Goal: Contribute content: Contribute content

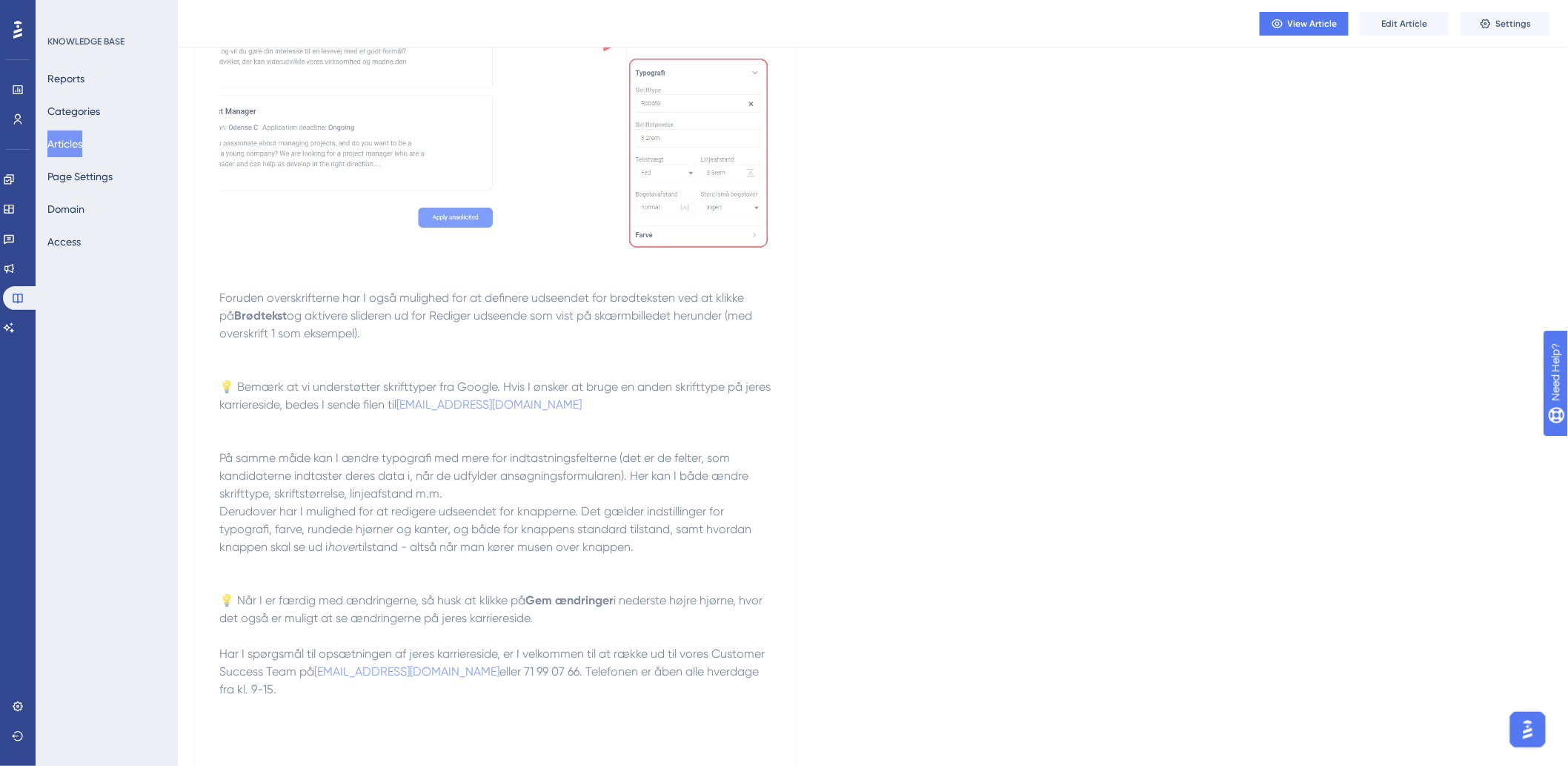
scroll to position [2571, 0]
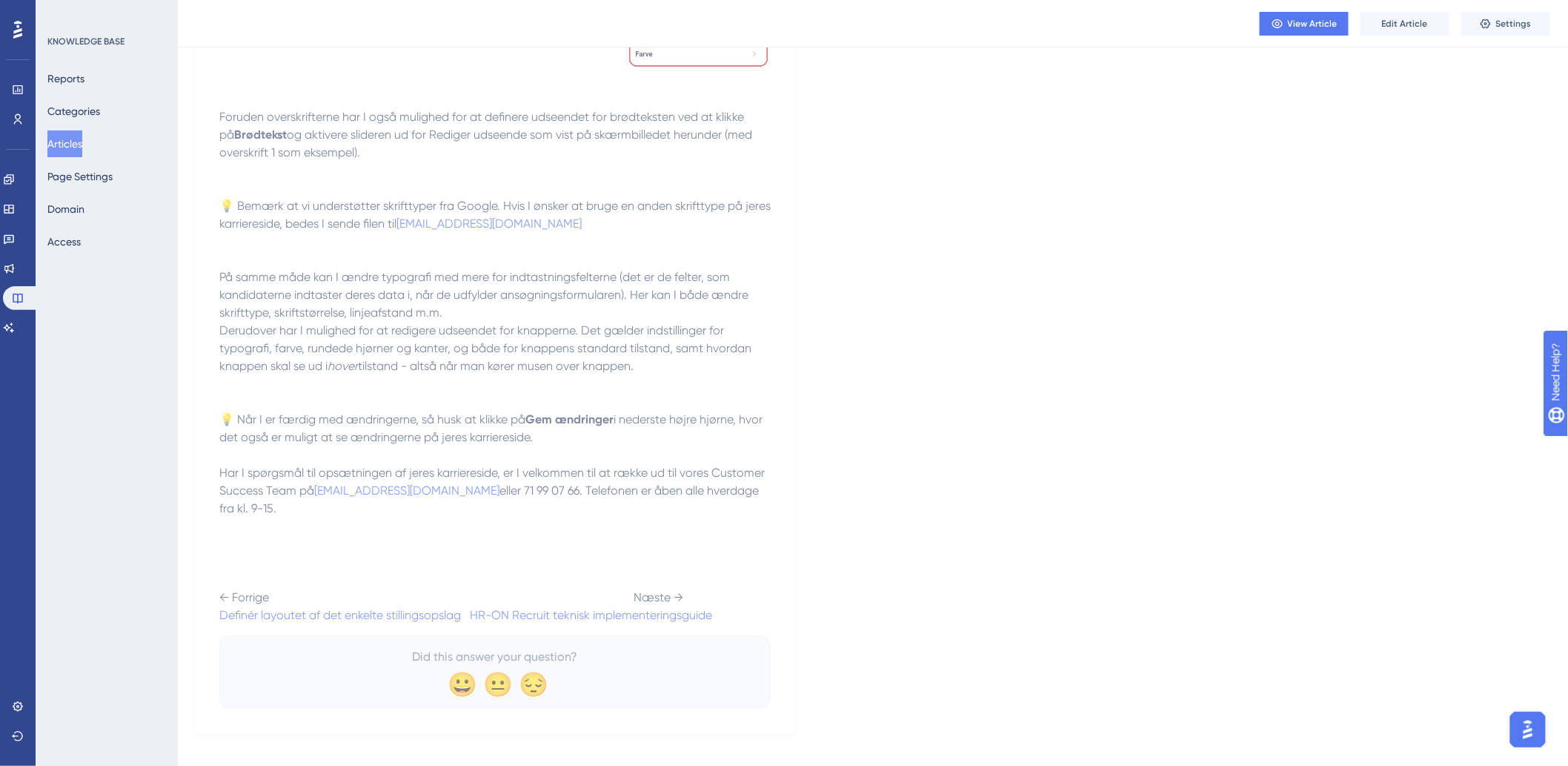
click at [1435, 20] on button "Edit Article" at bounding box center [1404, 24] width 89 height 24
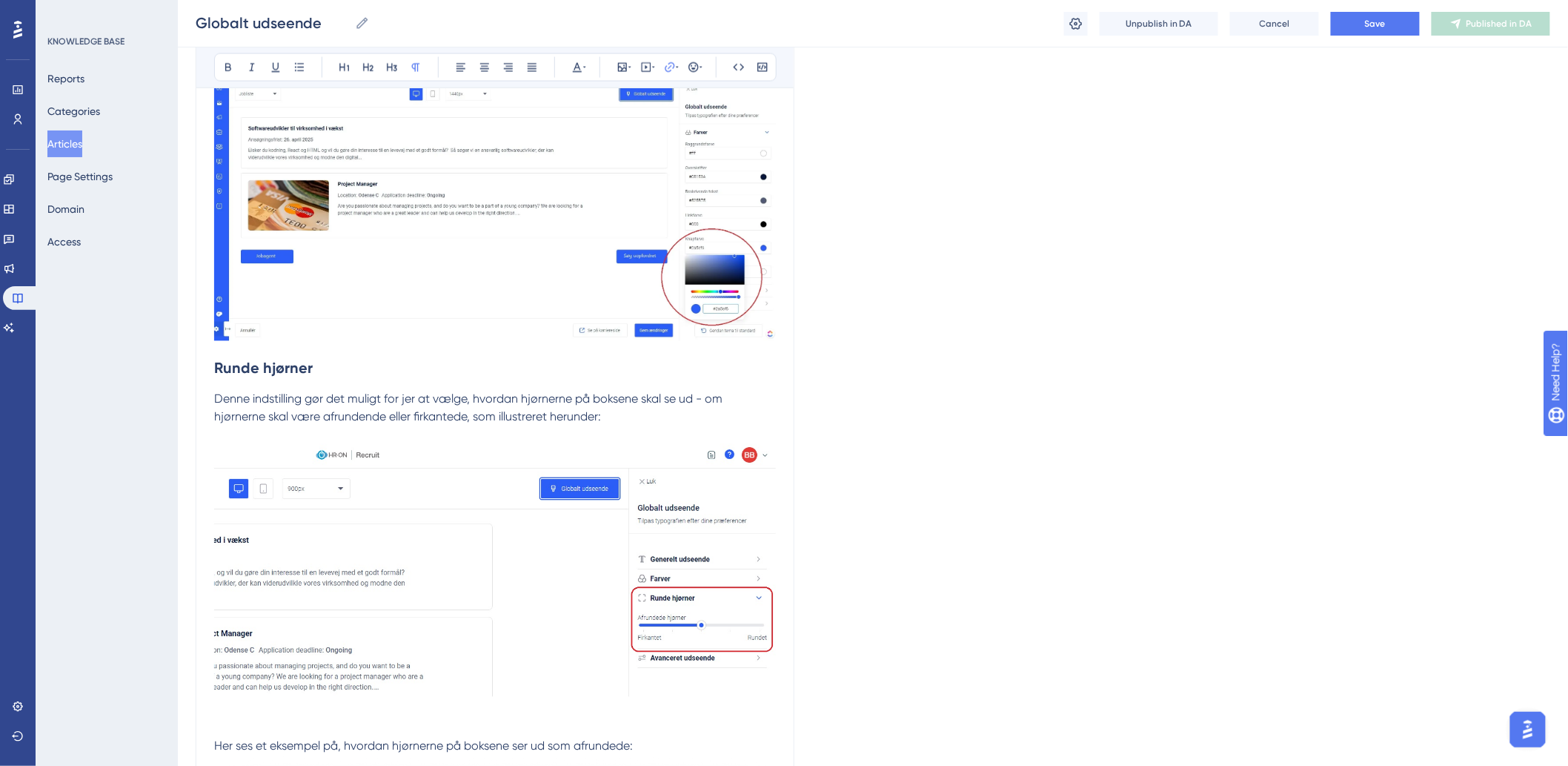
scroll to position [2677, 0]
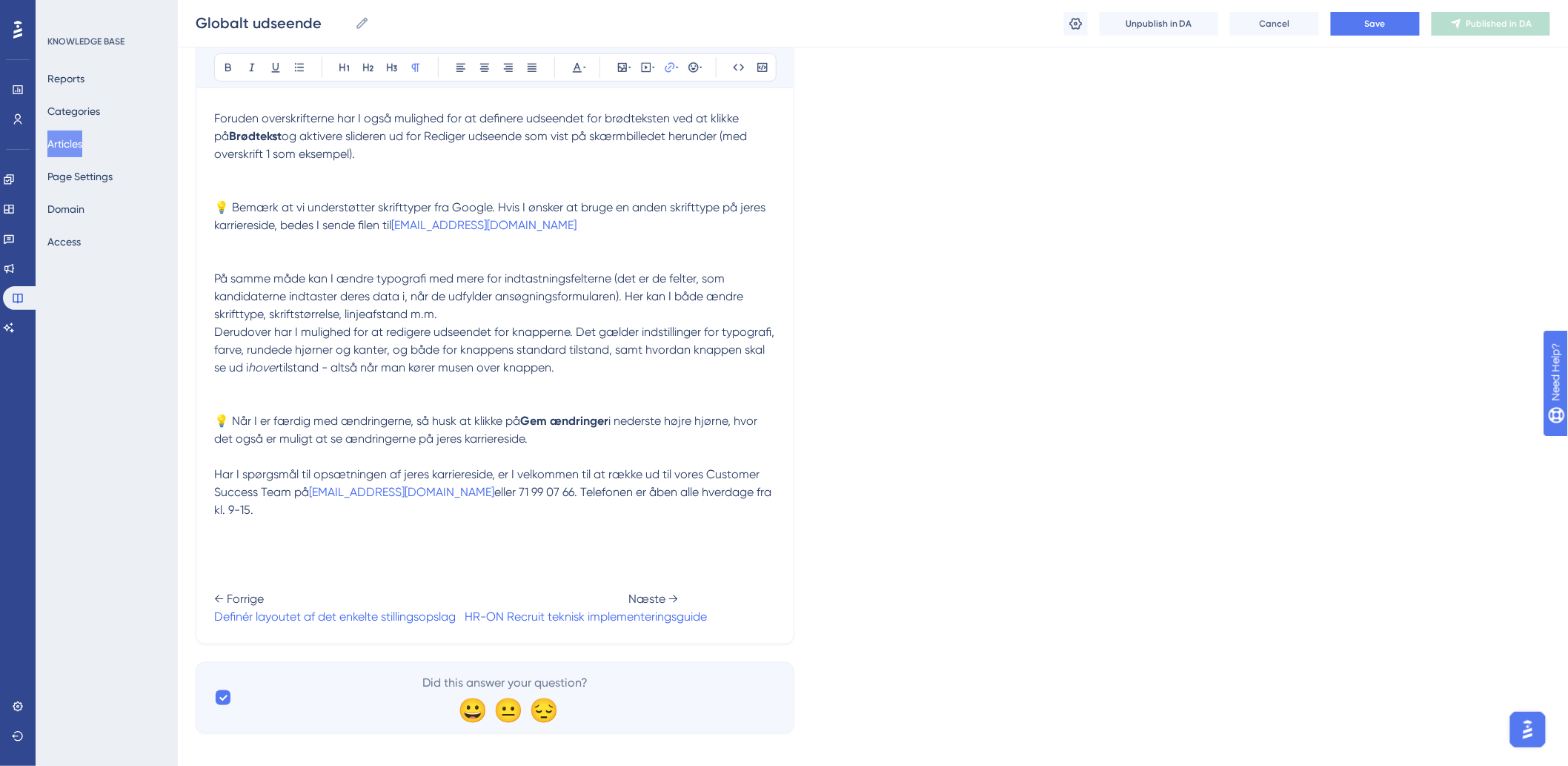
click at [464, 610] on span at bounding box center [460, 616] width 9 height 14
click at [620, 591] on span "← Forrige Næste →" at bounding box center [446, 598] width 464 height 14
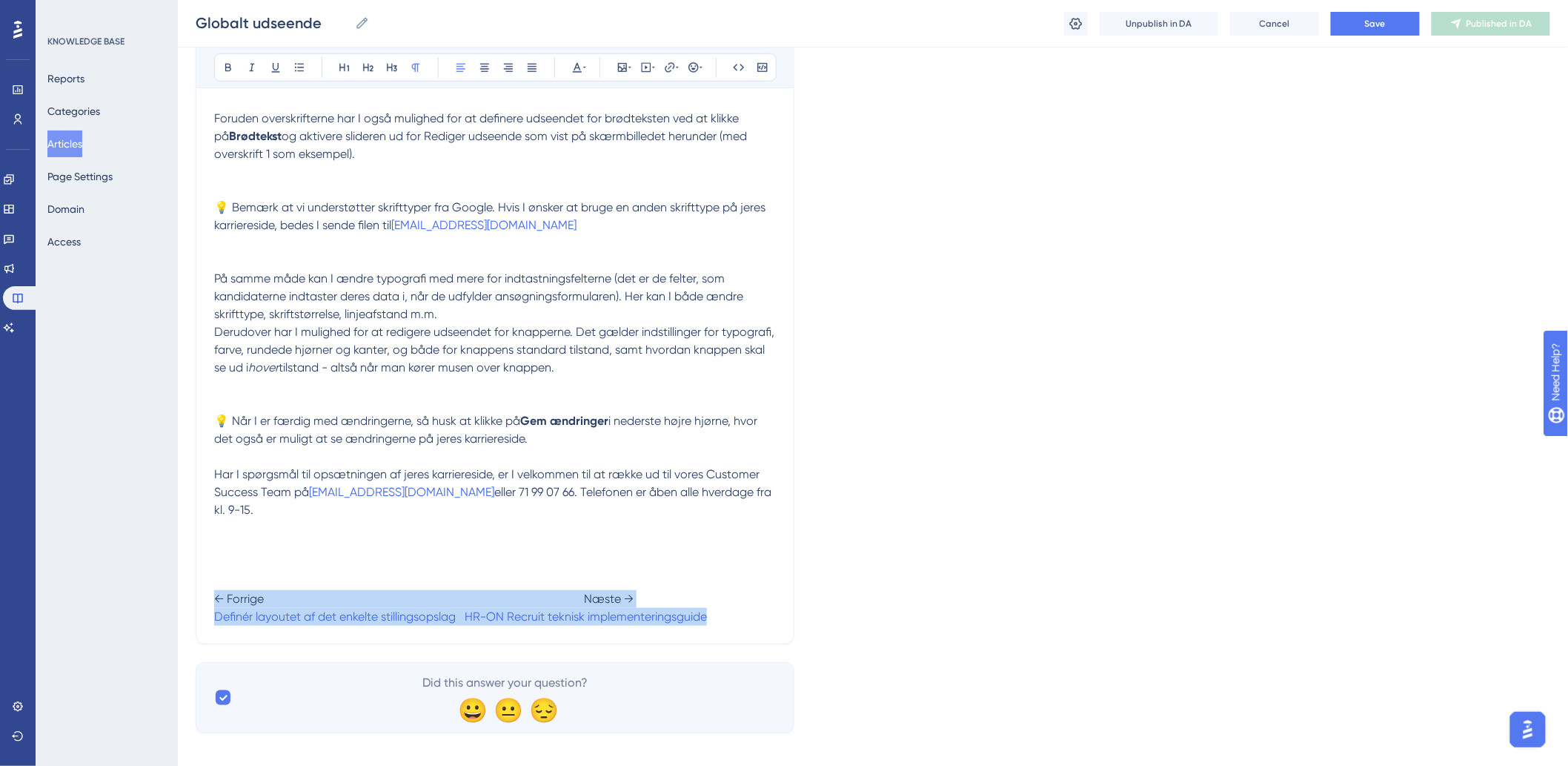
click at [731, 597] on p "Har I spørgsmål til opsætningen af jeres karriereside, er I velkommen til at ræ…" at bounding box center [495, 545] width 562 height 160
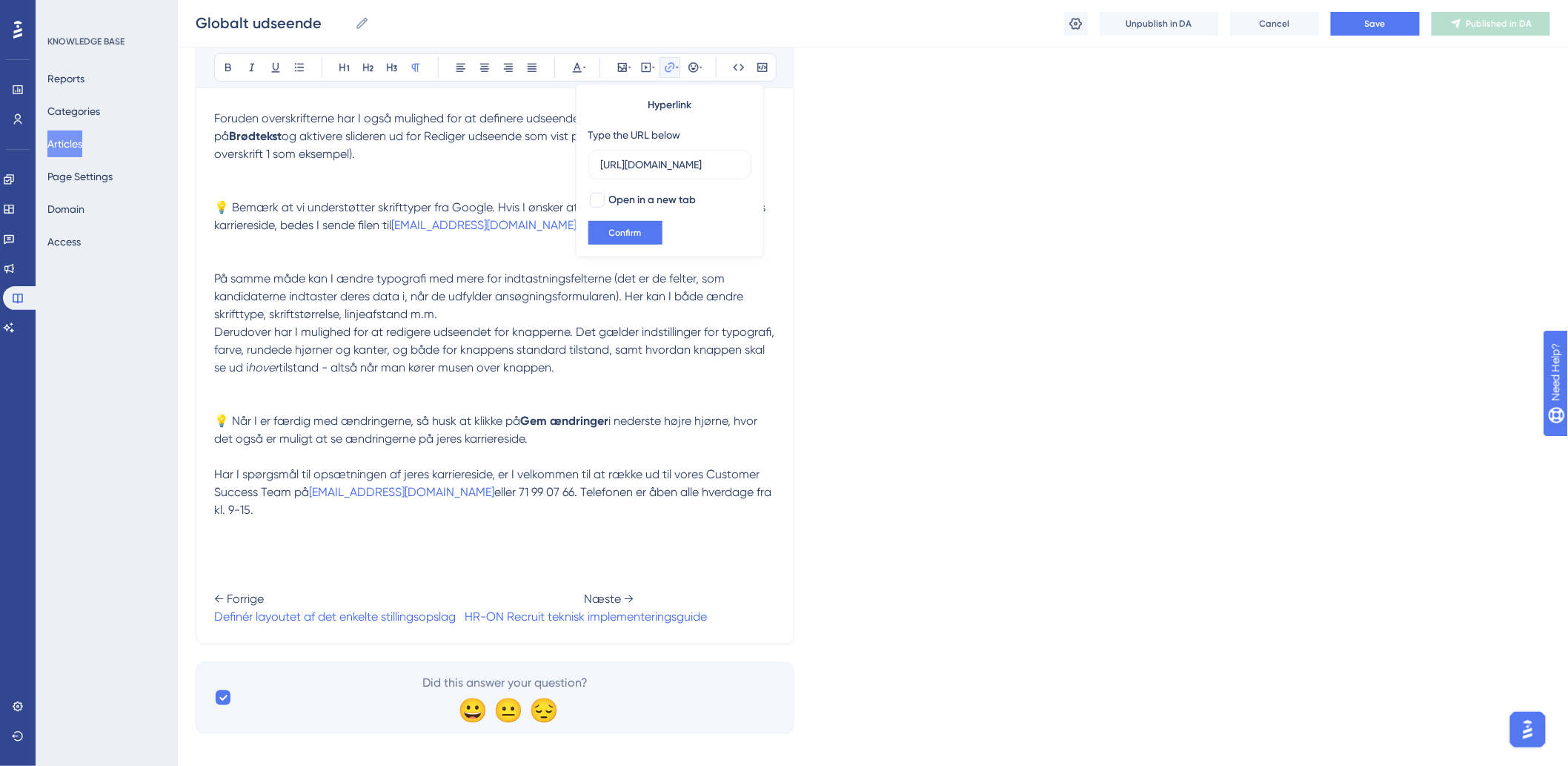
scroll to position [0, 272]
click at [736, 602] on p "Har I spørgsmål til opsætningen af jeres karriereside, er I velkommen til at ræ…" at bounding box center [495, 545] width 562 height 160
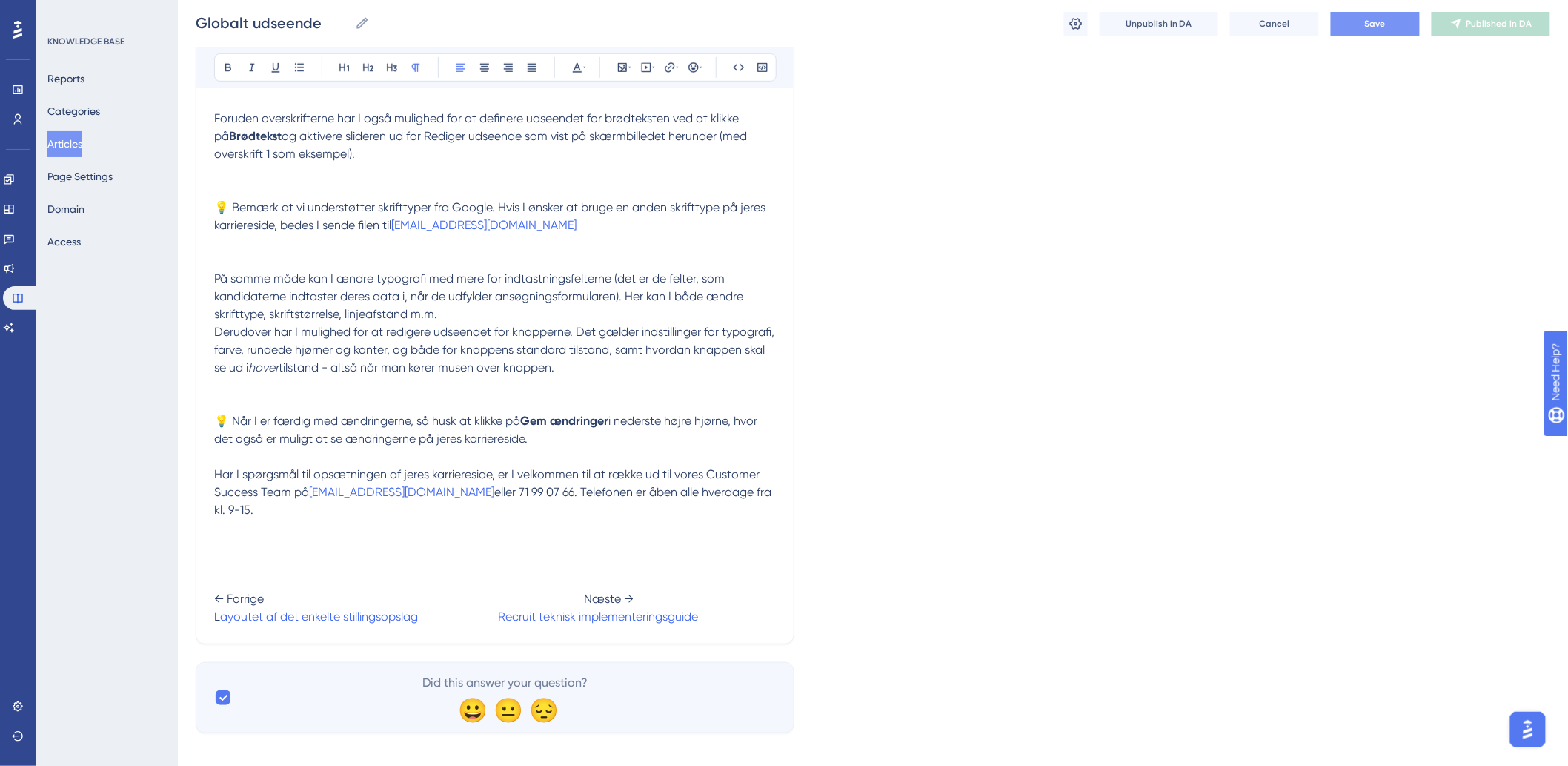
click at [1391, 26] on button "Save" at bounding box center [1375, 24] width 89 height 24
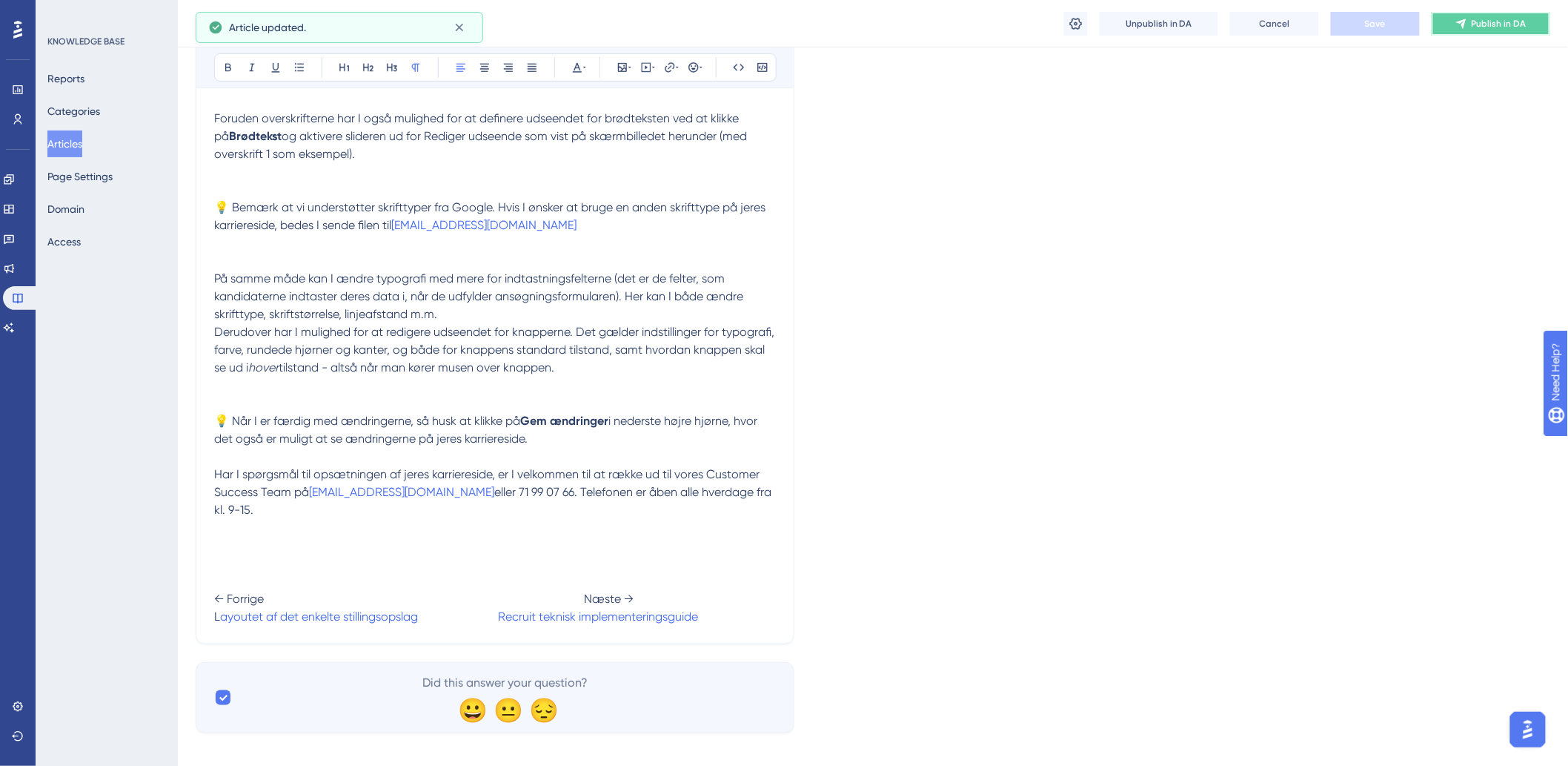
click at [1491, 15] on button "Publish in DA" at bounding box center [1491, 24] width 119 height 24
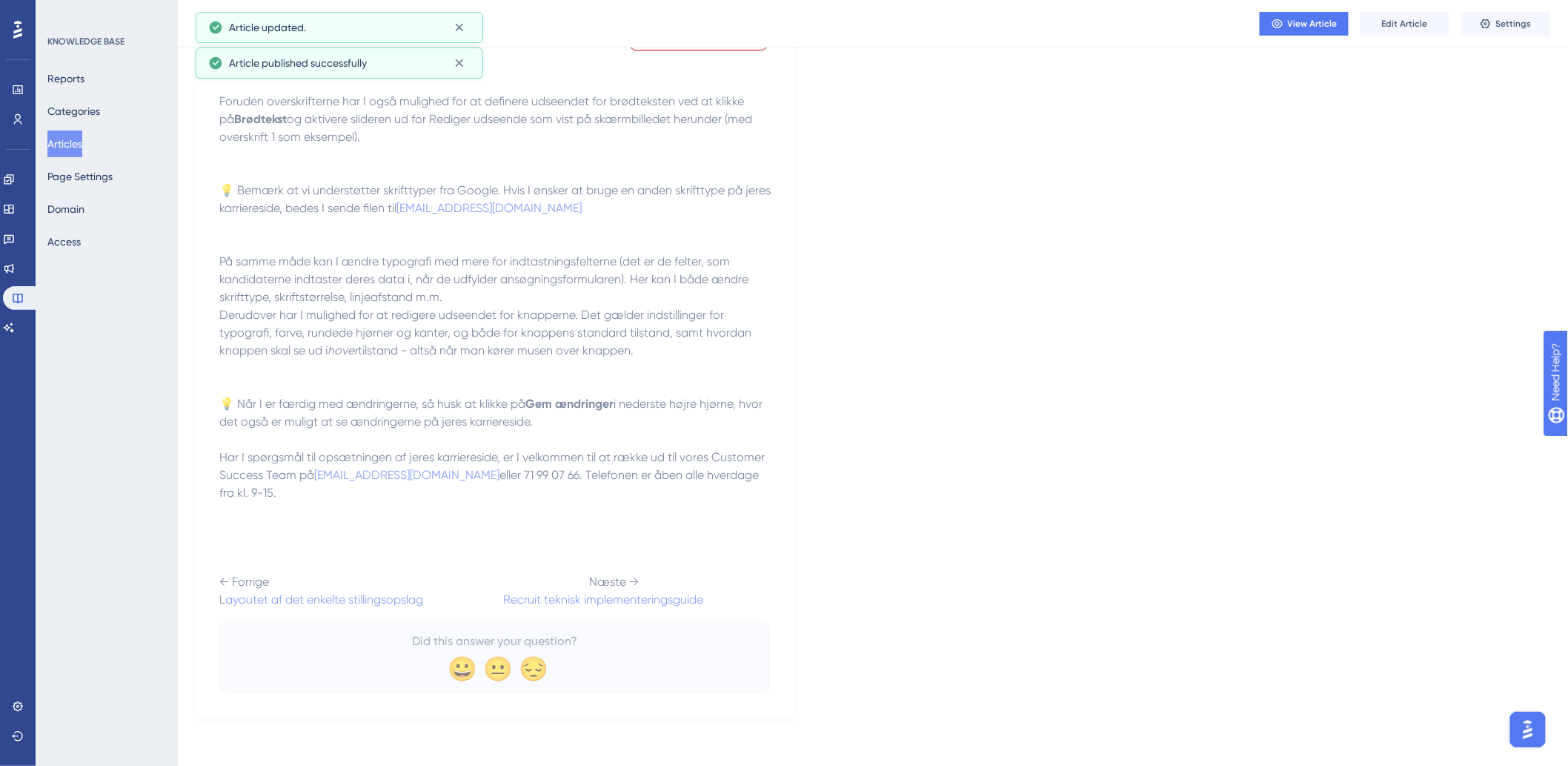
scroll to position [2571, 0]
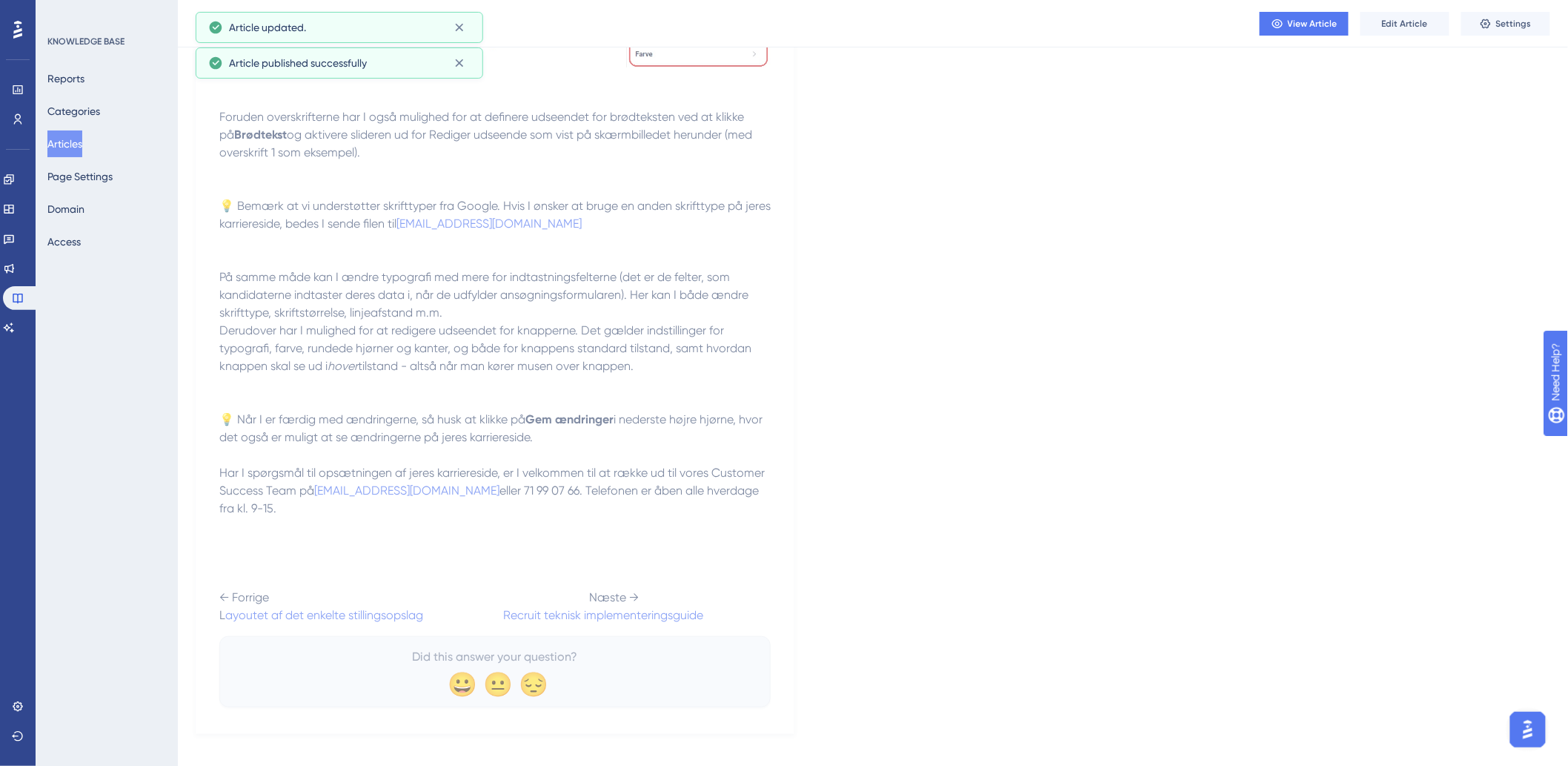
click at [443, 459] on p at bounding box center [495, 455] width 552 height 17
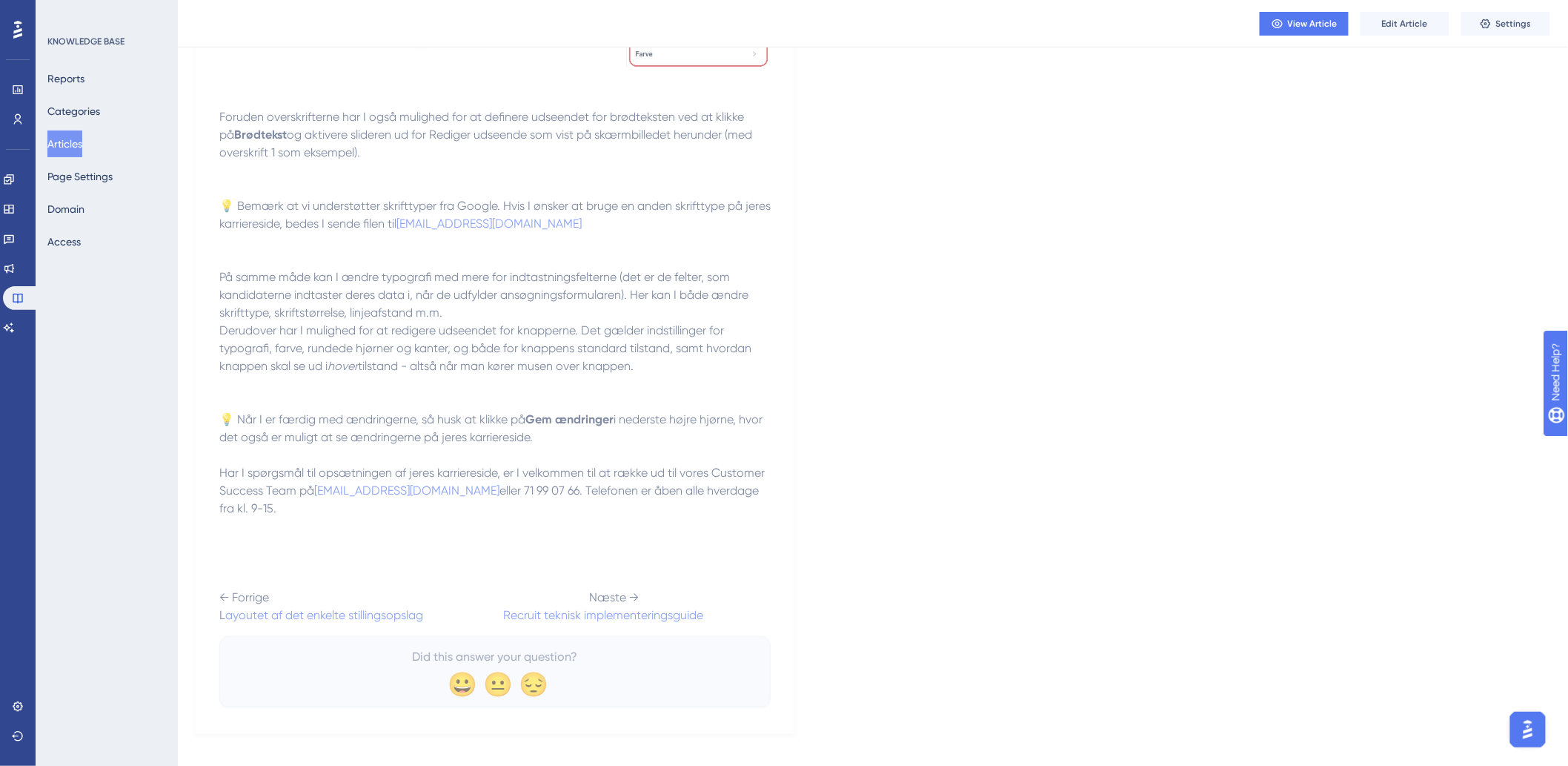
click at [480, 428] on p "💡 Når I er færdig med ændringerne, så husk at klikke på Gem ændringer i nederst…" at bounding box center [495, 411] width 552 height 71
click at [1380, 14] on button "Edit Article" at bounding box center [1404, 24] width 89 height 24
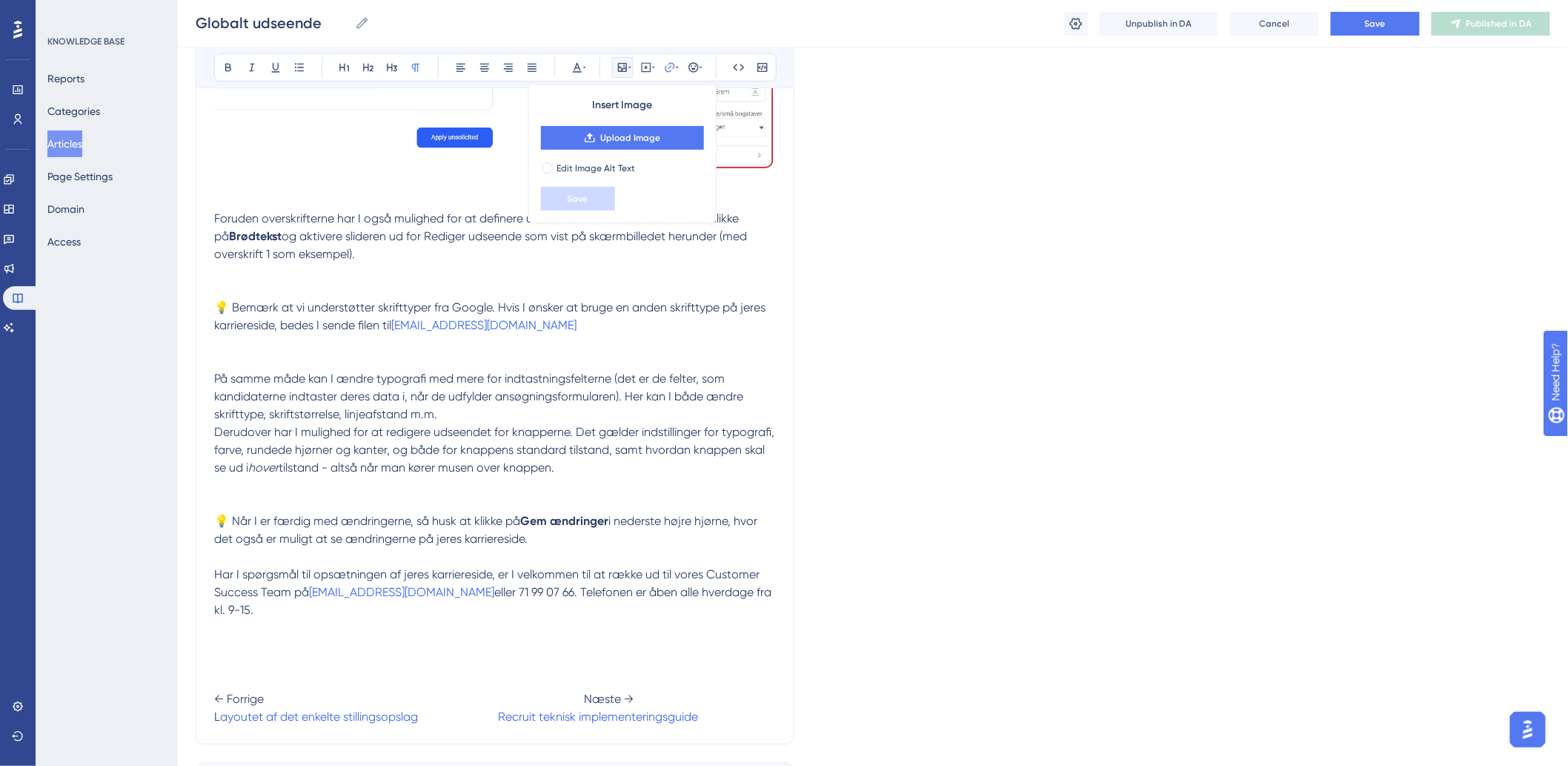
scroll to position [2677, 0]
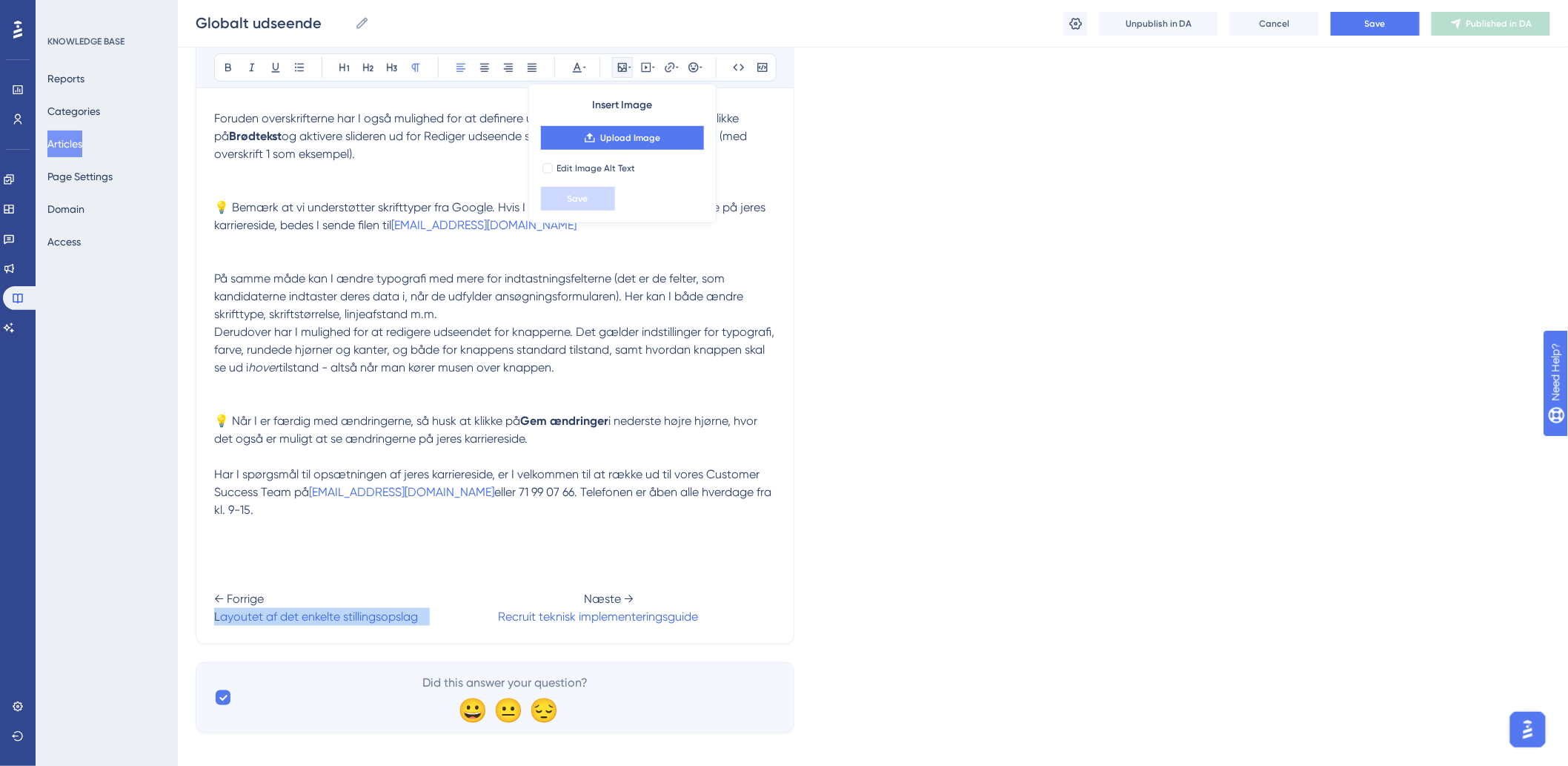
drag, startPoint x: 433, startPoint y: 597, endPoint x: 191, endPoint y: 621, distance: 243.2
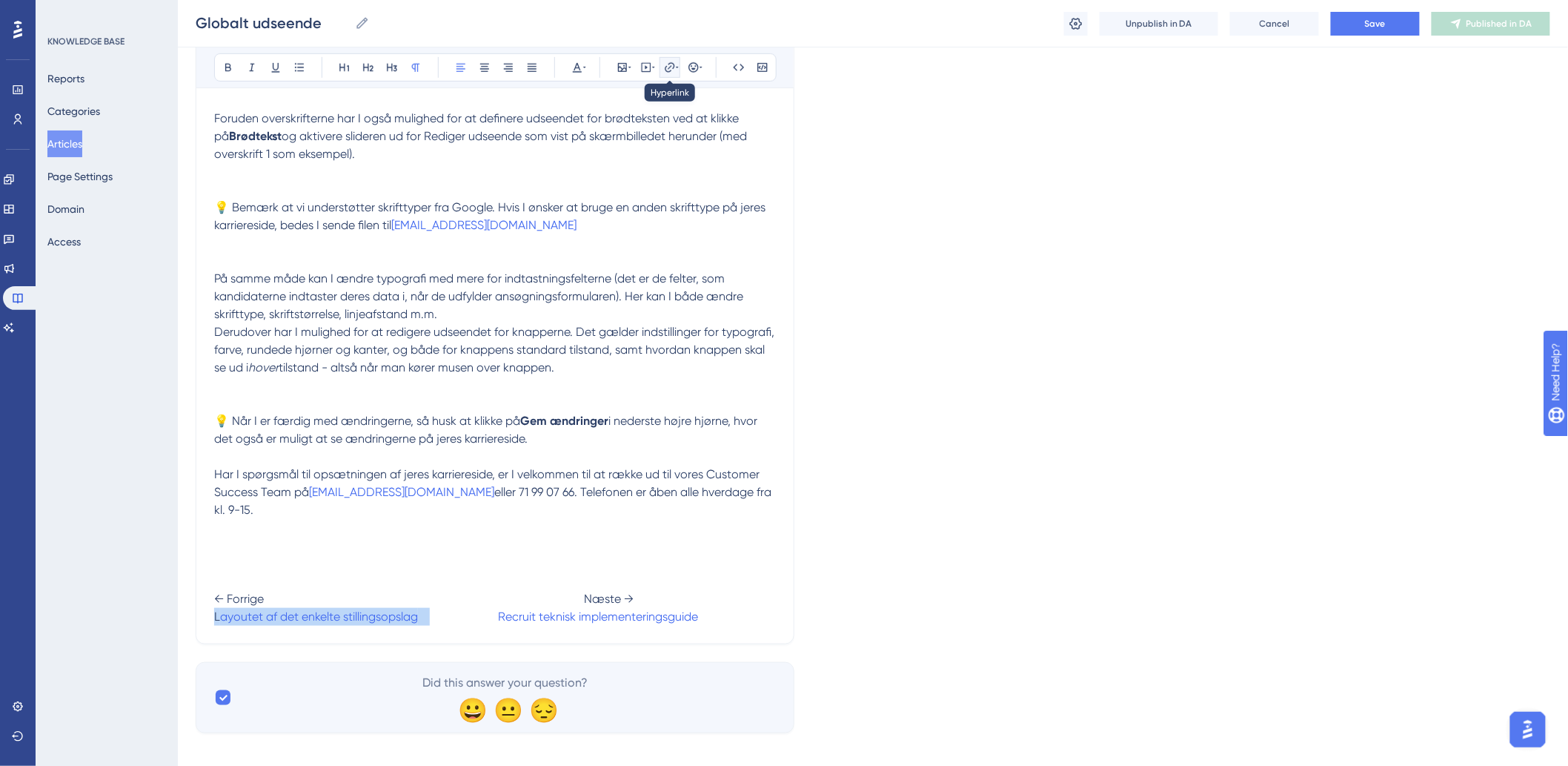
click at [674, 71] on icon at bounding box center [670, 67] width 12 height 12
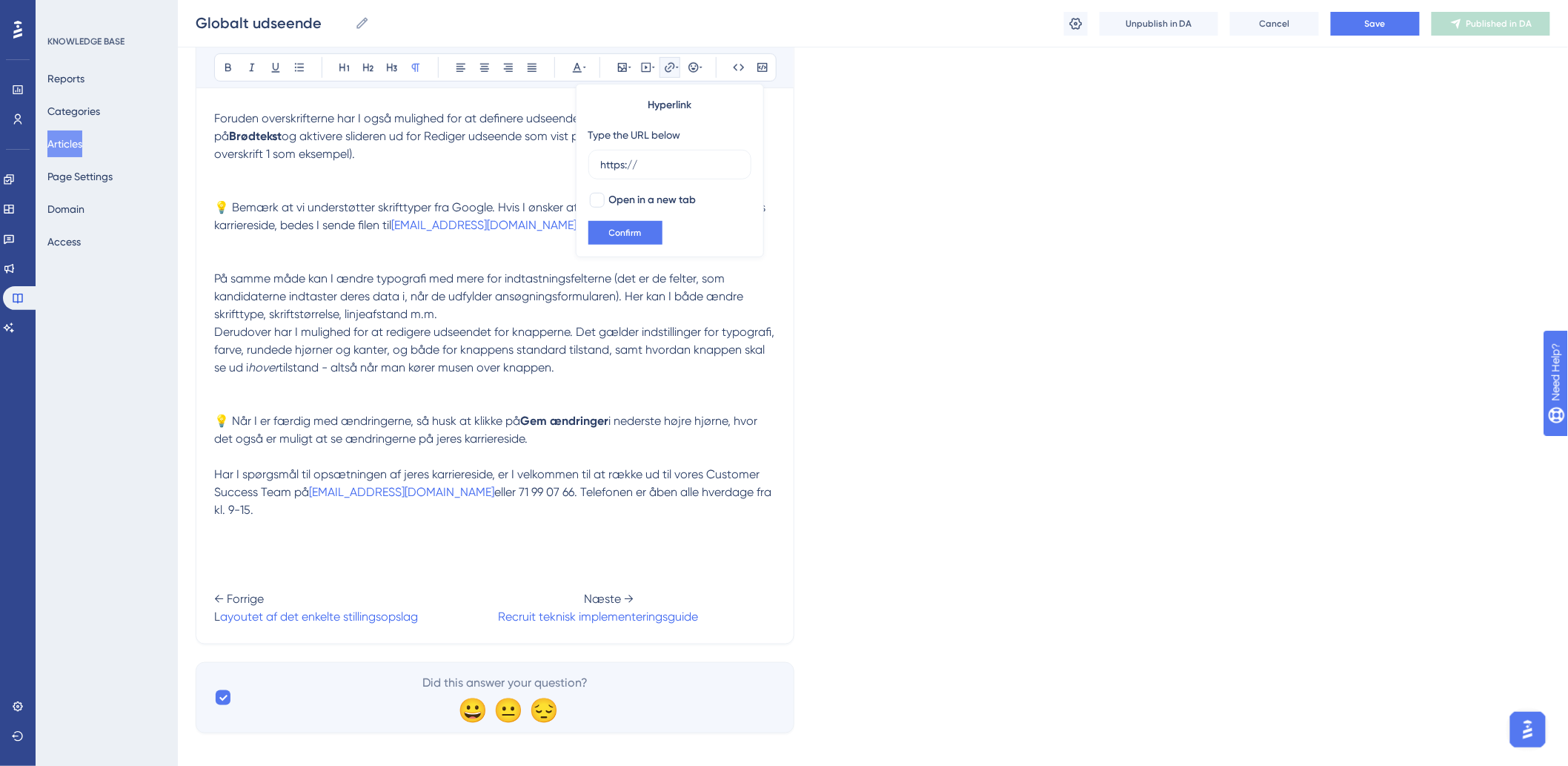
click at [403, 505] on p "Har I spørgsmål til opsætningen af jeres karriereside, er I velkommen til at ræ…" at bounding box center [495, 545] width 562 height 160
drag, startPoint x: 212, startPoint y: 602, endPoint x: 473, endPoint y: 606, distance: 261.0
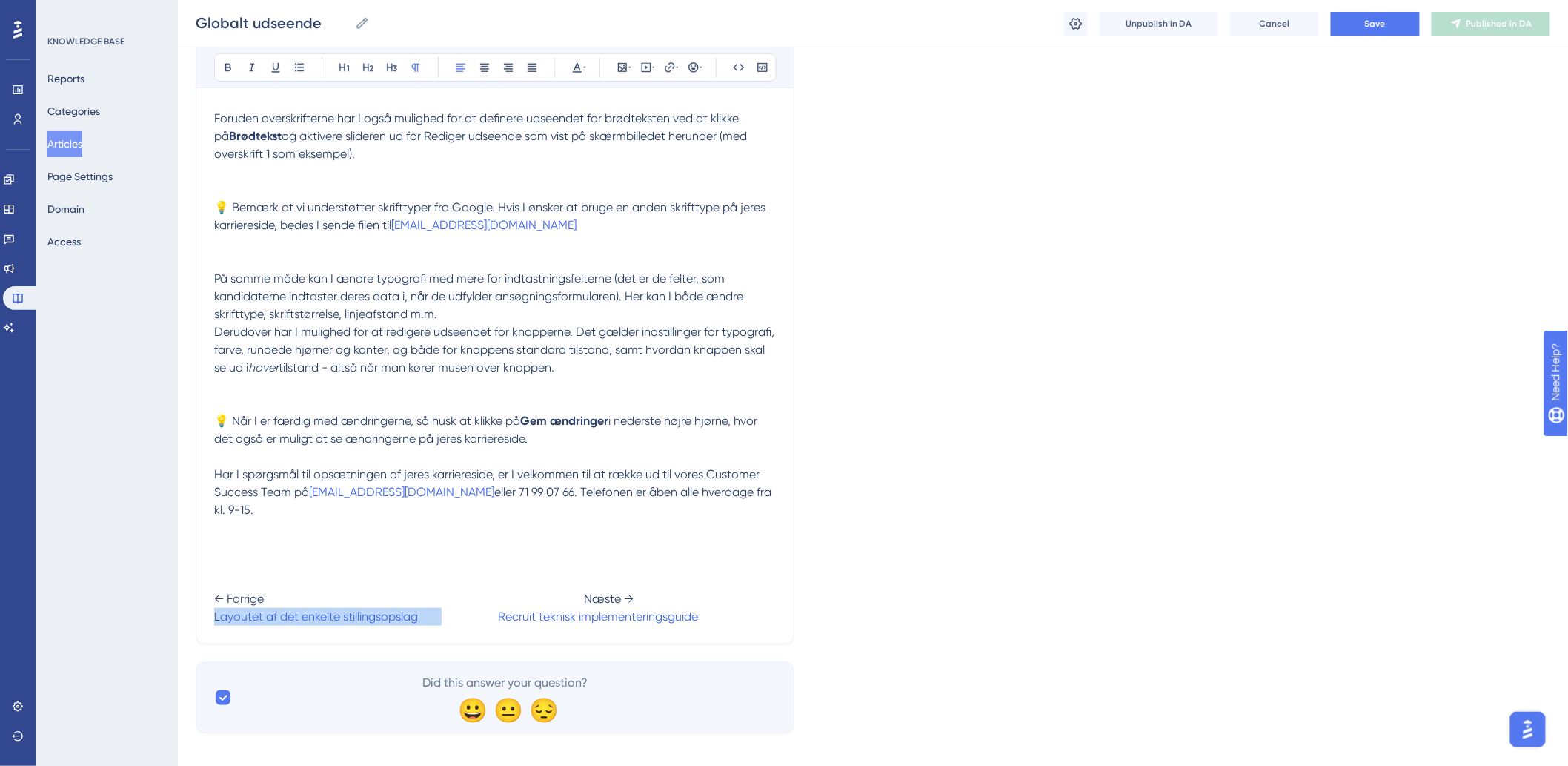
drag, startPoint x: 443, startPoint y: 599, endPoint x: 178, endPoint y: 599, distance: 265.0
click at [676, 64] on icon at bounding box center [677, 67] width 3 height 12
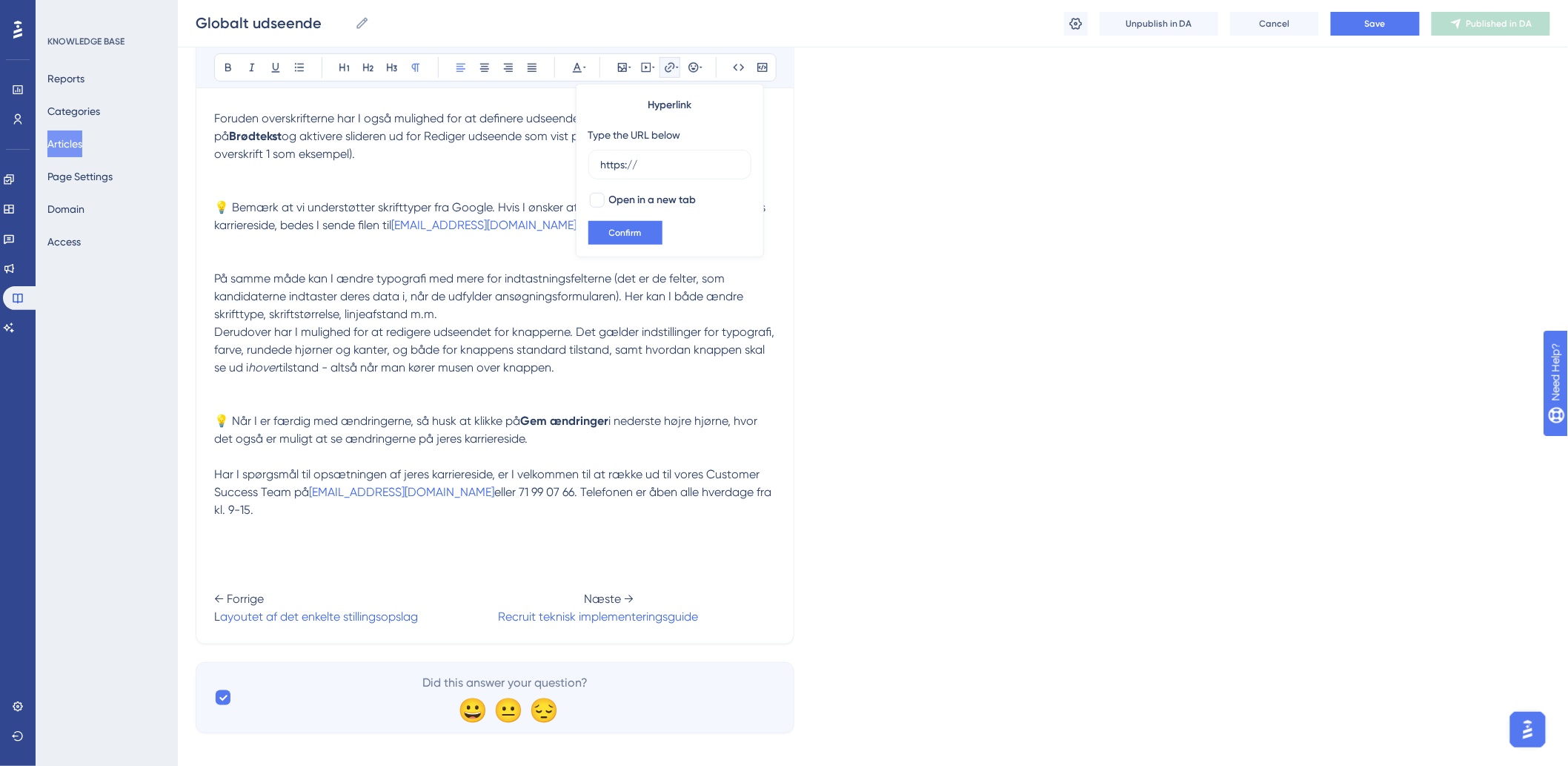
click at [676, 64] on icon at bounding box center [677, 67] width 3 height 12
drag, startPoint x: 209, startPoint y: 601, endPoint x: 218, endPoint y: 623, distance: 23.8
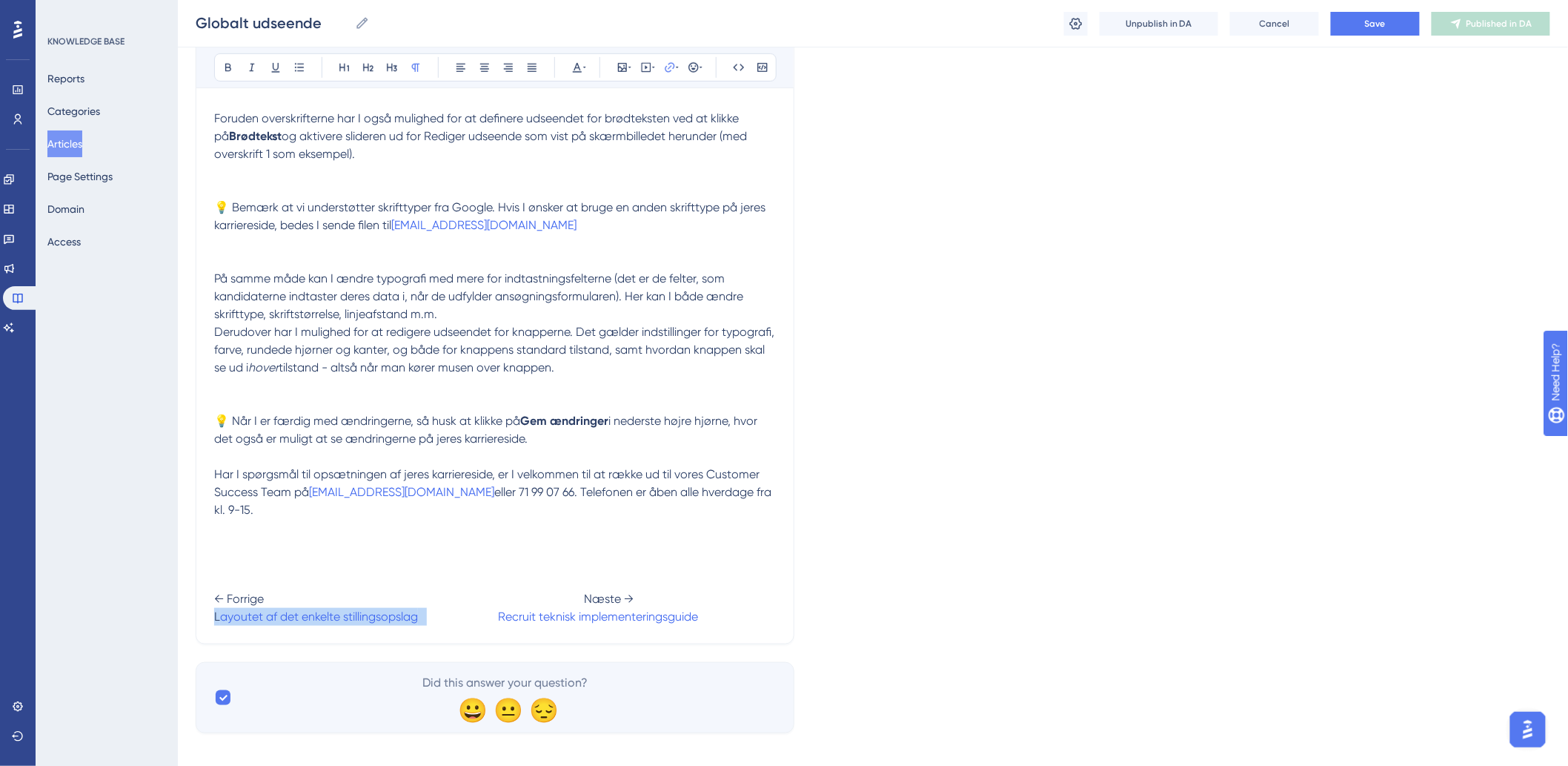
drag, startPoint x: 215, startPoint y: 599, endPoint x: 430, endPoint y: 607, distance: 215.1
click at [430, 607] on p "Har I spørgsmål til opsætningen af jeres karriereside, er I velkommen til at ræ…" at bounding box center [495, 545] width 562 height 160
click at [662, 70] on button at bounding box center [670, 67] width 21 height 21
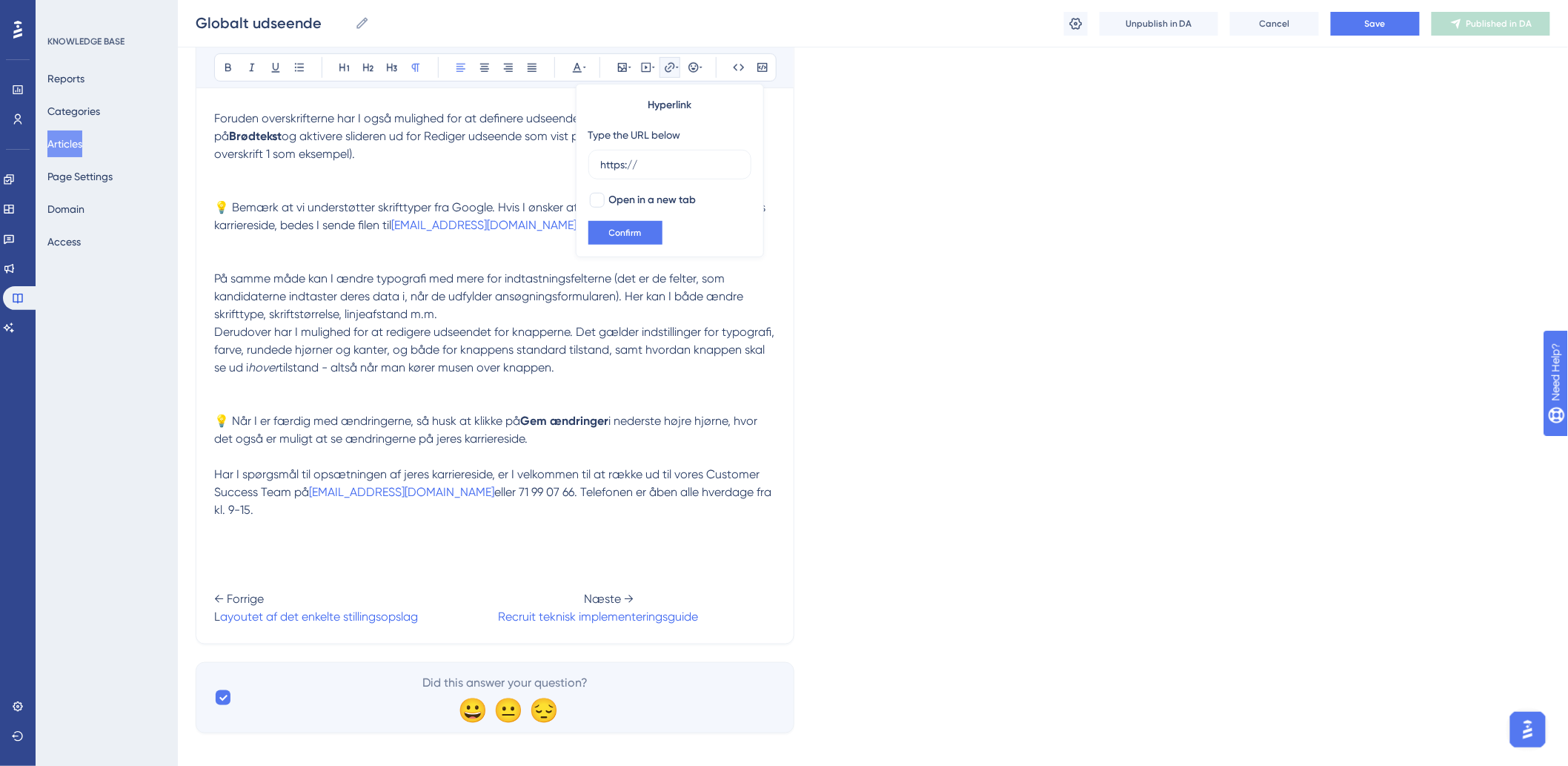
click at [662, 70] on button at bounding box center [670, 67] width 21 height 21
click at [427, 495] on span "eller 71 99 07 66. Telefonen er åben alle hverdage fra kl. 9-15." at bounding box center [494, 501] width 560 height 32
click at [1402, 20] on button "Save" at bounding box center [1375, 24] width 89 height 24
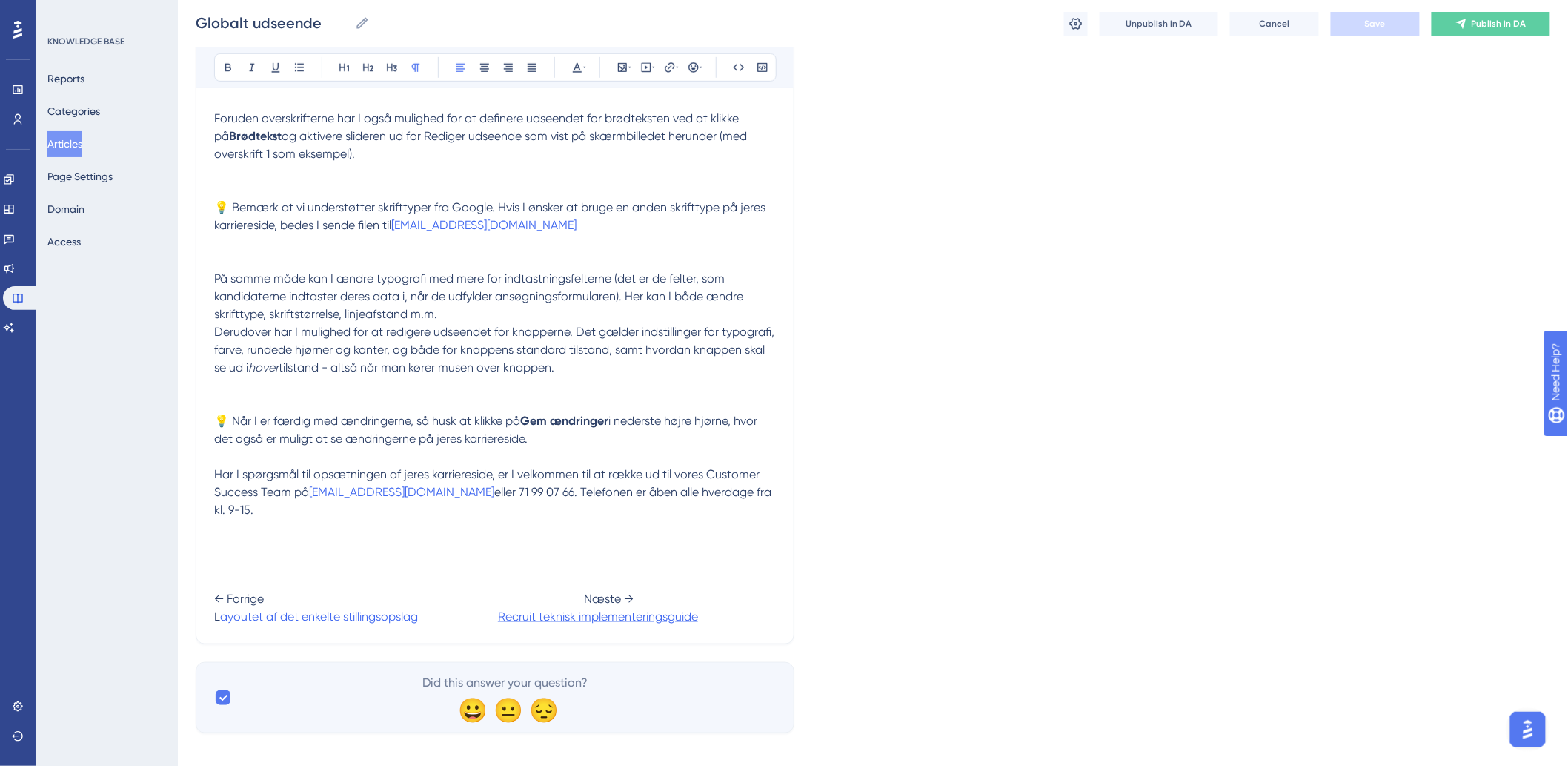
click at [500, 610] on span "Recruit teknisk implementeringsguide" at bounding box center [597, 616] width 200 height 14
click at [1393, 26] on button "Save" at bounding box center [1375, 24] width 89 height 24
click at [1498, 26] on span "Publish in DA" at bounding box center [1499, 23] width 55 height 12
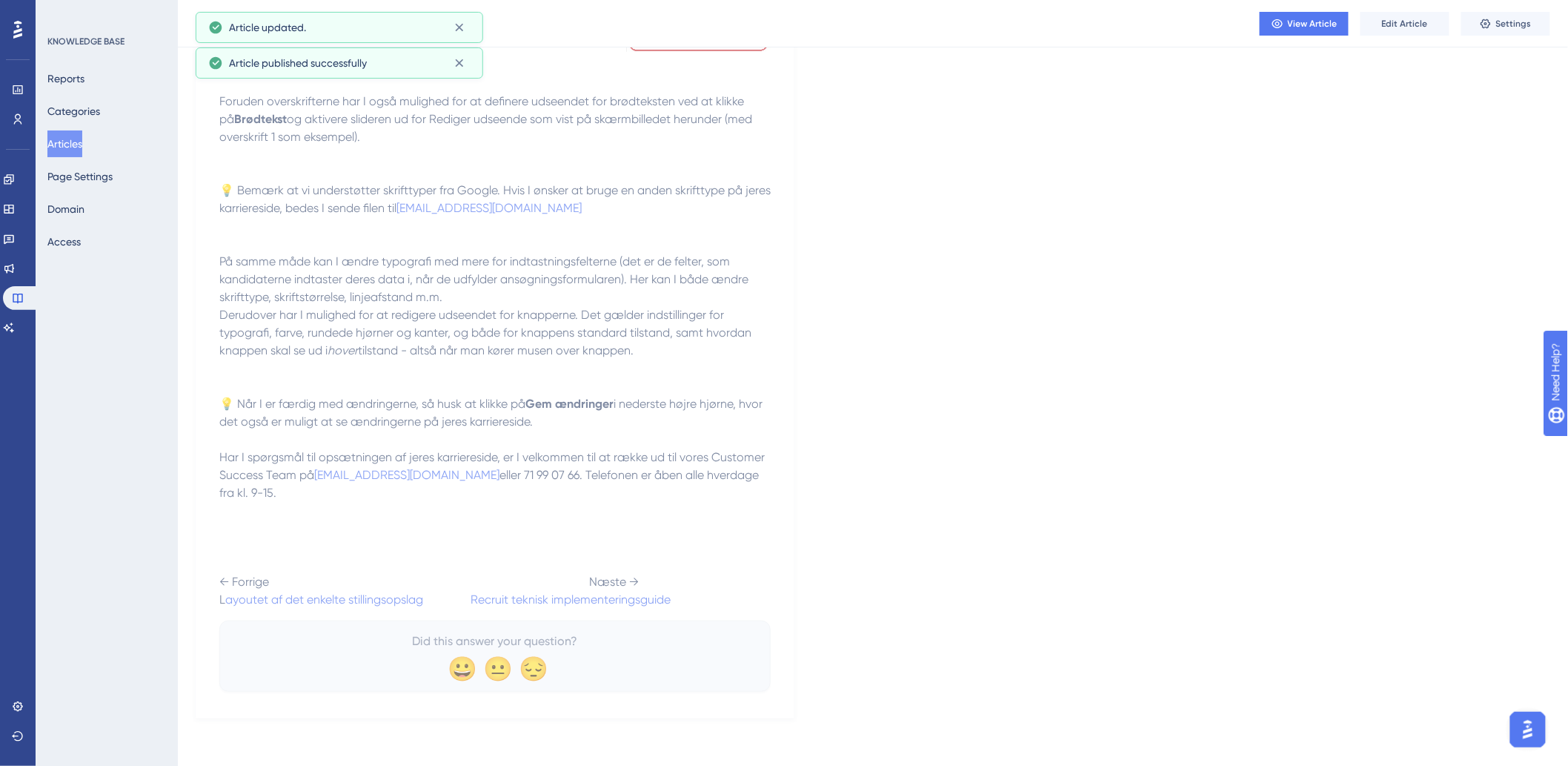
scroll to position [2571, 0]
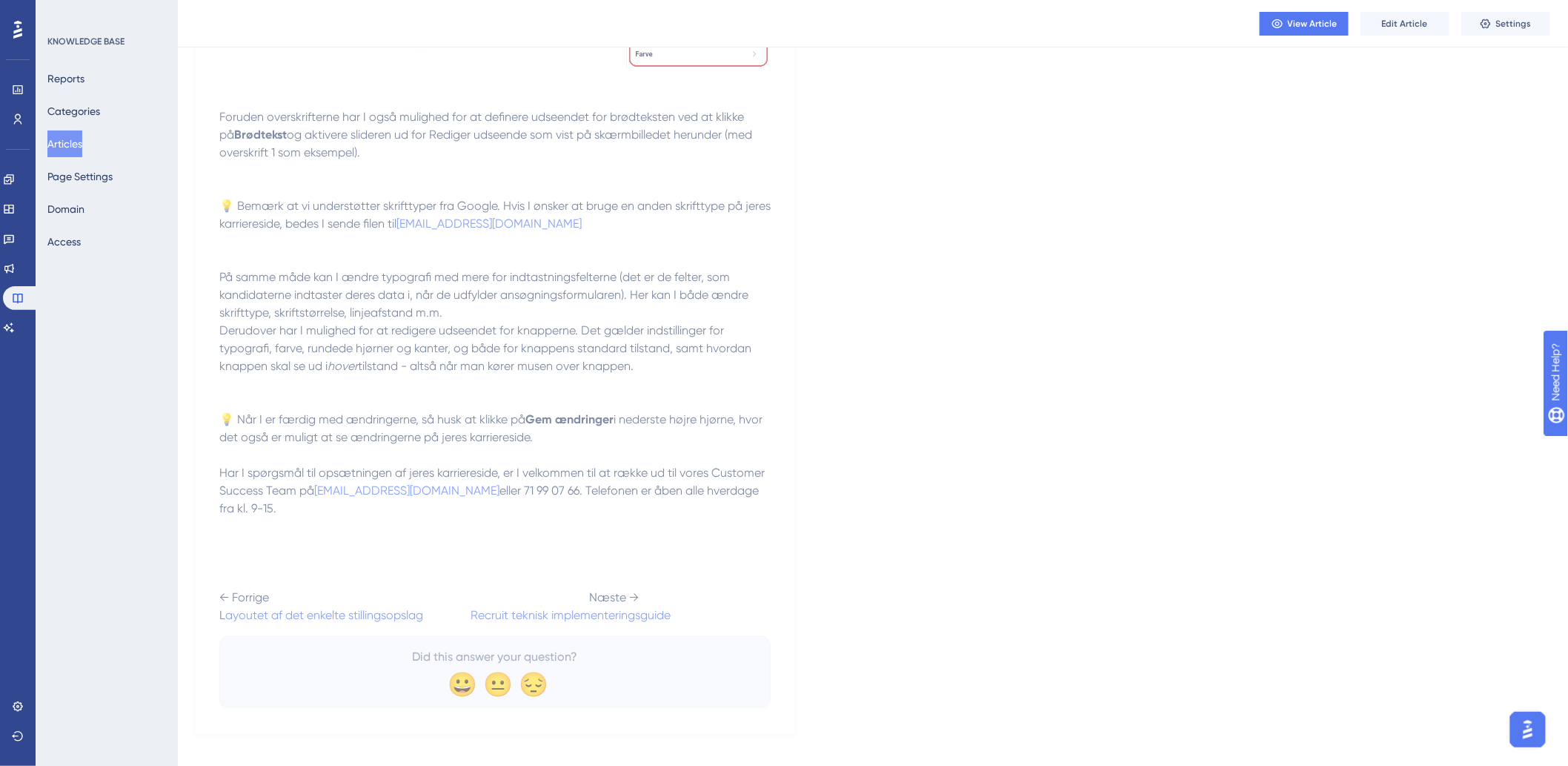
click at [419, 507] on p "Har I spørgsmål til opsætningen af jeres karriereside, er I velkommen til at ræ…" at bounding box center [495, 544] width 552 height 160
click at [1391, 22] on span "Edit Article" at bounding box center [1405, 23] width 46 height 12
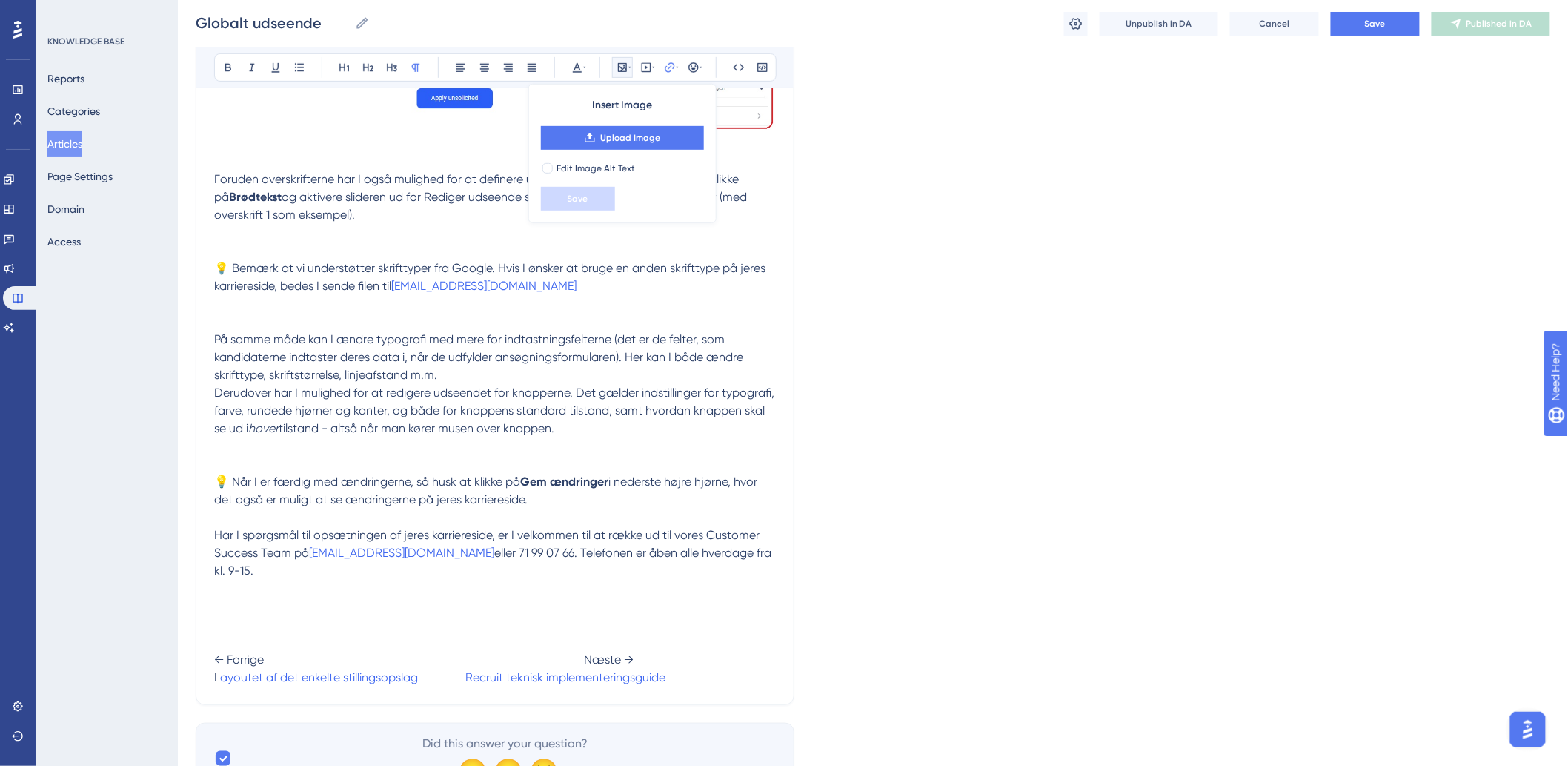
scroll to position [2677, 0]
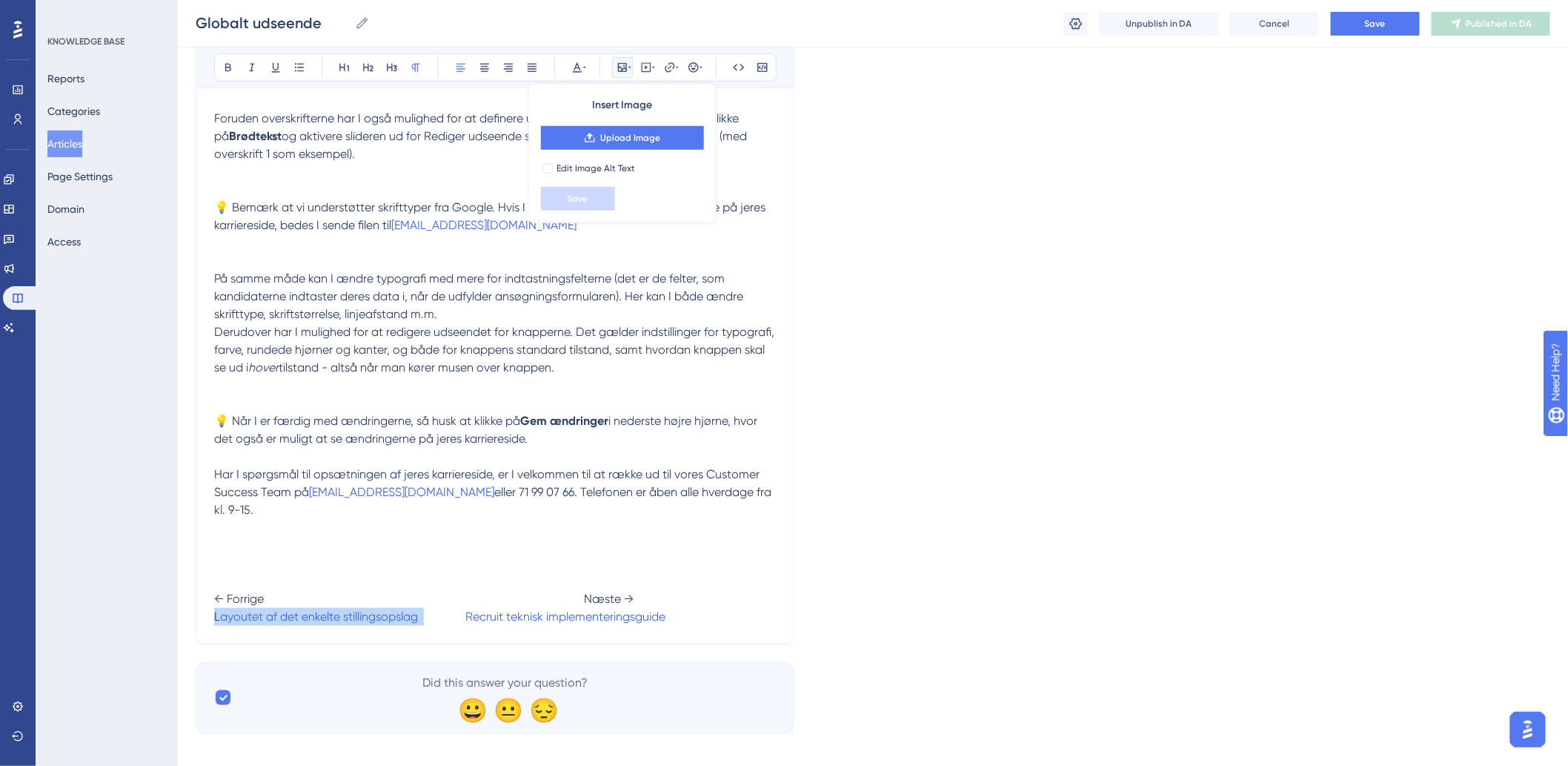
drag, startPoint x: 424, startPoint y: 603, endPoint x: 198, endPoint y: 601, distance: 226.0
click at [671, 61] on icon at bounding box center [670, 67] width 12 height 12
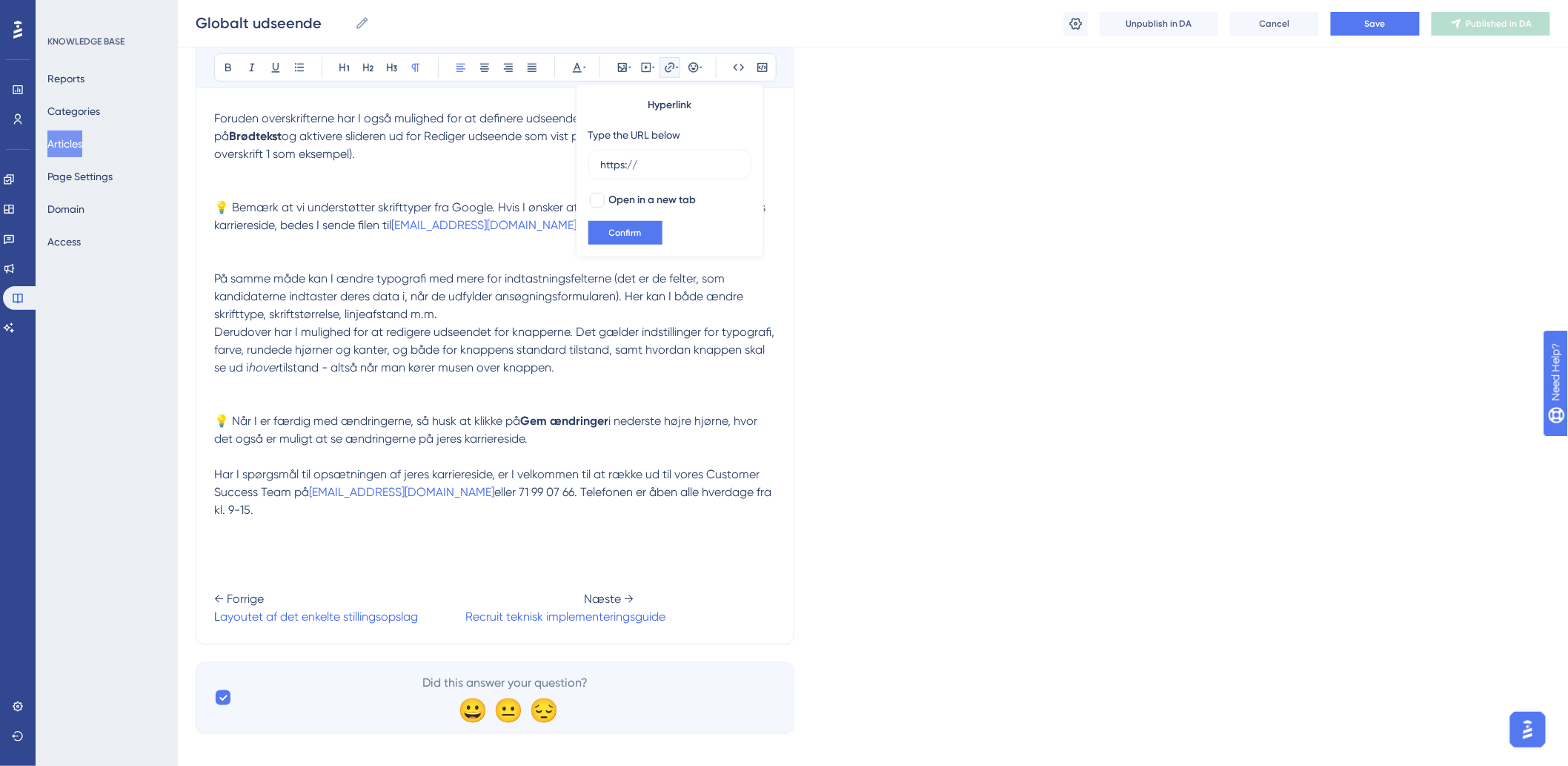
click at [671, 61] on icon at bounding box center [670, 67] width 12 height 12
drag, startPoint x: 211, startPoint y: 604, endPoint x: 427, endPoint y: 599, distance: 216.1
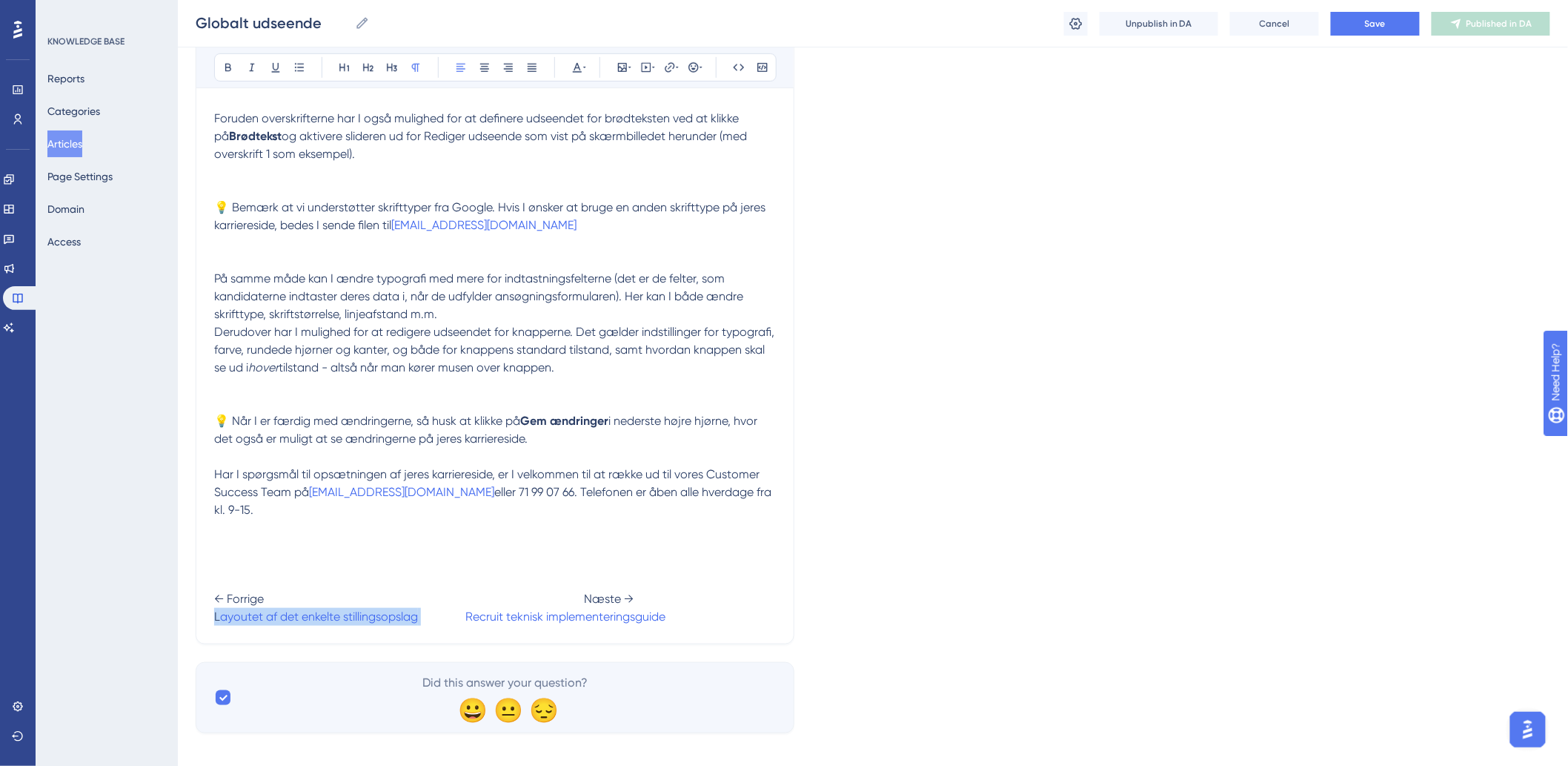
drag, startPoint x: 423, startPoint y: 598, endPoint x: 197, endPoint y: 604, distance: 226.1
click at [663, 77] on button at bounding box center [670, 67] width 21 height 21
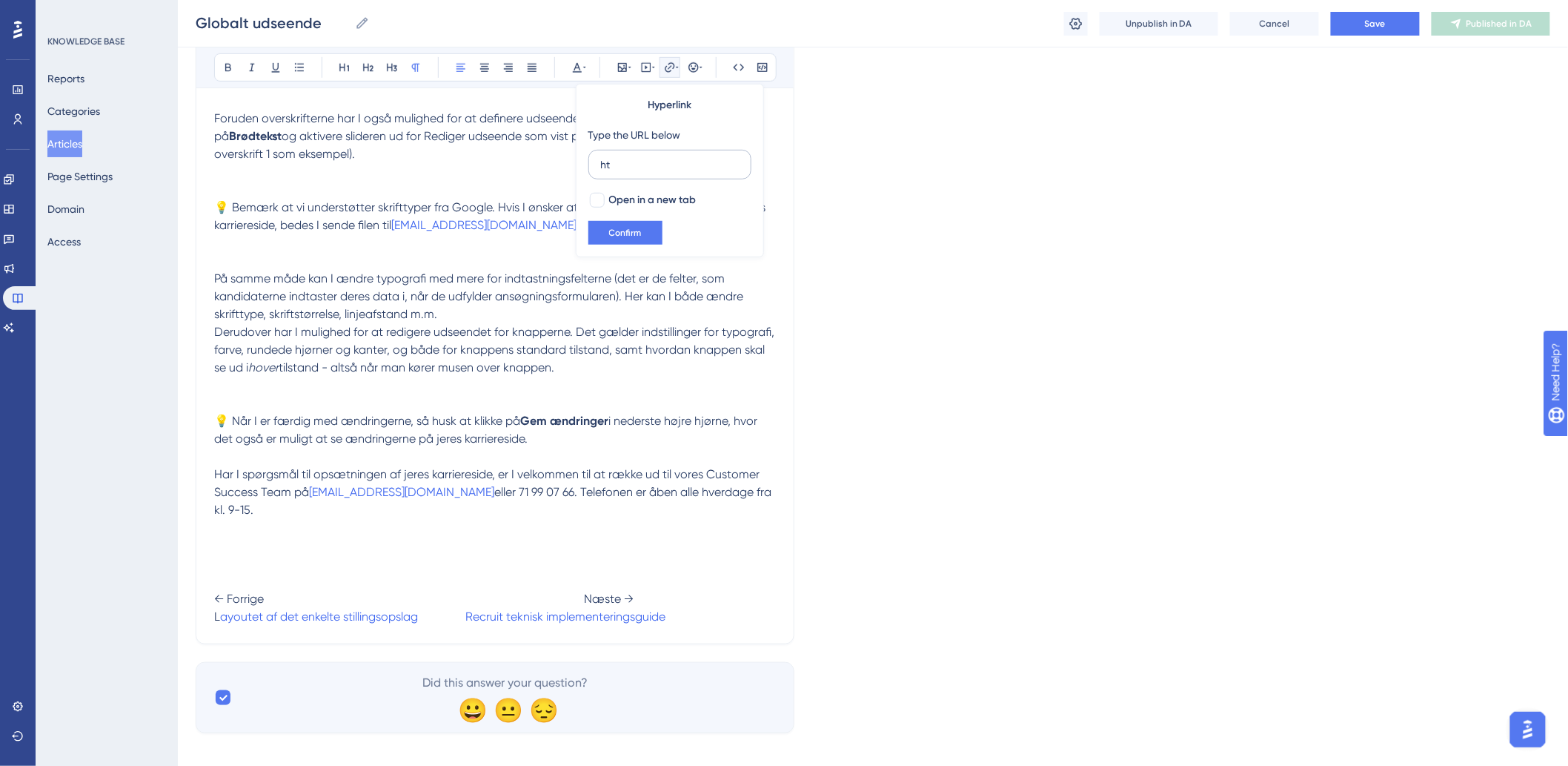
type input "h"
type input "https://hr-on-mmvo.help.userguiding.com/da/articles/15172-sadan-foregar-opstnin…"
click at [640, 239] on span "Confirm" at bounding box center [626, 232] width 33 height 12
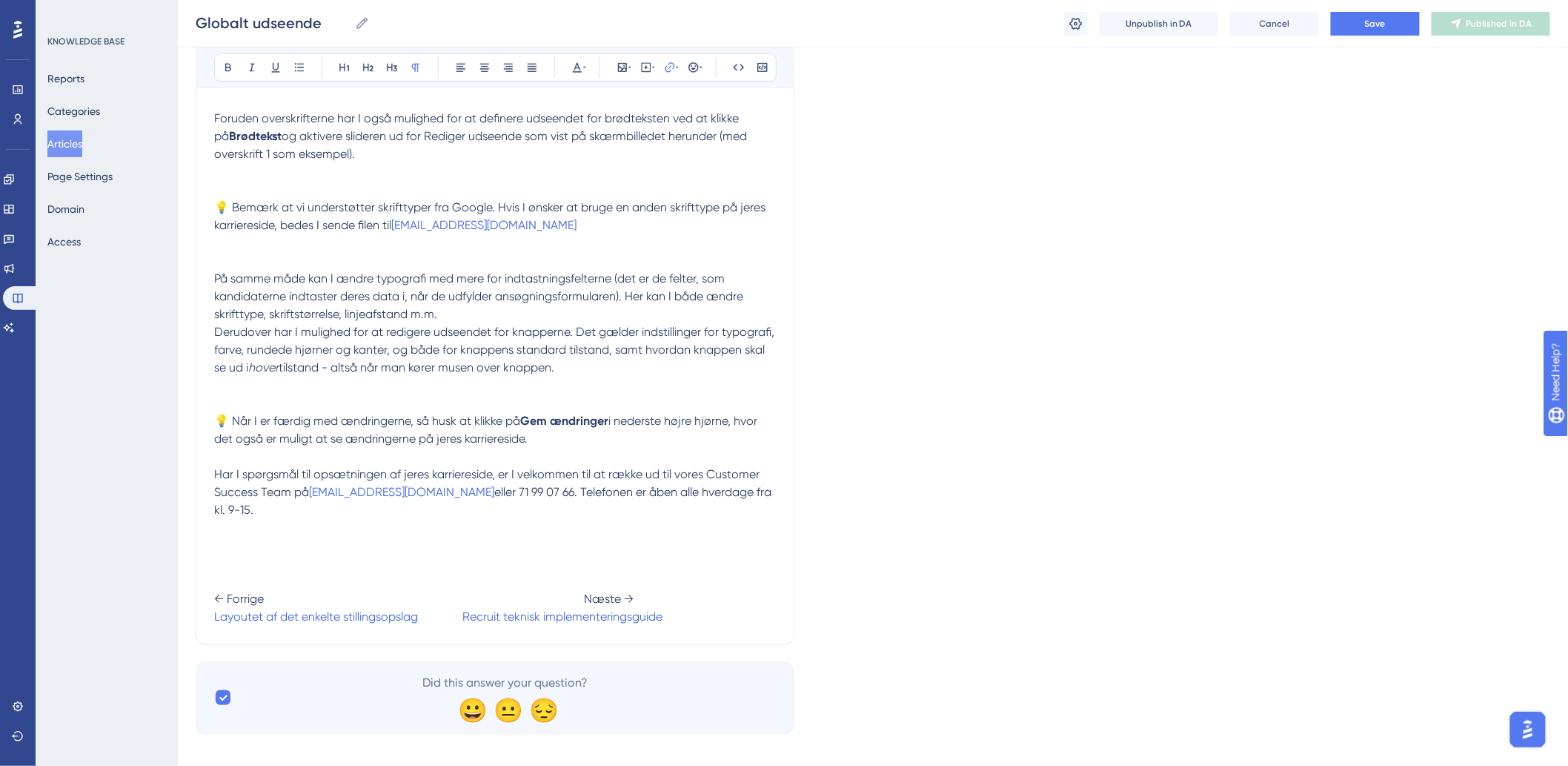
click at [692, 409] on p "💡 Når I er færdig med ændringerne, så husk at klikke på Gem ændringer i nederst…" at bounding box center [495, 412] width 562 height 71
click at [1398, 30] on button "Save" at bounding box center [1375, 24] width 89 height 24
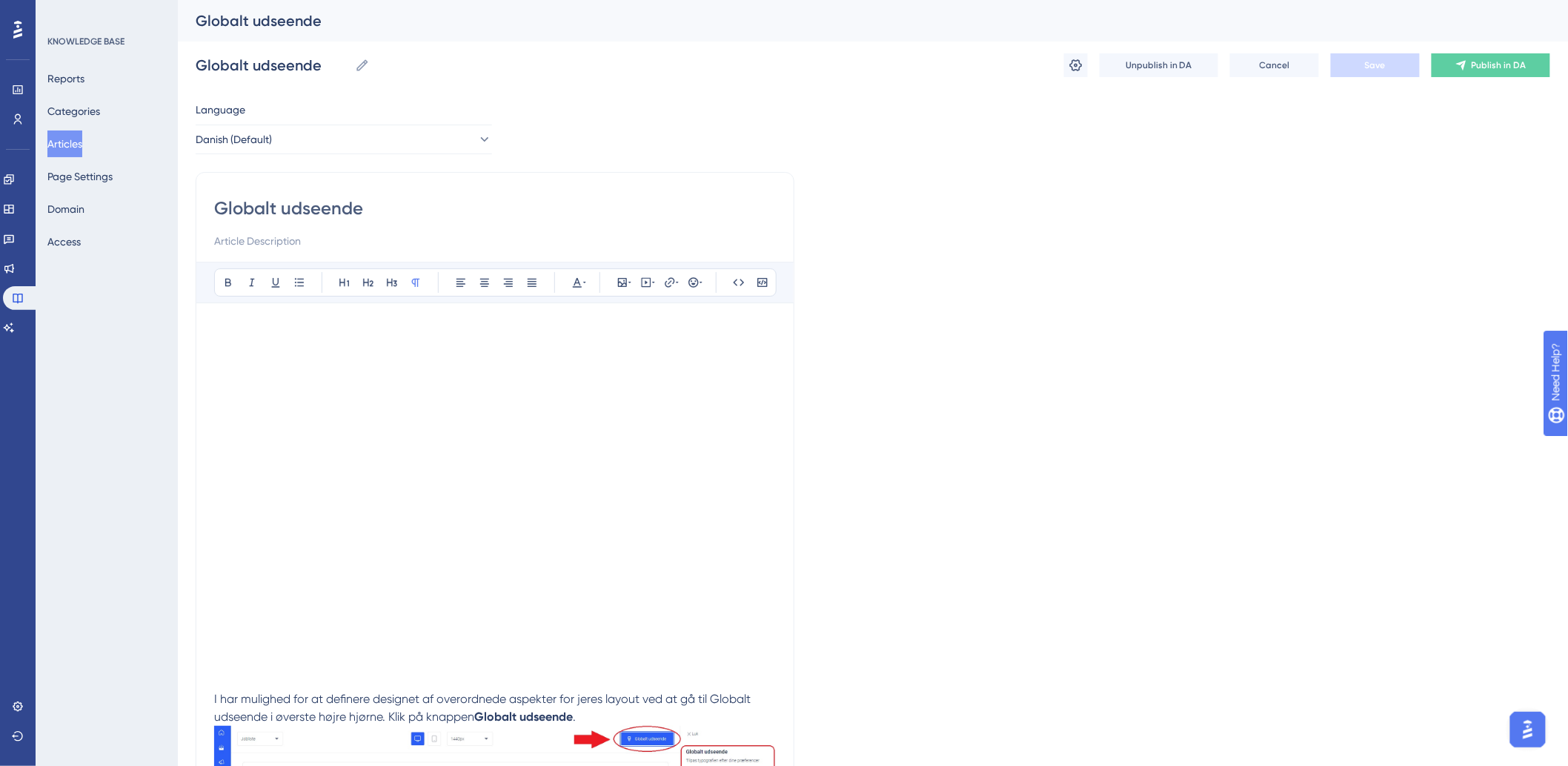
scroll to position [82, 0]
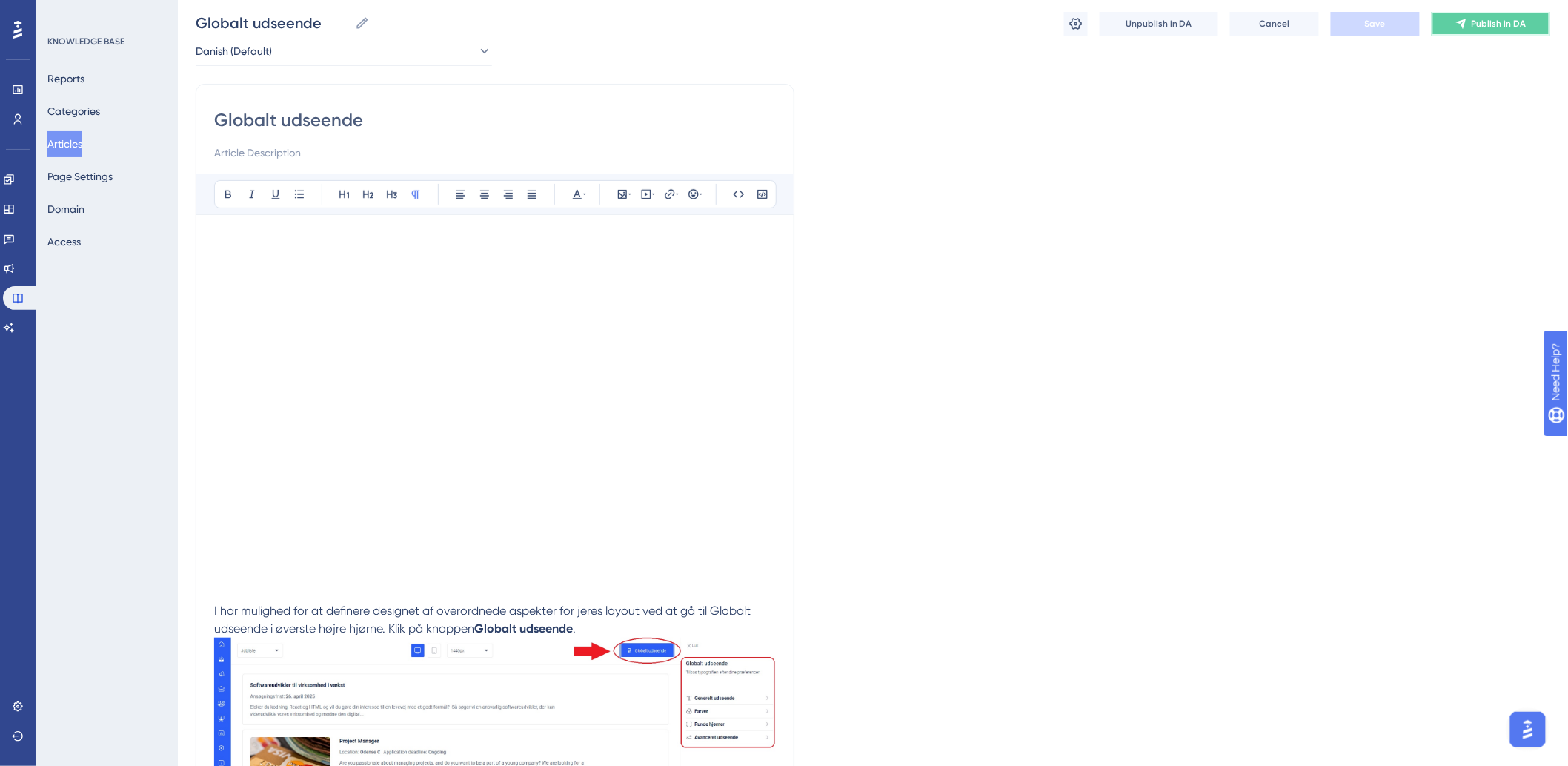
click at [1497, 19] on span "Publish in DA" at bounding box center [1499, 23] width 55 height 12
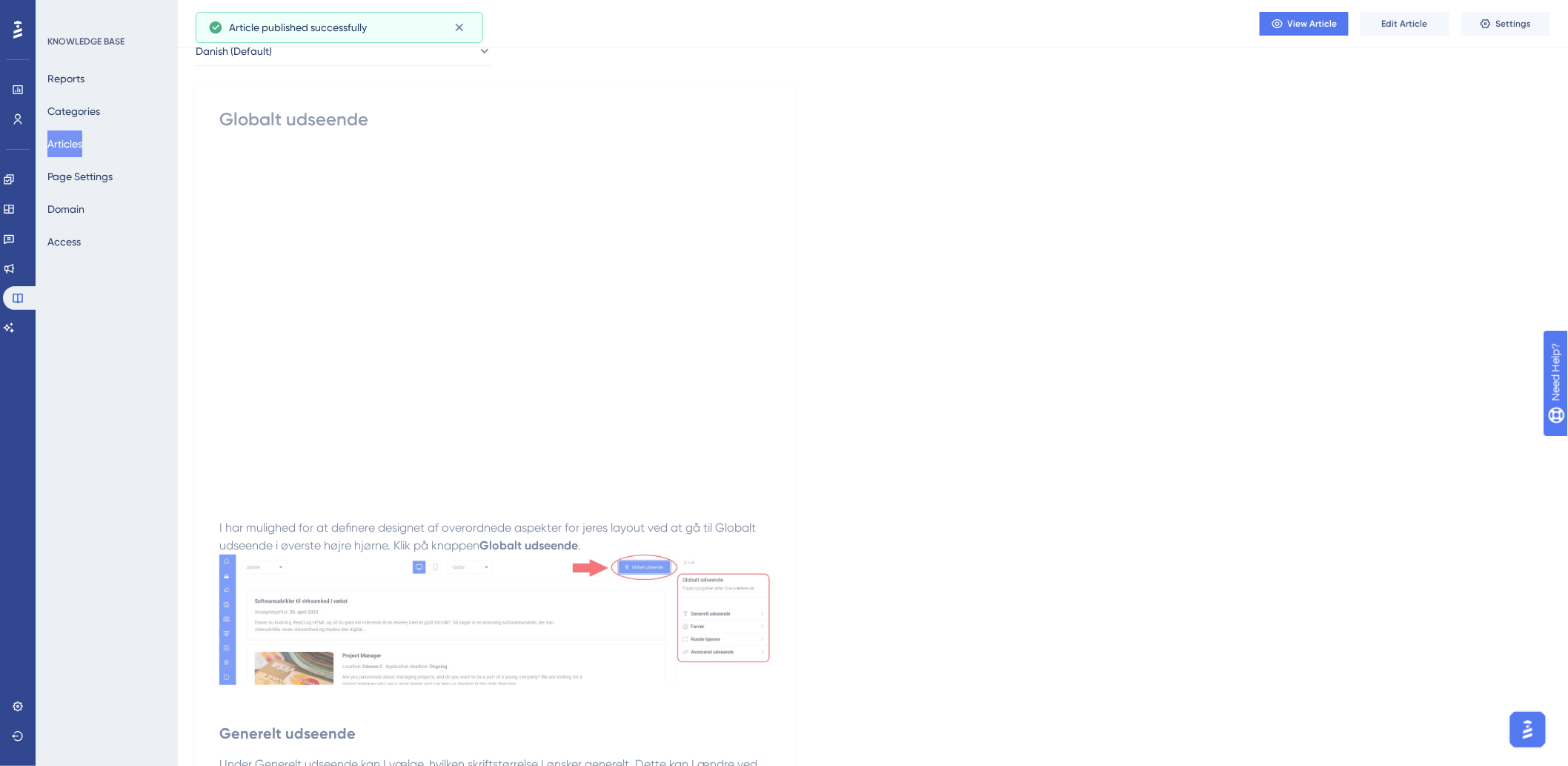
click at [82, 154] on button "Articles" at bounding box center [65, 144] width 35 height 27
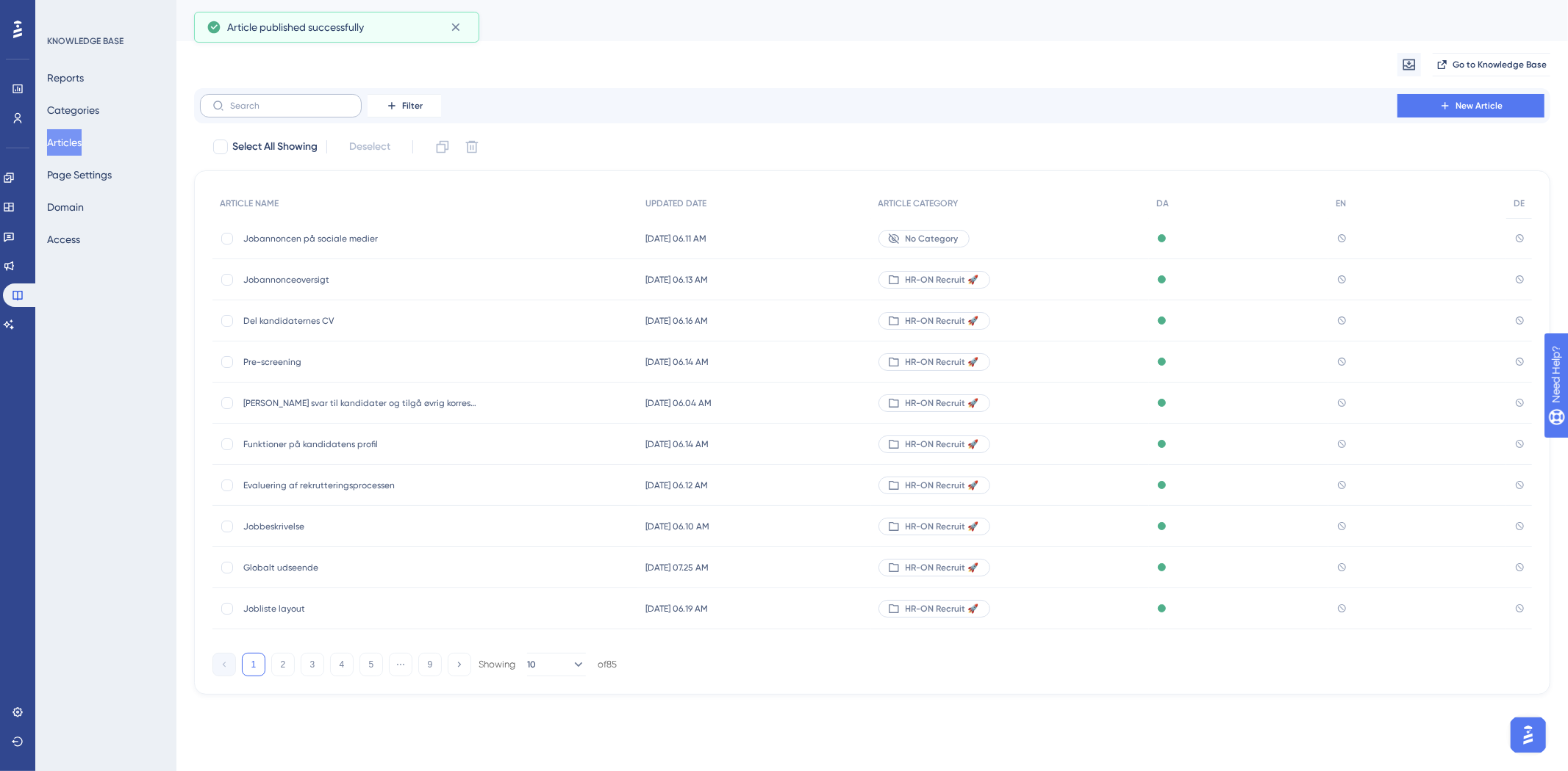
click at [312, 99] on label at bounding box center [280, 106] width 162 height 24
click at [312, 101] on input "text" at bounding box center [289, 105] width 119 height 10
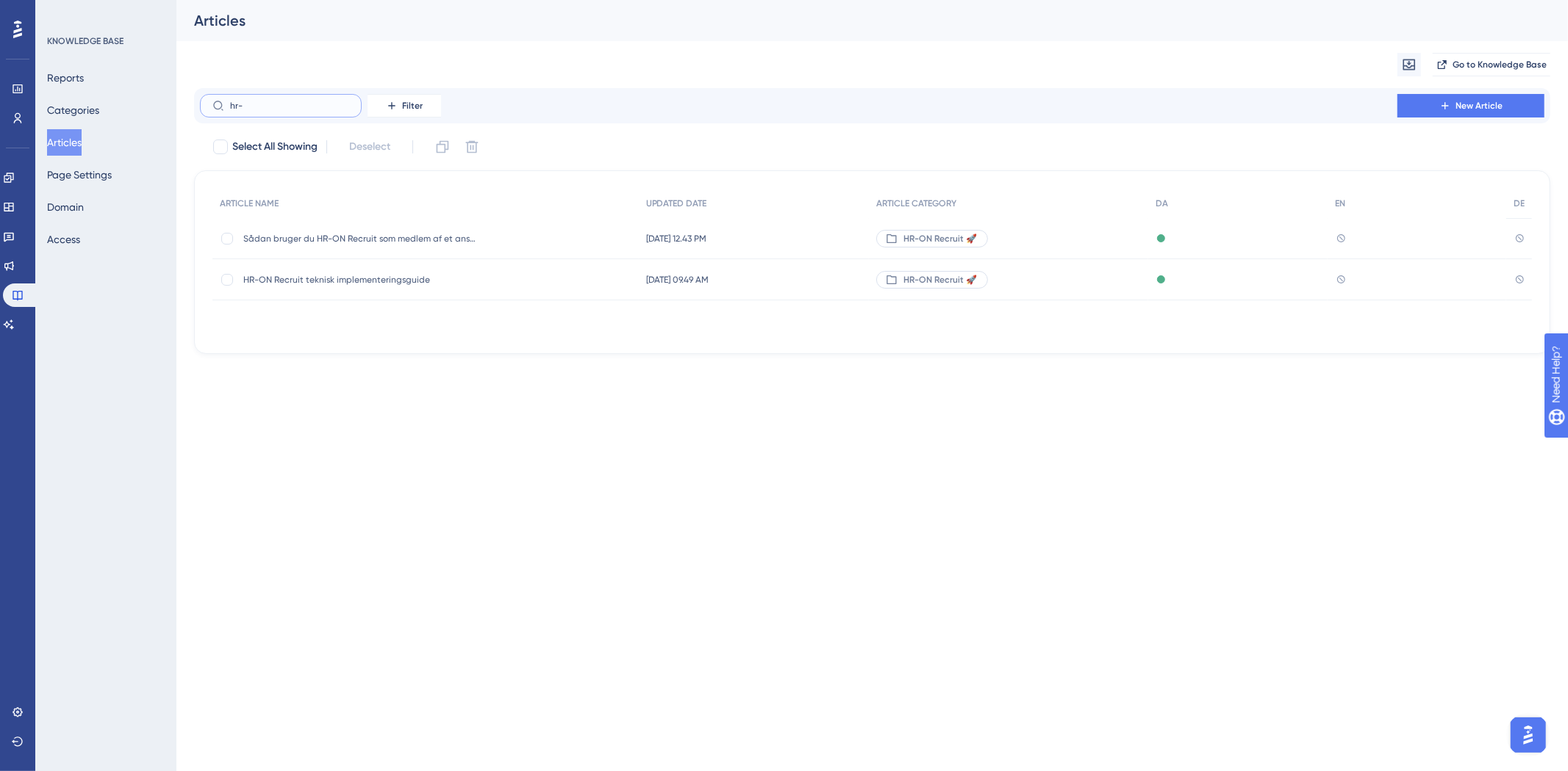
type input "hr-"
click at [377, 278] on span "HR-ON Recruit teknisk implementeringsguide" at bounding box center [360, 279] width 235 height 12
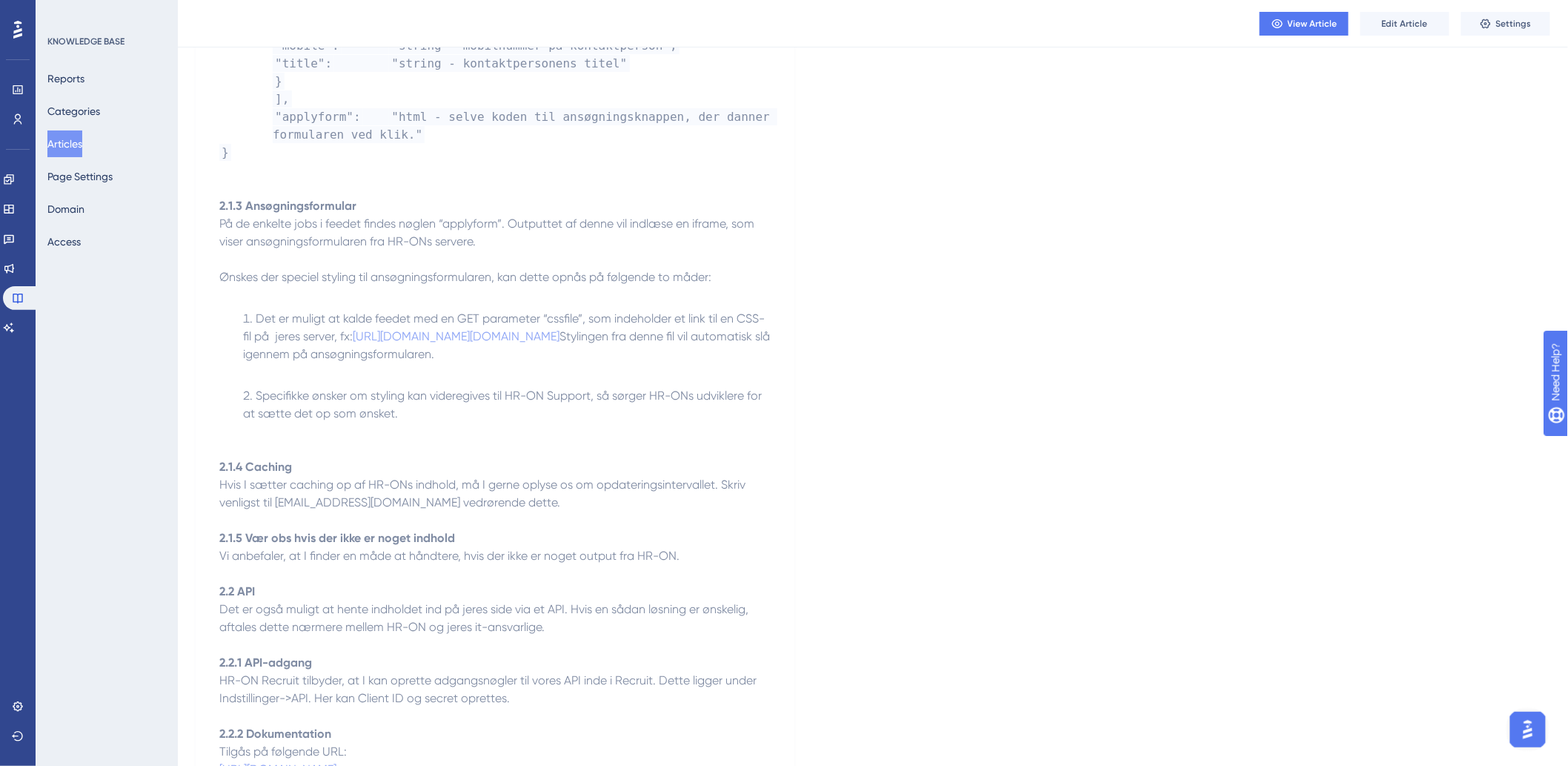
click at [1394, 17] on button "Edit Article" at bounding box center [1404, 24] width 89 height 24
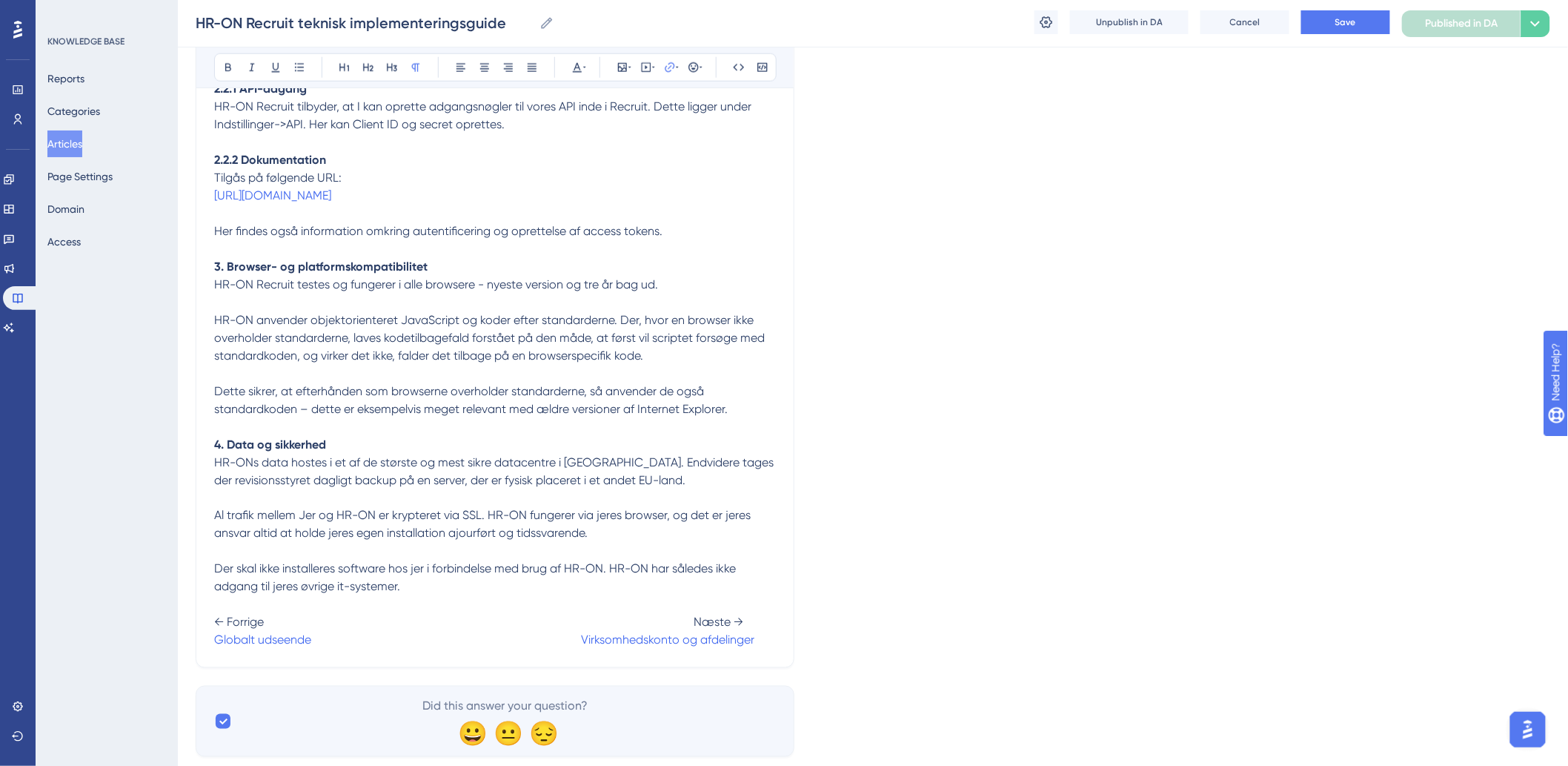
scroll to position [3078, 0]
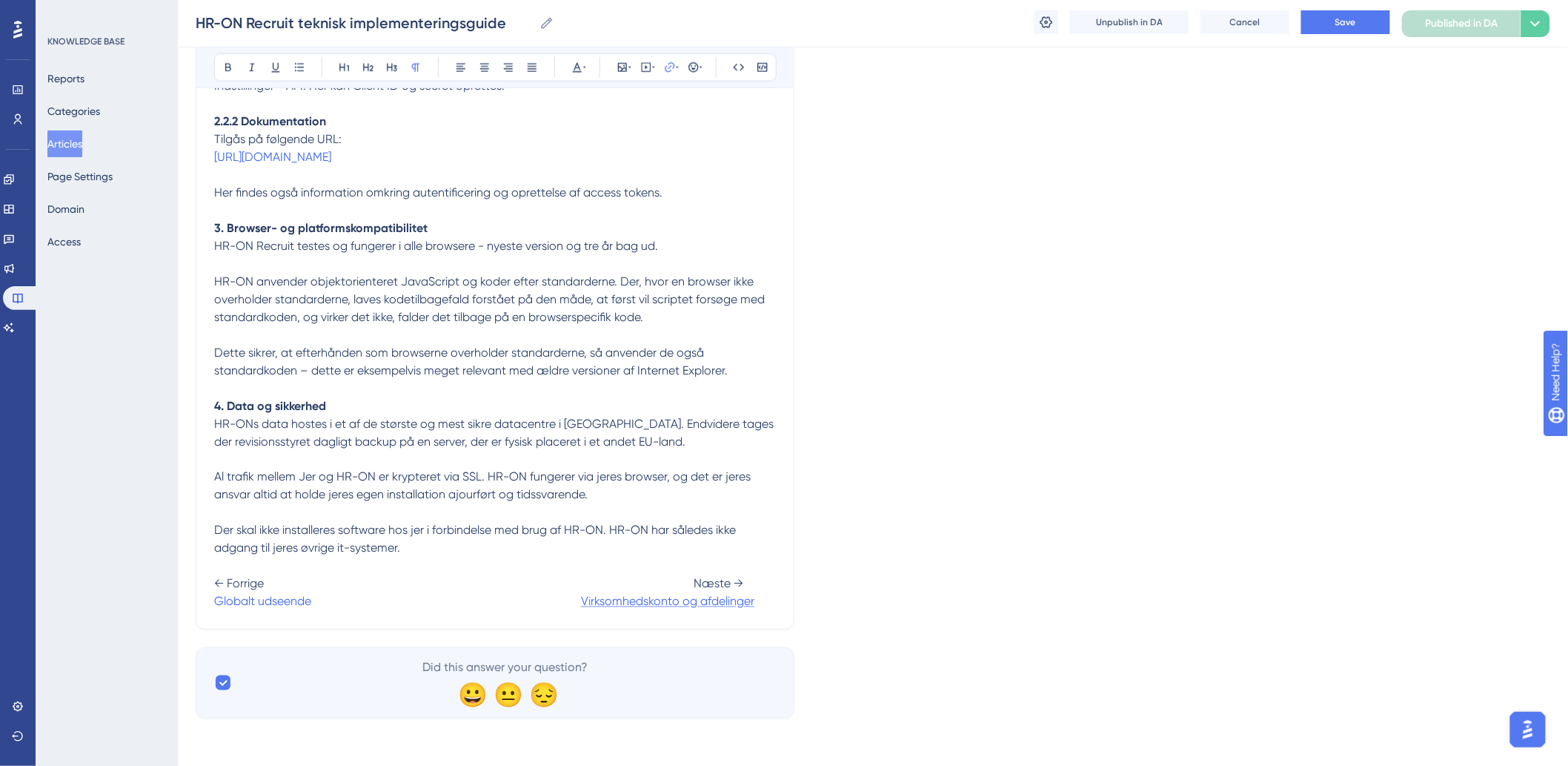
click at [584, 596] on span "Virksomhedskonto og afdelinger" at bounding box center [668, 601] width 174 height 14
click at [564, 599] on span at bounding box center [446, 601] width 270 height 14
click at [575, 603] on span at bounding box center [446, 601] width 270 height 14
click at [583, 602] on span "Virksomhedskonto og afdelinger" at bounding box center [668, 601] width 174 height 14
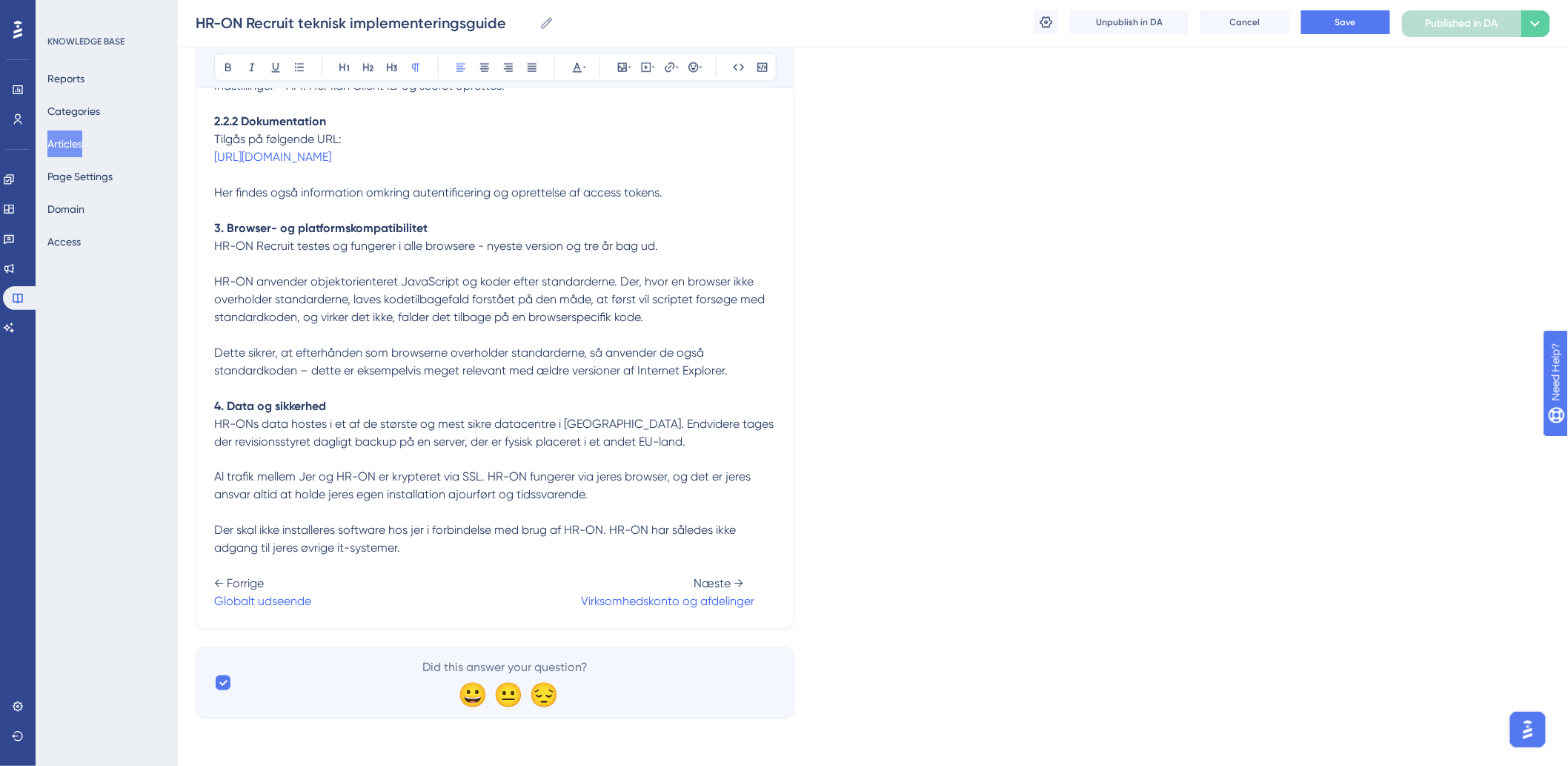
click at [575, 599] on span at bounding box center [446, 601] width 270 height 14
click at [1352, 34] on div "Unpublish in DA Cancel Save Published in DA Options" at bounding box center [1293, 23] width 516 height 27
click at [1356, 18] on span "Save" at bounding box center [1346, 22] width 21 height 12
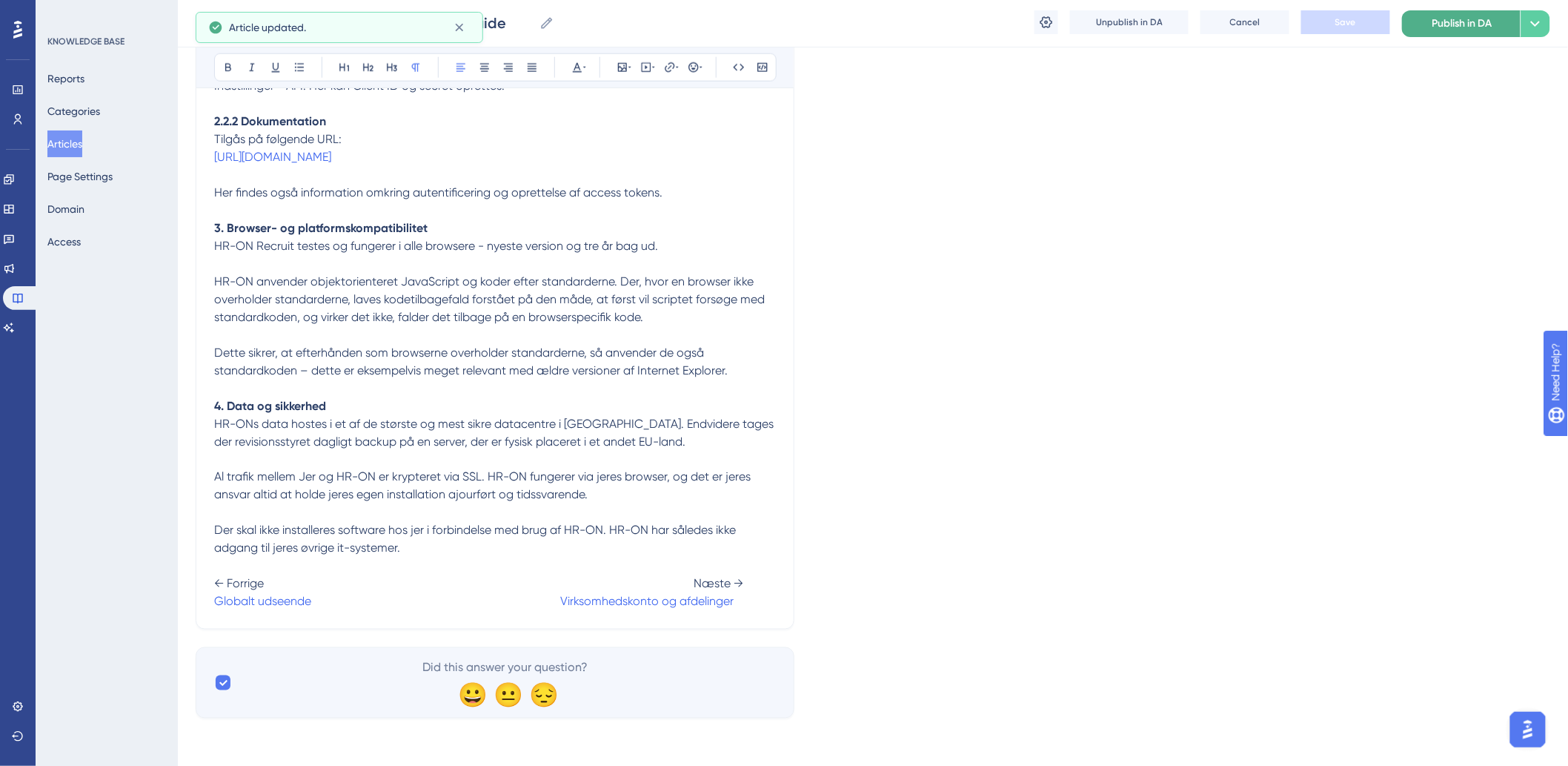
click at [1433, 25] on span "Publish in DA" at bounding box center [1463, 23] width 60 height 17
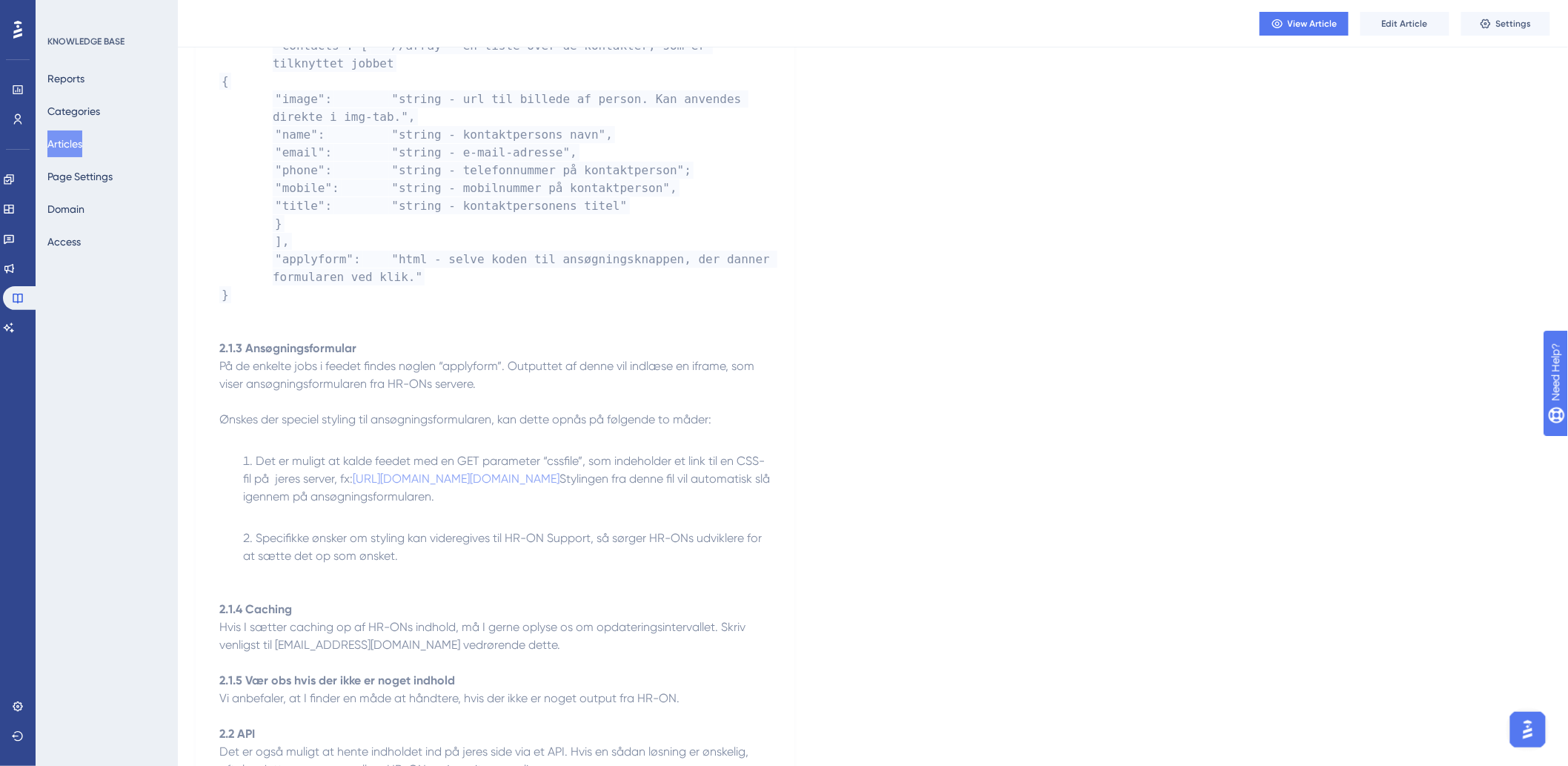
scroll to position [3001, 0]
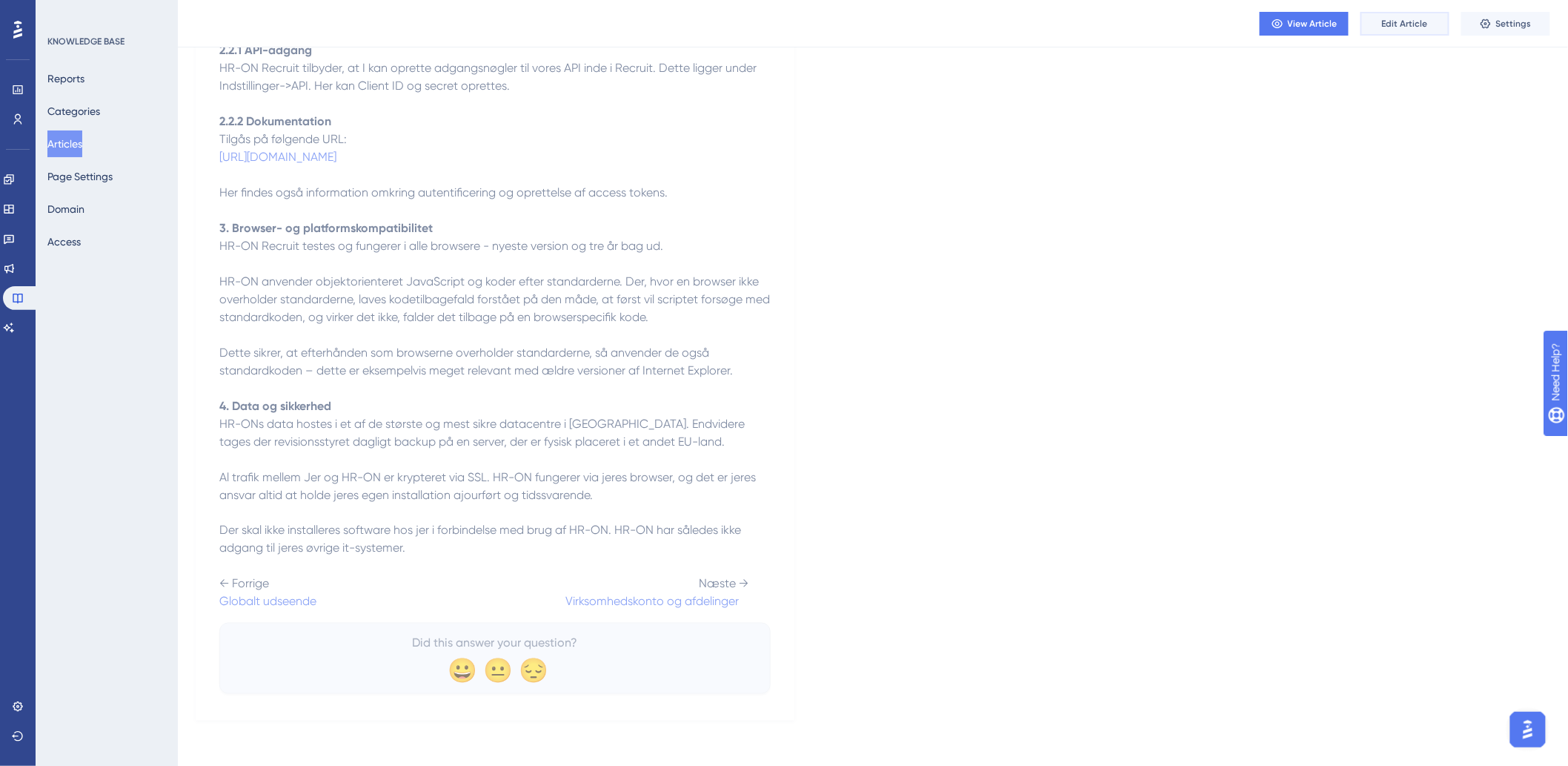
click at [1417, 24] on span "Edit Article" at bounding box center [1405, 23] width 46 height 12
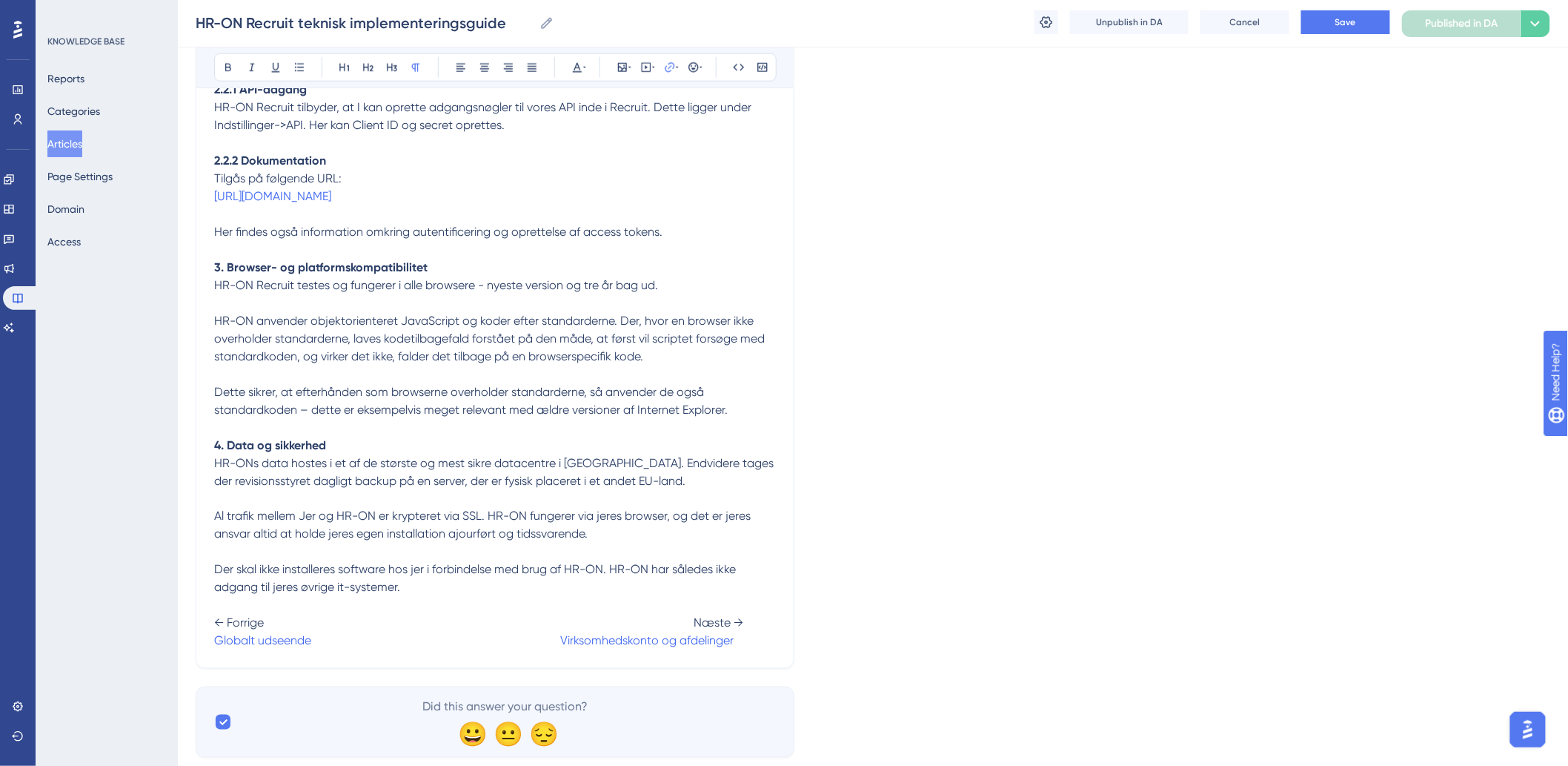
scroll to position [3078, 0]
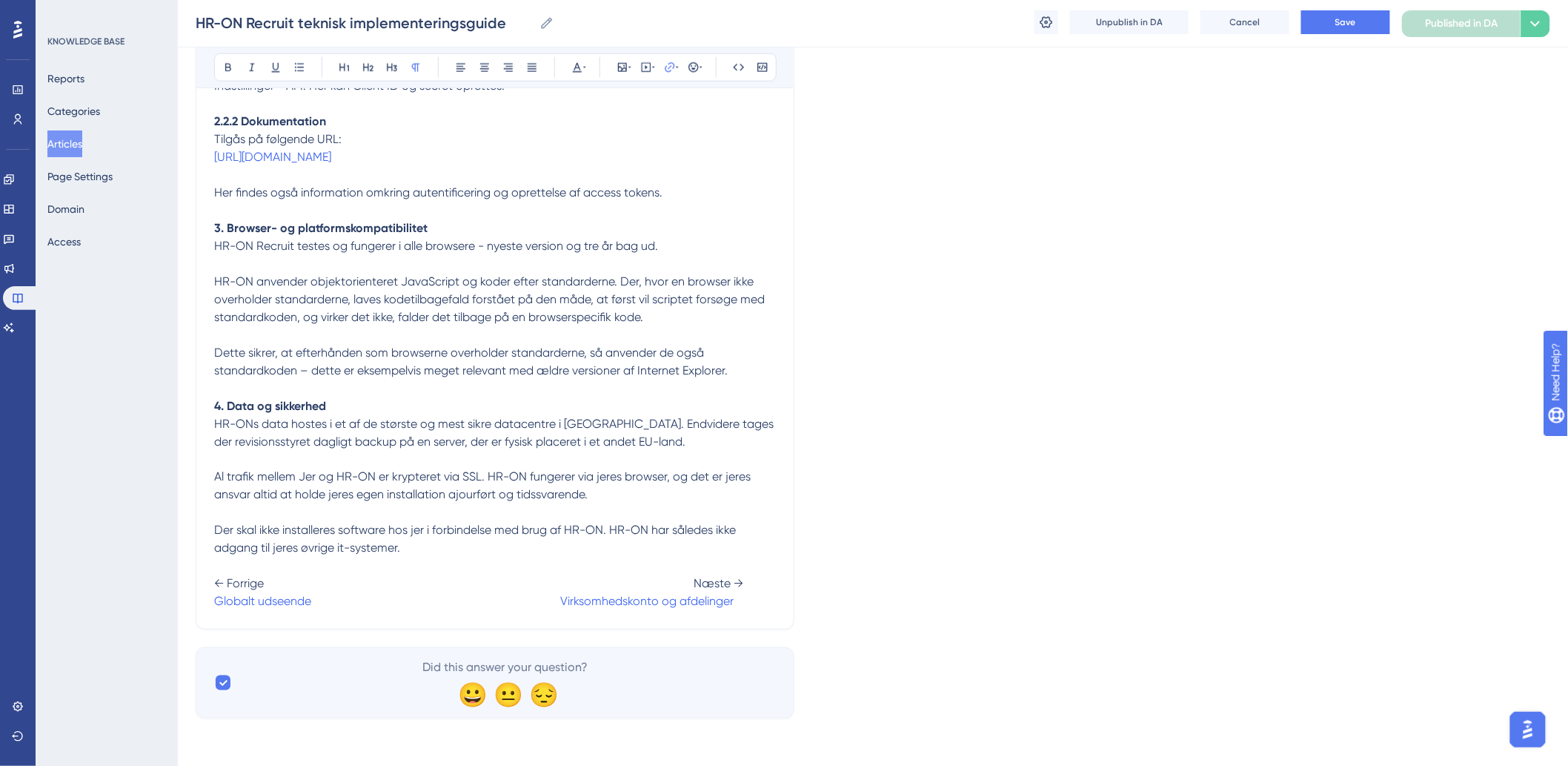
click at [542, 595] on span at bounding box center [435, 601] width 249 height 14
click at [1307, 26] on button "Save" at bounding box center [1345, 22] width 89 height 24
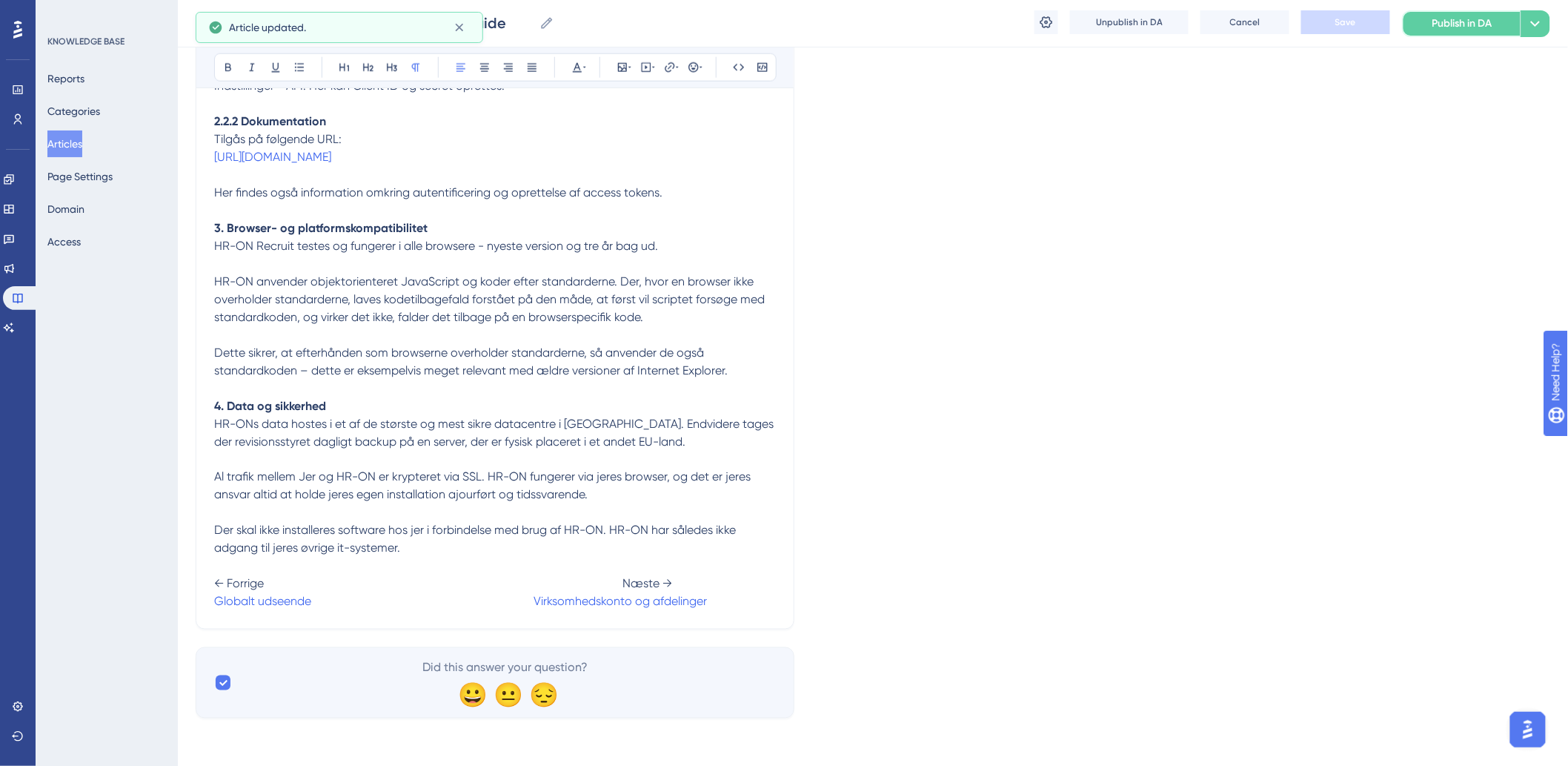
click at [1450, 18] on span "Publish in DA" at bounding box center [1463, 23] width 60 height 17
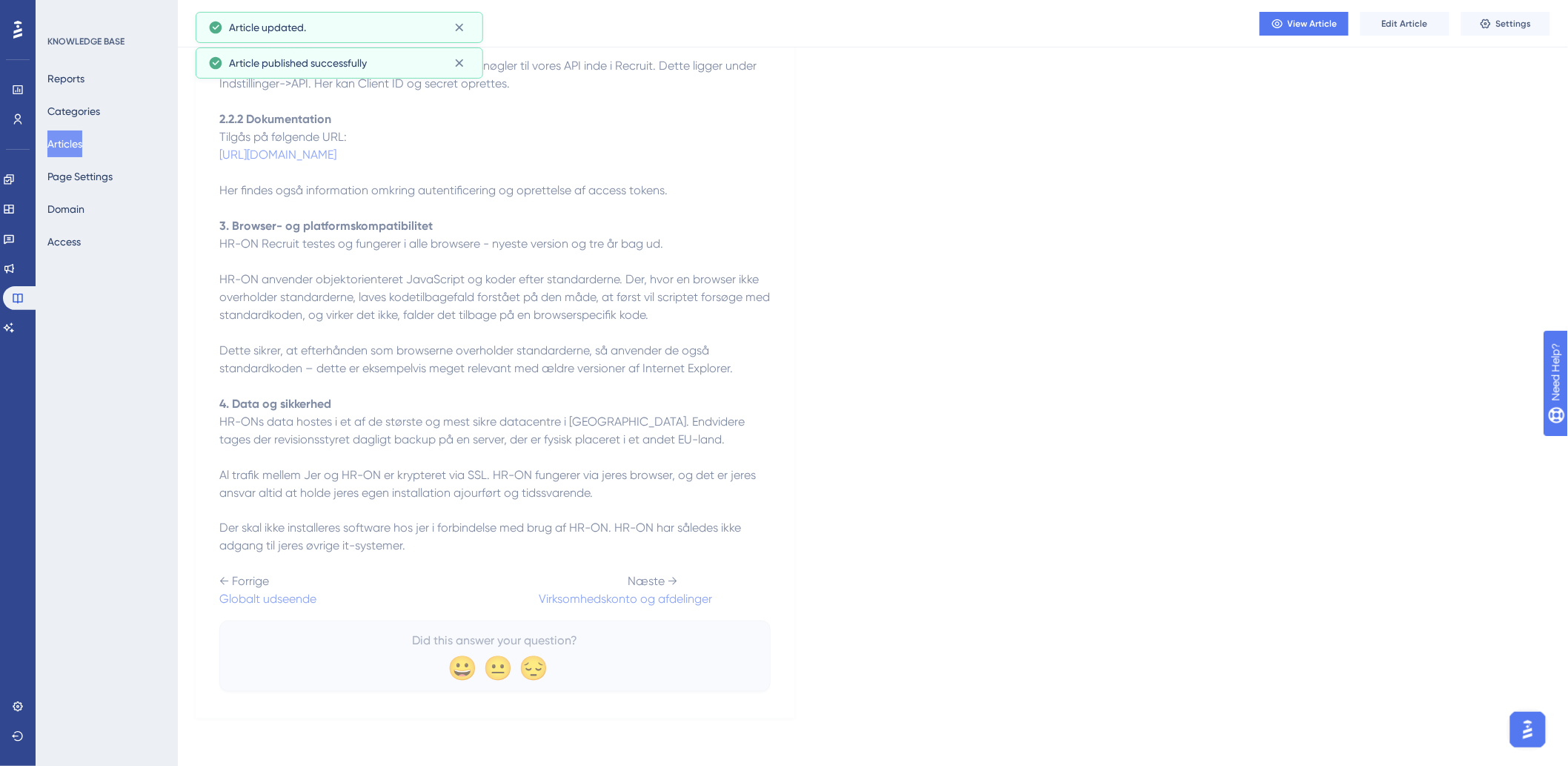
scroll to position [0, 0]
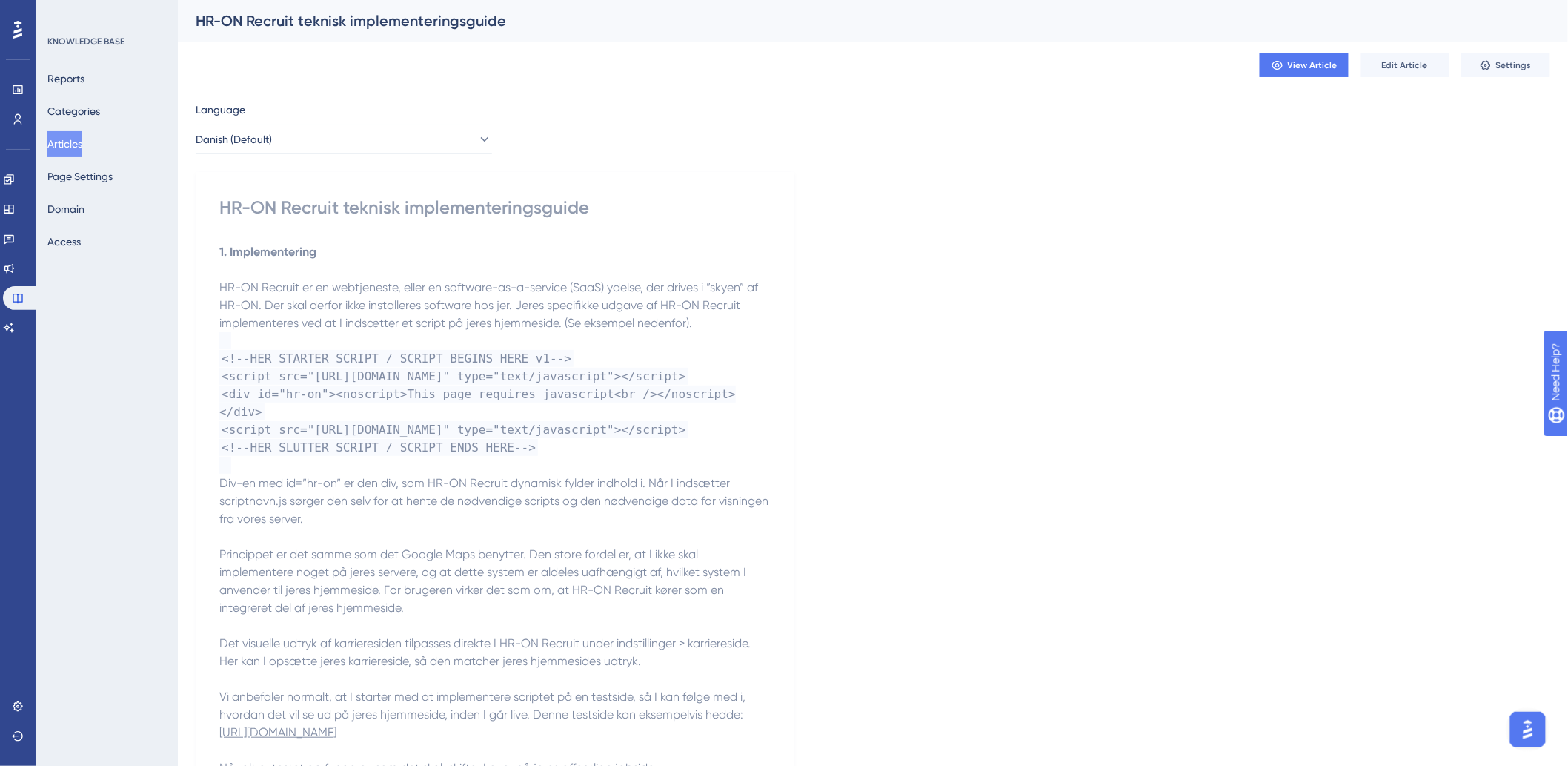
click at [58, 146] on button "Articles" at bounding box center [65, 144] width 35 height 27
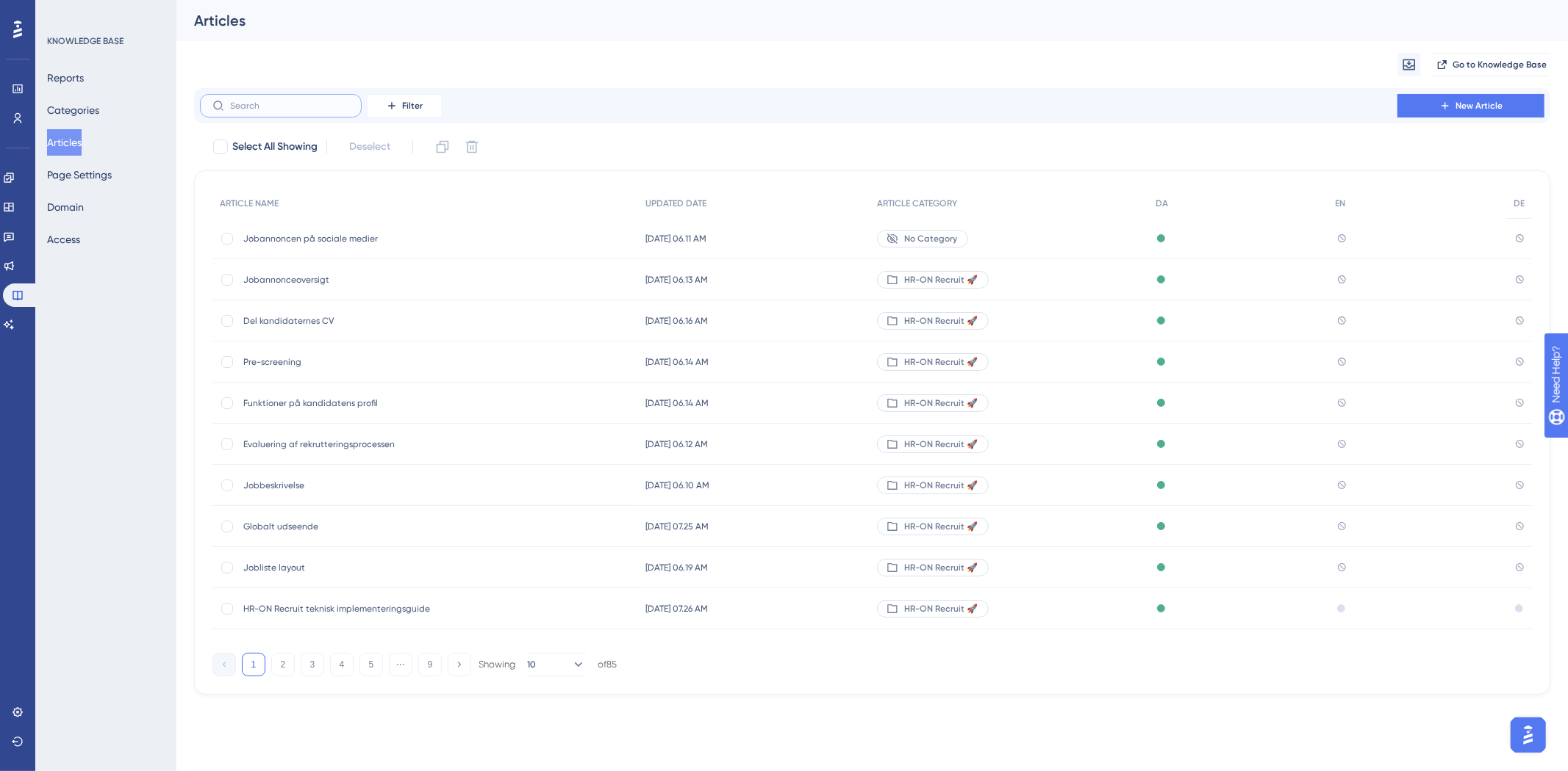
click at [348, 105] on input "text" at bounding box center [289, 105] width 119 height 10
click at [214, 101] on icon at bounding box center [218, 105] width 12 height 12
click at [230, 101] on input "text" at bounding box center [289, 105] width 119 height 10
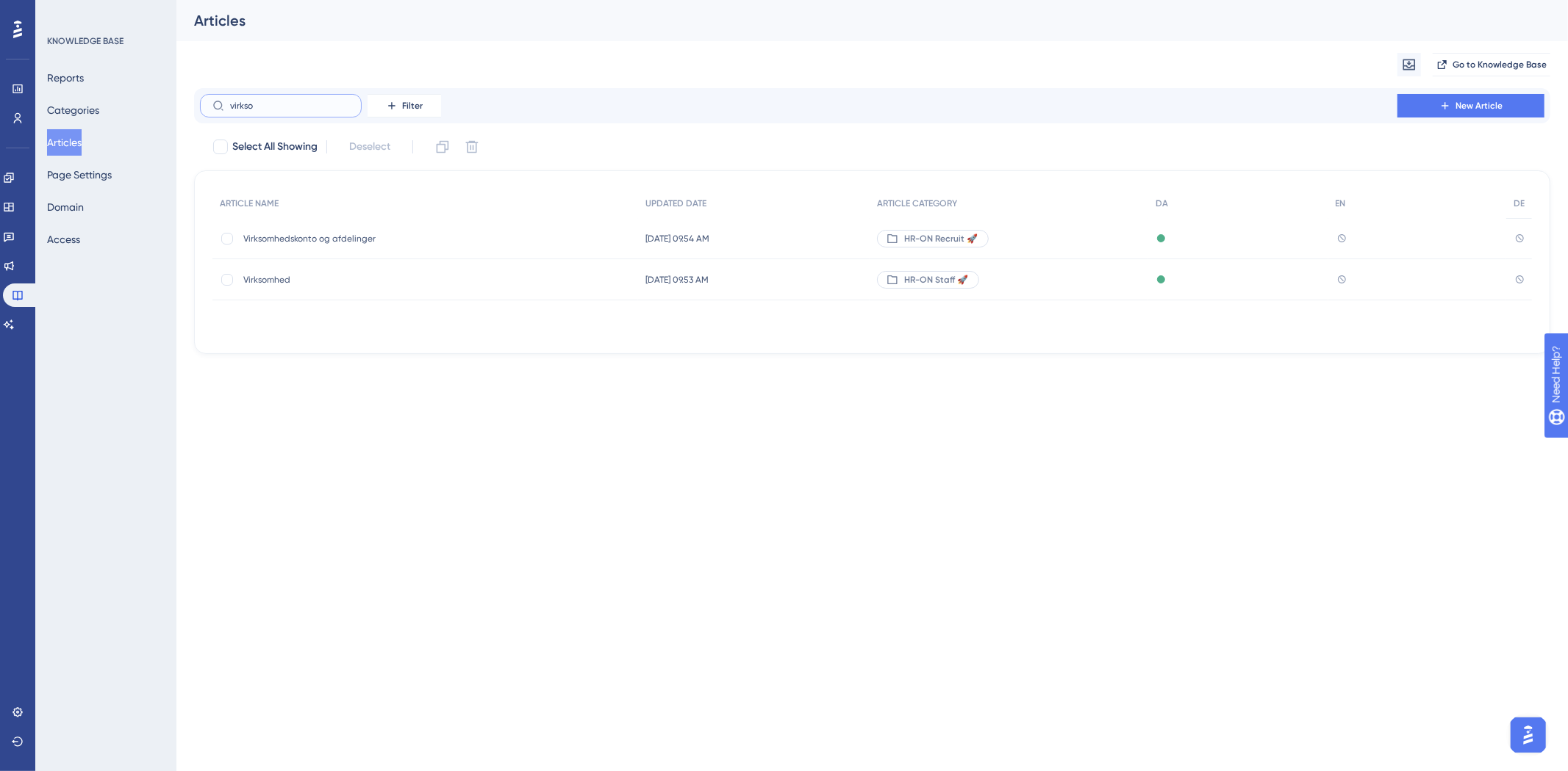
type input "virkso"
click at [272, 236] on span "Virksomhedskonto og afdelinger" at bounding box center [360, 239] width 235 height 12
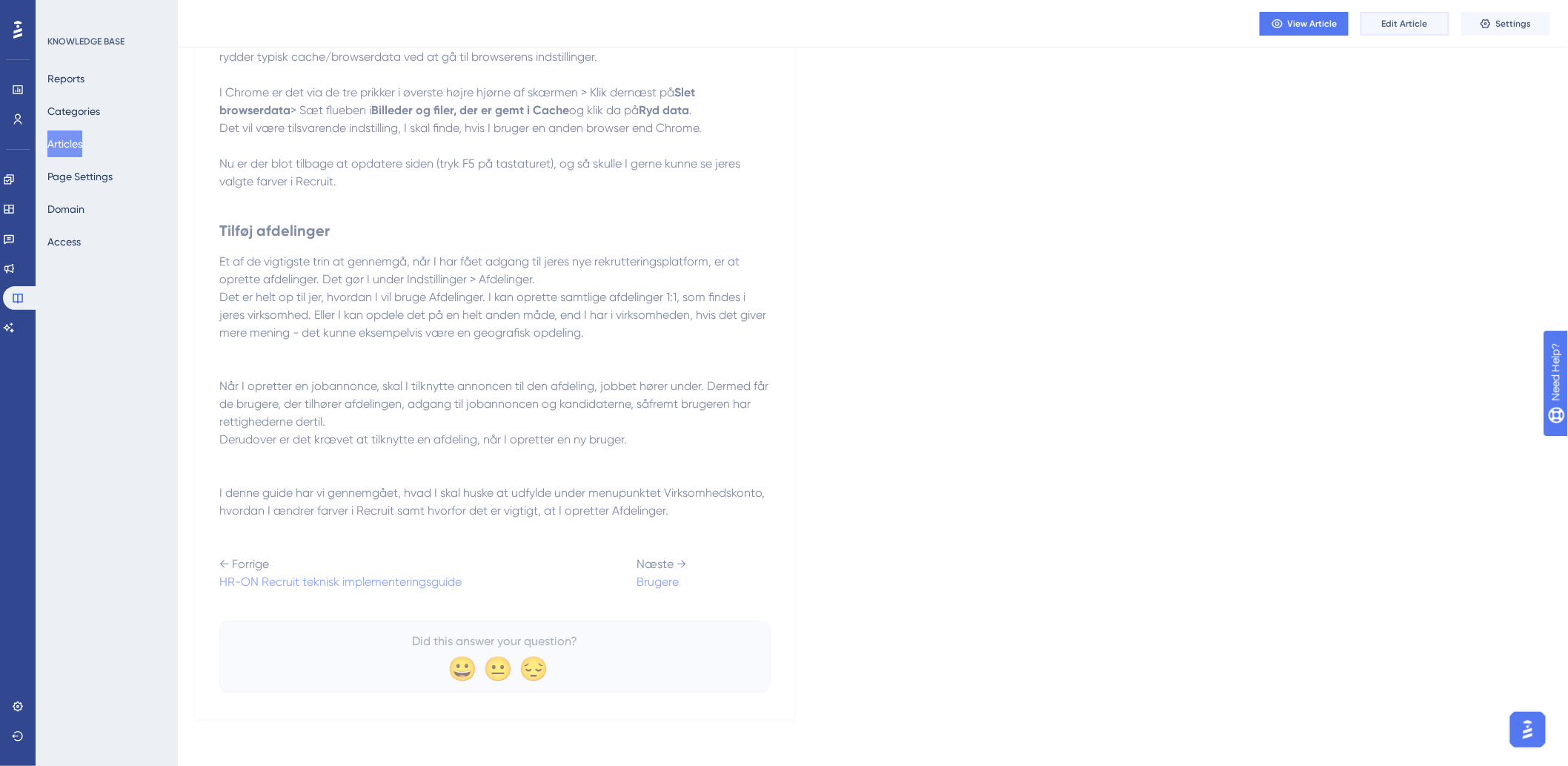
click at [1401, 27] on span "Edit Article" at bounding box center [1405, 23] width 46 height 12
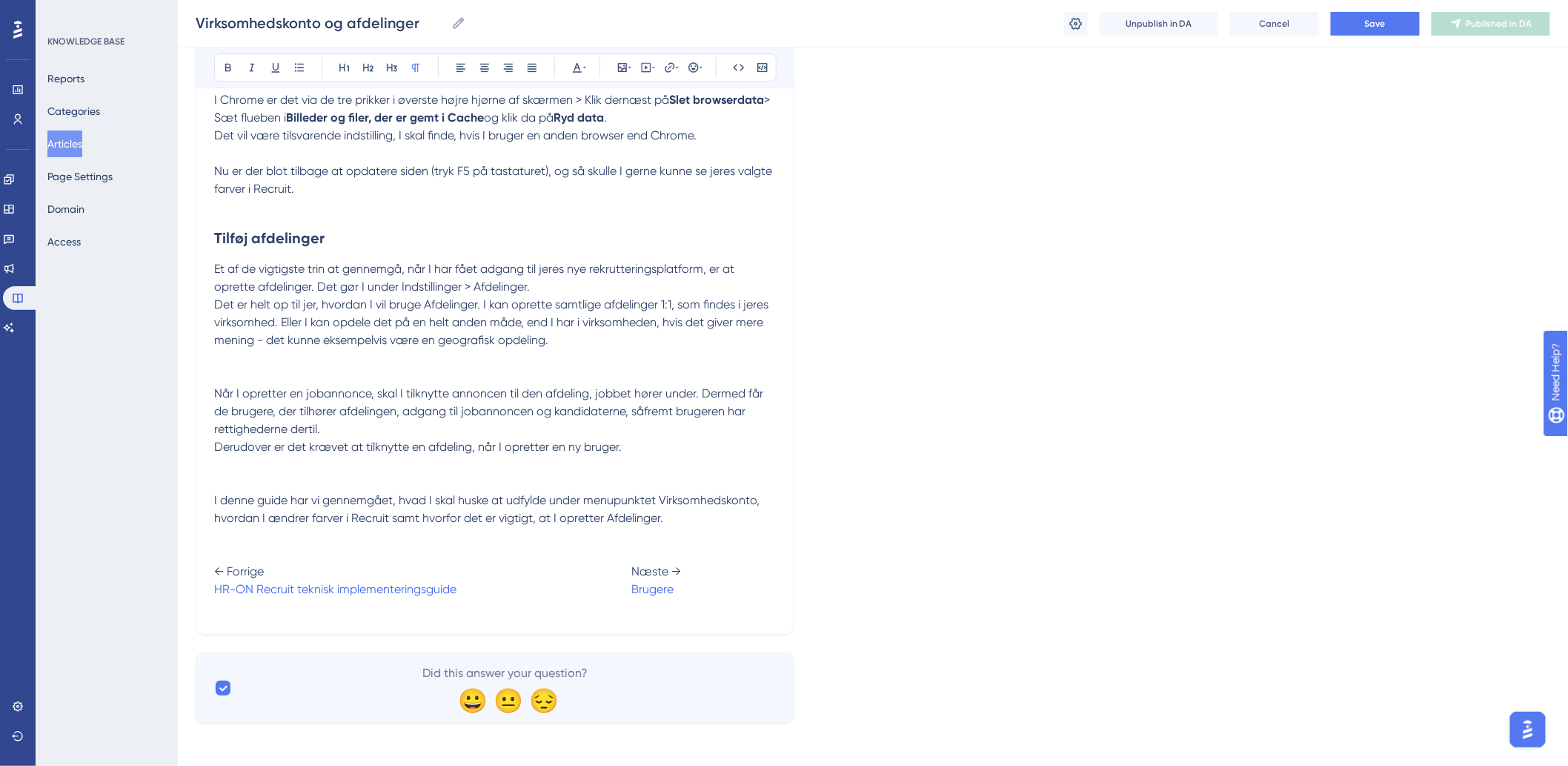
scroll to position [2029, 0]
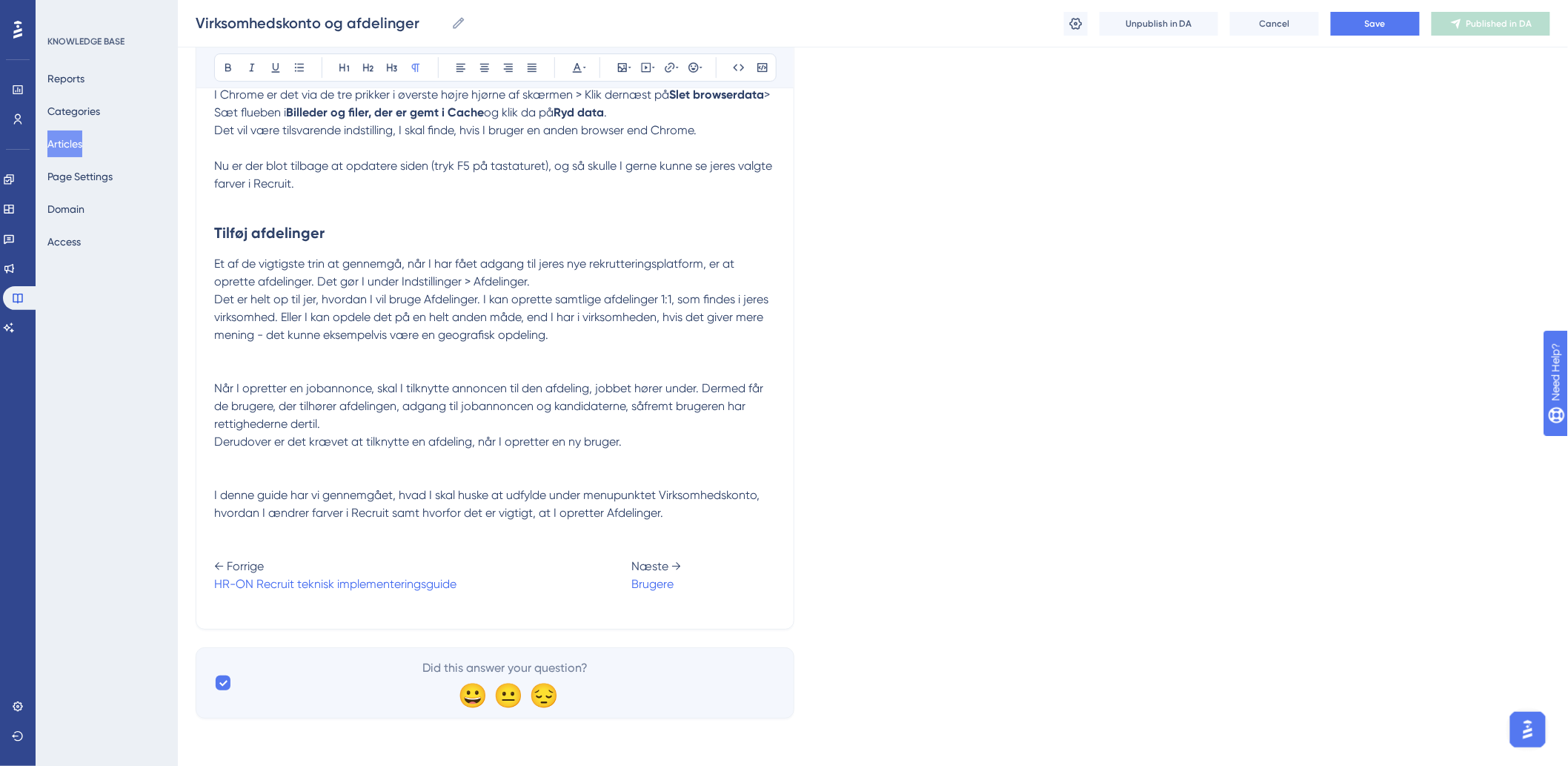
click at [620, 584] on span at bounding box center [543, 583] width 175 height 14
click at [1354, 23] on button "Save" at bounding box center [1375, 24] width 89 height 24
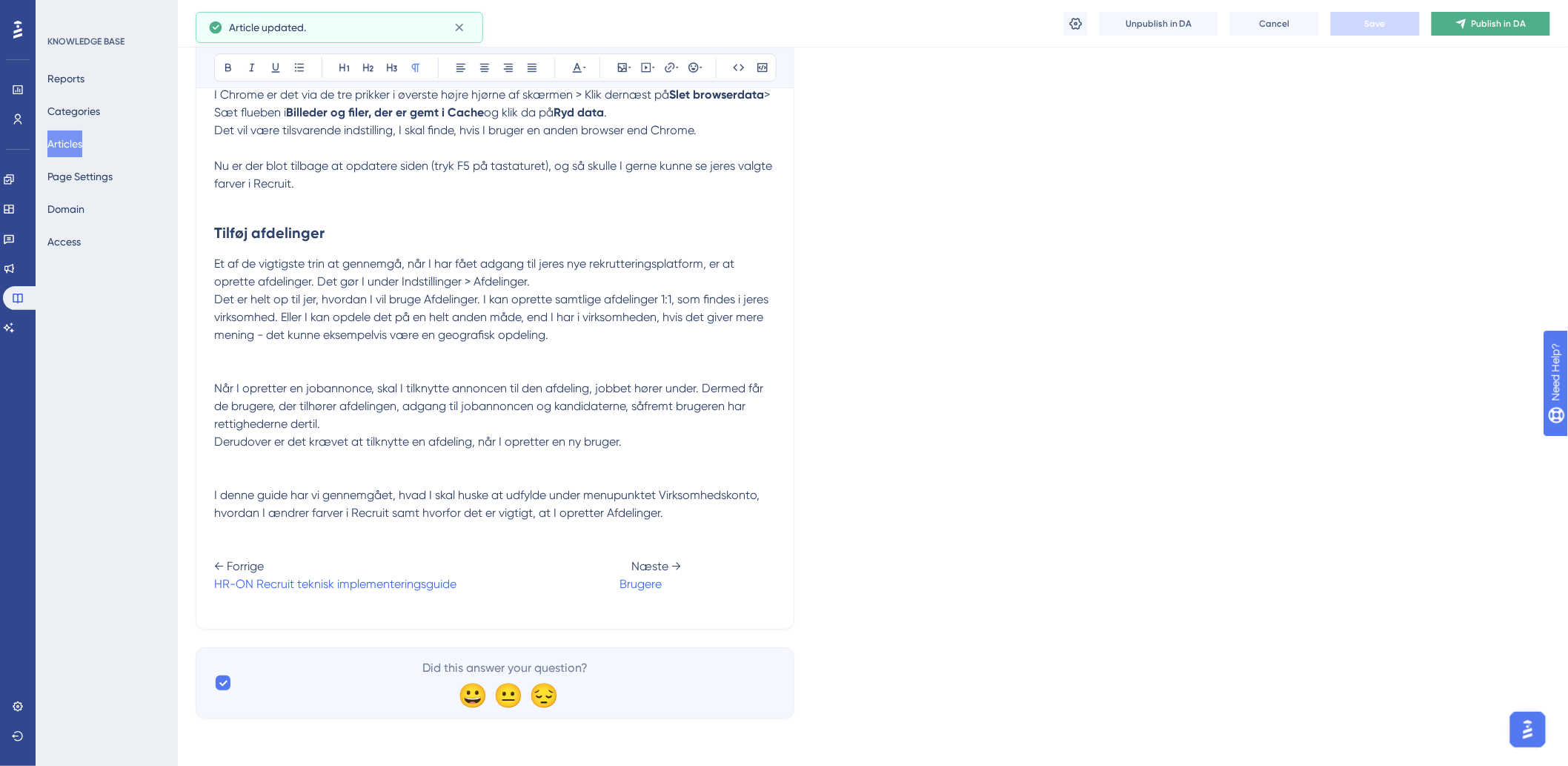
click at [1456, 21] on icon at bounding box center [1461, 23] width 12 height 12
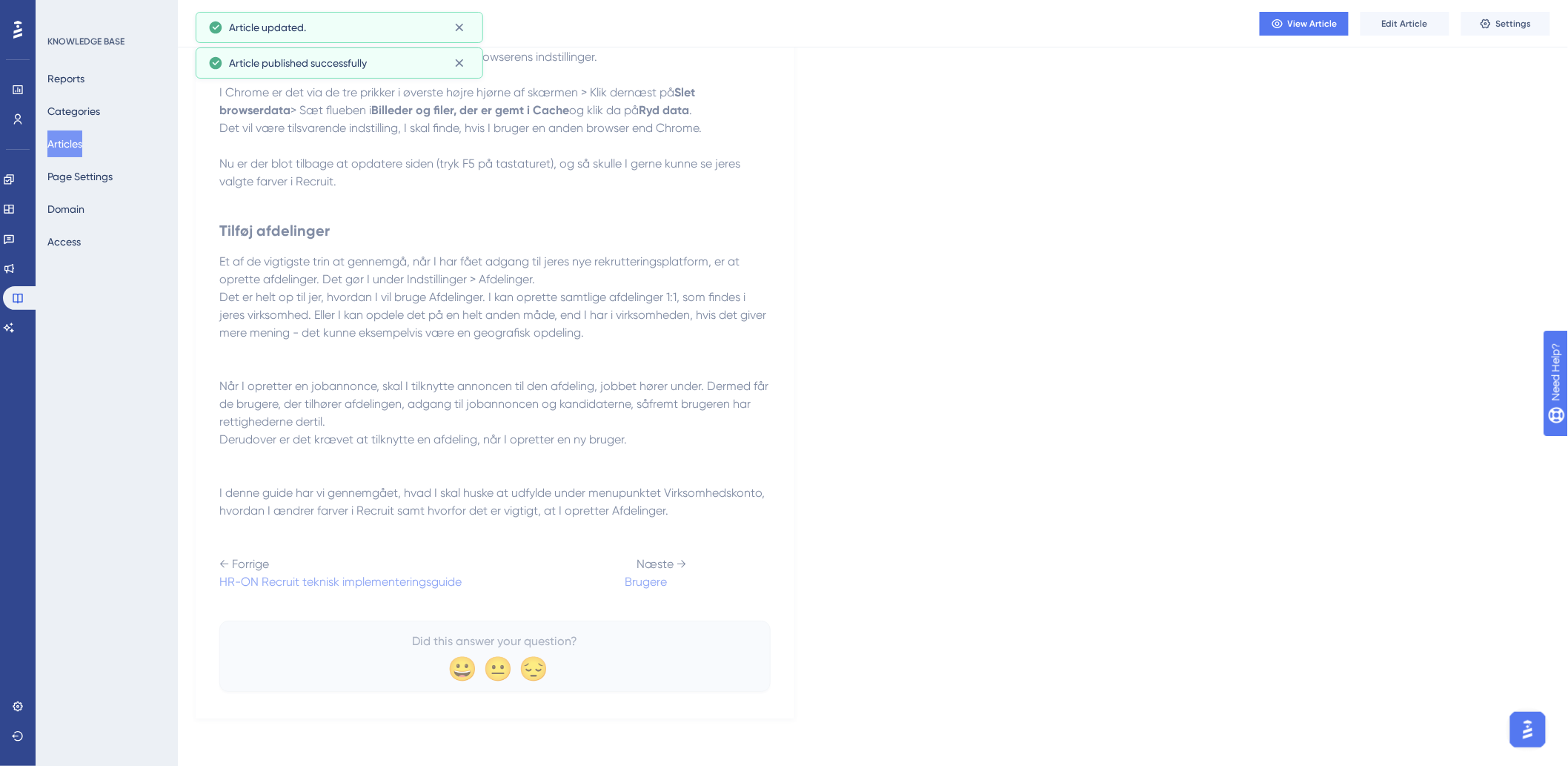
scroll to position [1933, 0]
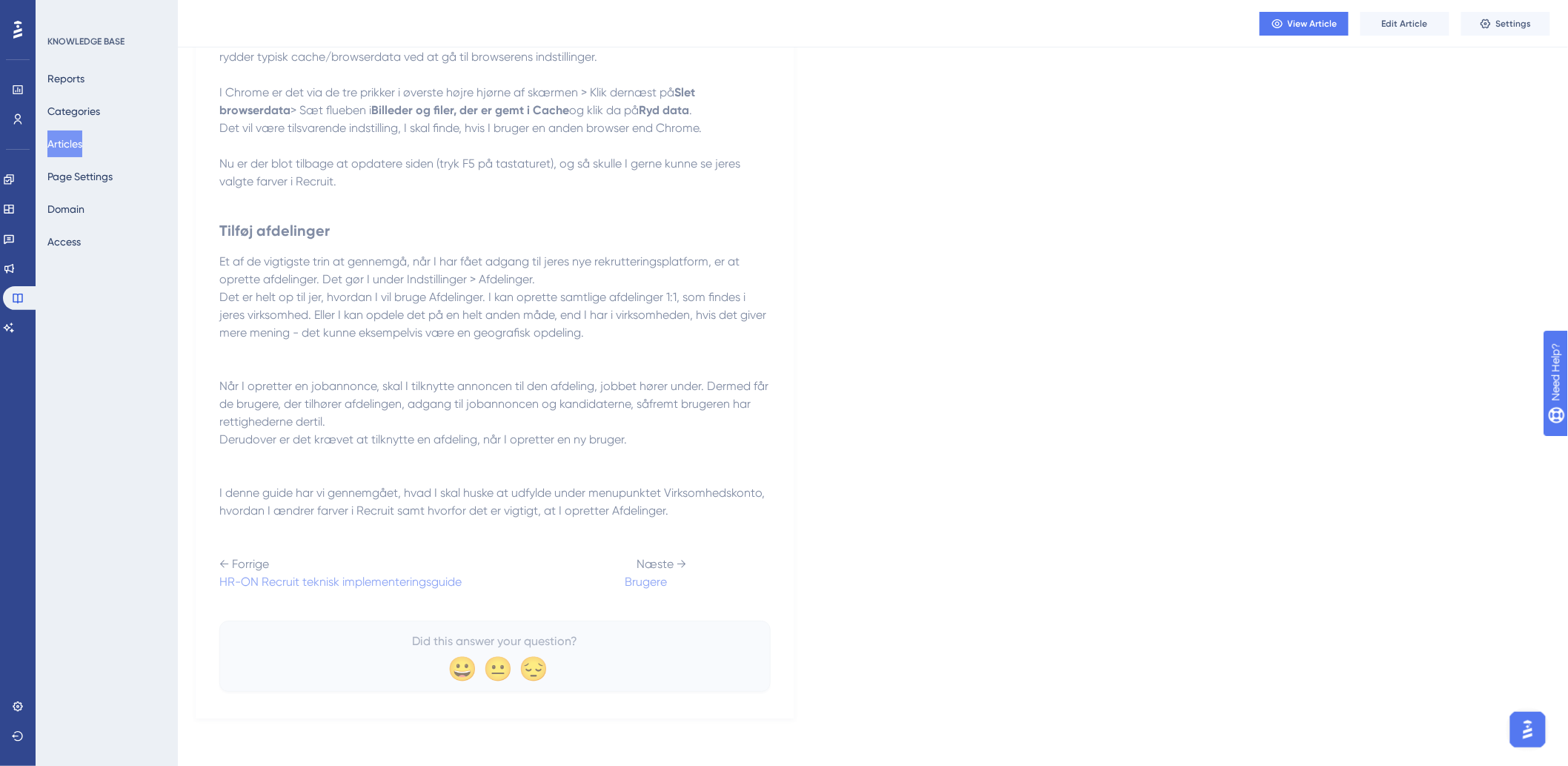
click at [59, 149] on button "Articles" at bounding box center [65, 144] width 35 height 27
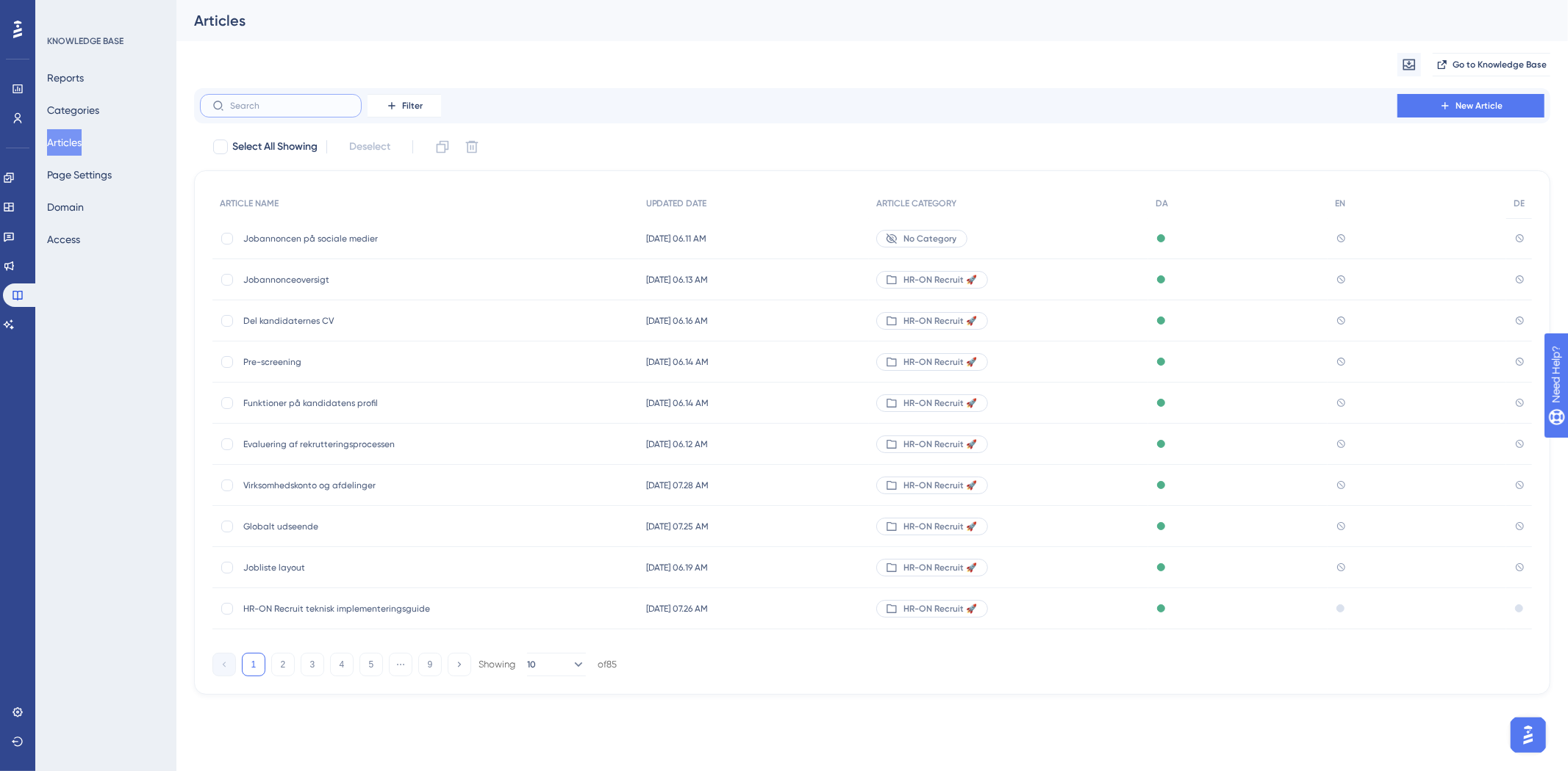
click at [304, 102] on input "text" at bounding box center [289, 105] width 119 height 10
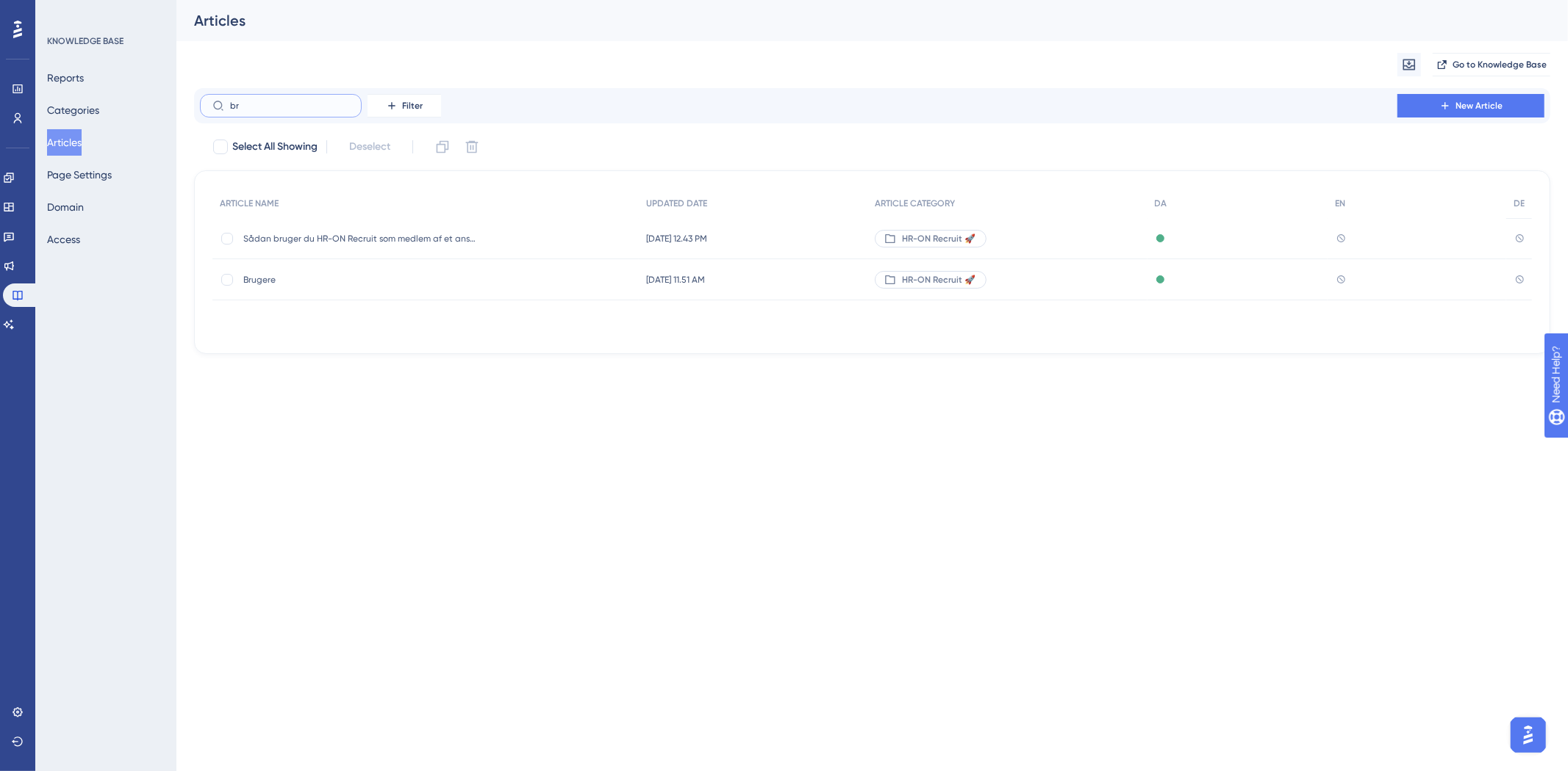
type input "bri"
checkbox input "true"
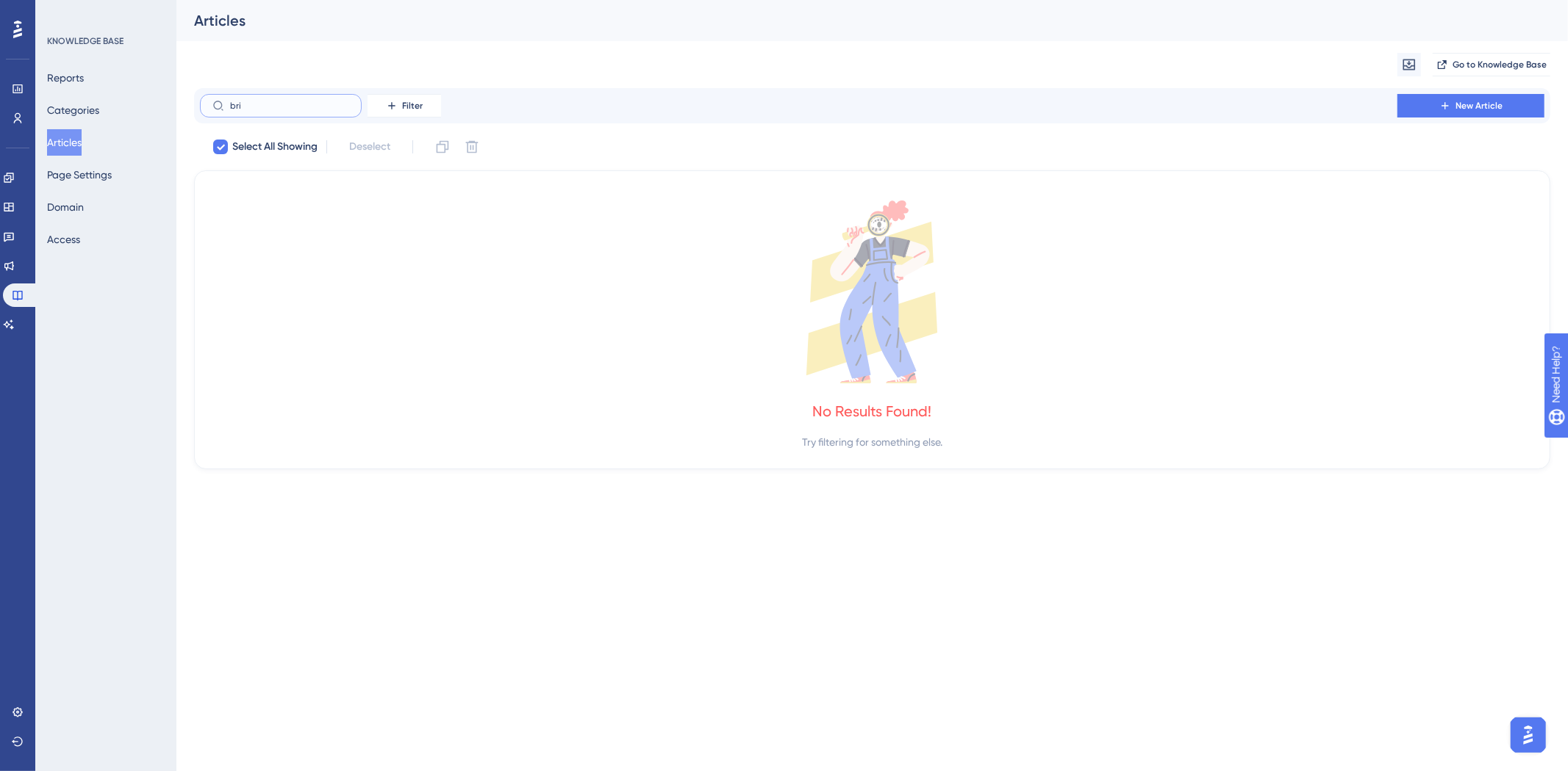
type input "br"
checkbox input "false"
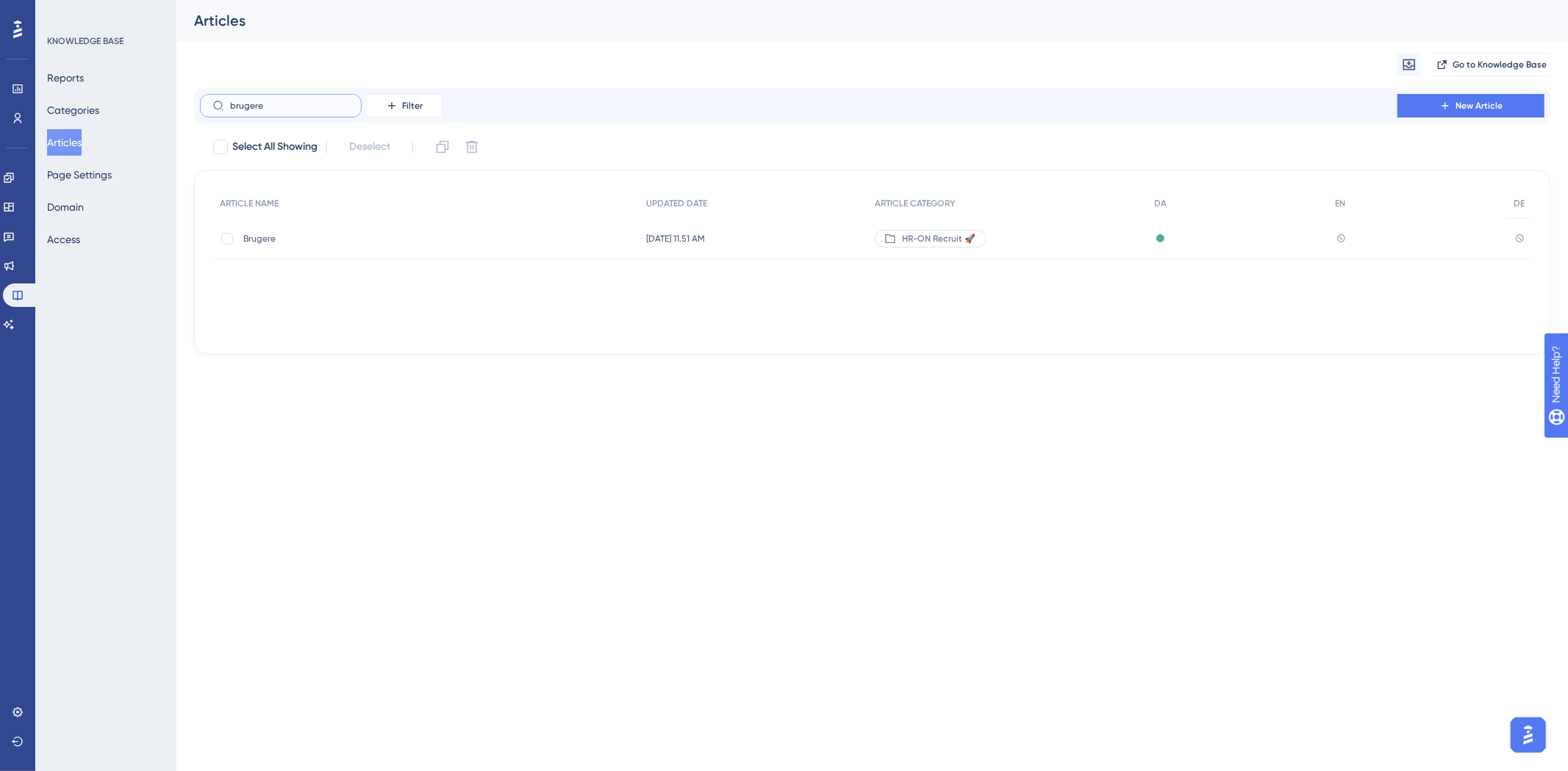
type input "brugere"
click at [261, 245] on div "Brugere Brugere" at bounding box center [360, 239] width 235 height 41
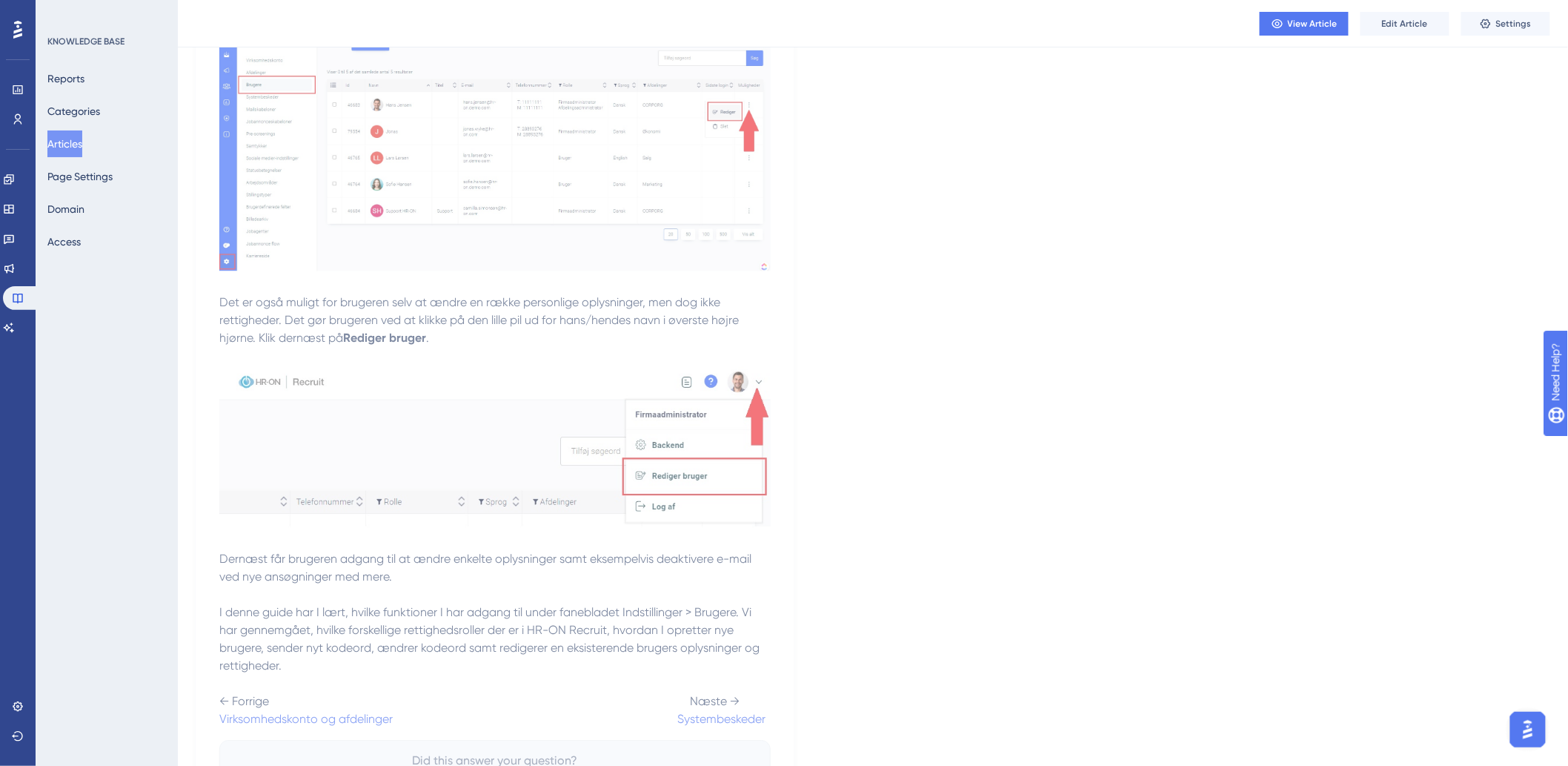
scroll to position [1762, 0]
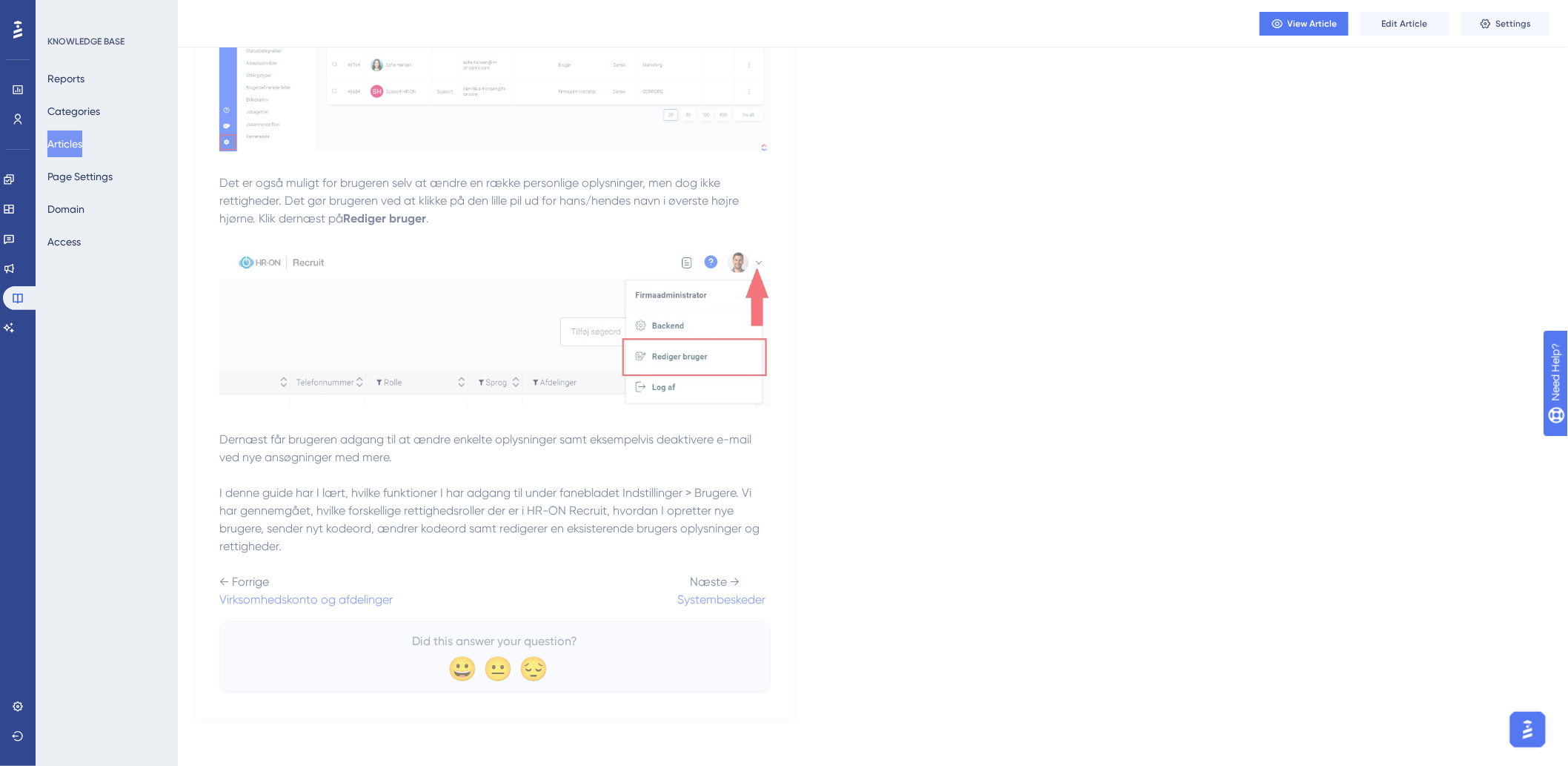
click at [1426, 45] on div "View Article Edit Article Settings" at bounding box center [872, 24] width 1390 height 48
click at [1420, 23] on span "Edit Article" at bounding box center [1405, 23] width 46 height 12
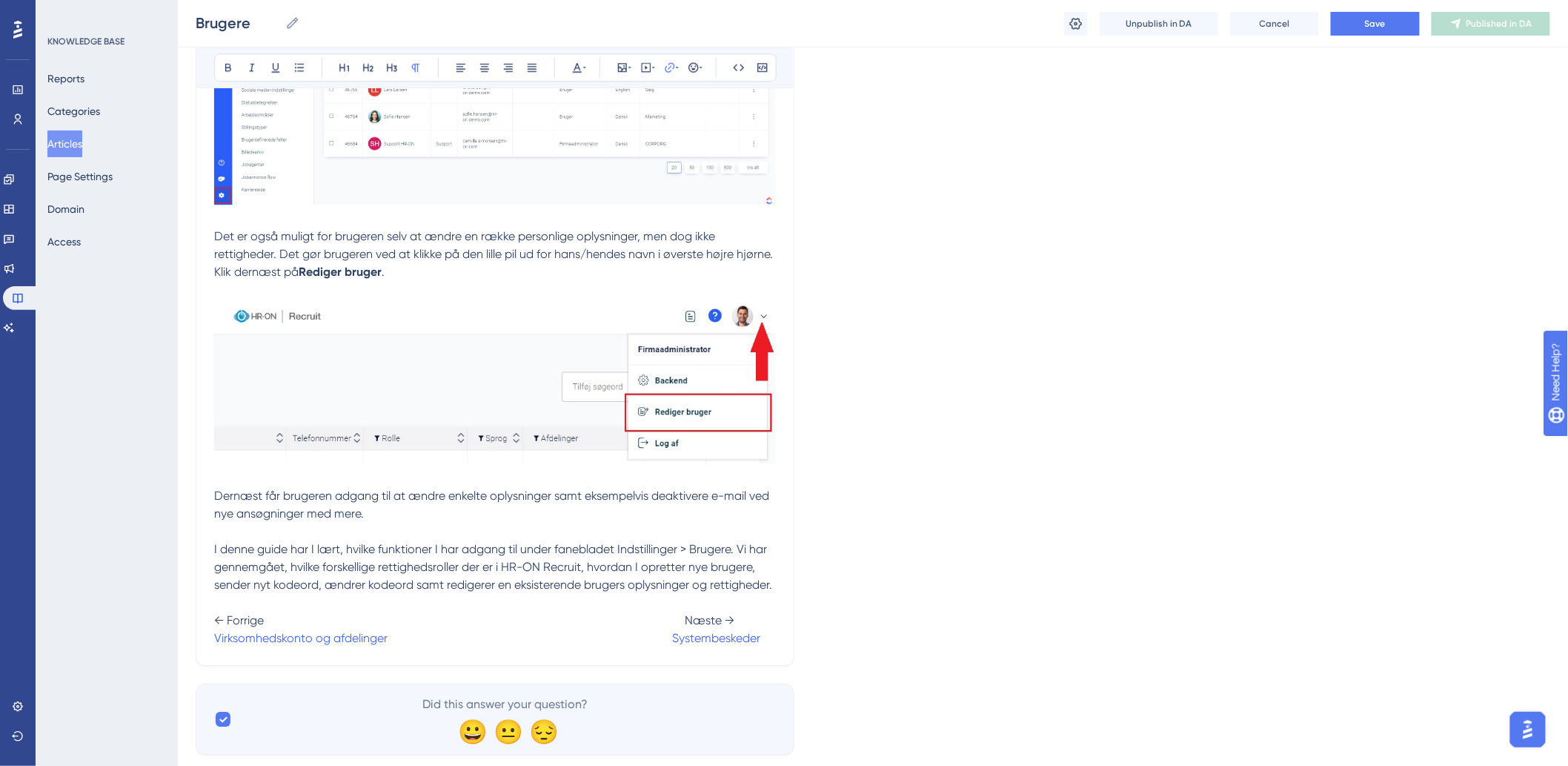
scroll to position [1815, 0]
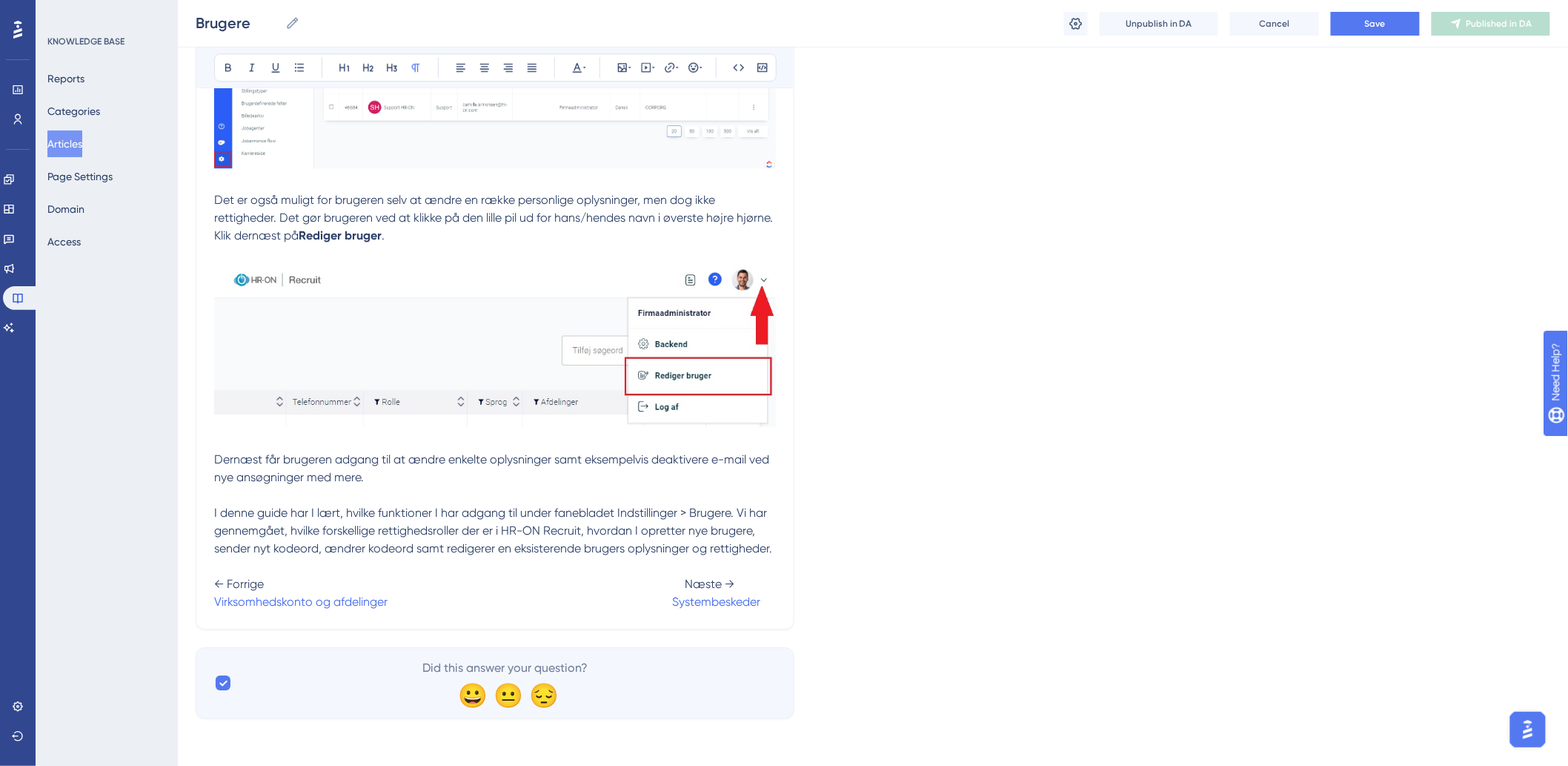
click at [683, 583] on span "← Forrige Næste →" at bounding box center [474, 583] width 521 height 14
click at [1388, 18] on button "Save" at bounding box center [1375, 24] width 89 height 24
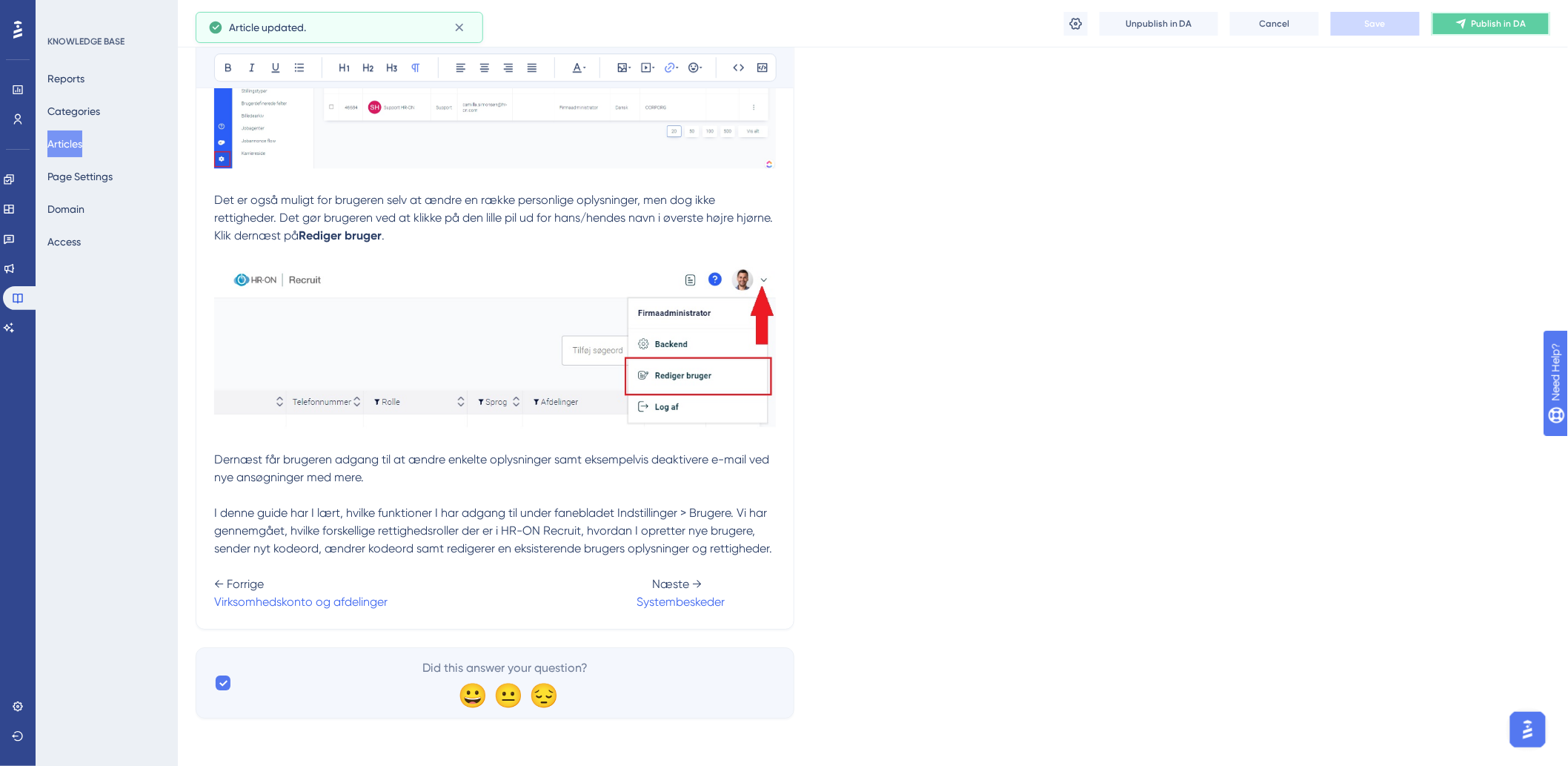
click at [1495, 30] on button "Publish in DA" at bounding box center [1491, 24] width 119 height 24
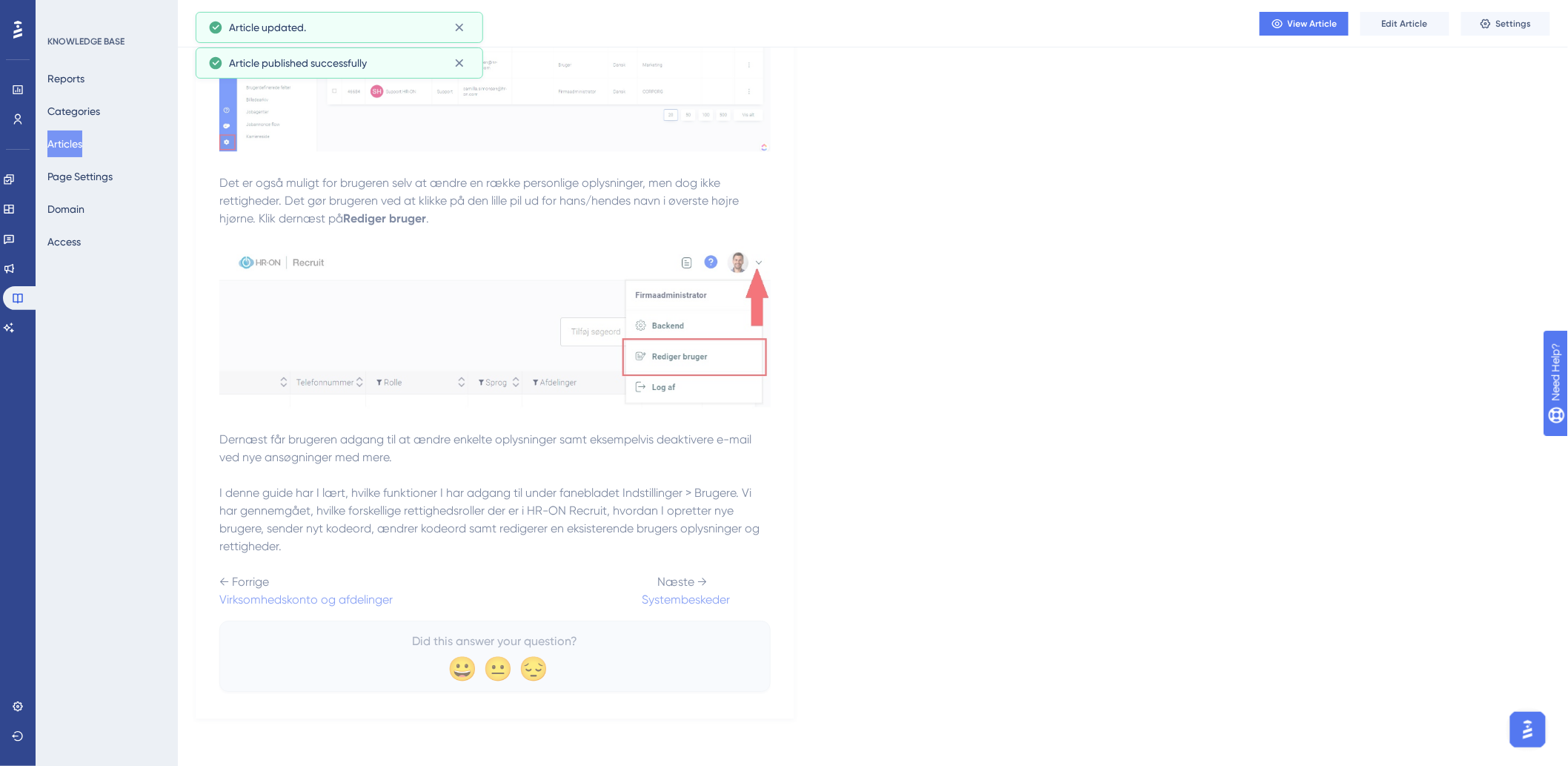
scroll to position [1762, 0]
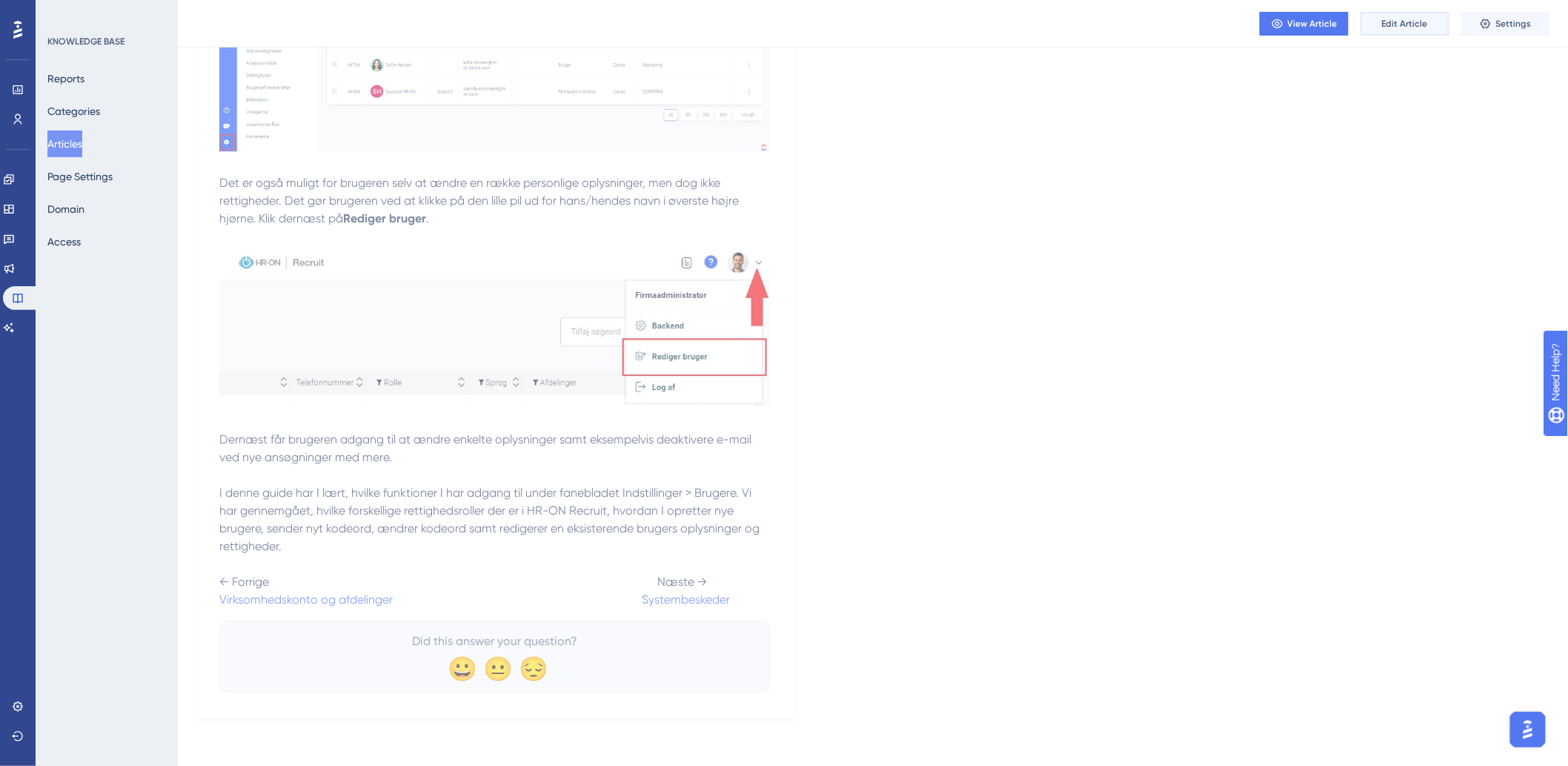
click at [1425, 21] on span "Edit Article" at bounding box center [1405, 23] width 46 height 12
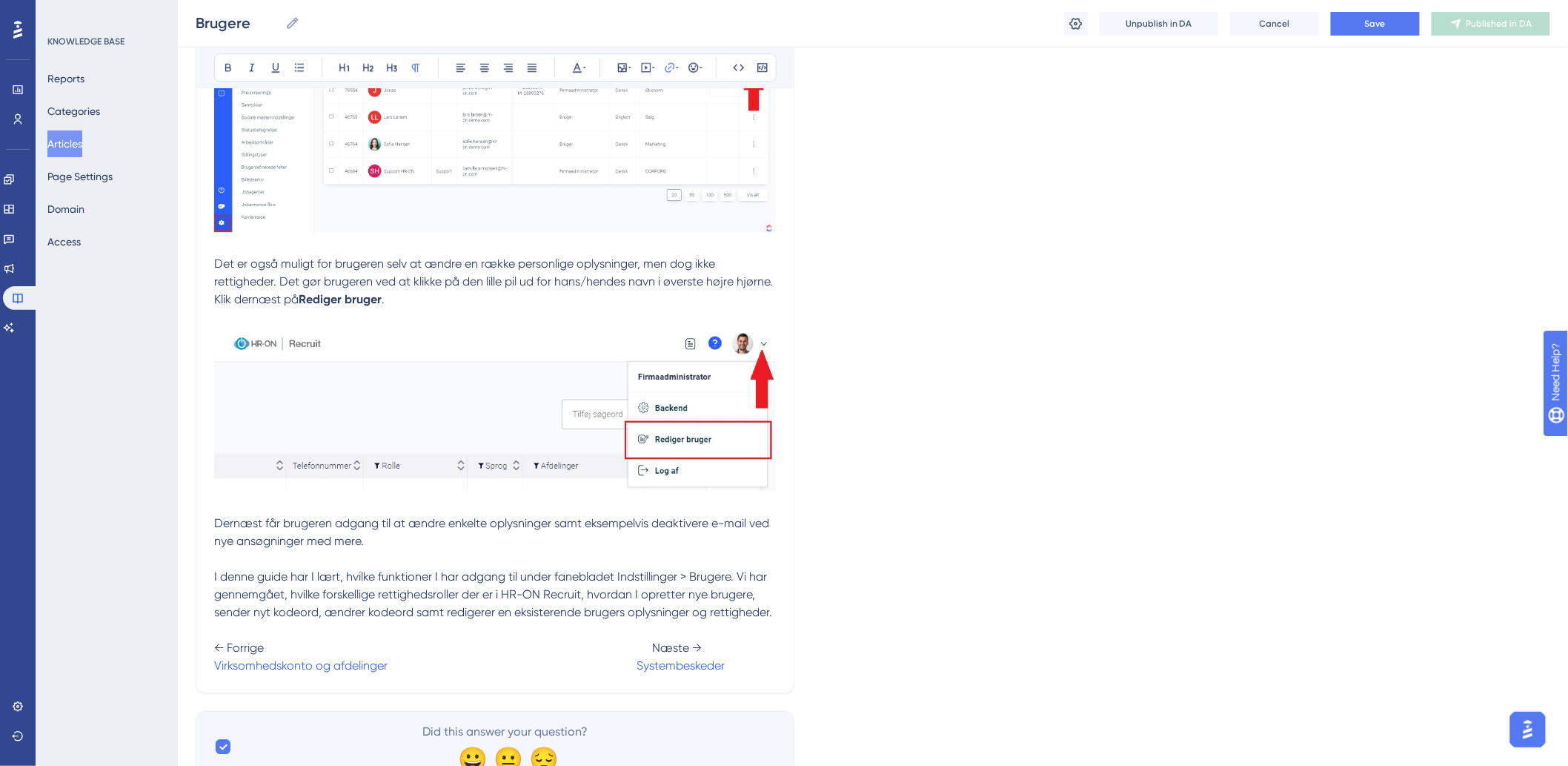
scroll to position [1815, 0]
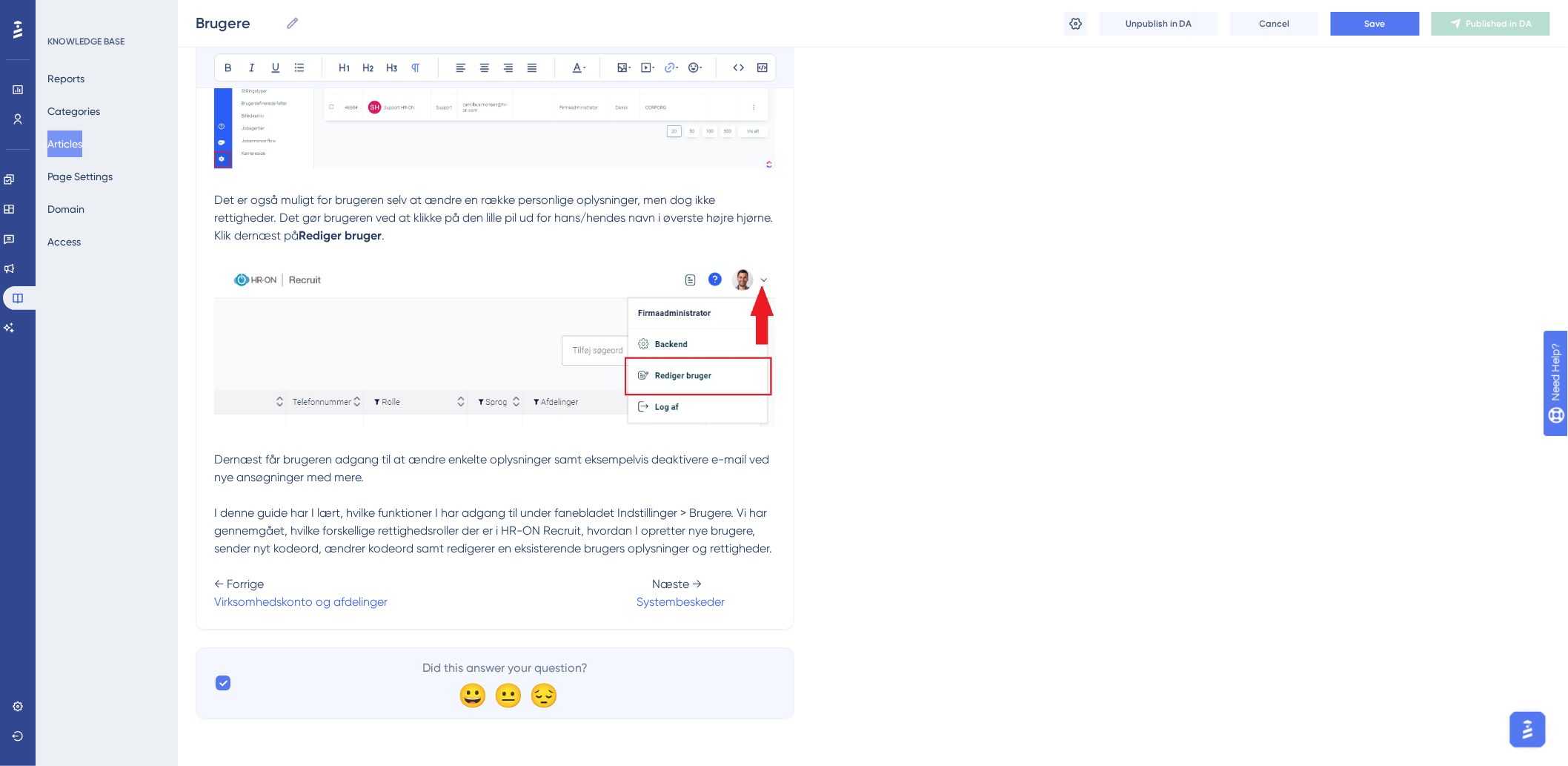
click at [641, 582] on span "← Forrige Næste →" at bounding box center [457, 583] width 488 height 14
click at [1380, 25] on span "Save" at bounding box center [1375, 23] width 21 height 12
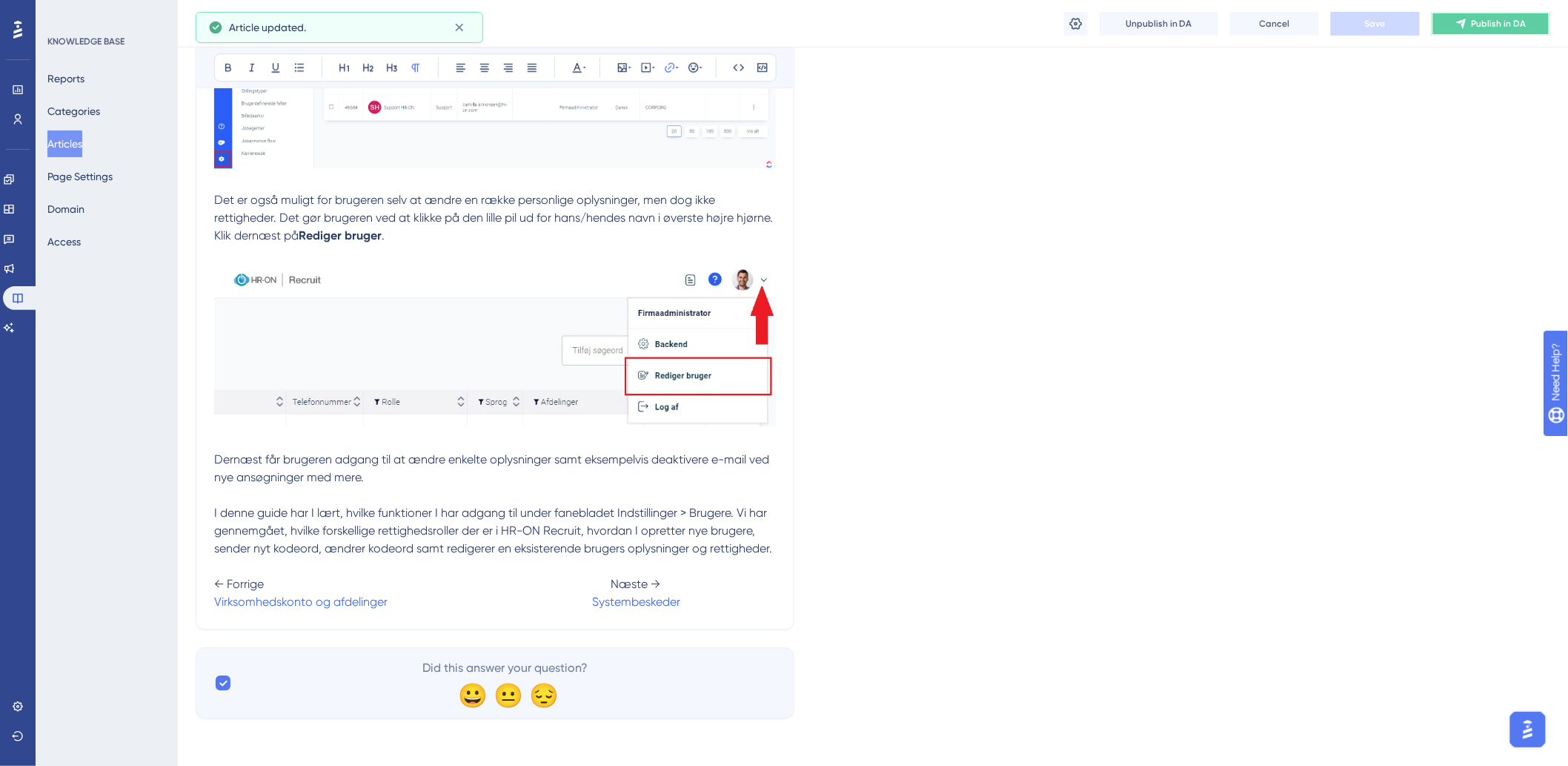
click at [1536, 27] on button "Publish in DA" at bounding box center [1491, 24] width 119 height 24
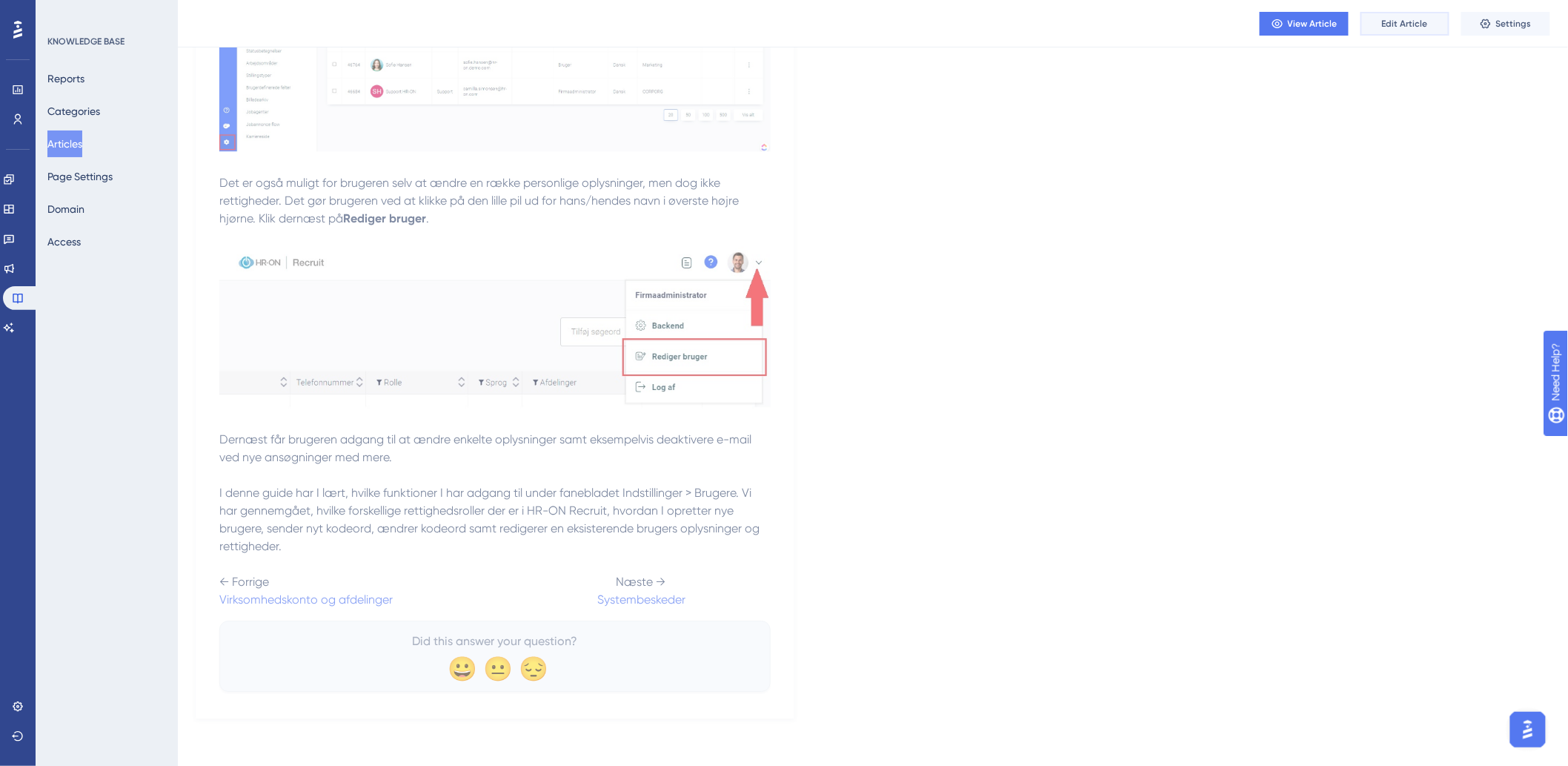
click at [1427, 30] on button "Edit Article" at bounding box center [1404, 24] width 89 height 24
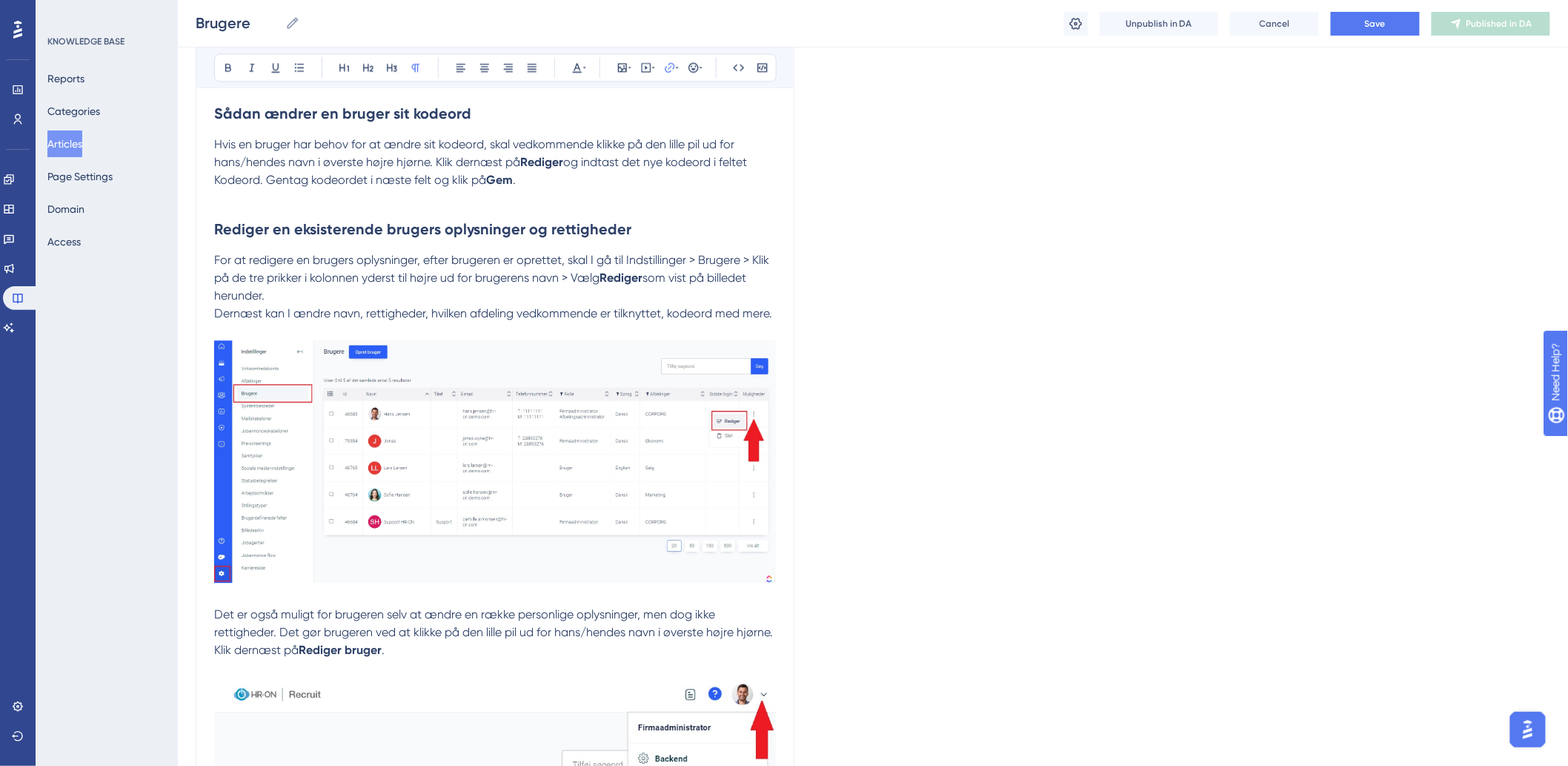
scroll to position [1815, 0]
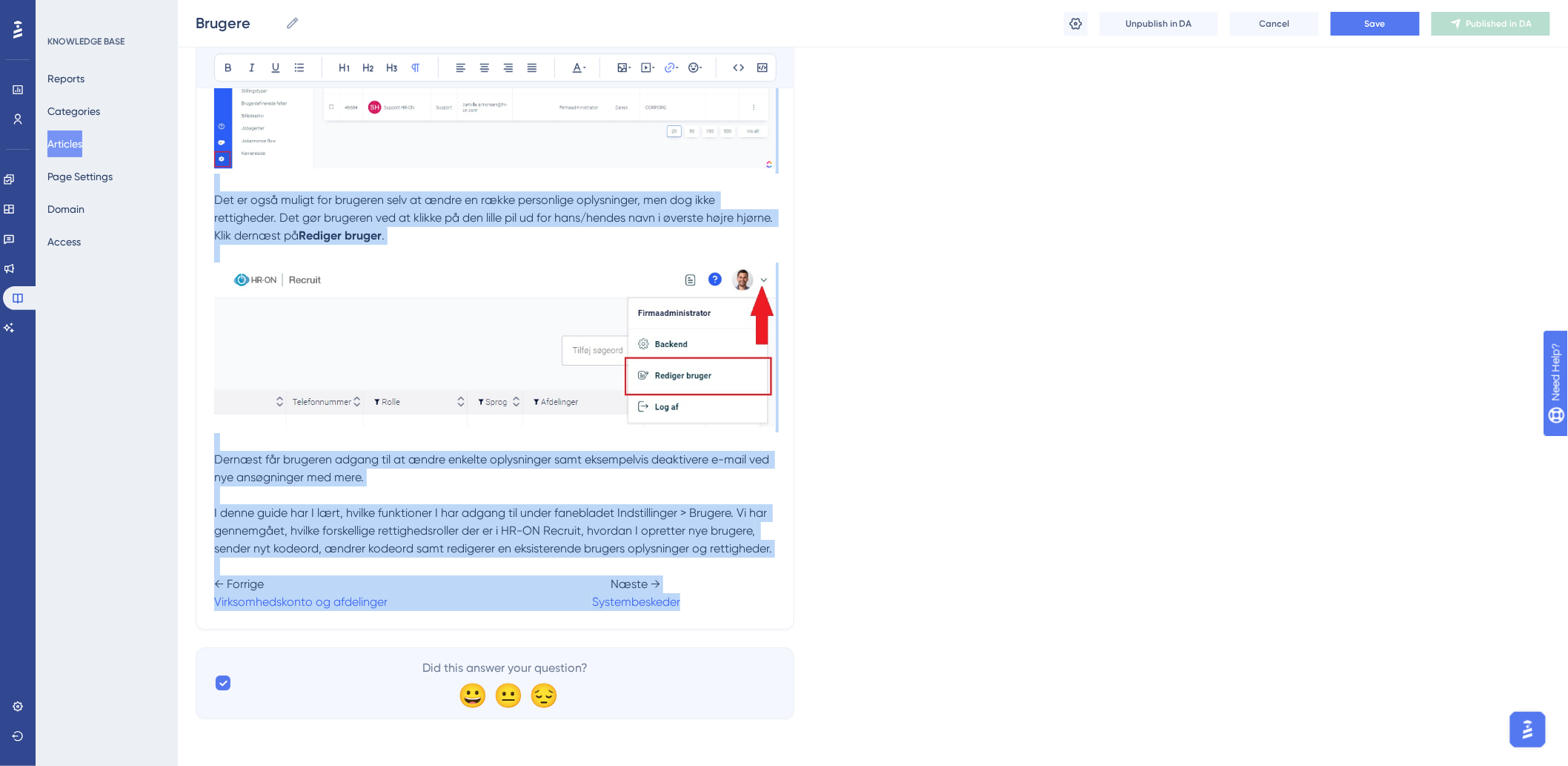
drag, startPoint x: 209, startPoint y: 586, endPoint x: 723, endPoint y: 620, distance: 515.1
click at [724, 607] on p "← Forrige Næste → Virksomhedskonto og afdelinger Systembeskeder" at bounding box center [495, 584] width 562 height 53
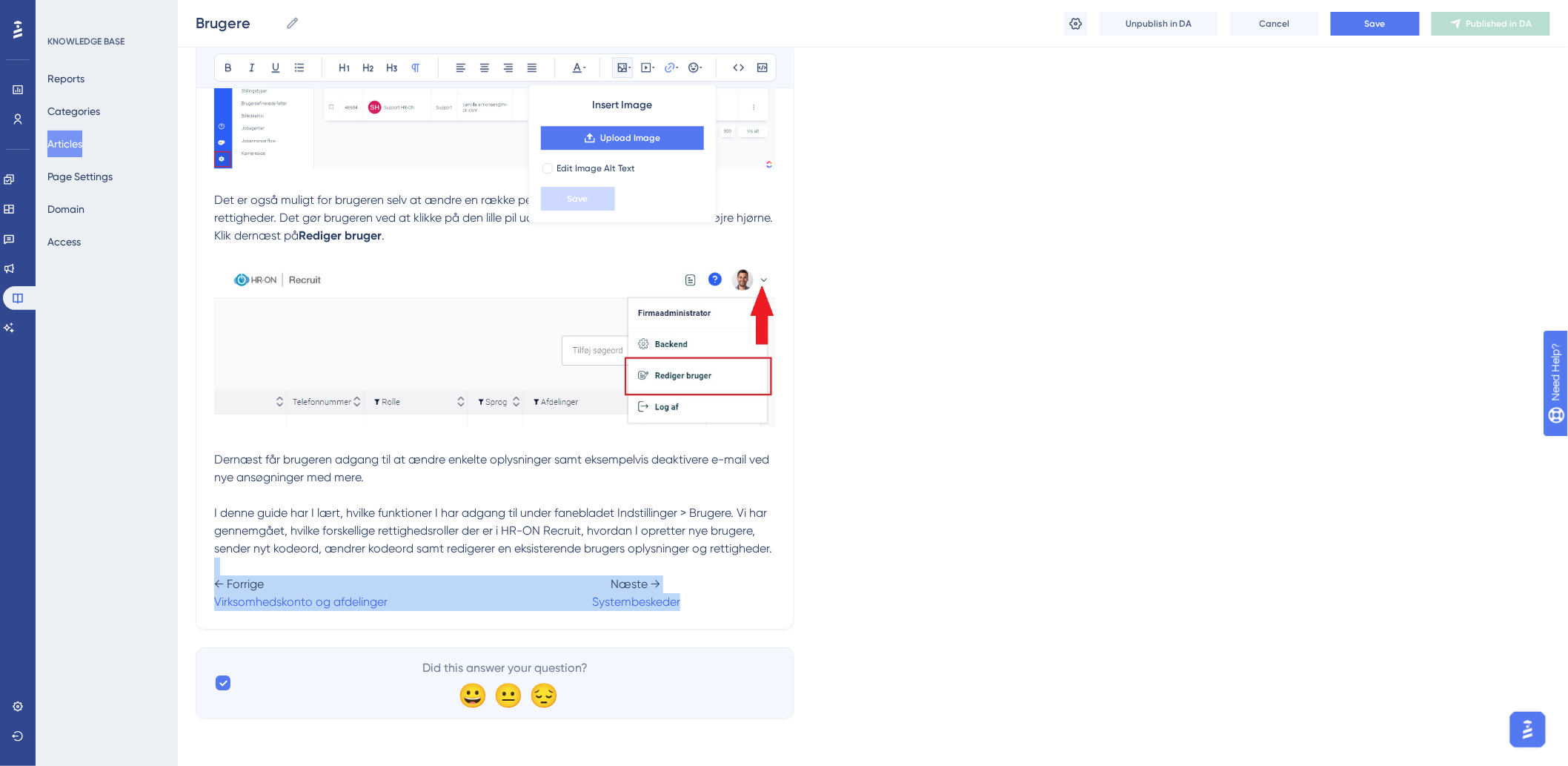
drag, startPoint x: 715, startPoint y: 612, endPoint x: 875, endPoint y: 611, distance: 160.0
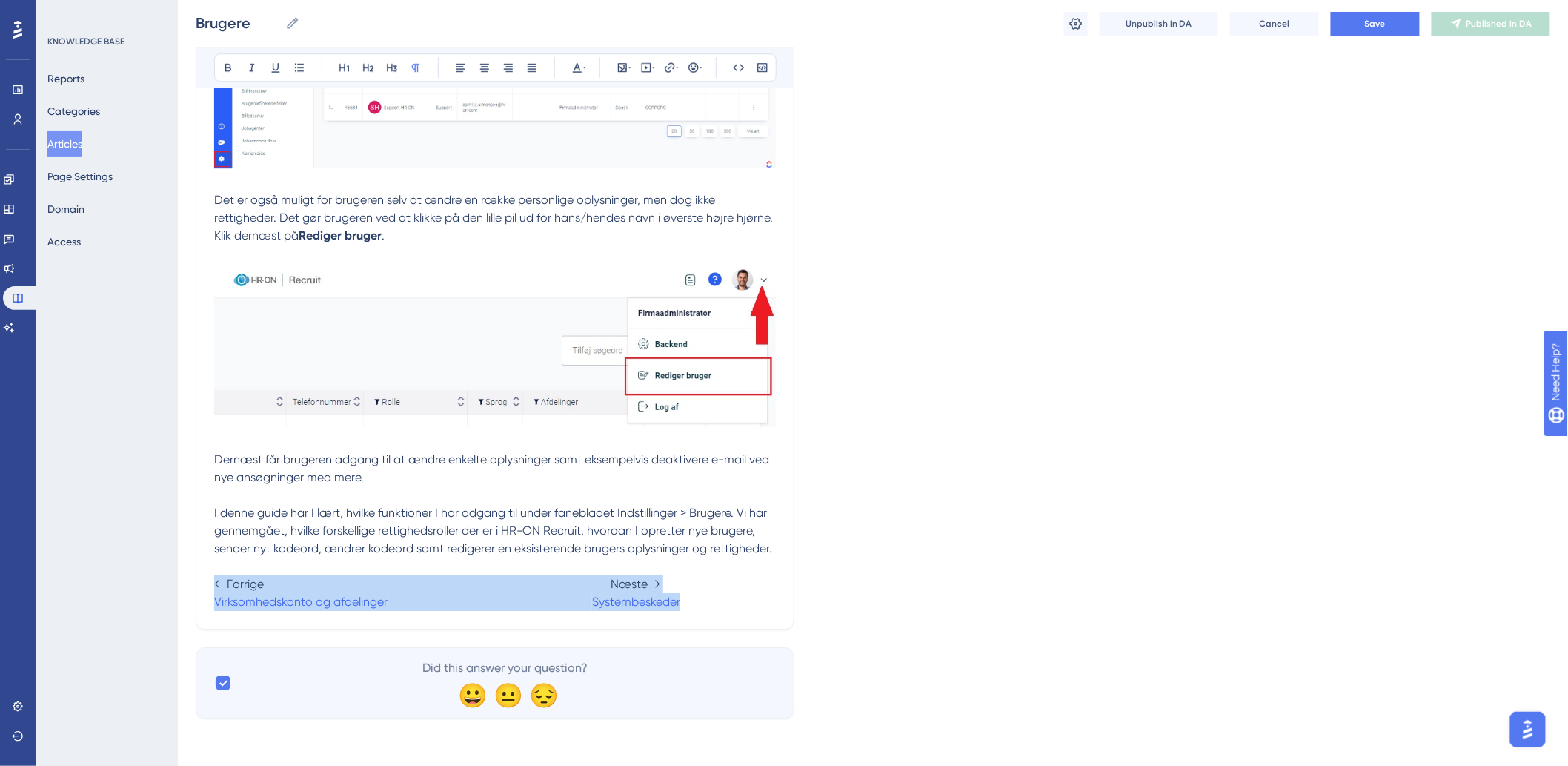
drag, startPoint x: 687, startPoint y: 604, endPoint x: 168, endPoint y: 576, distance: 519.8
copy p "← Forrige Næste → Virksomhedskonto og afdelinger Systembeskeder"
click at [1358, 15] on button "Save" at bounding box center [1375, 24] width 89 height 24
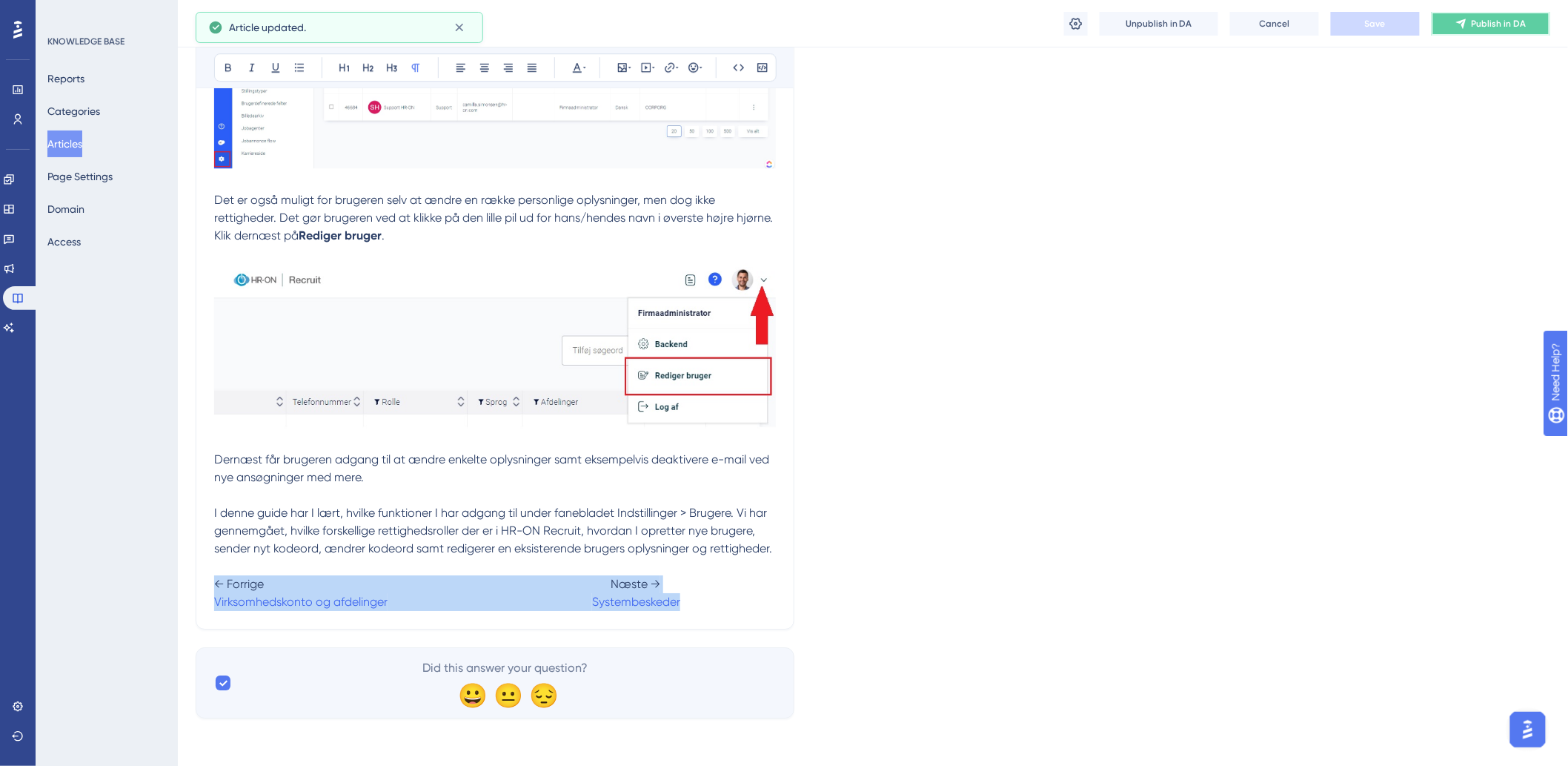
click at [1526, 30] on button "Publish in DA" at bounding box center [1491, 24] width 119 height 24
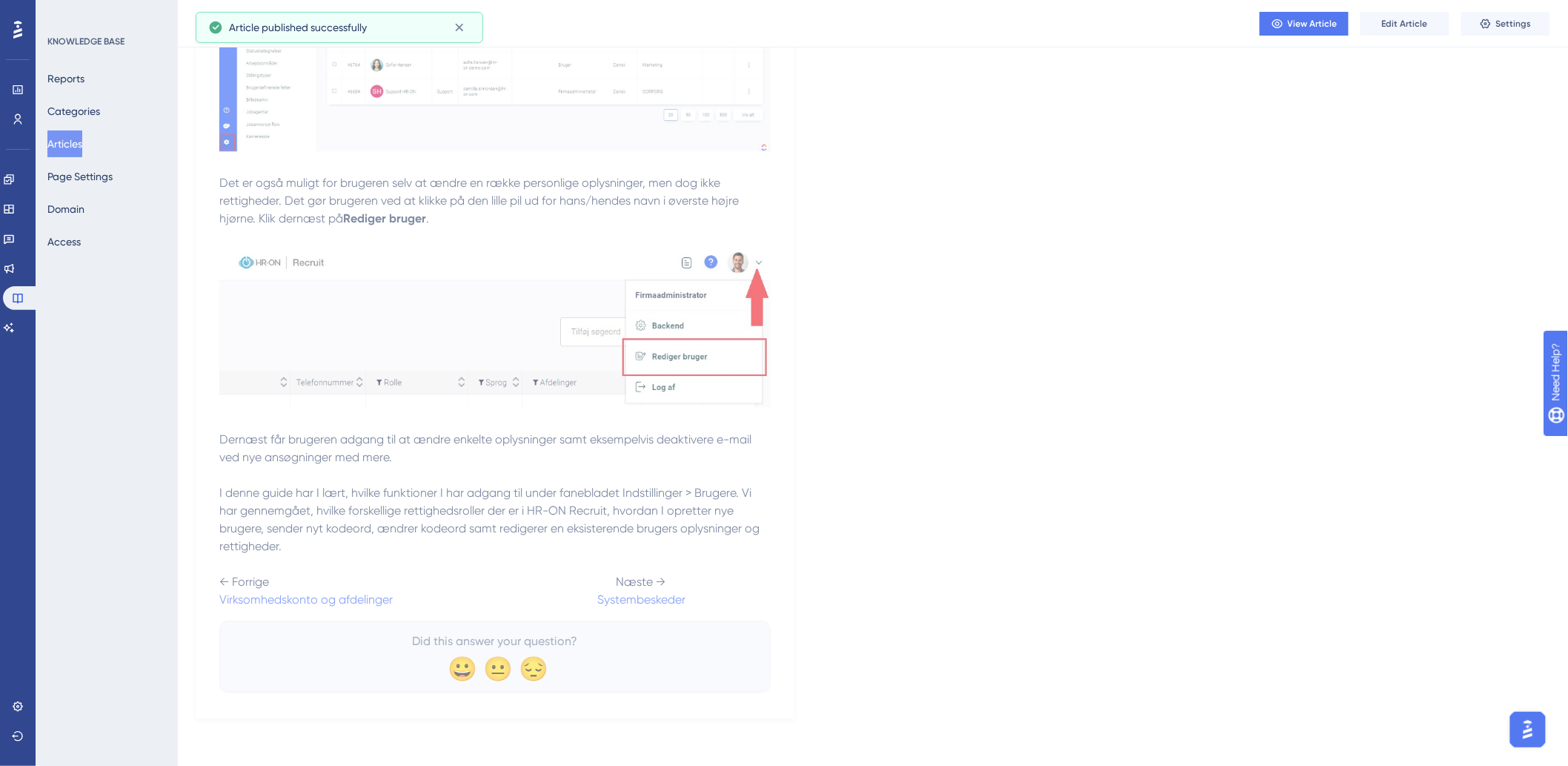
click at [64, 146] on button "Articles" at bounding box center [65, 144] width 35 height 27
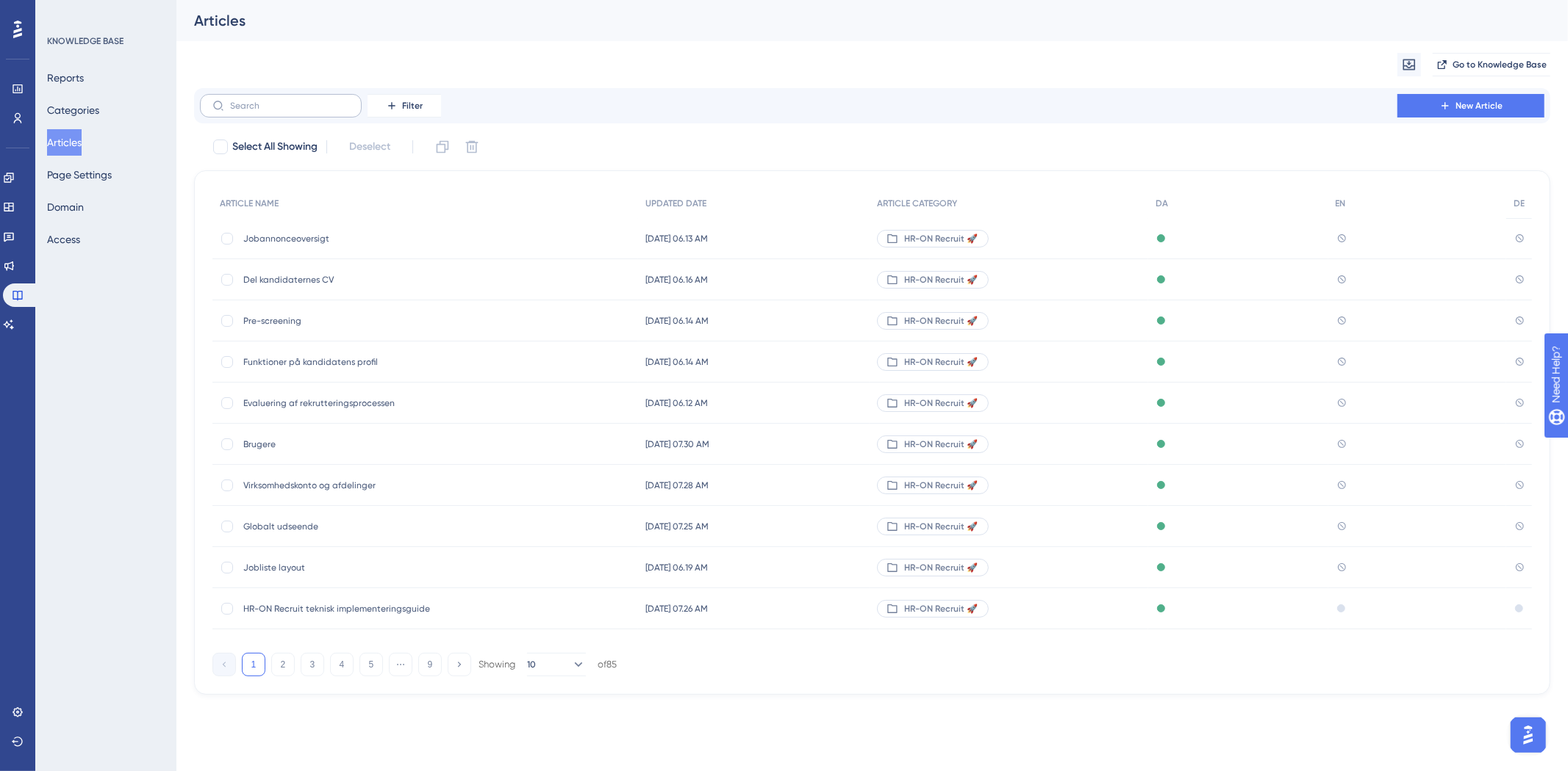
click at [309, 96] on label at bounding box center [280, 106] width 162 height 24
click at [309, 101] on input "text" at bounding box center [289, 105] width 119 height 10
type input "w"
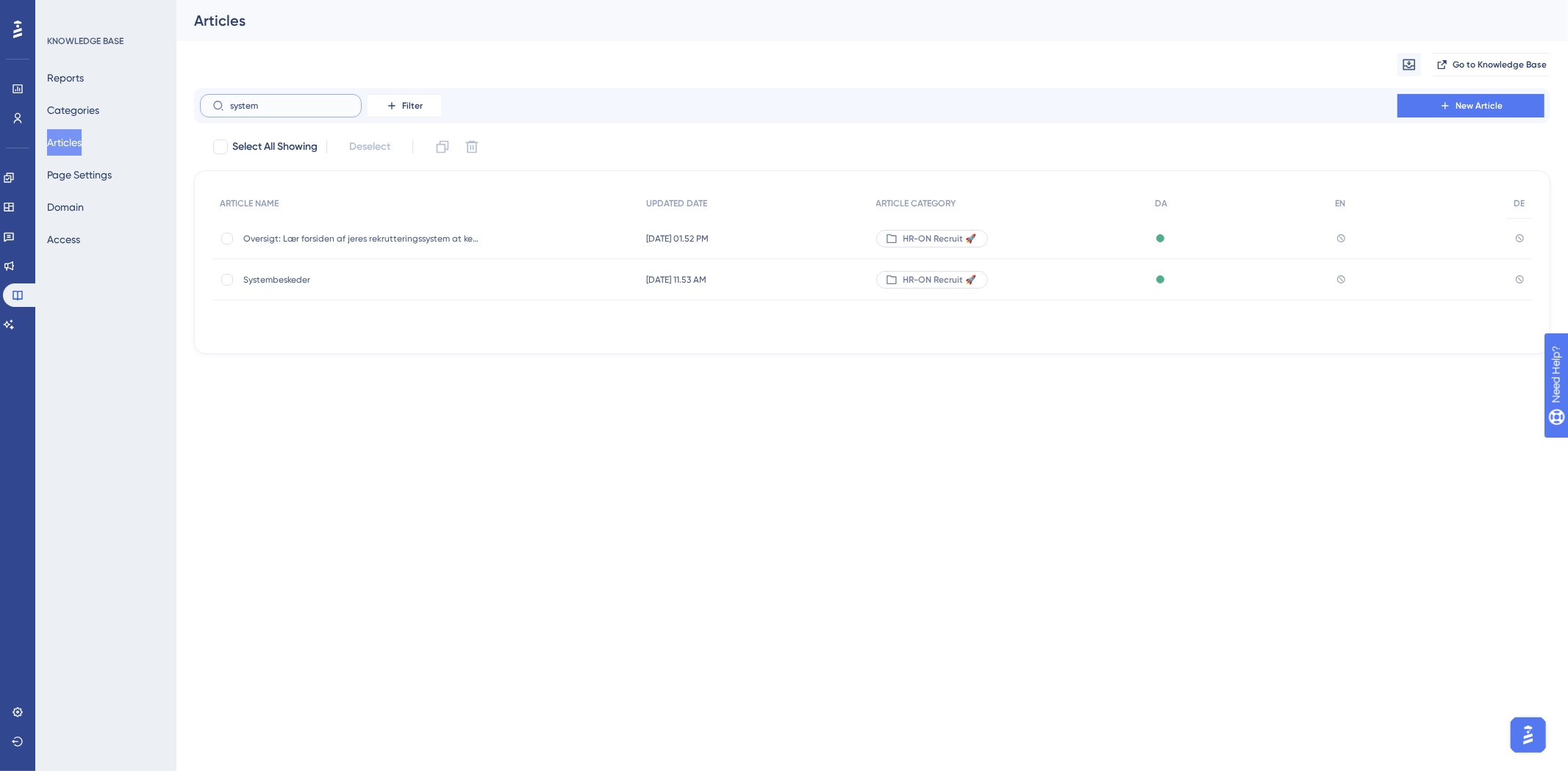
type input "system"
click at [285, 280] on span "Systembeskeder" at bounding box center [360, 279] width 235 height 12
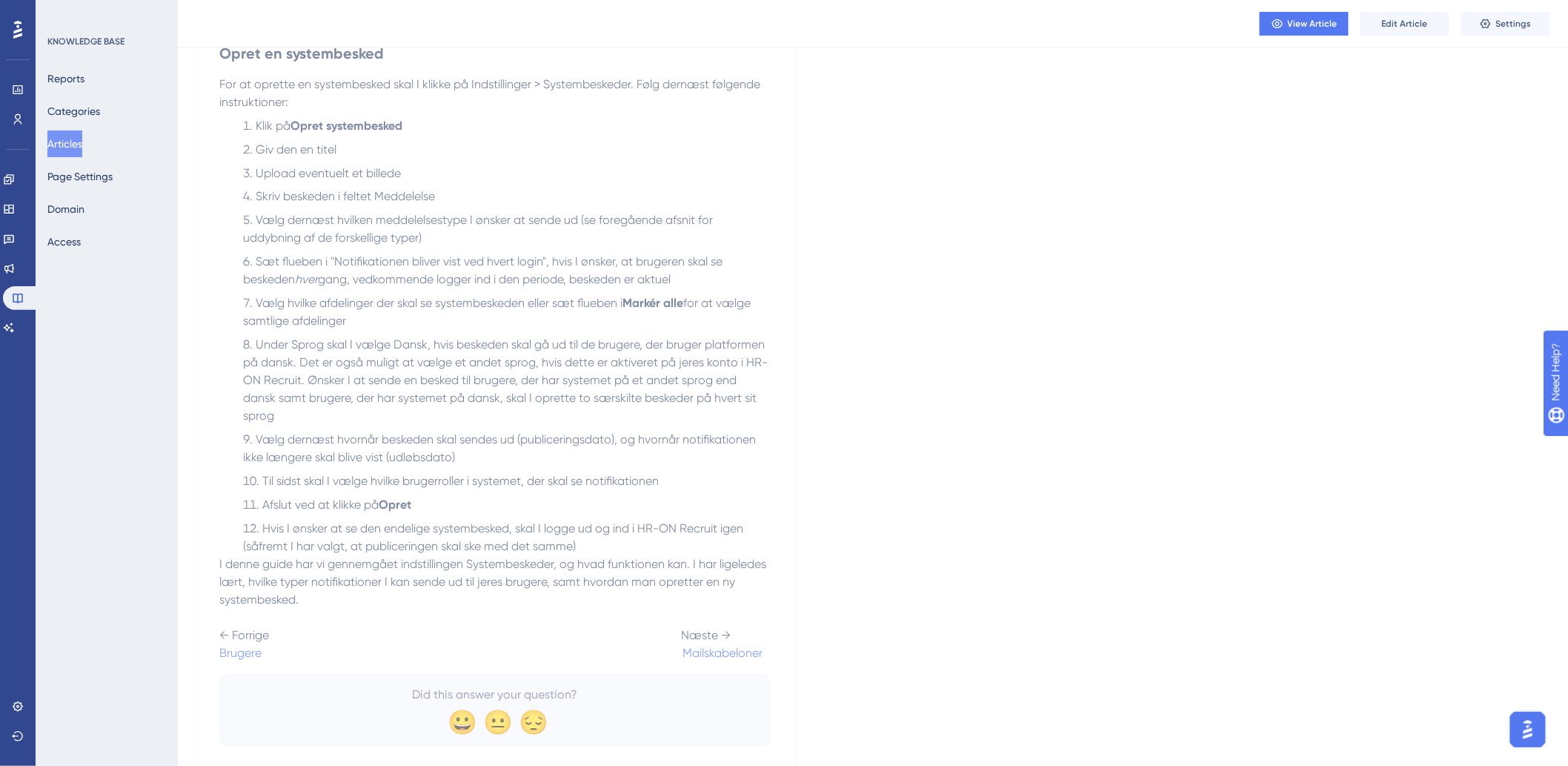
scroll to position [1035, 0]
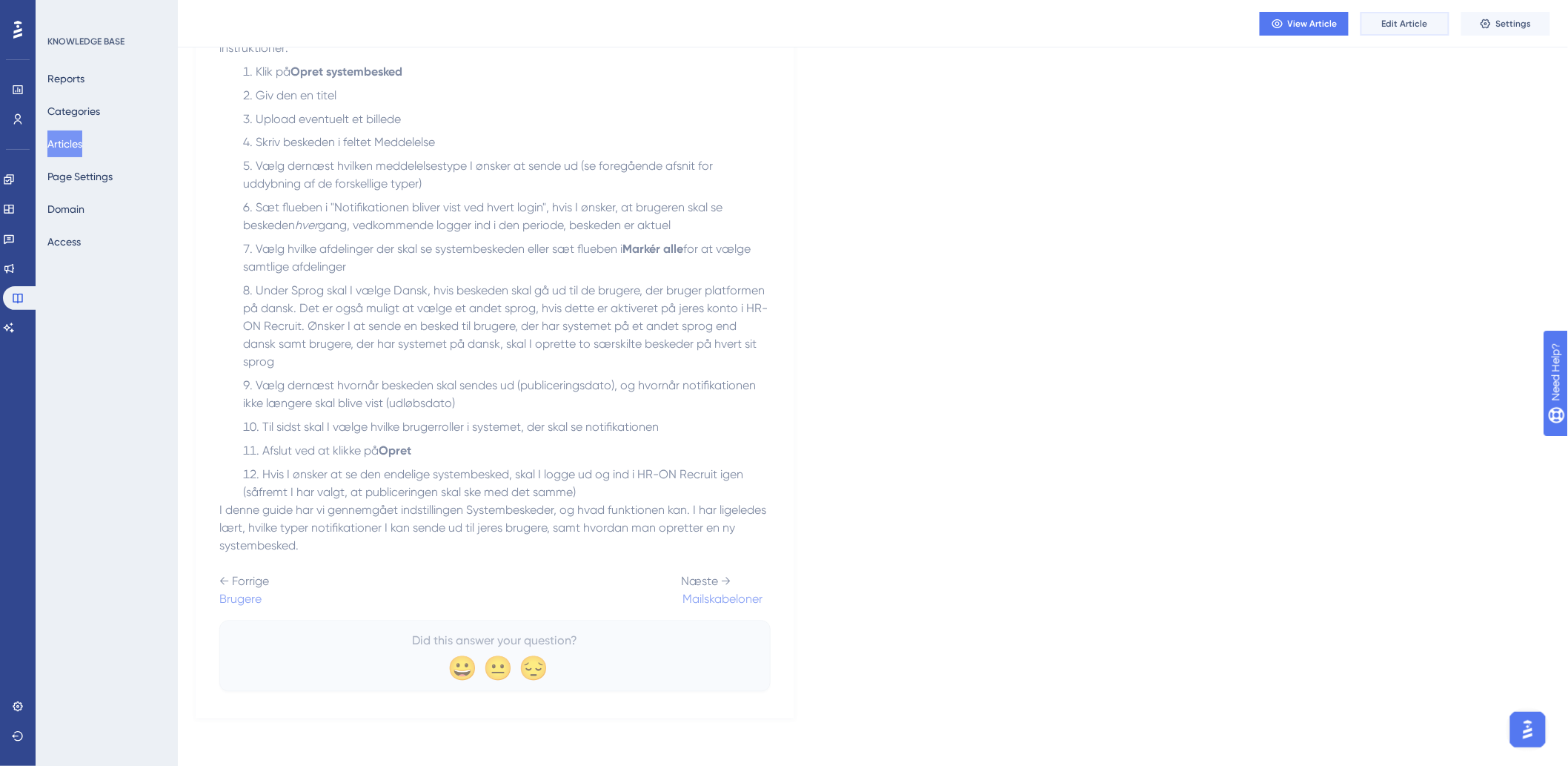
click at [1384, 16] on button "Edit Article" at bounding box center [1404, 24] width 89 height 24
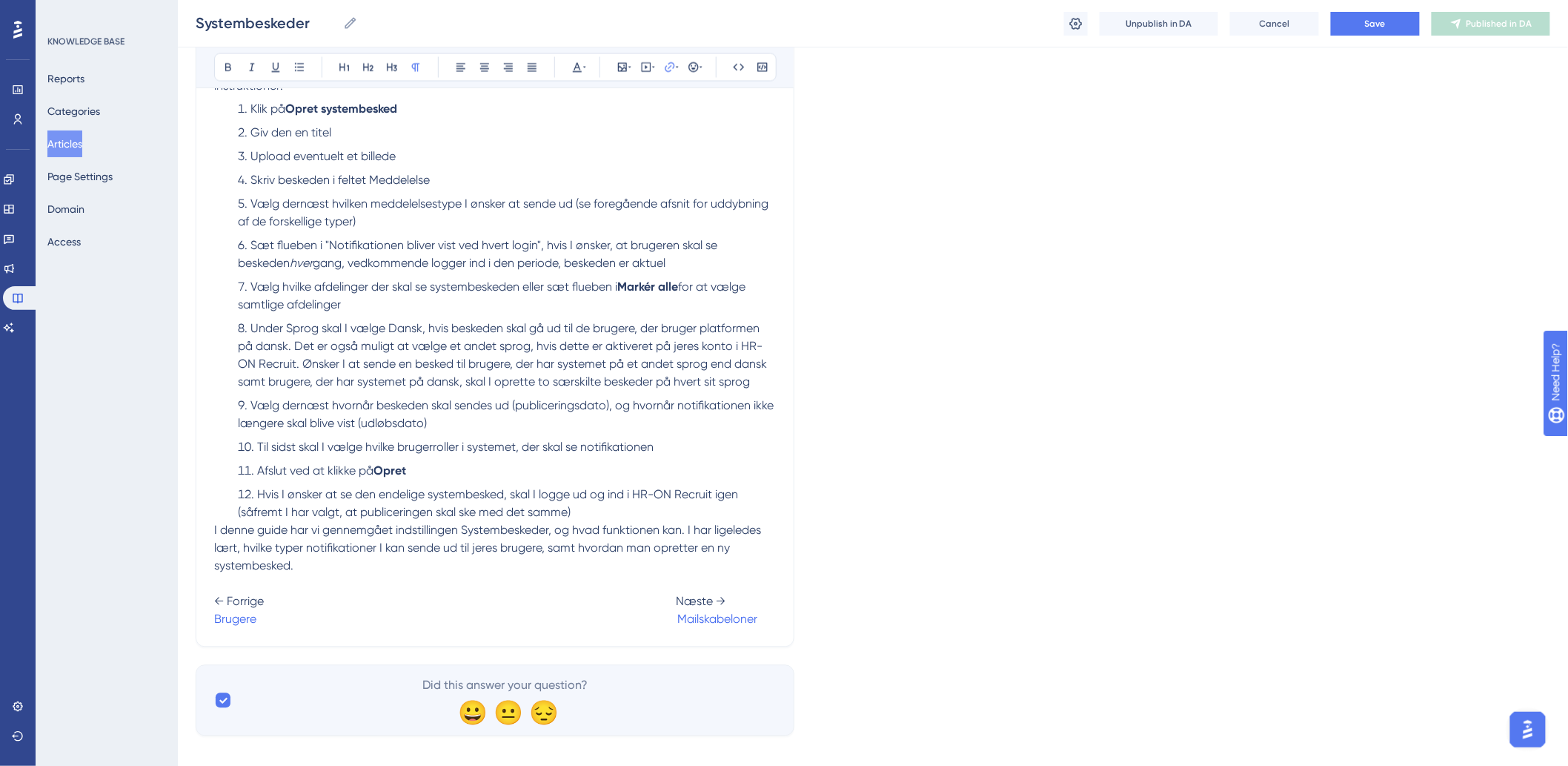
scroll to position [1099, 0]
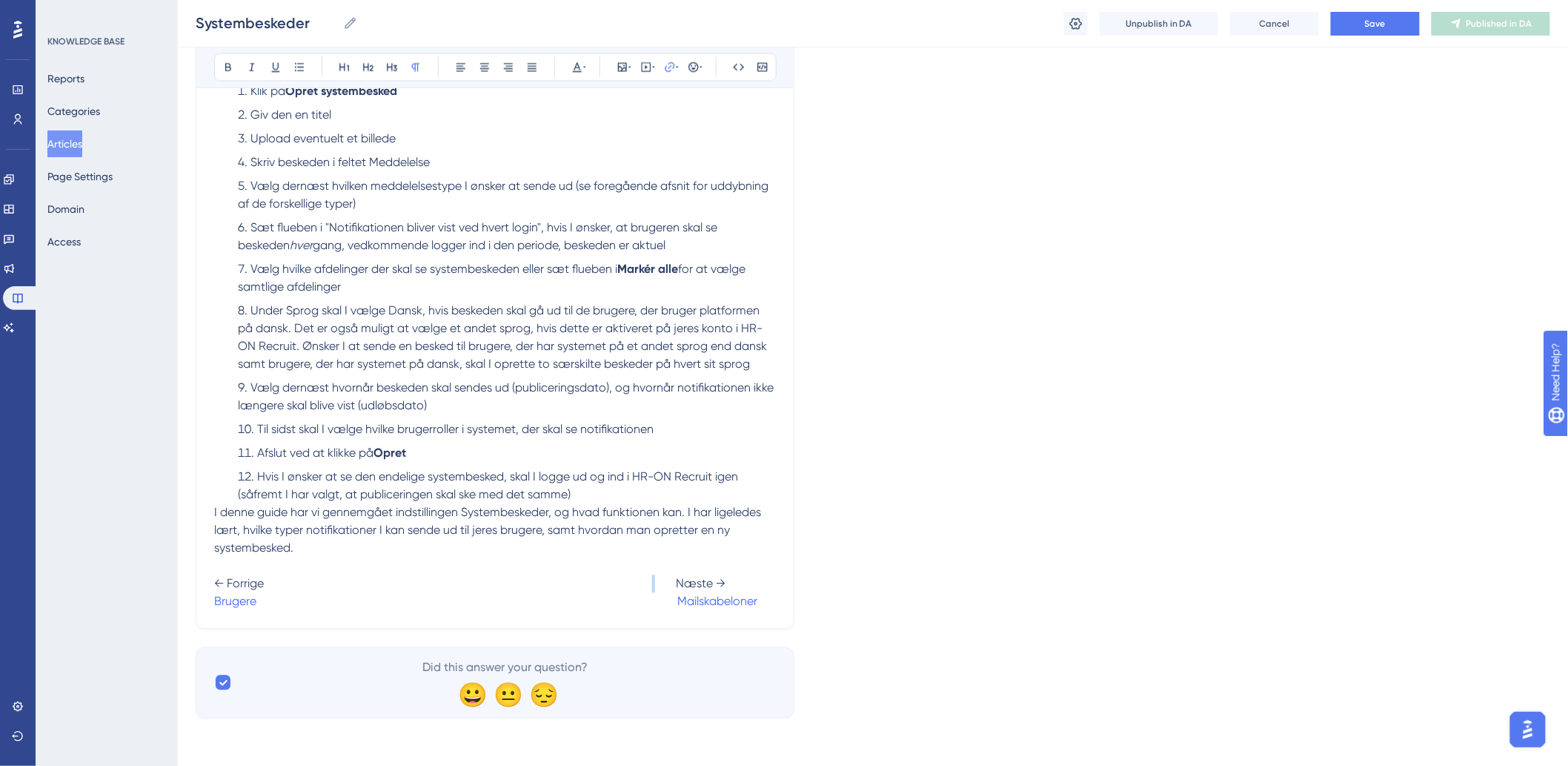
click at [654, 579] on span "← Forrige Næste →" at bounding box center [469, 583] width 511 height 14
click at [1351, 25] on button "Save" at bounding box center [1375, 24] width 89 height 24
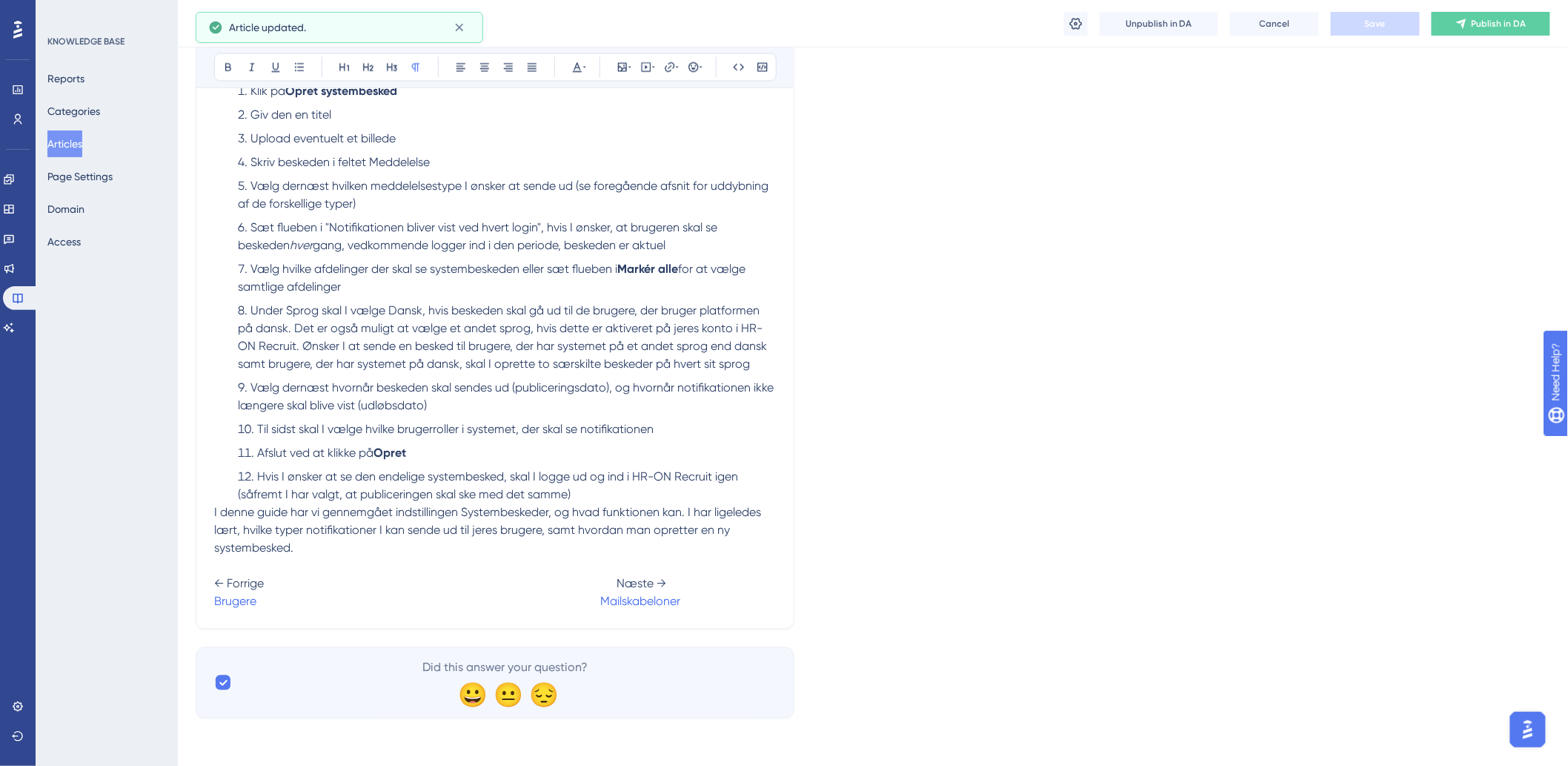
scroll to position [430, 0]
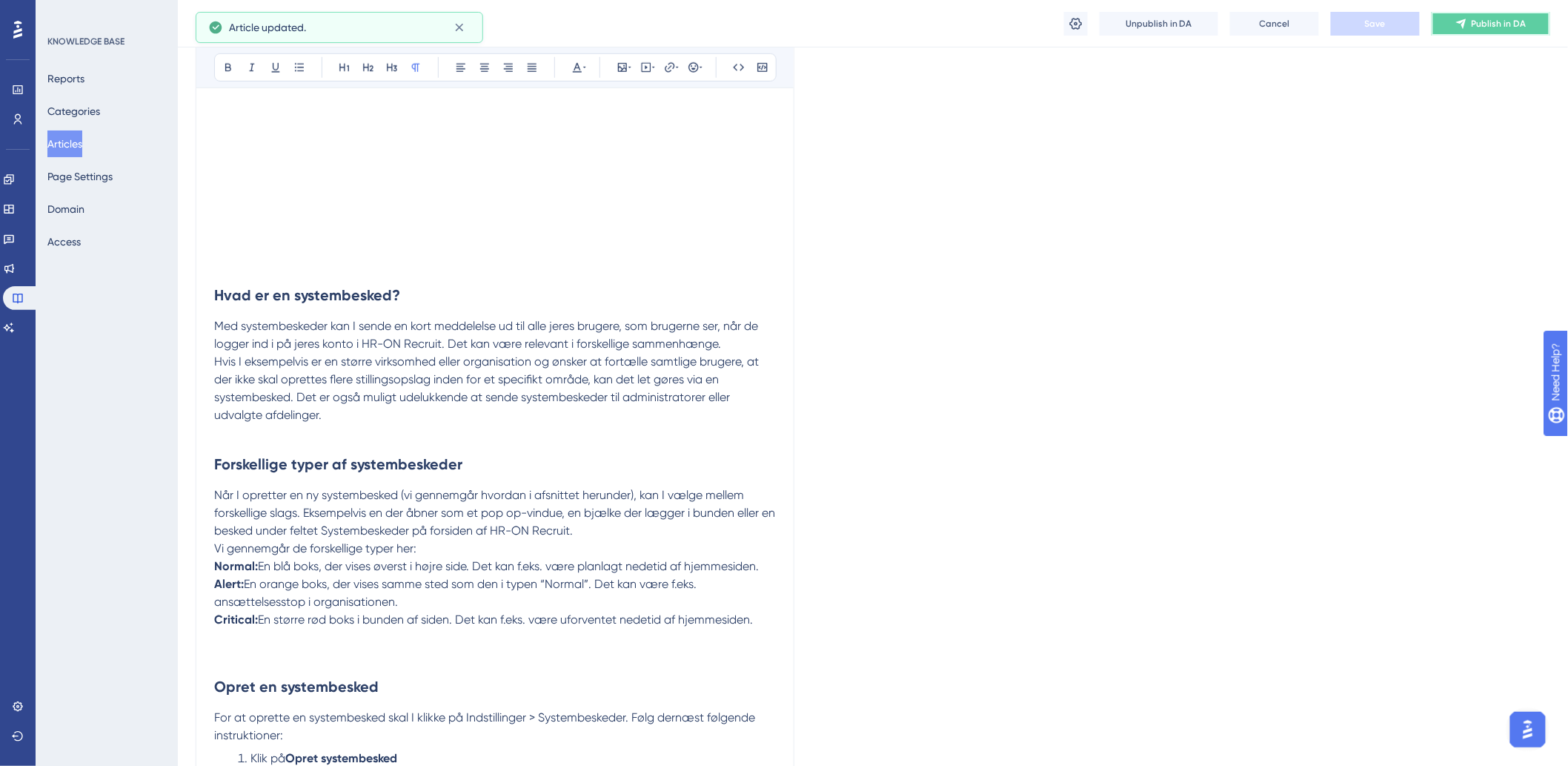
click at [1485, 26] on span "Publish in DA" at bounding box center [1499, 23] width 55 height 12
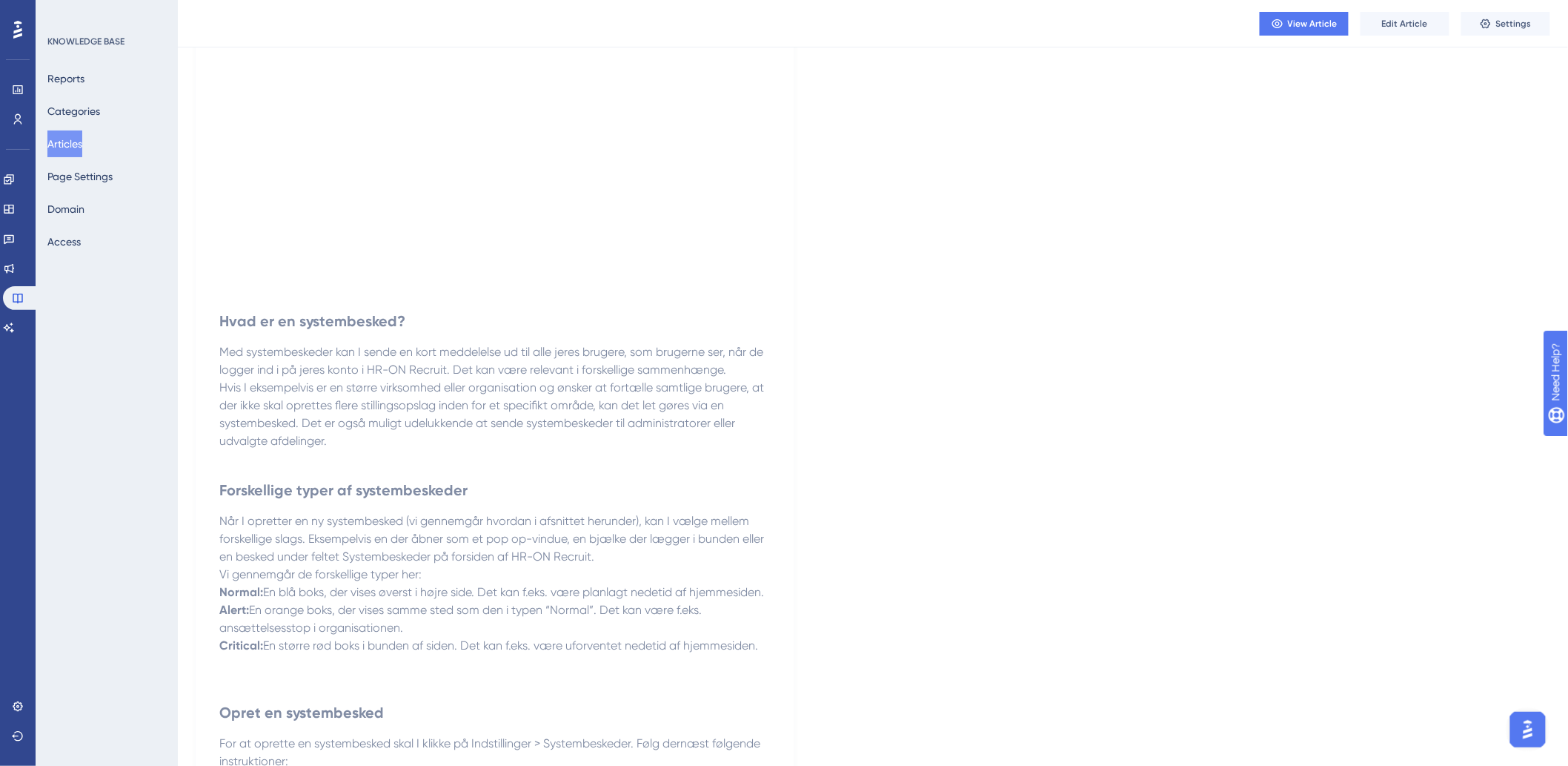
scroll to position [0, 0]
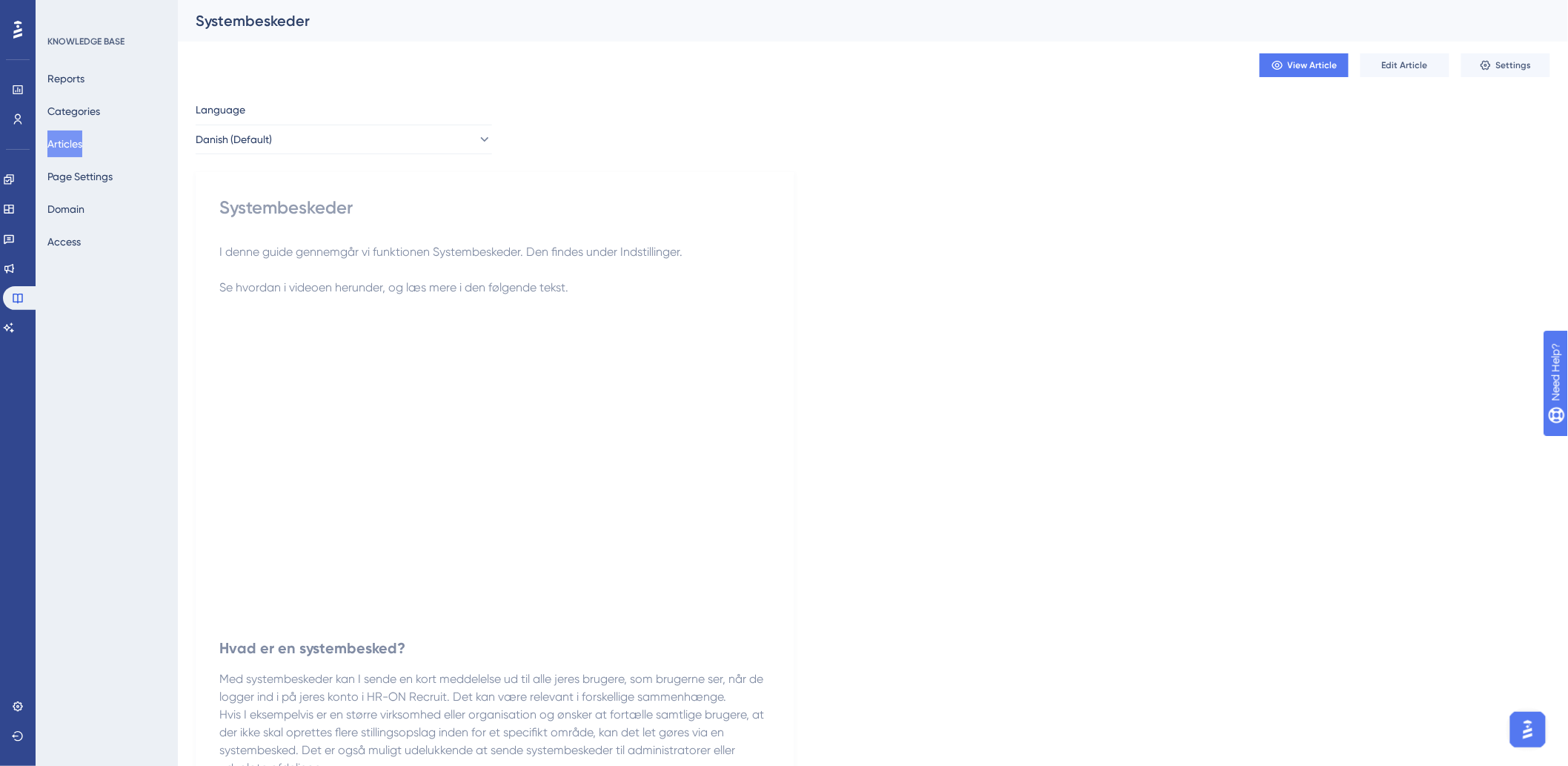
click at [74, 150] on button "Articles" at bounding box center [65, 144] width 35 height 27
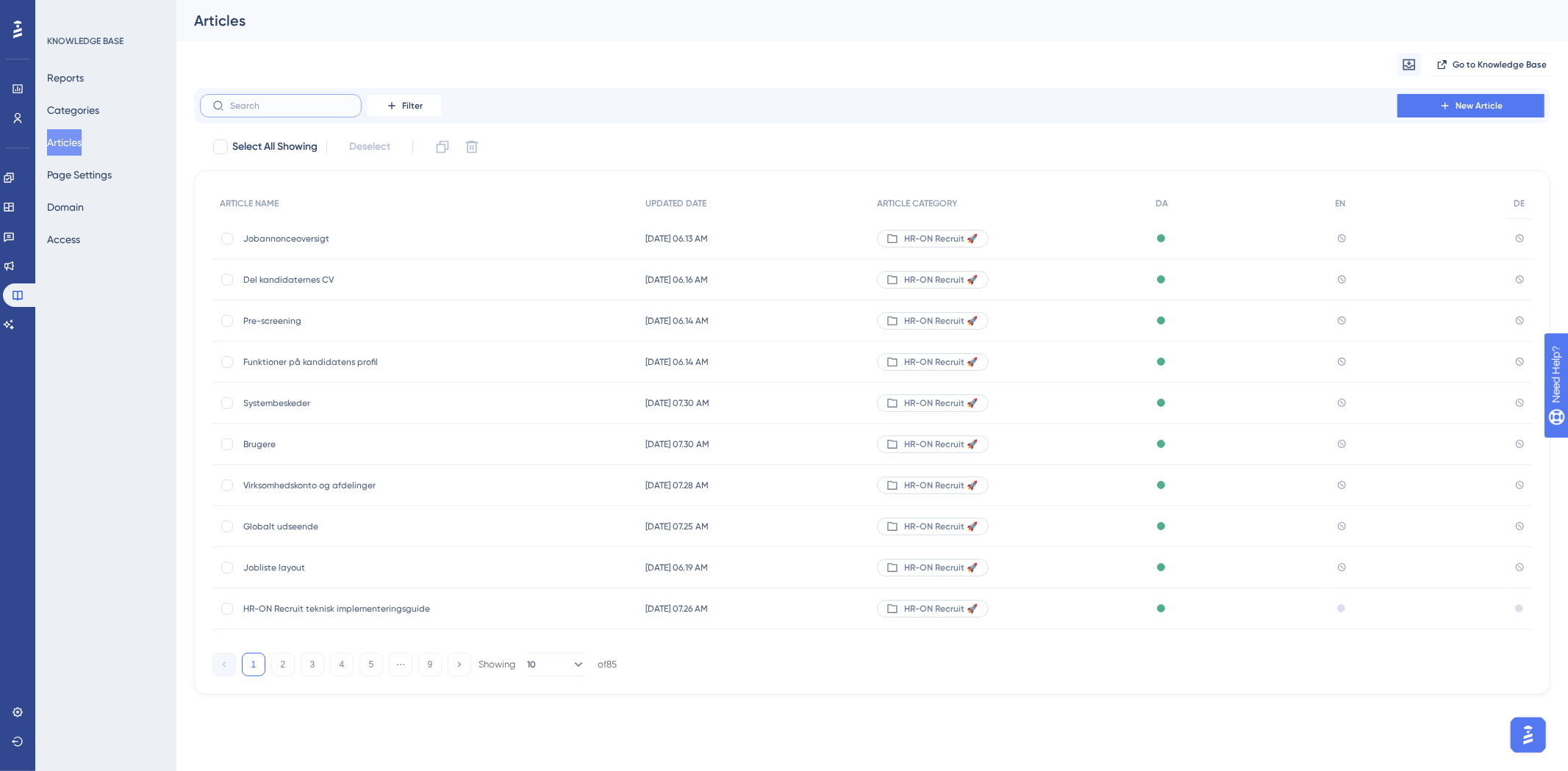
click at [302, 107] on input "text" at bounding box center [289, 105] width 119 height 10
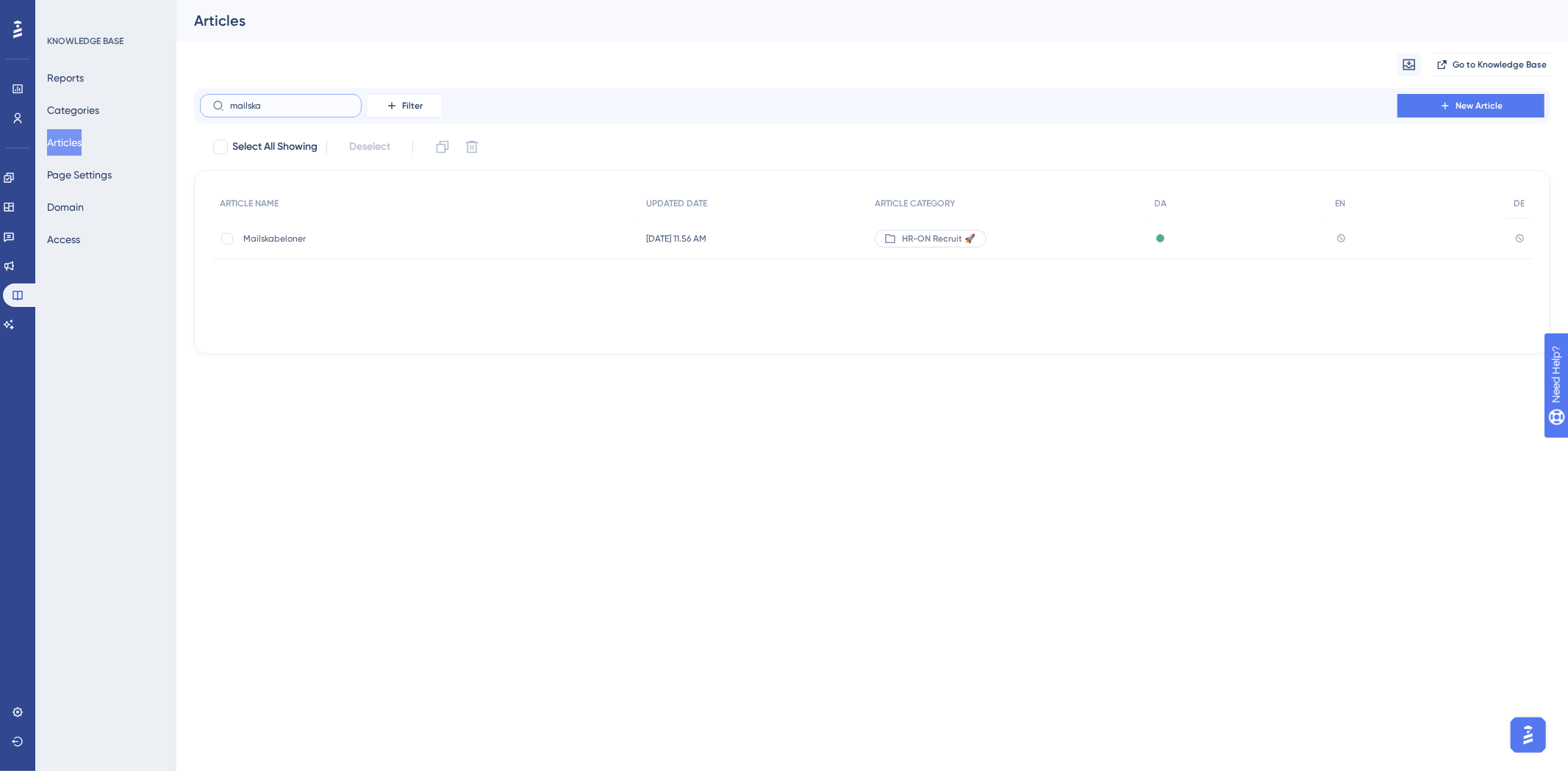
type input "mailska"
click at [305, 237] on span "Mailskabeloner" at bounding box center [360, 239] width 235 height 12
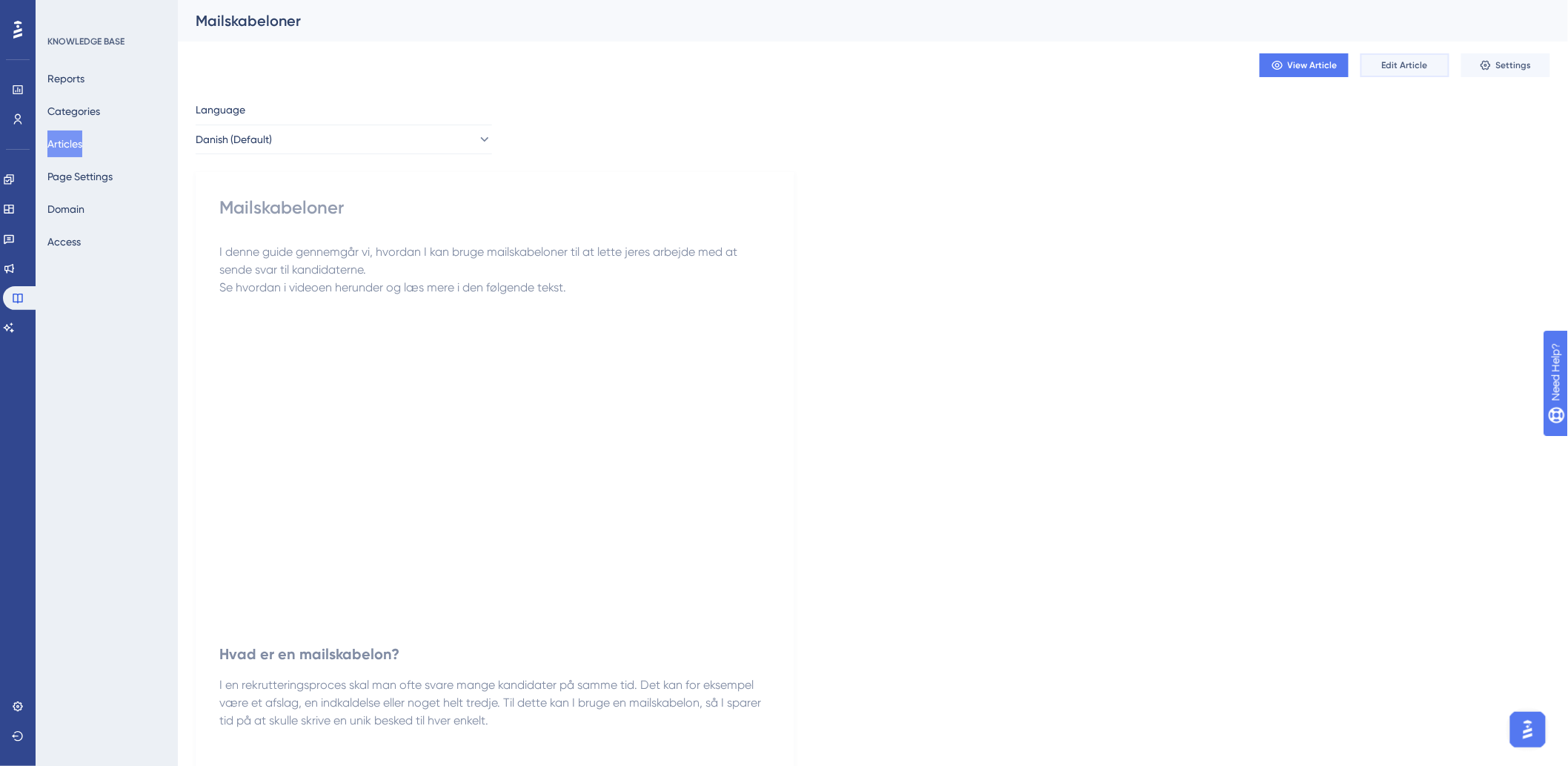
click at [1395, 70] on span "Edit Article" at bounding box center [1405, 65] width 46 height 12
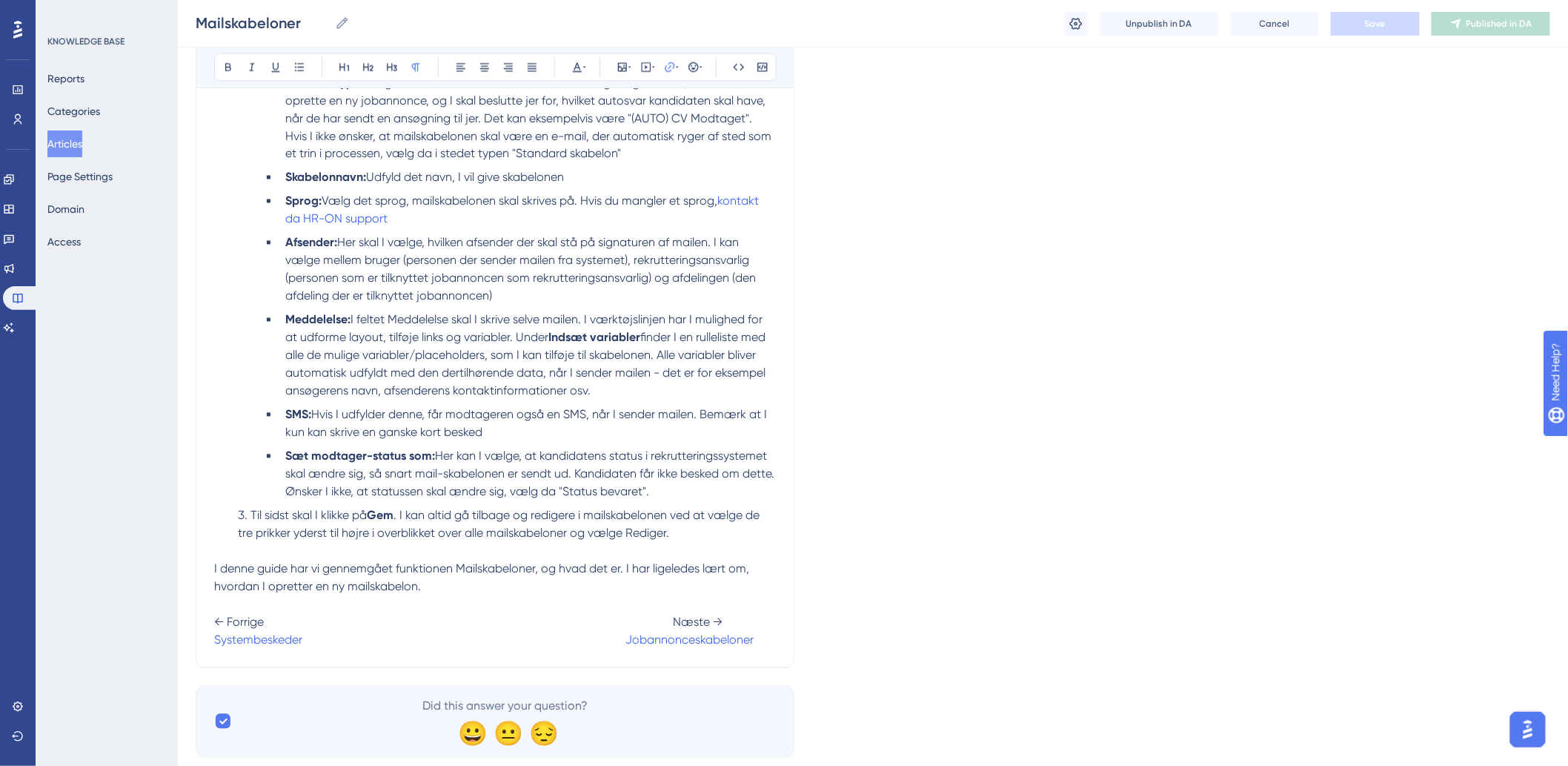
scroll to position [1073, 0]
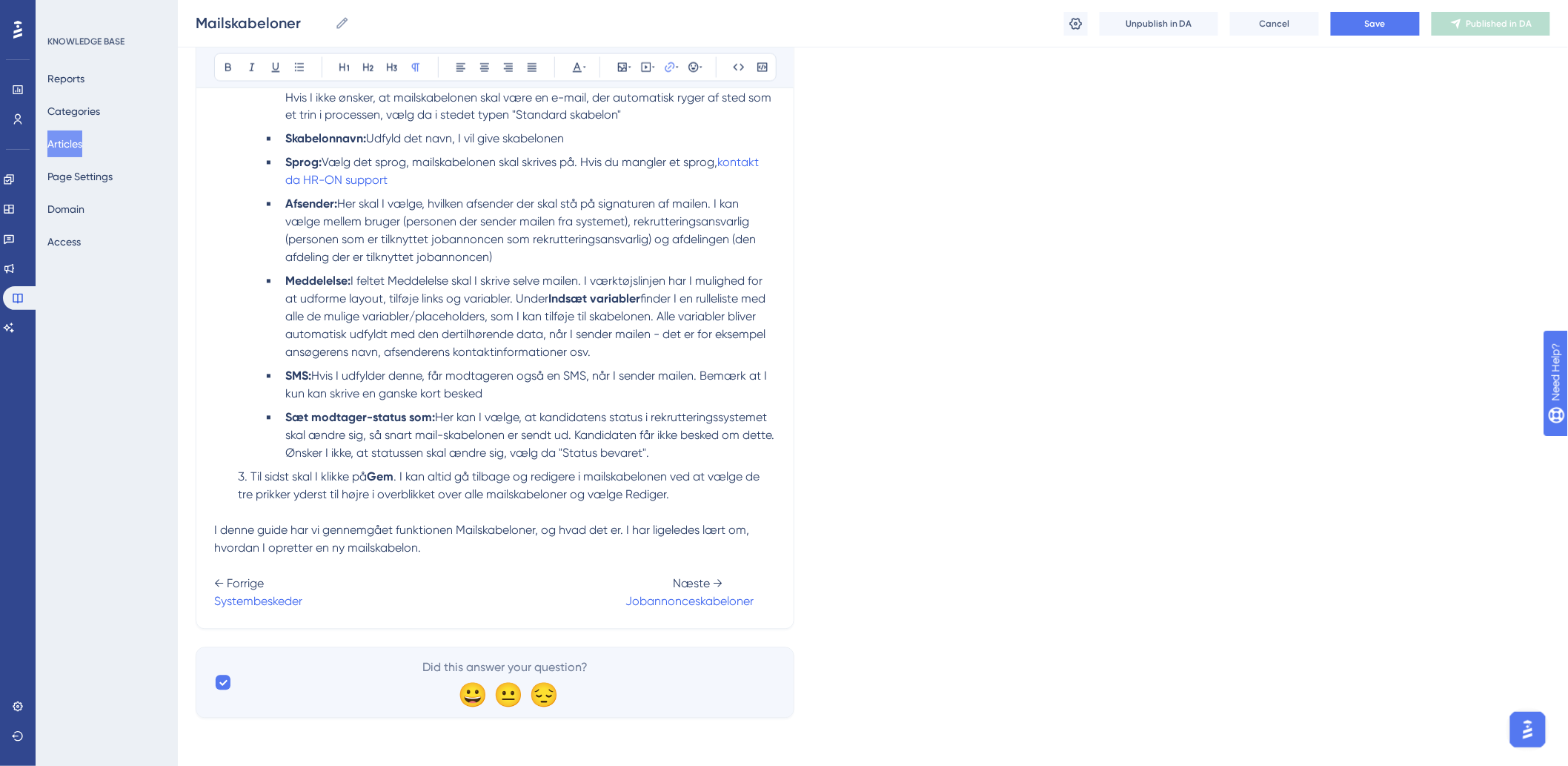
click at [669, 580] on span "← Forrige Næste →" at bounding box center [468, 583] width 509 height 14
click at [1359, 17] on button "Save" at bounding box center [1375, 24] width 89 height 24
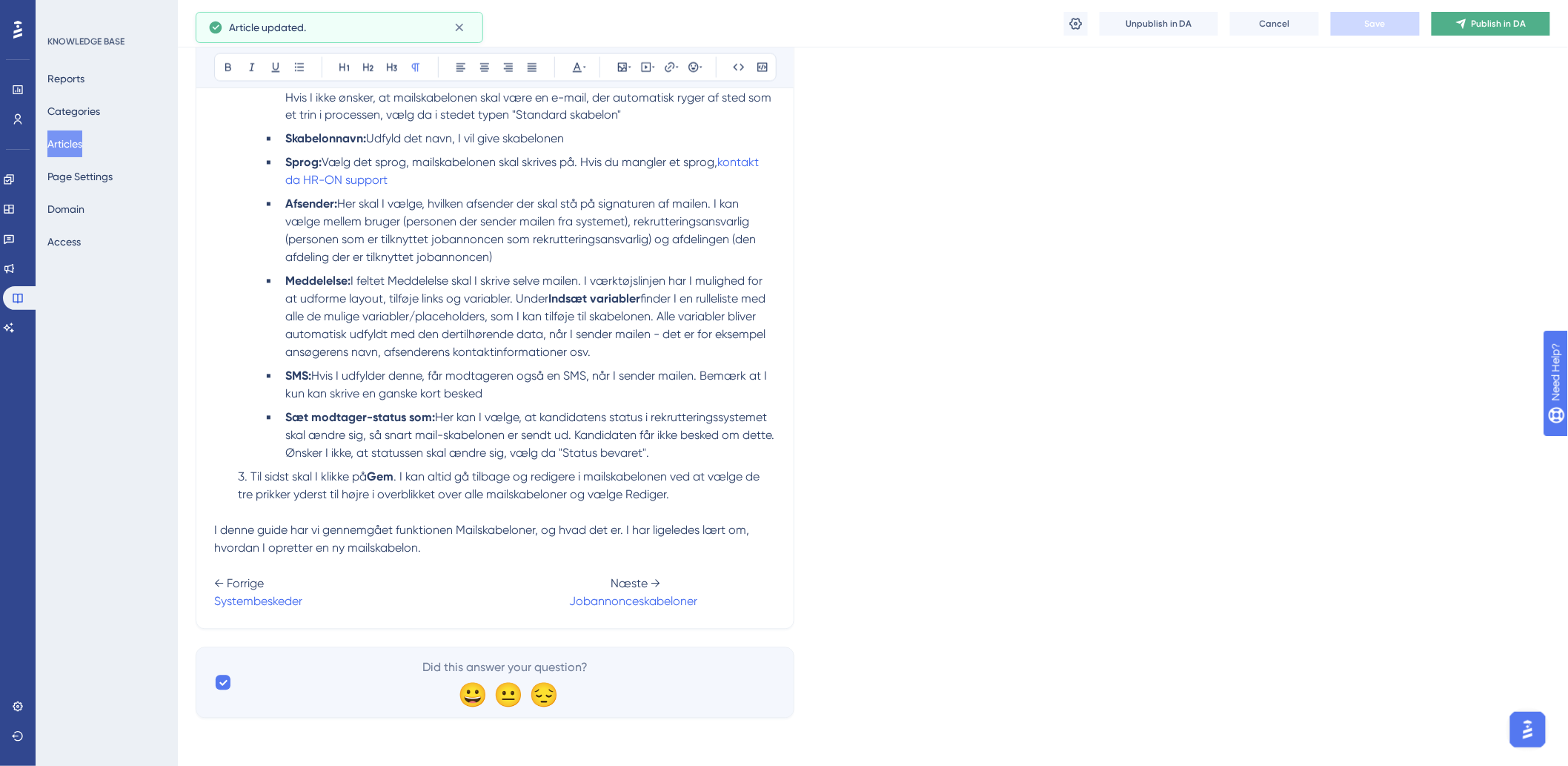
click at [1516, 26] on span "Publish in DA" at bounding box center [1499, 23] width 55 height 12
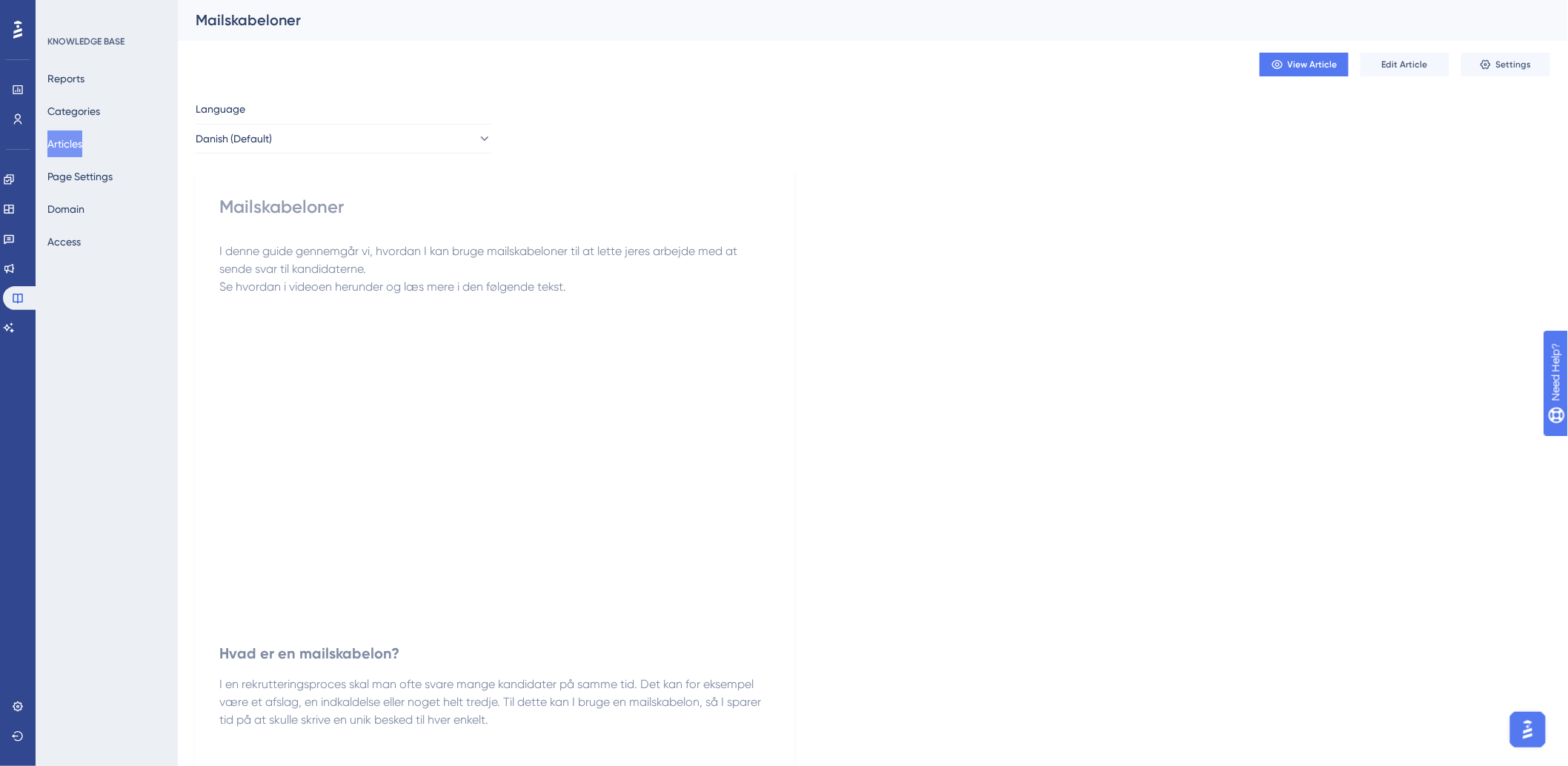
scroll to position [0, 0]
drag, startPoint x: 59, startPoint y: 141, endPoint x: 78, endPoint y: 141, distance: 19.0
click at [59, 141] on button "Articles" at bounding box center [65, 144] width 35 height 27
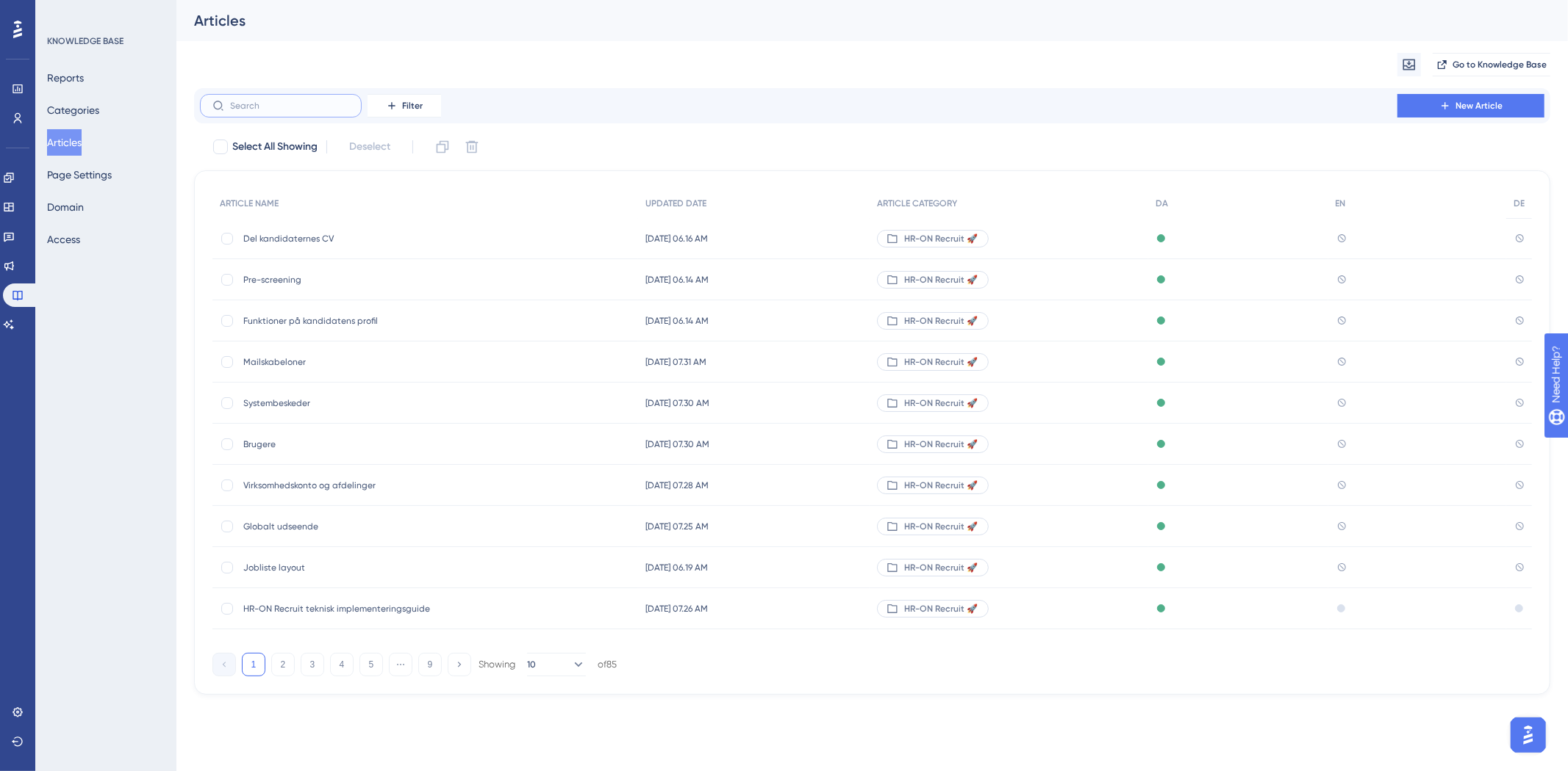
click at [284, 104] on input "text" at bounding box center [289, 105] width 119 height 10
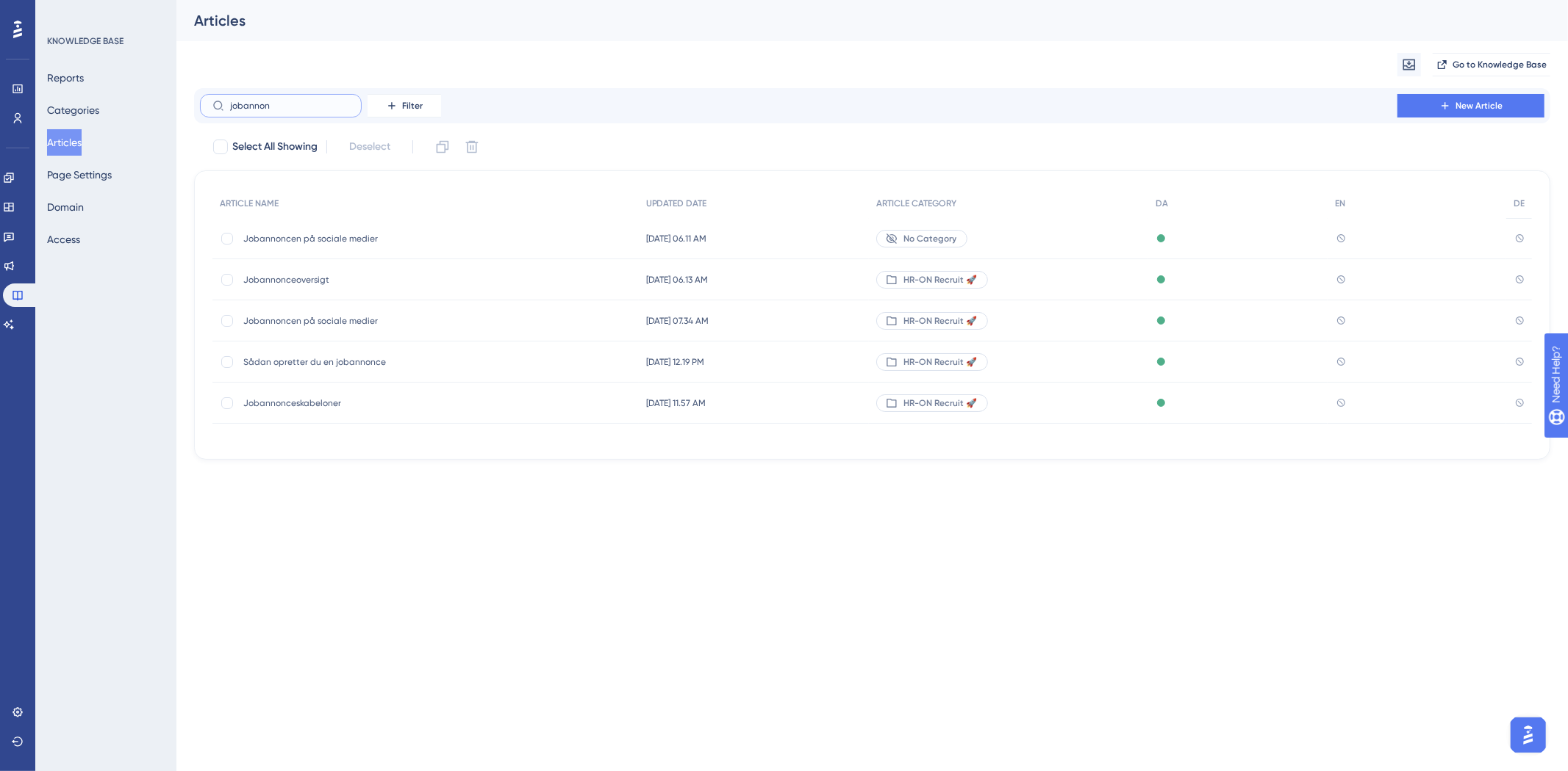
type input "jobannon"
click at [305, 397] on span "Jobannonceskabeloner" at bounding box center [360, 403] width 235 height 12
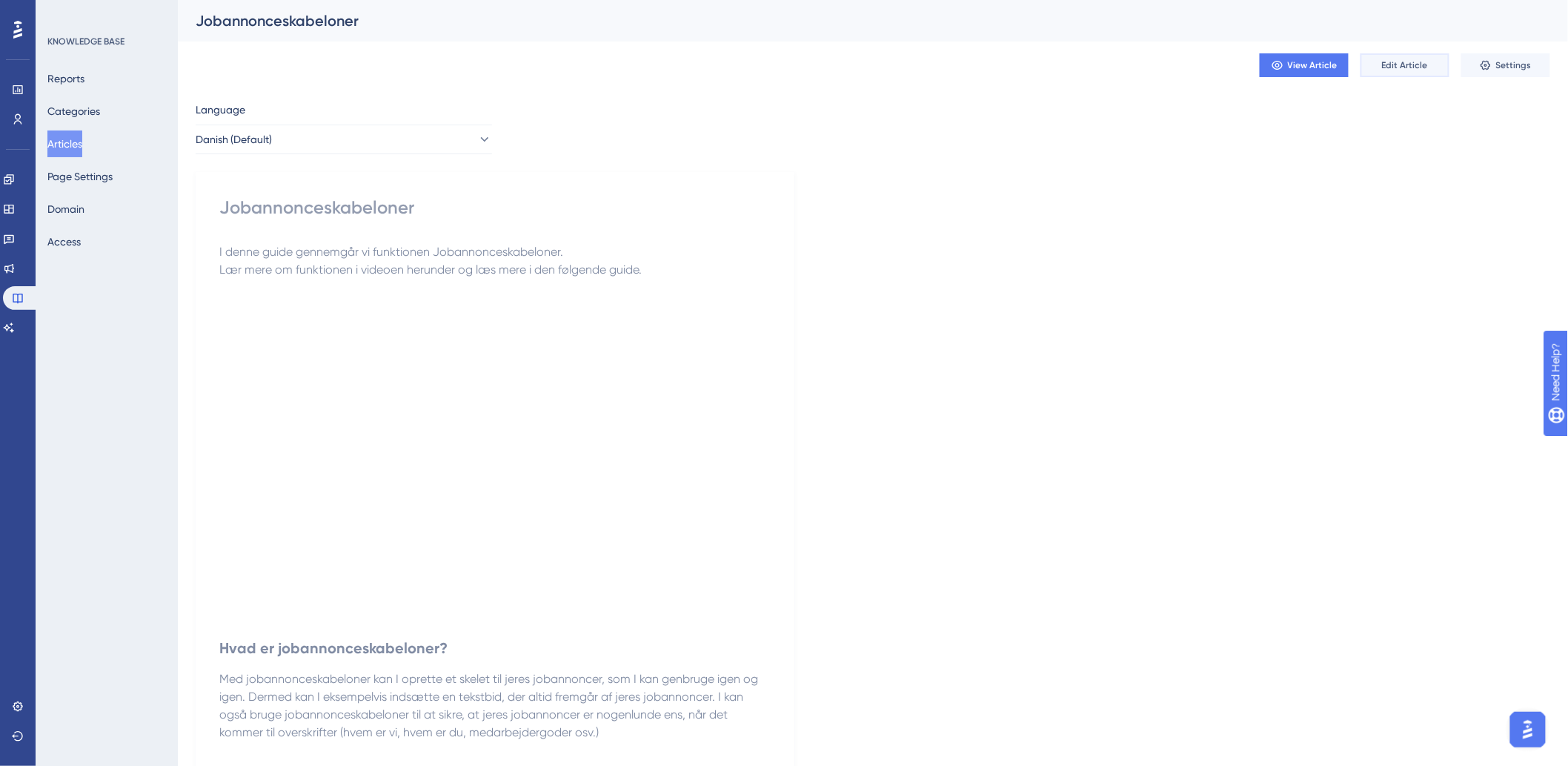
click at [1374, 72] on button "Edit Article" at bounding box center [1404, 65] width 89 height 24
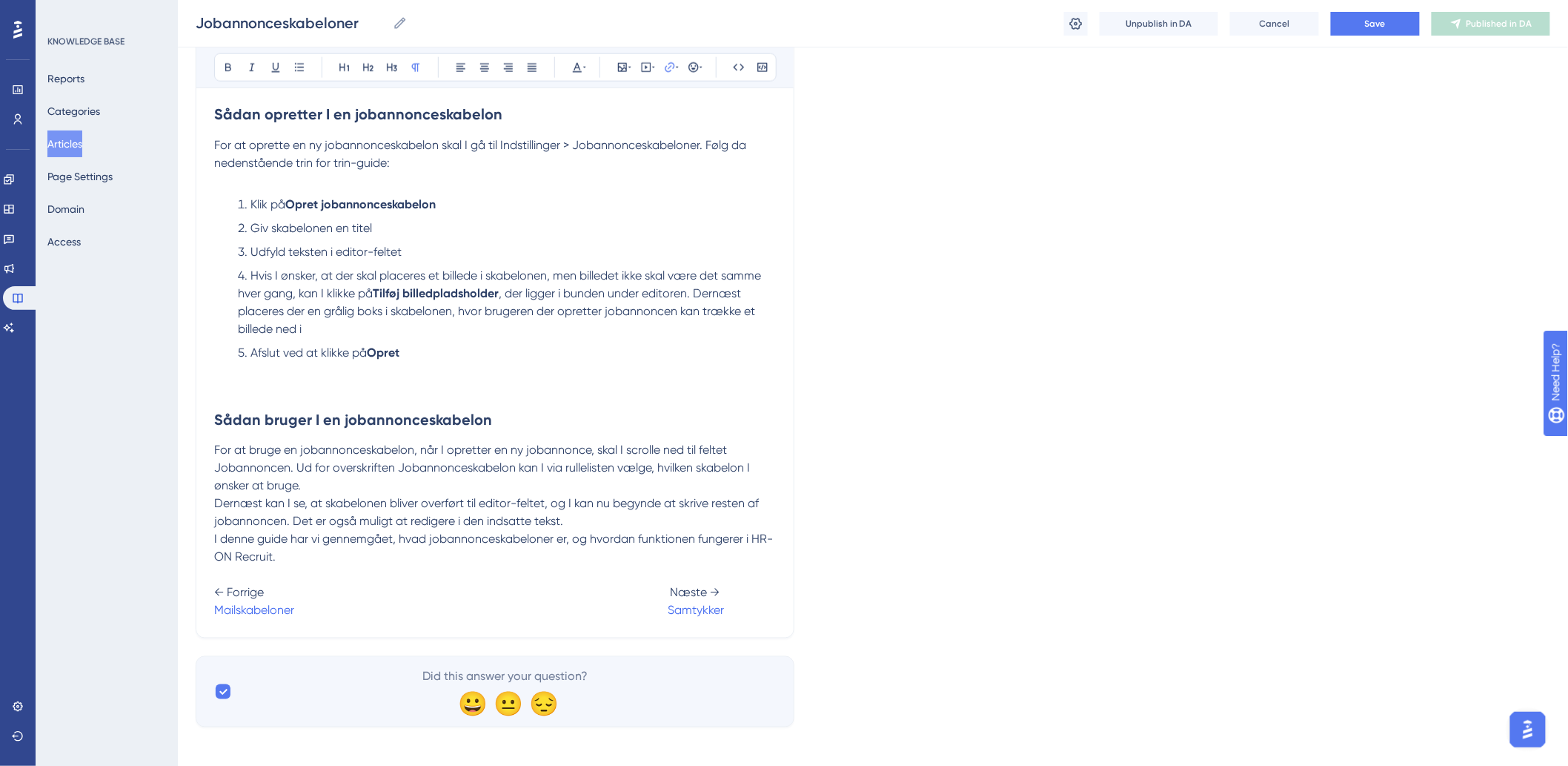
scroll to position [755, 0]
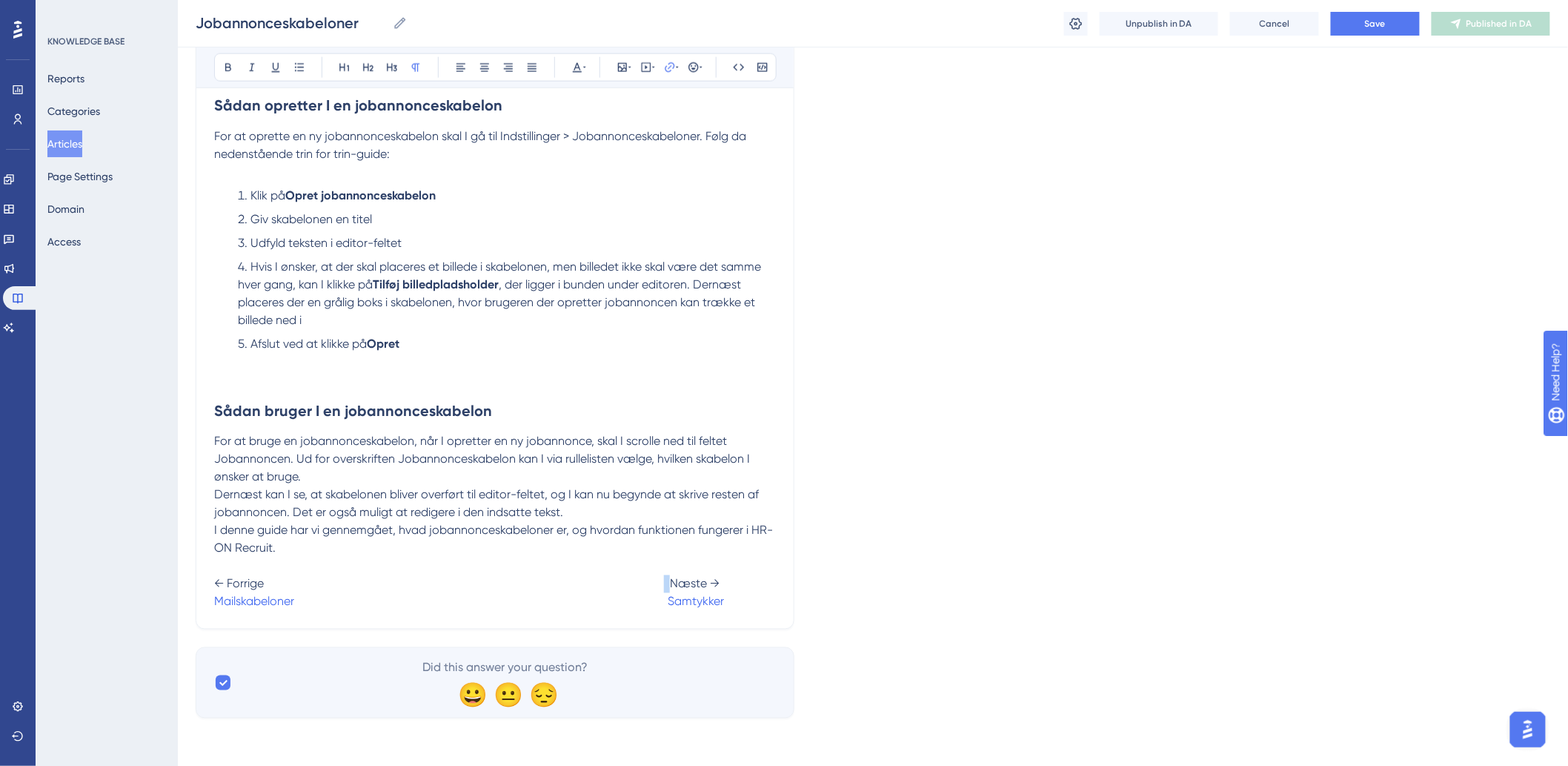
click at [670, 587] on span "← Forrige Næste →" at bounding box center [467, 583] width 505 height 14
click at [1376, 28] on span "Save" at bounding box center [1375, 23] width 21 height 12
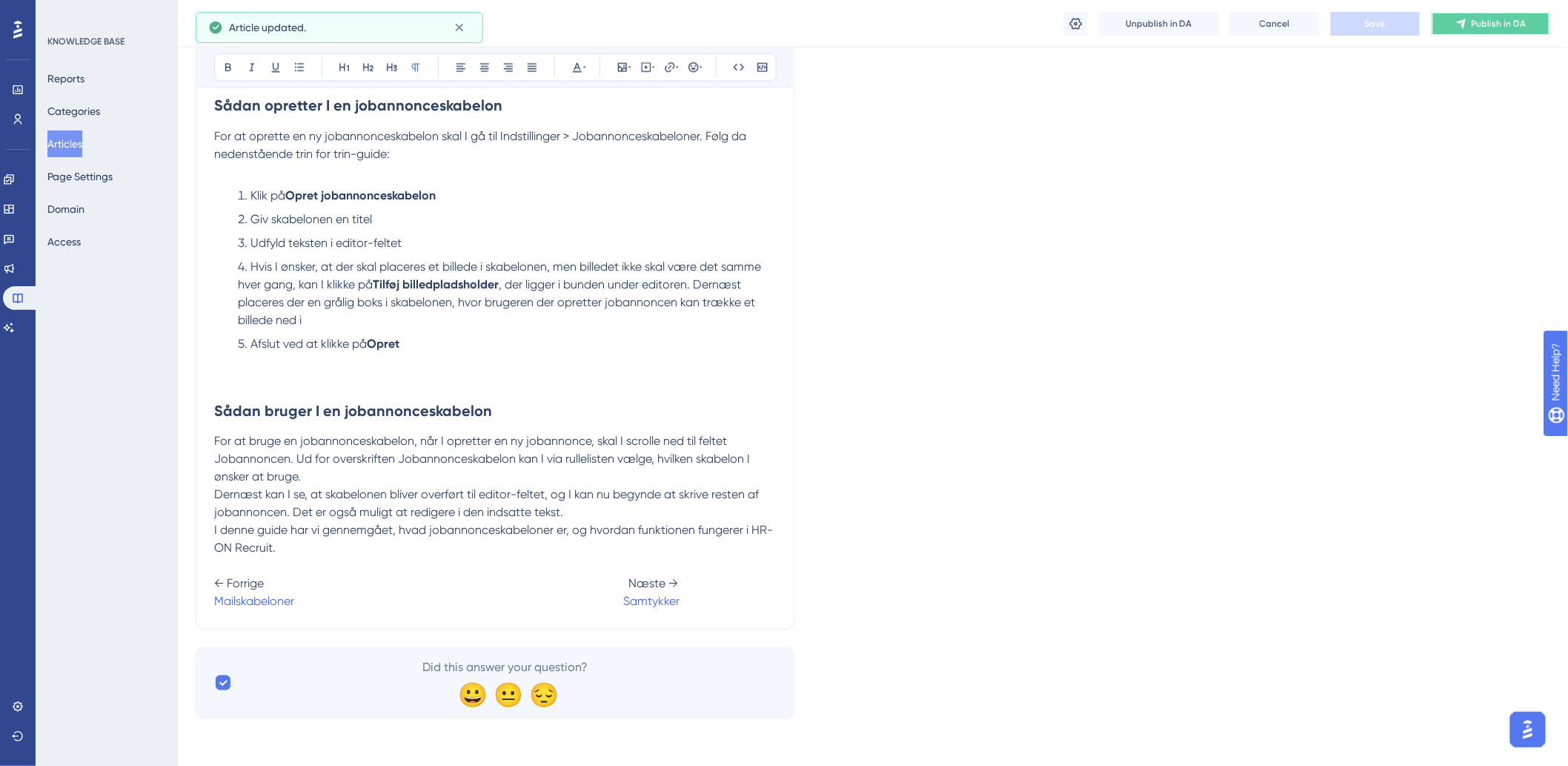
click at [1463, 18] on icon at bounding box center [1461, 23] width 12 height 12
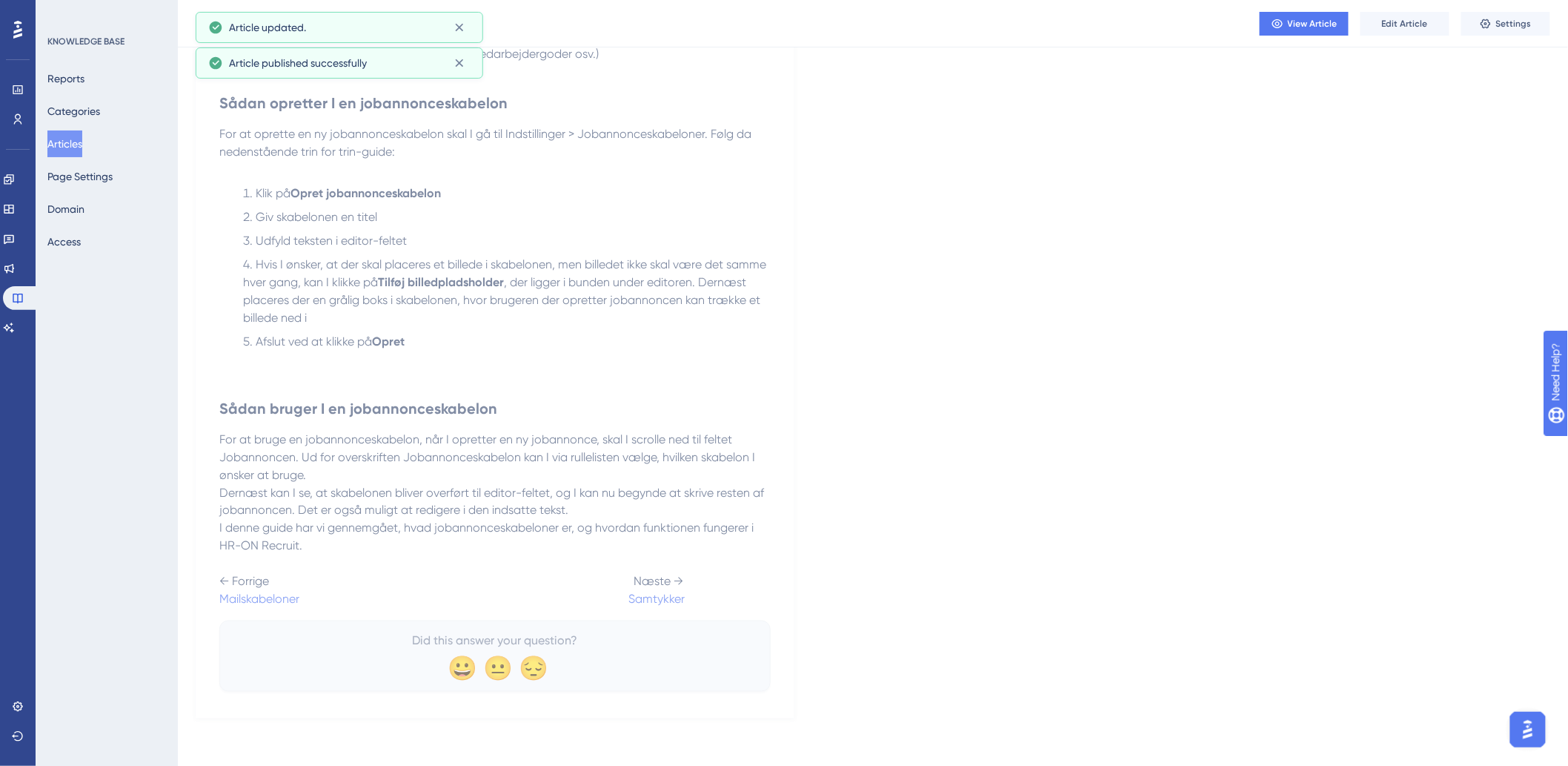
scroll to position [674, 0]
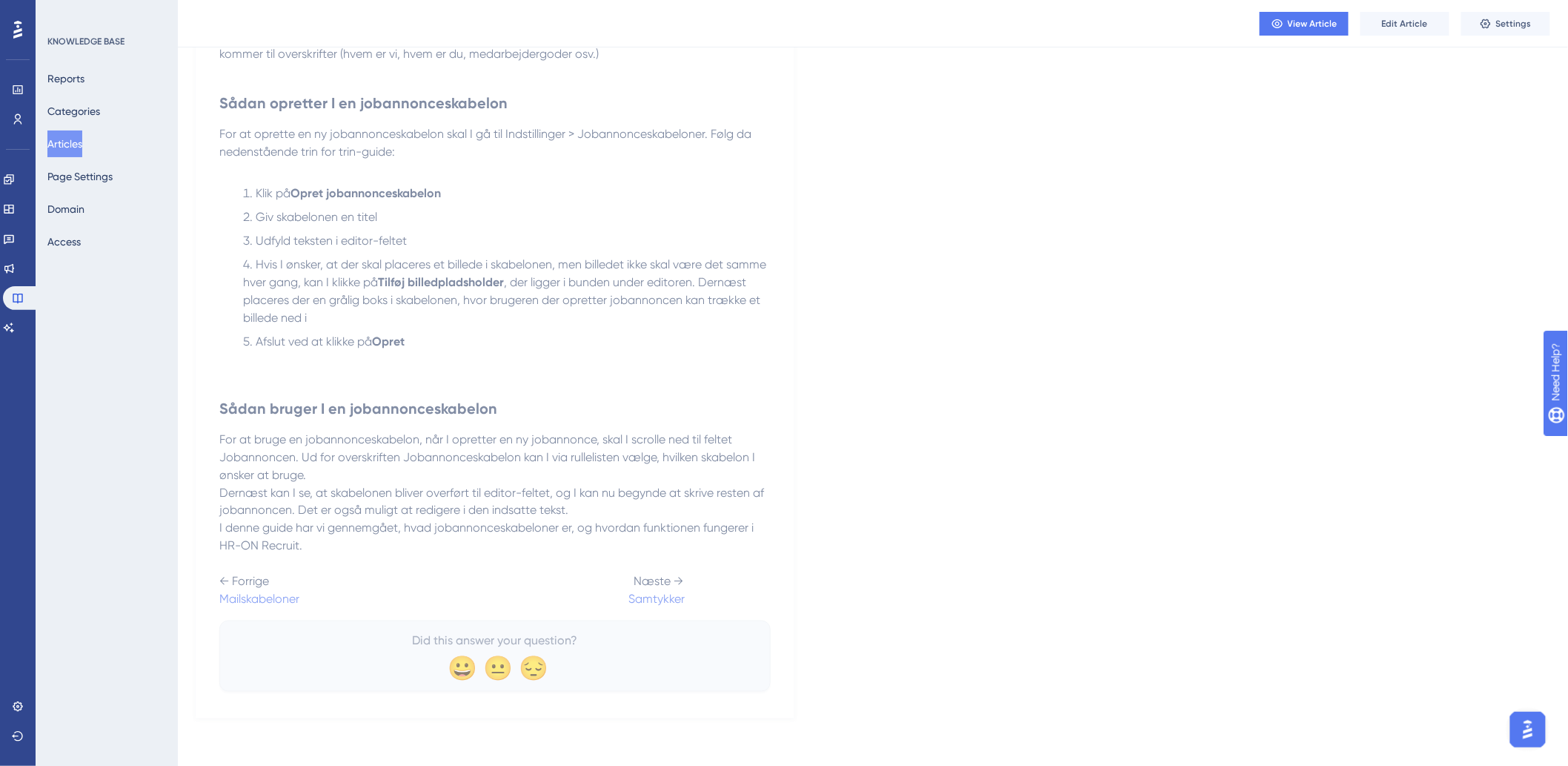
click at [60, 152] on button "Articles" at bounding box center [65, 144] width 35 height 27
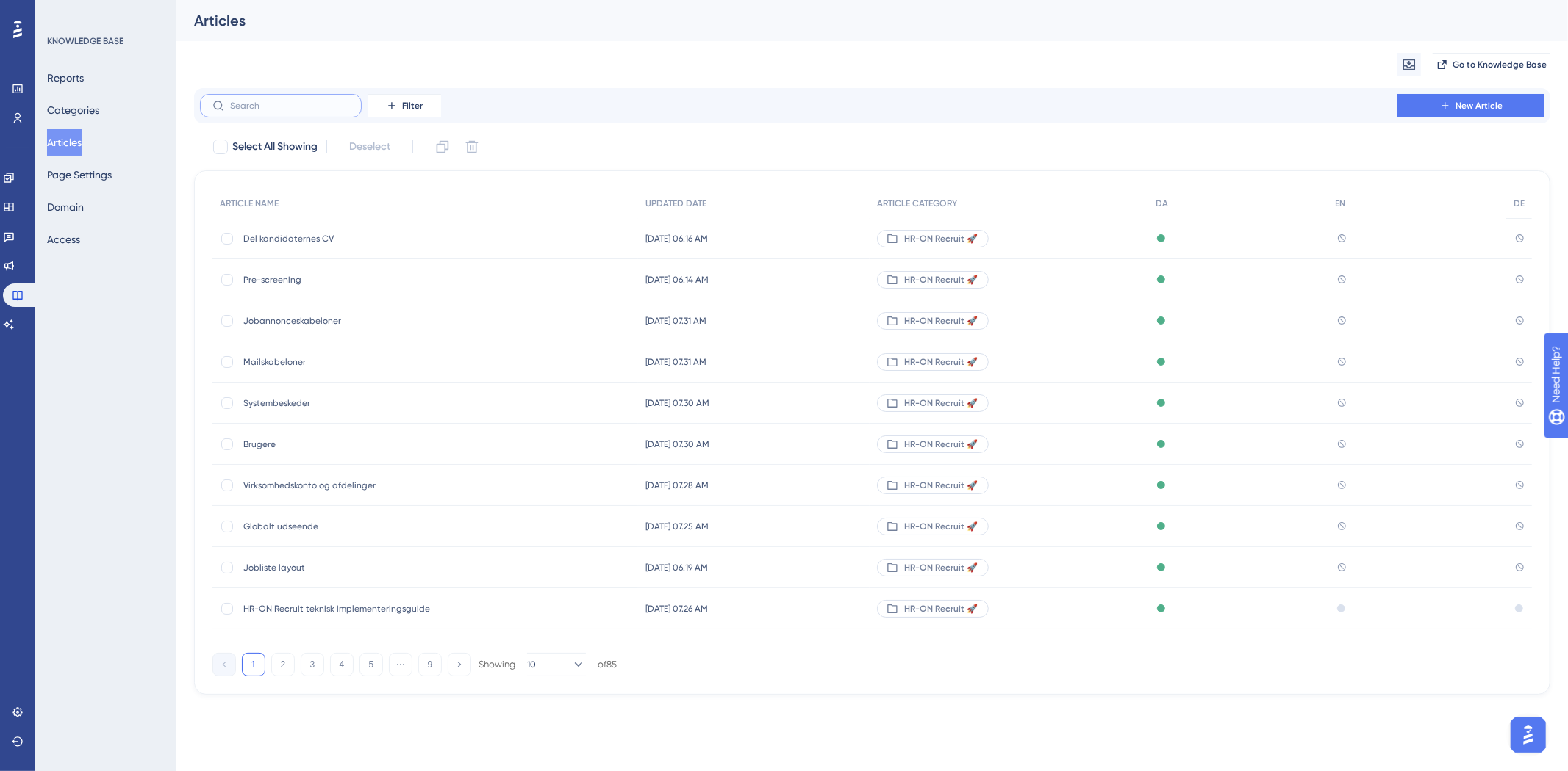
click at [324, 109] on input "text" at bounding box center [289, 105] width 119 height 10
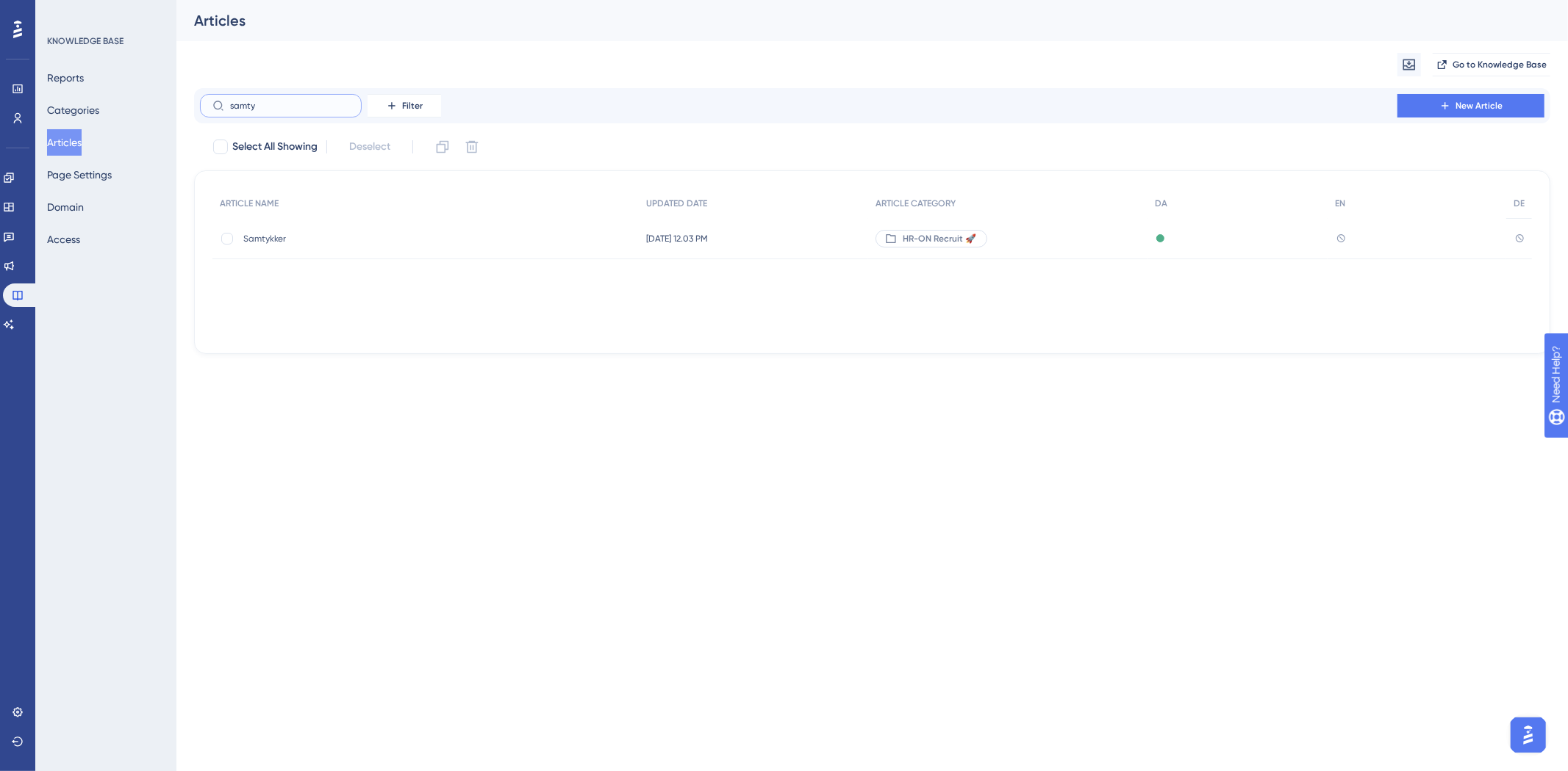
type input "samty"
click at [250, 238] on span "Samtykker" at bounding box center [360, 239] width 235 height 12
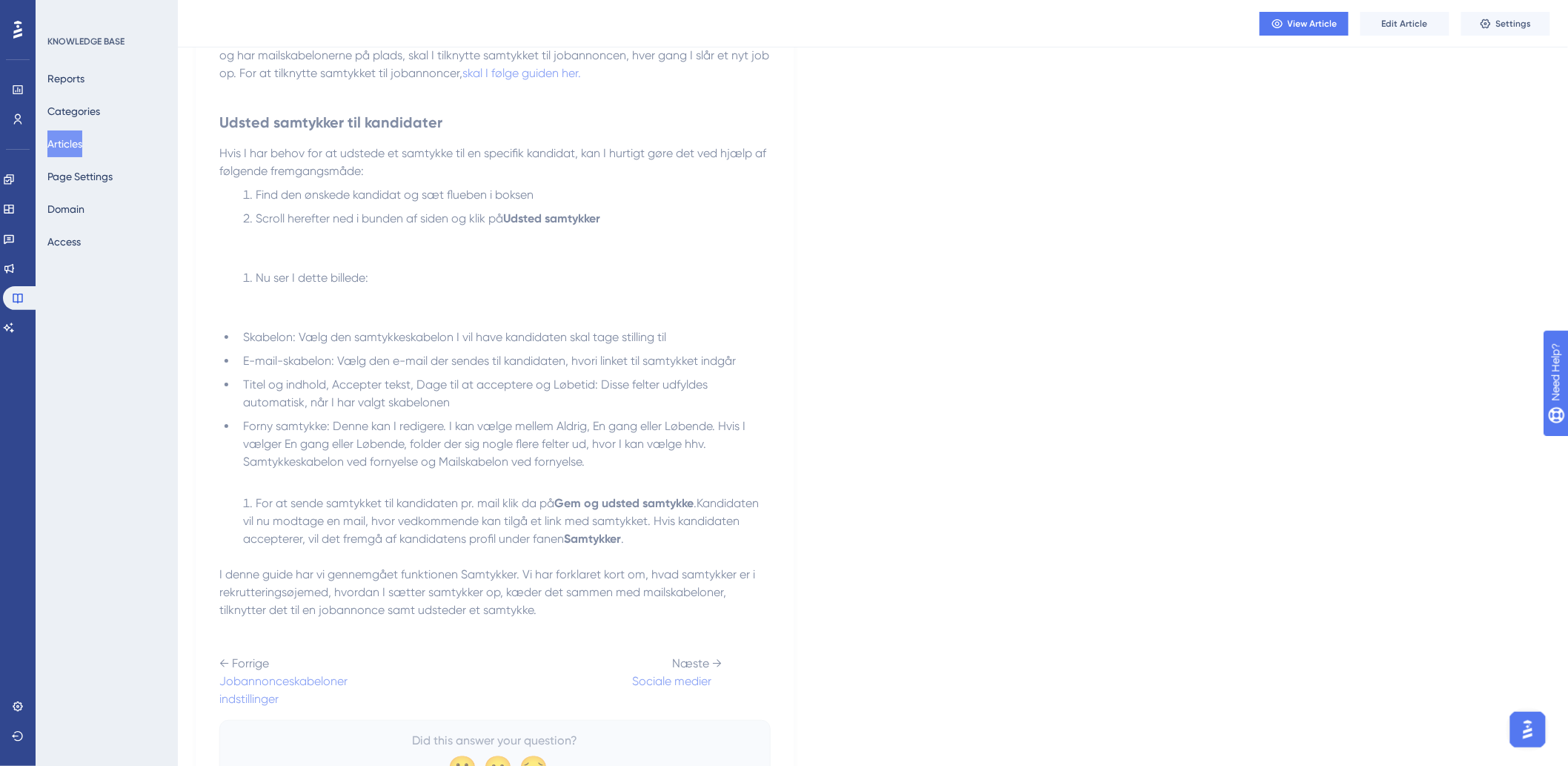
scroll to position [2293, 0]
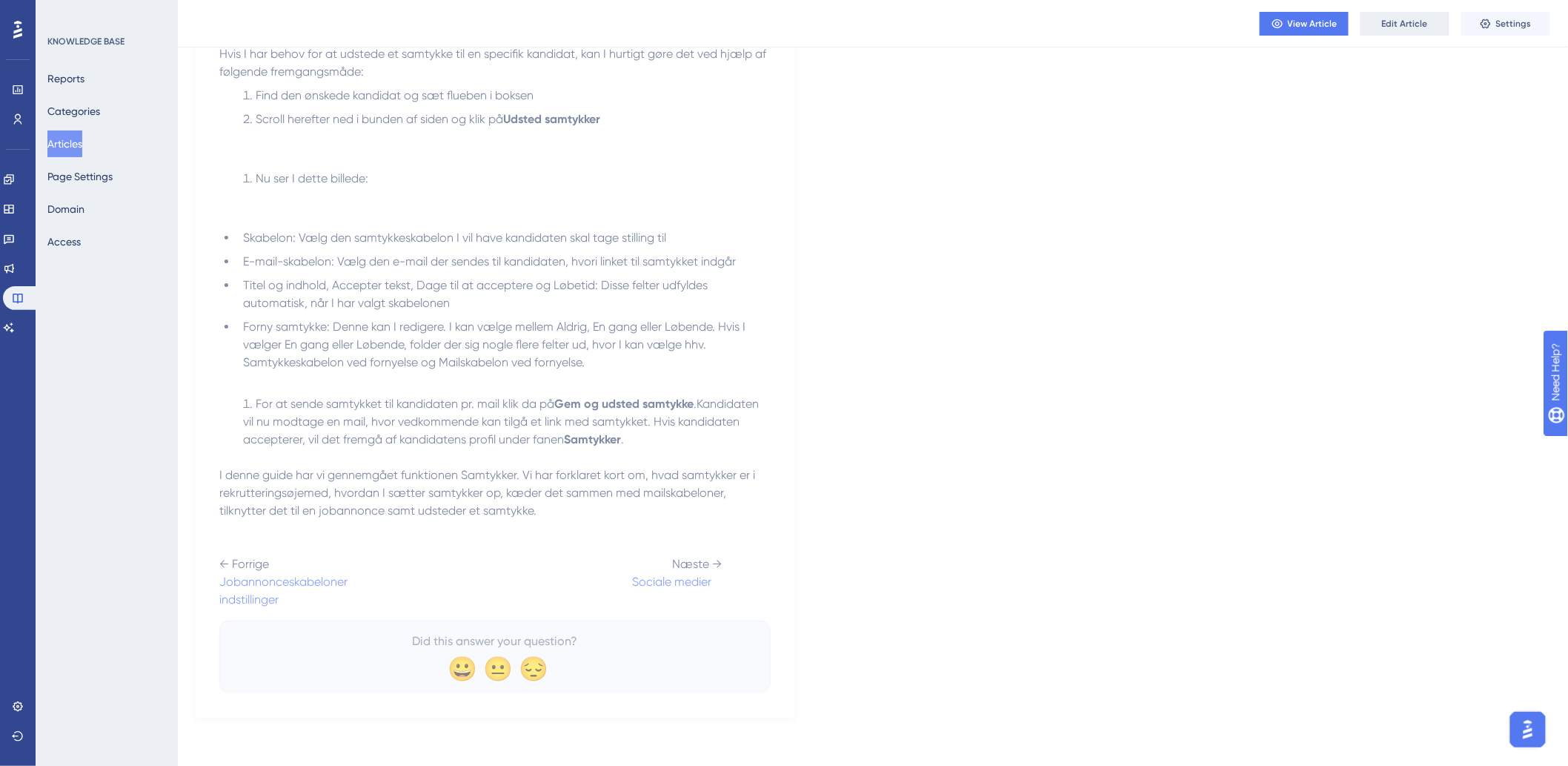
click at [1417, 33] on button "Edit Article" at bounding box center [1404, 24] width 89 height 24
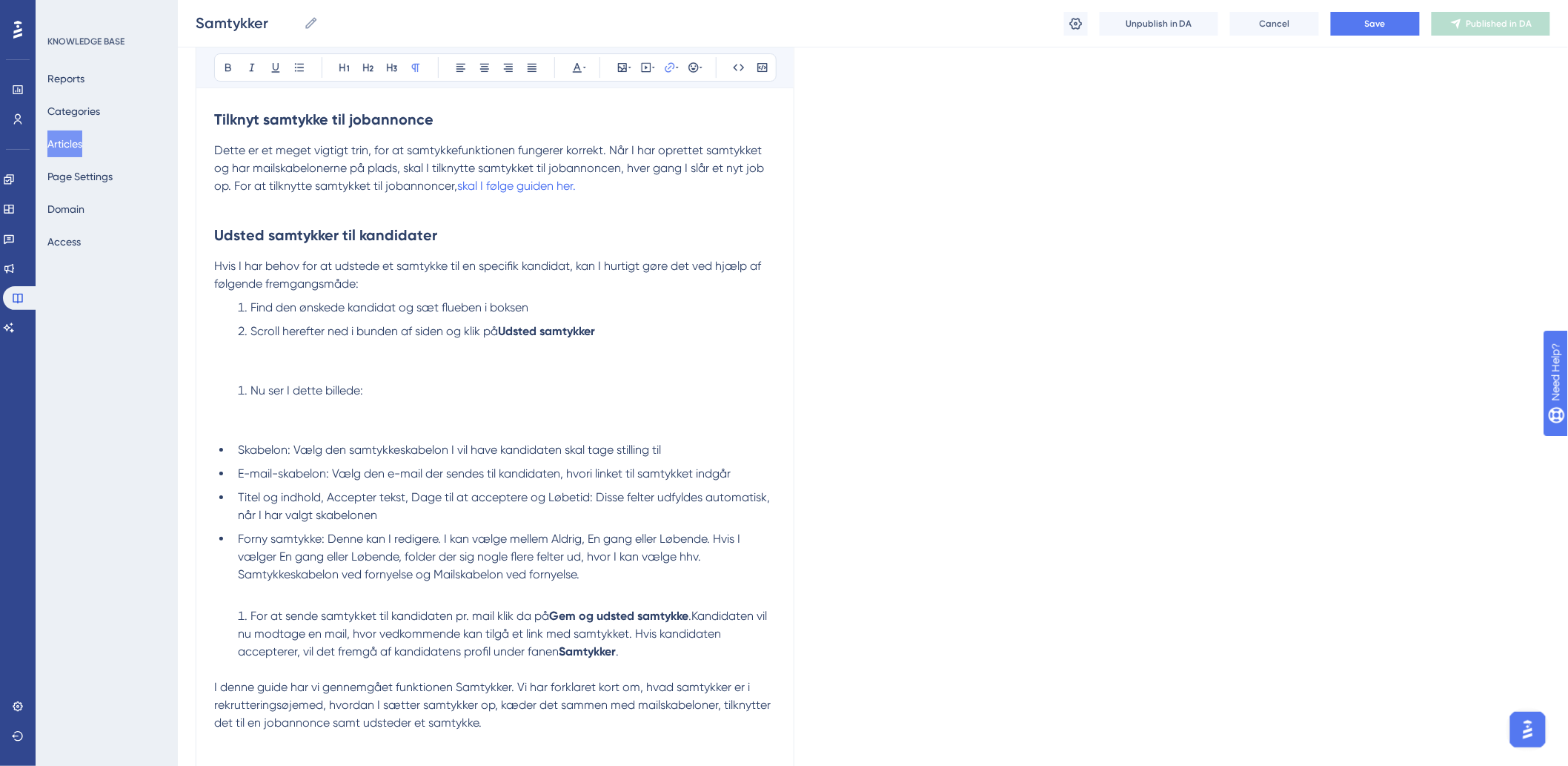
scroll to position [2360, 0]
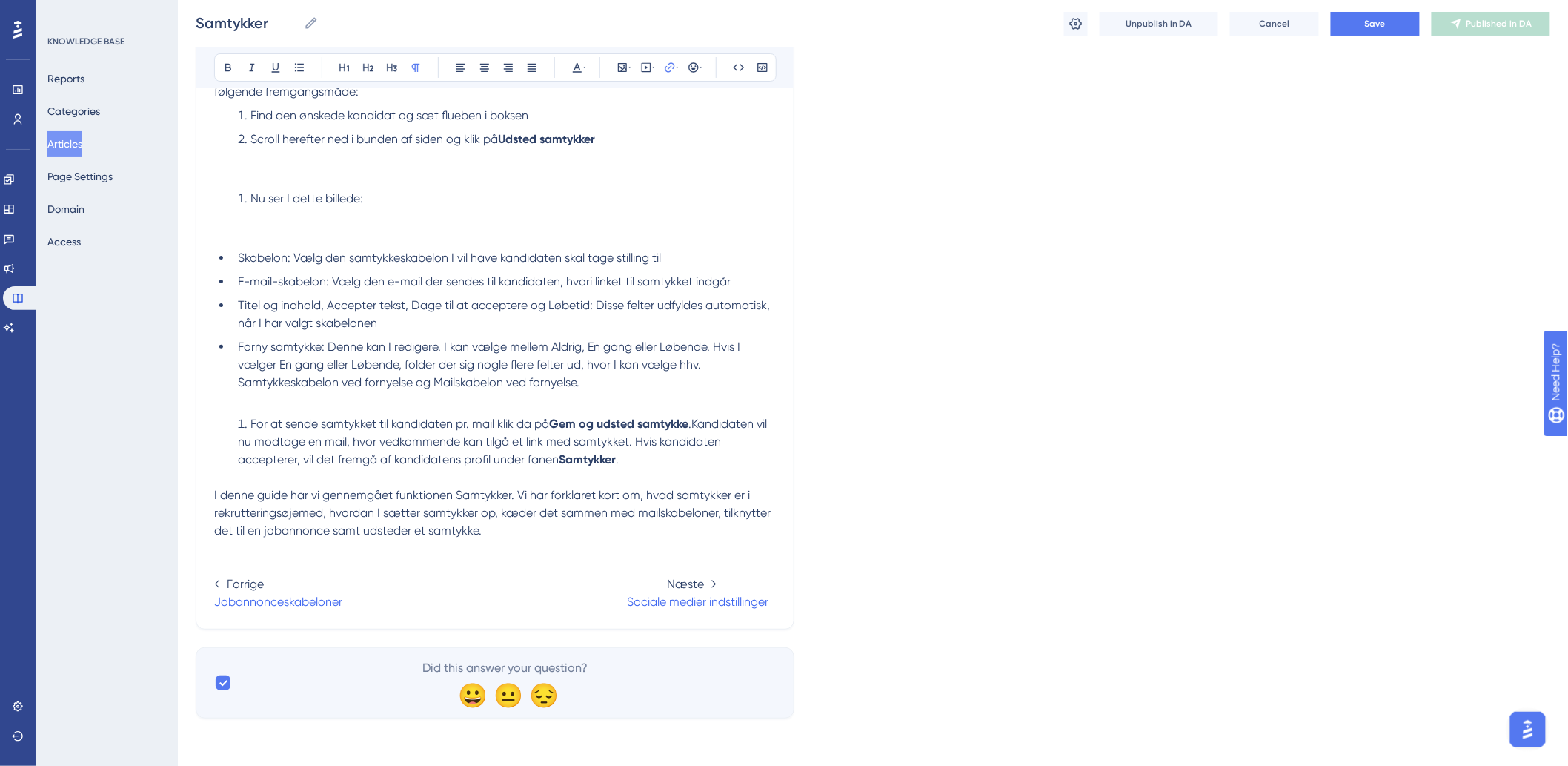
click at [665, 587] on span "← Forrige Næste →" at bounding box center [465, 583] width 502 height 14
click at [1409, 21] on button "Save" at bounding box center [1375, 24] width 89 height 24
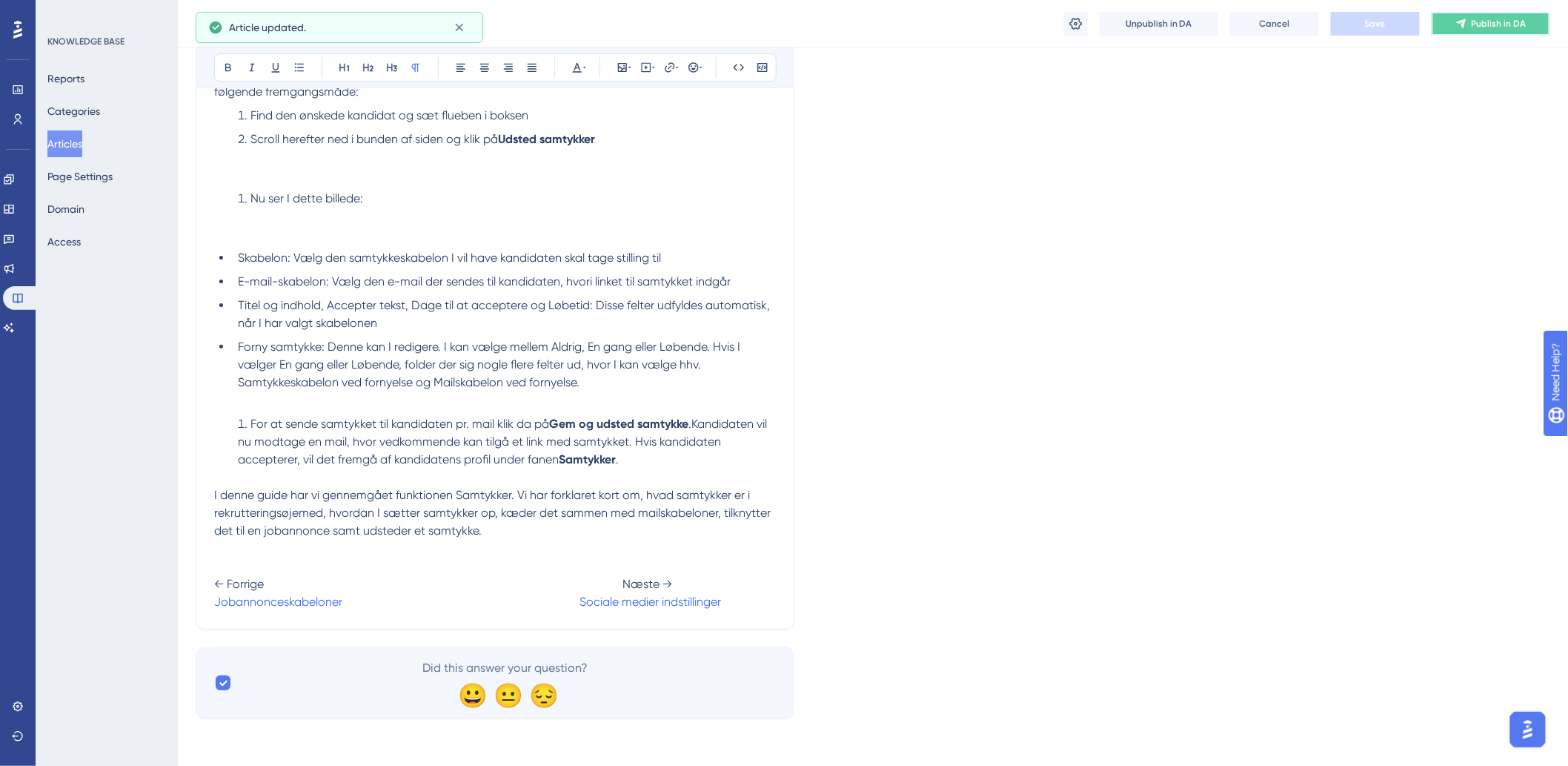
click at [1456, 25] on icon at bounding box center [1461, 23] width 12 height 12
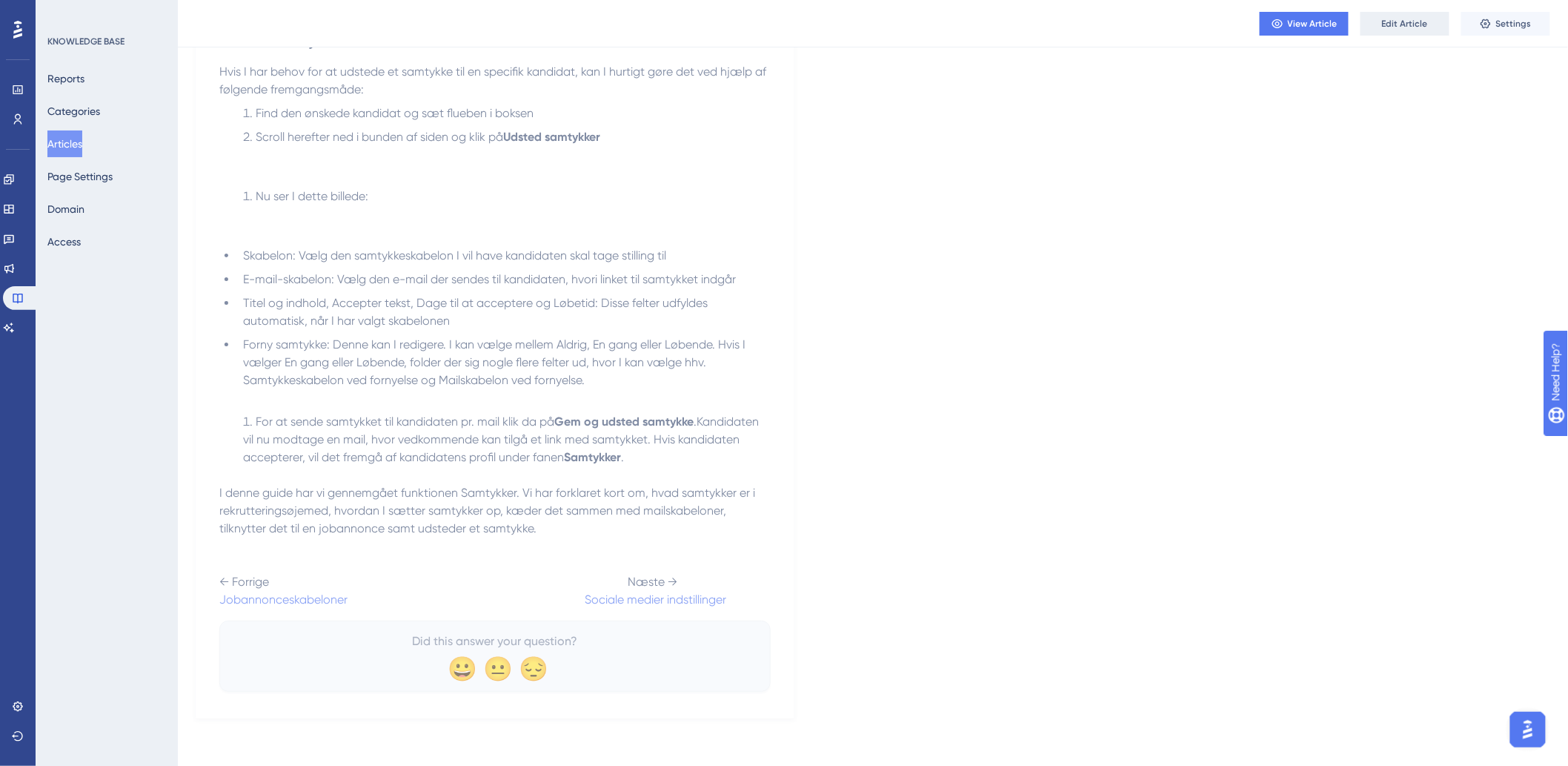
click at [1420, 26] on span "Edit Article" at bounding box center [1405, 23] width 46 height 12
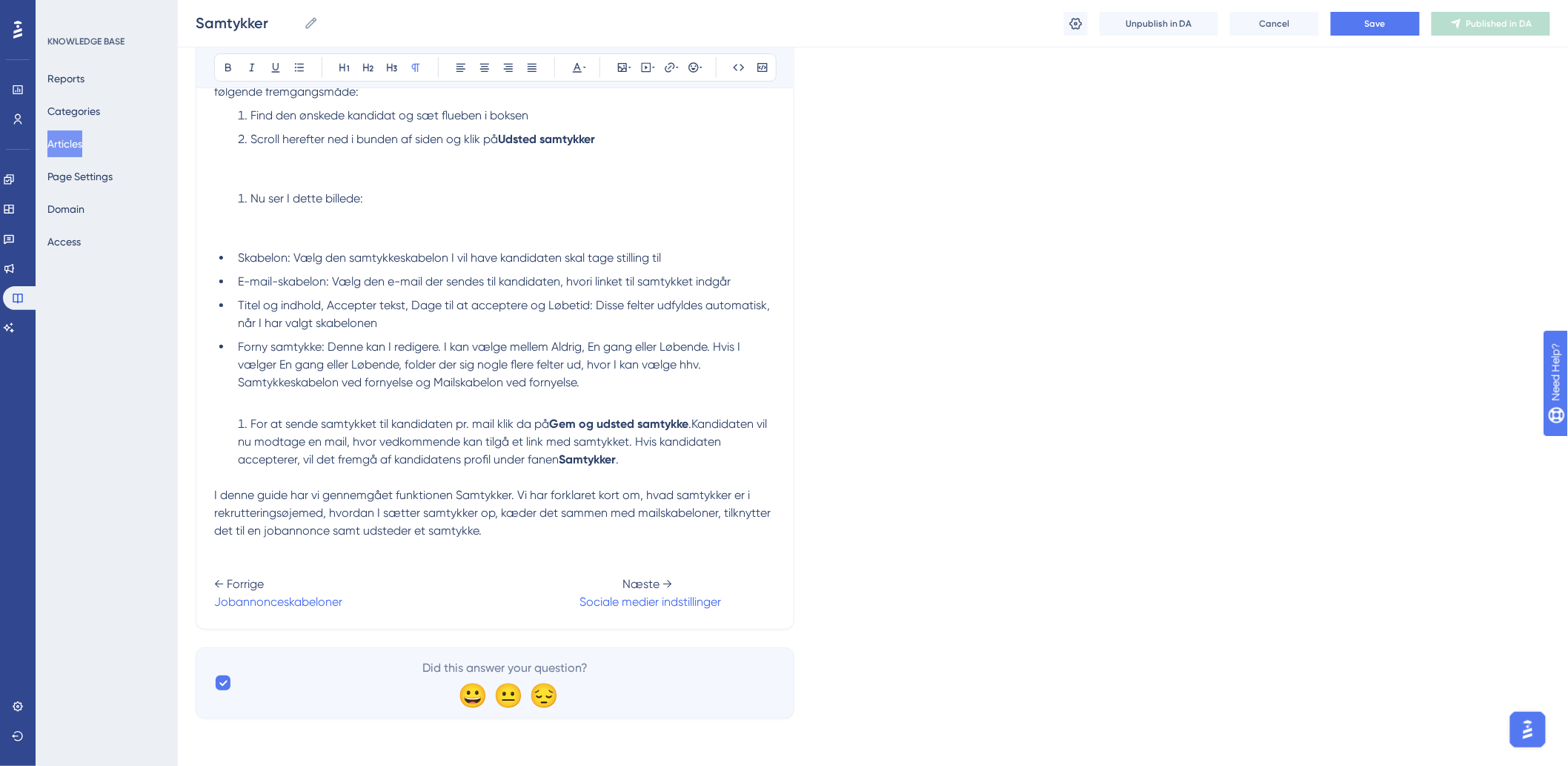
click at [573, 596] on span at bounding box center [460, 601] width 237 height 14
click at [1394, 10] on div "Samtykker Samtykker Unpublish in DA Cancel Save Published in DA" at bounding box center [872, 24] width 1390 height 48
click at [1394, 18] on button "Save" at bounding box center [1375, 24] width 89 height 24
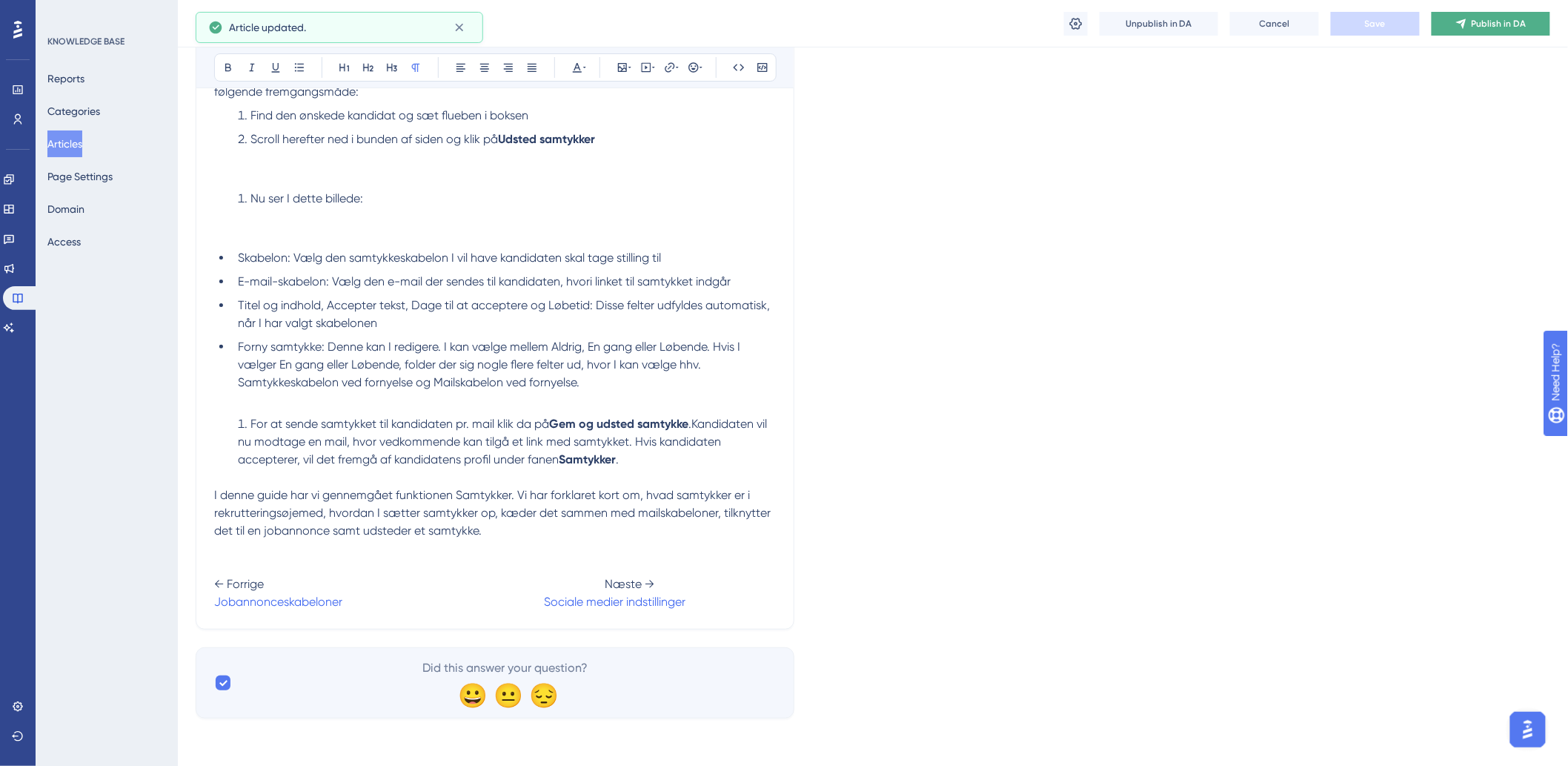
click at [1489, 21] on span "Publish in DA" at bounding box center [1499, 23] width 55 height 12
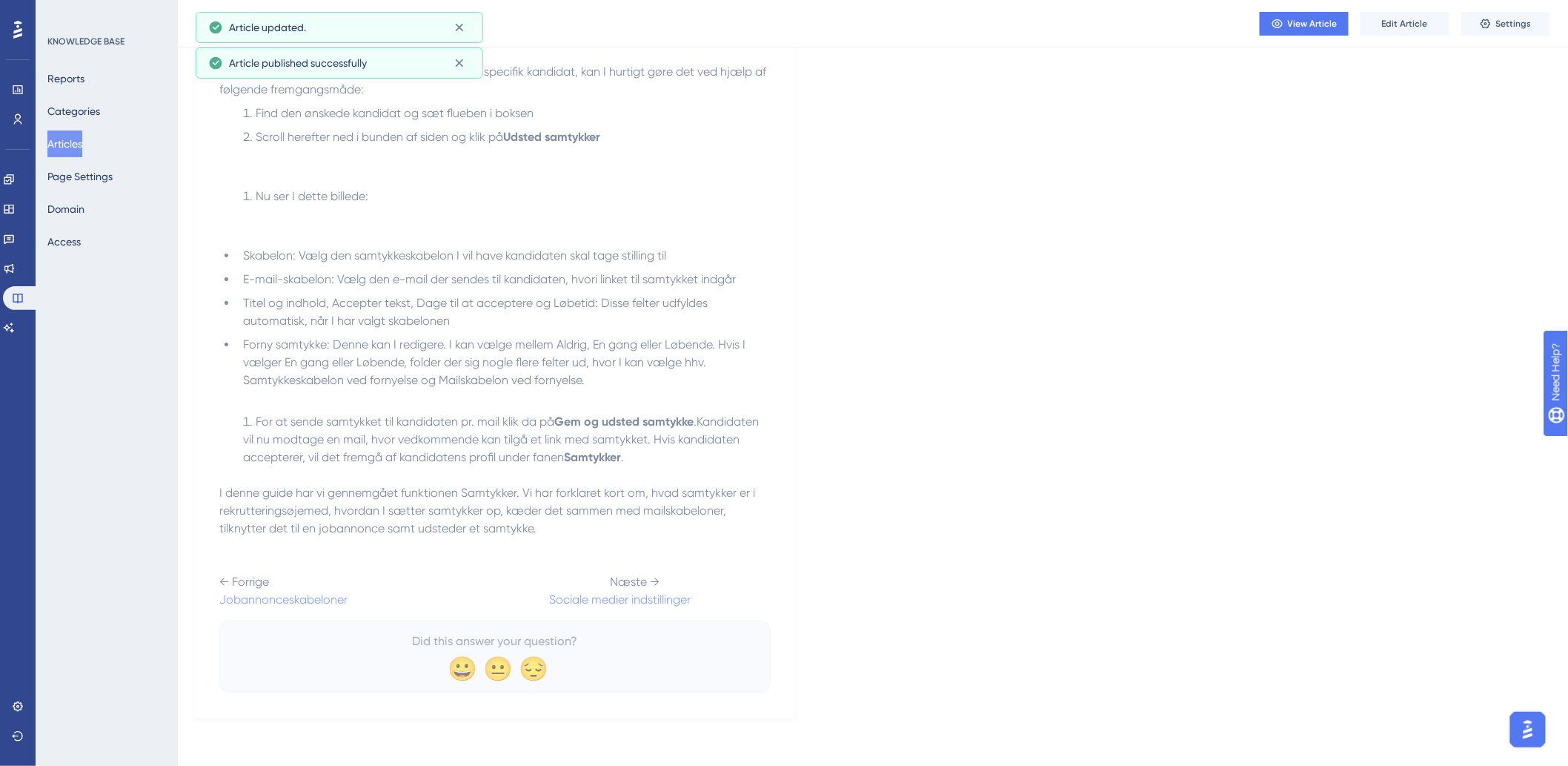
scroll to position [2275, 0]
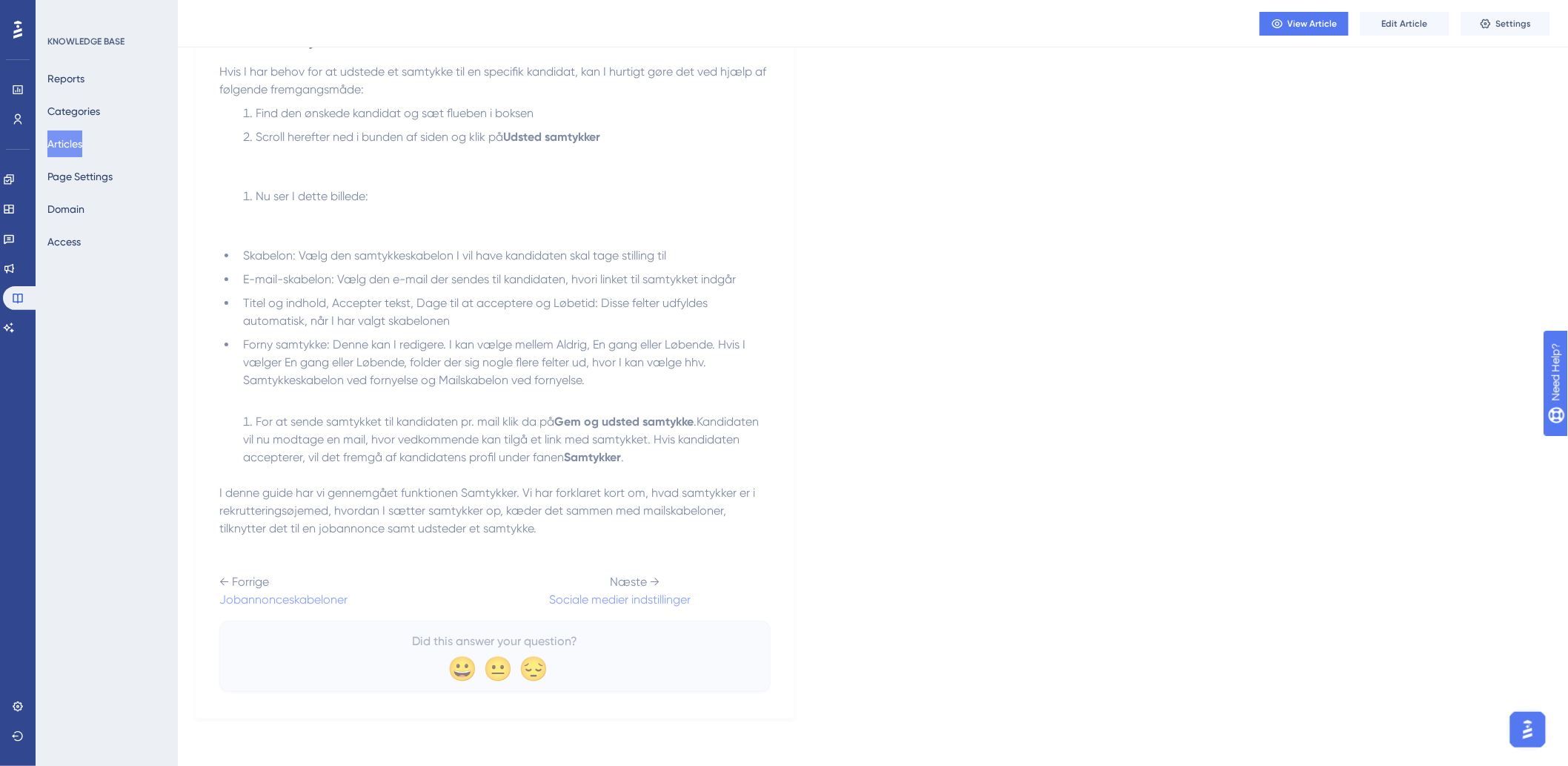
click at [82, 150] on button "Articles" at bounding box center [65, 144] width 35 height 27
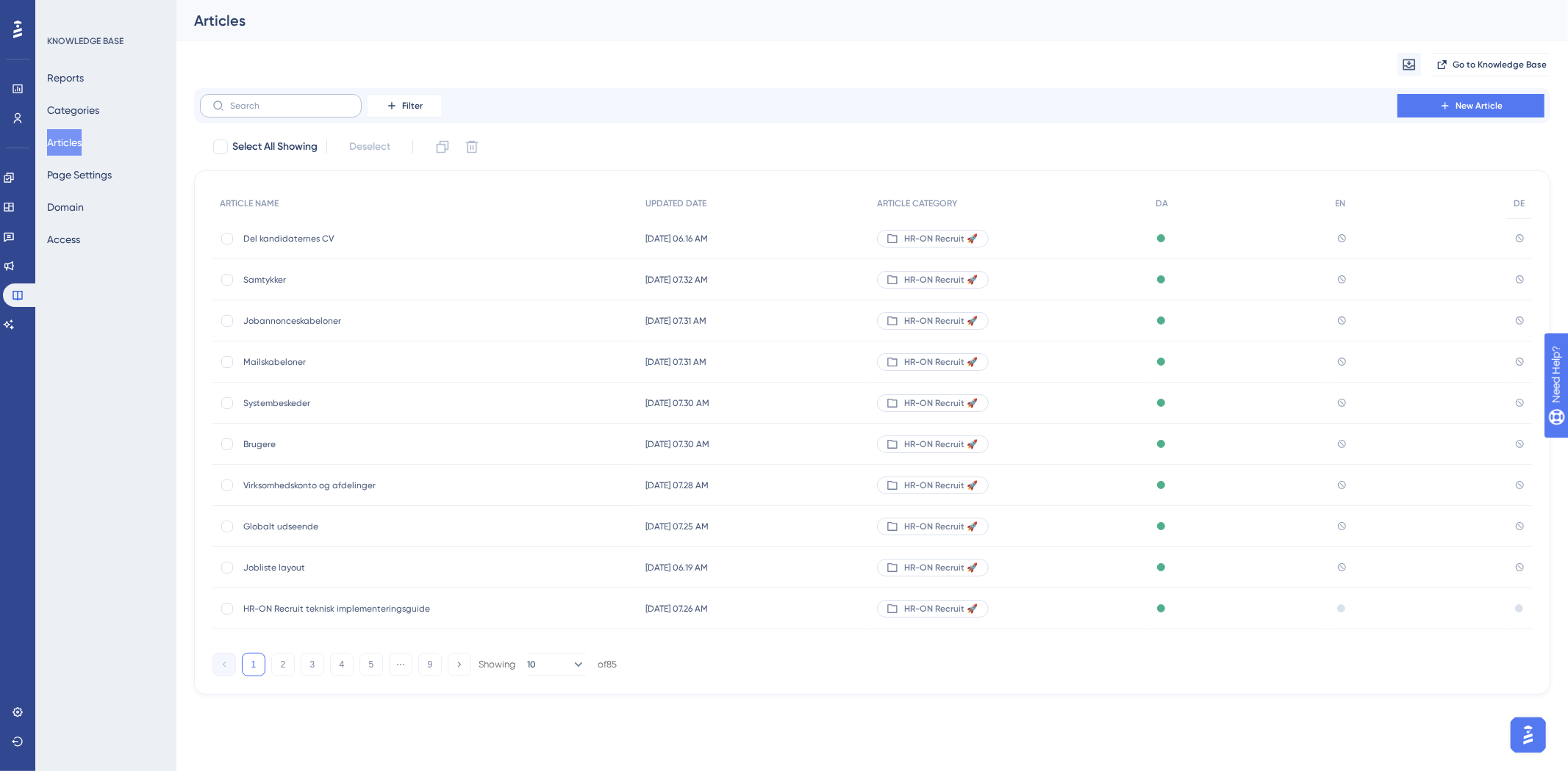
click at [334, 114] on label at bounding box center [280, 106] width 162 height 24
click at [334, 111] on input "text" at bounding box center [289, 105] width 119 height 10
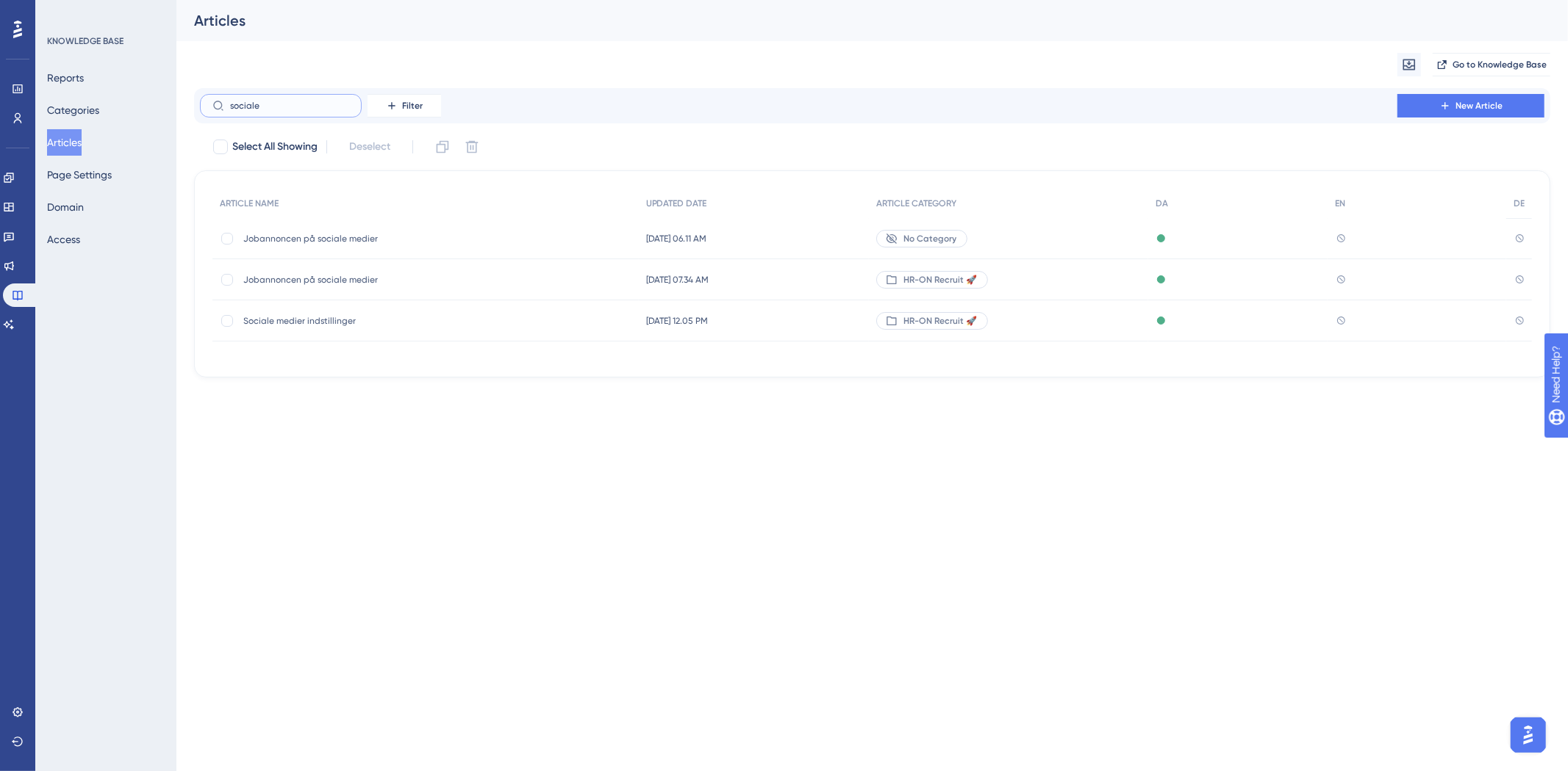
type input "sociale"
click at [318, 309] on div "Sociale medier indstillinger Sociale medier indstillinger" at bounding box center [360, 320] width 235 height 41
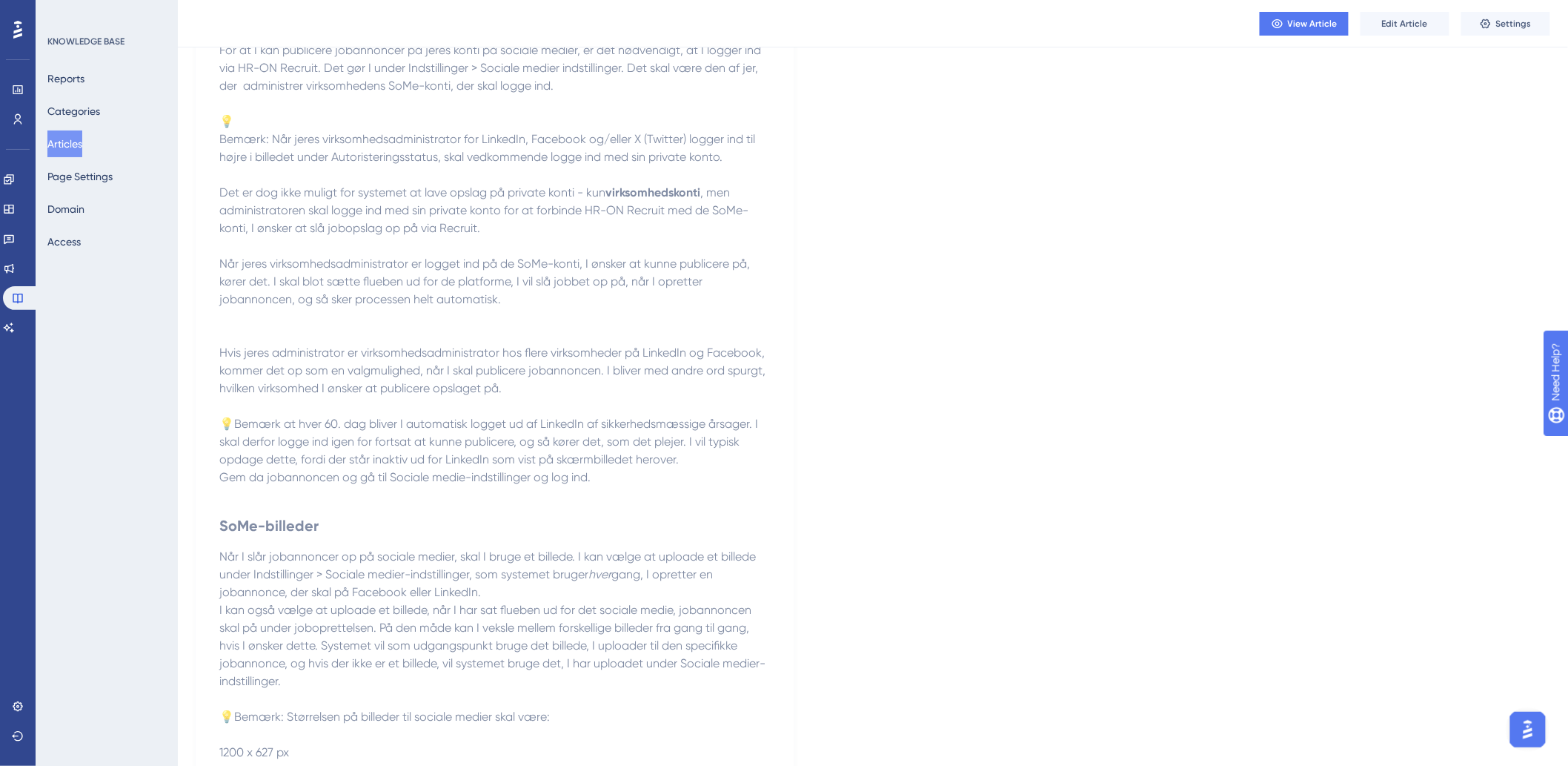
scroll to position [1009, 0]
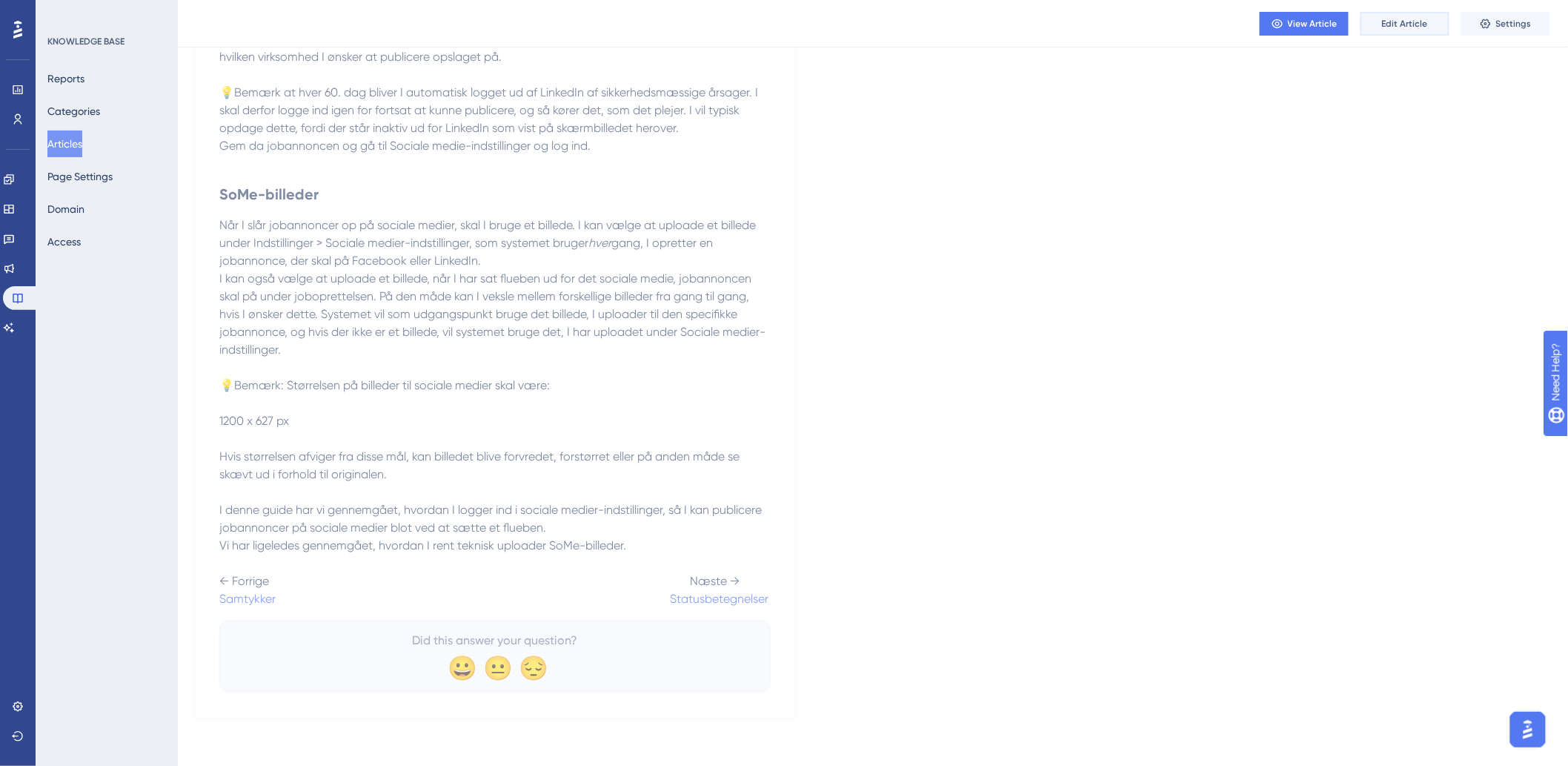
click at [1423, 15] on button "Edit Article" at bounding box center [1404, 24] width 89 height 24
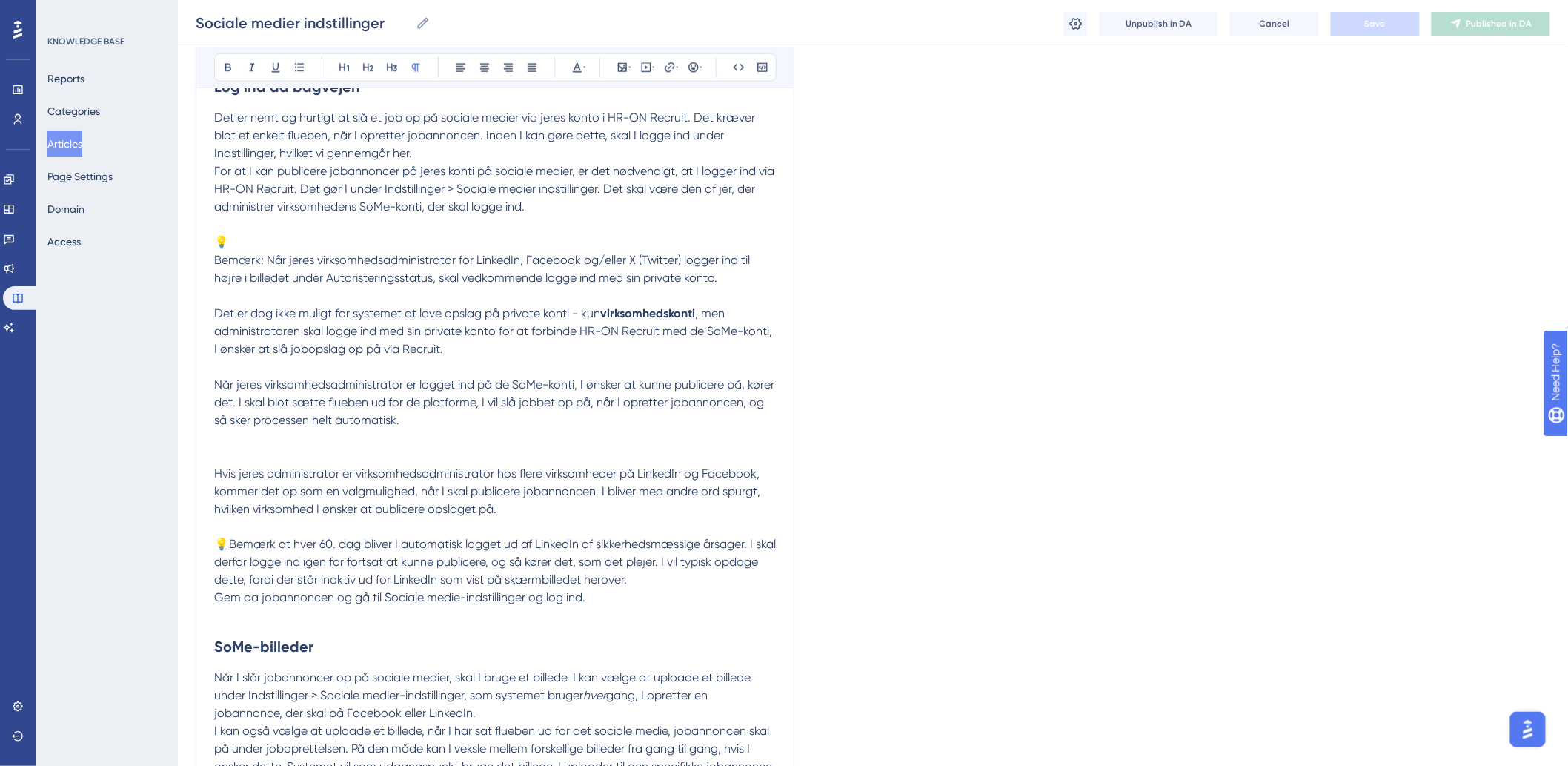
scroll to position [1090, 0]
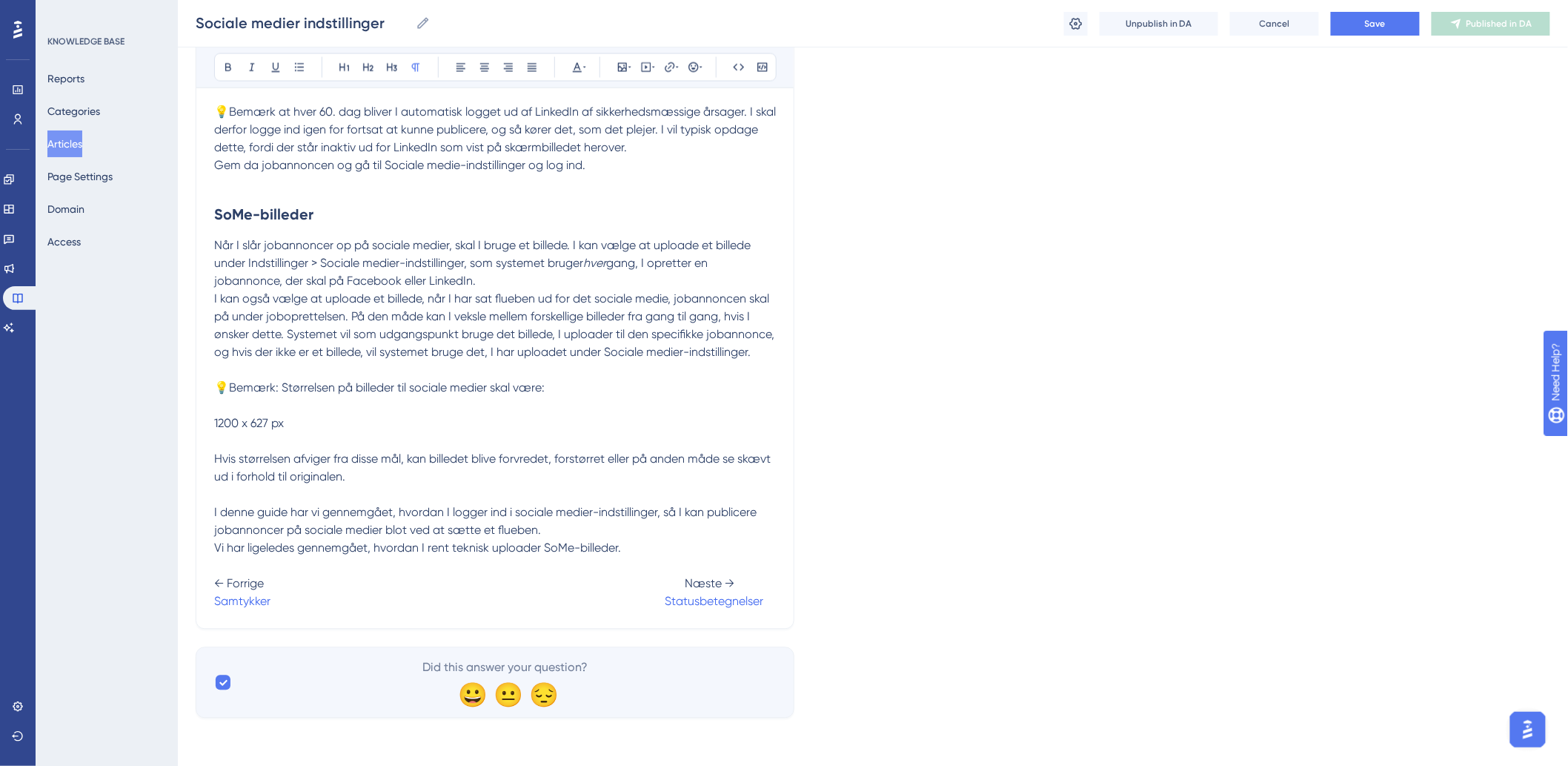
click at [678, 593] on p "← Forrige Næste → Samtykker Statusbetegnelser" at bounding box center [495, 584] width 562 height 53
click at [1405, 19] on button "Save" at bounding box center [1375, 24] width 89 height 24
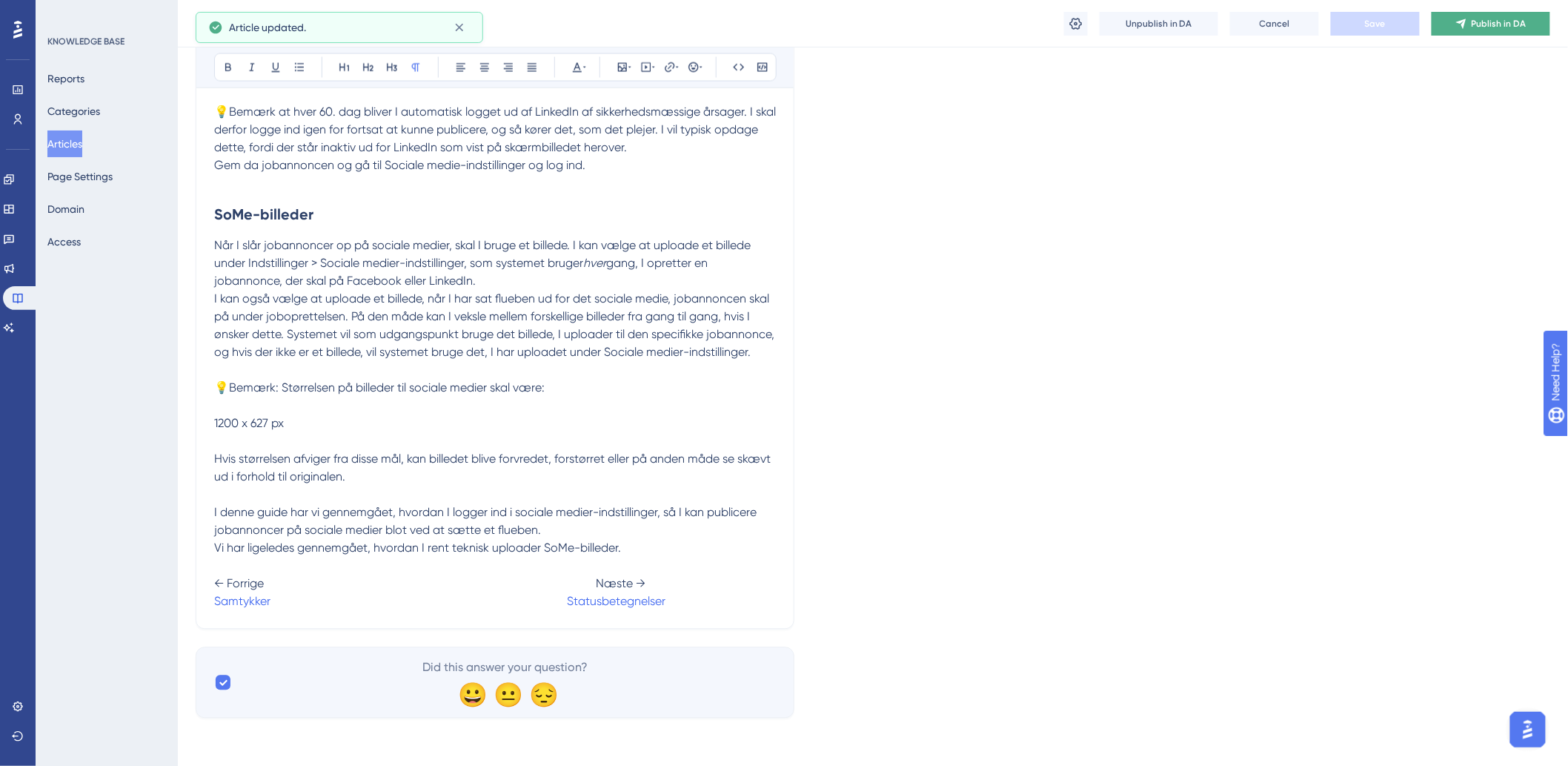
click at [1455, 25] on button "Publish in DA" at bounding box center [1491, 24] width 119 height 24
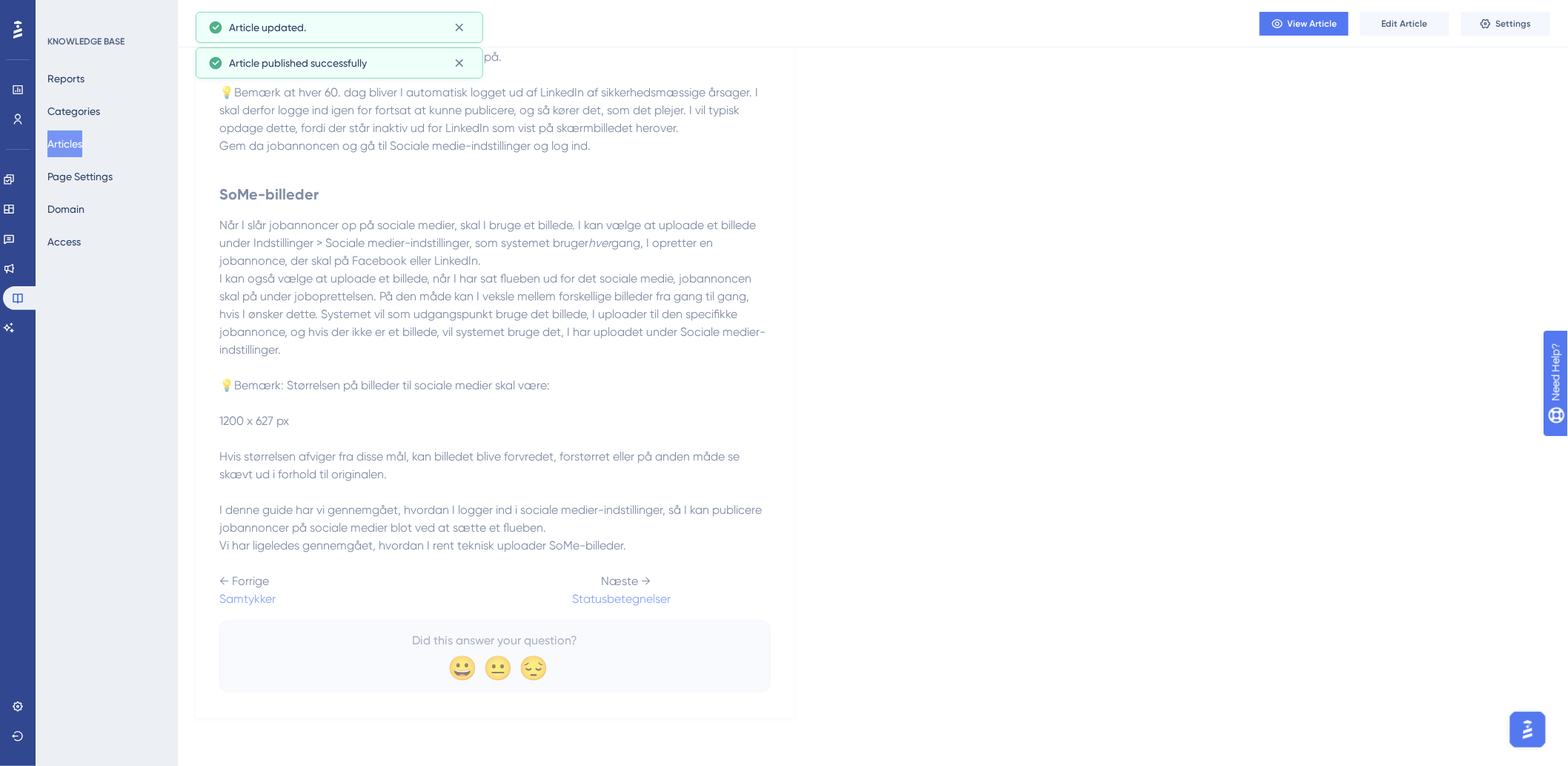
scroll to position [1009, 0]
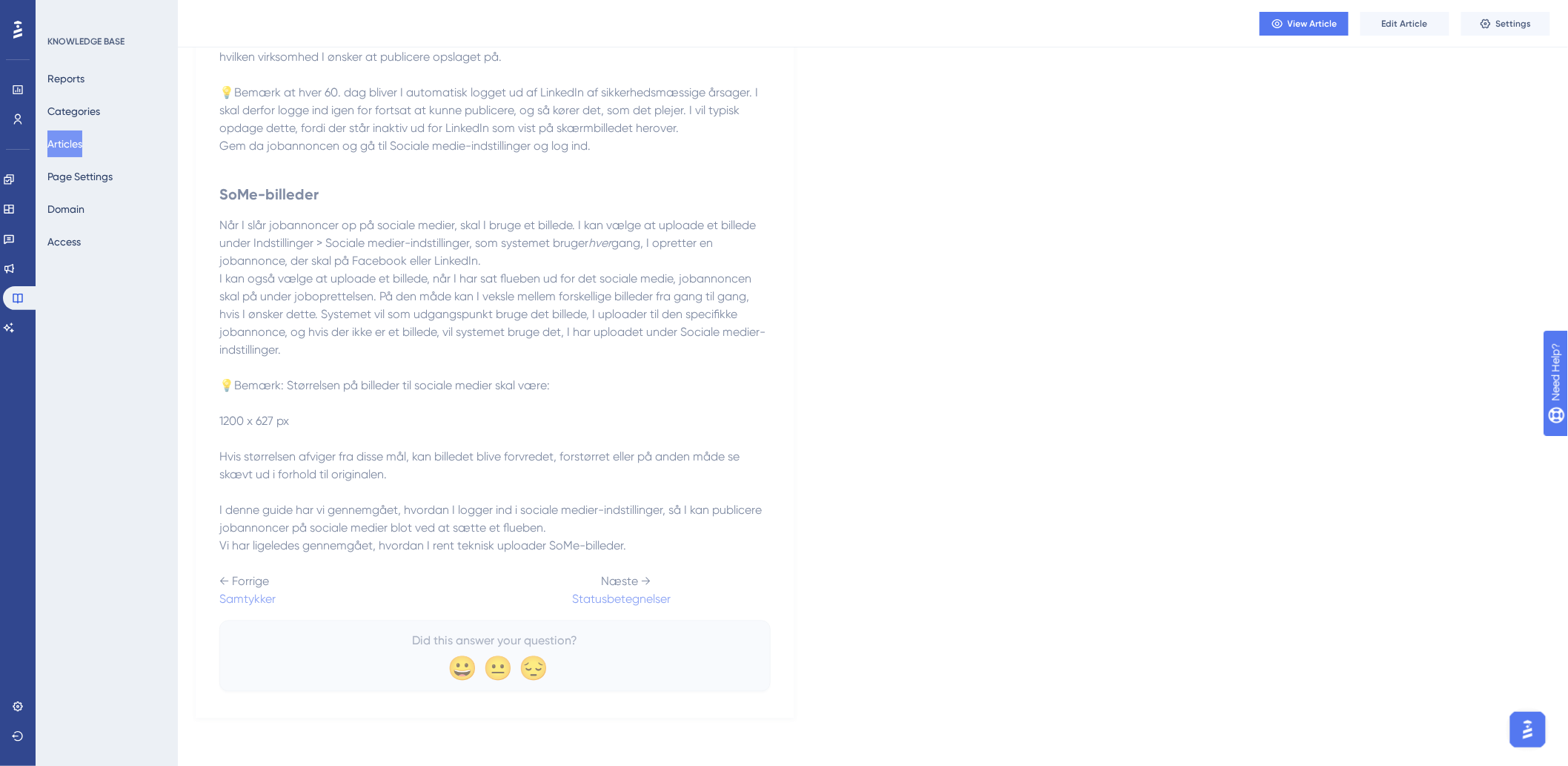
click at [64, 146] on button "Articles" at bounding box center [65, 144] width 35 height 27
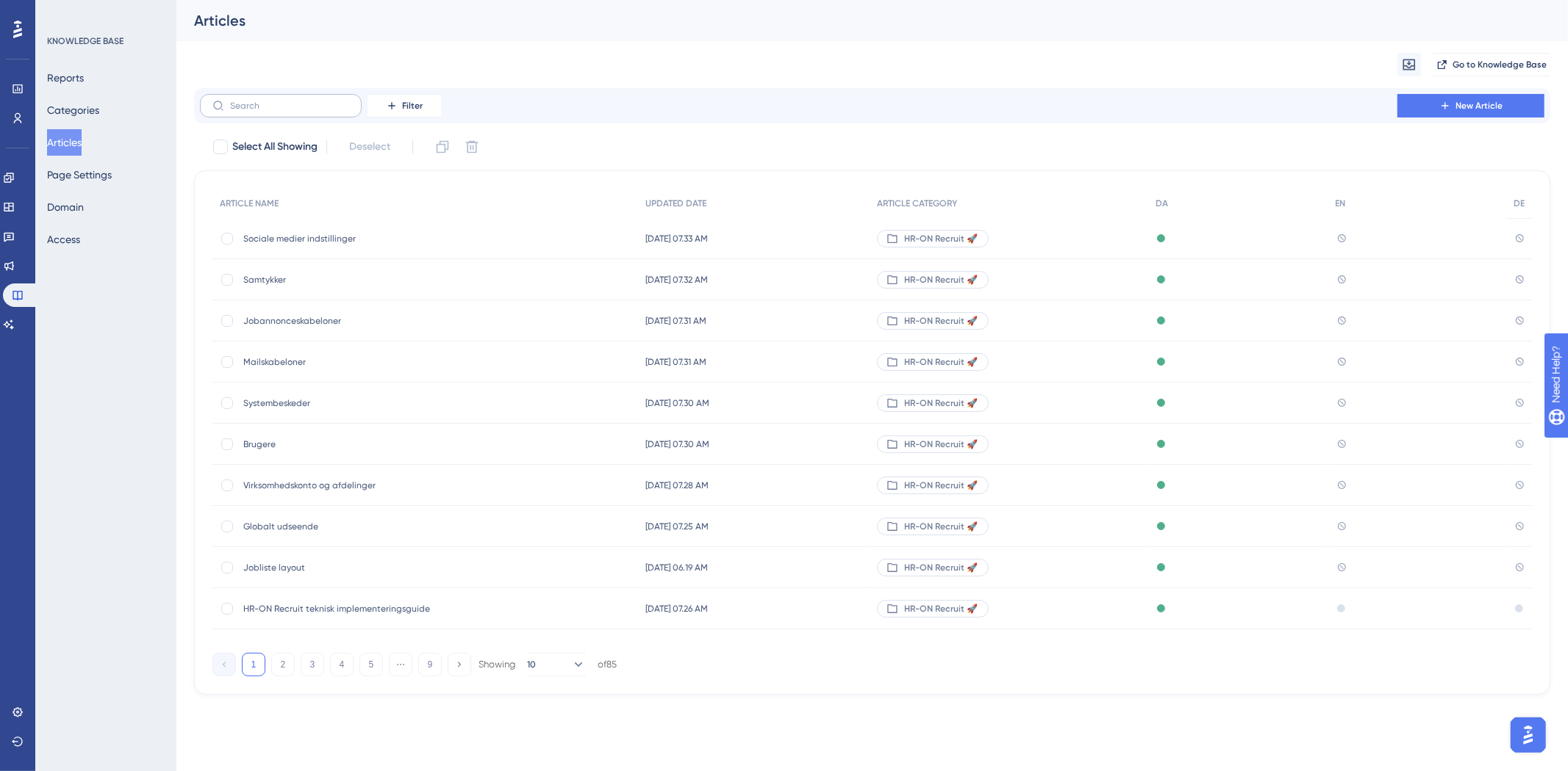
click at [219, 102] on icon at bounding box center [218, 105] width 12 height 12
click at [230, 102] on input "text" at bounding box center [289, 105] width 119 height 10
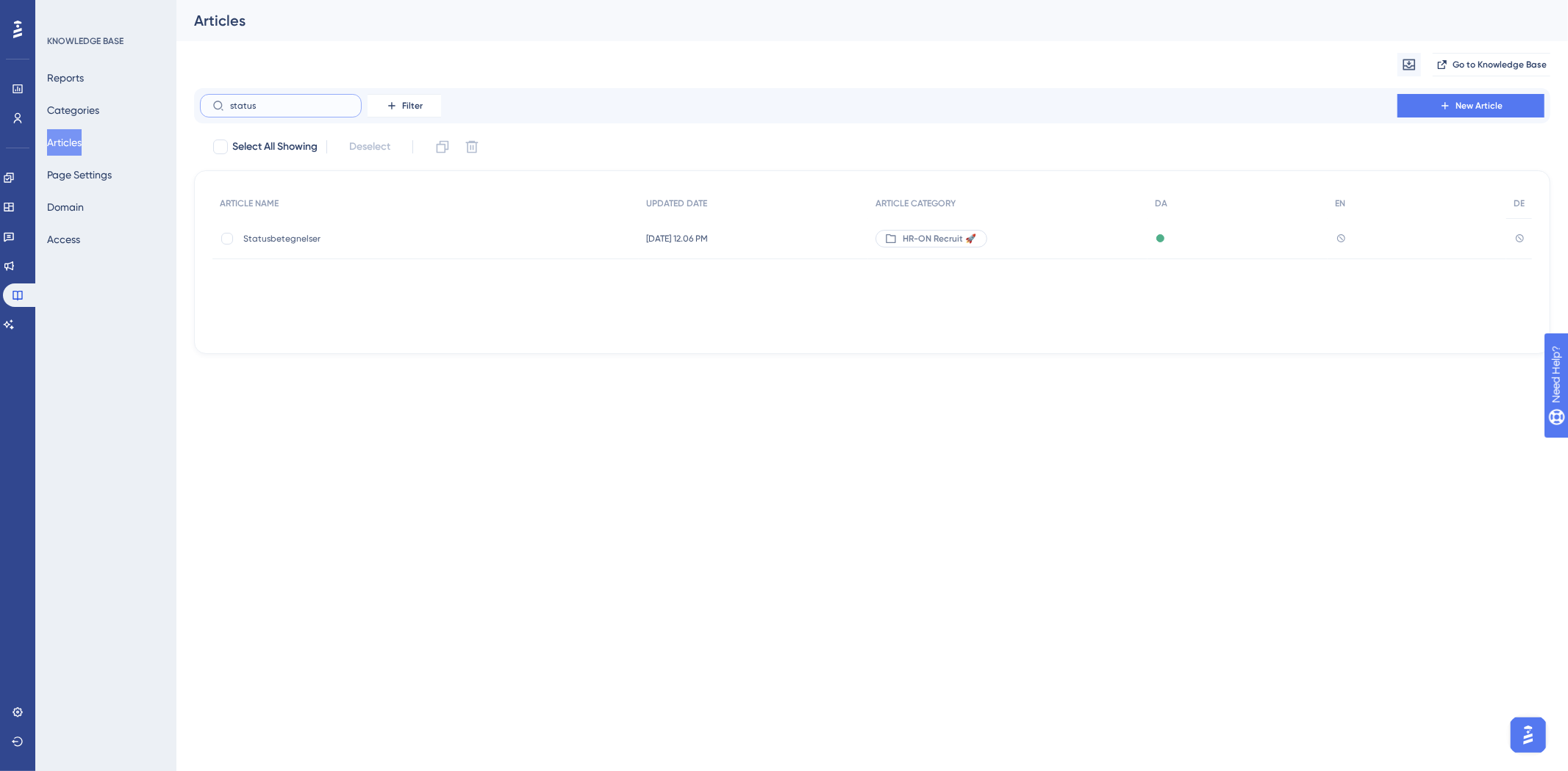
type input "status"
click at [331, 226] on div "Statusbetegnelser Statusbetegnelser" at bounding box center [360, 239] width 235 height 41
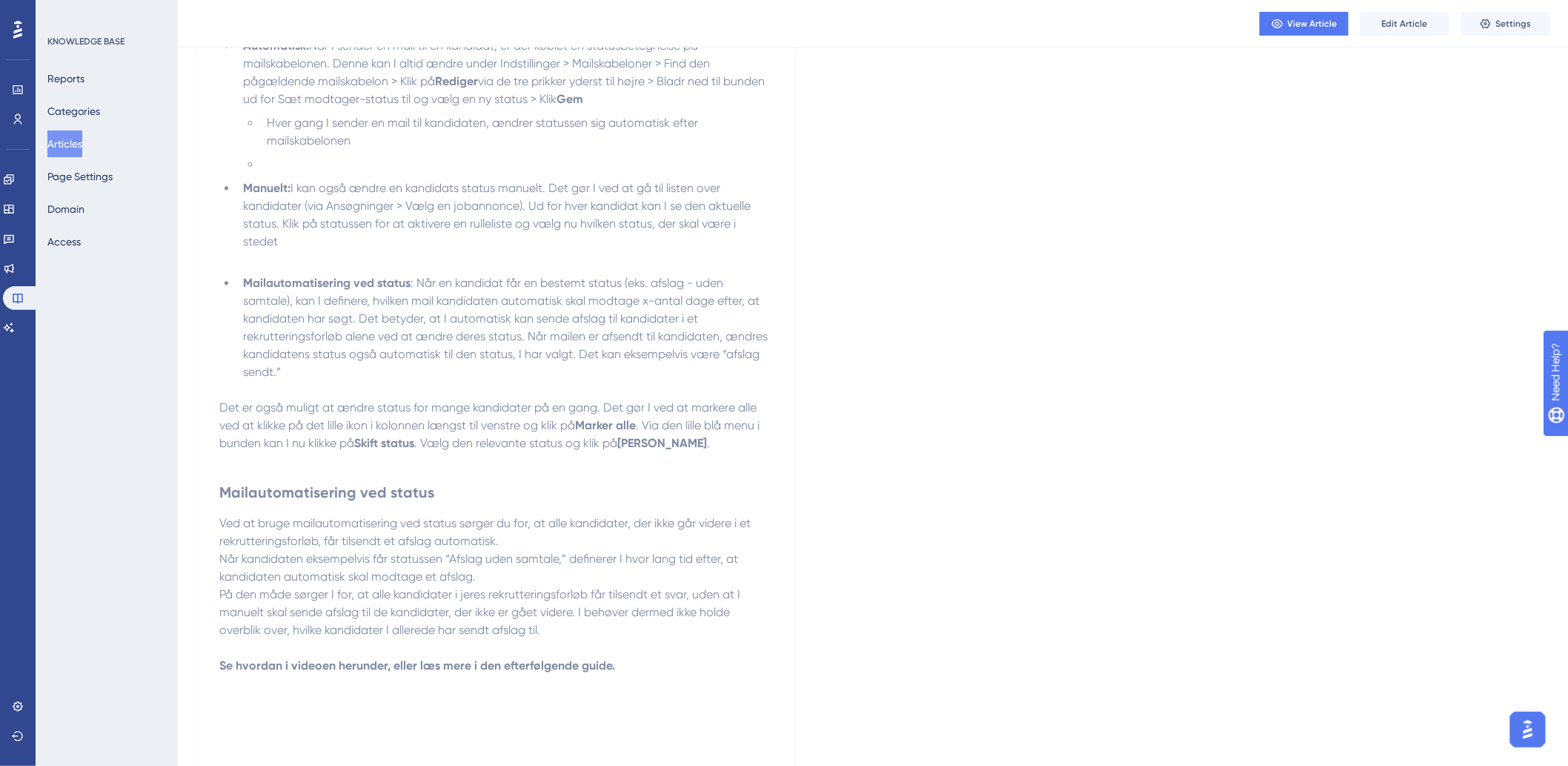
scroll to position [1399, 0]
click at [1409, 26] on span "Edit Article" at bounding box center [1405, 23] width 46 height 12
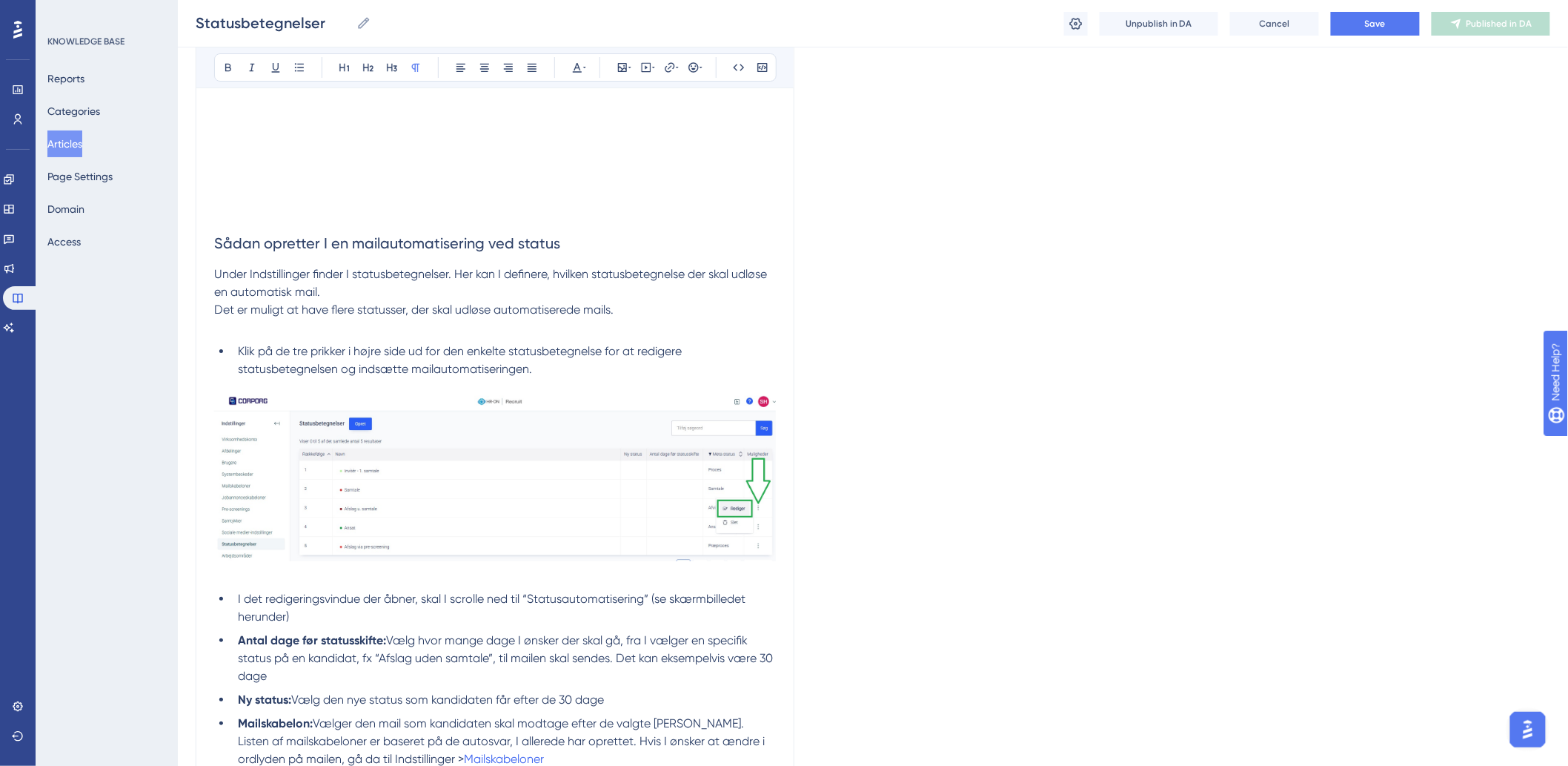
scroll to position [3458, 0]
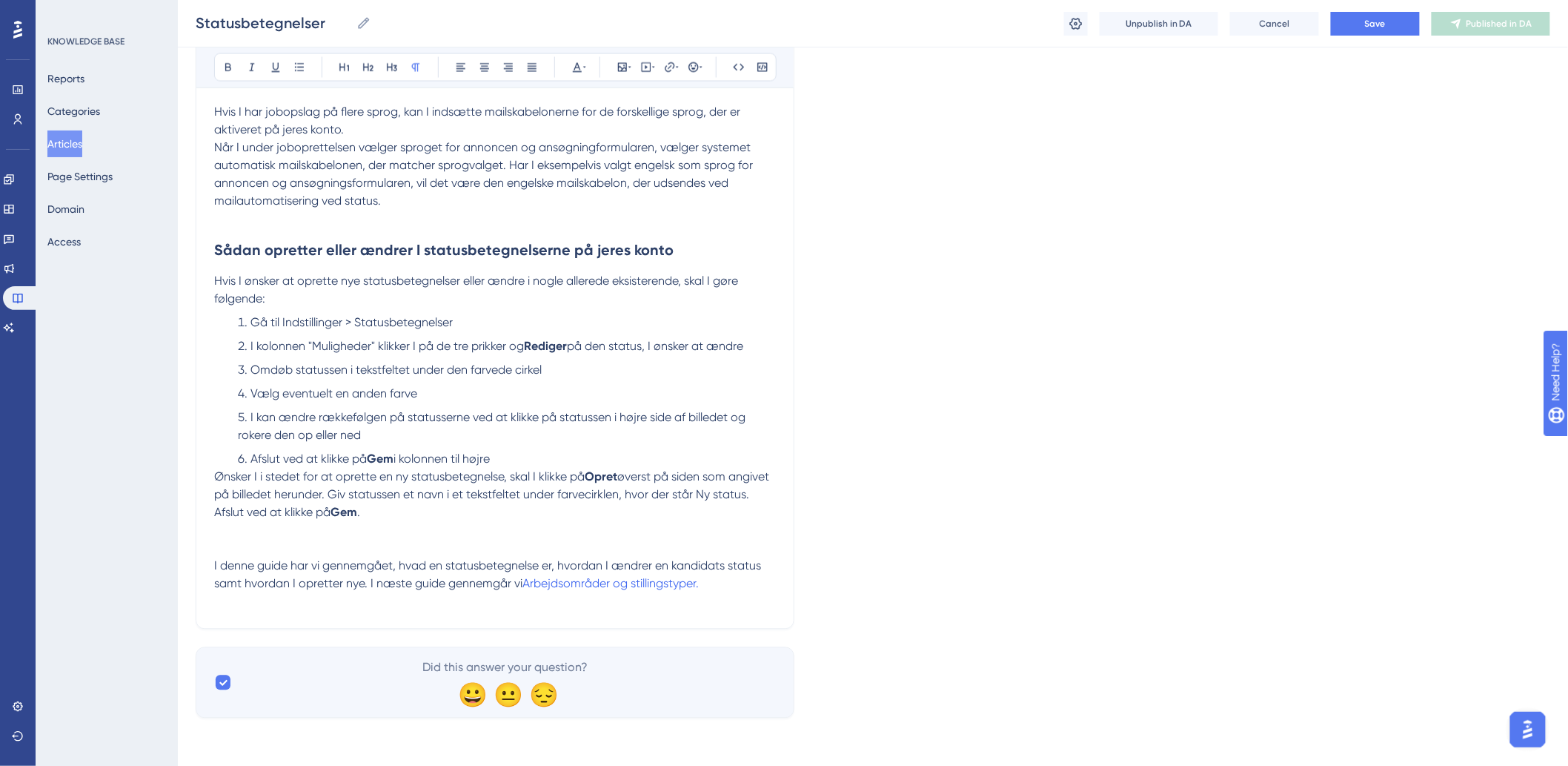
click at [398, 599] on p at bounding box center [495, 601] width 562 height 17
click at [619, 587] on span "Arbejdsområder og stillingstyper." at bounding box center [610, 580] width 177 height 14
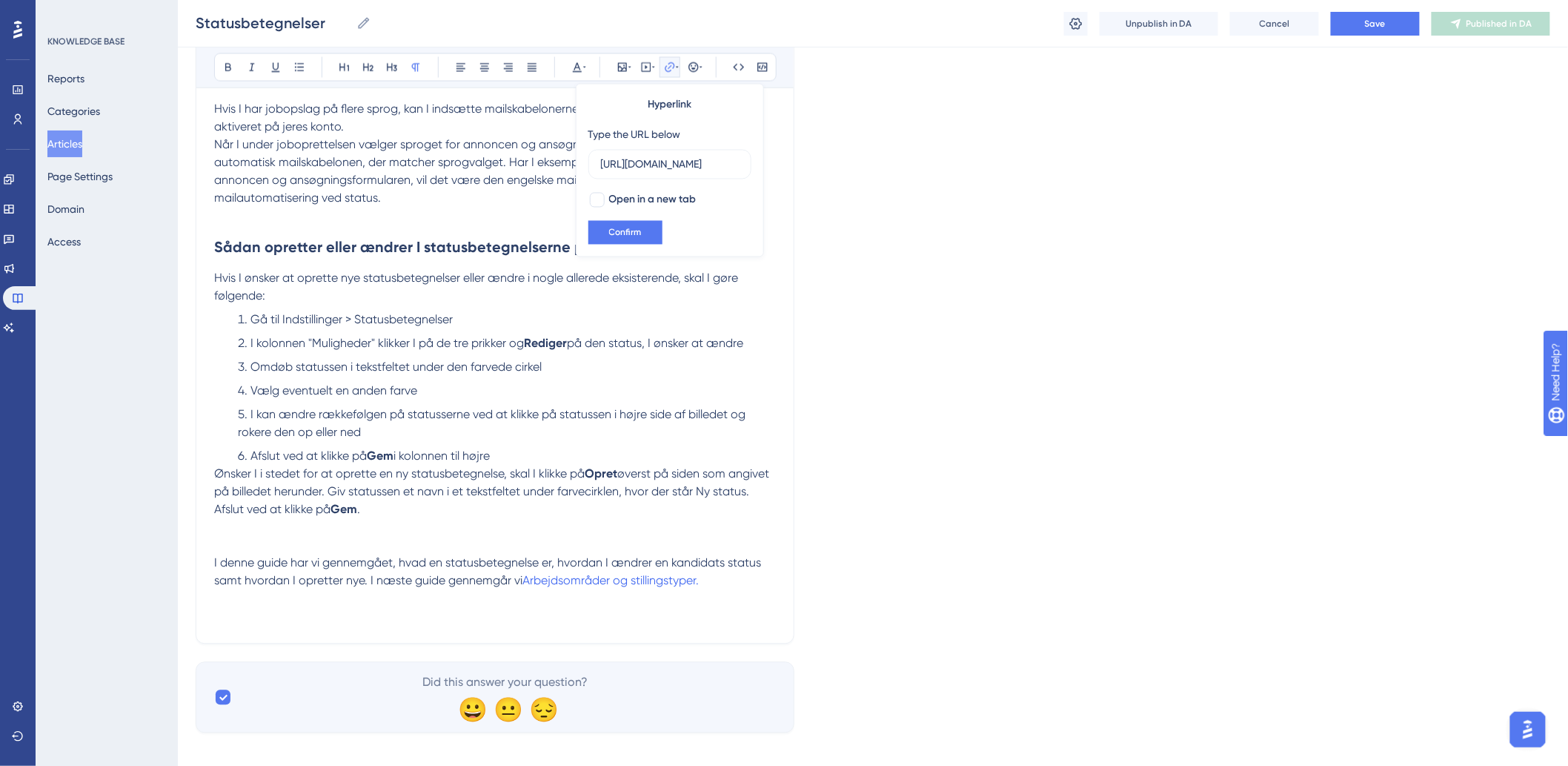
scroll to position [0, 0]
drag, startPoint x: 658, startPoint y: 161, endPoint x: 527, endPoint y: 174, distance: 131.6
click at [619, 458] on li "Afslut ved at klikke på Gem i kolonnen til højre" at bounding box center [504, 456] width 543 height 17
click at [333, 618] on p at bounding box center [495, 608] width 562 height 36
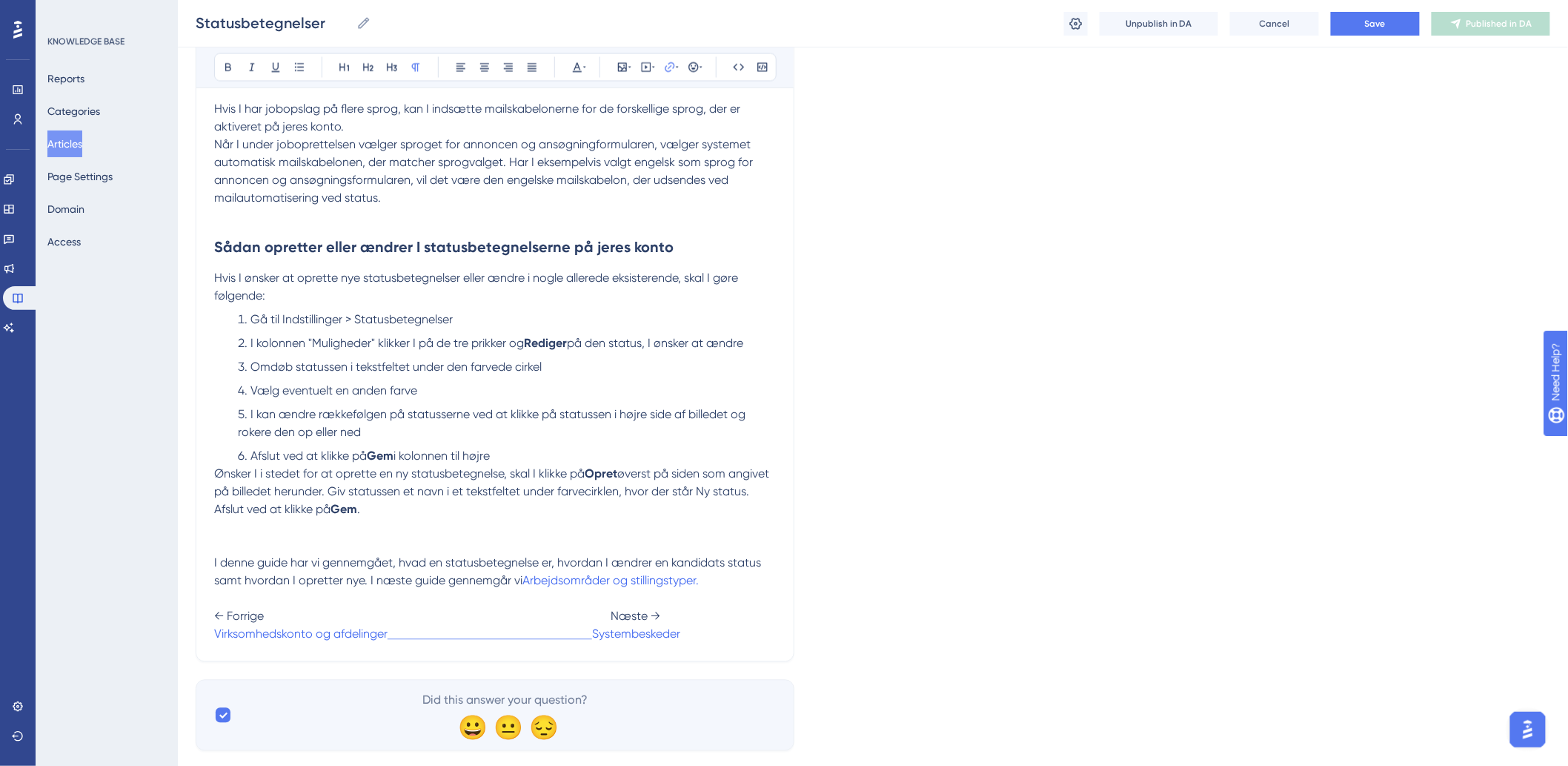
click at [425, 642] on span at bounding box center [490, 633] width 205 height 14
drag, startPoint x: 409, startPoint y: 633, endPoint x: 395, endPoint y: 626, distance: 15.7
click at [397, 628] on p "← Forrige Næste → Virksomhedskonto og afdelinger Systembeskeder" at bounding box center [495, 617] width 562 height 53
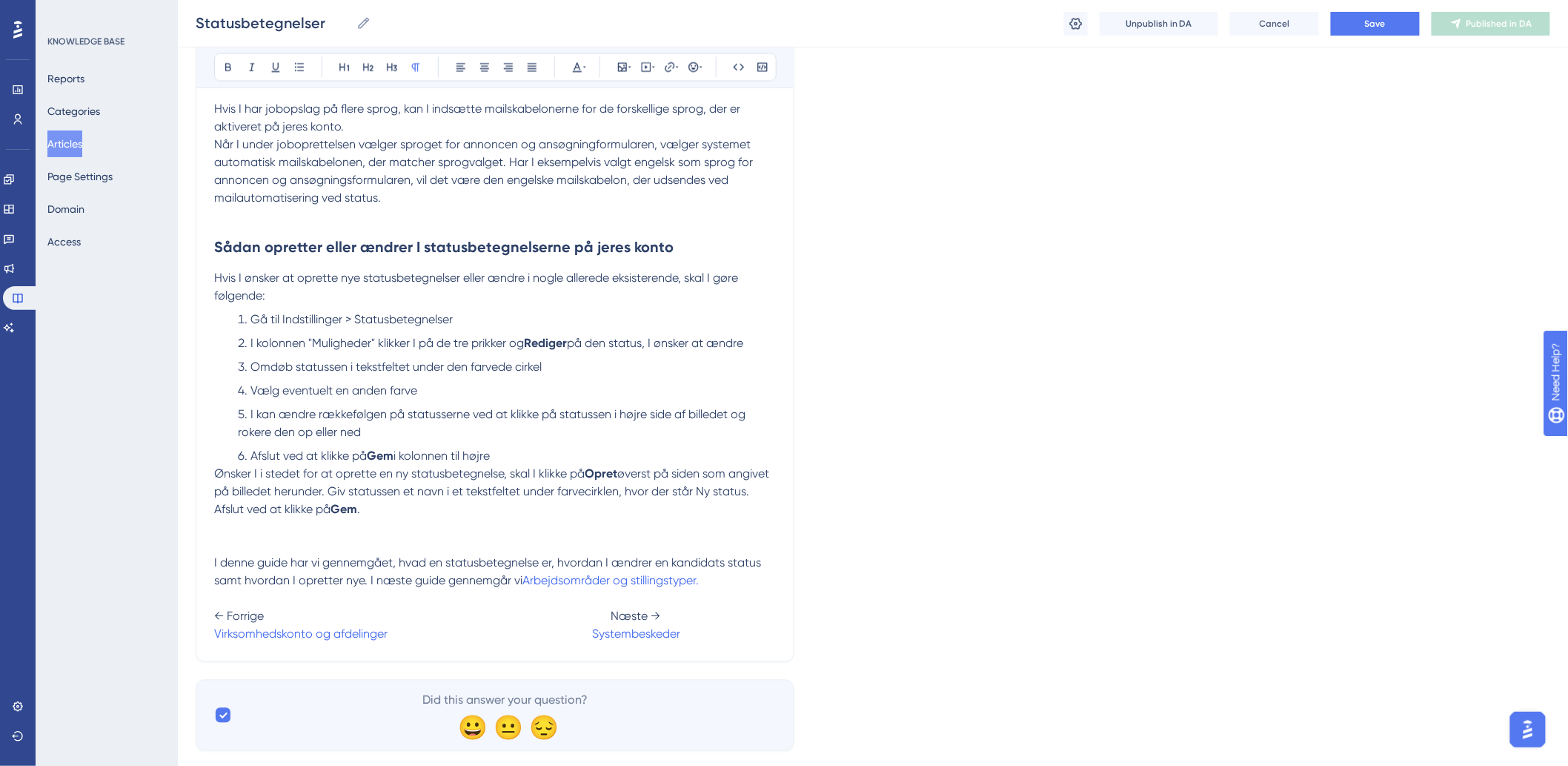
click at [214, 638] on span "Virksomhedskonto og afdelinger" at bounding box center [301, 633] width 174 height 14
click at [218, 638] on span "Virksomhedskonto og afdelinger" at bounding box center [301, 633] width 174 height 14
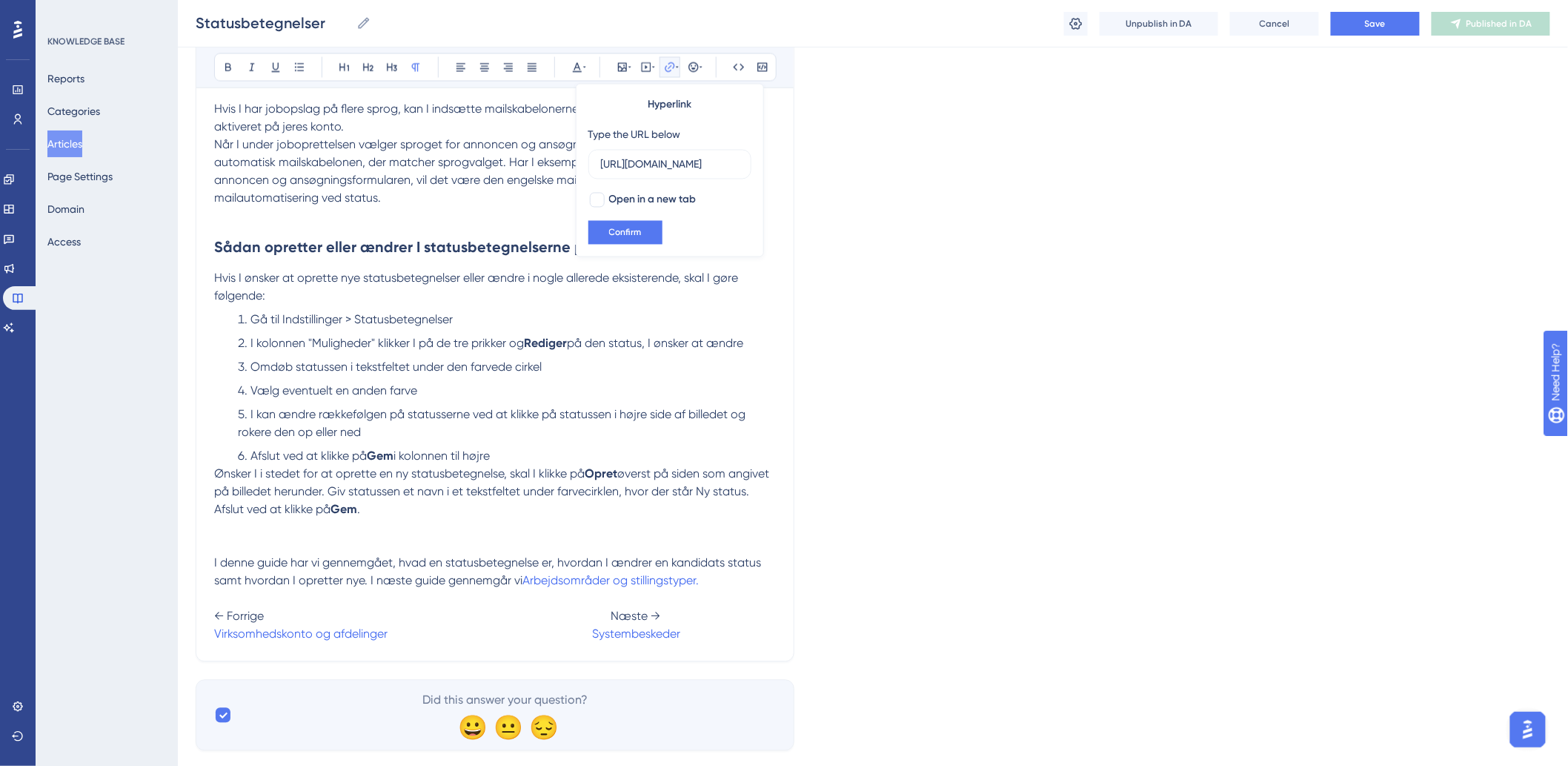
scroll to position [0, 0]
click at [690, 635] on p "← Forrige Næste → Virksomhedskonto og afdelinger Systembeskeder" at bounding box center [495, 617] width 562 height 53
click at [615, 530] on p at bounding box center [495, 527] width 562 height 17
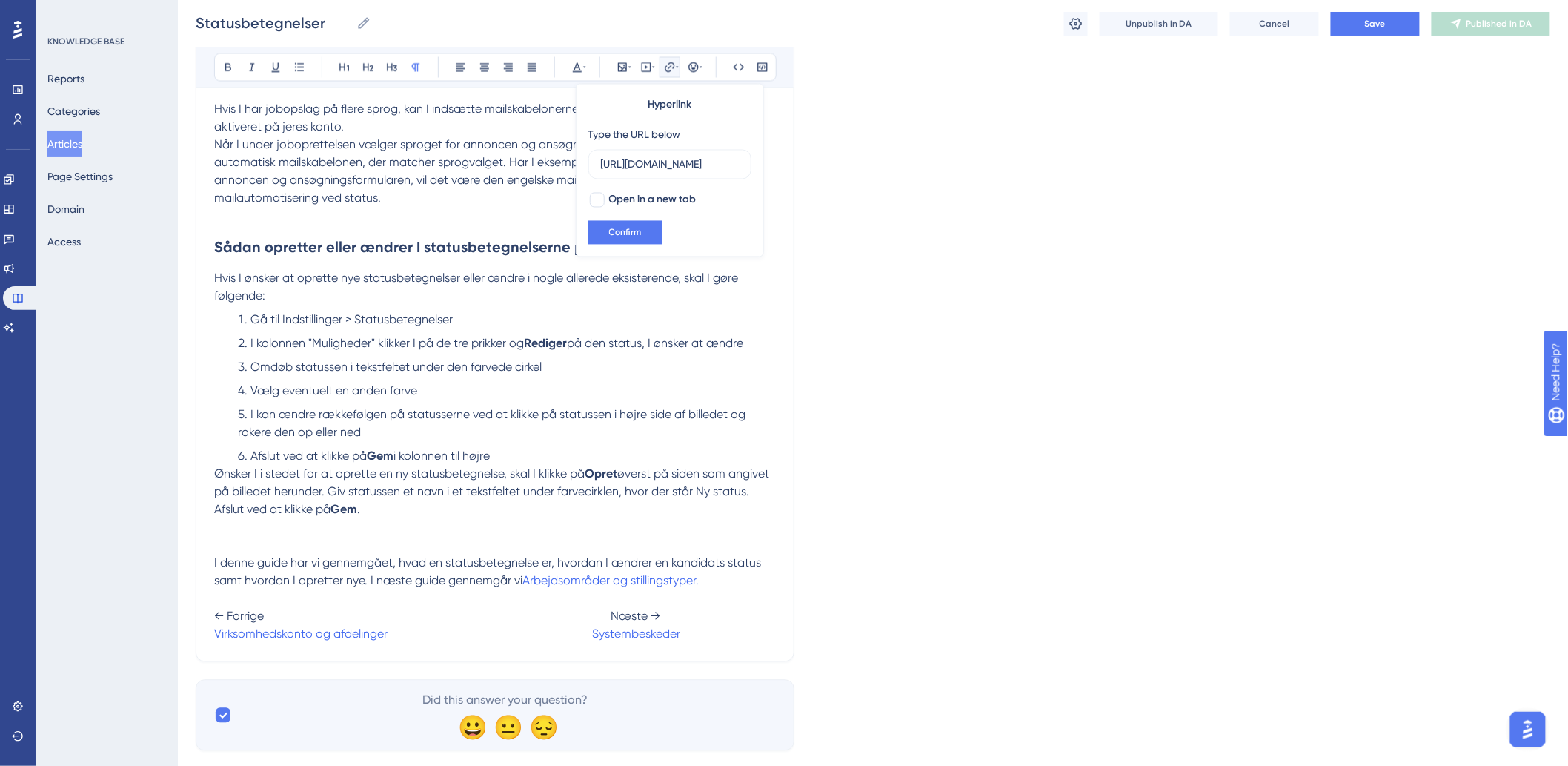
scroll to position [0, 0]
click at [715, 626] on p "← Forrige Næste → Virksomhedskonto og afdelinger Systembeskeder" at bounding box center [495, 617] width 562 height 53
click at [717, 634] on p "← Forrige Næste → Virksomhedskonto og afdelinger Systembeskeder" at bounding box center [495, 617] width 562 height 53
click at [728, 632] on p "← Forrige Næste → Virksomhedskonto og afdelinger Systembeskeder" at bounding box center [495, 617] width 562 height 53
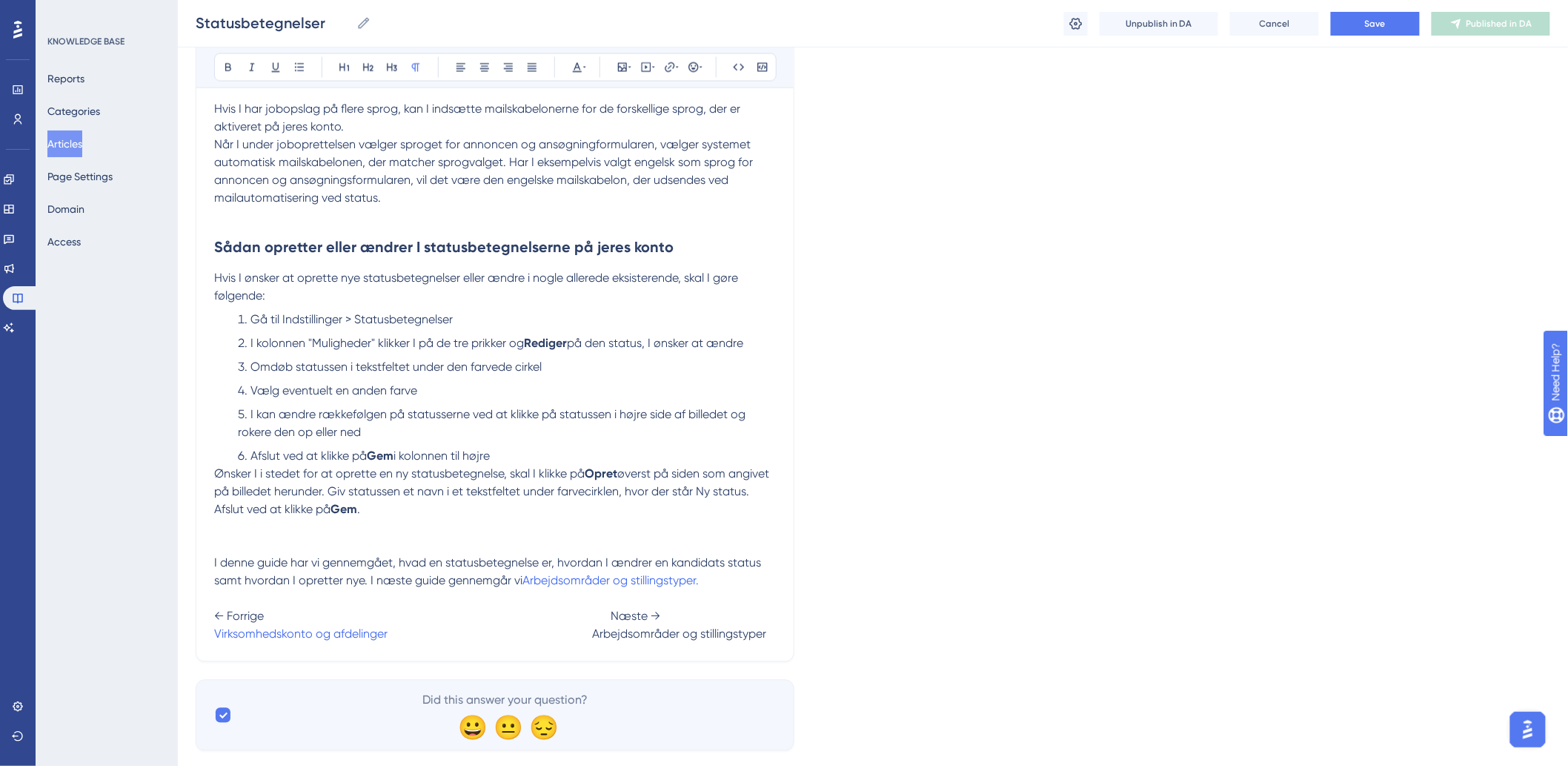
click at [596, 640] on span "Arbejdsområder og stillingstyper" at bounding box center [679, 633] width 174 height 14
drag, startPoint x: 750, startPoint y: 638, endPoint x: 567, endPoint y: 649, distance: 183.3
click at [677, 69] on icon at bounding box center [677, 67] width 3 height 12
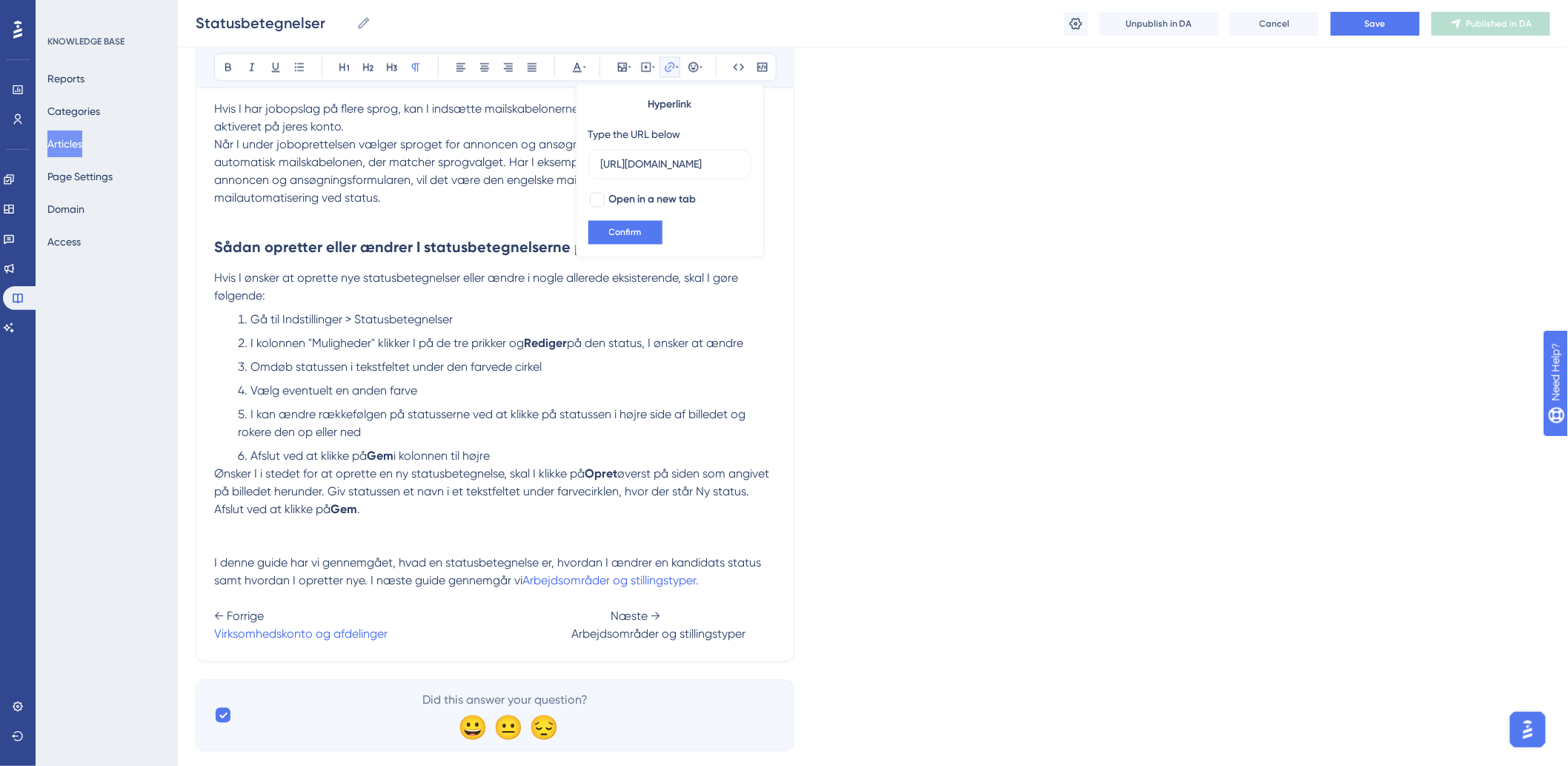
drag, startPoint x: 738, startPoint y: 166, endPoint x: 407, endPoint y: 166, distance: 331.0
click at [671, 71] on icon at bounding box center [670, 67] width 12 height 12
click at [699, 167] on input "https://help.hr-on.com/da/articles/15179-systembeskeder" at bounding box center [670, 165] width 138 height 16
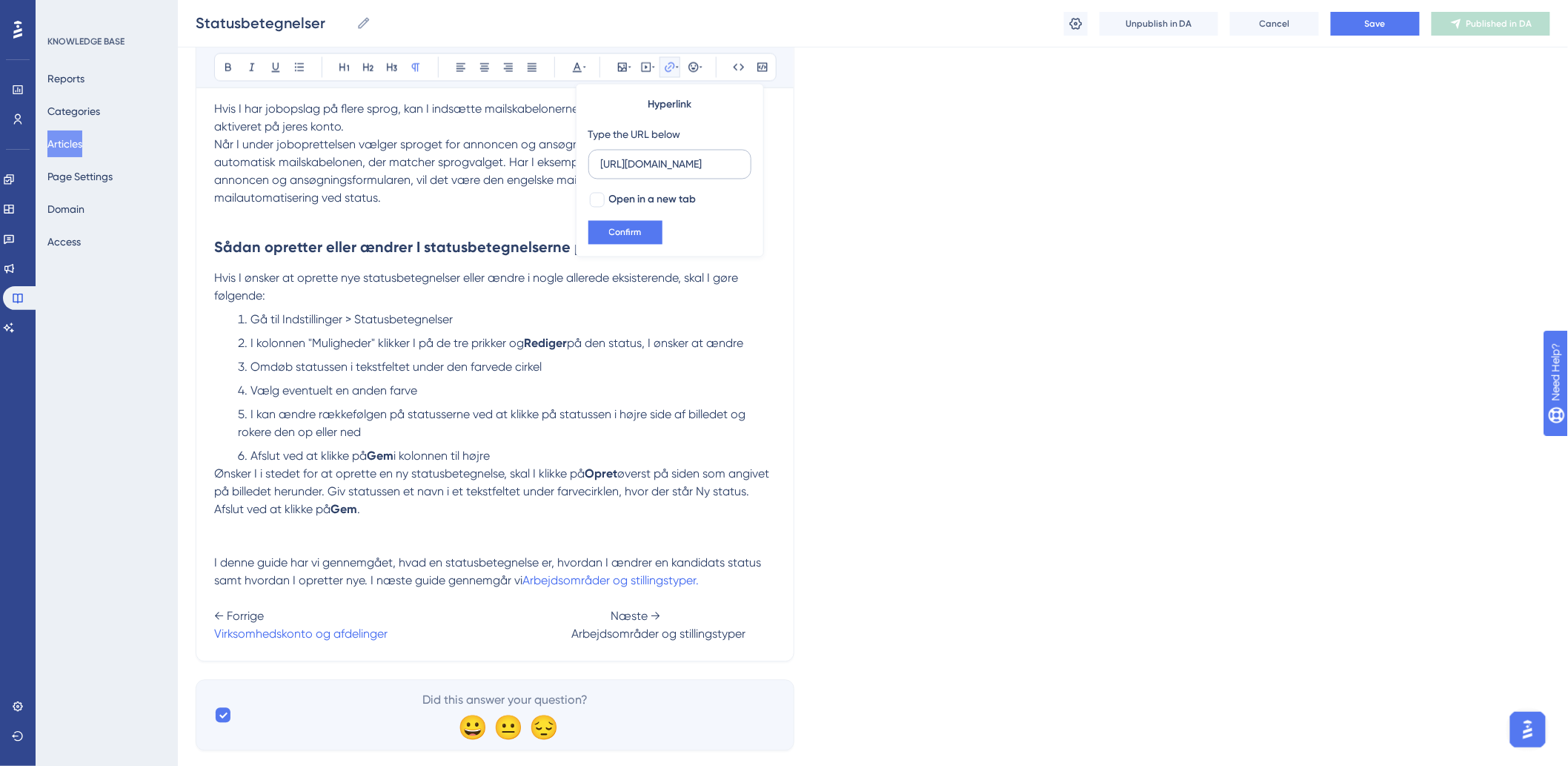
drag, startPoint x: 700, startPoint y: 167, endPoint x: 729, endPoint y: 166, distance: 29.0
click at [728, 167] on input "https://help.hr-on.com/da/articles/15179-systembeskeder" at bounding box center [670, 165] width 138 height 16
type input "h"
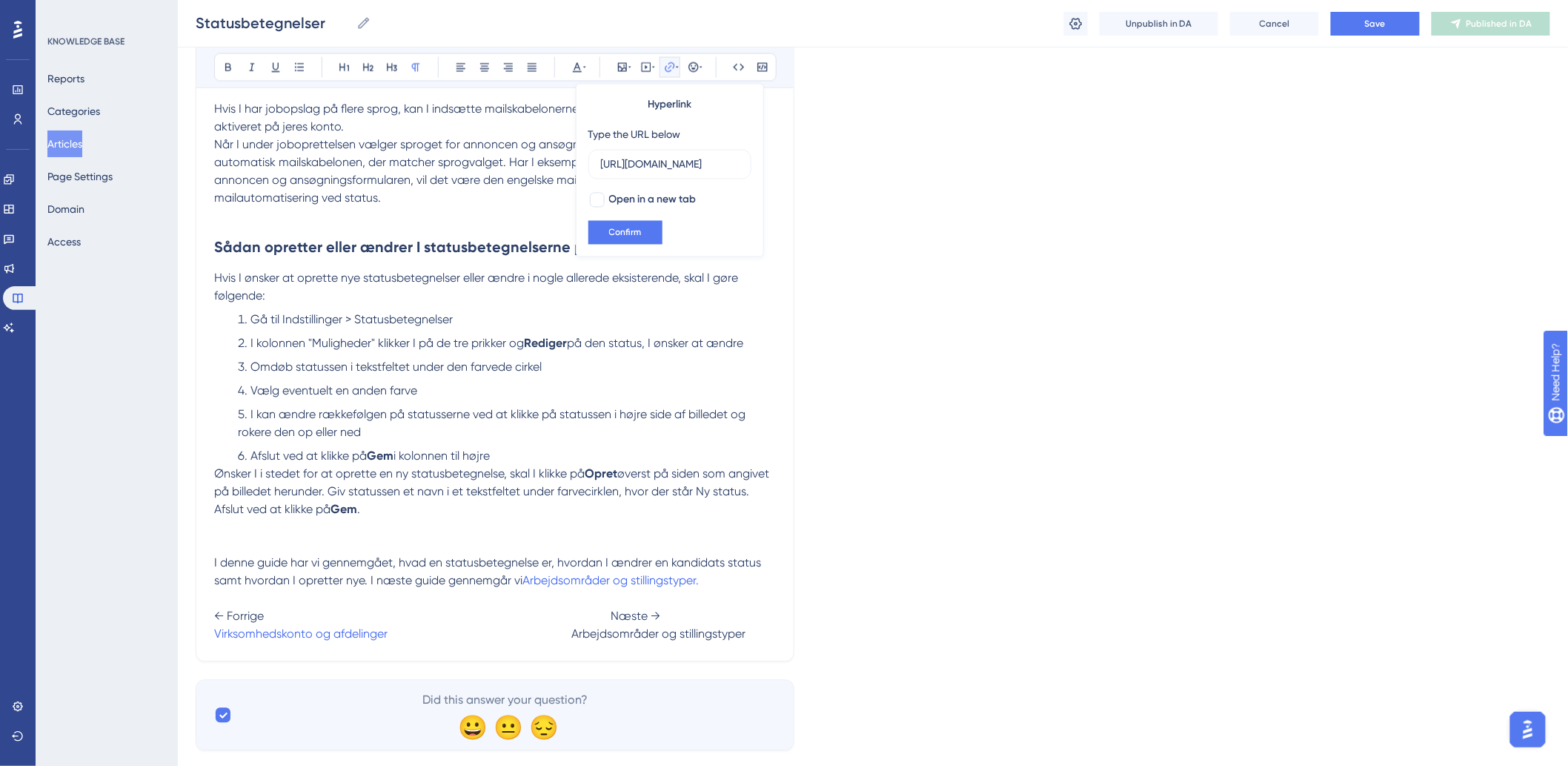
type input "https://help.hr-on.com/da/articles/15186-arbejdsomrader-og-stillingstyper"
click at [626, 231] on span "Confirm" at bounding box center [626, 232] width 33 height 12
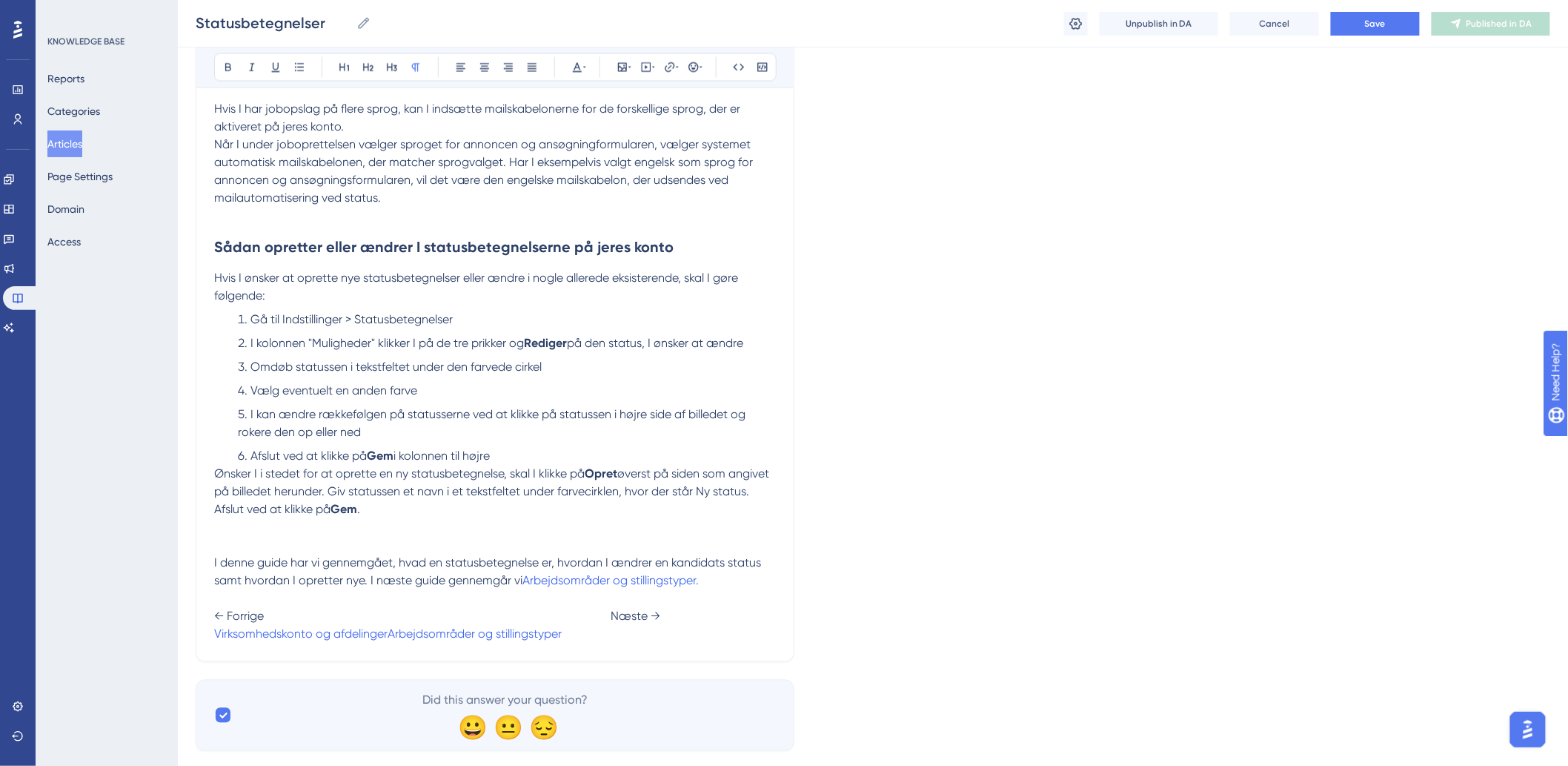
click at [402, 554] on p at bounding box center [495, 545] width 562 height 17
click at [470, 622] on span "← Forrige Næste →" at bounding box center [437, 616] width 446 height 14
drag, startPoint x: 217, startPoint y: 641, endPoint x: 358, endPoint y: 646, distance: 141.1
click at [358, 643] on p "← Forrige Næste → Sociale medier indstillinger Arbejdsområder og stillingstyper" at bounding box center [495, 617] width 562 height 53
click at [671, 70] on icon at bounding box center [670, 67] width 12 height 12
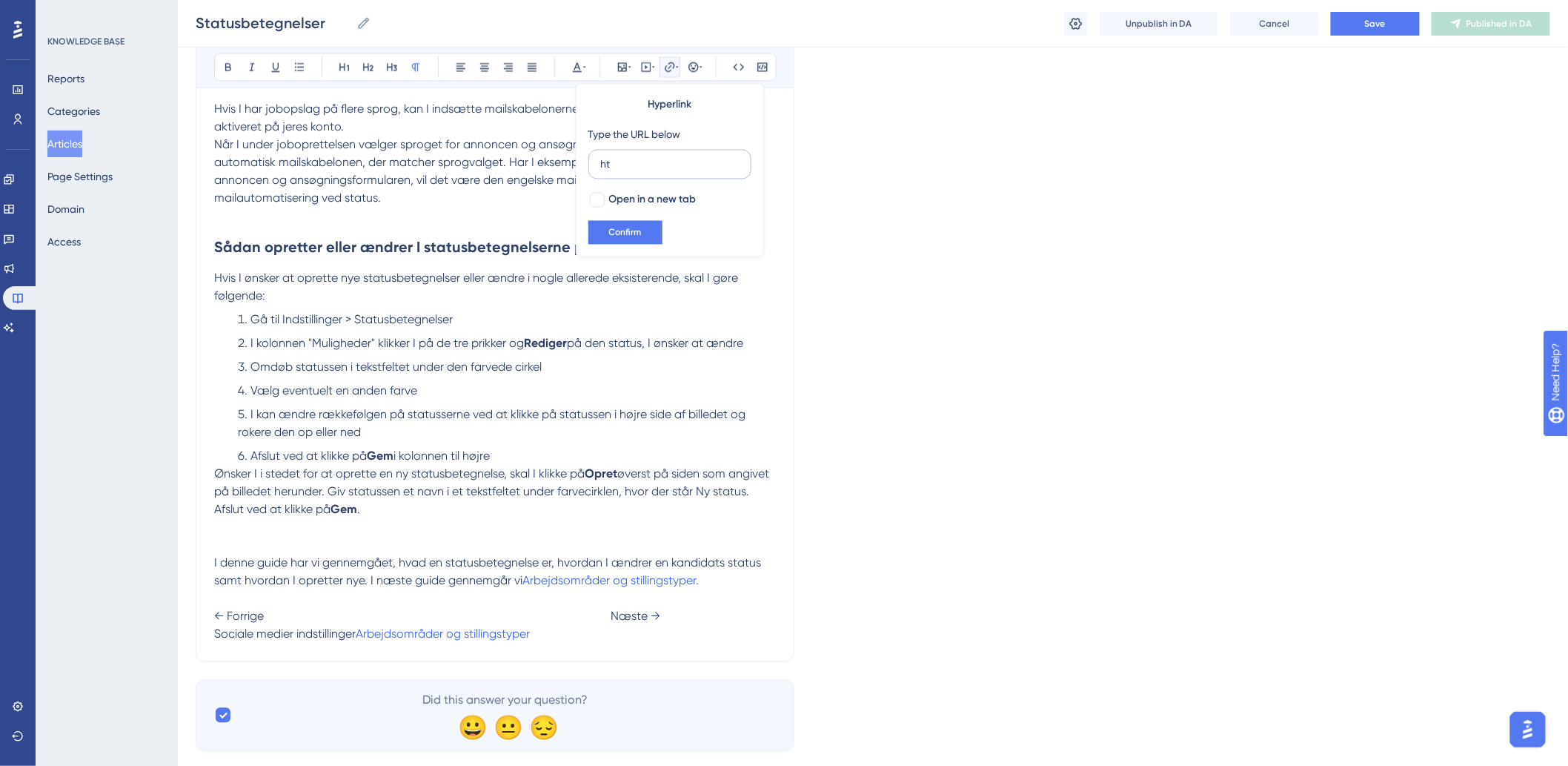
type input "h"
type input "[URL][DOMAIN_NAME]"
click at [625, 236] on span "Confirm" at bounding box center [626, 232] width 33 height 12
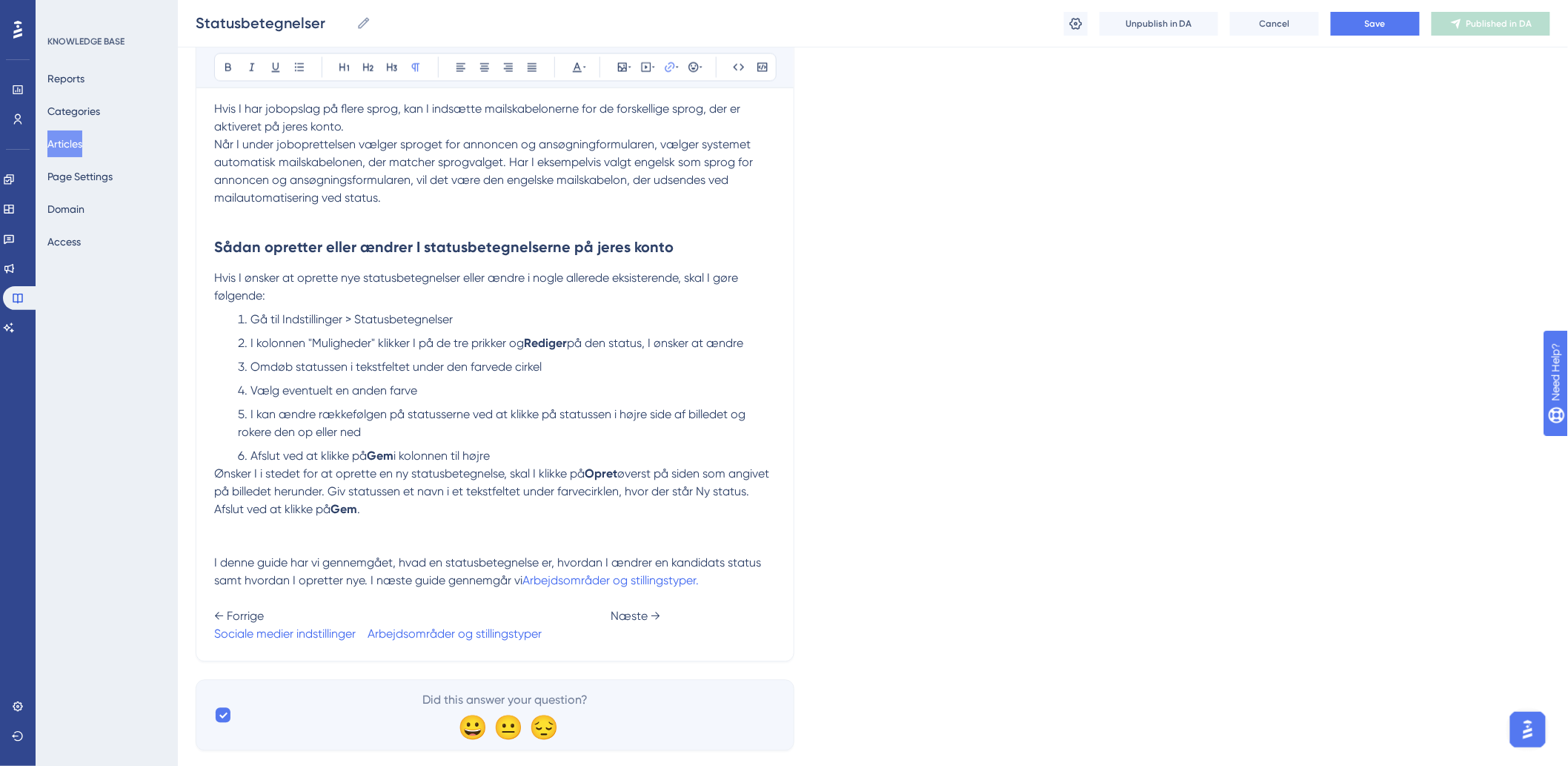
click at [492, 369] on span "Omdøb statussen i tekstfeltet under den farvede cirkel" at bounding box center [396, 367] width 291 height 14
click at [1393, 18] on button "Save" at bounding box center [1375, 24] width 89 height 24
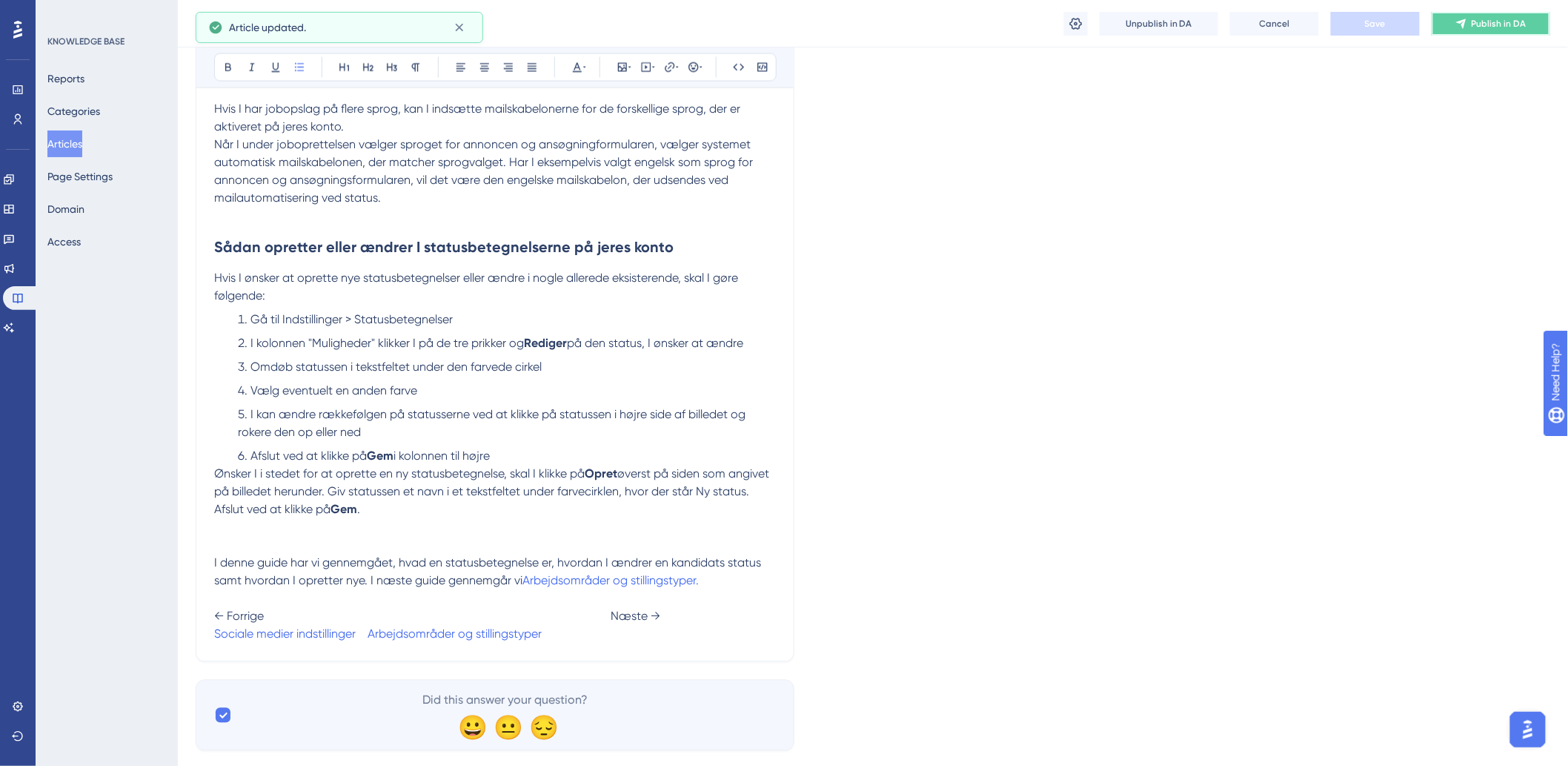
click at [1487, 26] on span "Publish in DA" at bounding box center [1499, 23] width 55 height 12
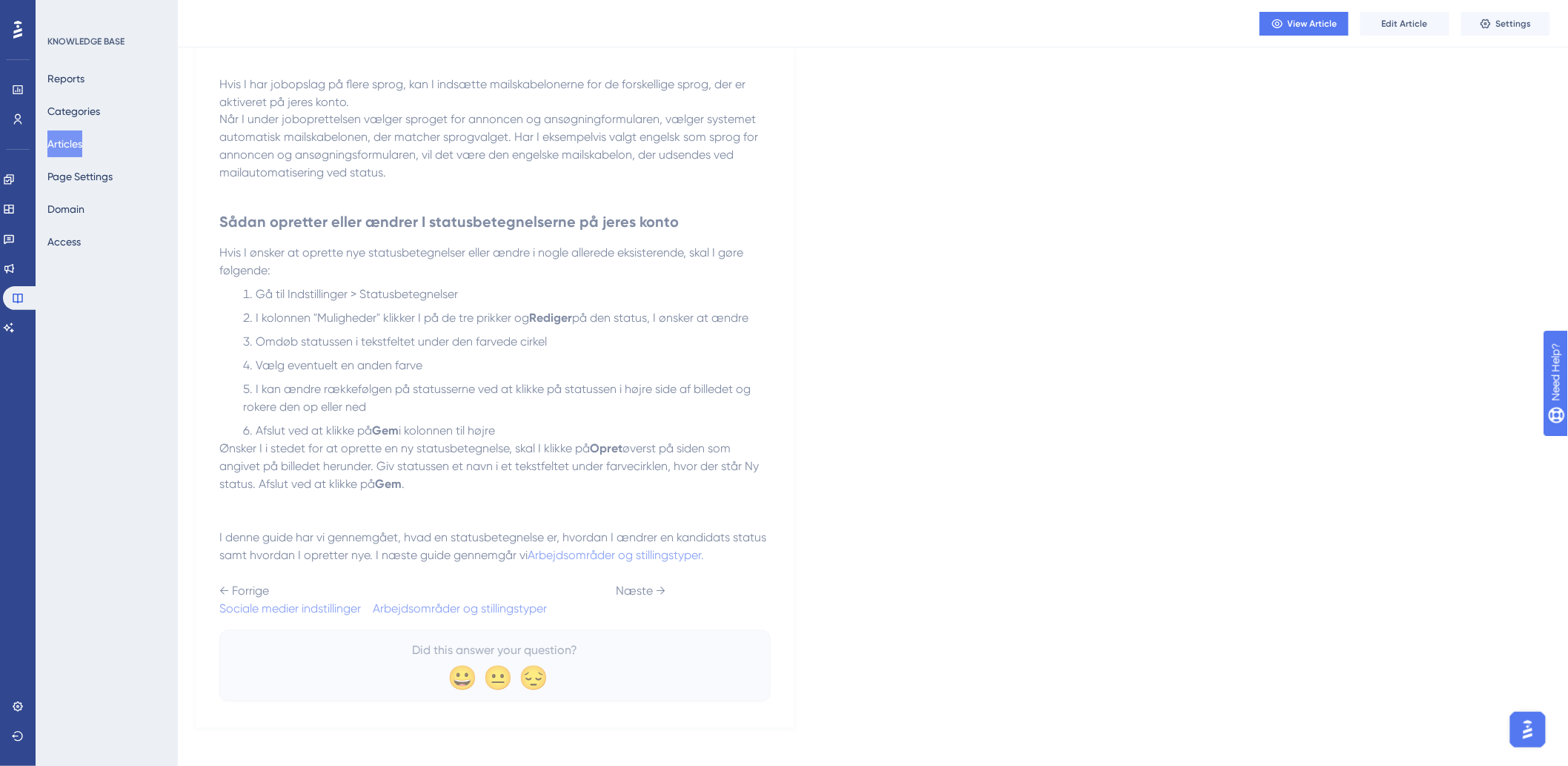
scroll to position [3425, 0]
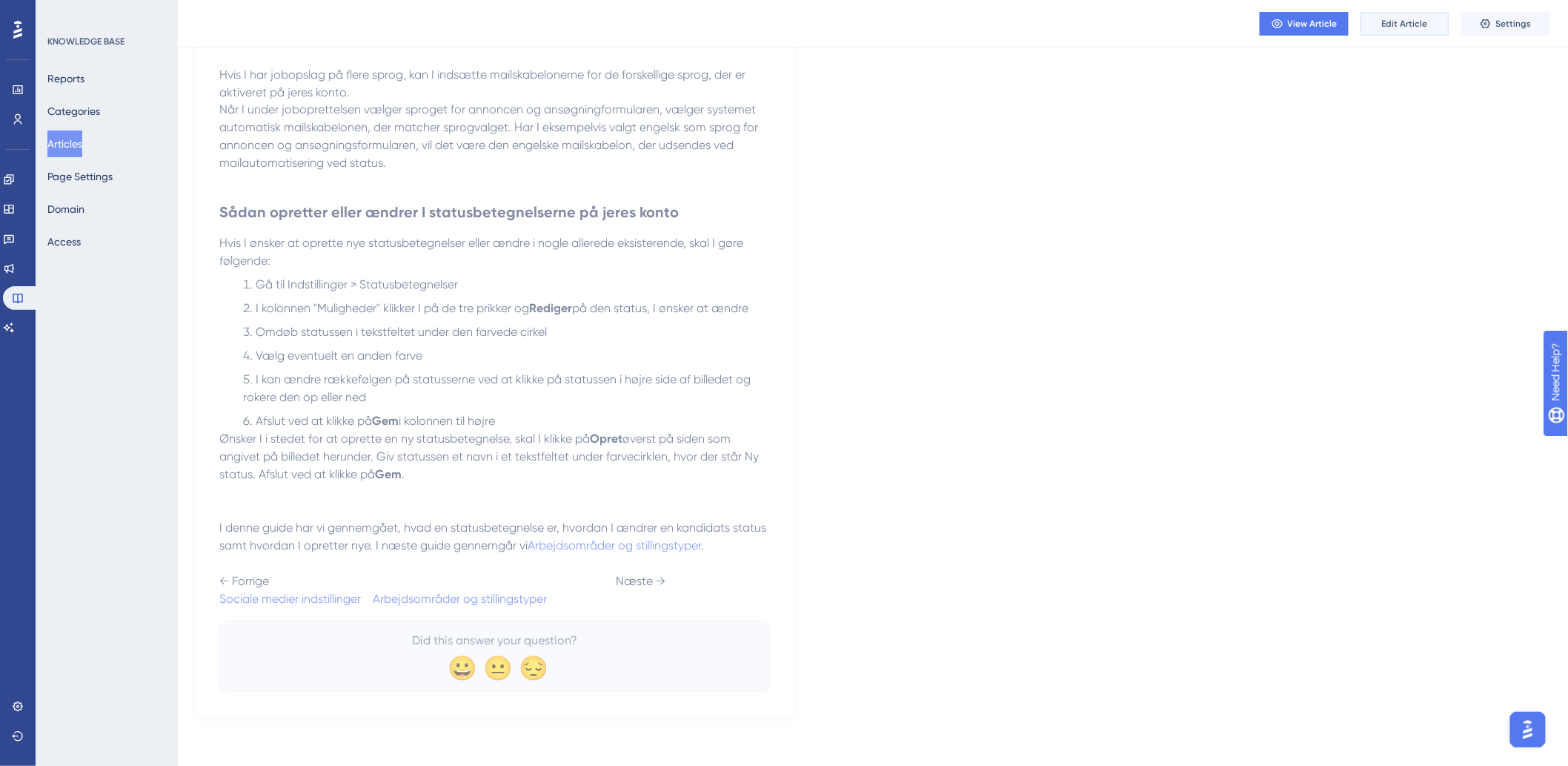
drag, startPoint x: 1419, startPoint y: 23, endPoint x: 1409, endPoint y: 38, distance: 18.0
click at [1419, 23] on span "Edit Article" at bounding box center [1405, 23] width 46 height 12
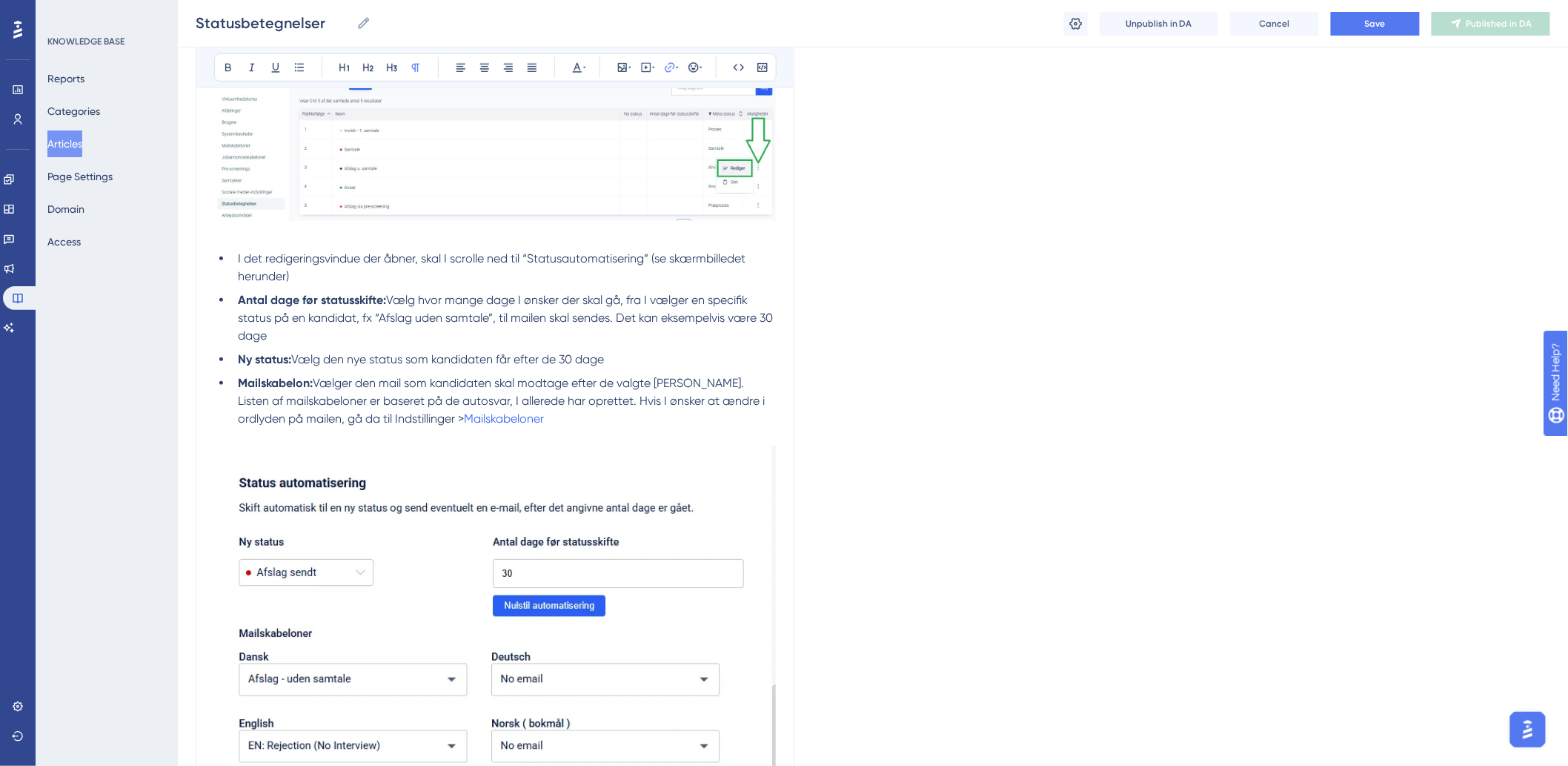
scroll to position [3494, 0]
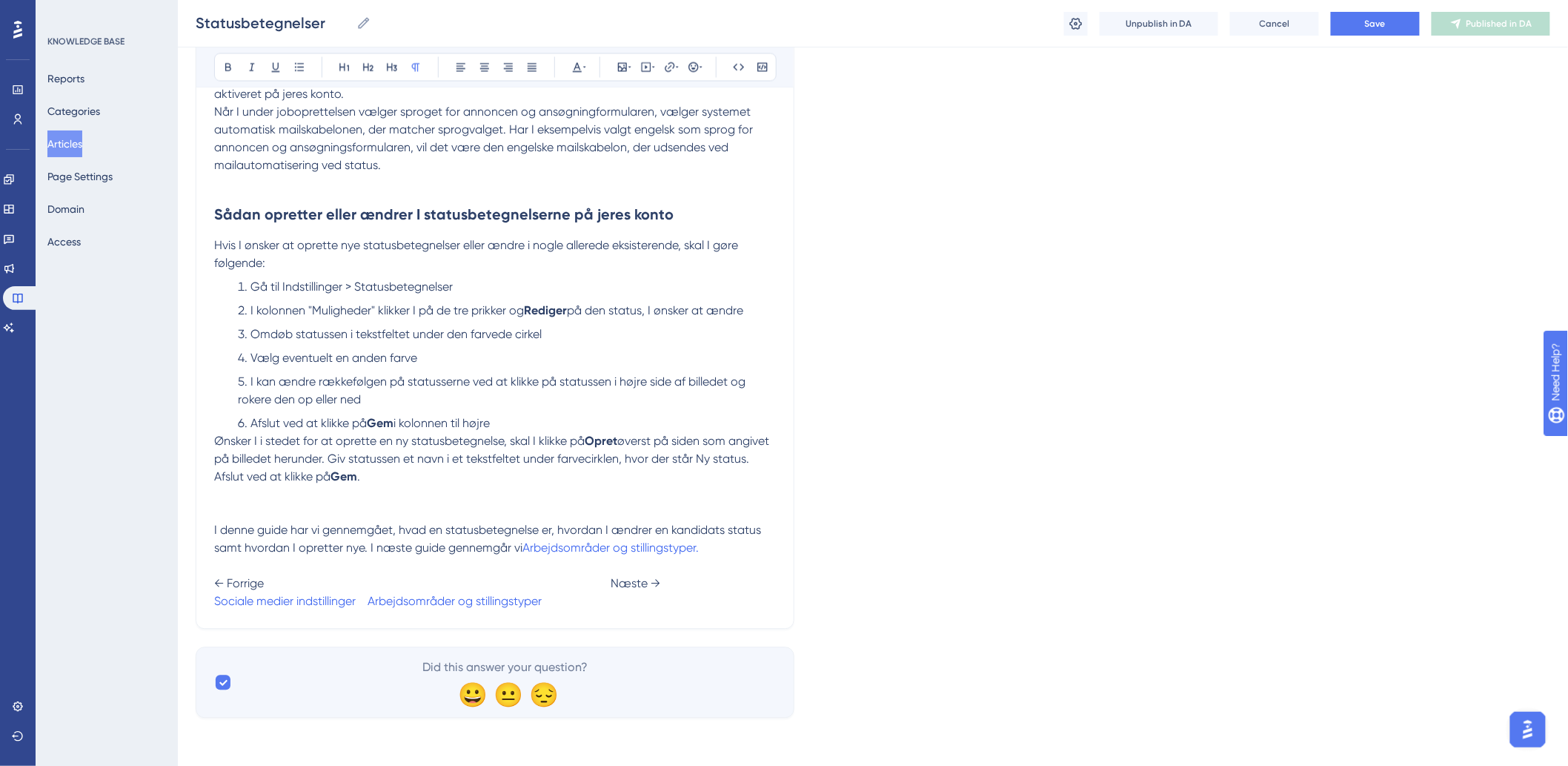
click at [593, 583] on span "← Forrige Næste →" at bounding box center [437, 583] width 446 height 14
click at [1356, 19] on button "Save" at bounding box center [1375, 24] width 89 height 24
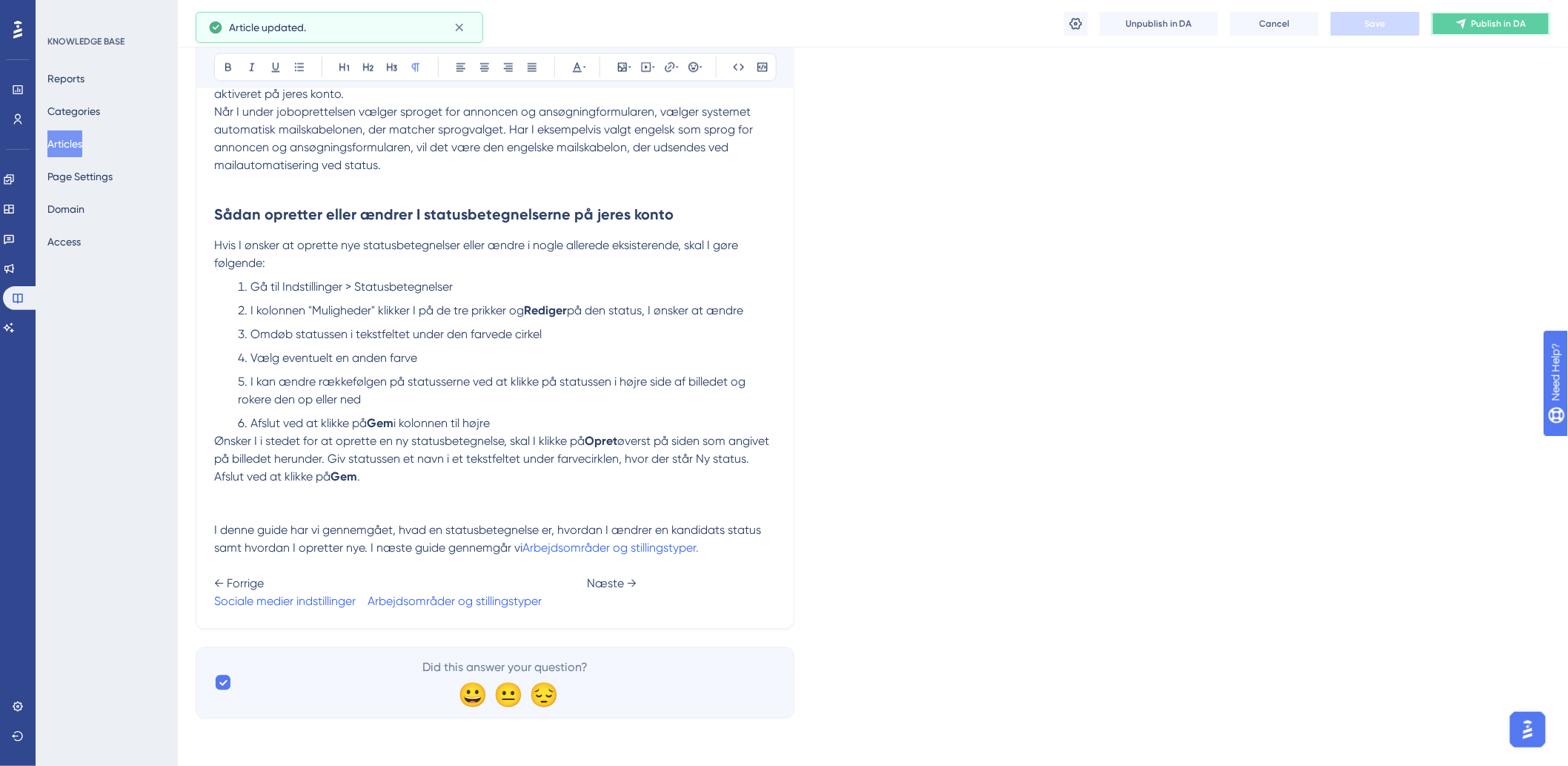
click at [1468, 27] on button "Publish in DA" at bounding box center [1491, 24] width 119 height 24
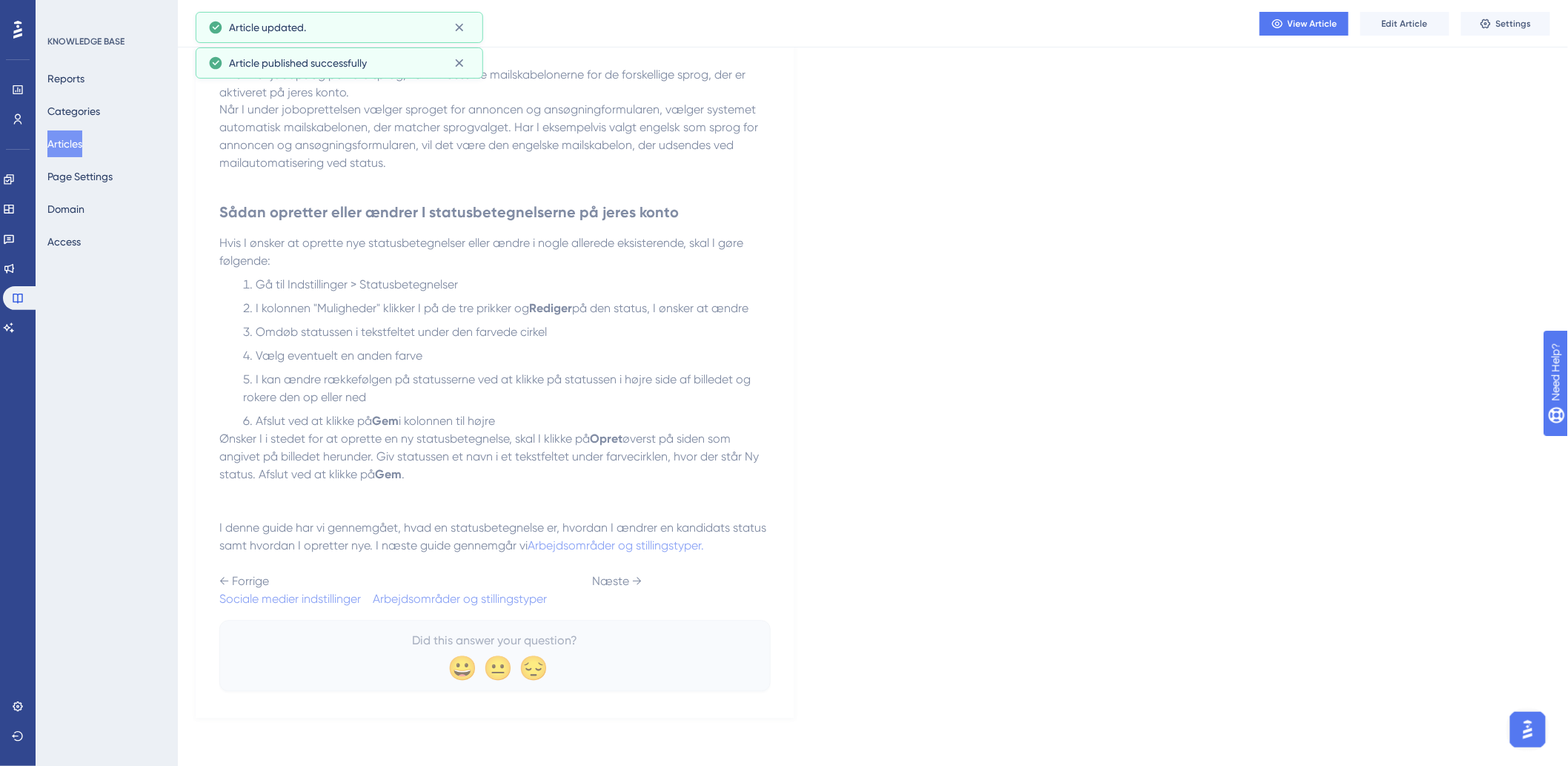
scroll to position [3425, 0]
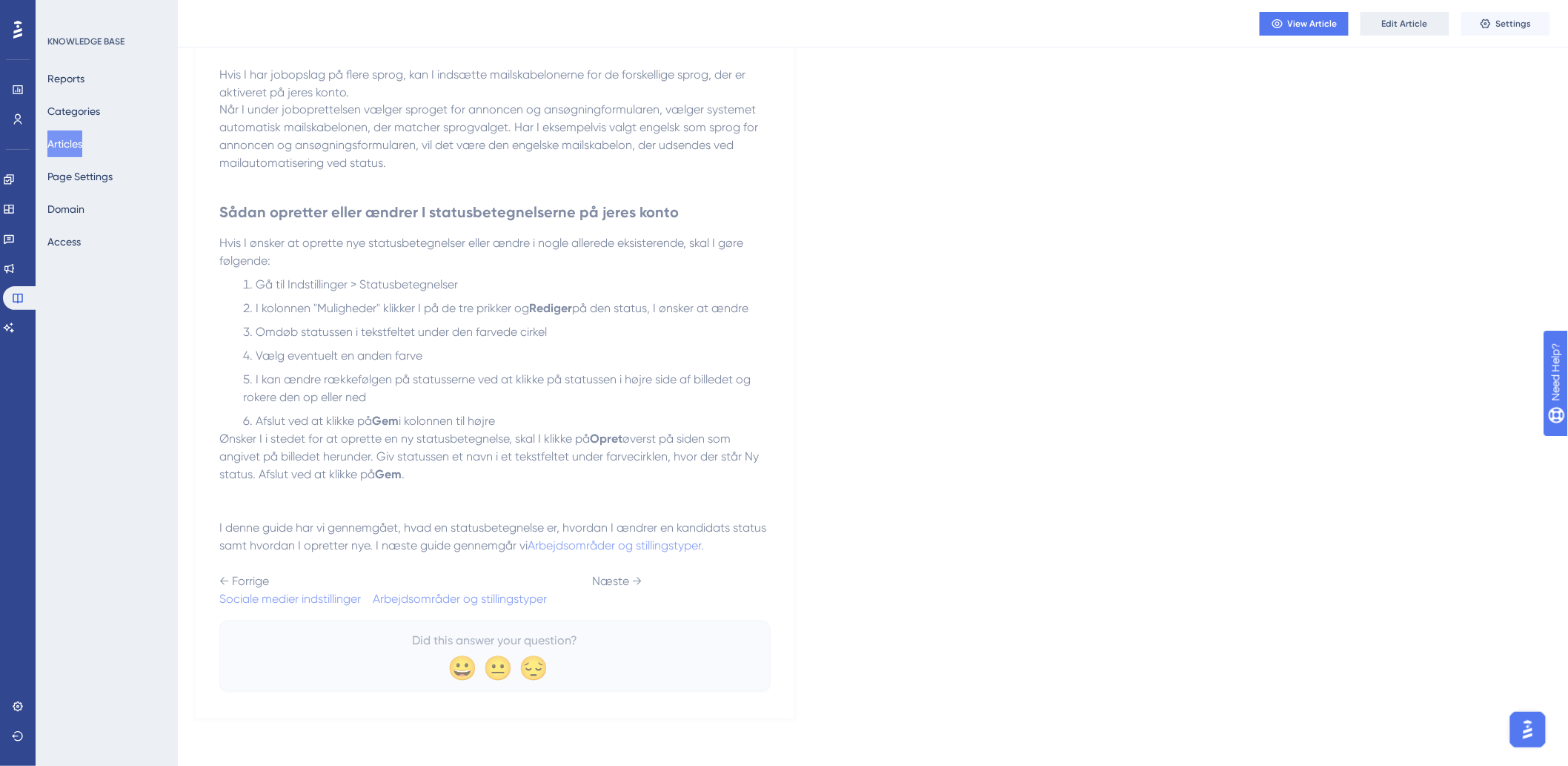
click at [1412, 27] on span "Edit Article" at bounding box center [1405, 23] width 46 height 12
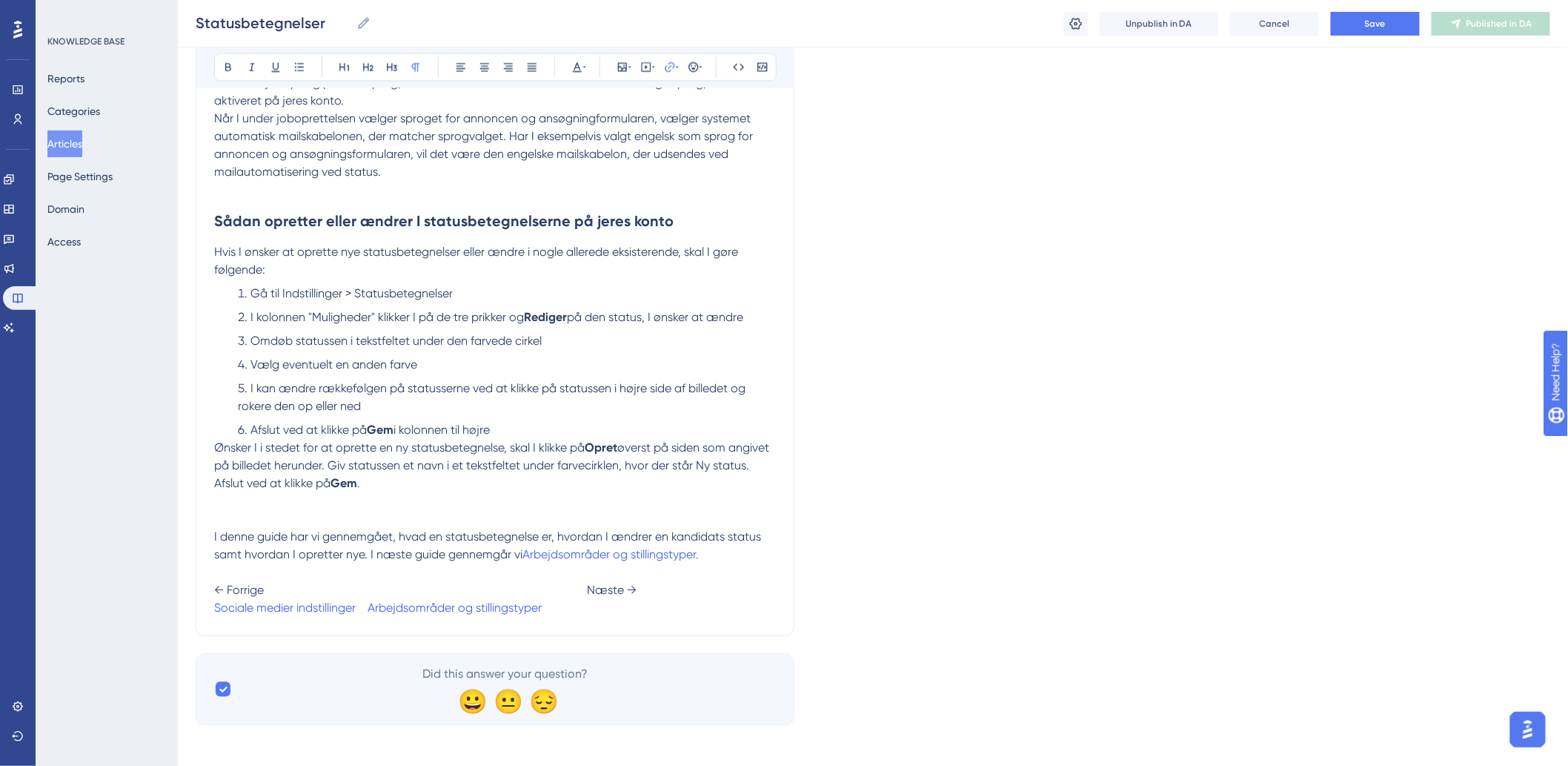
scroll to position [3494, 0]
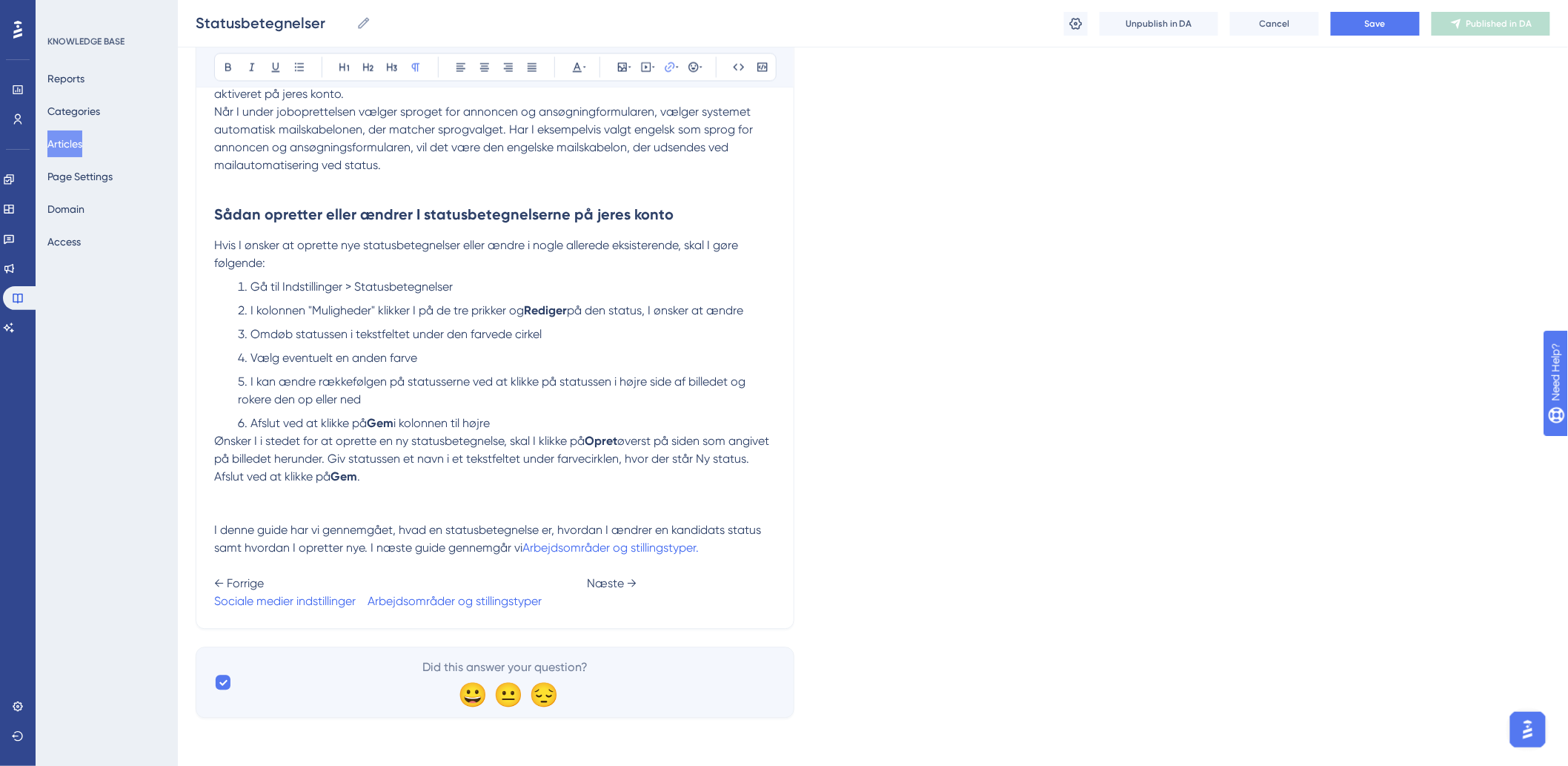
drag, startPoint x: 697, startPoint y: 601, endPoint x: 520, endPoint y: 612, distance: 177.3
click at [669, 68] on icon at bounding box center [670, 67] width 12 height 12
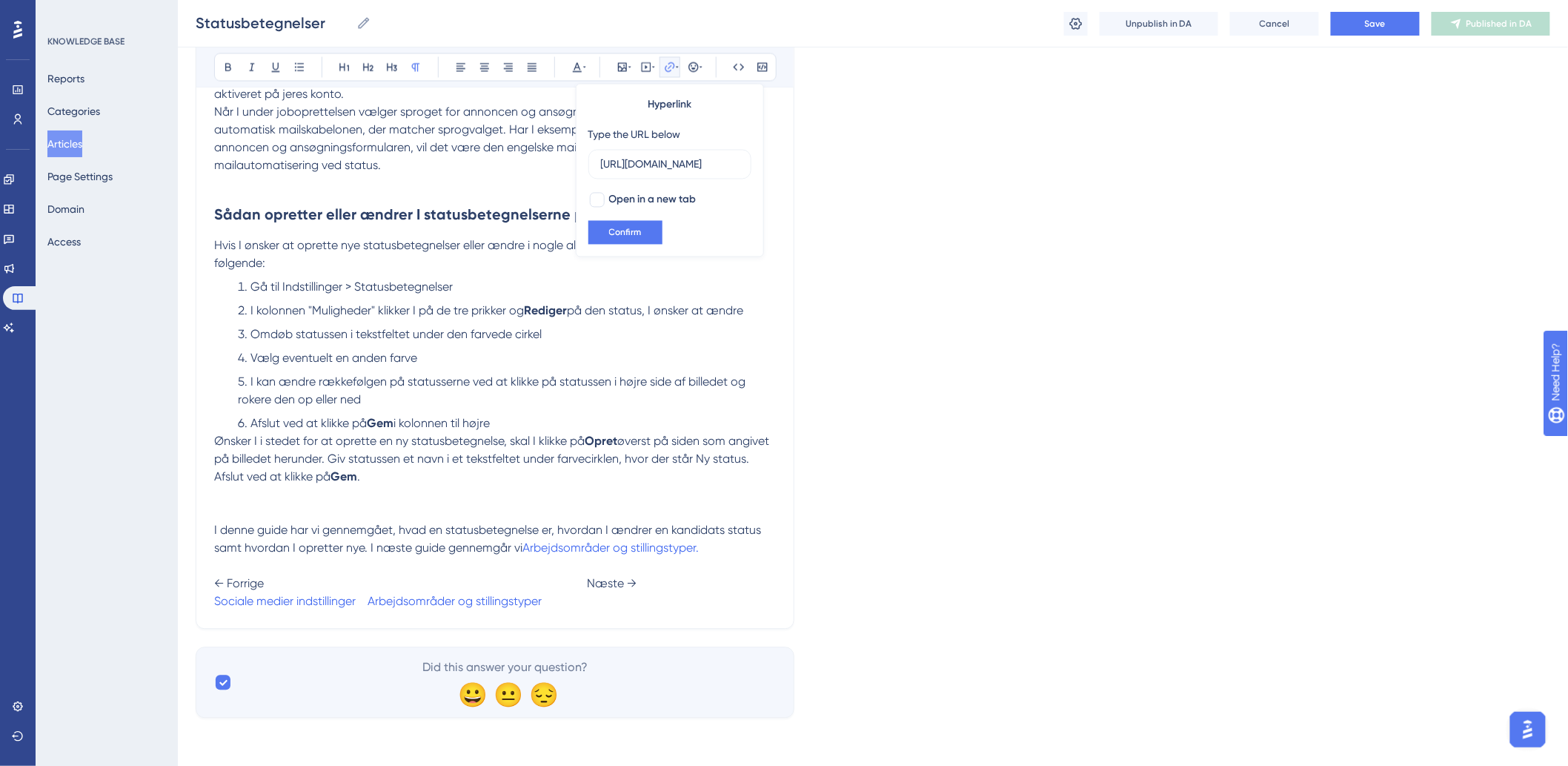
scroll to position [0, 226]
click at [642, 224] on button "Confirm" at bounding box center [625, 232] width 74 height 24
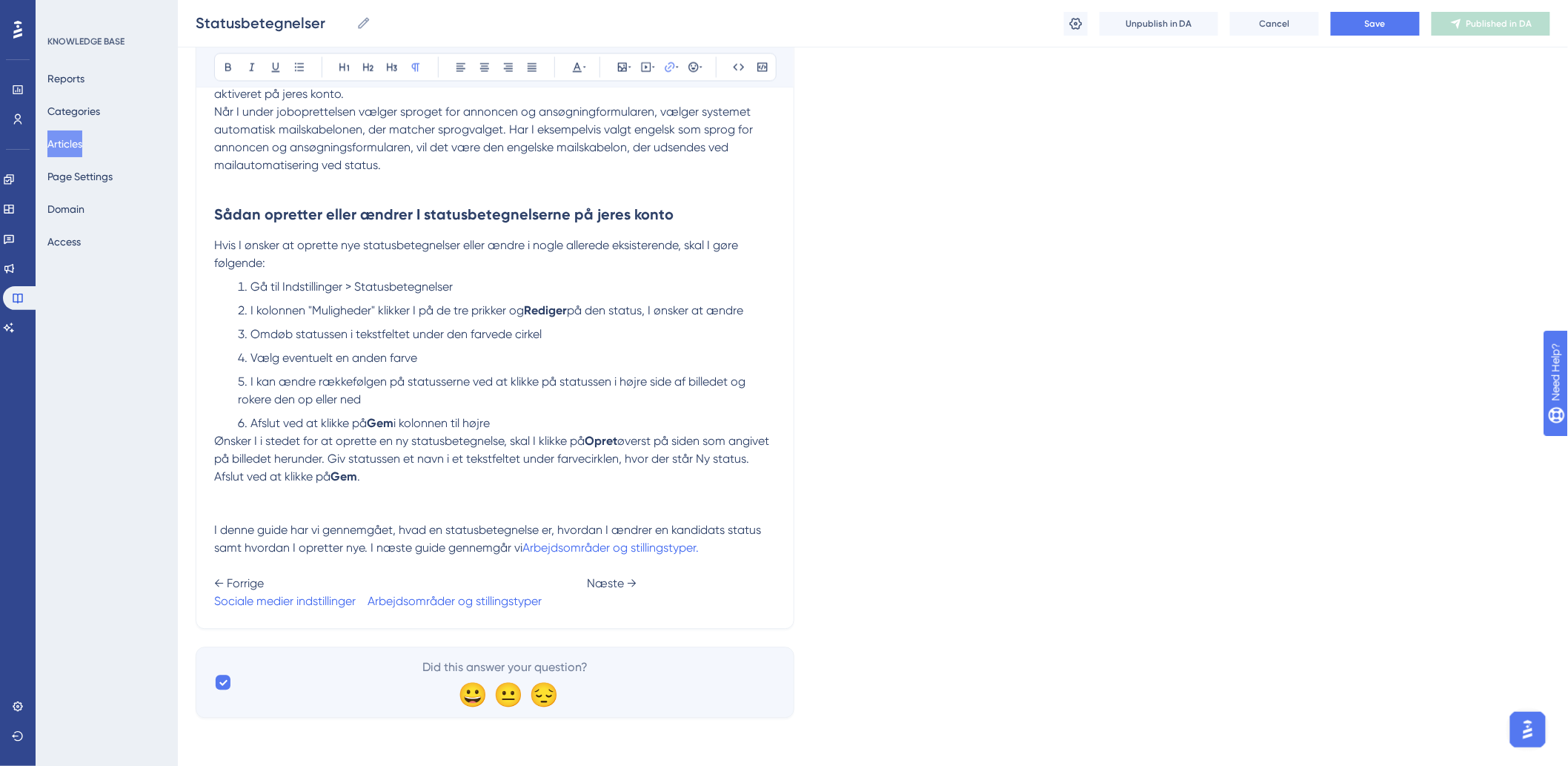
click at [519, 516] on p at bounding box center [495, 512] width 562 height 17
click at [366, 600] on span at bounding box center [361, 601] width 12 height 14
click at [1339, 29] on button "Save" at bounding box center [1375, 24] width 89 height 24
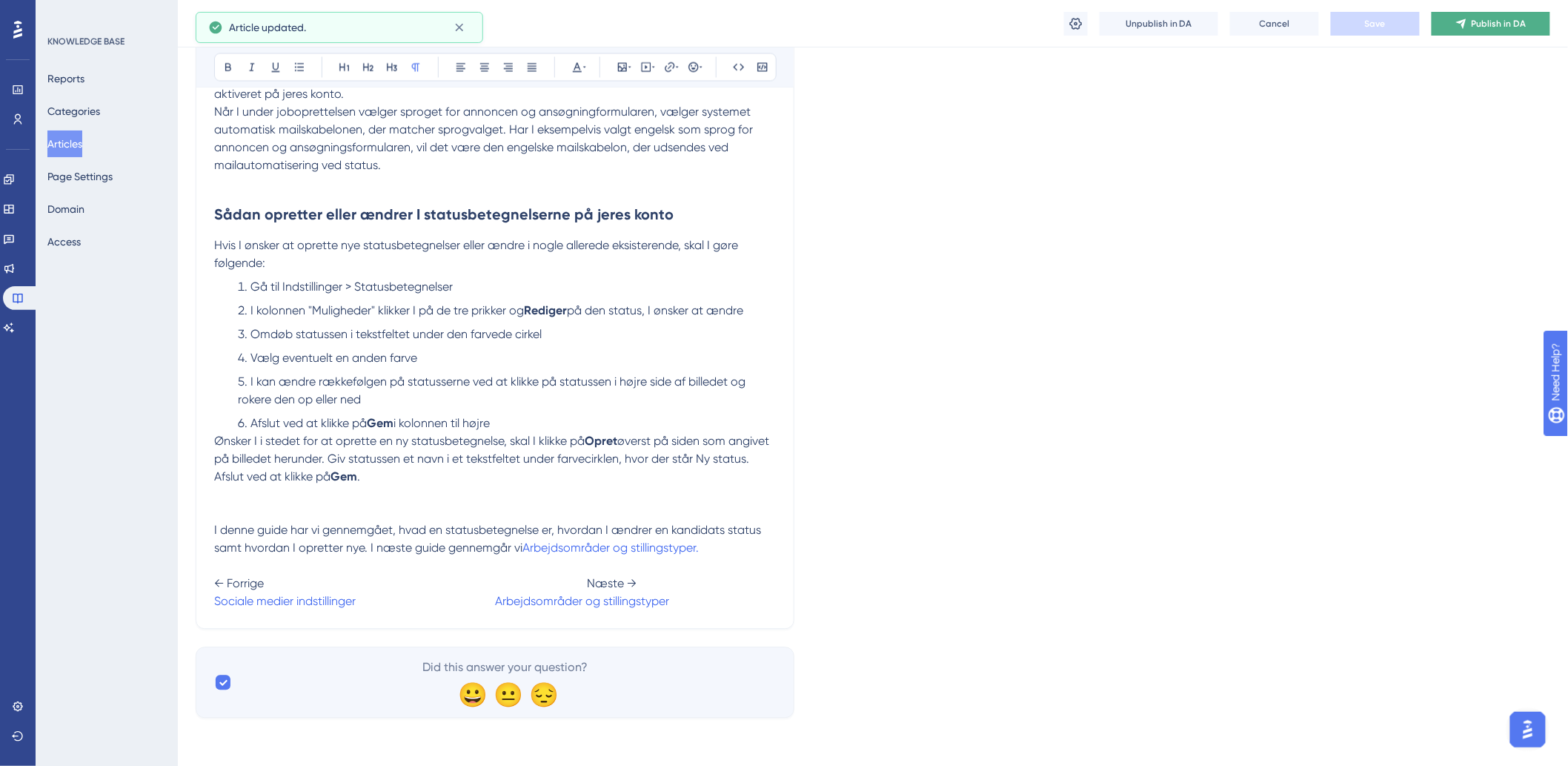
click at [1465, 12] on button "Publish in DA" at bounding box center [1491, 24] width 119 height 24
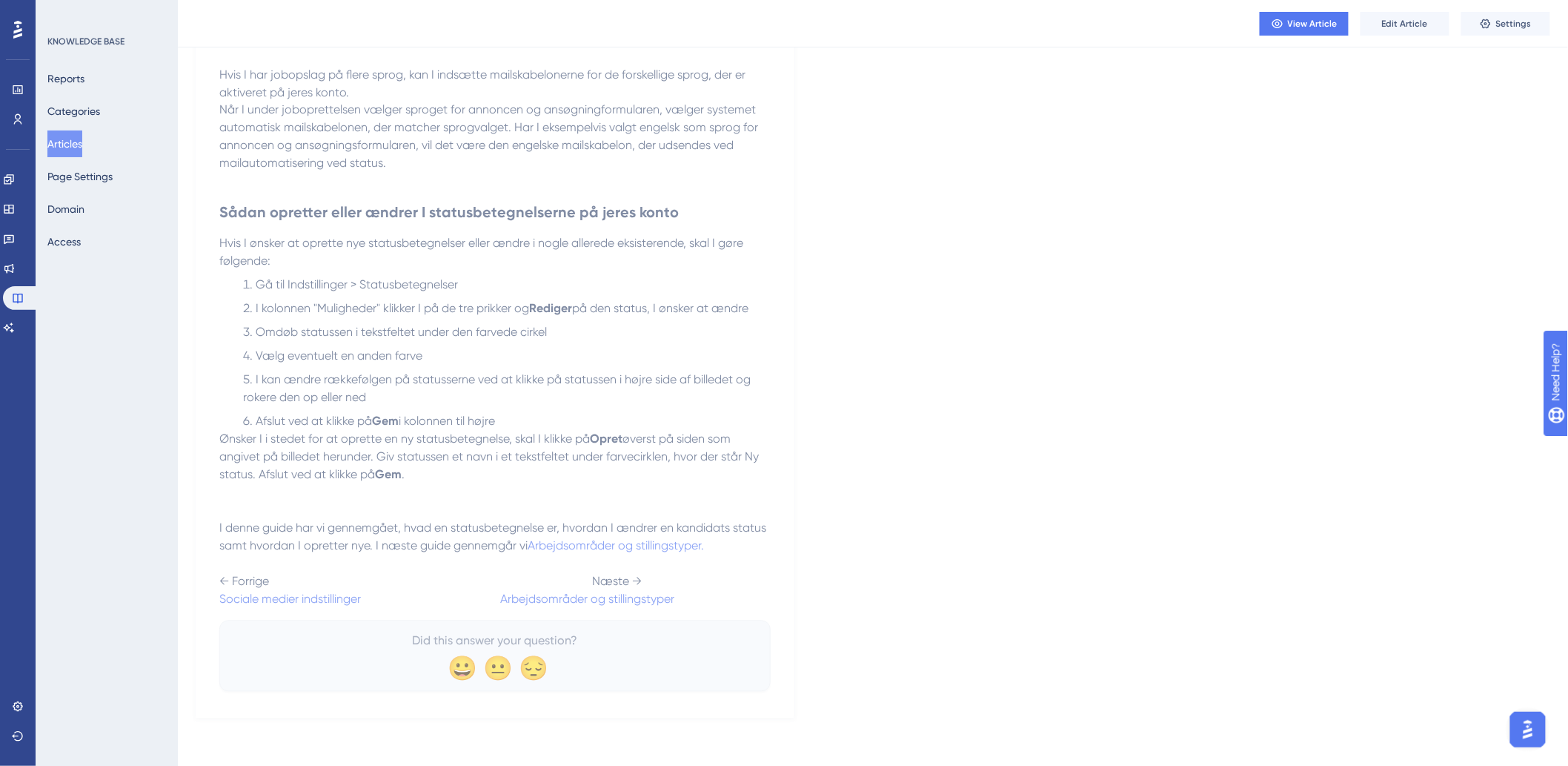
drag, startPoint x: 65, startPoint y: 142, endPoint x: 49, endPoint y: 156, distance: 21.3
click at [65, 142] on button "Articles" at bounding box center [65, 144] width 35 height 27
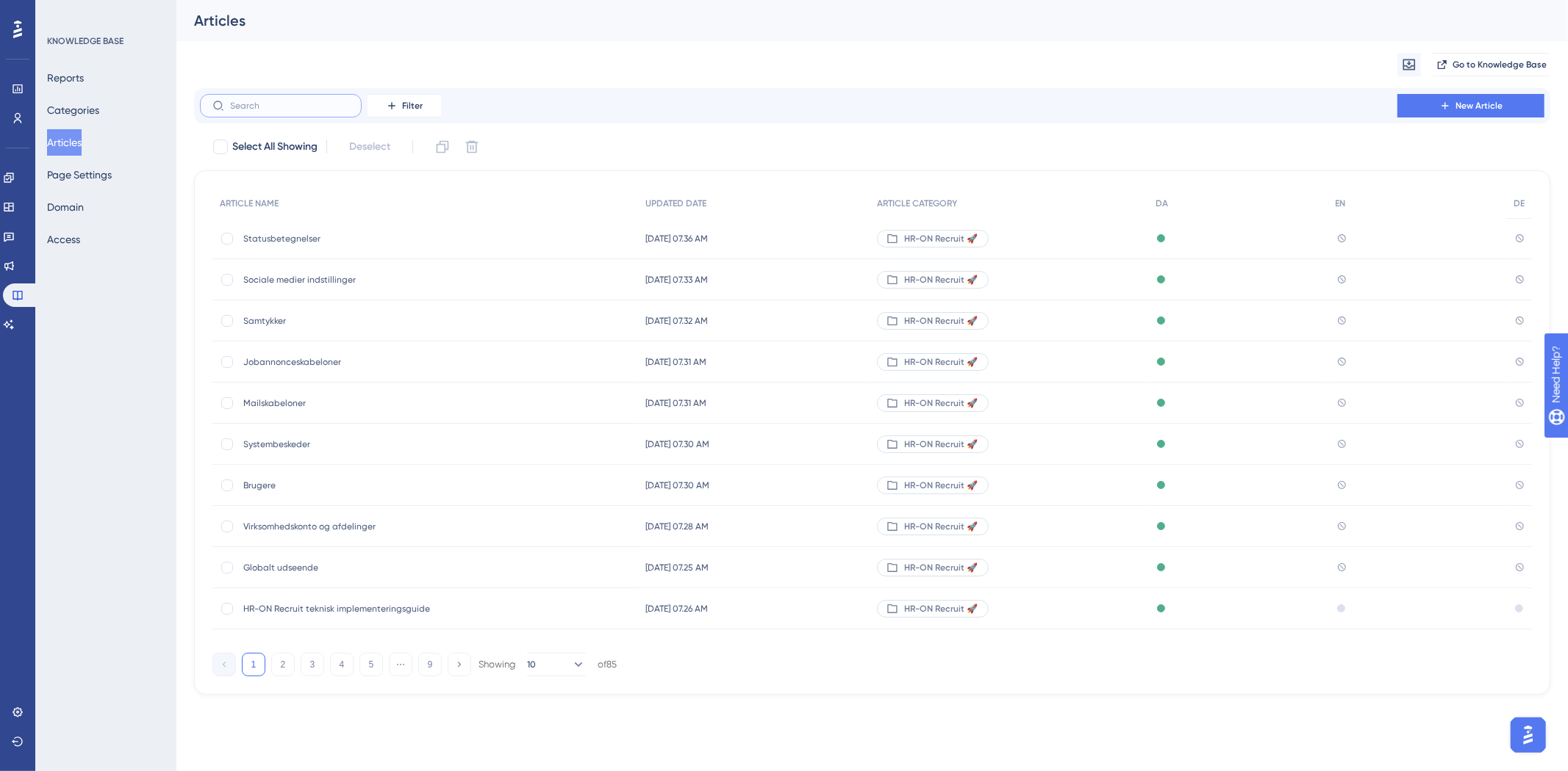
click at [329, 104] on input "text" at bounding box center [289, 105] width 119 height 10
type input "arn"
checkbox input "true"
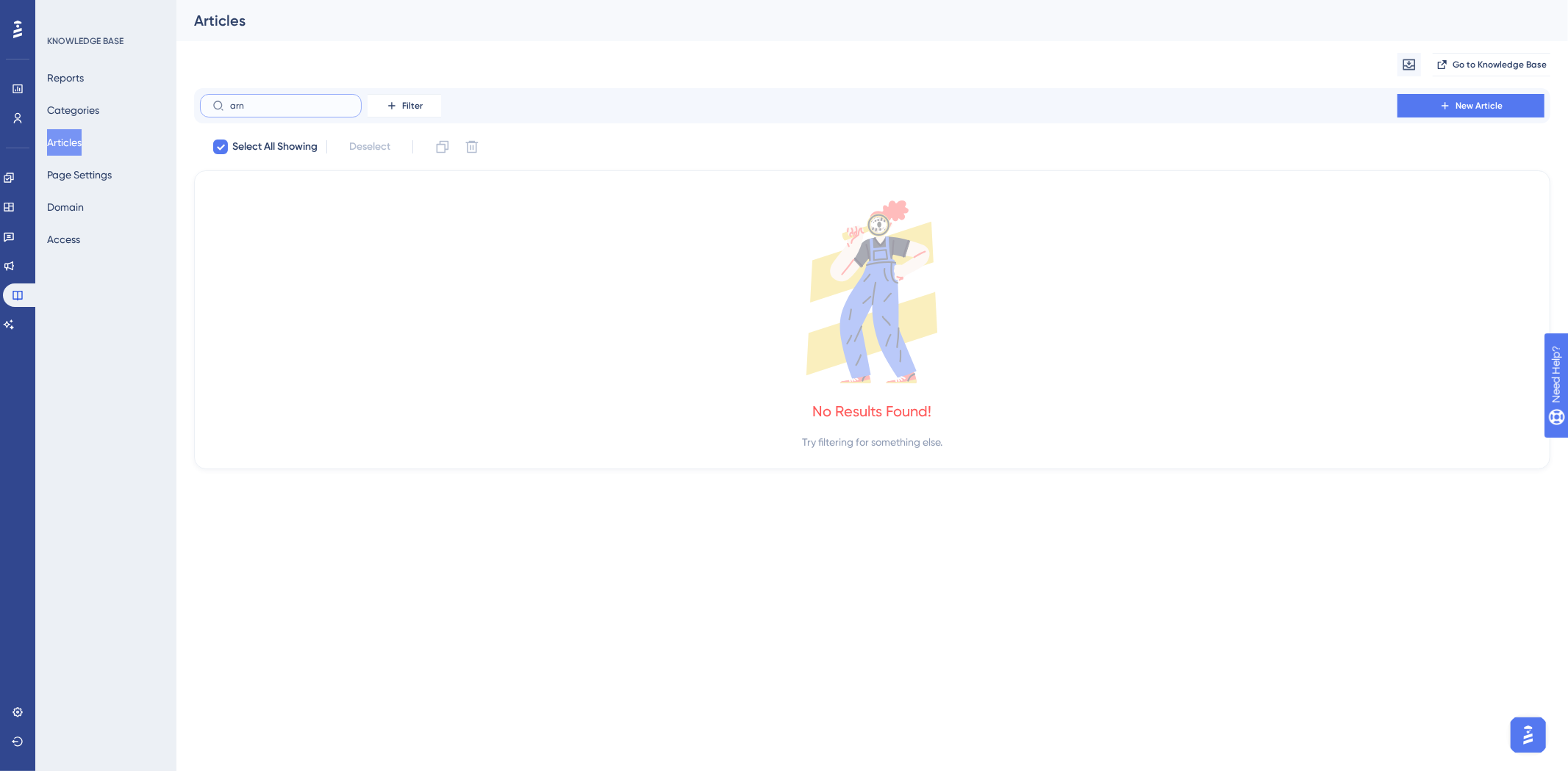
type input "ar"
checkbox input "false"
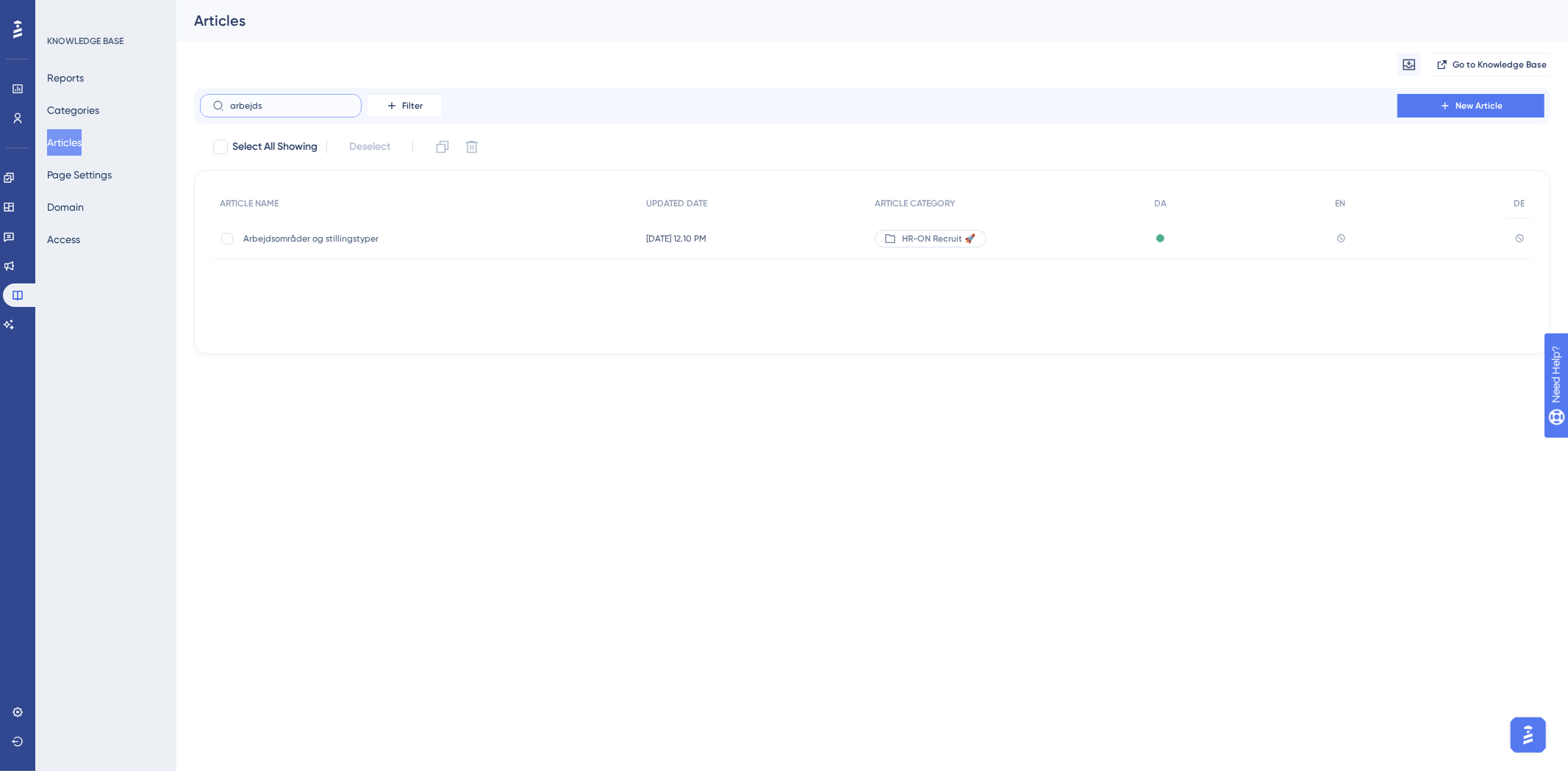
type input "arbejds"
click at [354, 238] on span "Arbejdsområder og stillingstyper" at bounding box center [360, 239] width 235 height 12
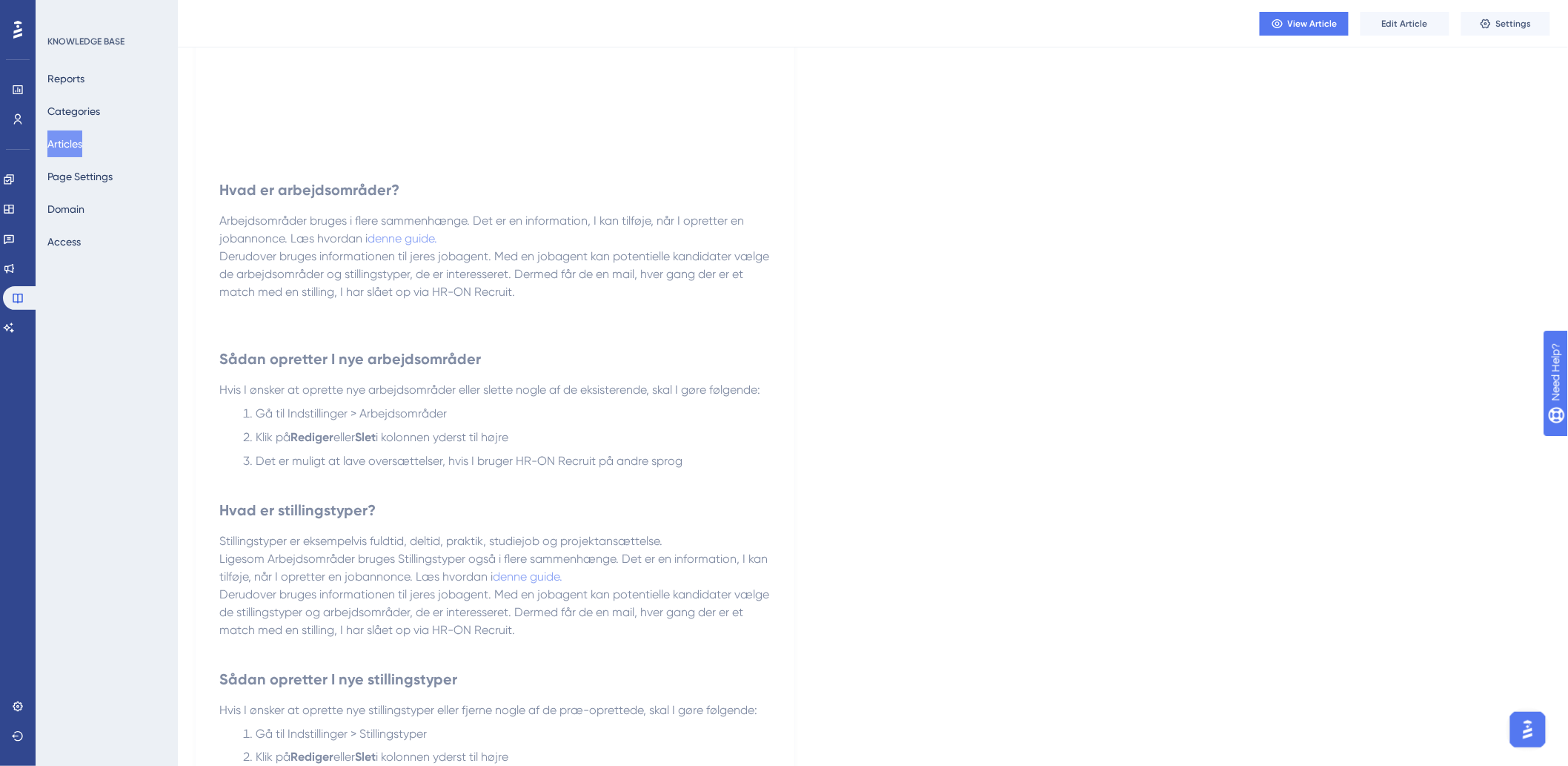
scroll to position [707, 0]
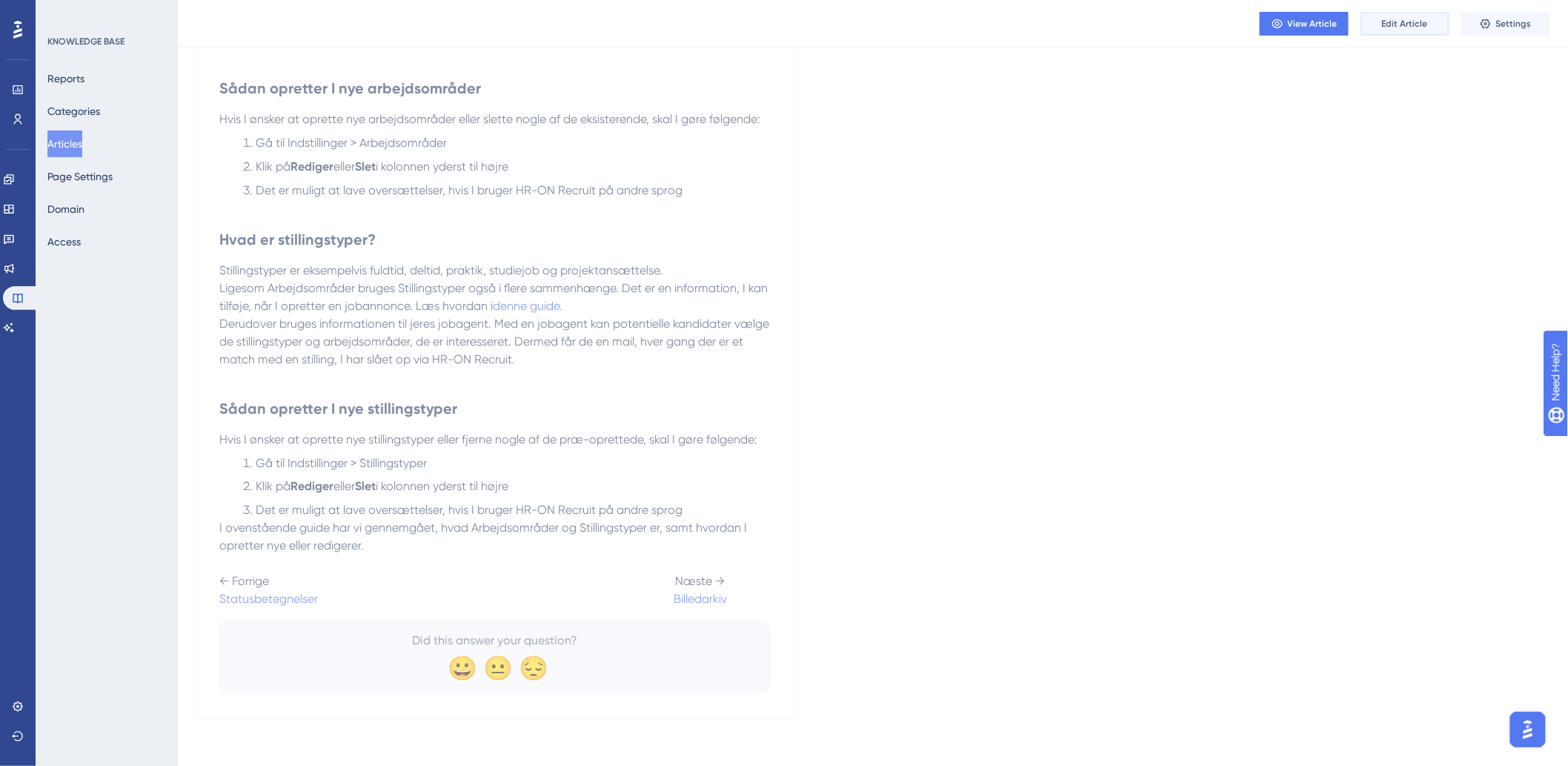
click at [1404, 24] on span "Edit Article" at bounding box center [1405, 23] width 46 height 12
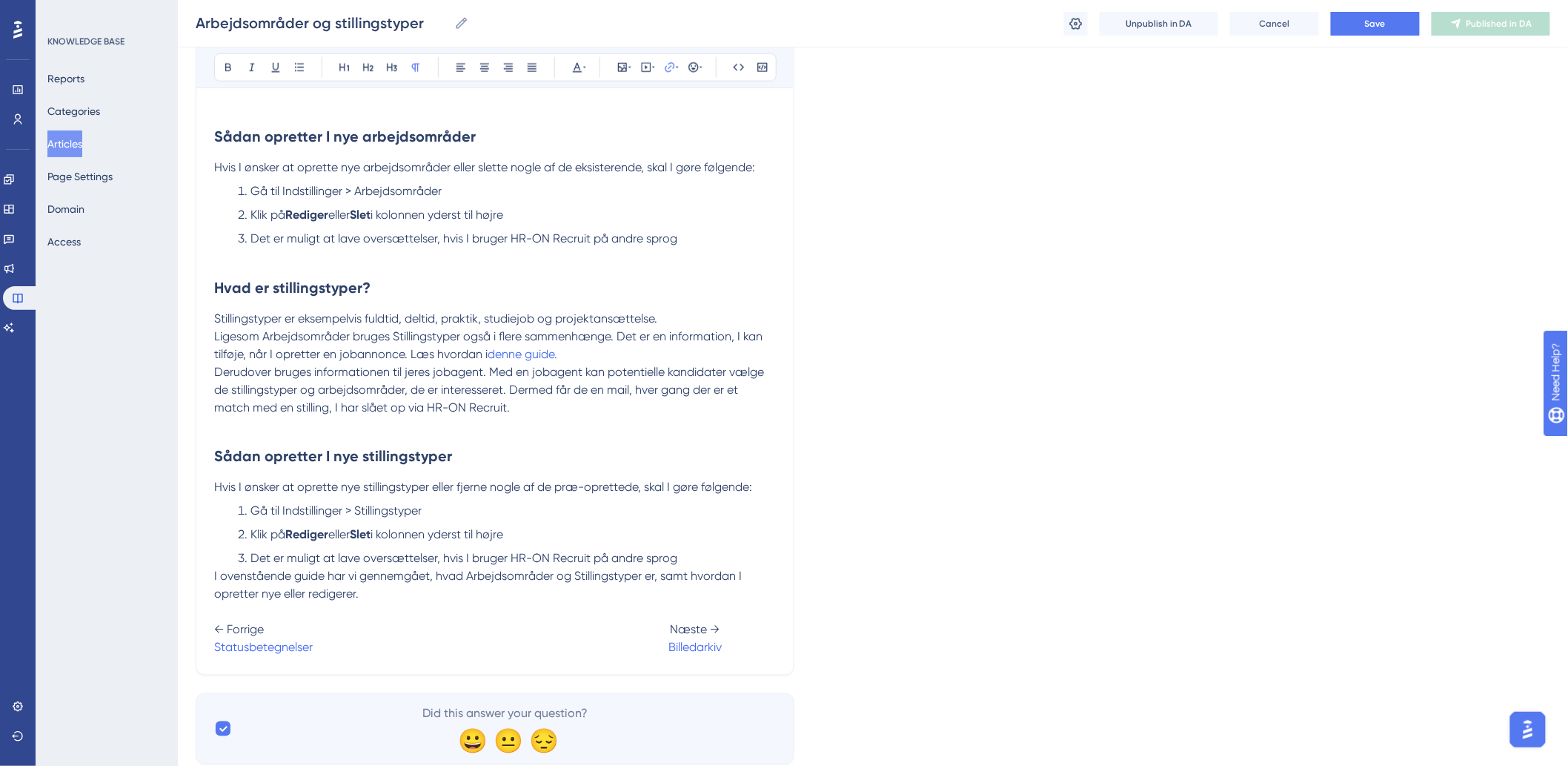
scroll to position [789, 0]
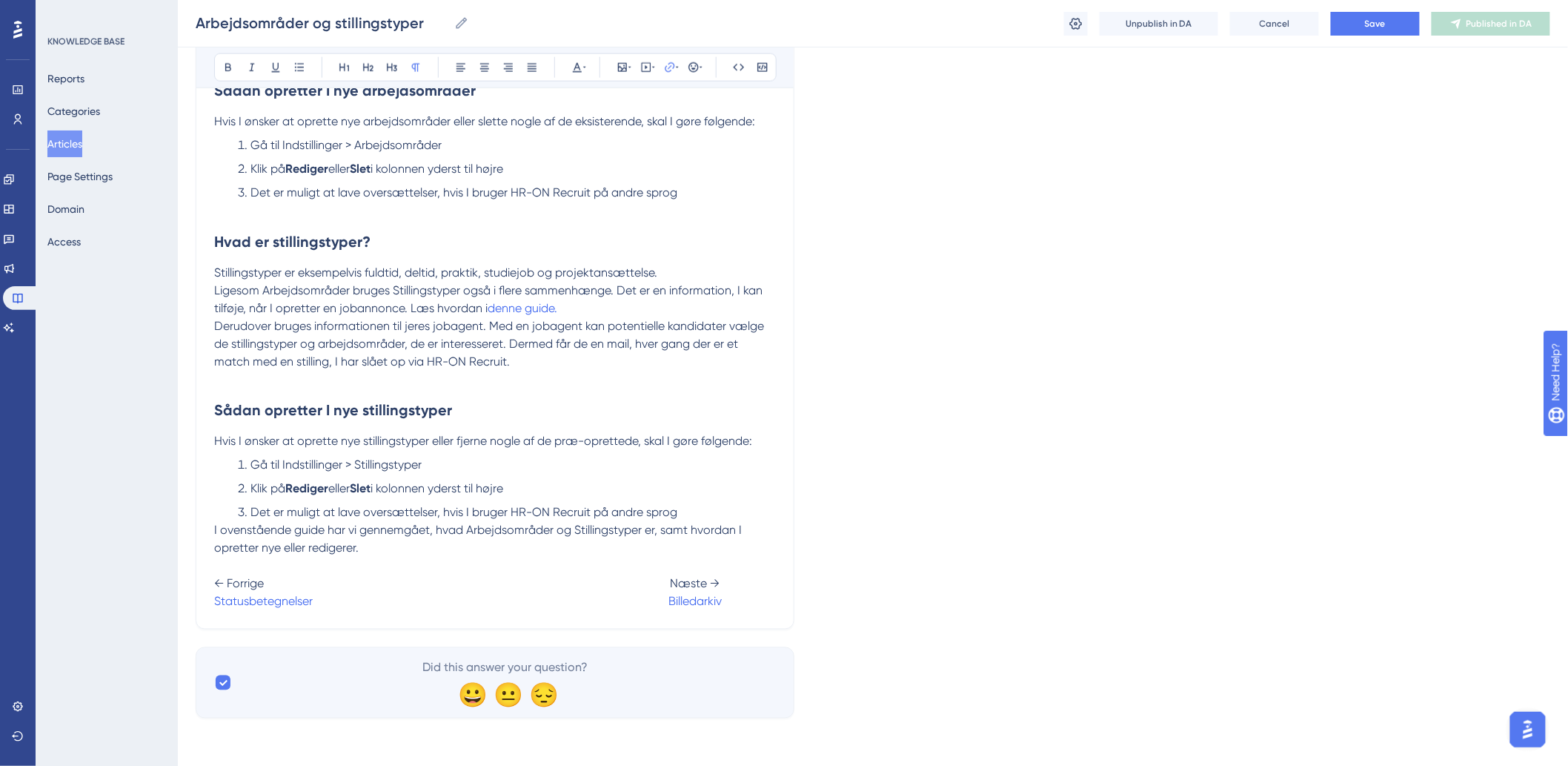
click at [658, 582] on span "← Forrige Næste →" at bounding box center [467, 583] width 505 height 14
click at [1390, 16] on button "Save" at bounding box center [1375, 24] width 89 height 24
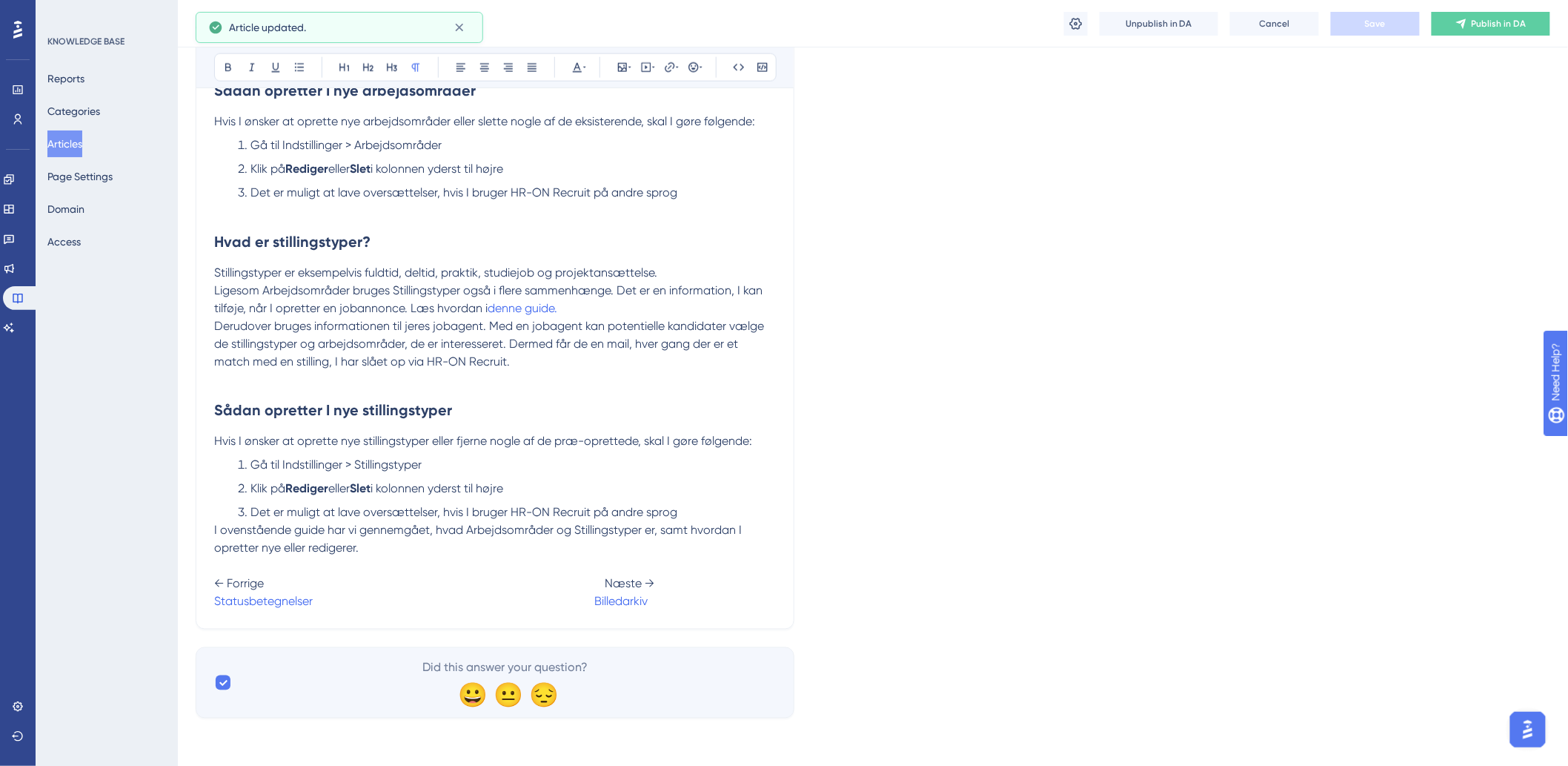
click at [1507, 18] on span "Publish in DA" at bounding box center [1499, 23] width 55 height 12
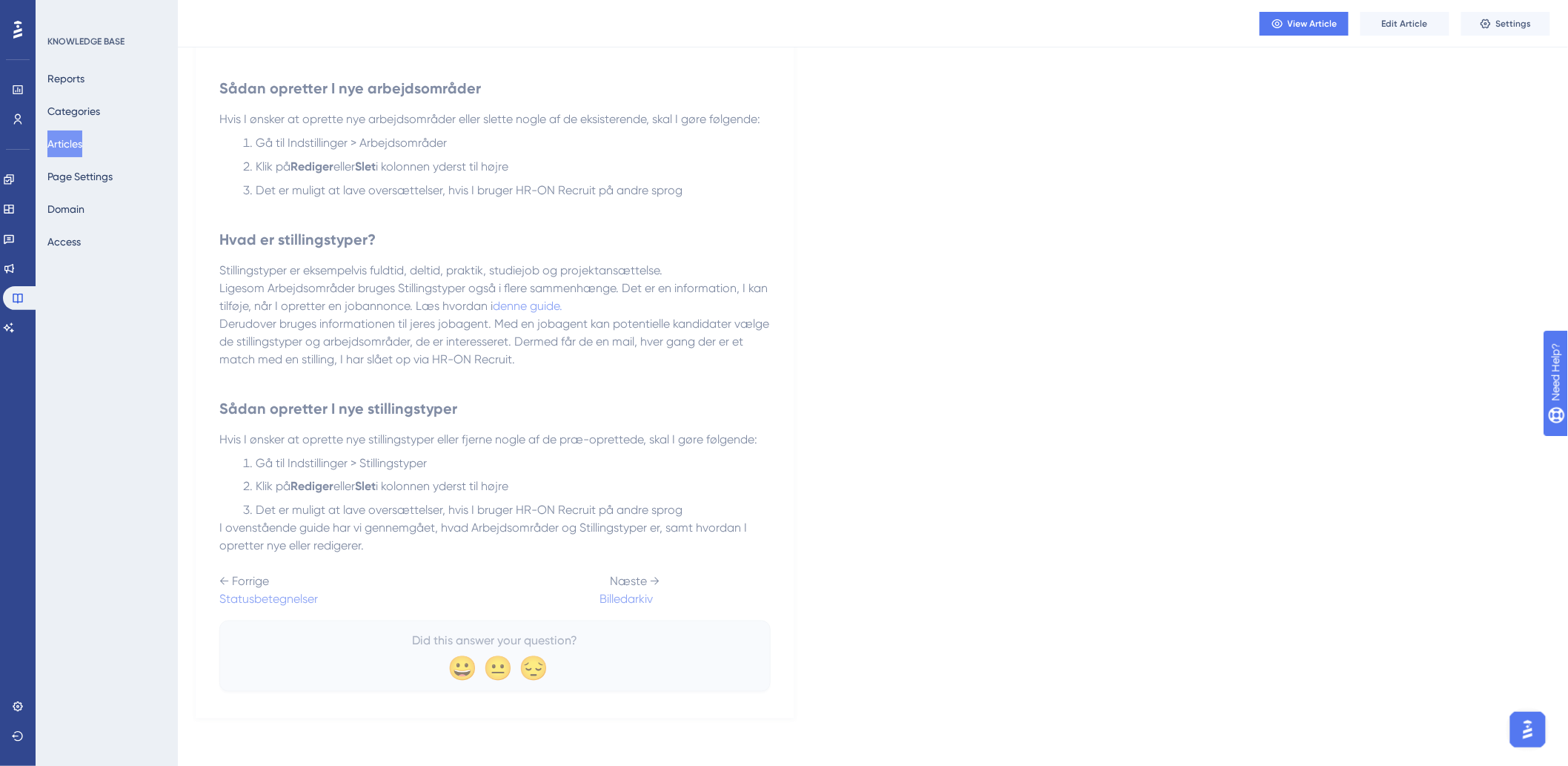
drag, startPoint x: 80, startPoint y: 149, endPoint x: 130, endPoint y: 130, distance: 53.5
click at [80, 149] on button "Articles" at bounding box center [65, 144] width 35 height 27
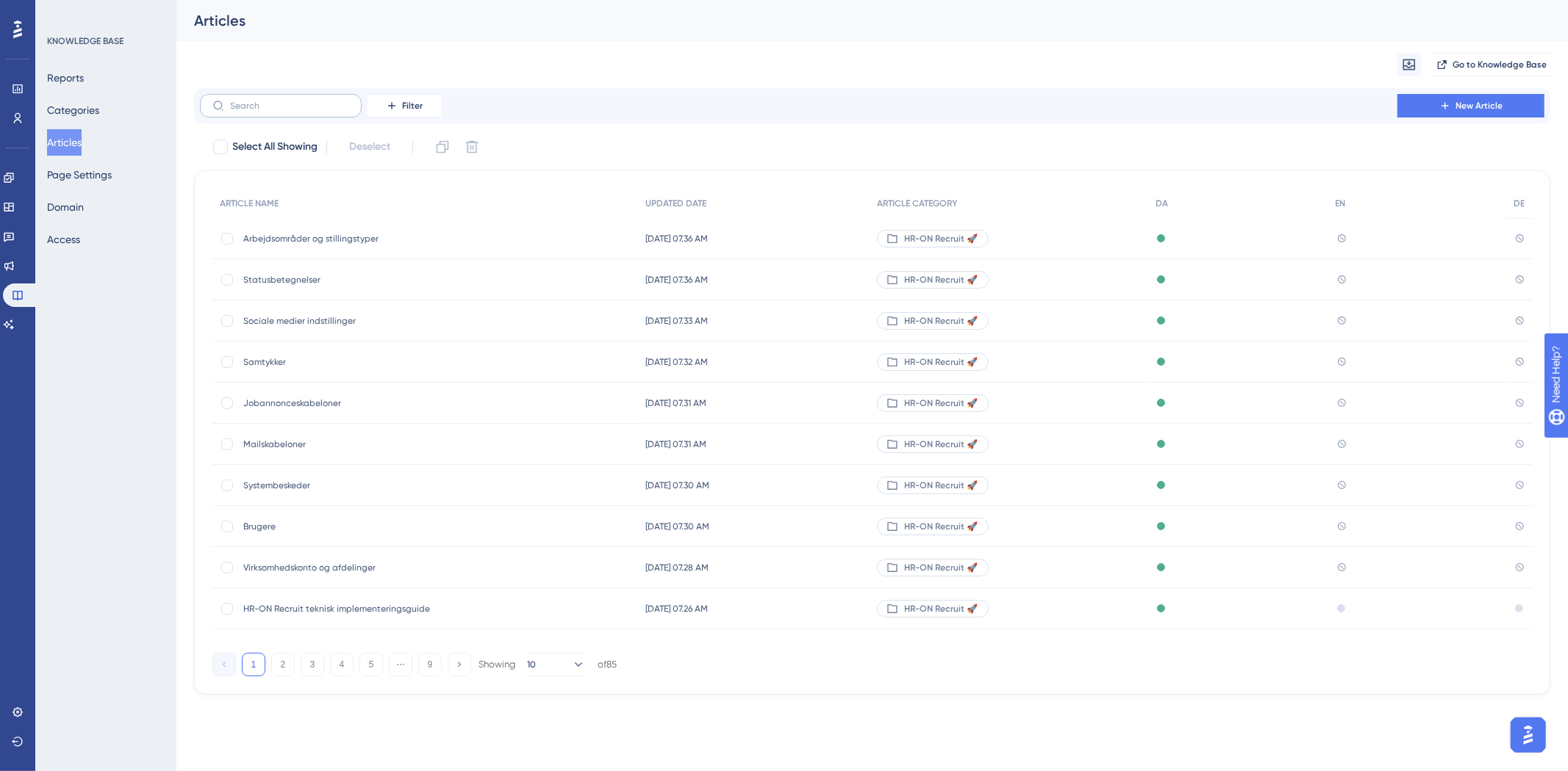
click at [258, 102] on label at bounding box center [280, 106] width 162 height 24
click at [254, 106] on input "text" at bounding box center [289, 105] width 119 height 10
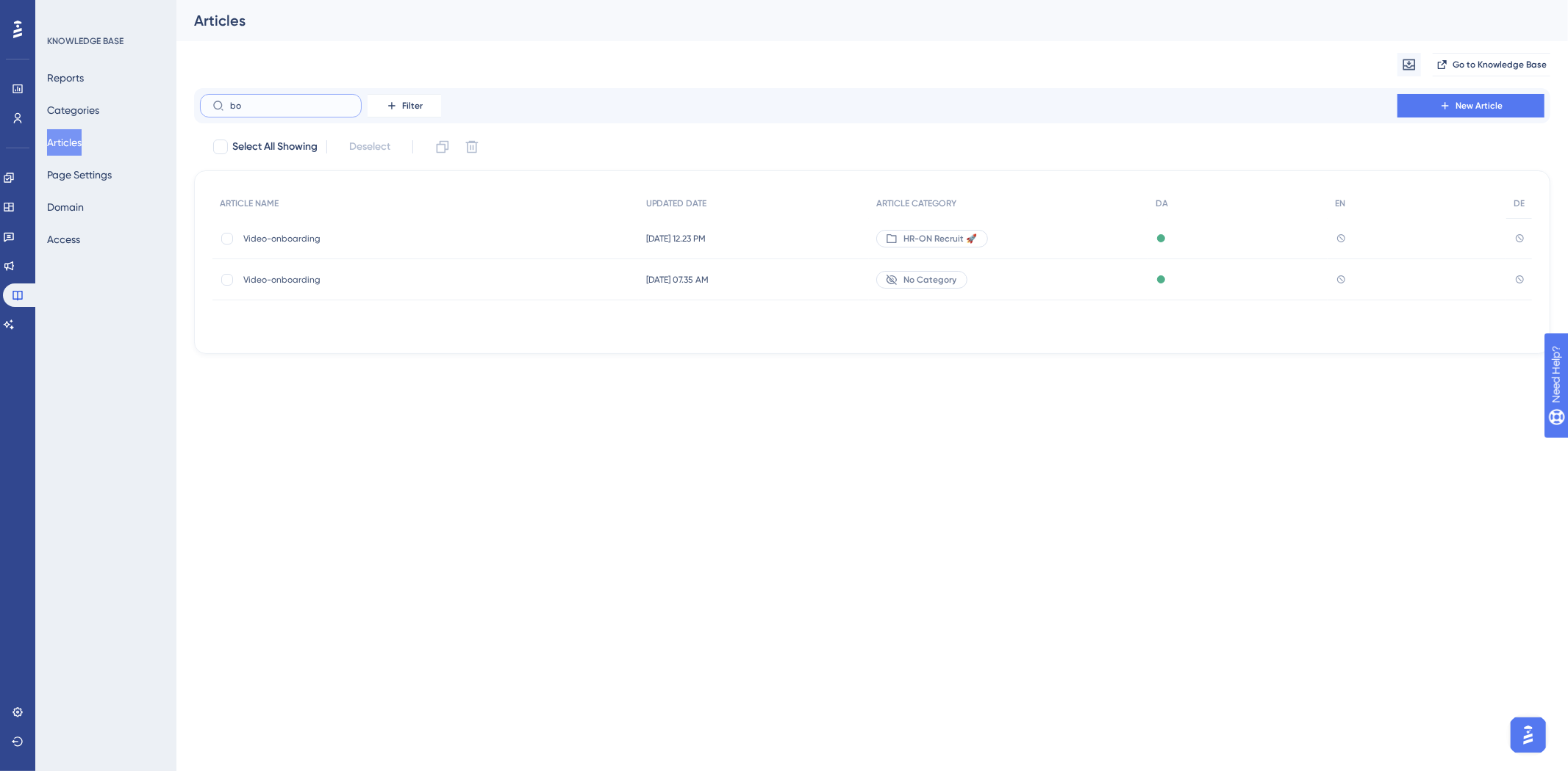
type input "boæ"
checkbox input "true"
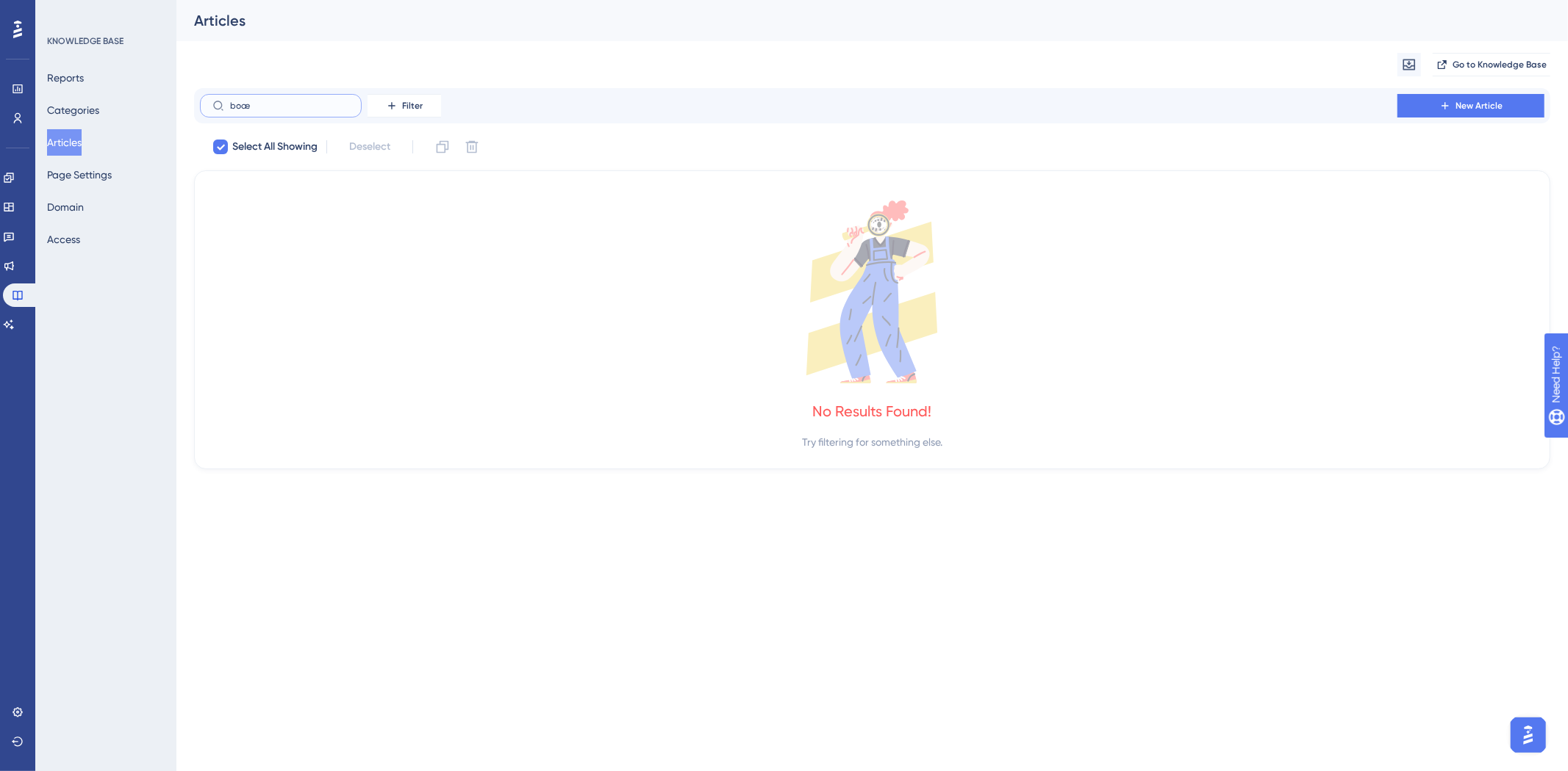
type input "bo"
checkbox input "false"
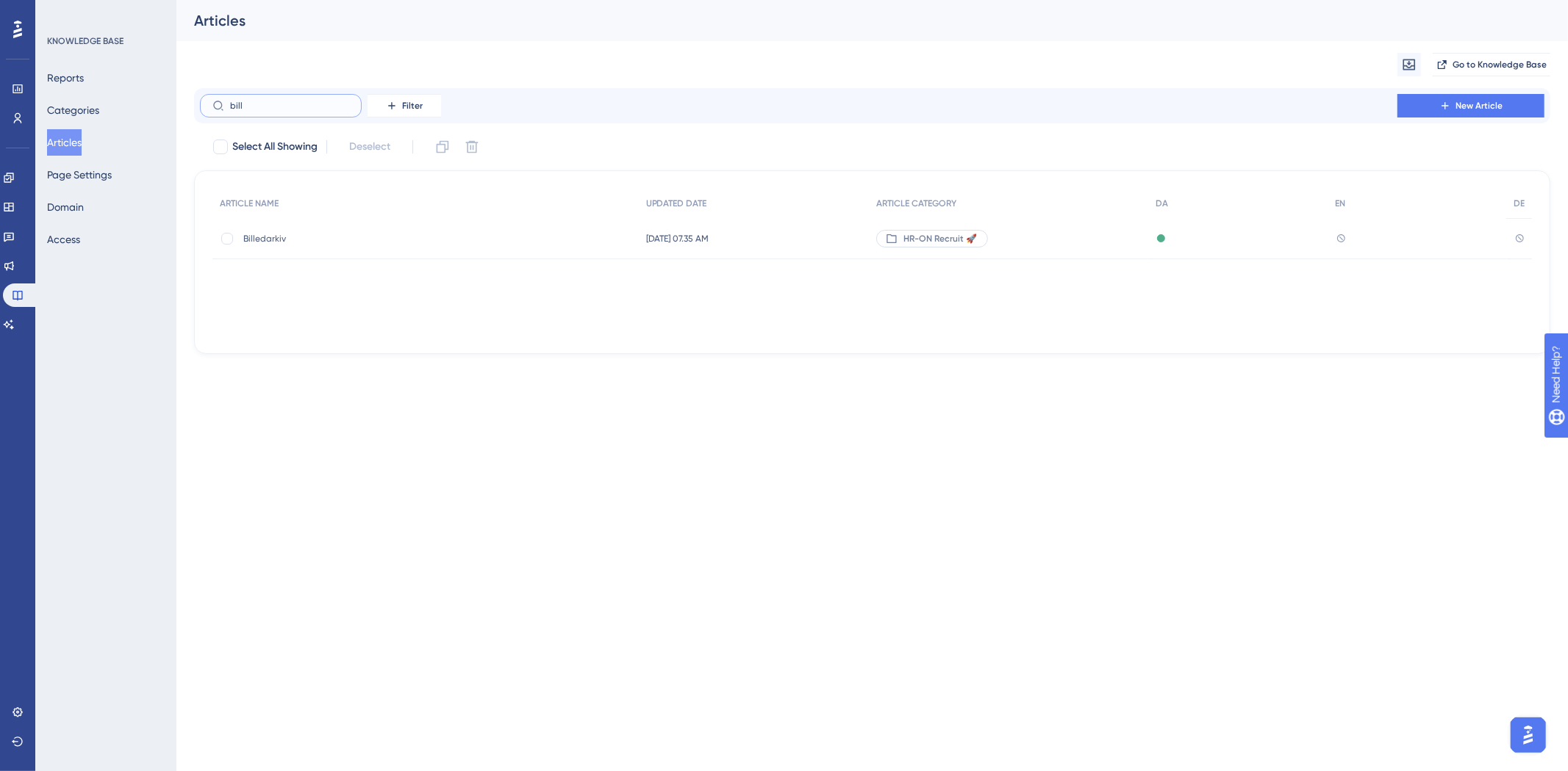
type input "billr"
checkbox input "true"
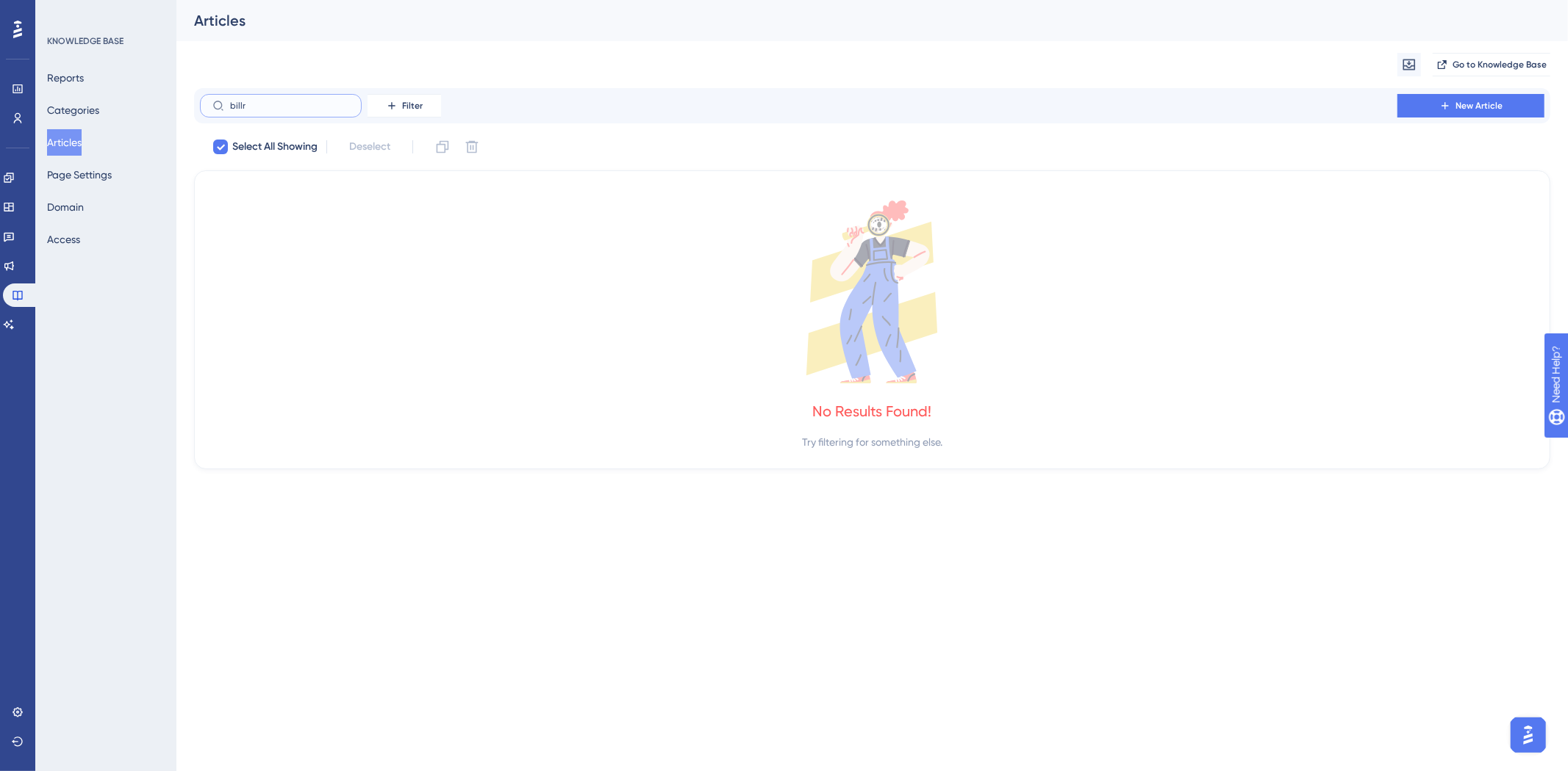
type input "bill"
checkbox input "false"
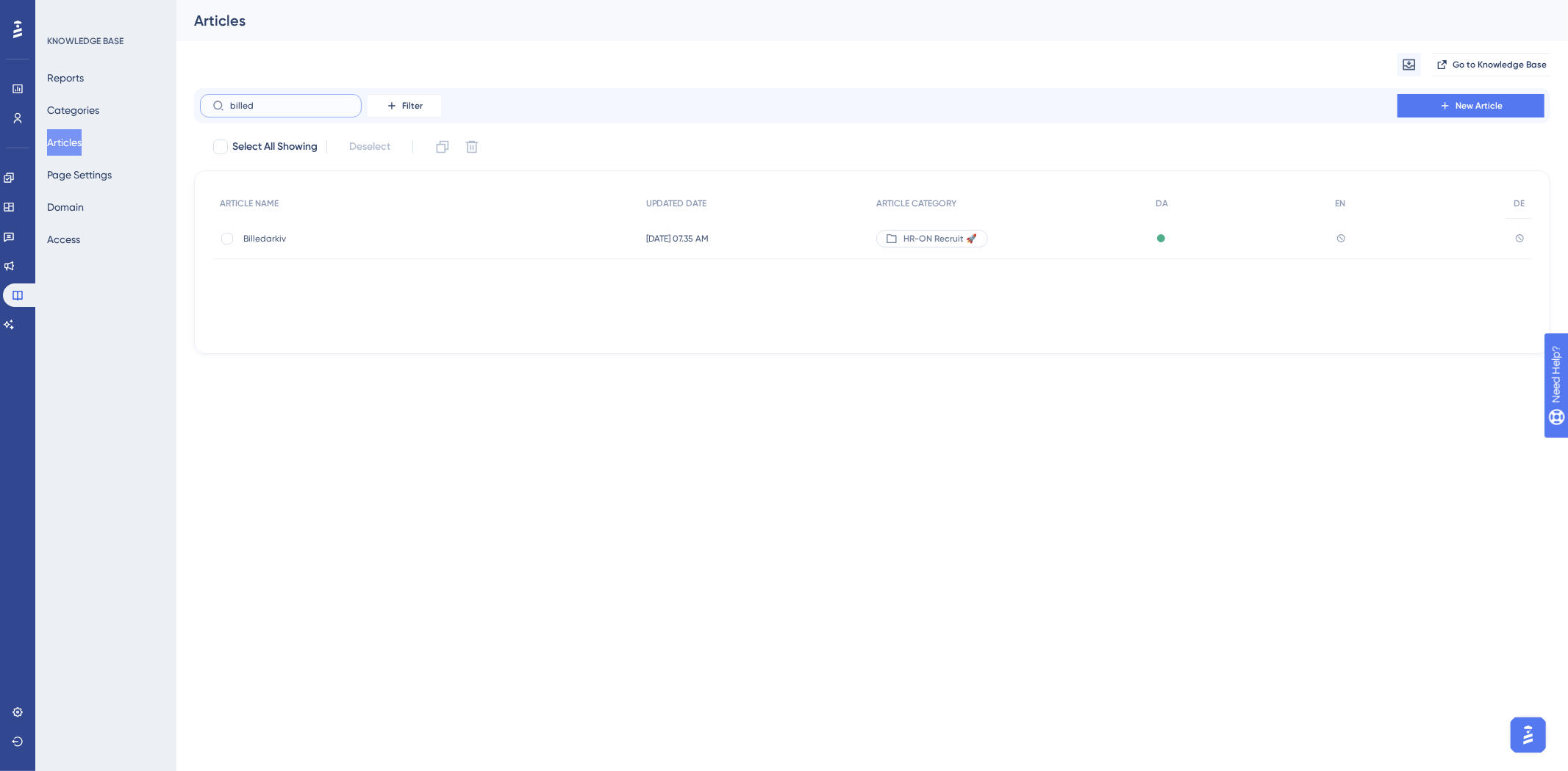
type input "billed"
click at [338, 235] on span "Billedarkiv" at bounding box center [360, 239] width 235 height 12
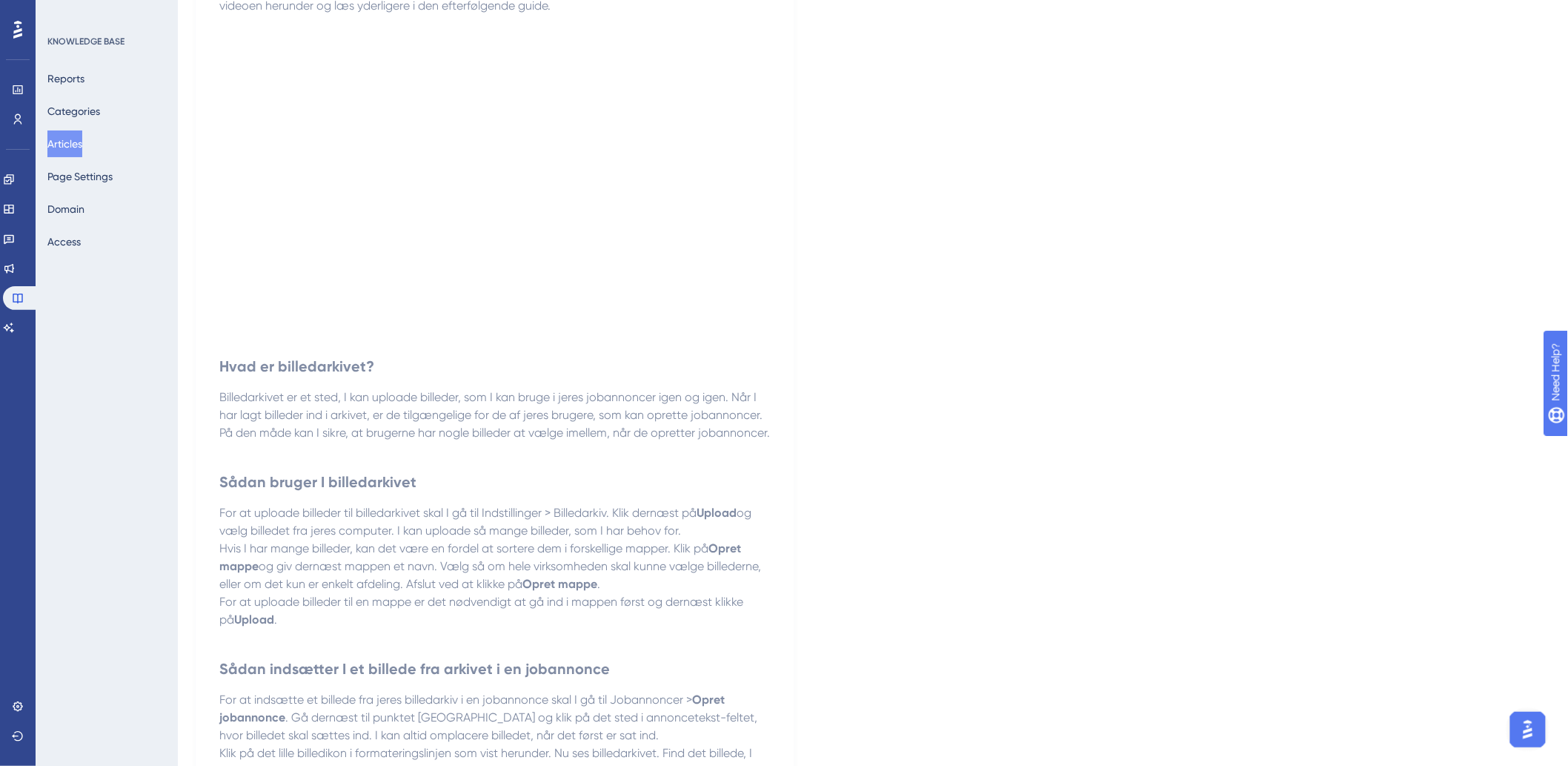
scroll to position [520, 0]
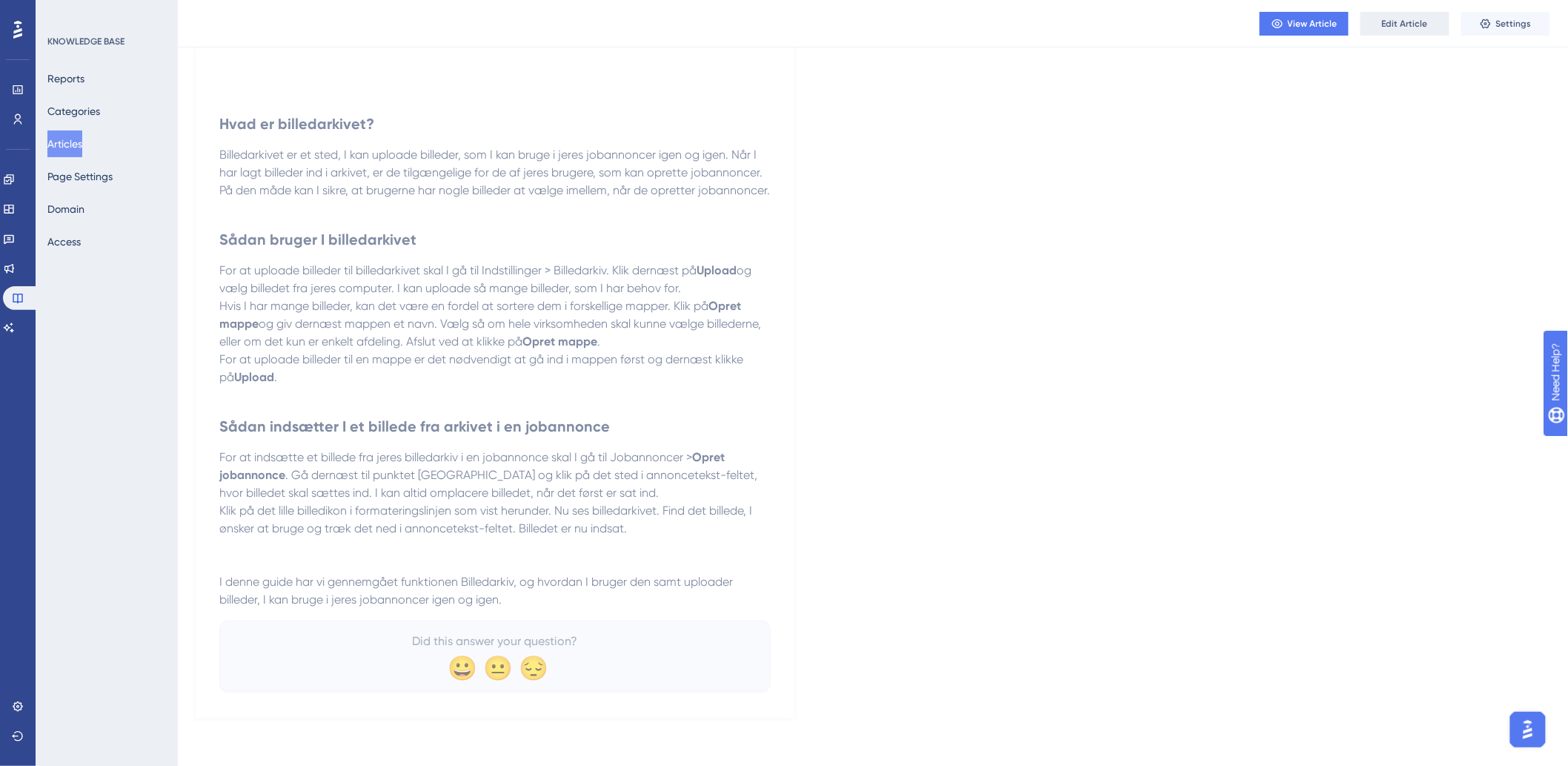
click at [1378, 33] on button "Edit Article" at bounding box center [1404, 24] width 89 height 24
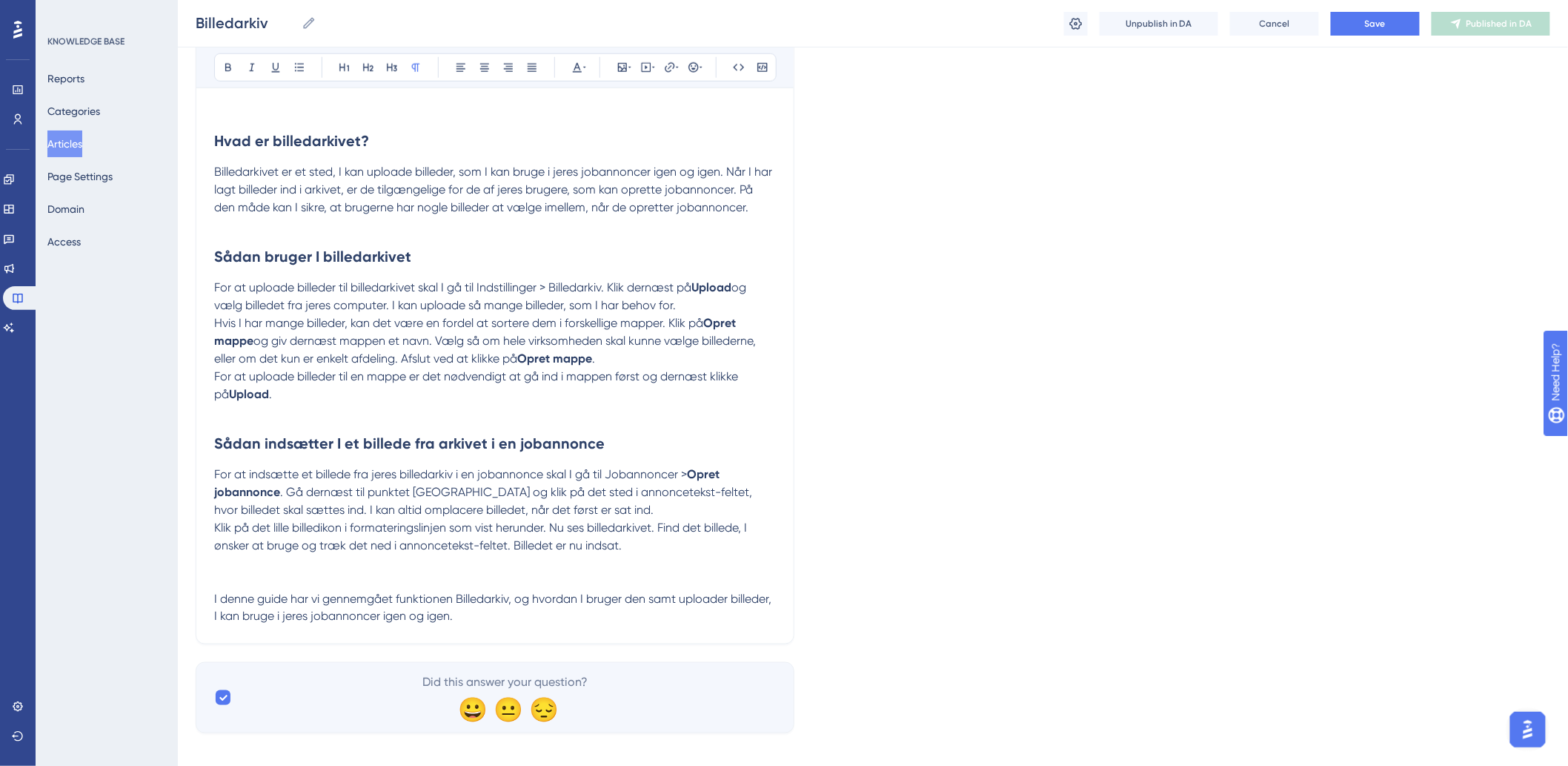
scroll to position [583, 0]
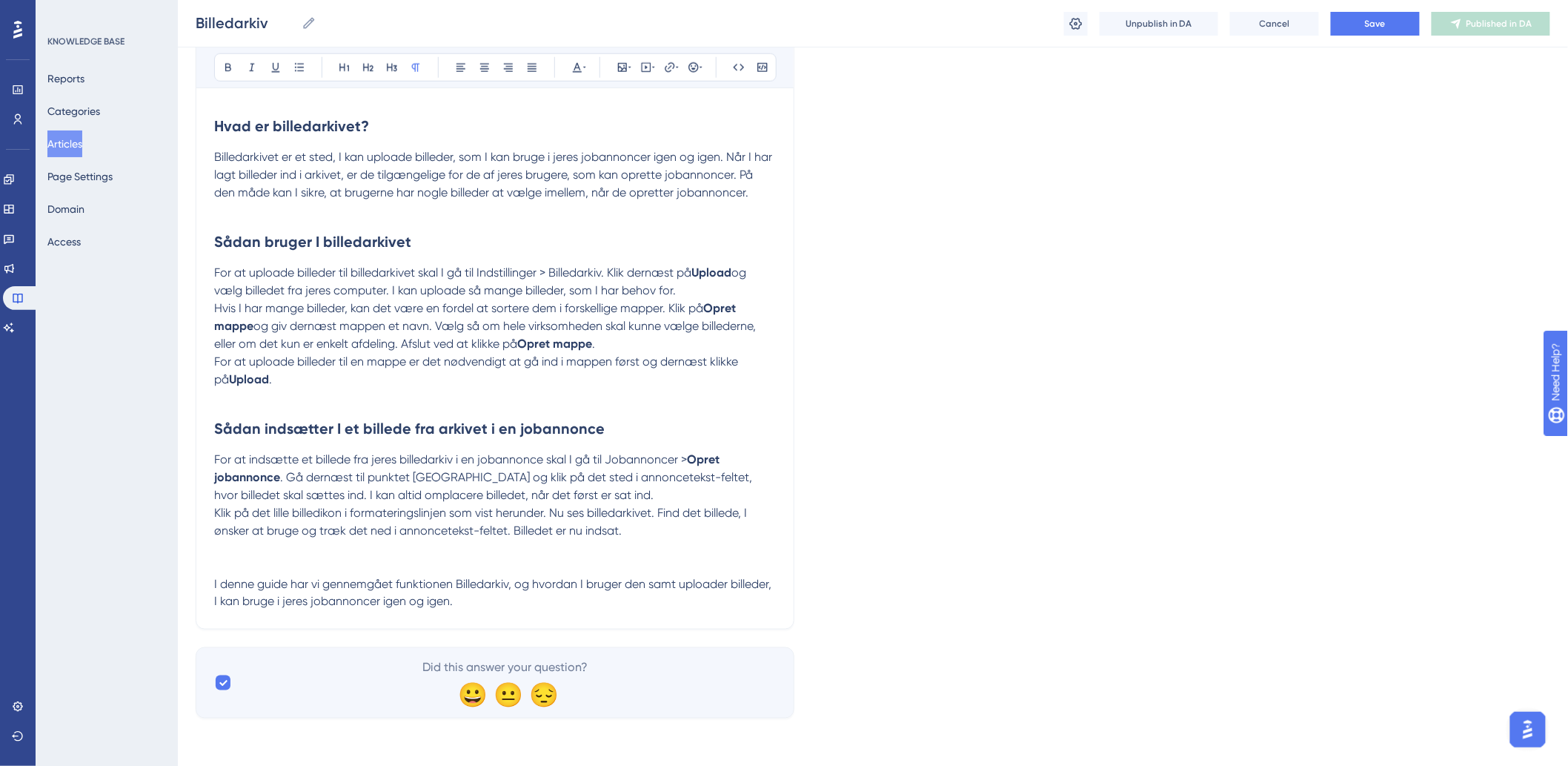
click at [529, 598] on p "I denne guide har vi gennemgået funktionen Billedarkiv, og hvordan I bruger den…" at bounding box center [495, 593] width 562 height 36
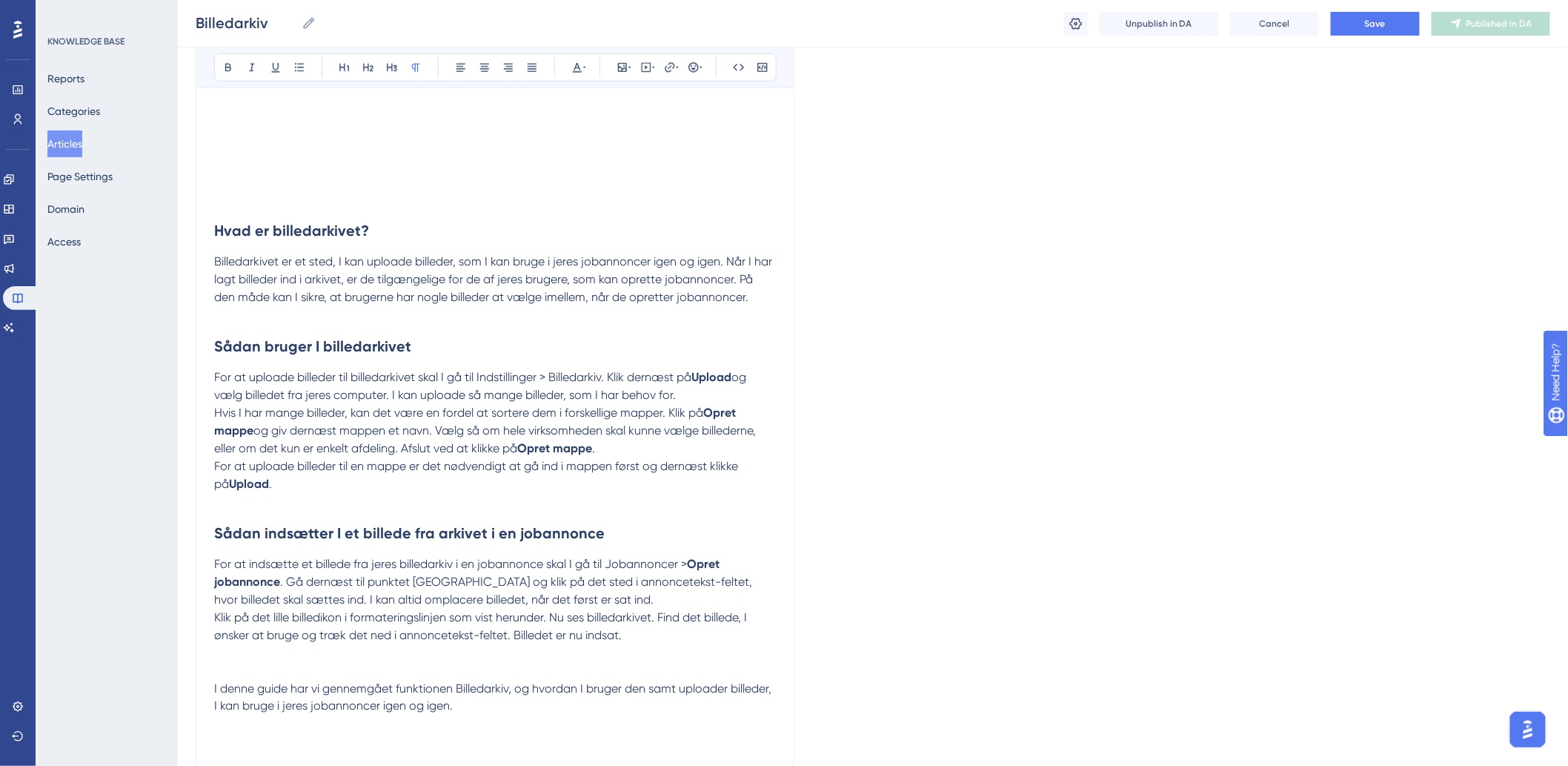
scroll to position [536, 0]
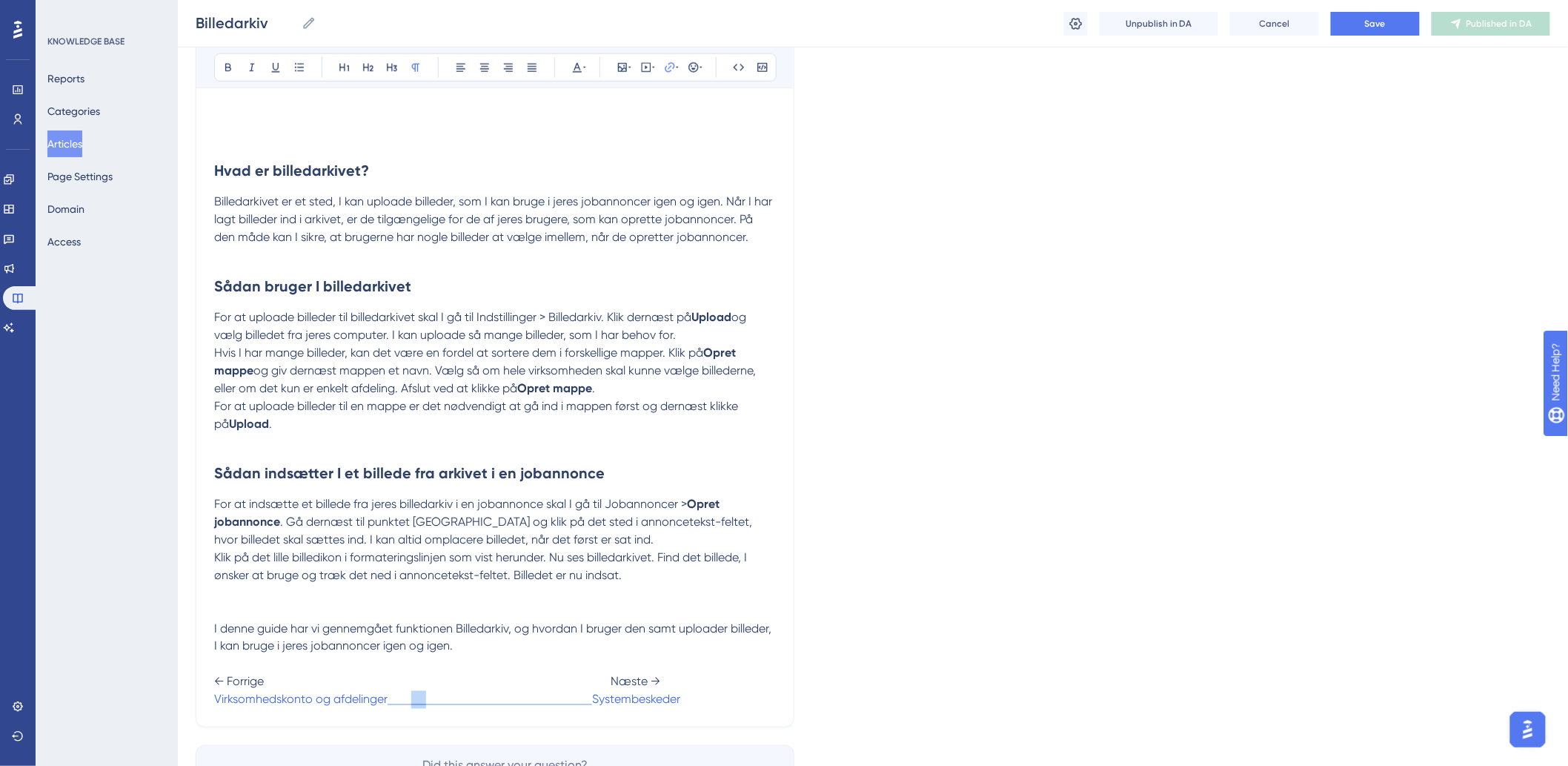
drag, startPoint x: 411, startPoint y: 699, endPoint x: 427, endPoint y: 700, distance: 16.0
click at [427, 700] on span at bounding box center [490, 698] width 205 height 14
click at [412, 672] on p "I denne guide har vi gennemgået funktionen Billedarkiv, og hvordan I bruger den…" at bounding box center [495, 664] width 562 height 89
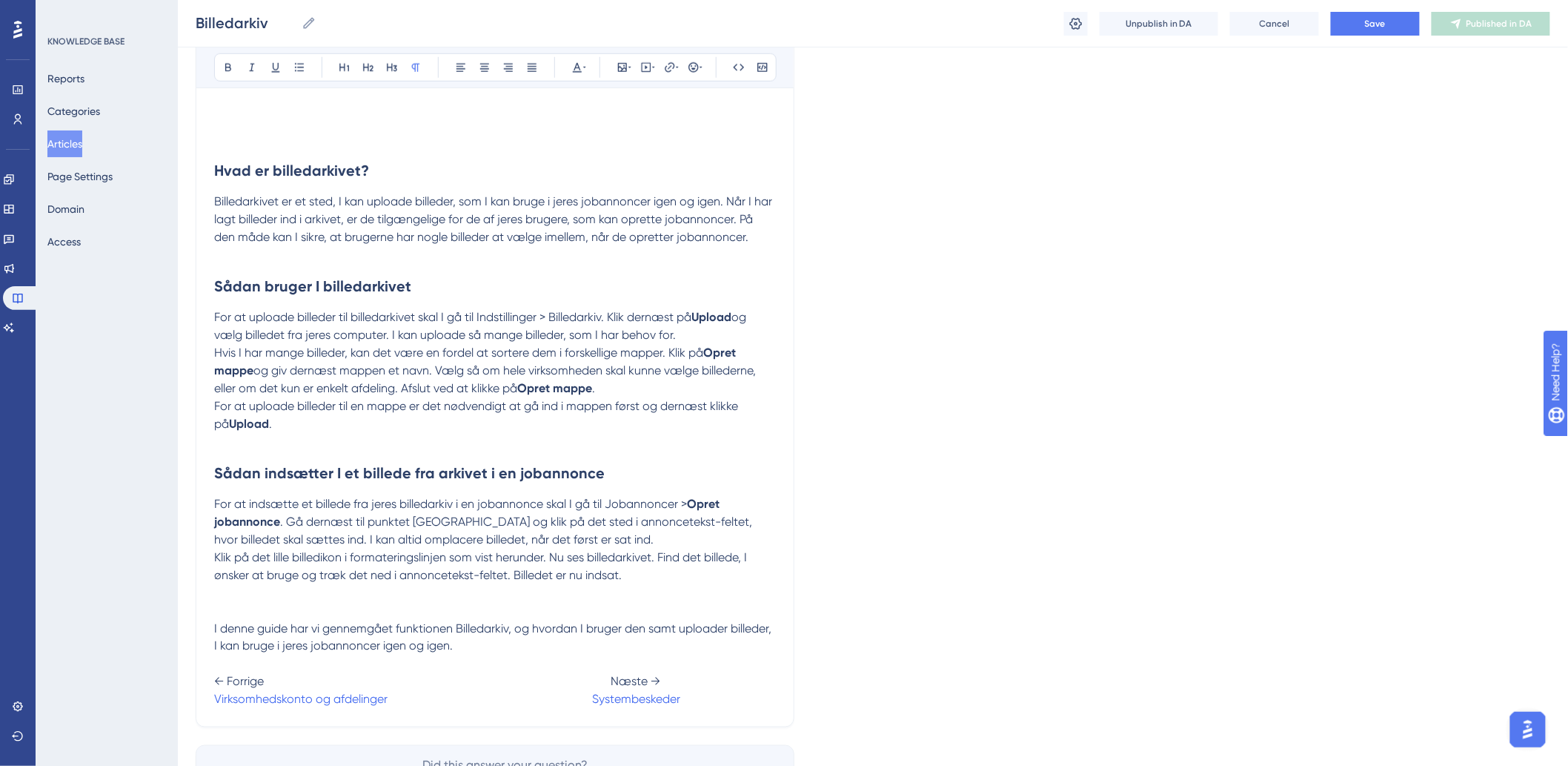
click at [682, 701] on p "I denne guide har vi gennemgået funktionen Billedarkiv, og hvordan I bruger den…" at bounding box center [495, 664] width 562 height 89
click at [323, 664] on p "I denne guide har vi gennemgået funktionen Billedarkiv, og hvordan I bruger den…" at bounding box center [495, 664] width 562 height 89
drag, startPoint x: 392, startPoint y: 700, endPoint x: 212, endPoint y: 707, distance: 180.1
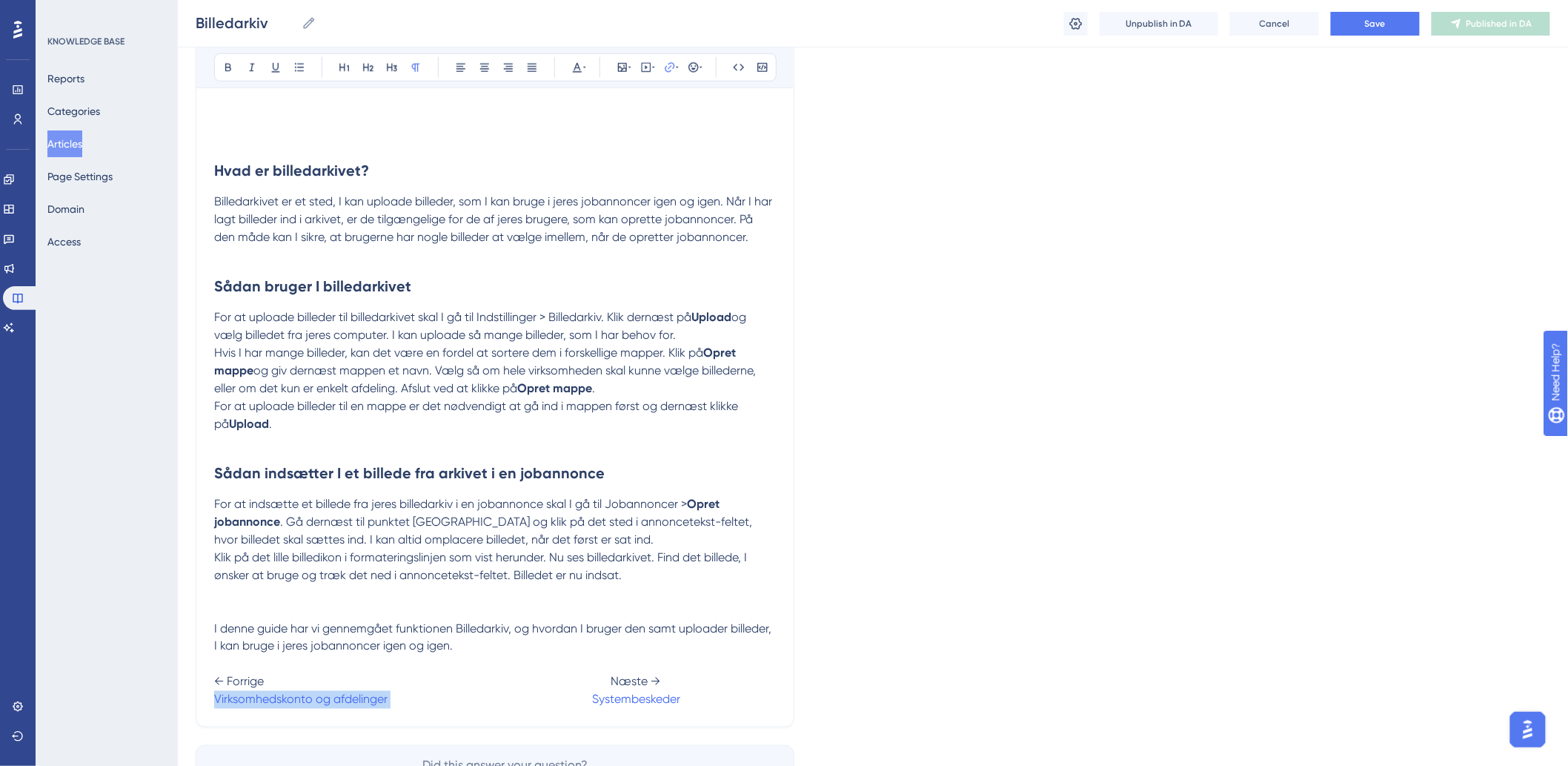
click at [212, 707] on div "Billedarkiv Bold Italic Underline Bullet Point Heading 1 Heading 2 Heading 3 No…" at bounding box center [495, 178] width 598 height 1098
drag, startPoint x: 213, startPoint y: 700, endPoint x: 389, endPoint y: 710, distance: 176.3
click at [389, 708] on p "I denne guide har vi gennemgået funktionen Billedarkiv, og hvordan I bruger den…" at bounding box center [495, 664] width 562 height 89
click at [672, 70] on icon at bounding box center [670, 67] width 12 height 12
type input "h"
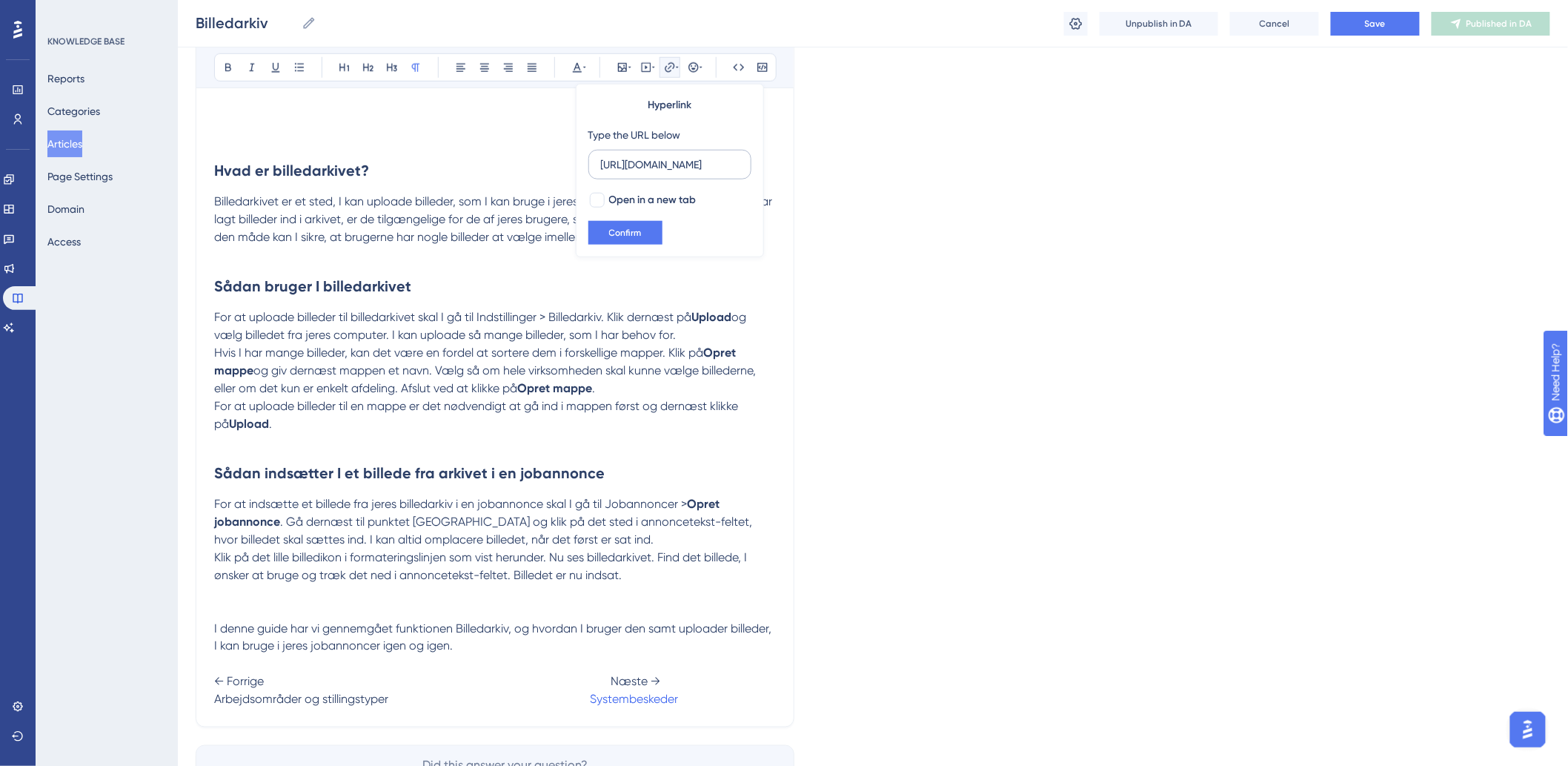
scroll to position [0, 226]
type input "https://help.hr-on.com/da/articles/15186-arbejdsomrader-og-stillingstyper"
click at [627, 232] on span "Confirm" at bounding box center [626, 232] width 33 height 12
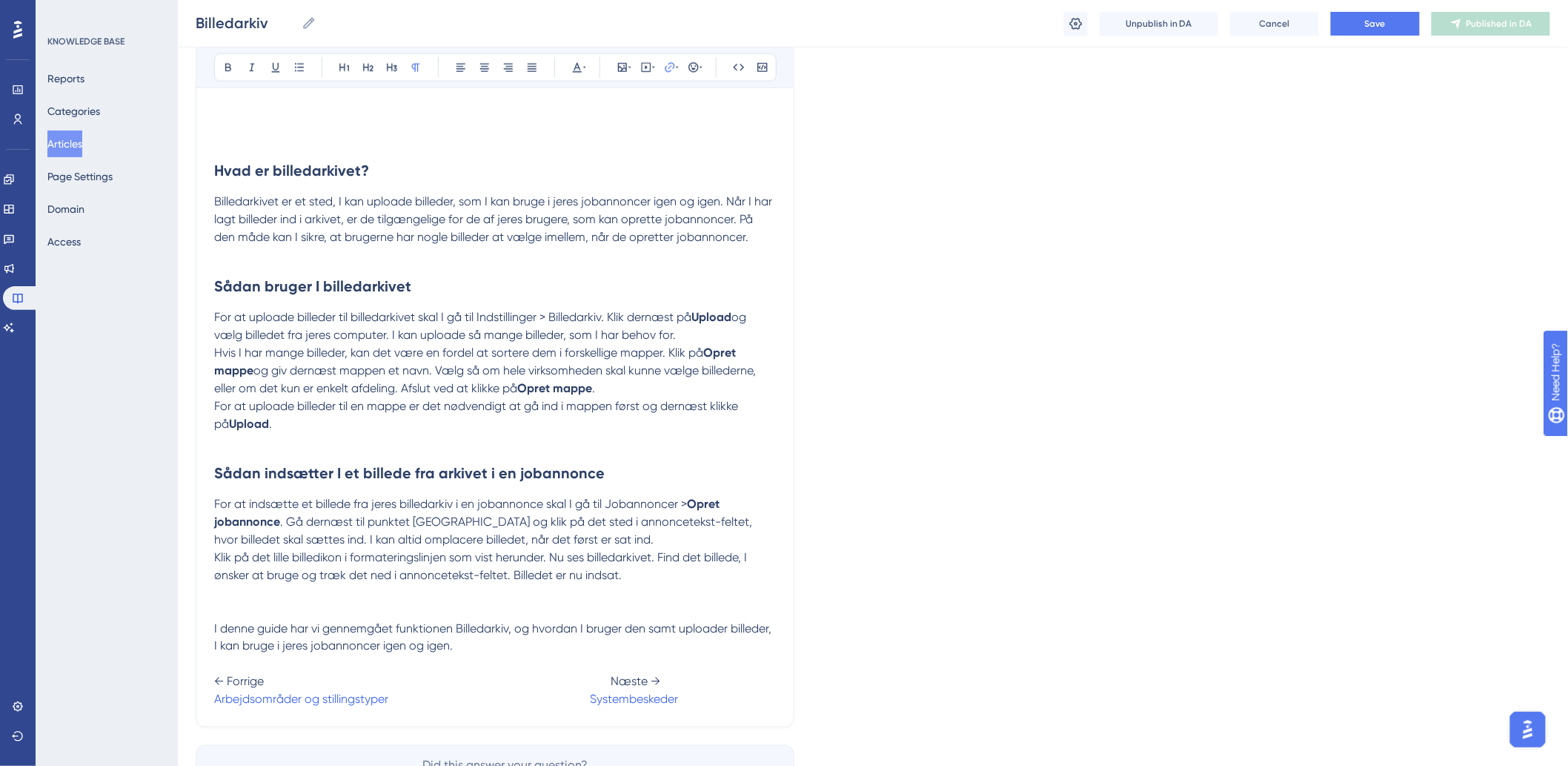
click at [524, 608] on p at bounding box center [495, 610] width 562 height 17
click at [706, 704] on p "I denne guide har vi gennemgået funktionen Billedarkiv, og hvordan I bruger den…" at bounding box center [495, 664] width 562 height 89
click at [750, 695] on p "I denne guide har vi gennemgået funktionen Billedarkiv, og hvordan I bruger den…" at bounding box center [495, 664] width 562 height 89
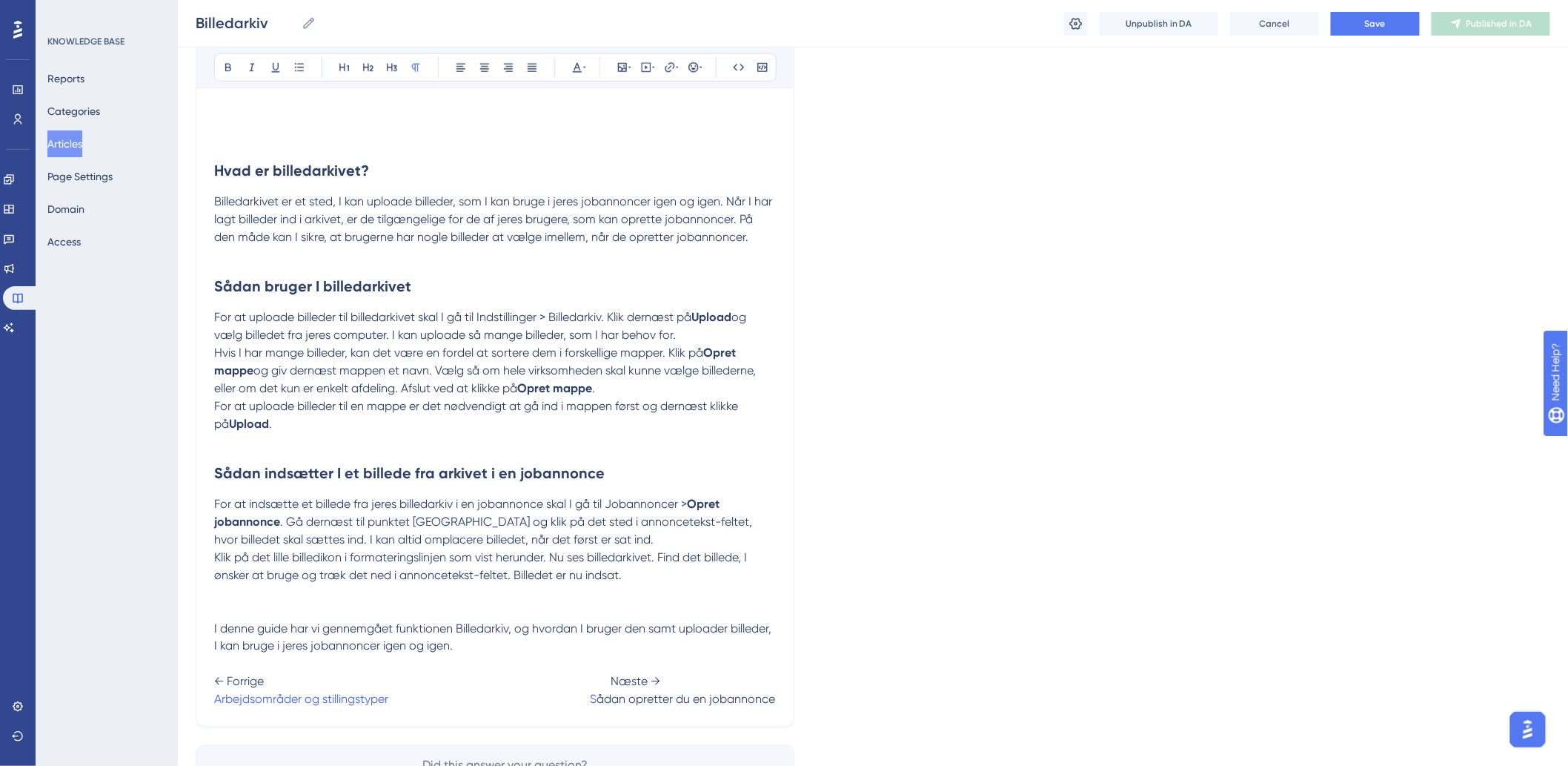
click at [590, 702] on span at bounding box center [490, 698] width 199 height 14
drag, startPoint x: 752, startPoint y: 696, endPoint x: 544, endPoint y: 712, distance: 208.6
click at [544, 712] on div "Billedarkiv Bold Italic Underline Bullet Point Heading 1 Heading 2 Heading 3 No…" at bounding box center [495, 178] width 598 height 1098
click at [661, 68] on button at bounding box center [670, 67] width 21 height 21
type input "h"
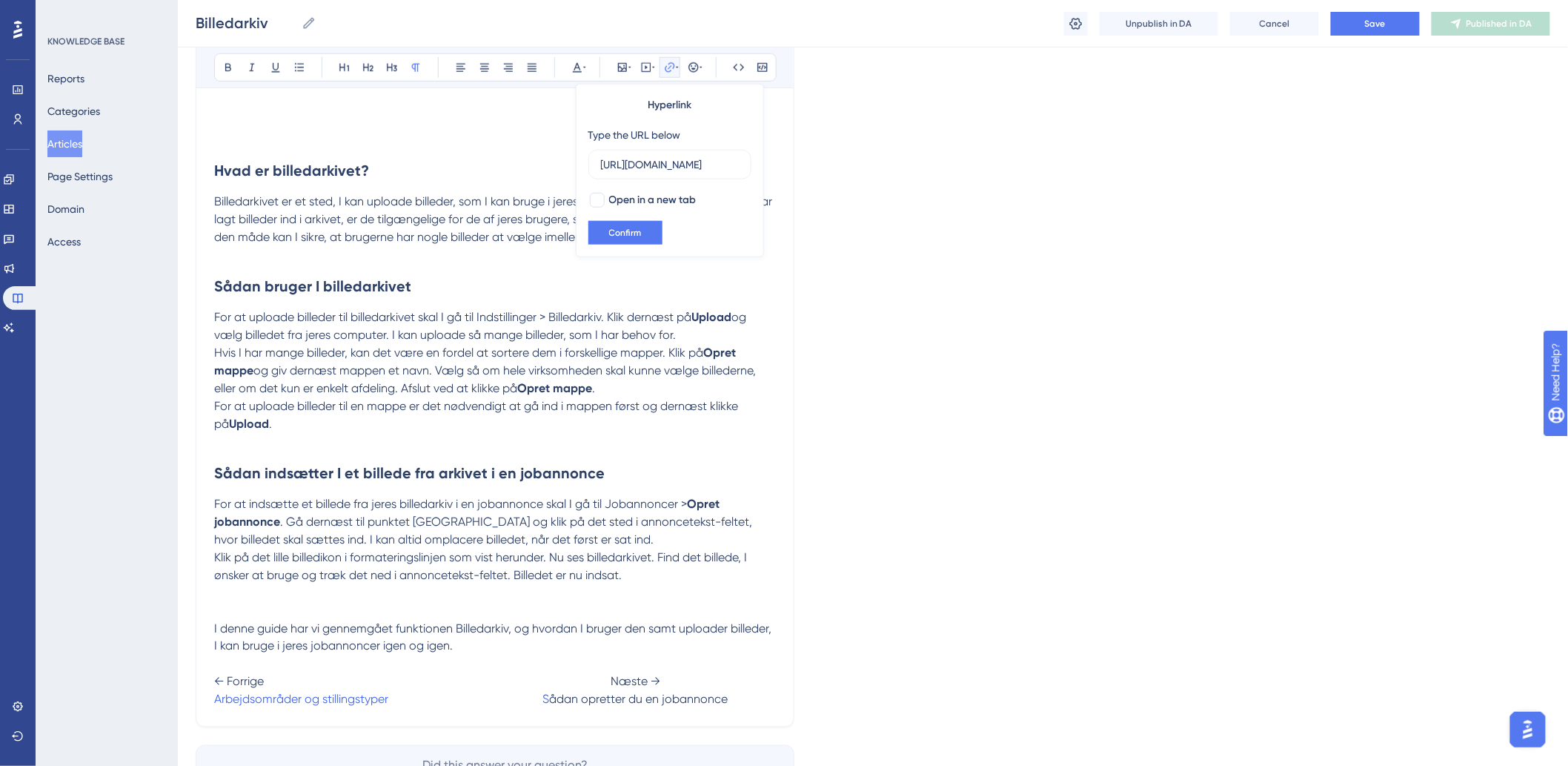
scroll to position [0, 238]
type input "https://help.hr-on.com/da/articles/15188-sadan-opretter-du-en-jobannonce"
click at [653, 223] on button "Confirm" at bounding box center [625, 232] width 74 height 24
click at [690, 596] on p at bounding box center [495, 592] width 562 height 17
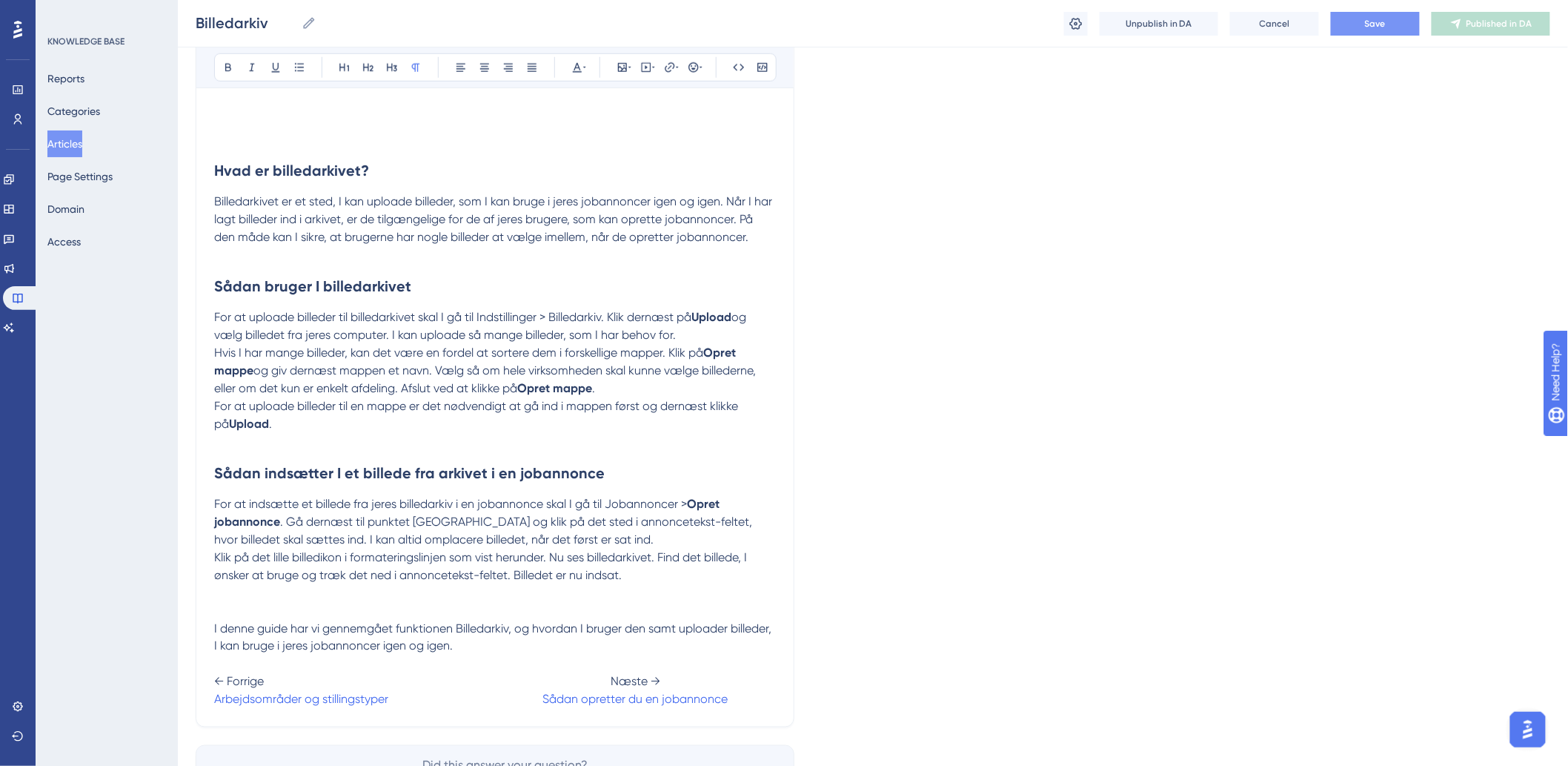
click at [1350, 30] on button "Save" at bounding box center [1375, 24] width 89 height 24
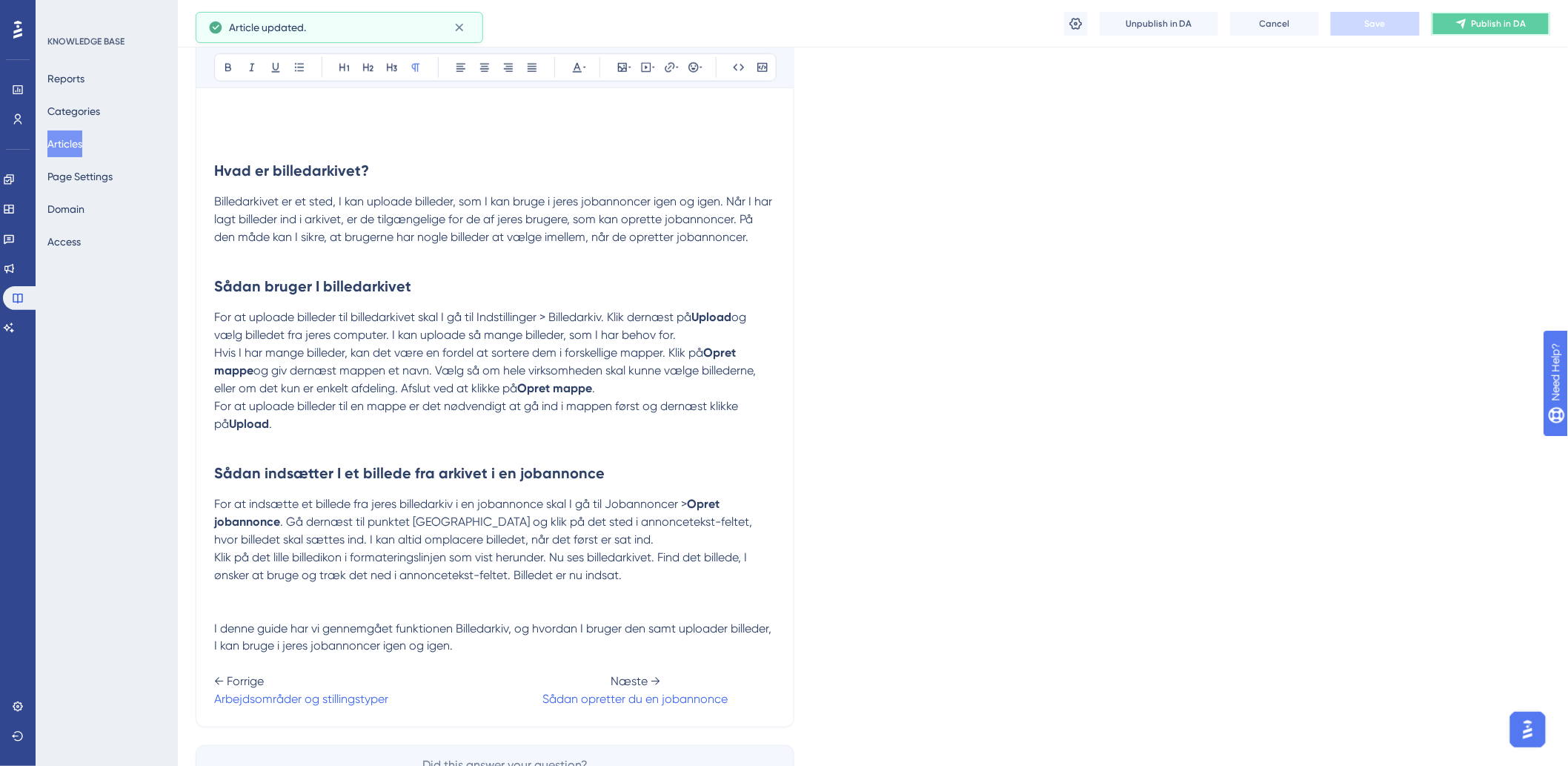
click at [1468, 21] on button "Publish in DA" at bounding box center [1491, 24] width 119 height 24
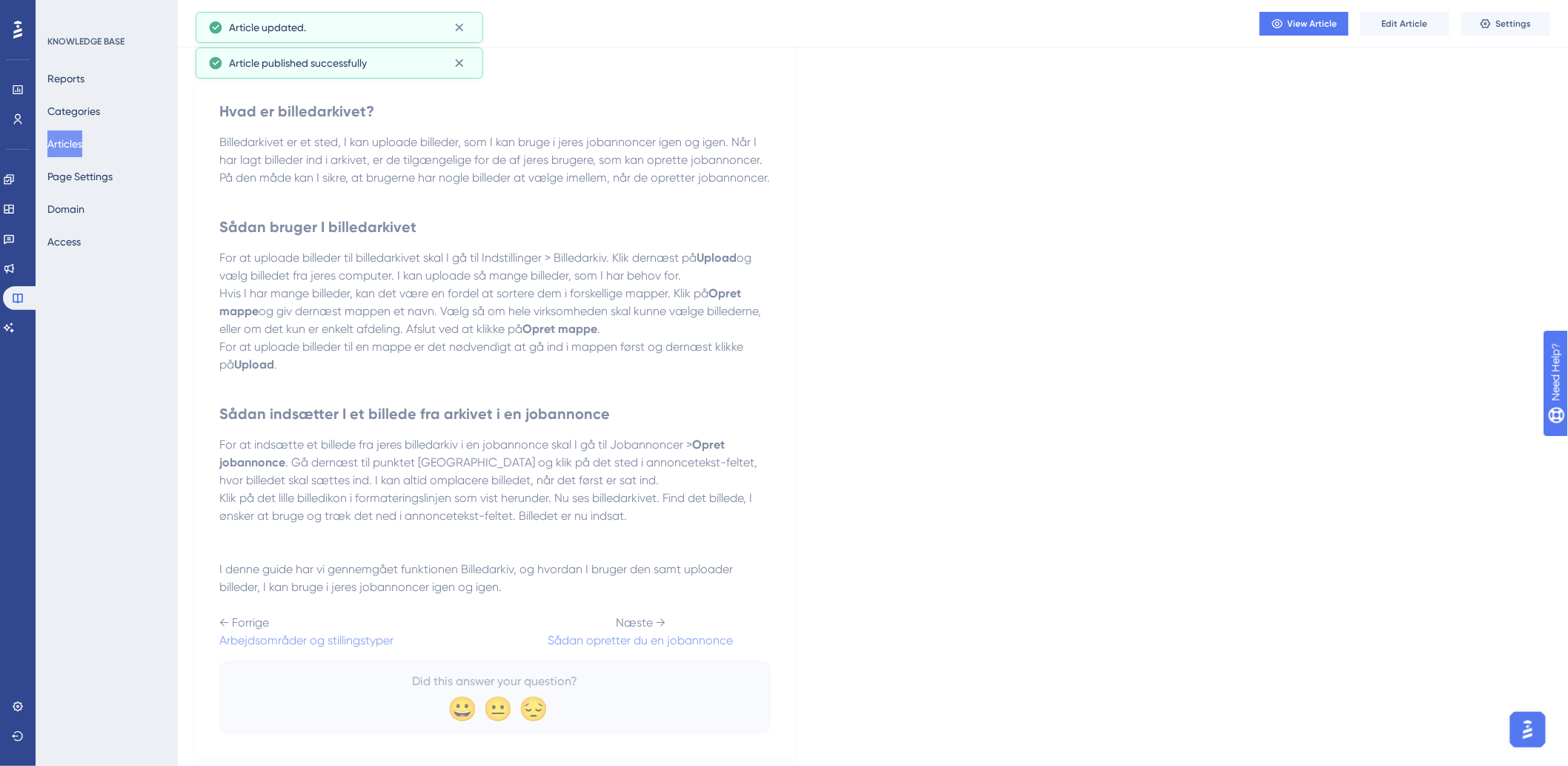
scroll to position [573, 0]
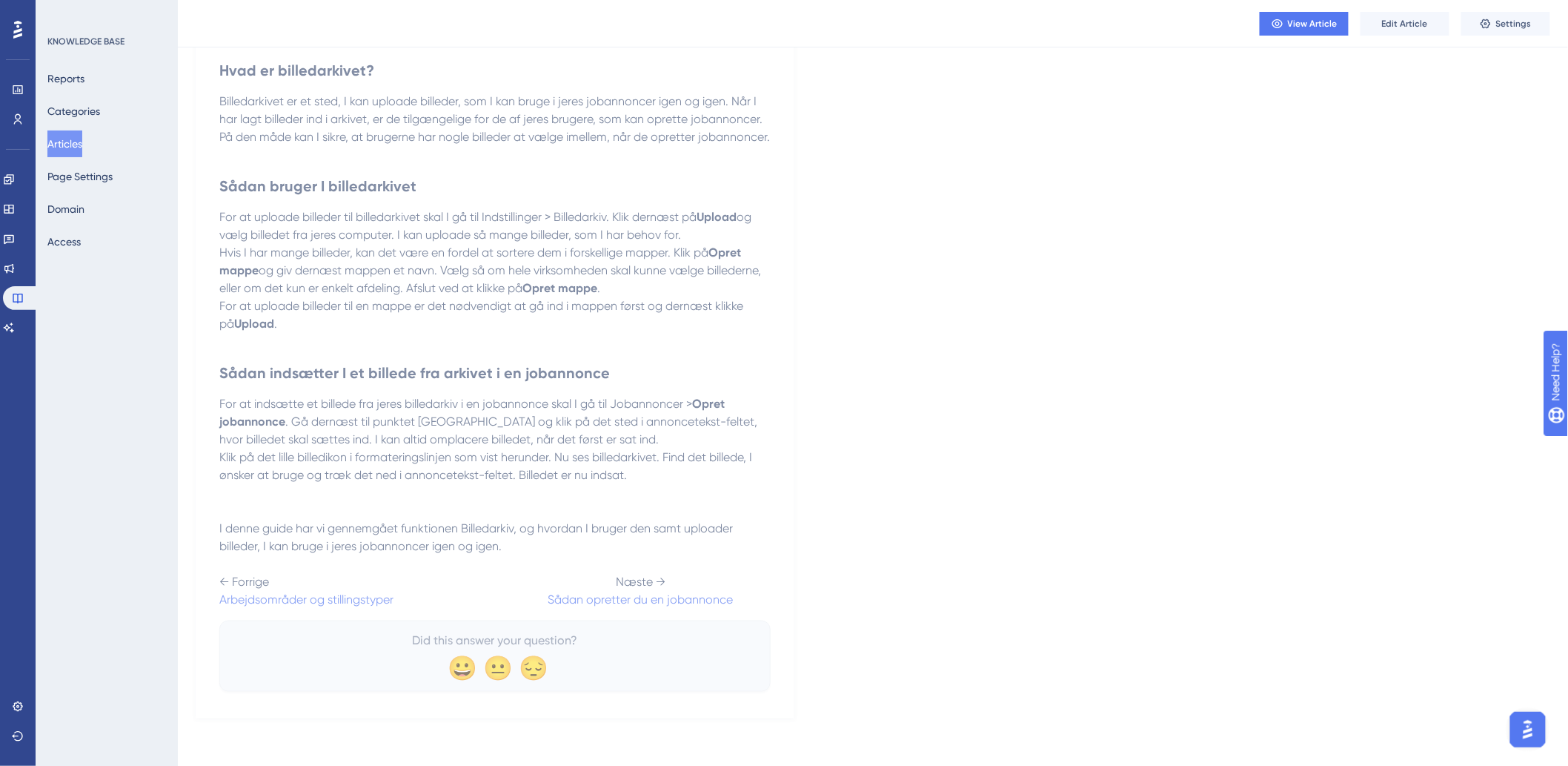
drag, startPoint x: 60, startPoint y: 137, endPoint x: 314, endPoint y: 88, distance: 258.7
click at [60, 137] on button "Articles" at bounding box center [65, 144] width 35 height 27
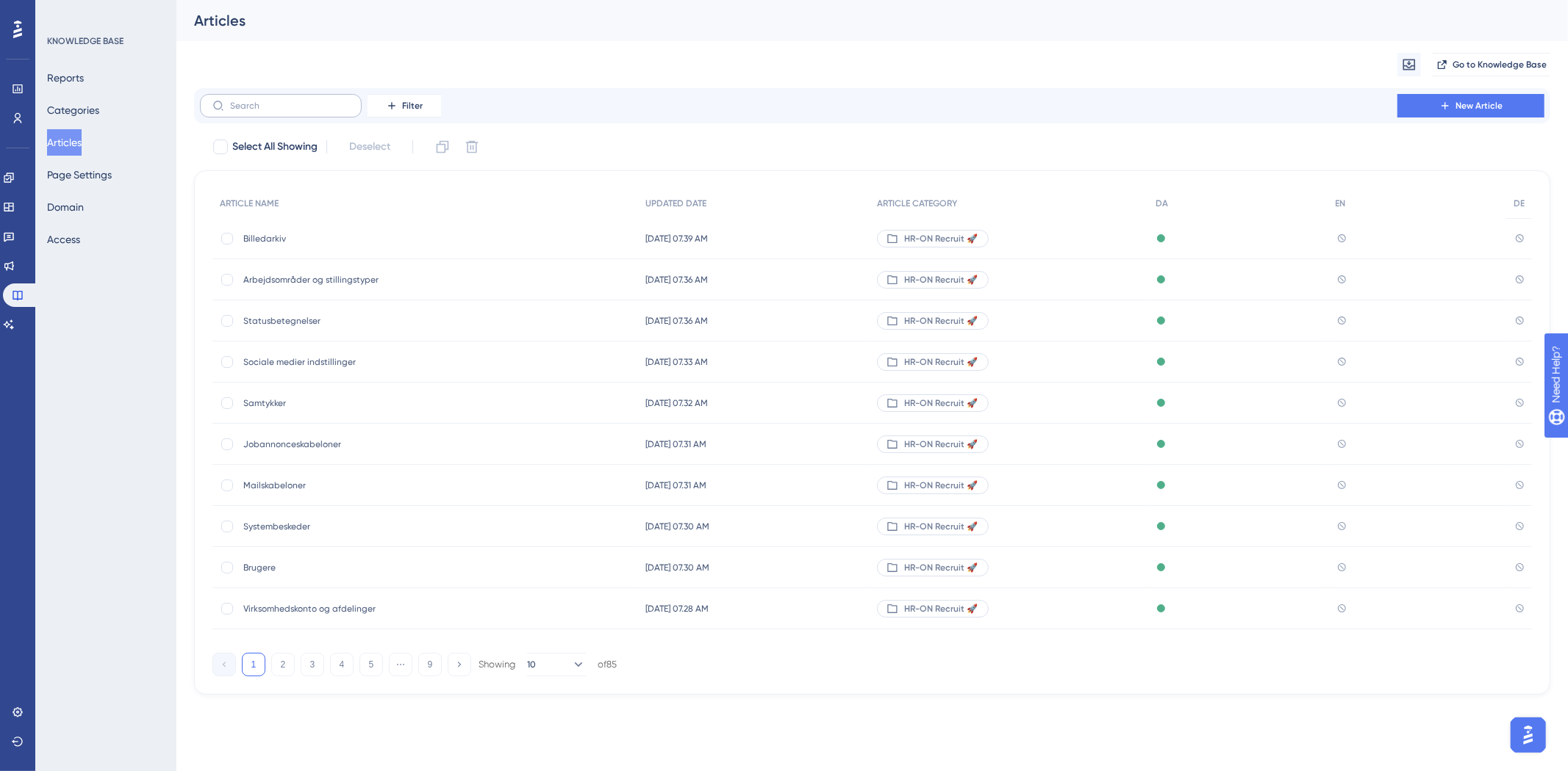
click at [292, 115] on label at bounding box center [280, 106] width 162 height 24
click at [292, 111] on input "text" at bounding box center [289, 105] width 119 height 10
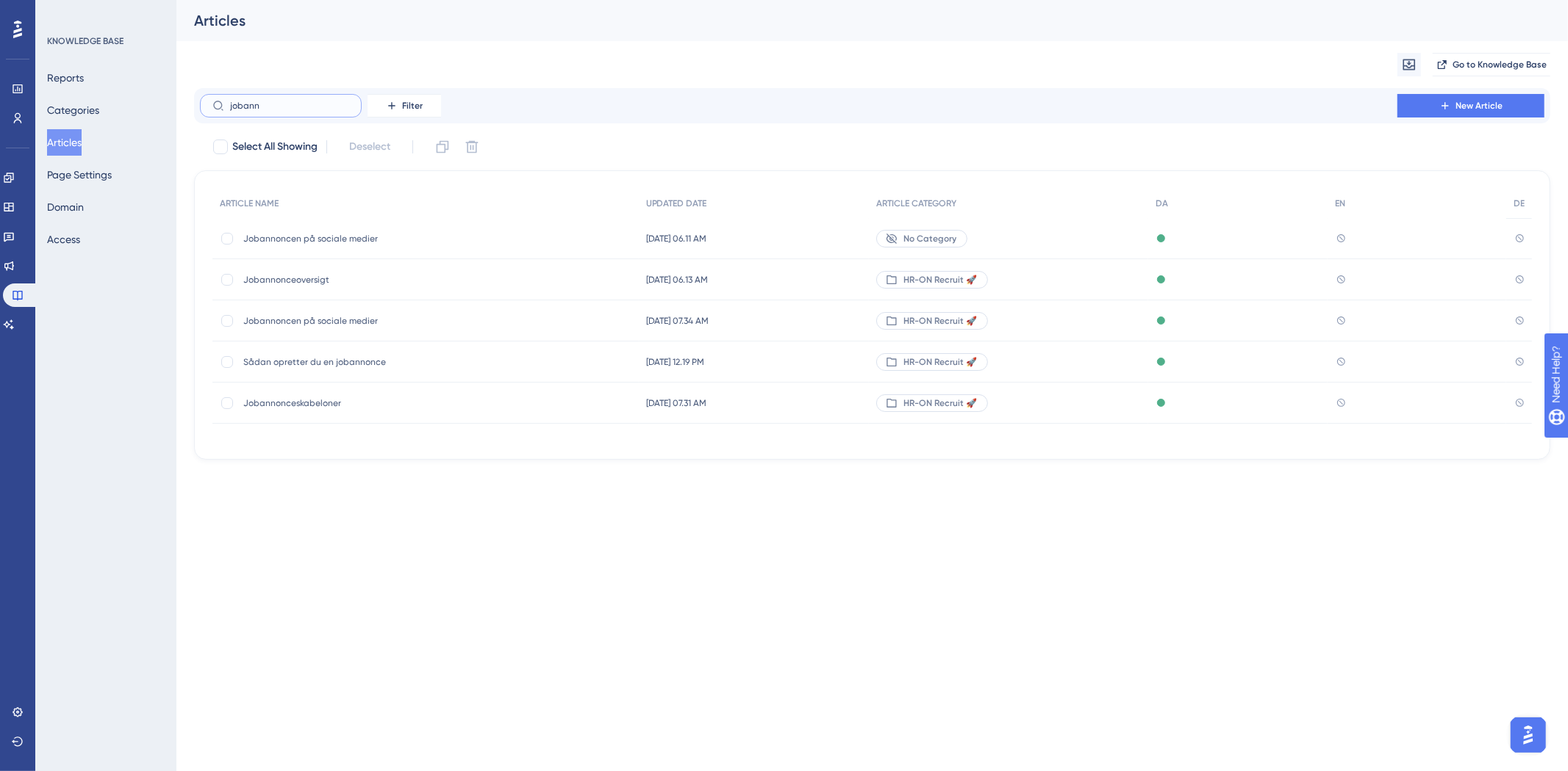
type input "jobann"
click at [269, 236] on span "Jobannoncen på sociale medier" at bounding box center [360, 239] width 235 height 12
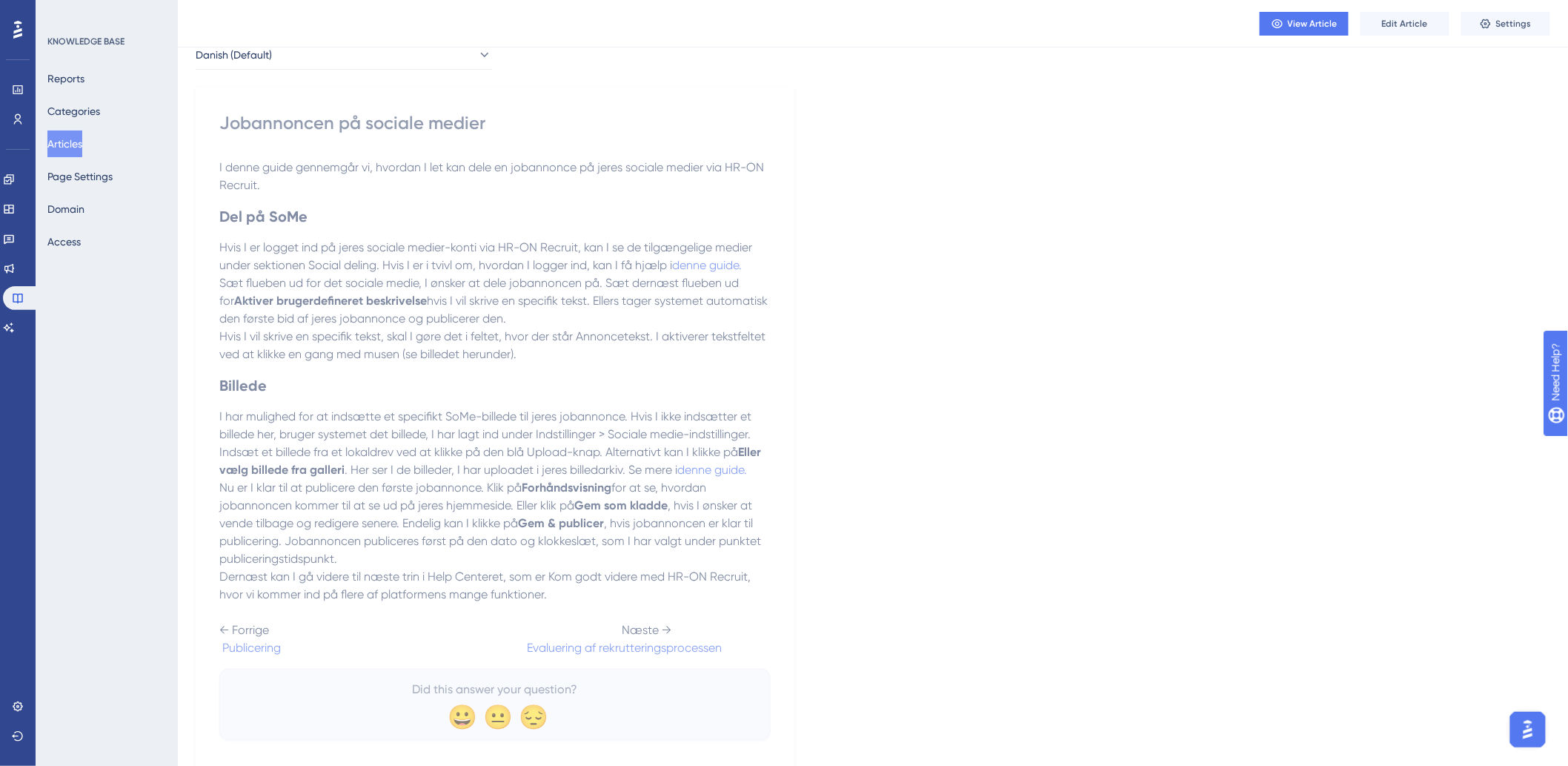
scroll to position [127, 0]
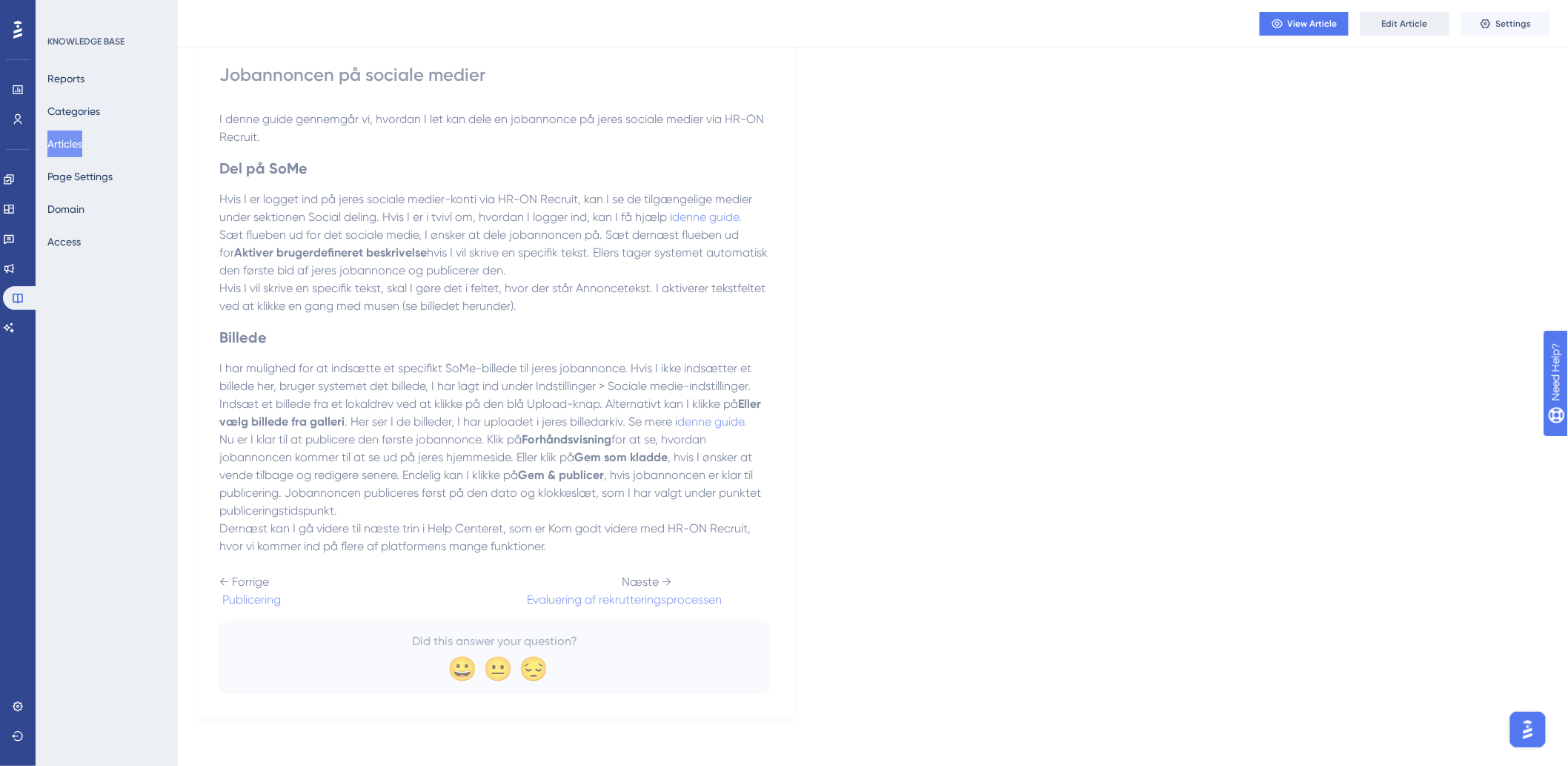
click at [1402, 27] on span "Edit Article" at bounding box center [1405, 23] width 46 height 12
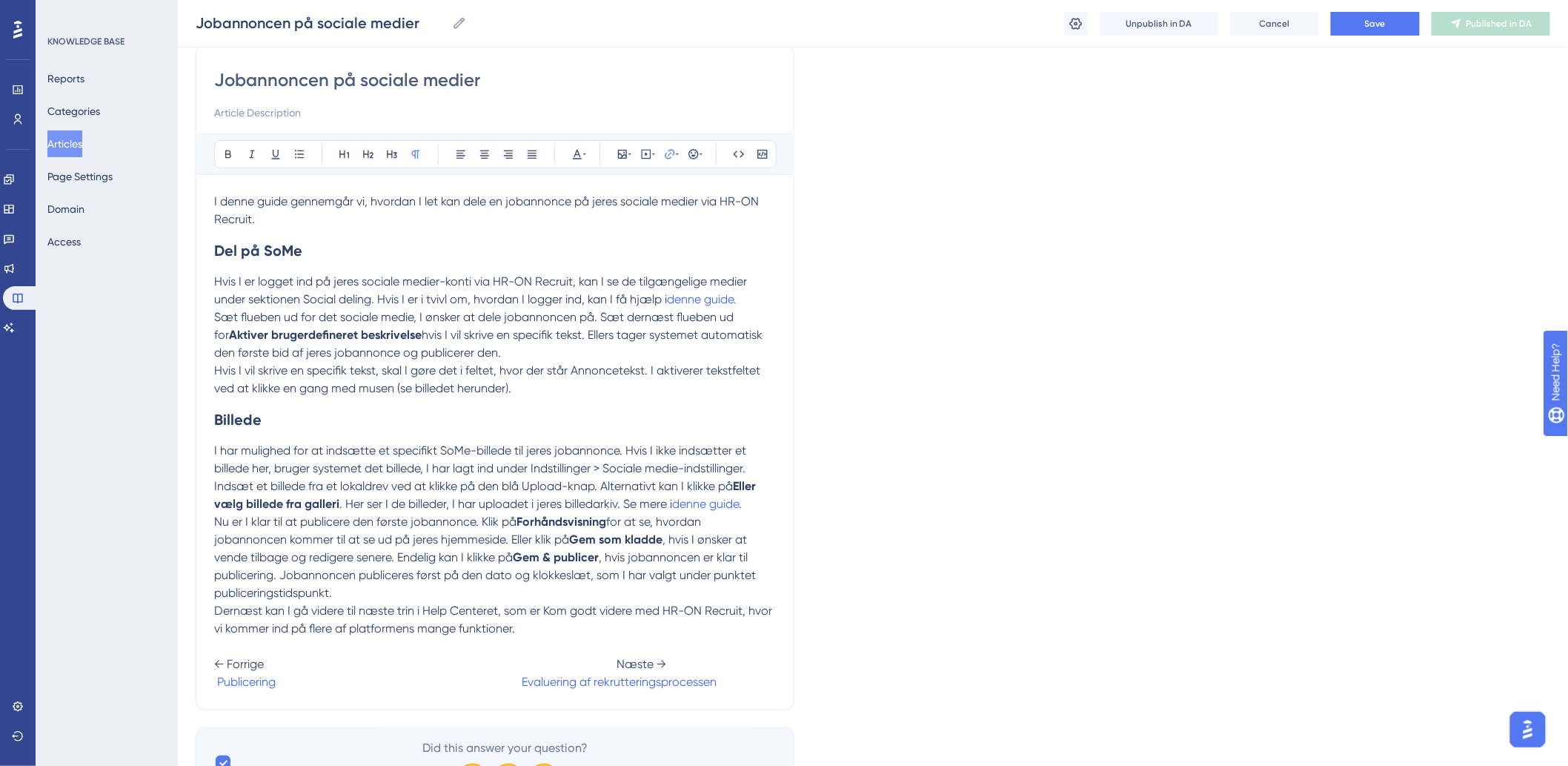
scroll to position [204, 0]
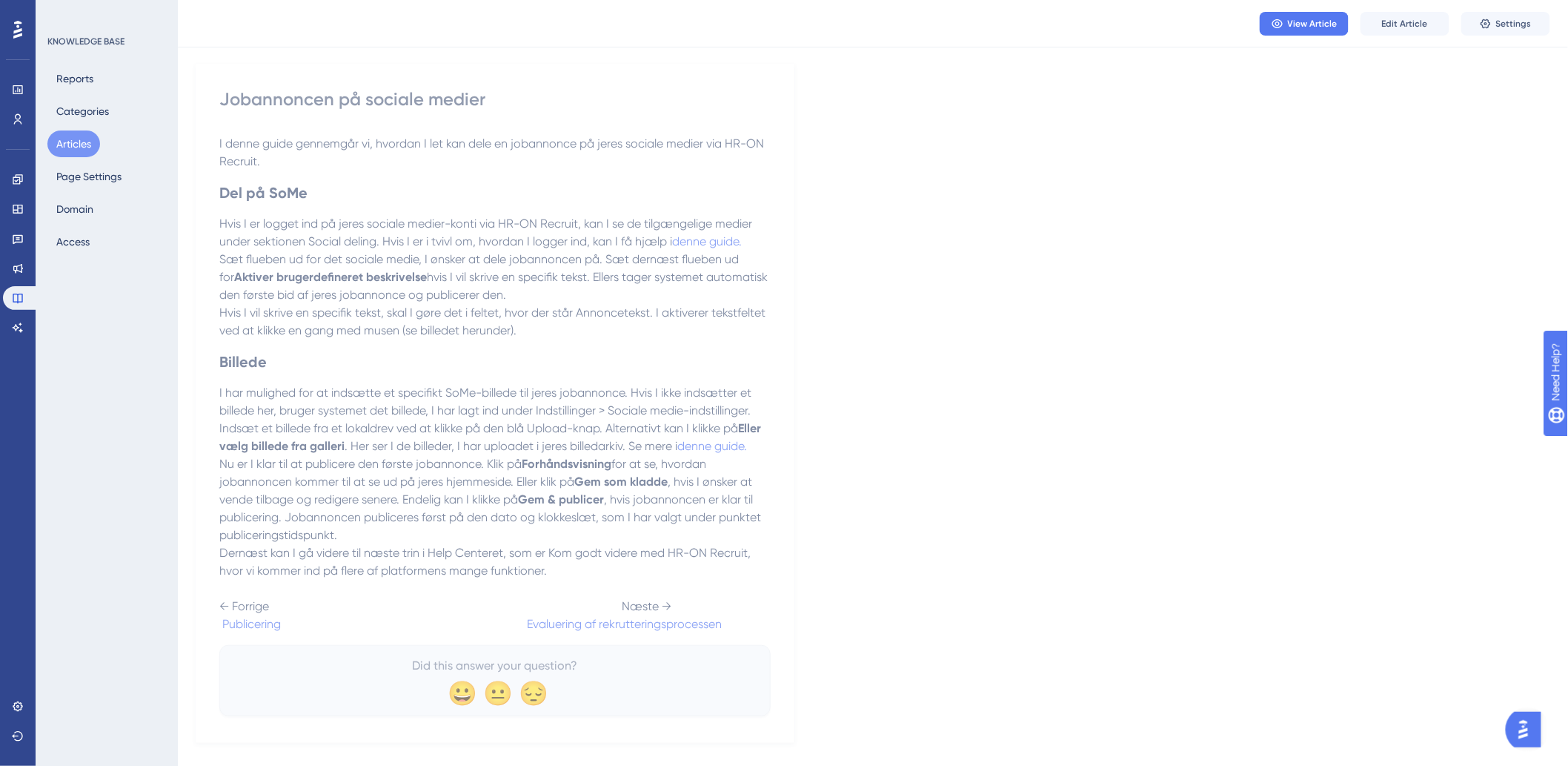
scroll to position [127, 0]
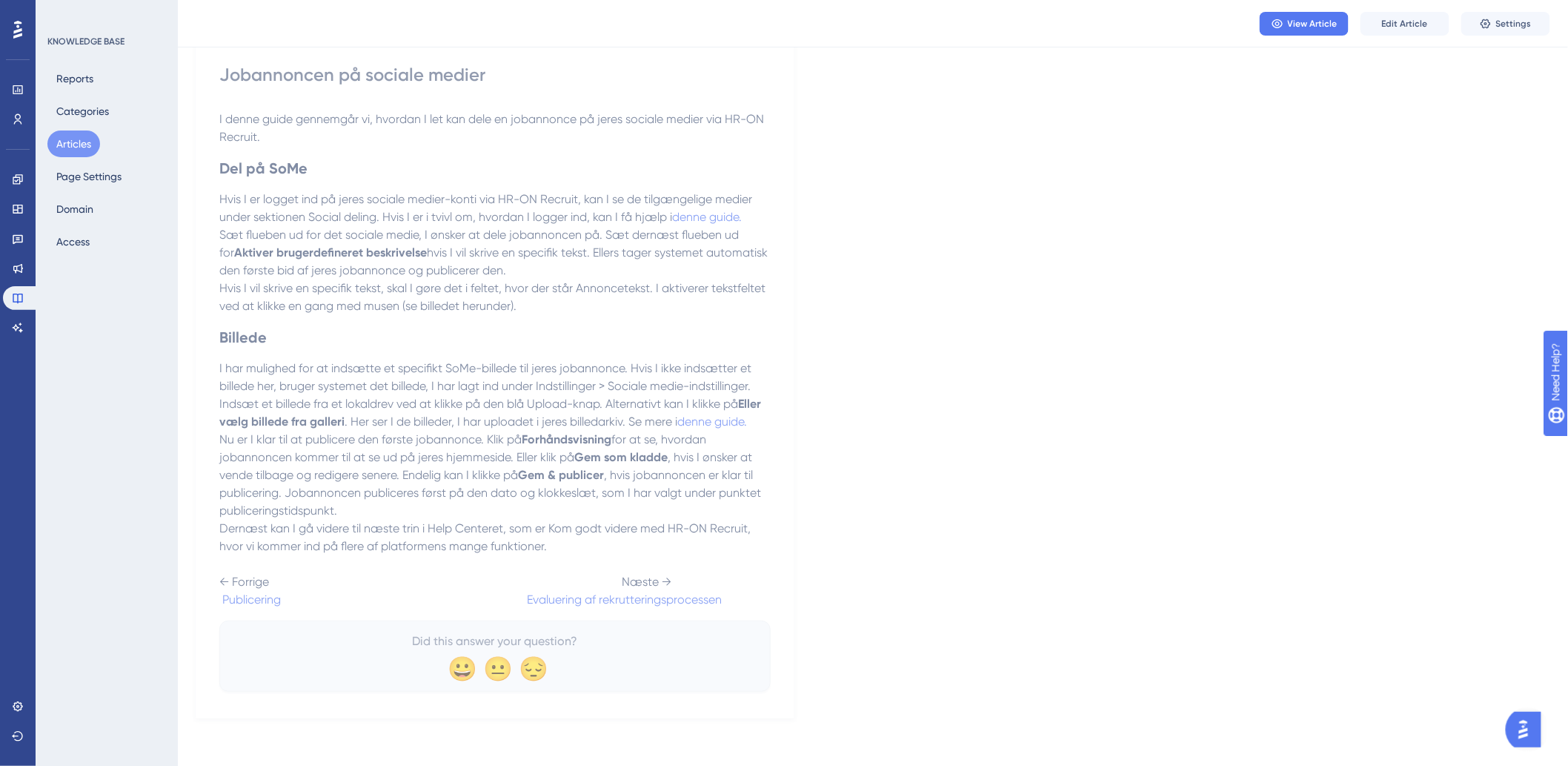
click at [1396, 38] on div "View Article Edit Article Settings" at bounding box center [872, 24] width 1390 height 48
click at [1396, 31] on button "Edit Article" at bounding box center [1404, 24] width 89 height 24
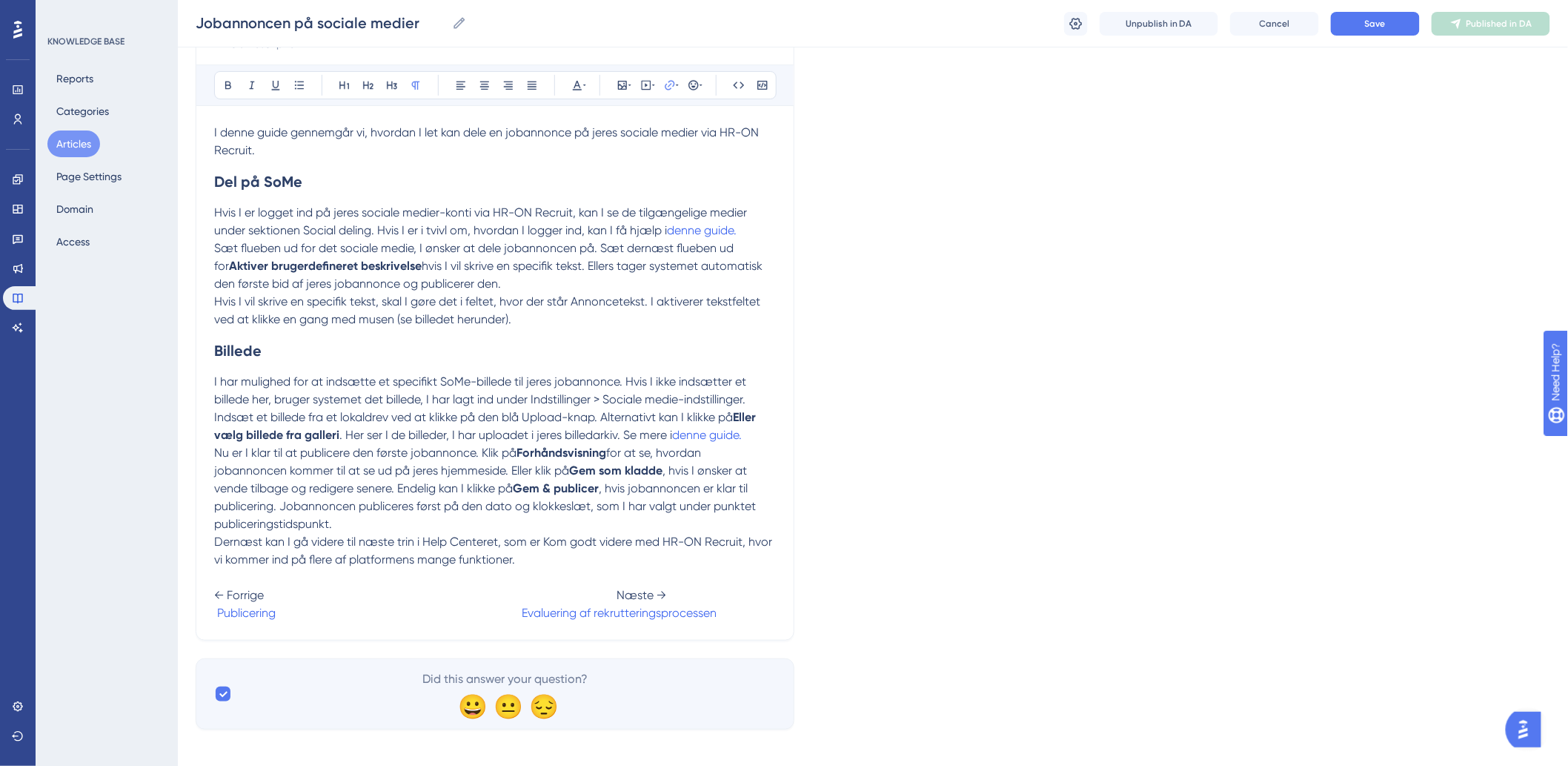
scroll to position [204, 0]
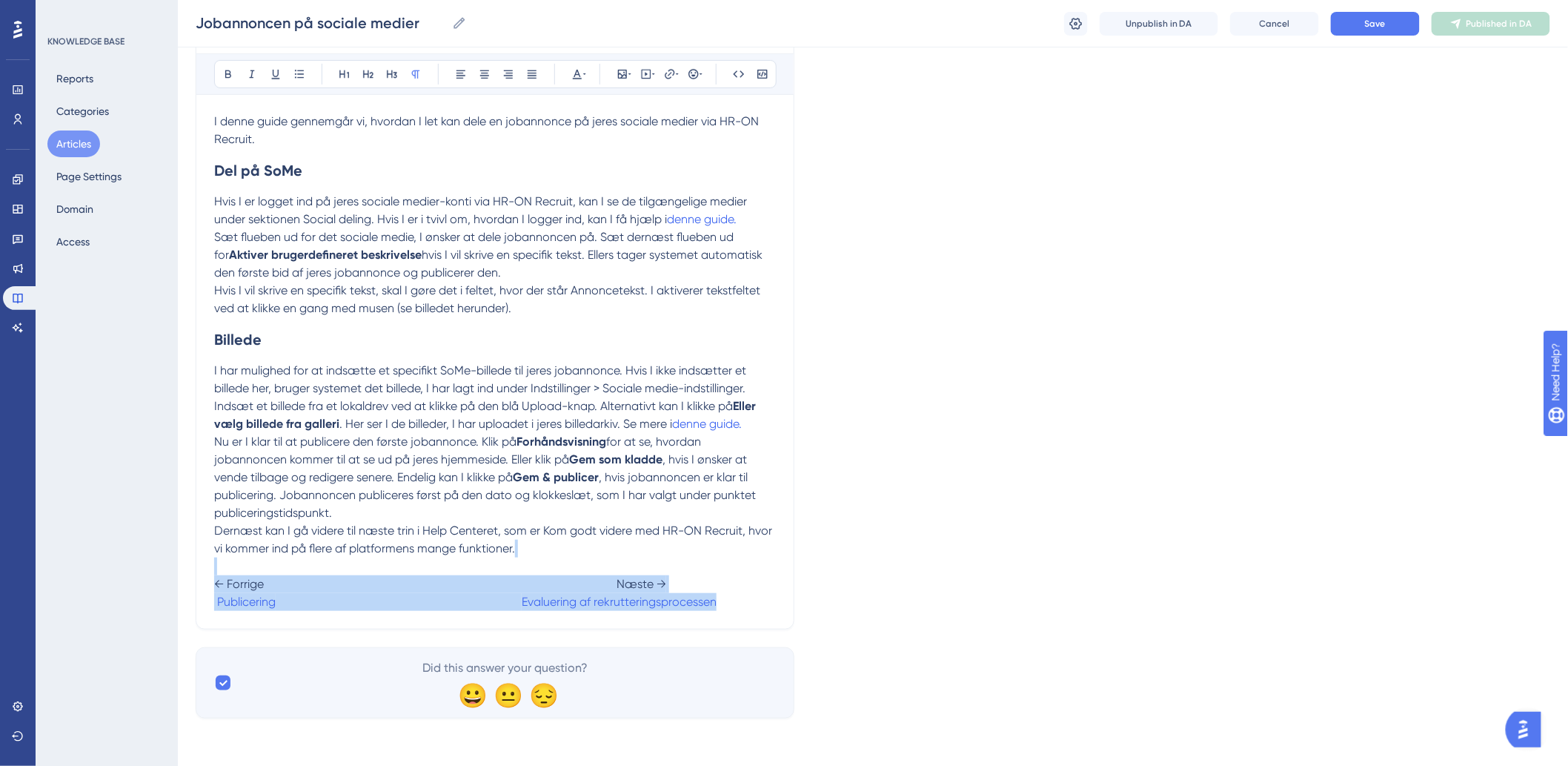
drag, startPoint x: 755, startPoint y: 610, endPoint x: 188, endPoint y: 557, distance: 569.5
click at [188, 557] on div "Performance Users Engagement Widgets Feedback Product Updates Knowledge Base AI…" at bounding box center [872, 270] width 1390 height 944
copy p "← Forrige Næste → Publicering Evaluering af rekrutteringsprocessen"
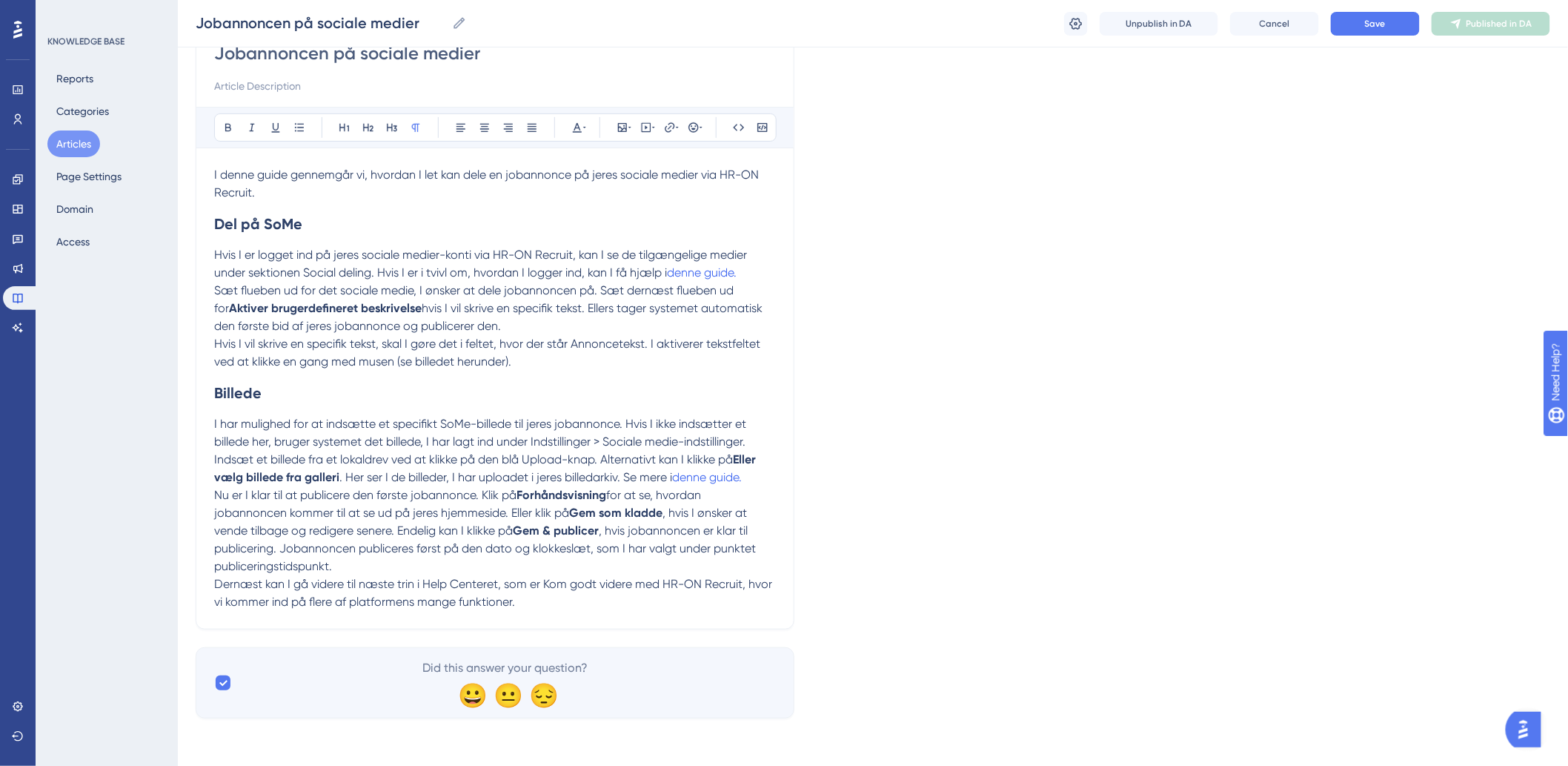
scroll to position [150, 0]
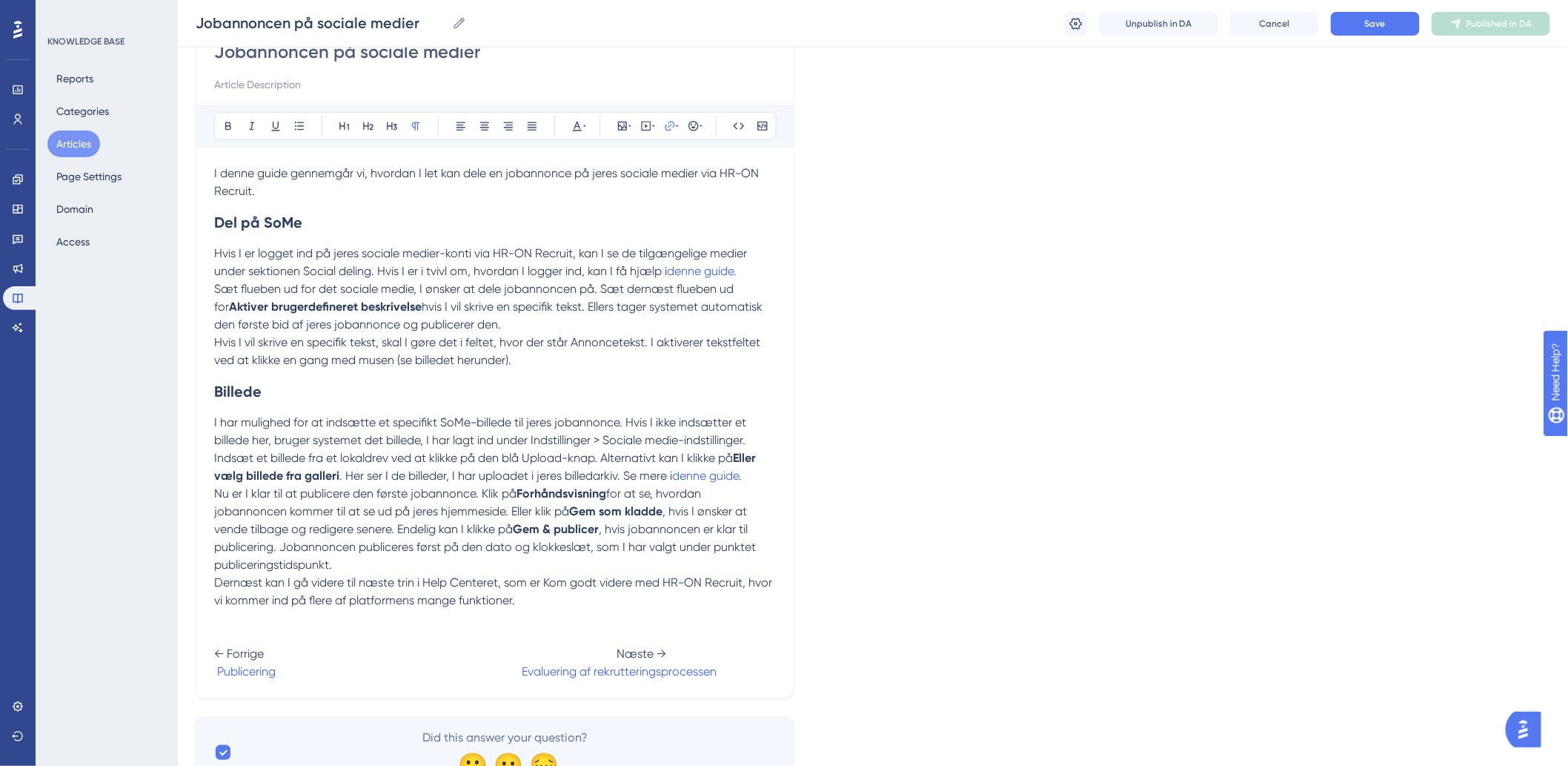
click at [1386, 40] on div "Jobannoncen på sociale medier Jobannoncen på sociale medier Unpublish in DA Can…" at bounding box center [872, 24] width 1390 height 48
click at [1386, 27] on button "Save" at bounding box center [1375, 24] width 89 height 24
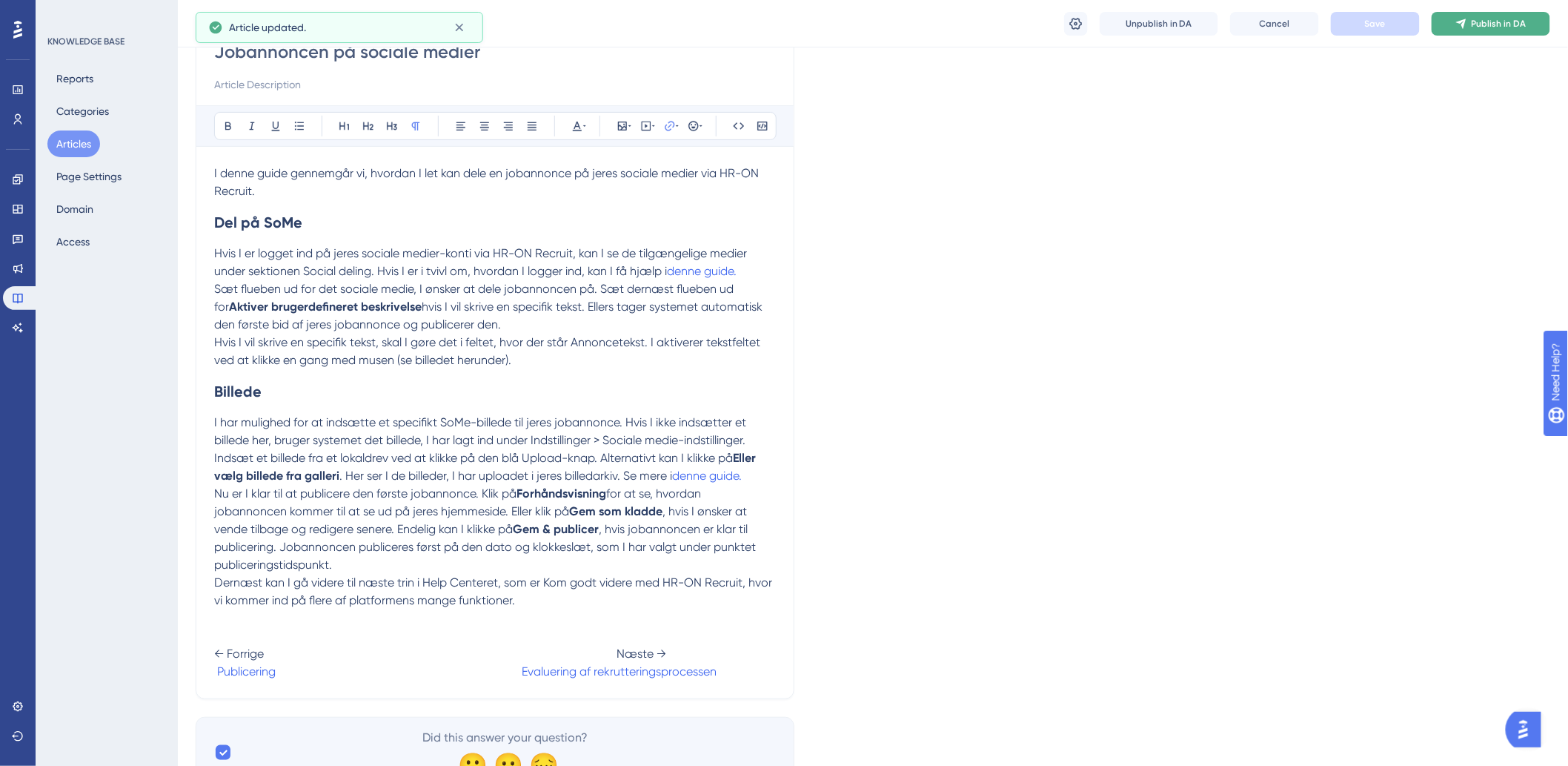
click at [1502, 24] on span "Publish in DA" at bounding box center [1499, 23] width 55 height 12
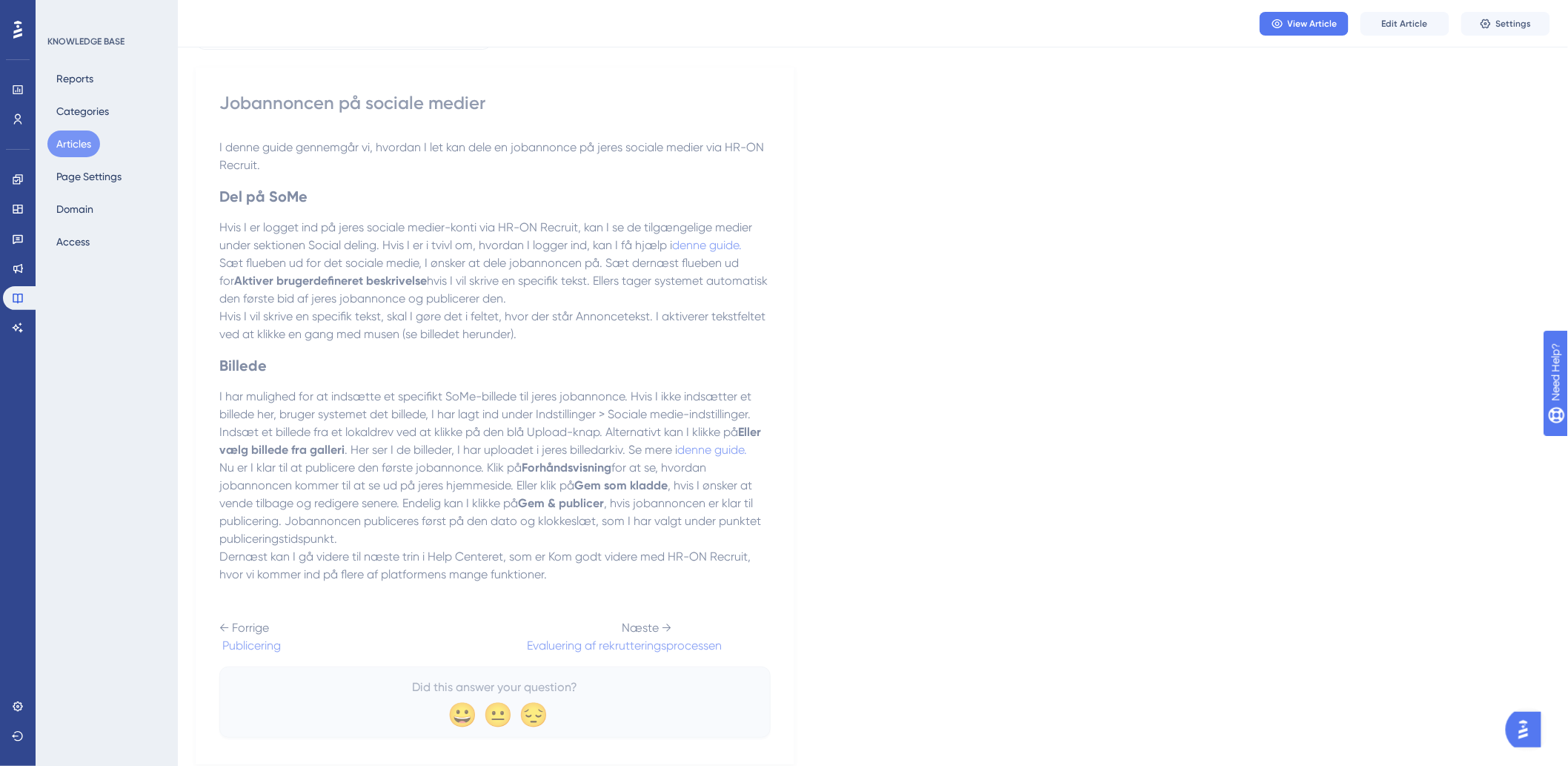
scroll to position [0, 0]
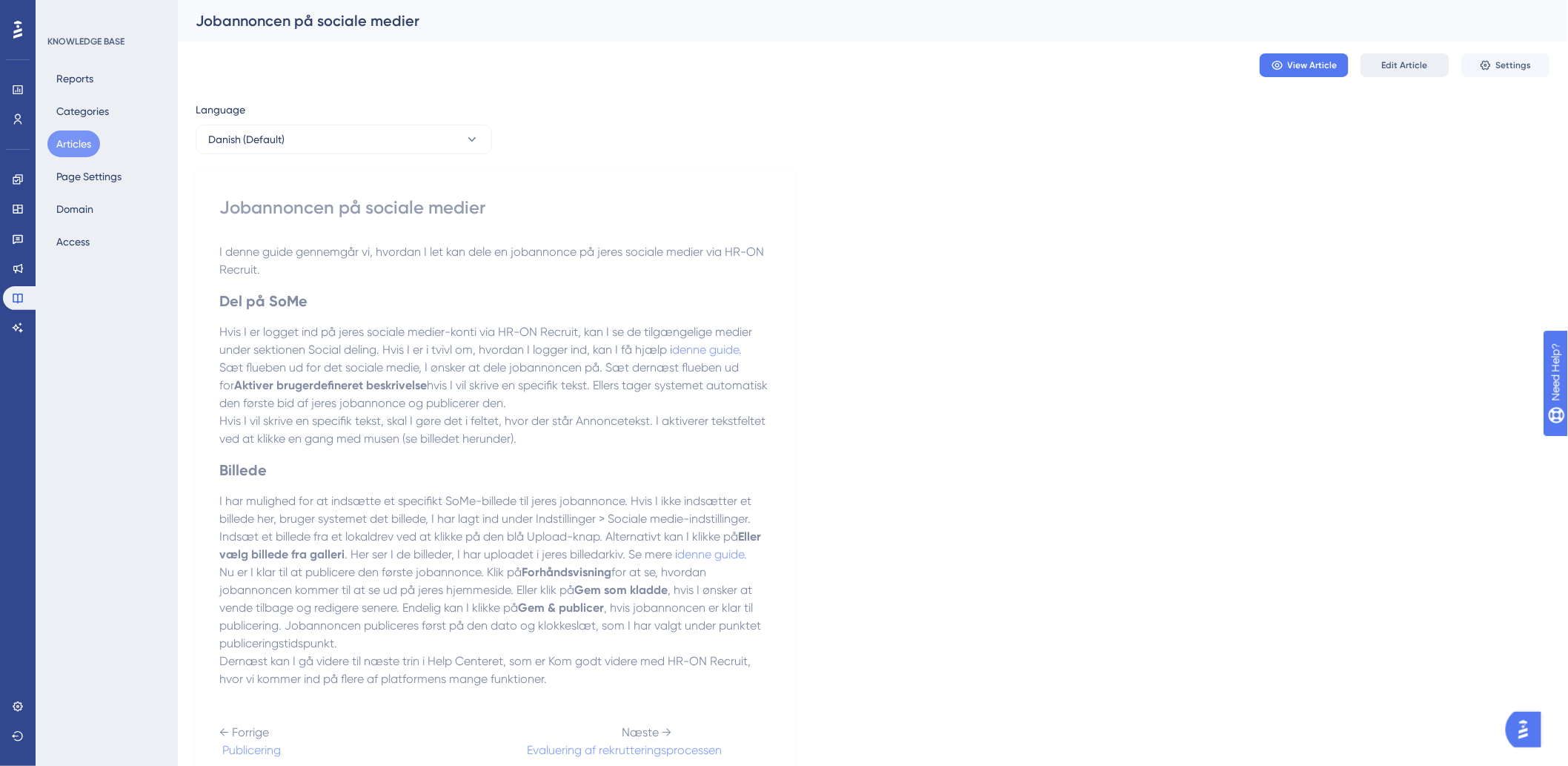
click at [1429, 74] on button "Edit Article" at bounding box center [1404, 65] width 89 height 24
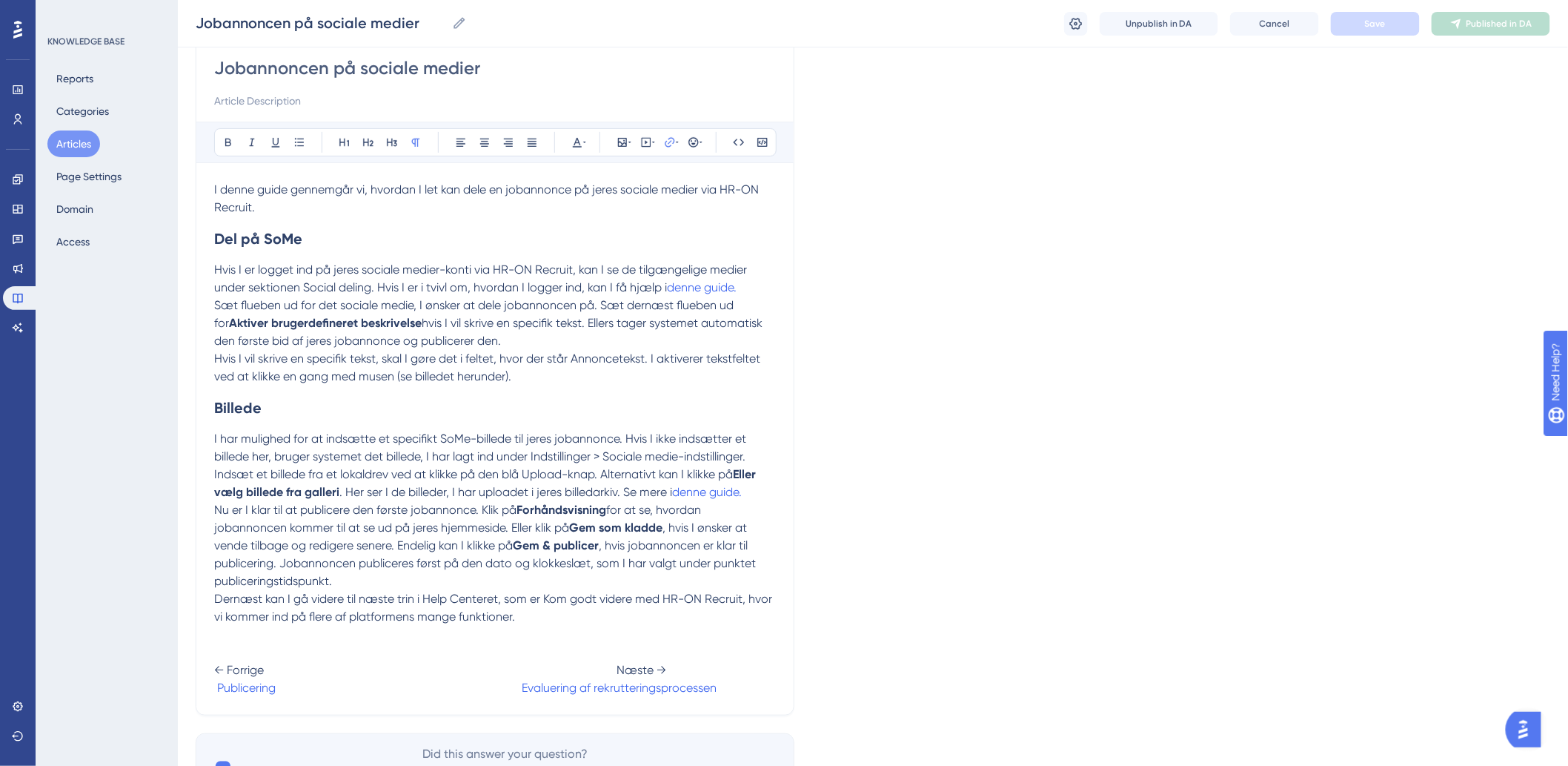
scroll to position [221, 0]
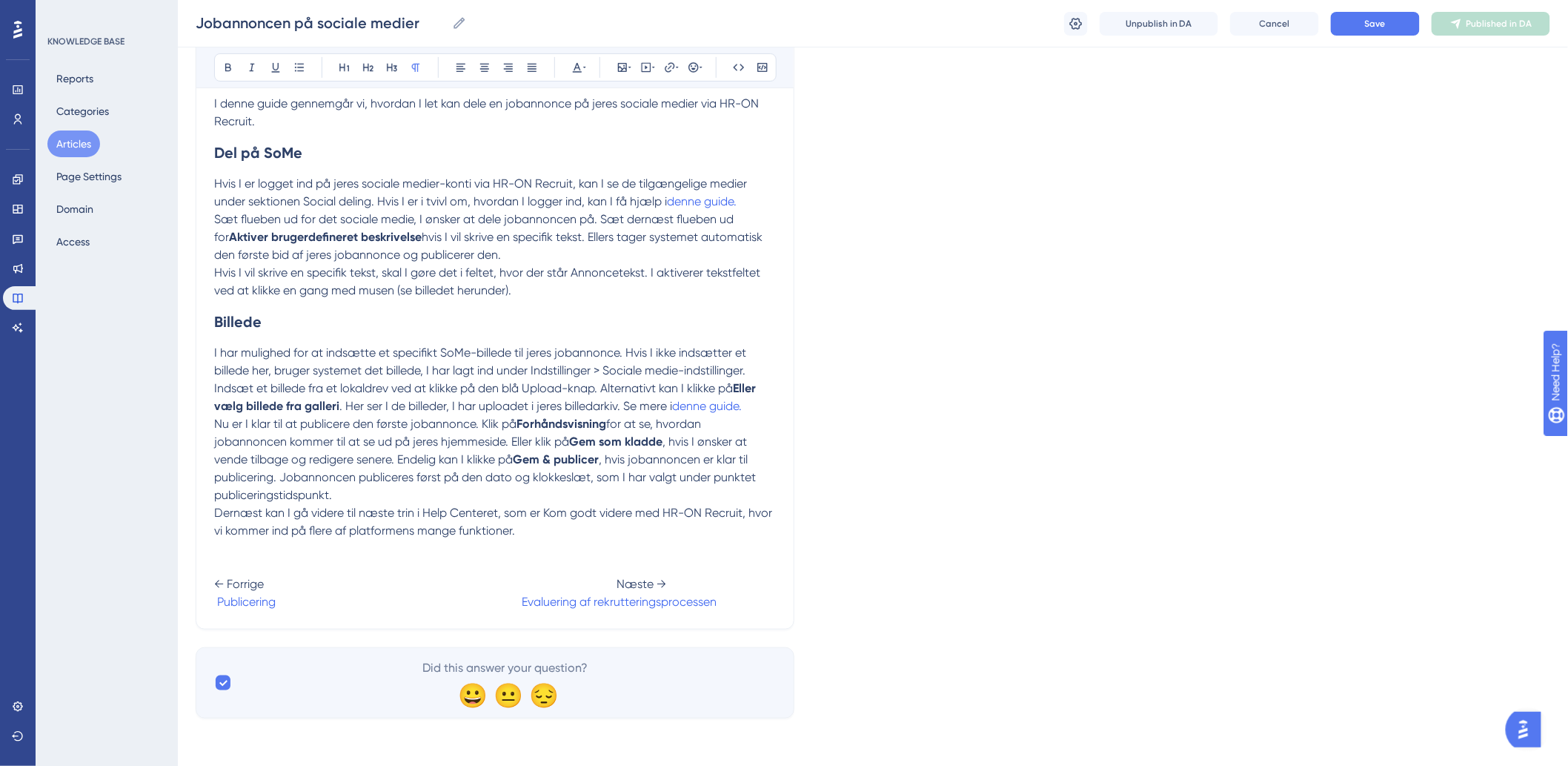
click at [602, 583] on span "← Forrige Næste →" at bounding box center [440, 583] width 452 height 14
click at [1362, 28] on button "Save" at bounding box center [1375, 24] width 89 height 24
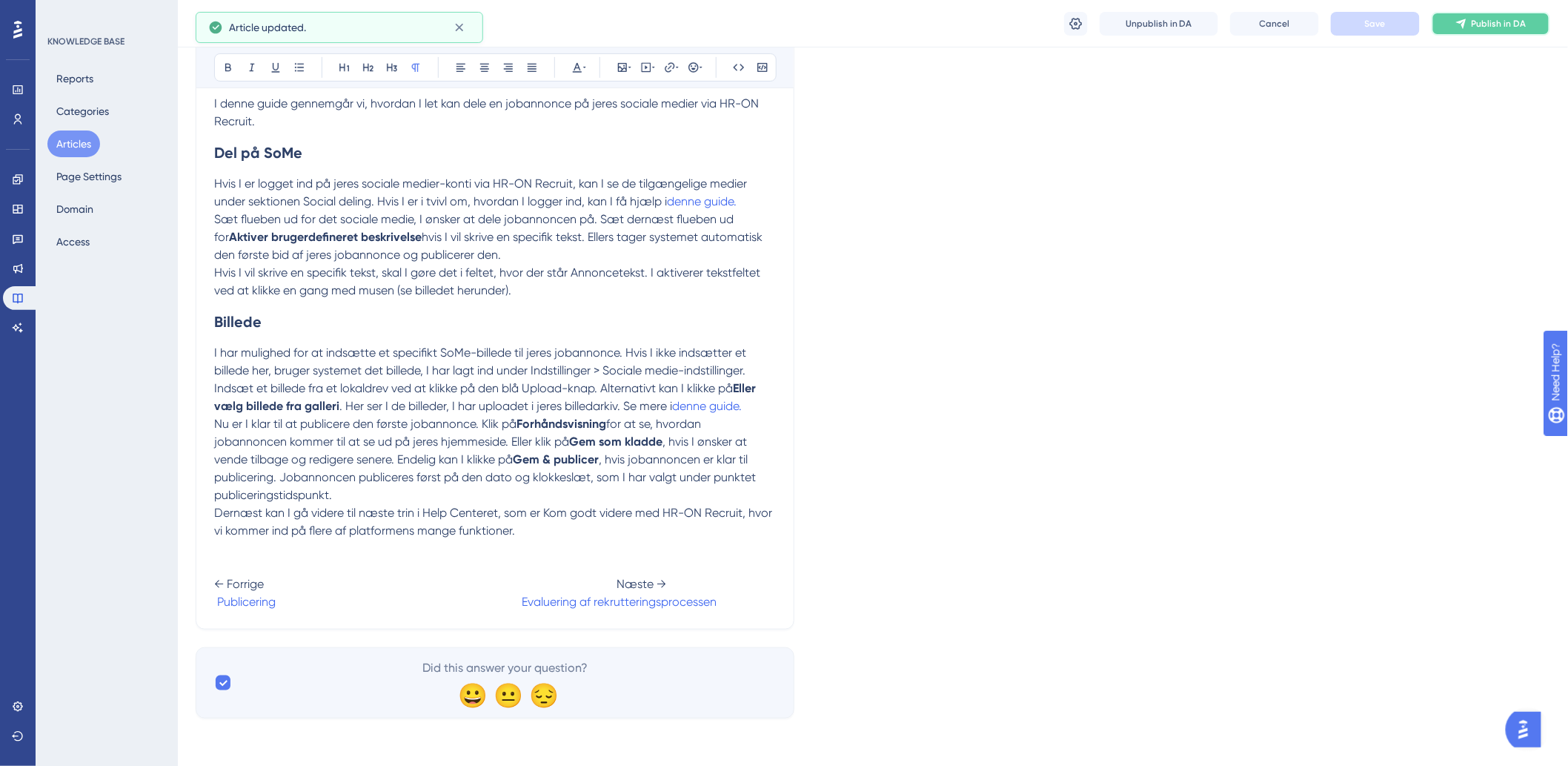
click at [1500, 30] on button "Publish in DA" at bounding box center [1491, 24] width 119 height 24
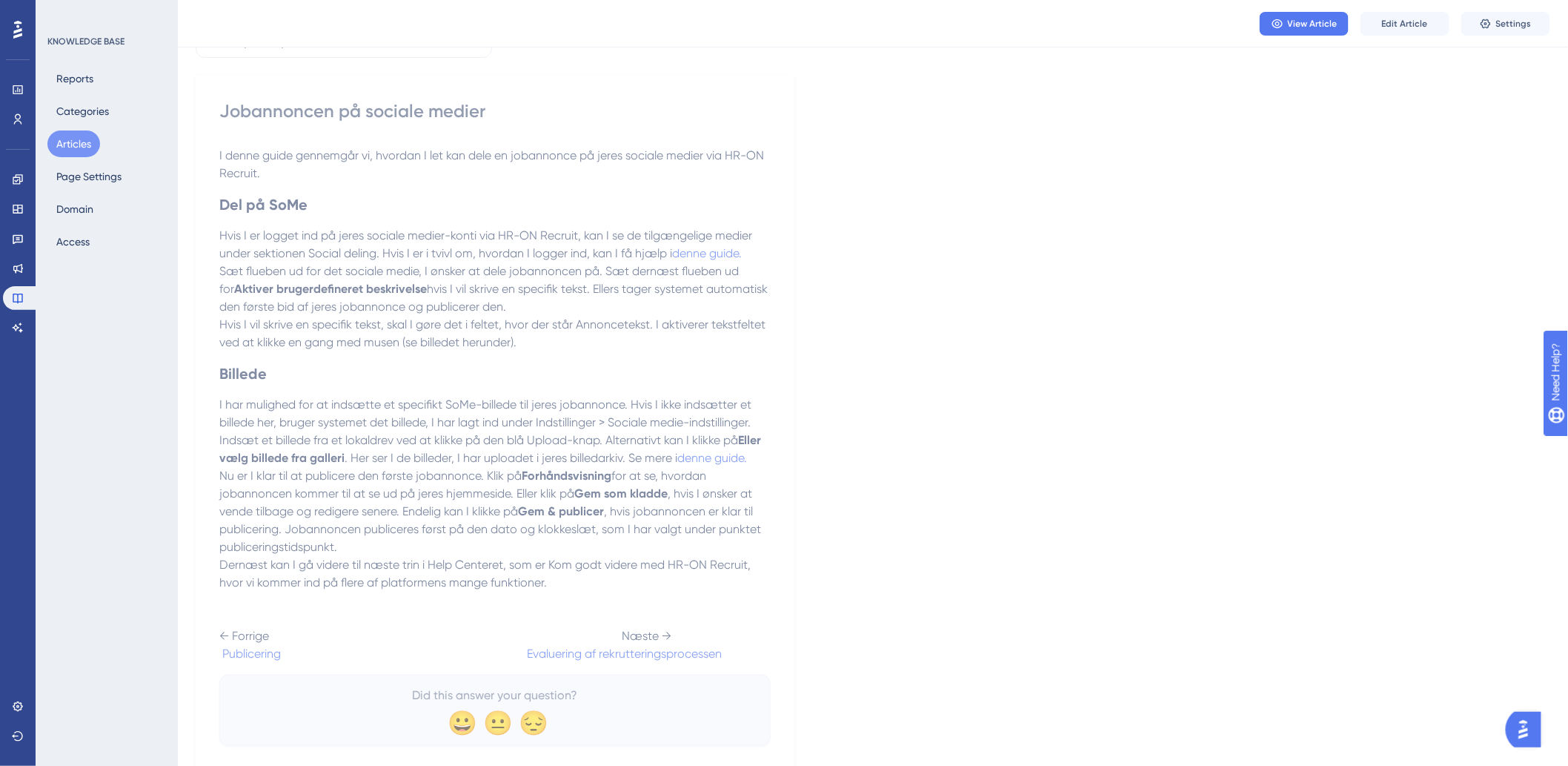
scroll to position [0, 0]
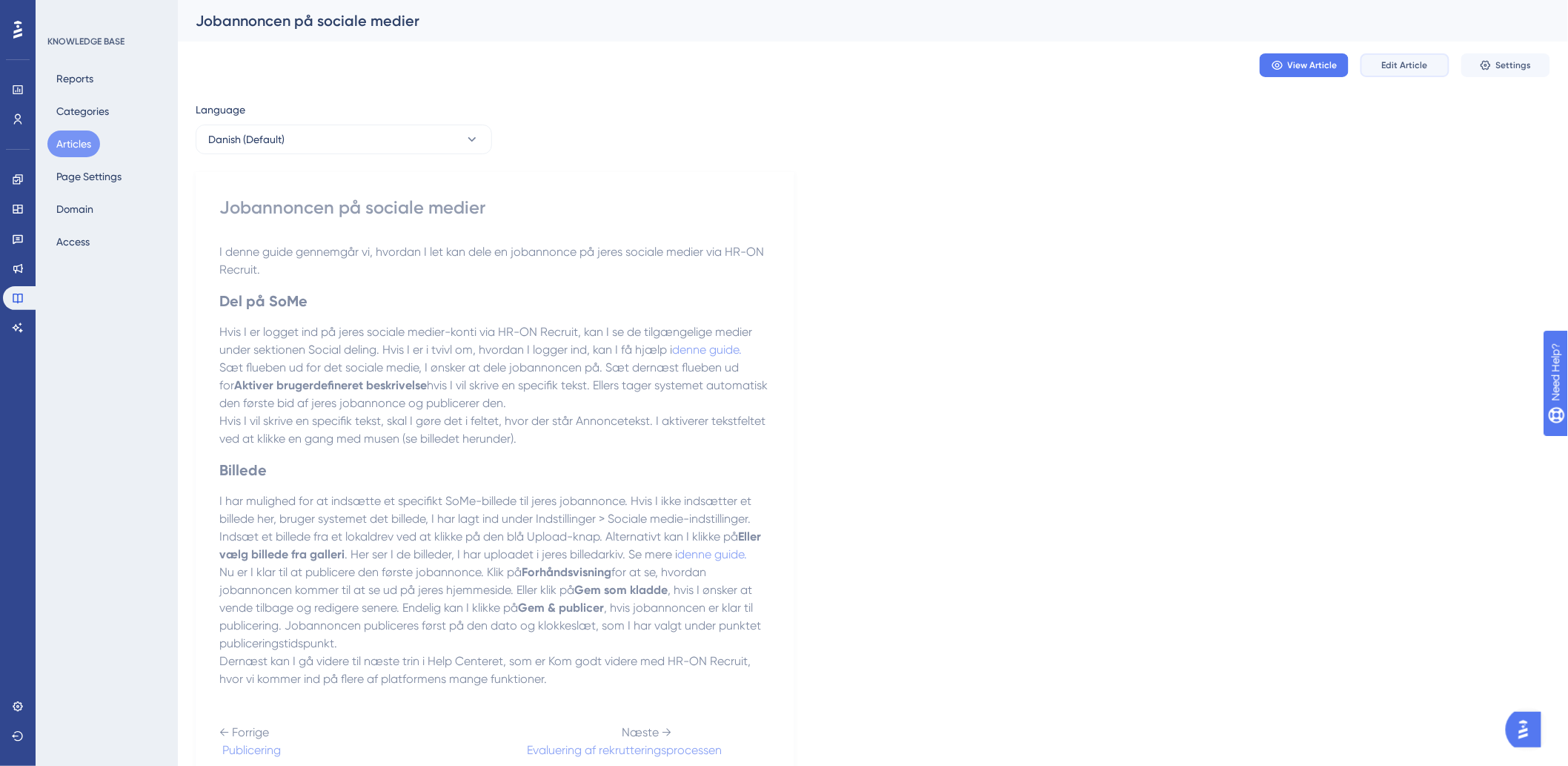
click at [1413, 64] on span "Edit Article" at bounding box center [1405, 65] width 46 height 12
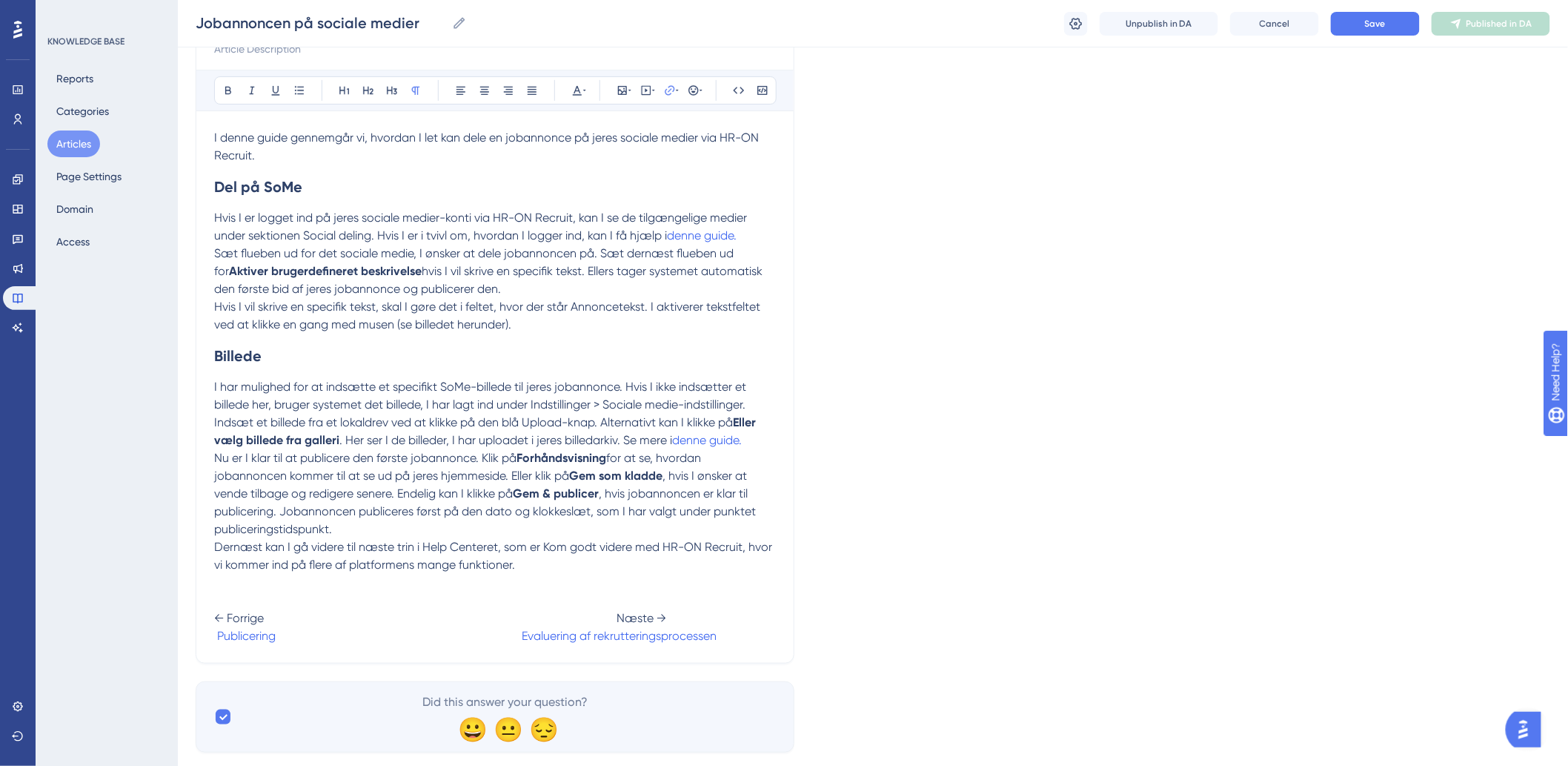
scroll to position [221, 0]
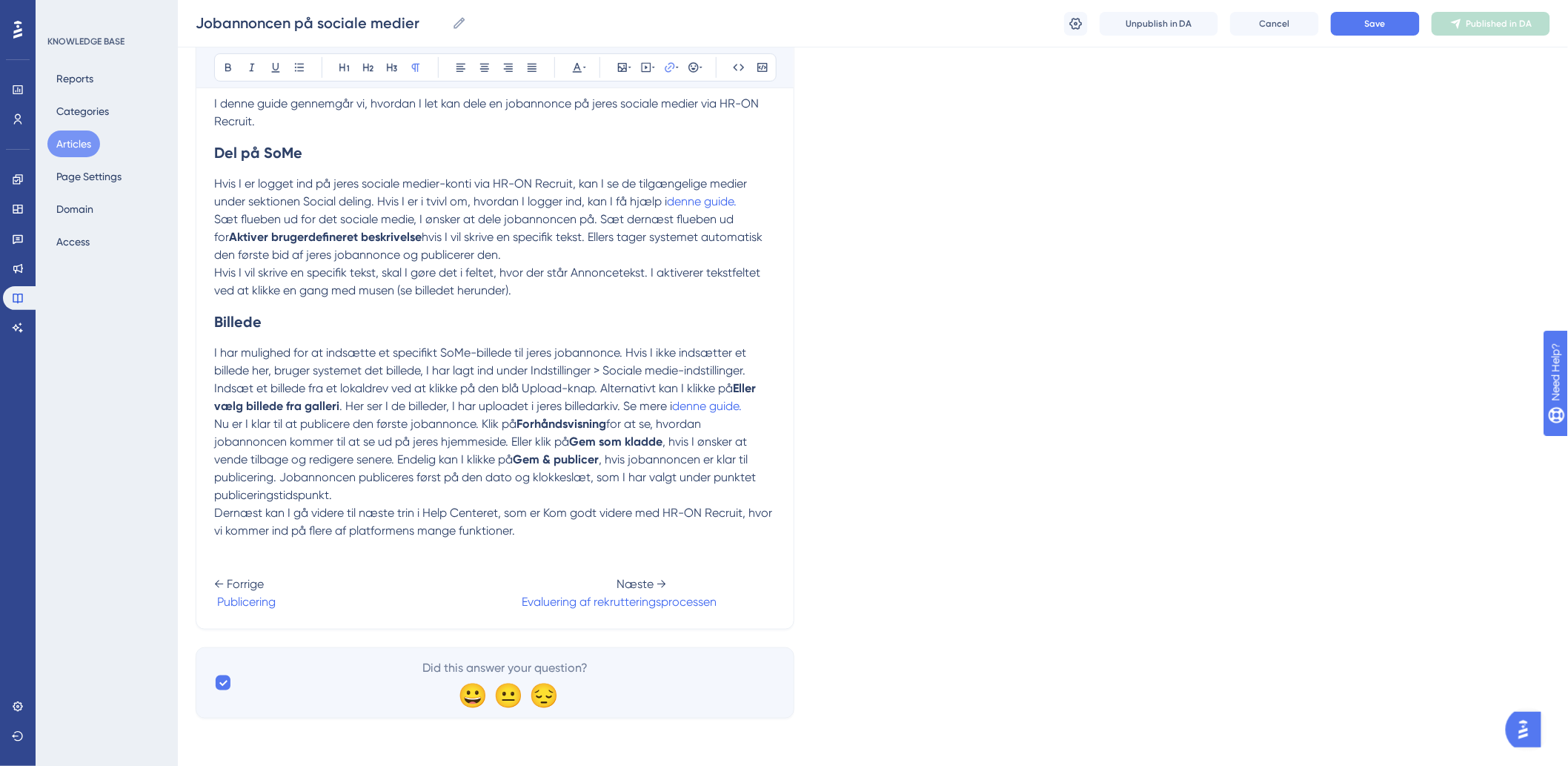
click at [72, 150] on button "Articles" at bounding box center [74, 144] width 53 height 27
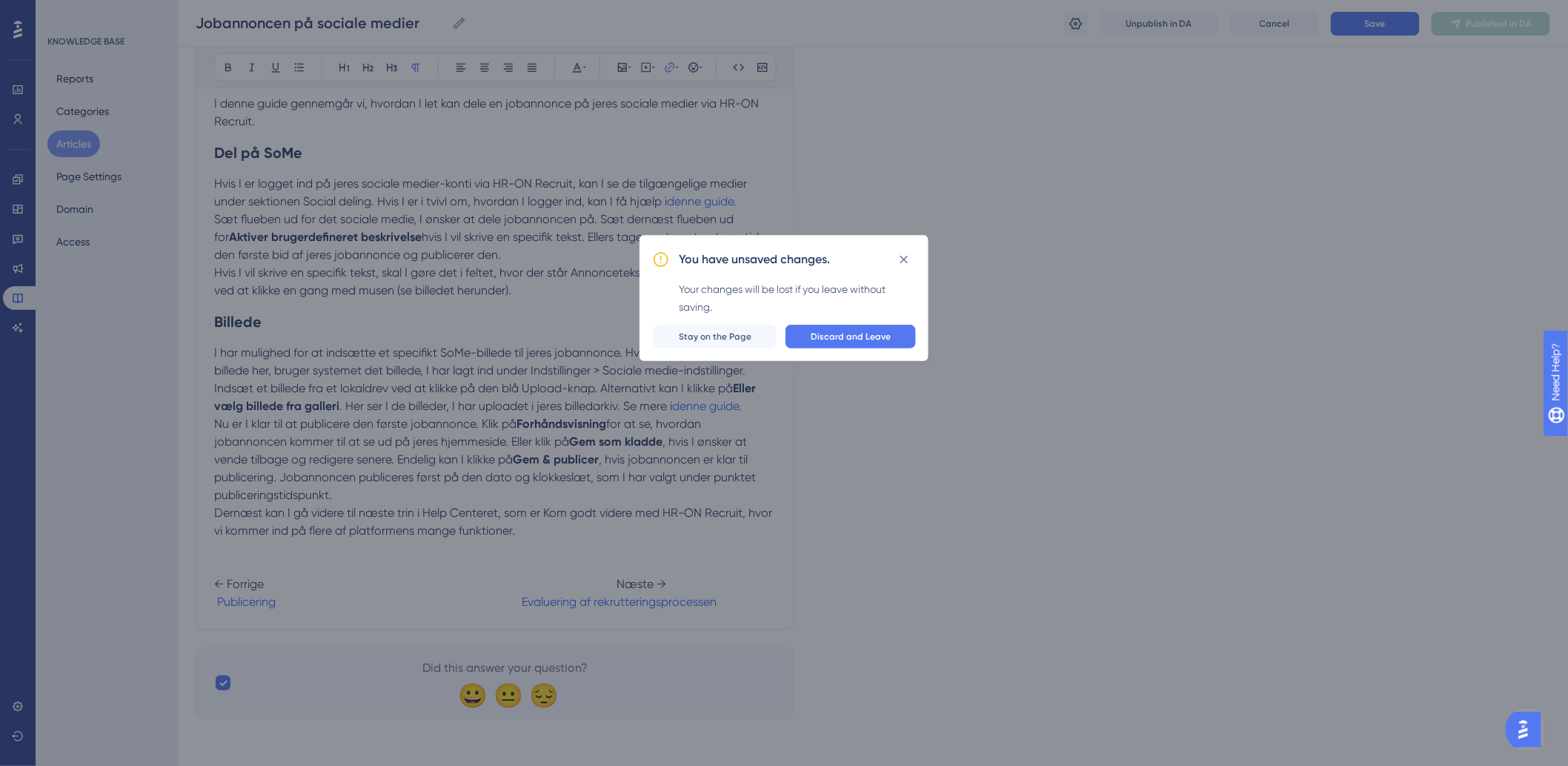
scroll to position [209, 0]
click at [914, 256] on button at bounding box center [910, 265] width 24 height 24
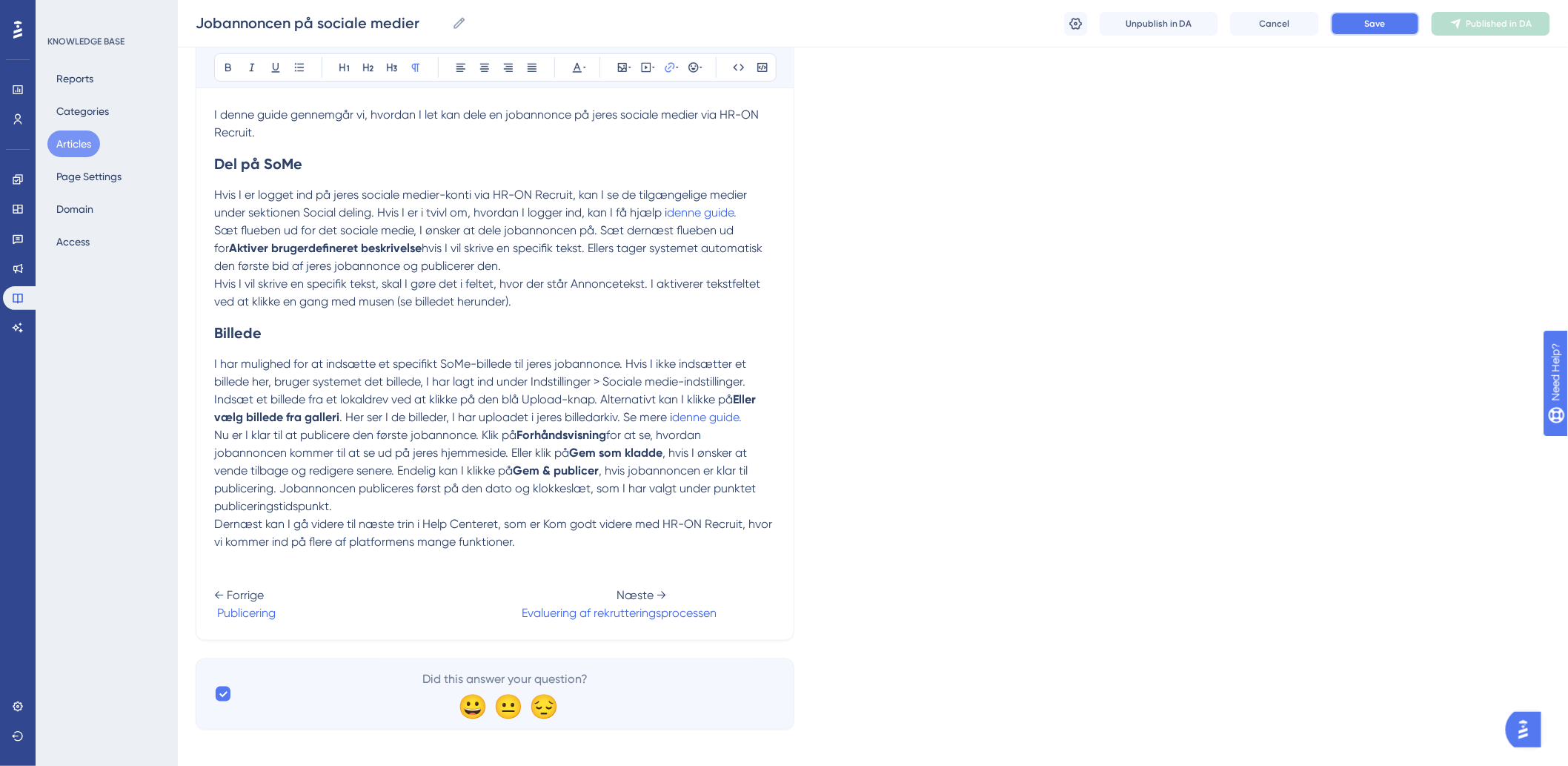
click at [1409, 23] on button "Save" at bounding box center [1375, 24] width 89 height 24
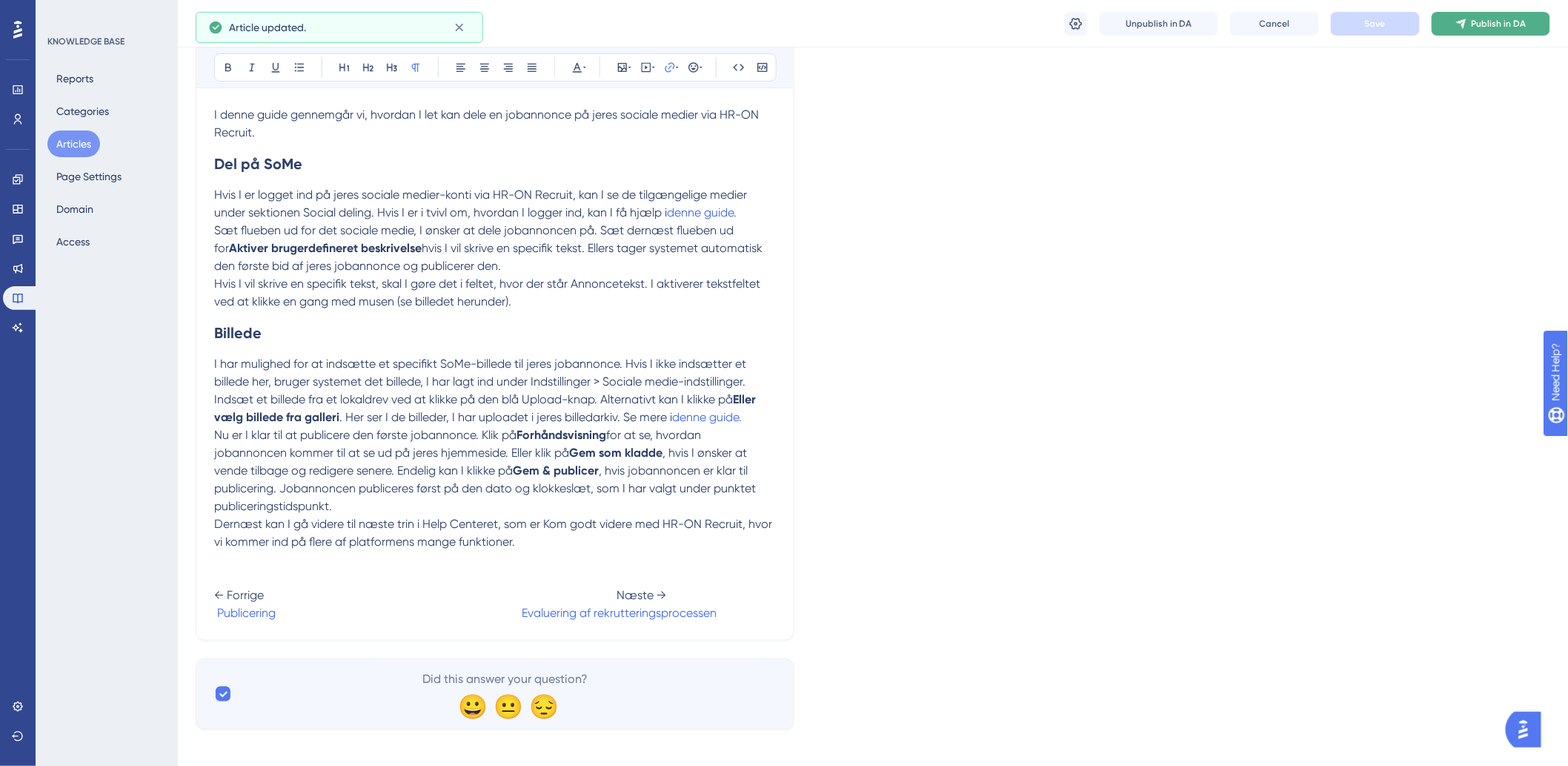
click at [1511, 25] on span "Publish in DA" at bounding box center [1499, 23] width 55 height 12
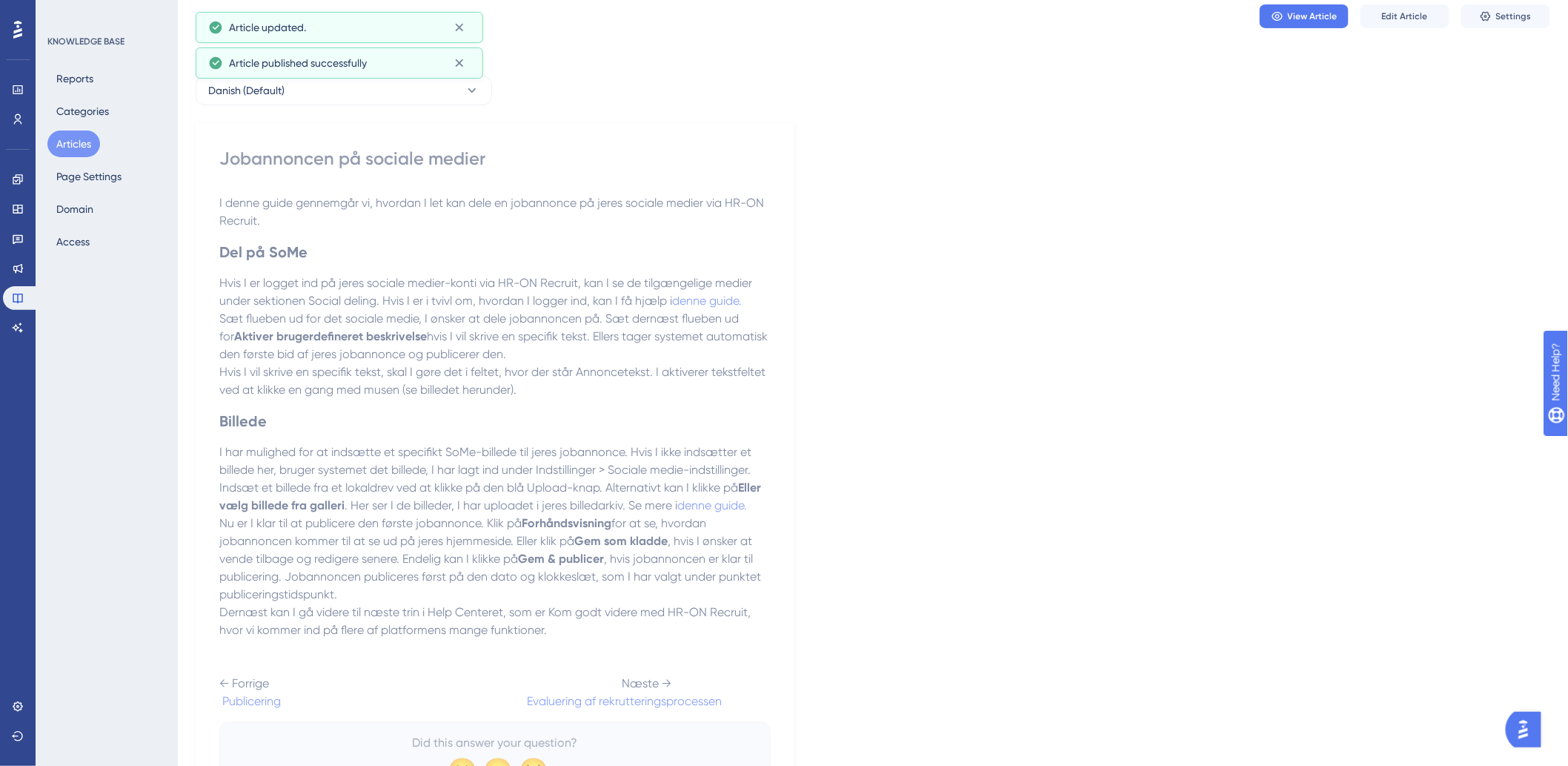
scroll to position [0, 0]
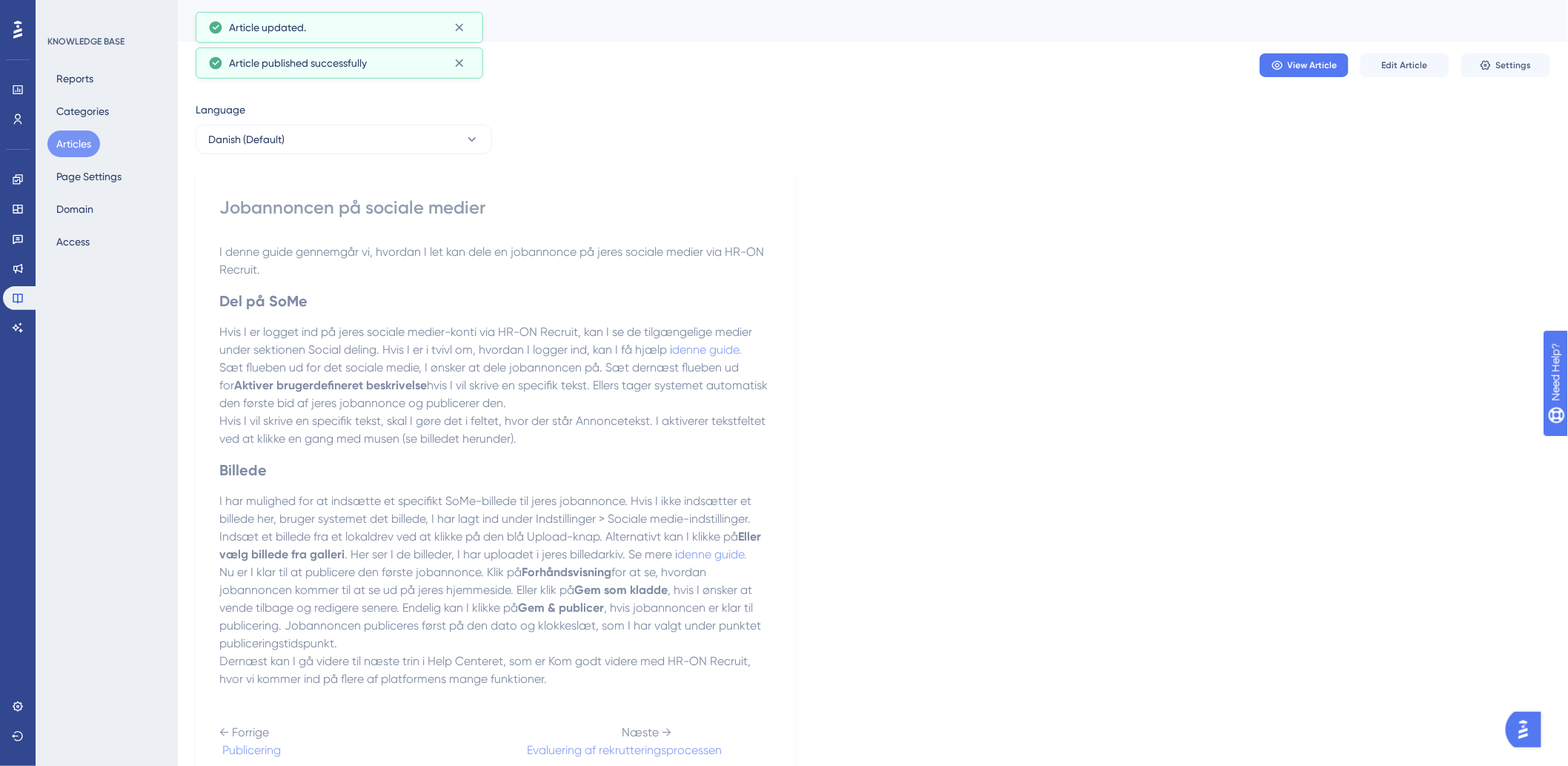
click at [67, 146] on button "Articles" at bounding box center [74, 144] width 53 height 27
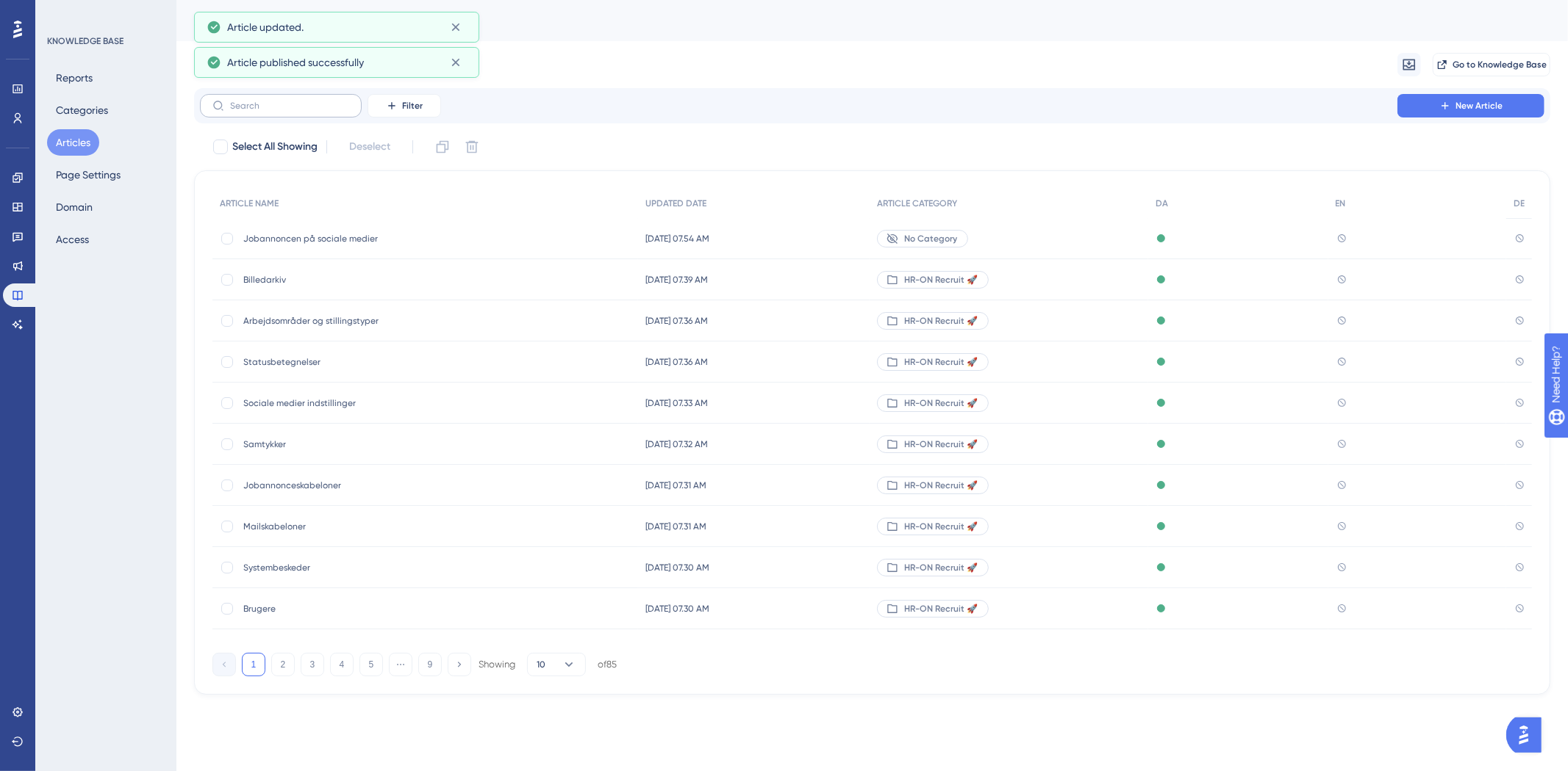
click at [287, 97] on label at bounding box center [280, 106] width 162 height 24
click at [287, 101] on input "text" at bounding box center [289, 105] width 119 height 10
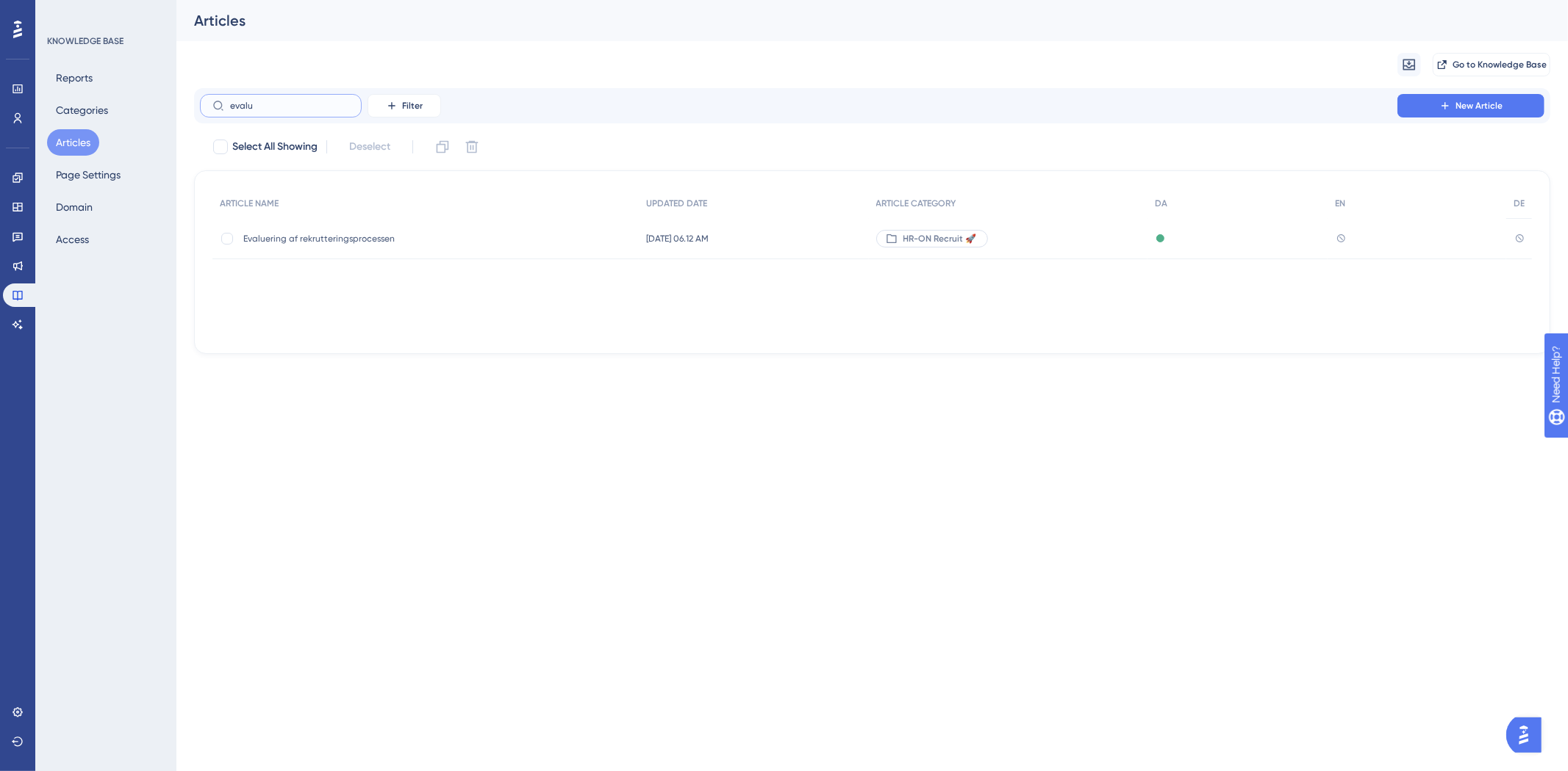
type input "evalu"
click at [312, 230] on div "Evaluering af rekrutteringsprocessen Evaluering af rekrutteringsprocessen" at bounding box center [360, 239] width 235 height 41
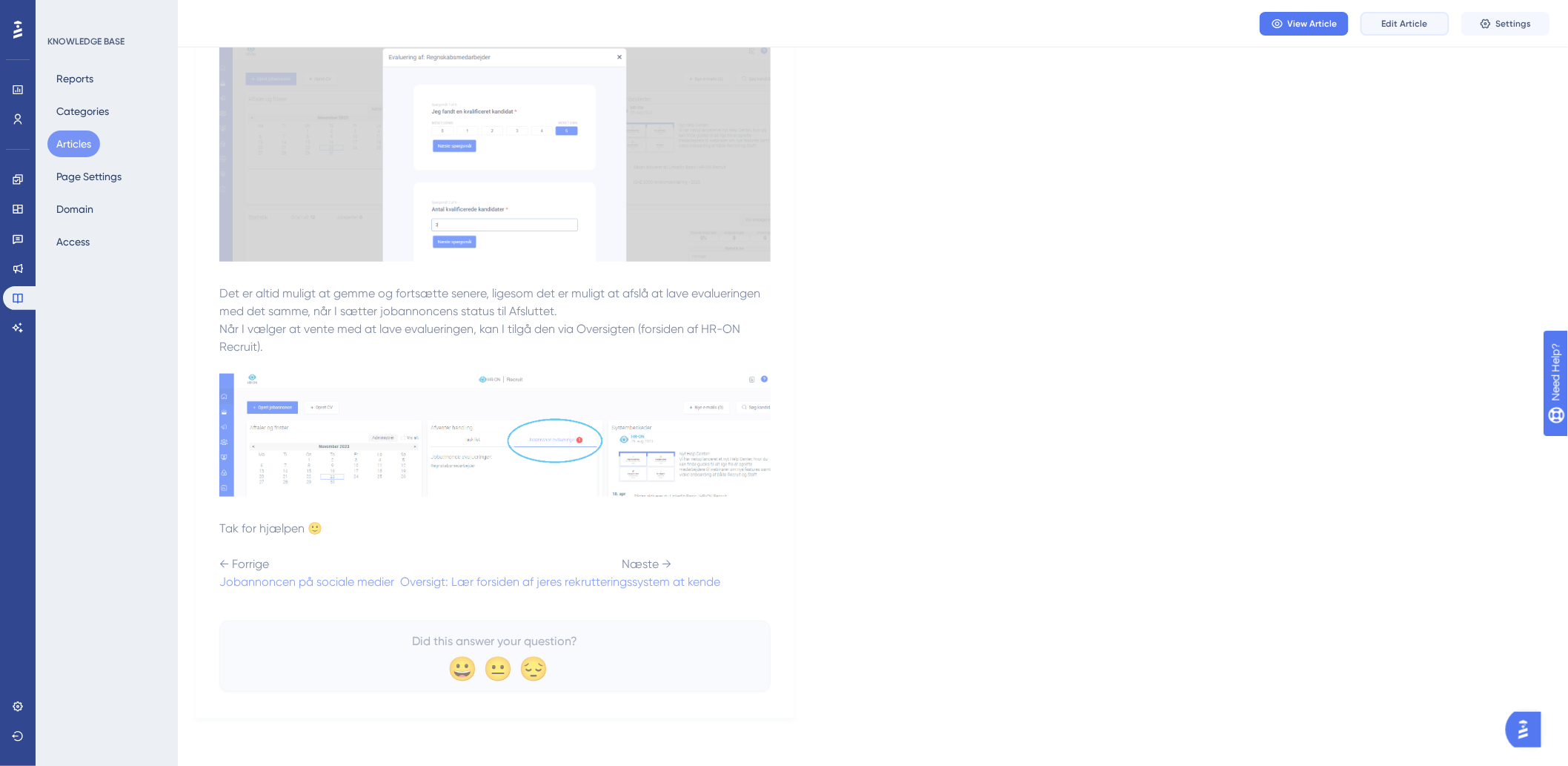
click at [1399, 30] on button "Edit Article" at bounding box center [1404, 24] width 89 height 24
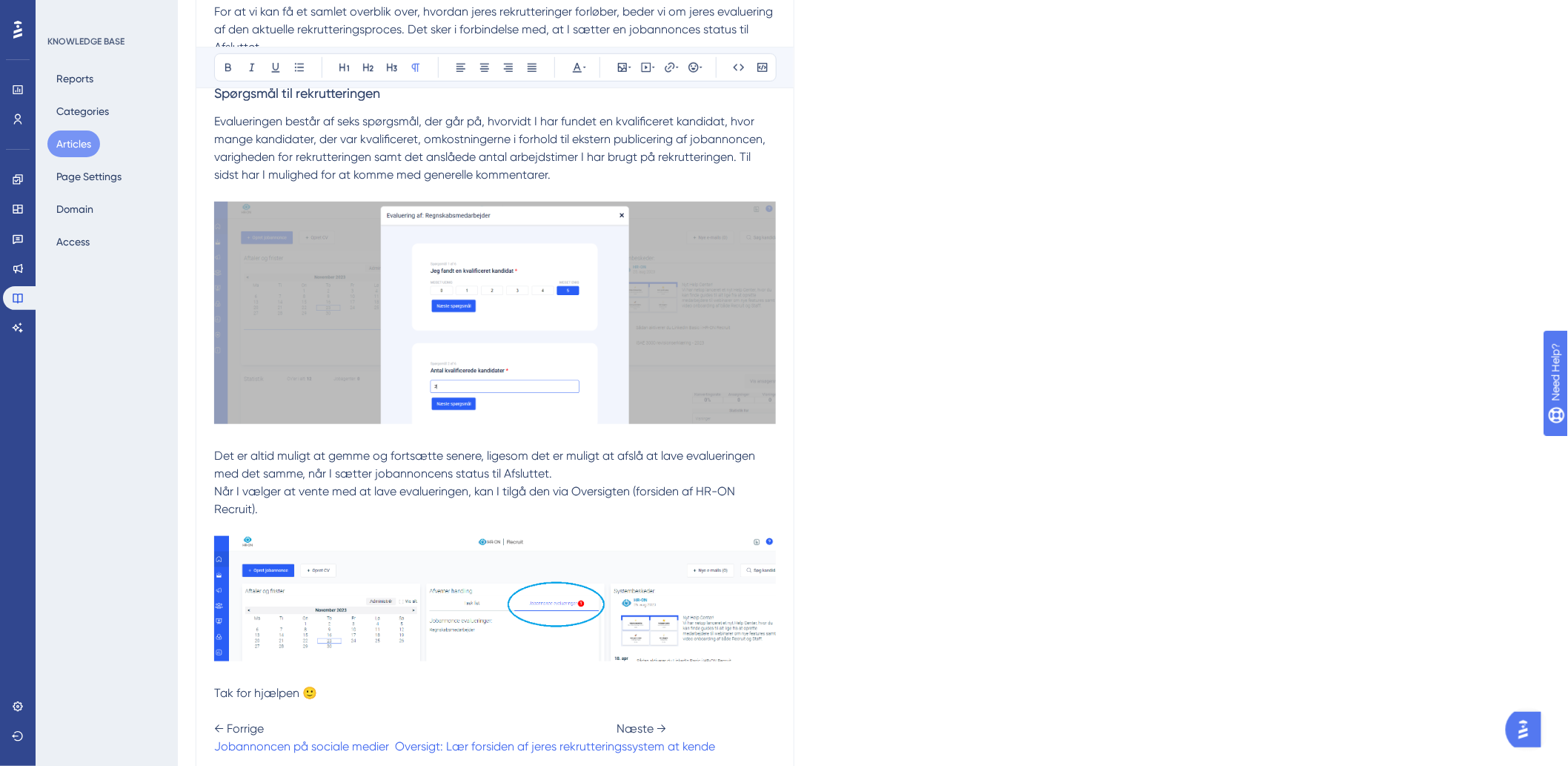
scroll to position [528, 0]
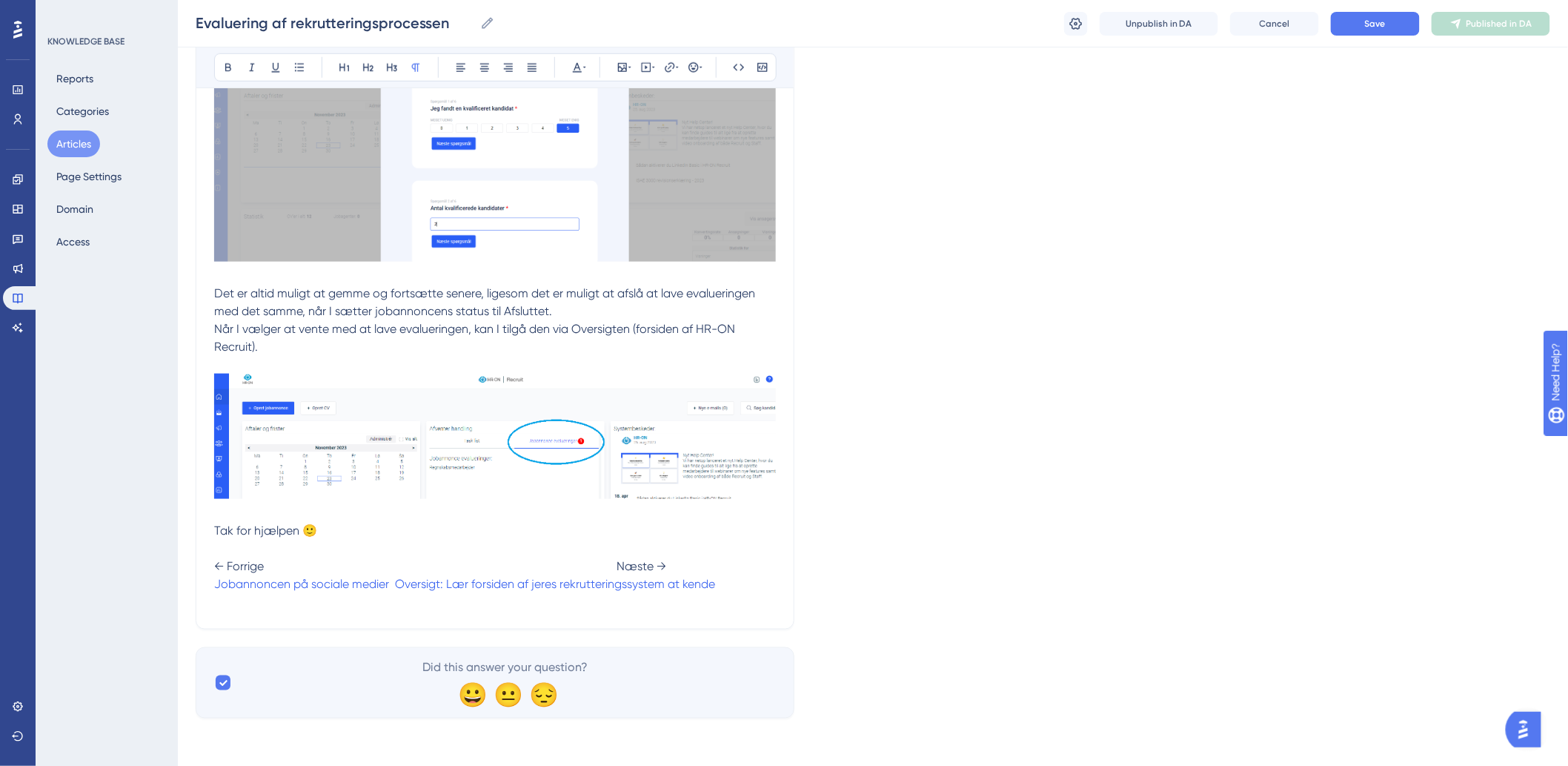
click at [428, 545] on p "Tak for hjælpen 🙂 ← Forrige Næste → Jobannoncen på sociale medier Oversigt: Lær…" at bounding box center [495, 566] width 562 height 89
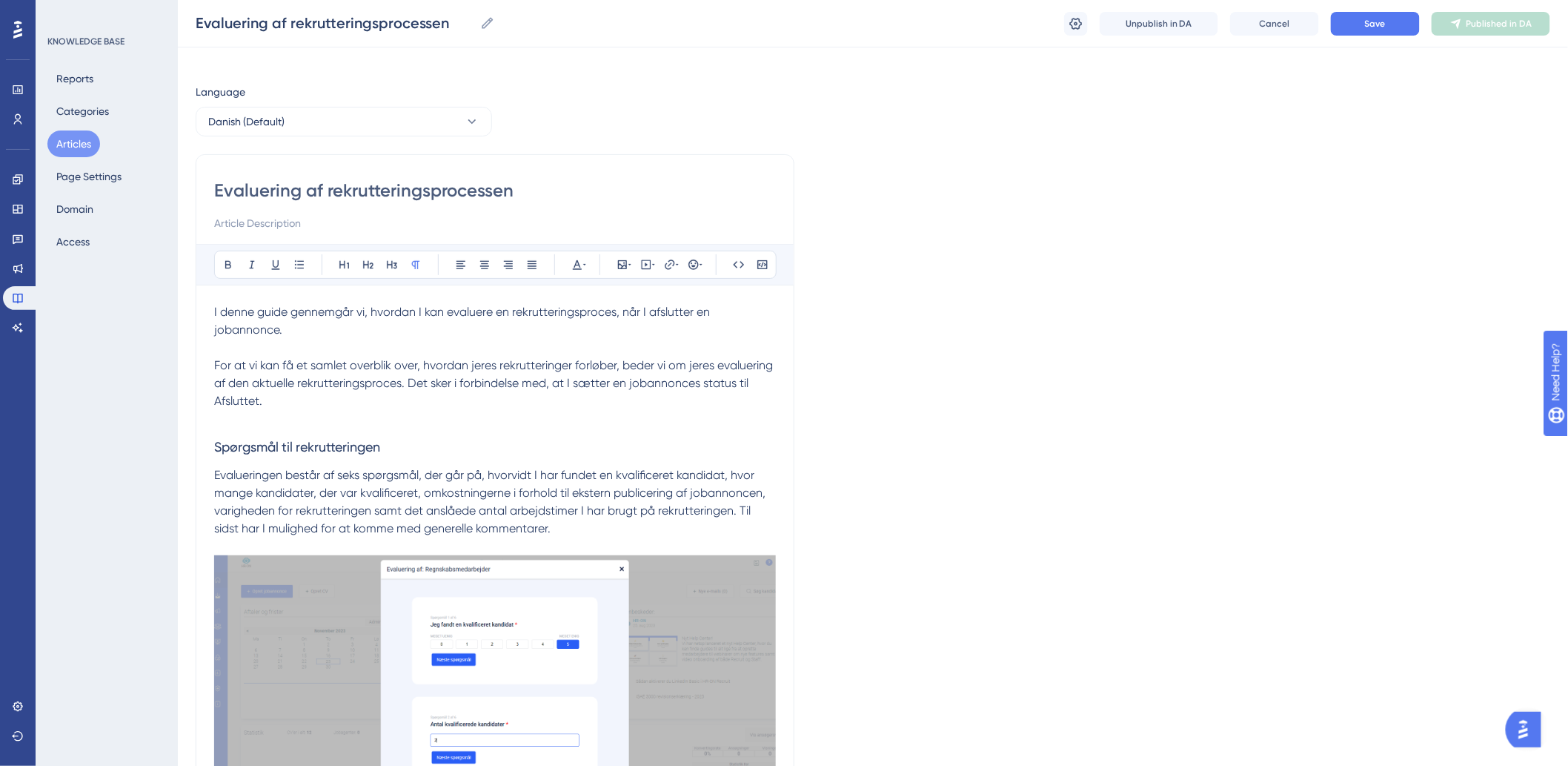
scroll to position [0, 0]
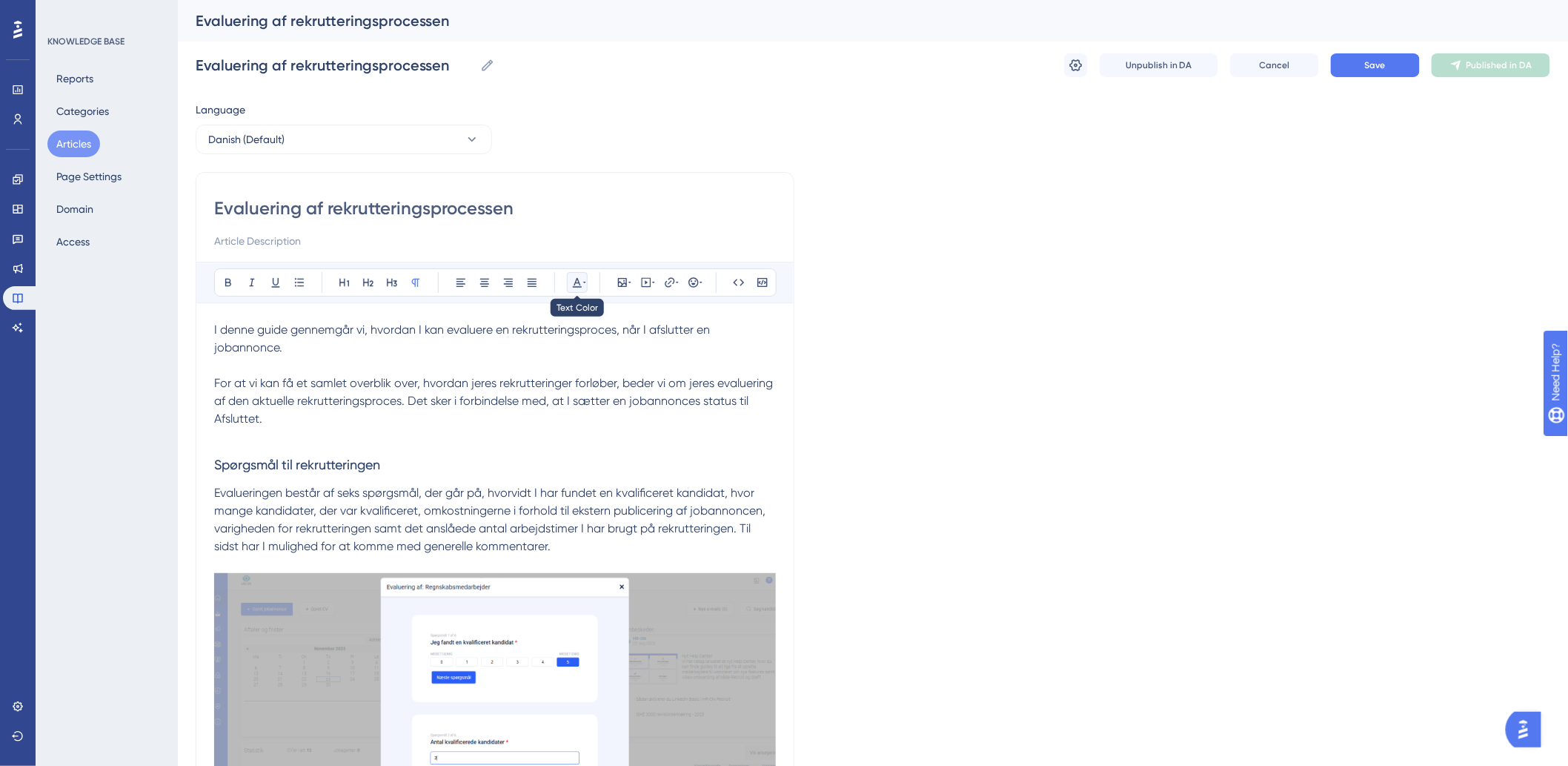
click at [575, 280] on icon at bounding box center [576, 282] width 12 height 12
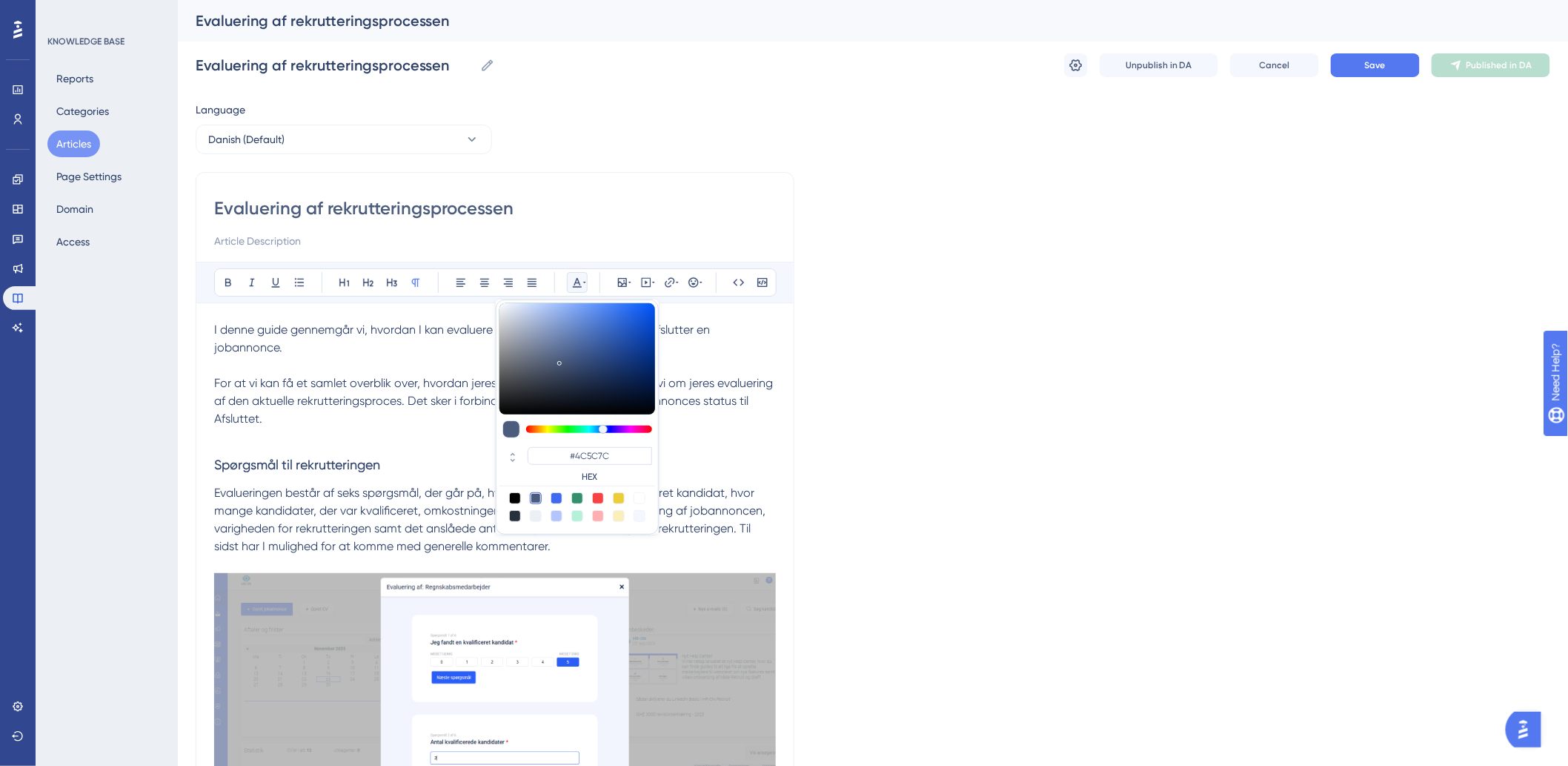
click at [575, 280] on icon at bounding box center [576, 282] width 12 height 12
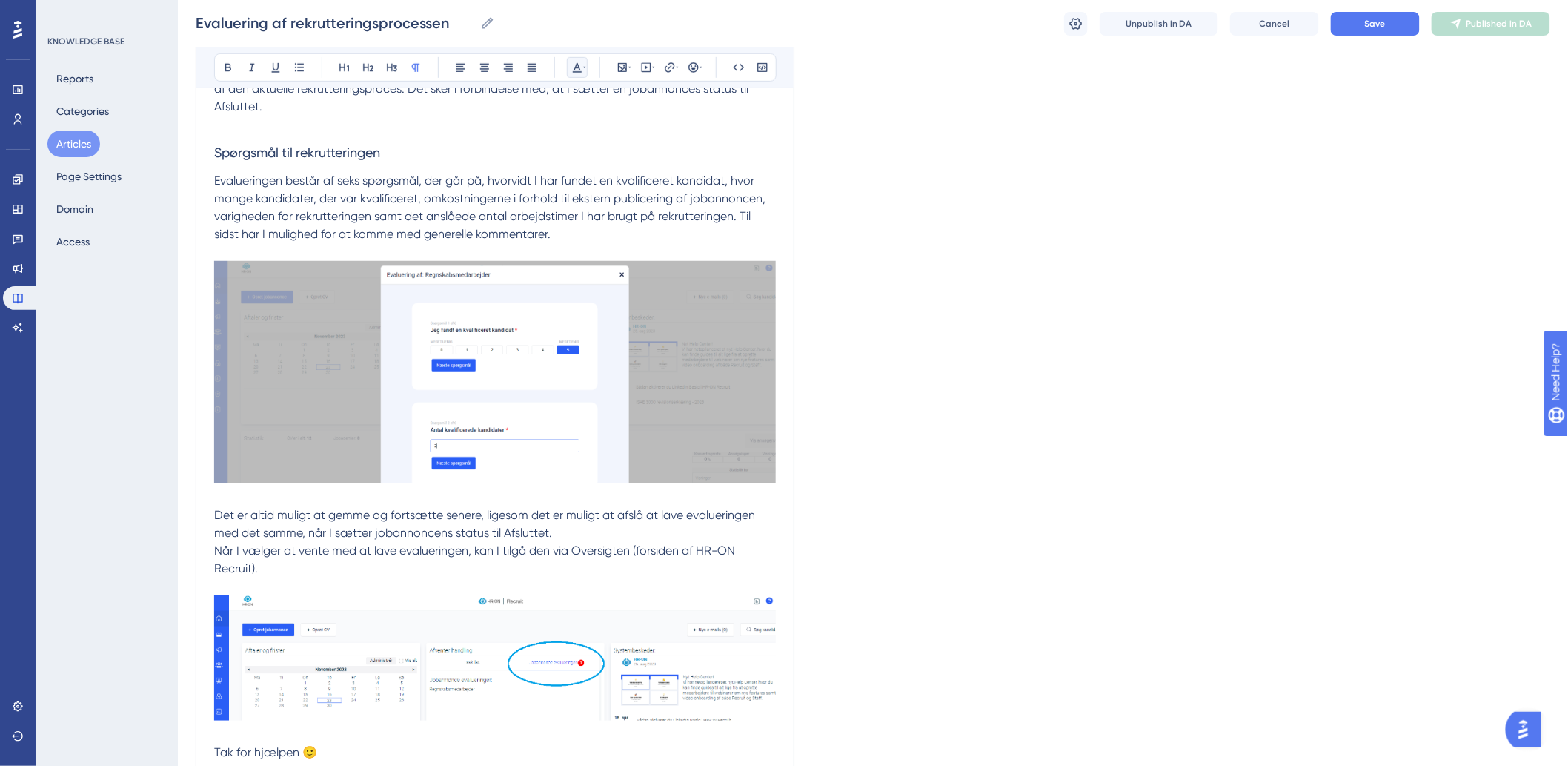
scroll to position [528, 0]
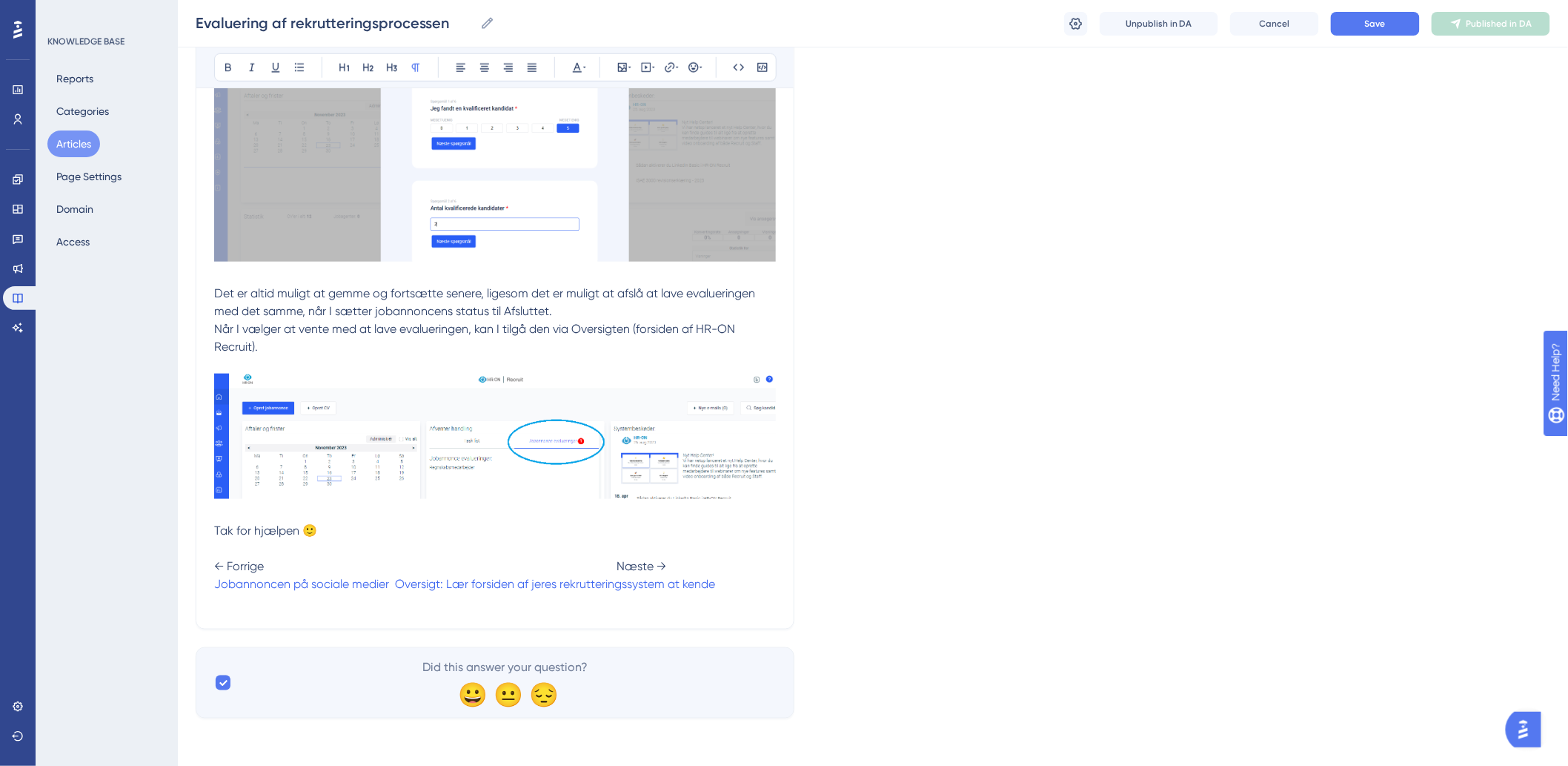
click at [392, 584] on span at bounding box center [392, 583] width 5 height 14
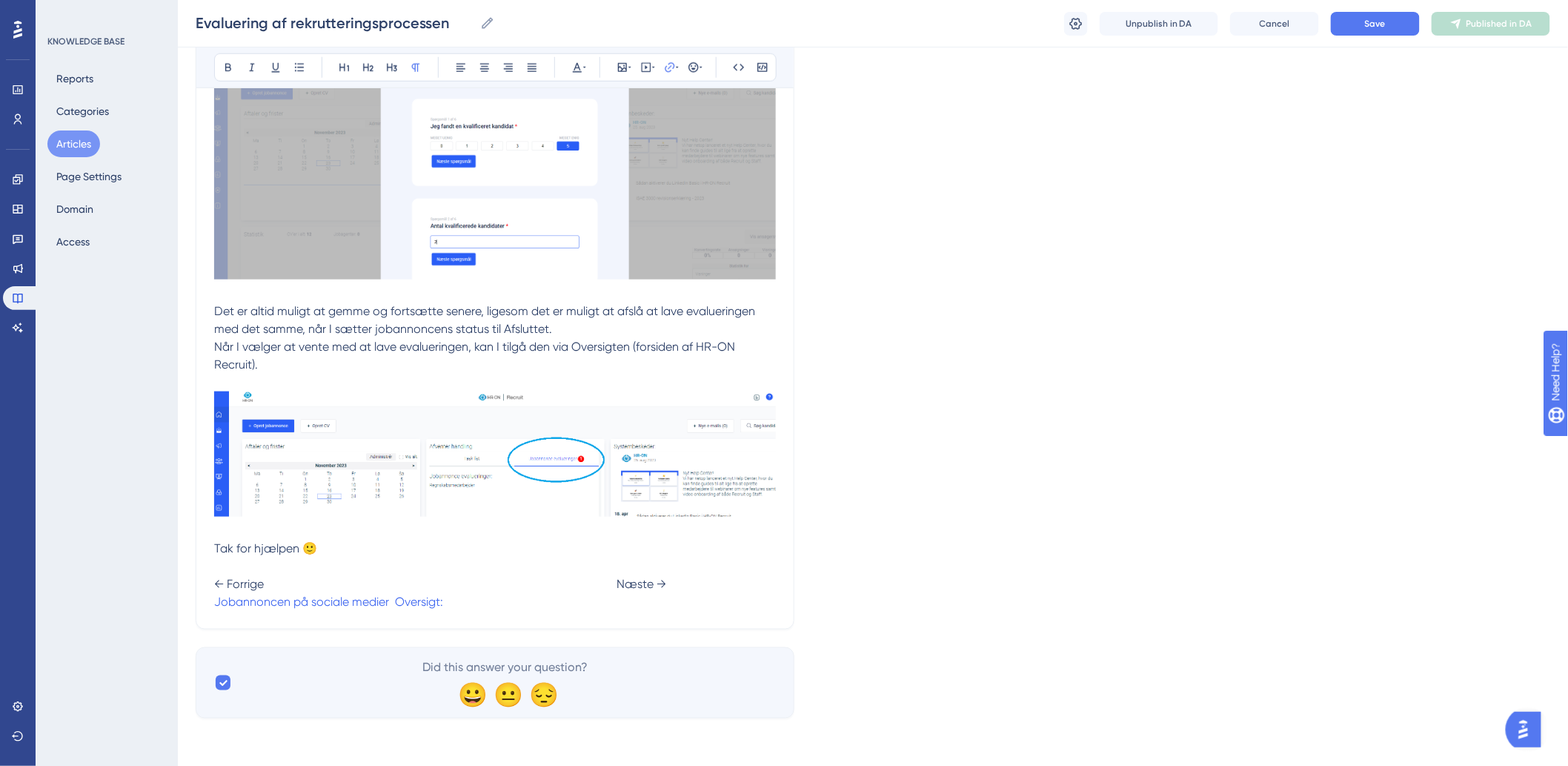
scroll to position [510, 0]
click at [1405, 19] on button "Save" at bounding box center [1375, 24] width 89 height 24
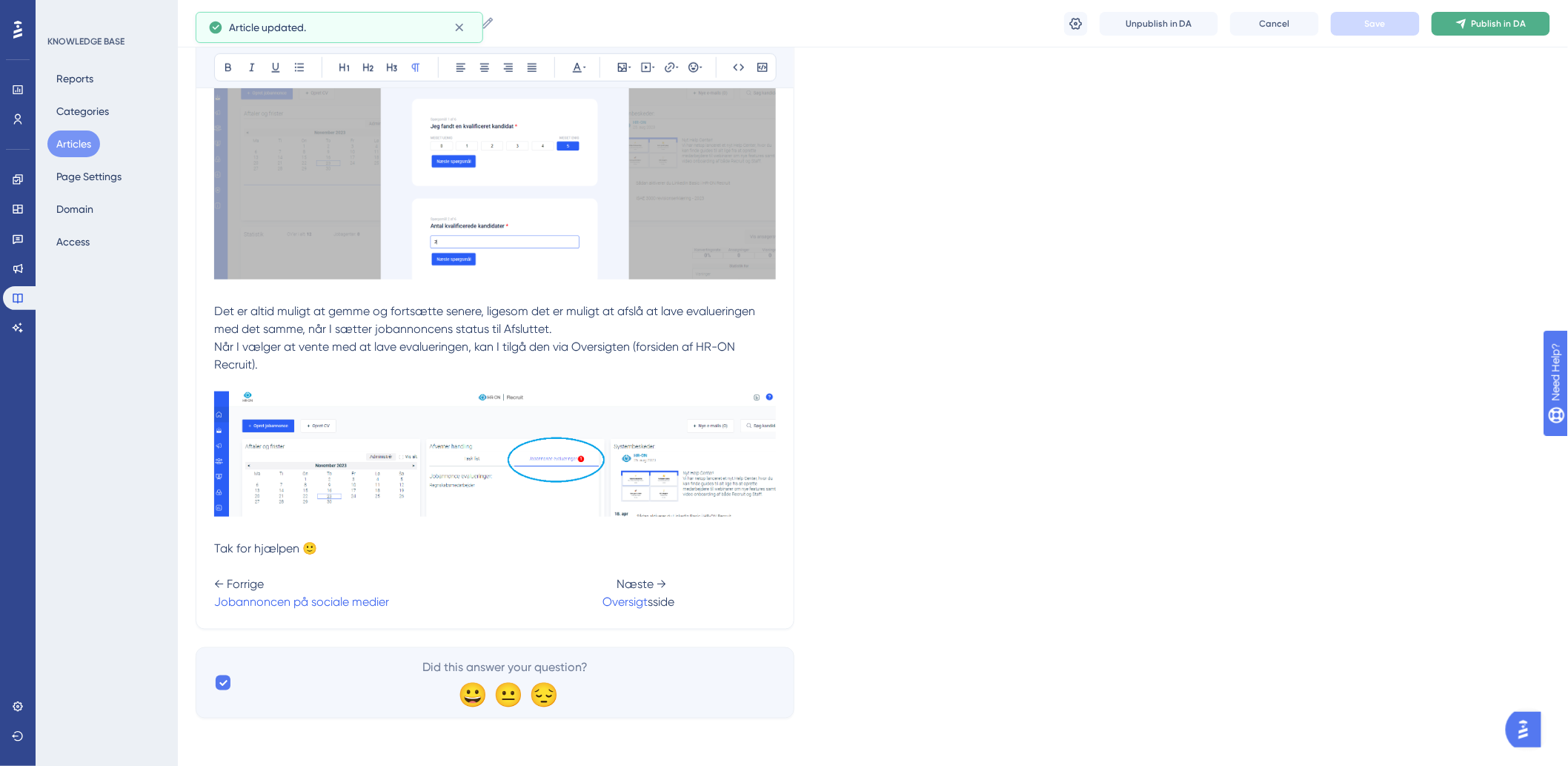
click at [1497, 23] on span "Publish in DA" at bounding box center [1499, 23] width 55 height 12
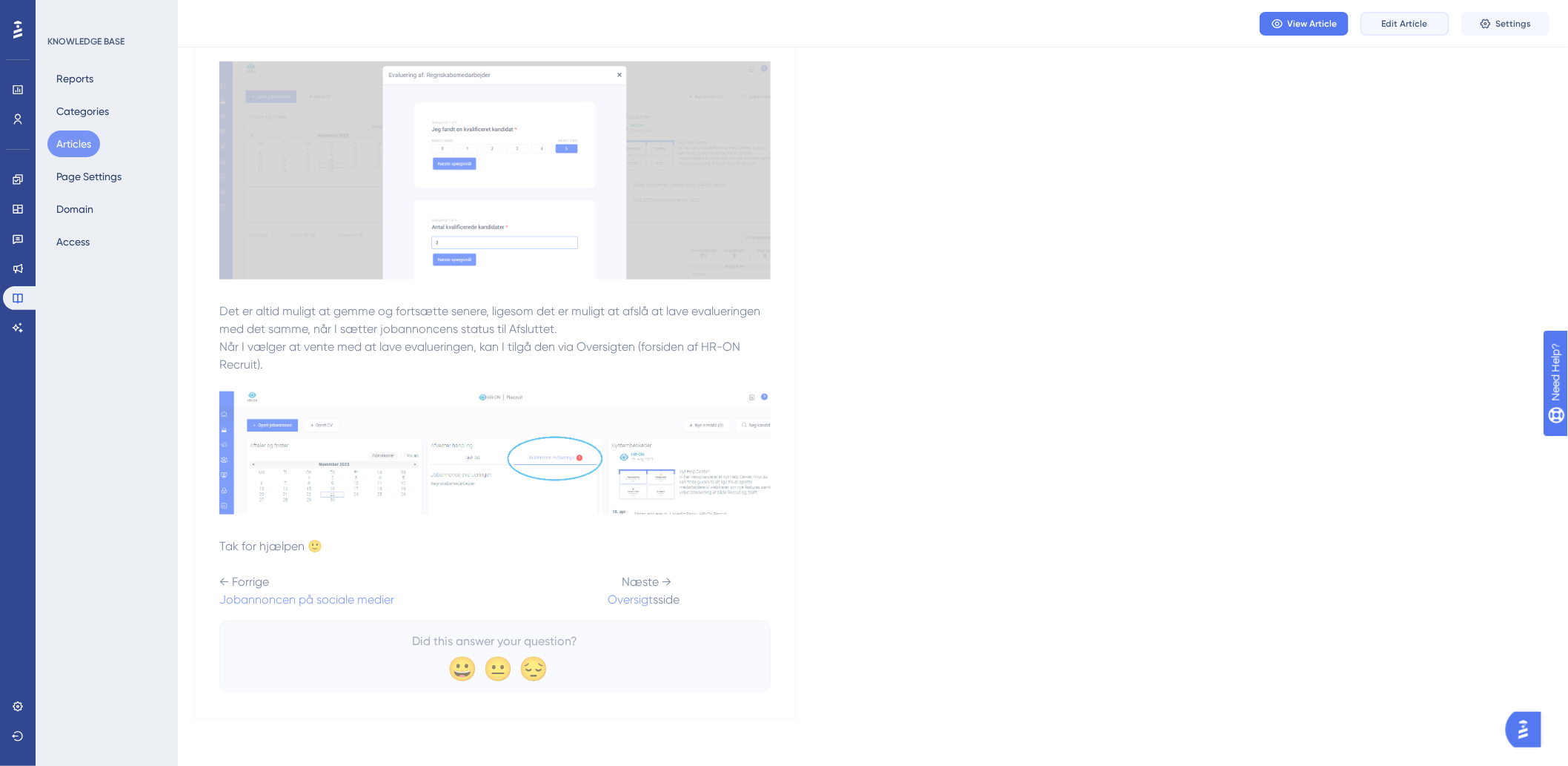
click at [1425, 24] on span "Edit Article" at bounding box center [1405, 23] width 46 height 12
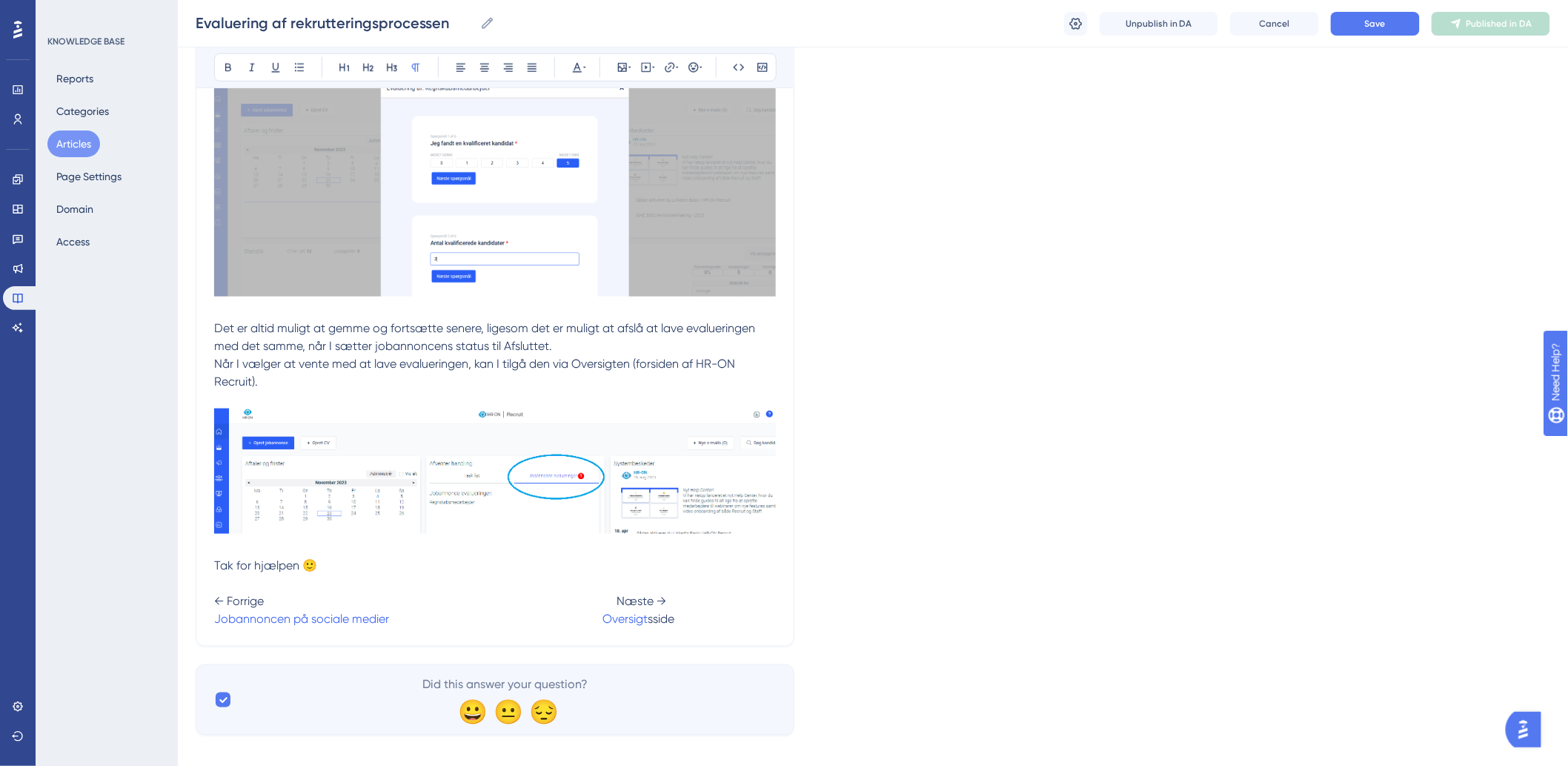
scroll to position [510, 0]
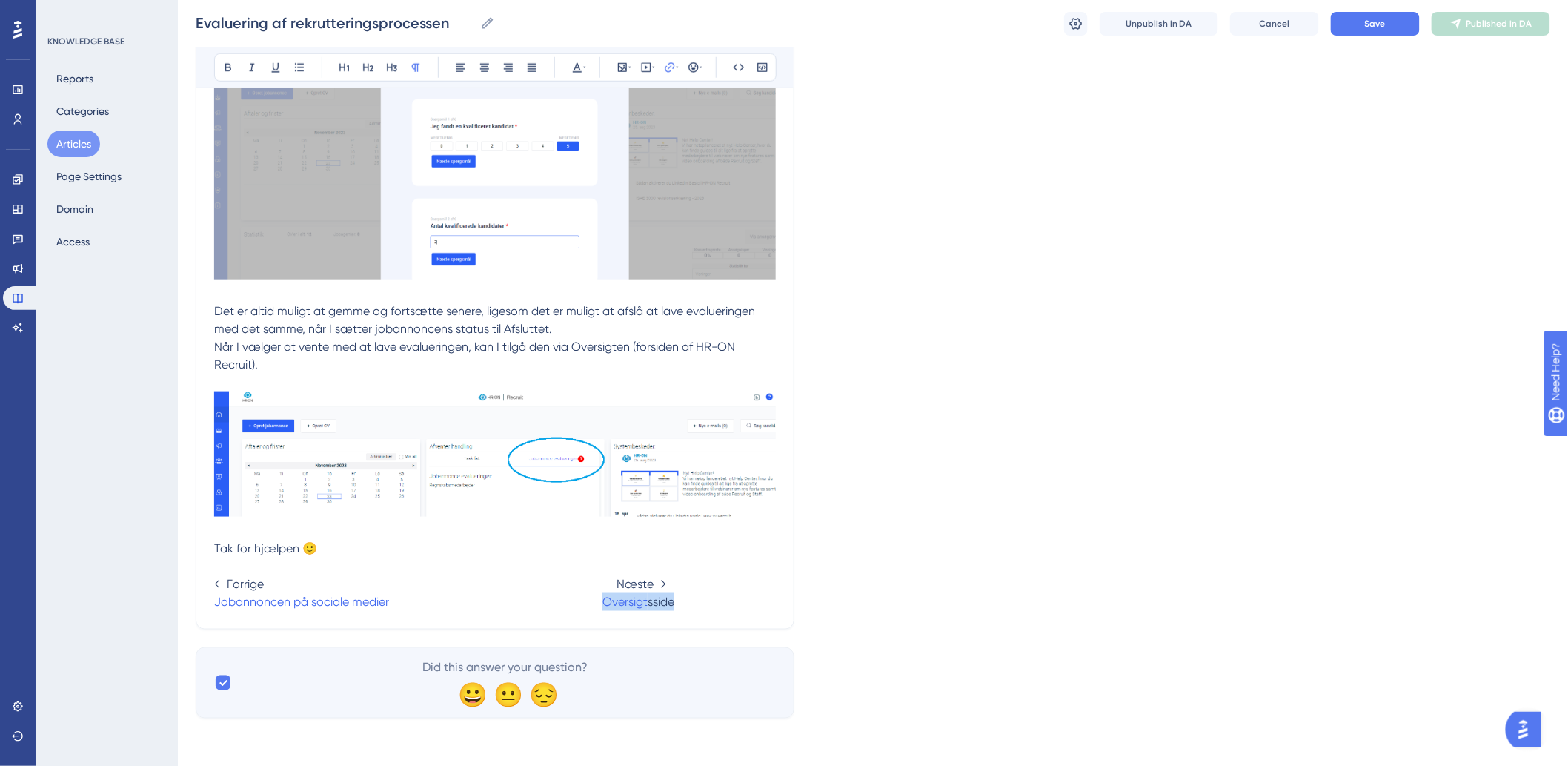
drag, startPoint x: 680, startPoint y: 601, endPoint x: 606, endPoint y: 608, distance: 74.3
click at [606, 608] on p "Tak for hjælpen 🙂 ← Forrige Næste → Jobannoncen på sociale medier Oversigt sside" at bounding box center [495, 576] width 562 height 71
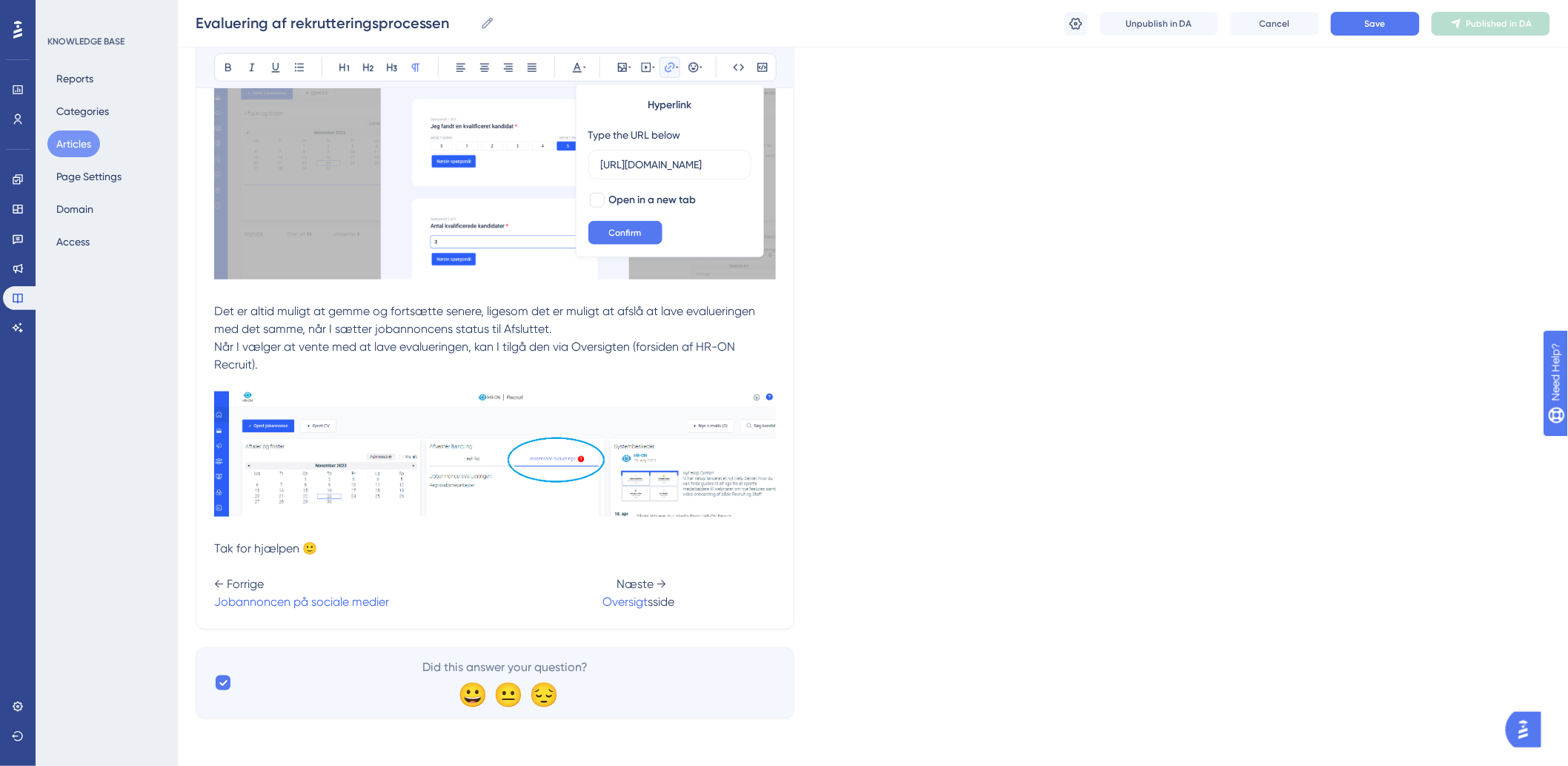
scroll to position [0, 298]
click at [681, 158] on input "[URL][DOMAIN_NAME]" at bounding box center [670, 165] width 138 height 16
click at [618, 228] on span "Confirm" at bounding box center [626, 232] width 33 height 12
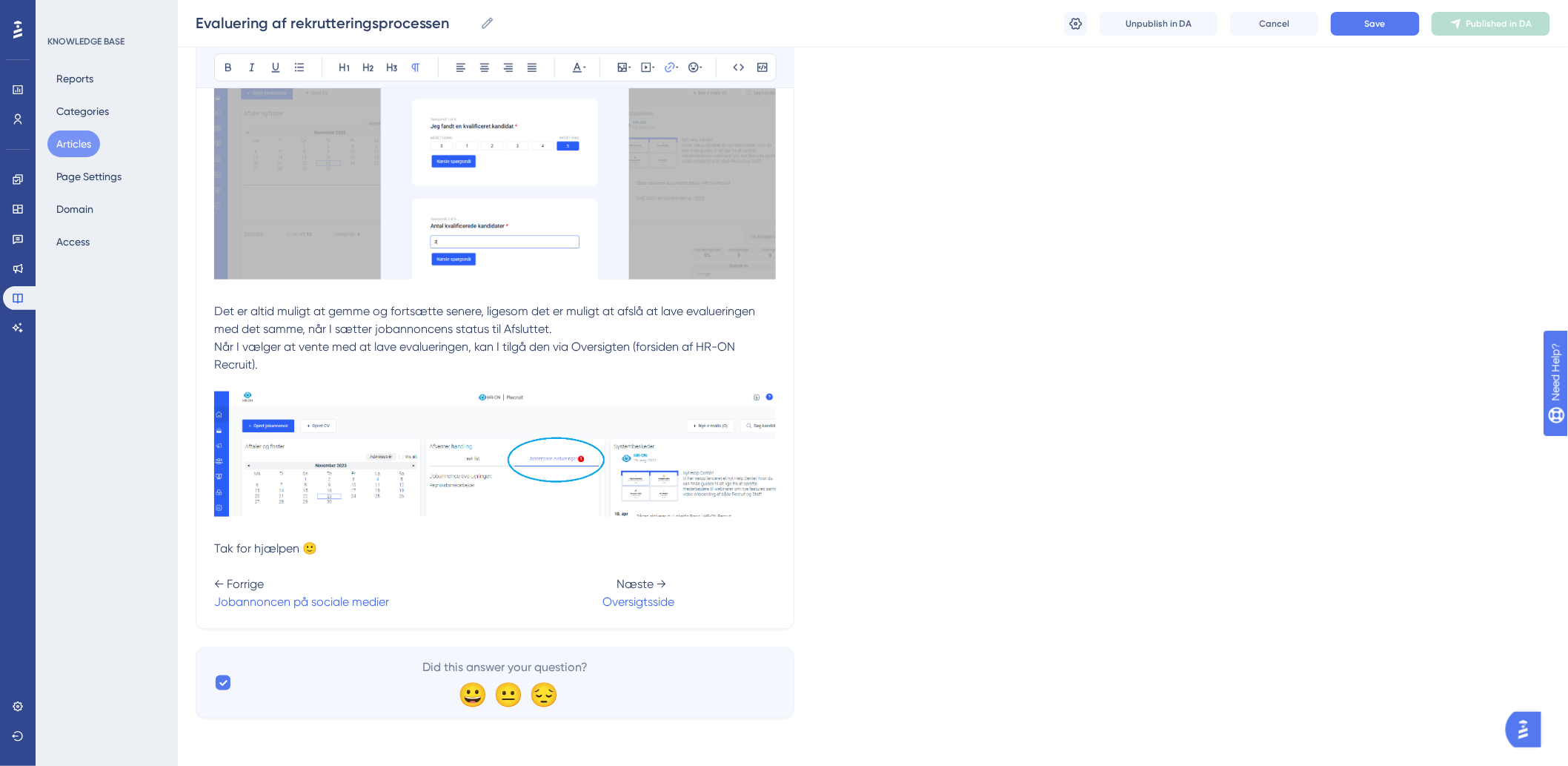
click at [762, 576] on p "Tak for hjælpen 🙂 ← Forrige Næste → Jobannoncen på sociale medier Oversigtsside" at bounding box center [495, 576] width 562 height 71
click at [1382, 18] on span "Save" at bounding box center [1375, 23] width 21 height 12
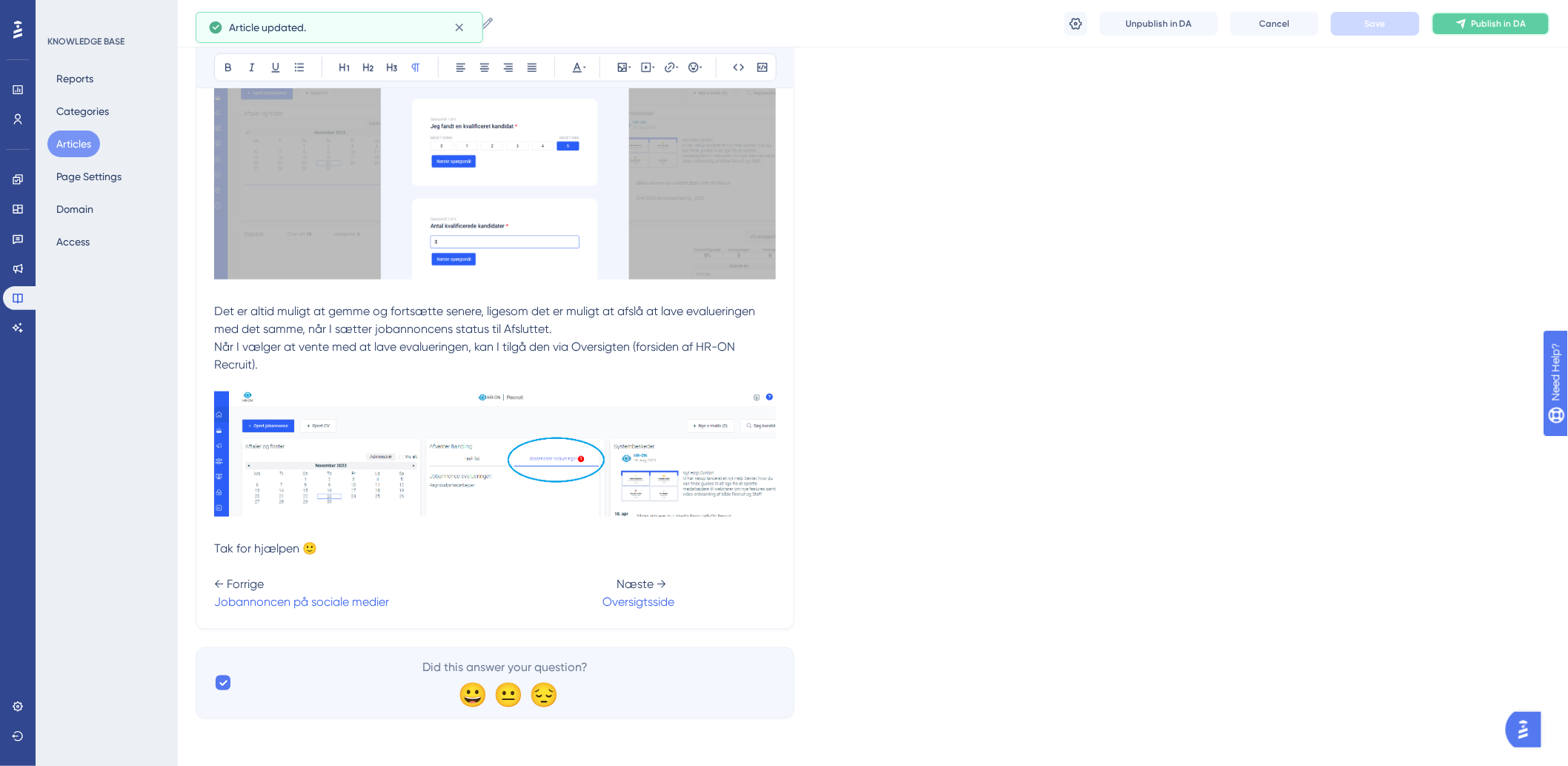
click at [1470, 23] on button "Publish in DA" at bounding box center [1491, 24] width 119 height 24
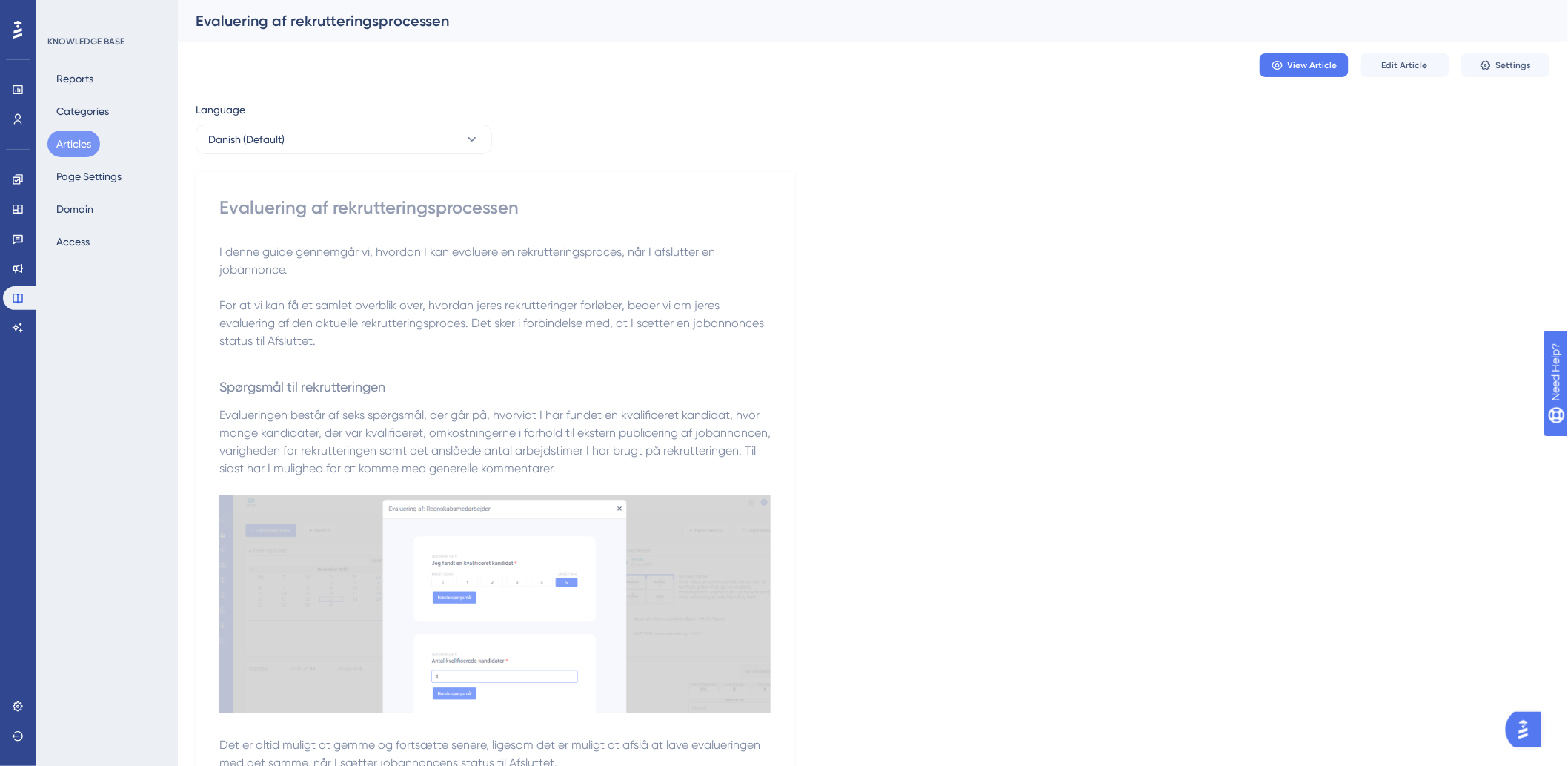
click at [91, 139] on button "Articles" at bounding box center [74, 144] width 53 height 27
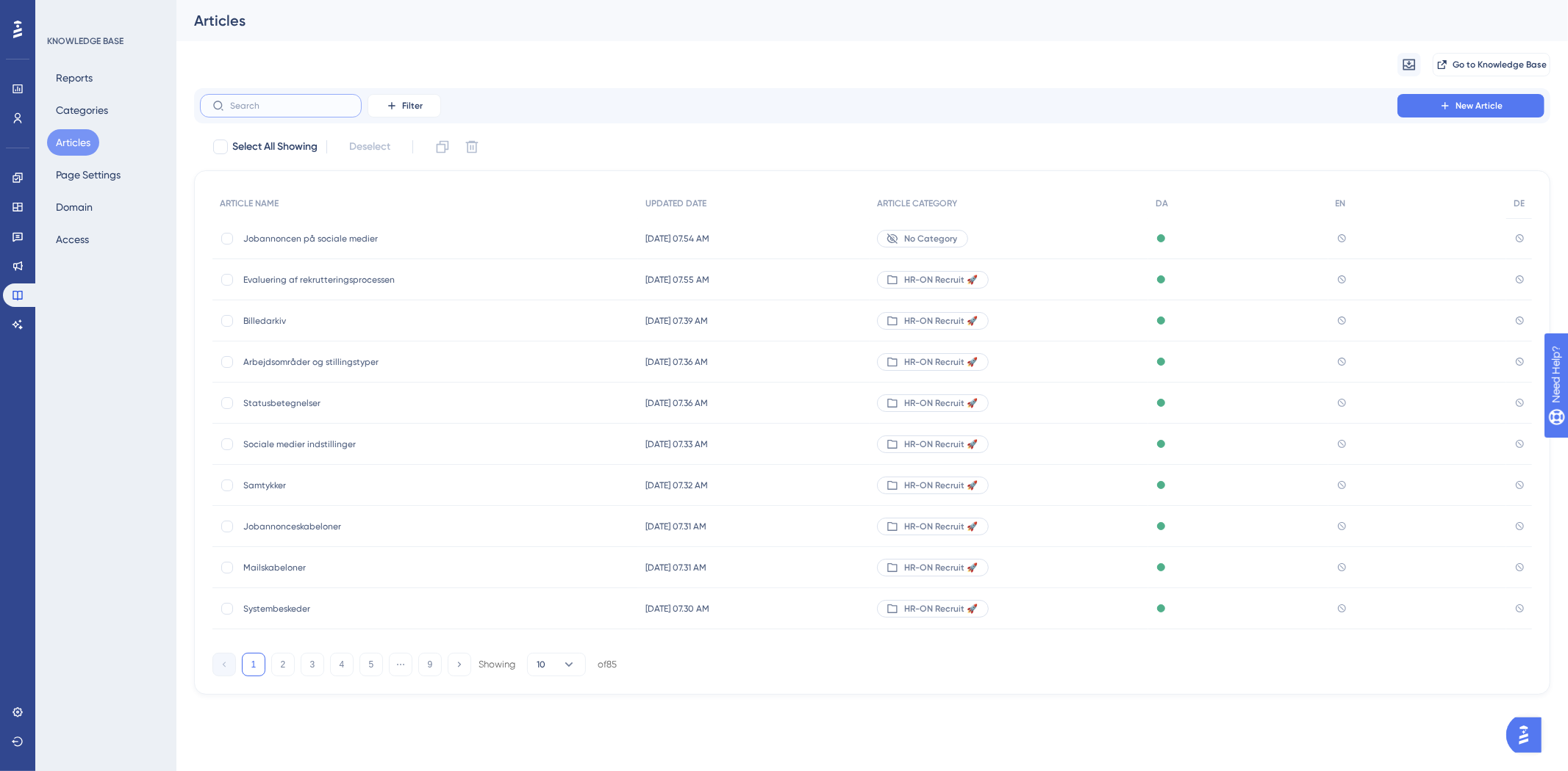
click at [292, 110] on input "text" at bounding box center [289, 105] width 119 height 10
click at [289, 112] on label at bounding box center [280, 106] width 162 height 24
click at [289, 111] on input "text" at bounding box center [289, 105] width 119 height 10
type input "jk"
checkbox input "true"
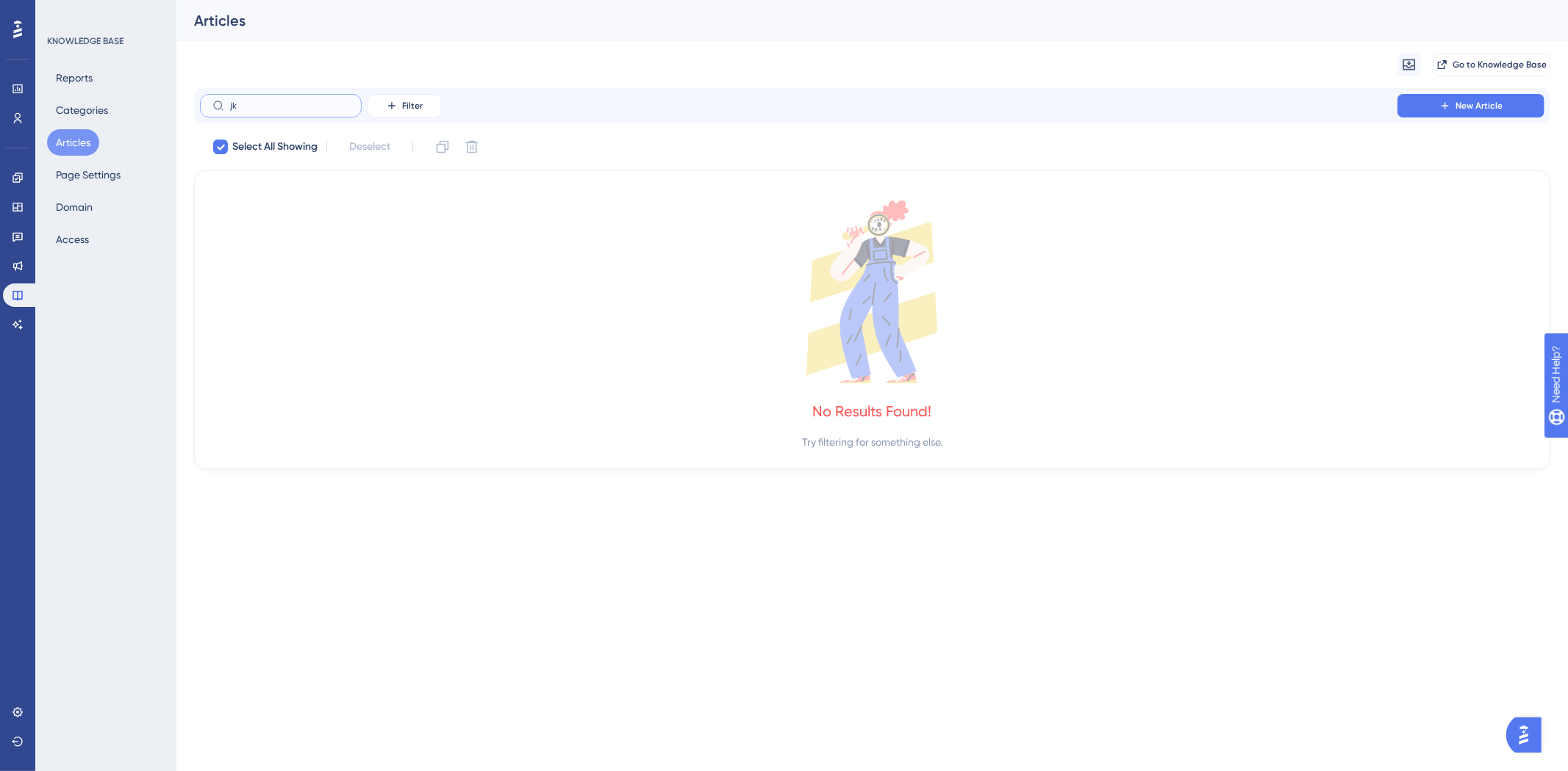
type input "j"
checkbox input "false"
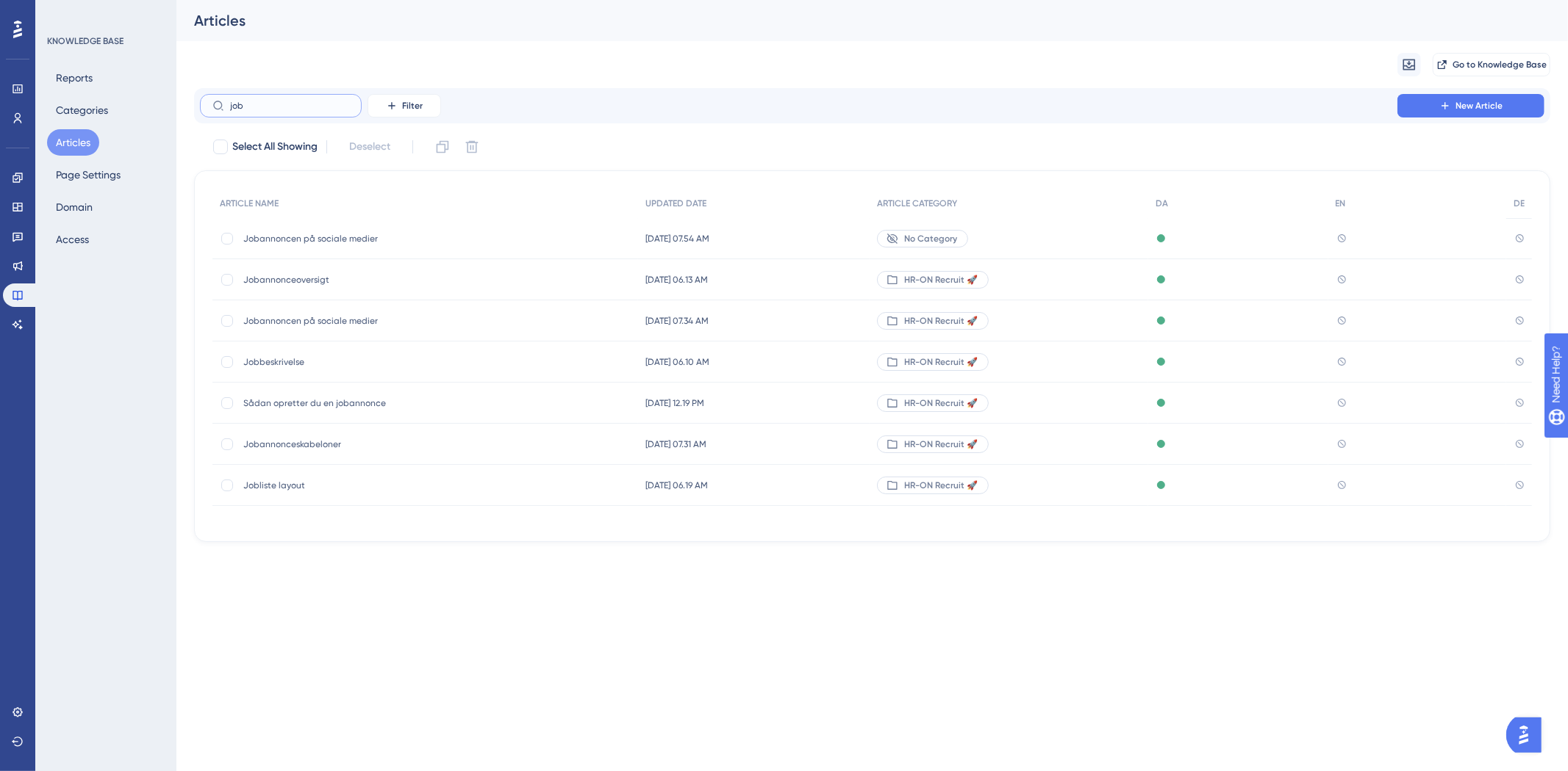
type input "jobn"
checkbox input "true"
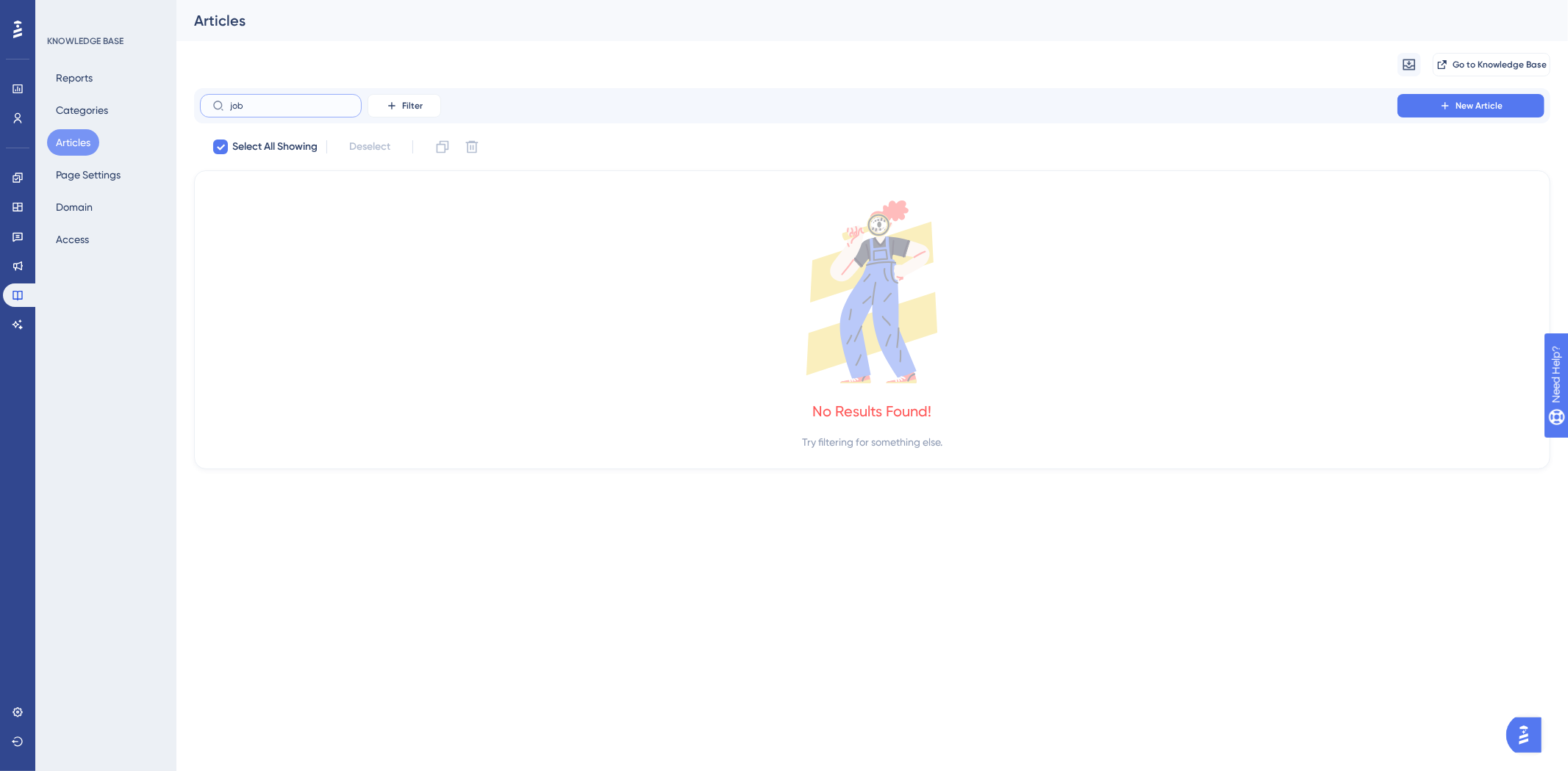
type input "joba"
checkbox input "false"
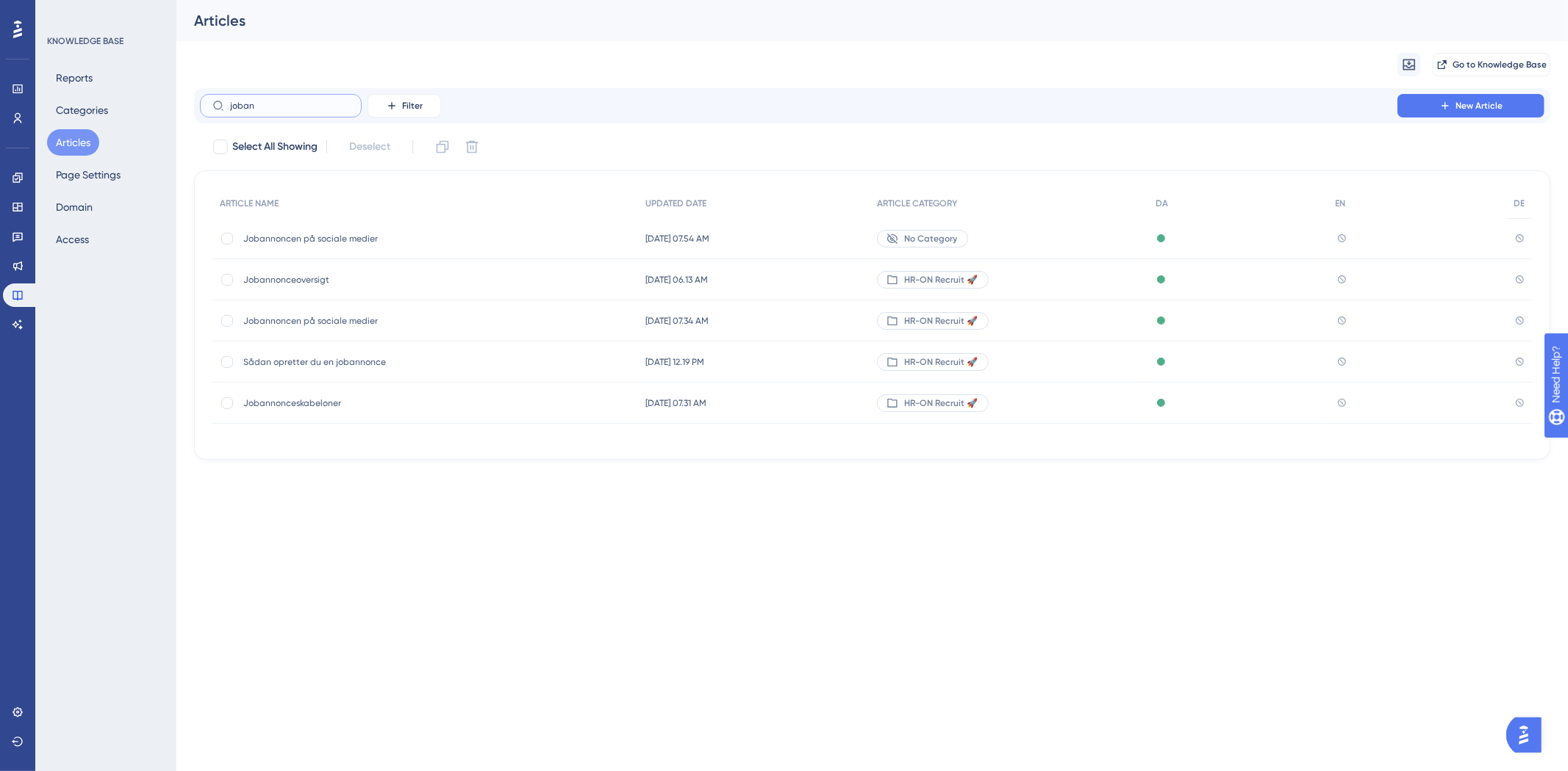
type input "jobann"
click at [303, 241] on span "Jobannoncen på sociale medier" at bounding box center [360, 239] width 235 height 12
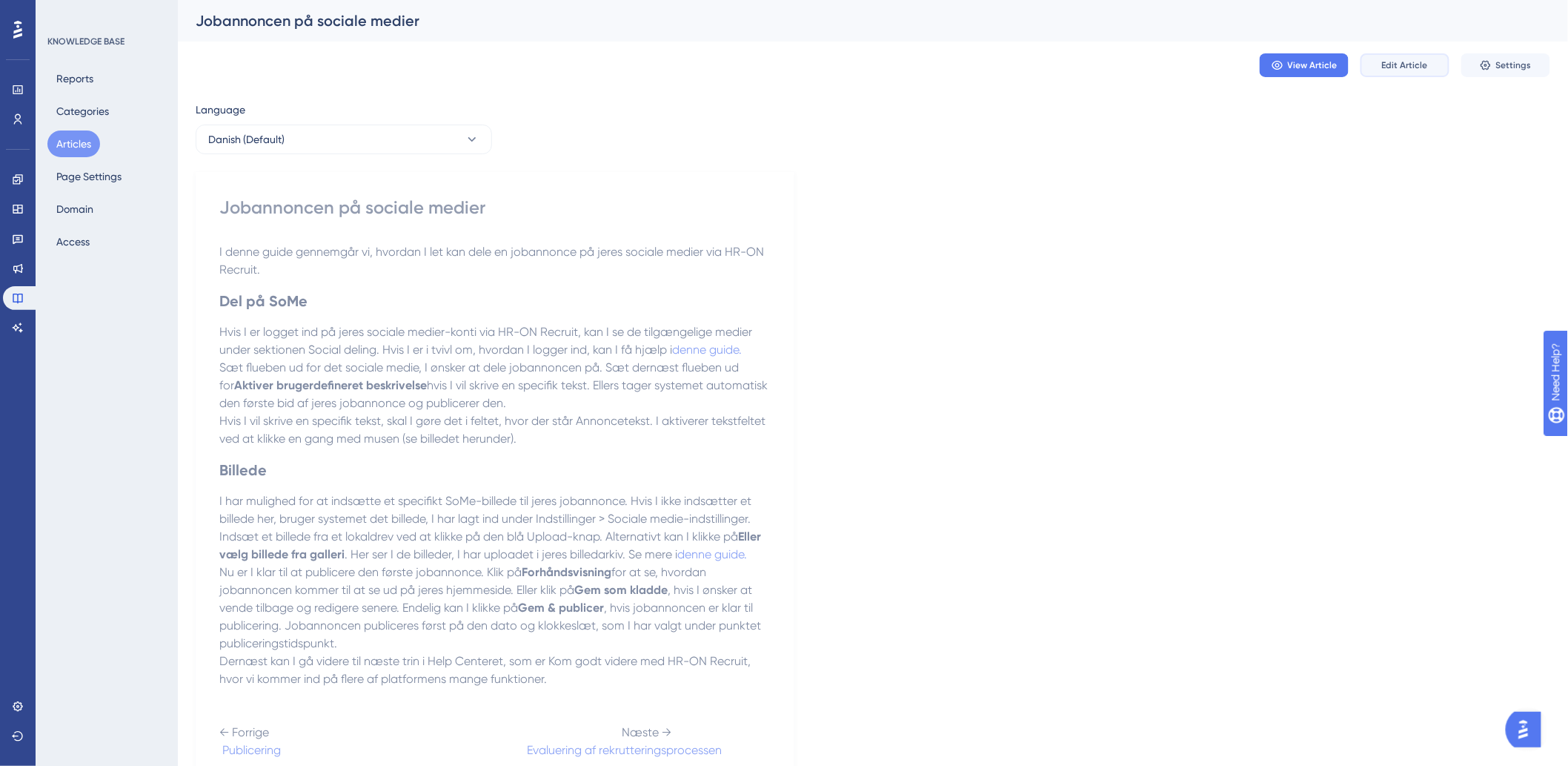
click at [1398, 53] on button "Edit Article" at bounding box center [1404, 65] width 89 height 24
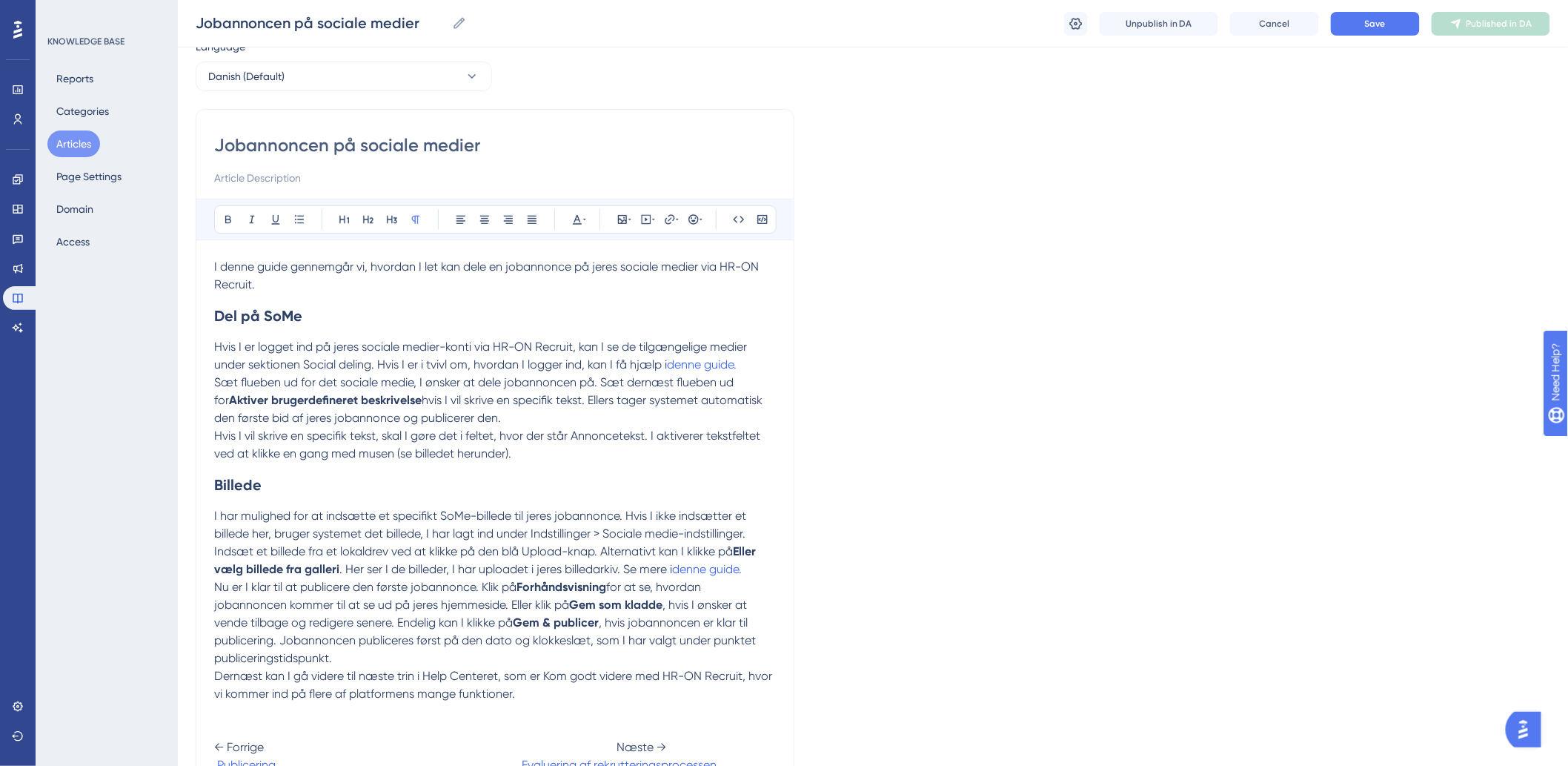
click at [716, 356] on p "Hvis I er logget ind på jeres sociale medier-konti via HR-ON Recruit, kan I se …" at bounding box center [495, 355] width 562 height 36
click at [720, 372] on p "Hvis I er logget ind på jeres sociale medier-konti via HR-ON Recruit, kan I se …" at bounding box center [495, 355] width 562 height 36
drag, startPoint x: 684, startPoint y: 317, endPoint x: 547, endPoint y: 320, distance: 137.0
click at [547, 320] on div "Bold Italic Underline Bullet Point Heading 1 Heading 2 Heading 3 Normal Align L…" at bounding box center [495, 486] width 562 height 576
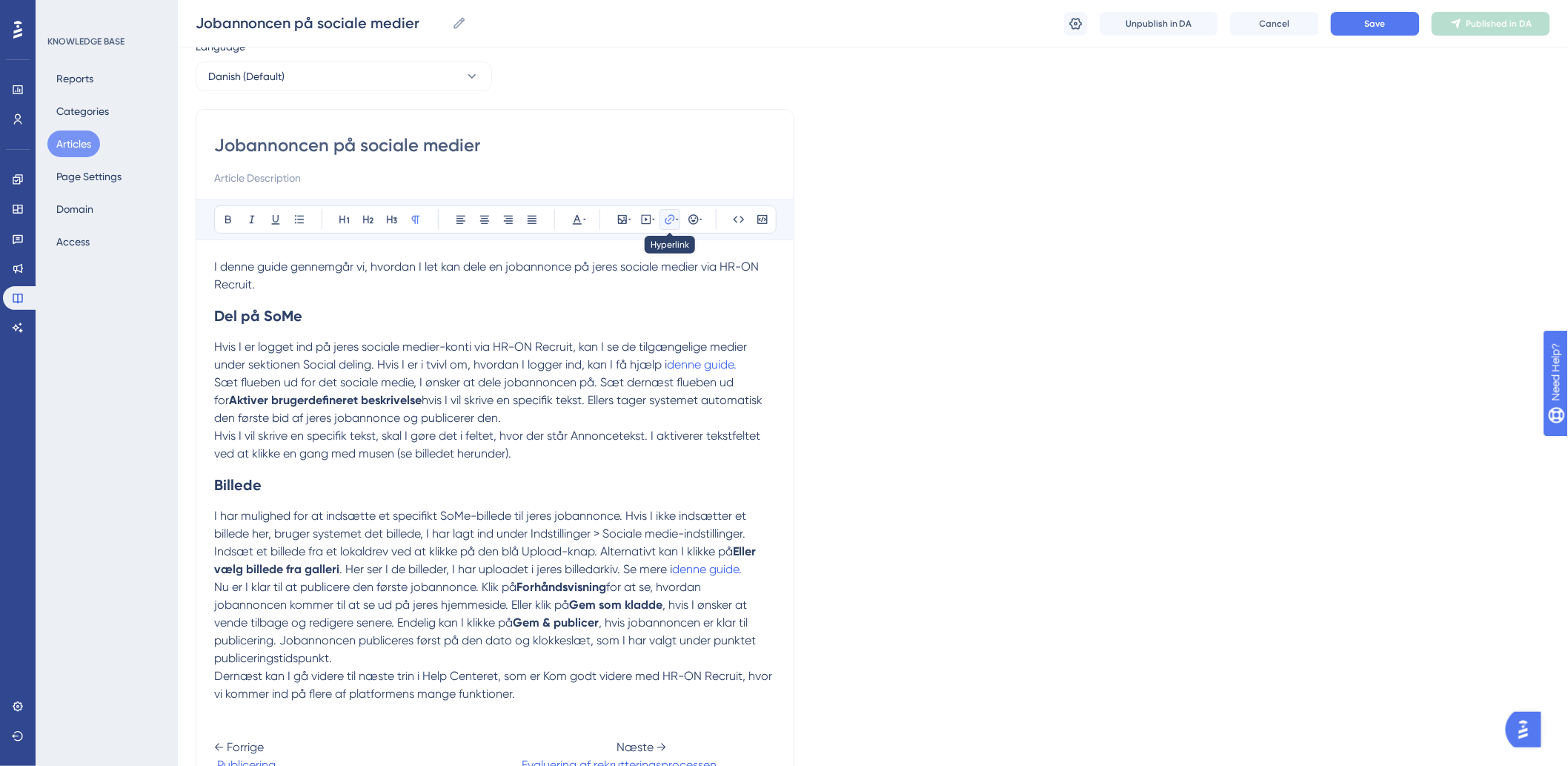
click at [676, 217] on icon at bounding box center [677, 219] width 3 height 12
type input "h"
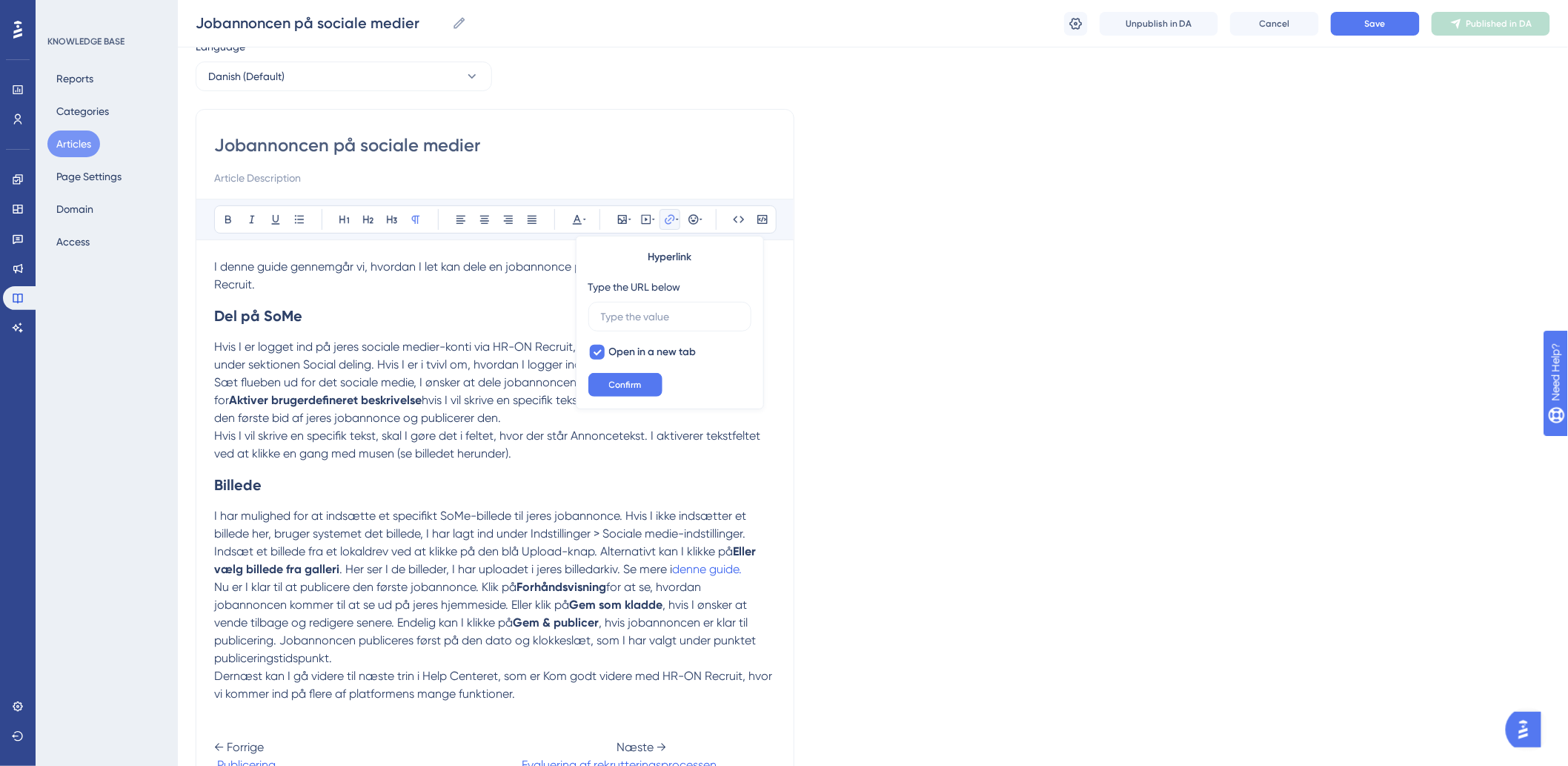
click at [635, 293] on div "Type the URL below" at bounding box center [634, 286] width 92 height 17
click at [638, 309] on input "text" at bounding box center [670, 317] width 138 height 16
paste input "[URL][DOMAIN_NAME]"
type input "[URL][DOMAIN_NAME]"
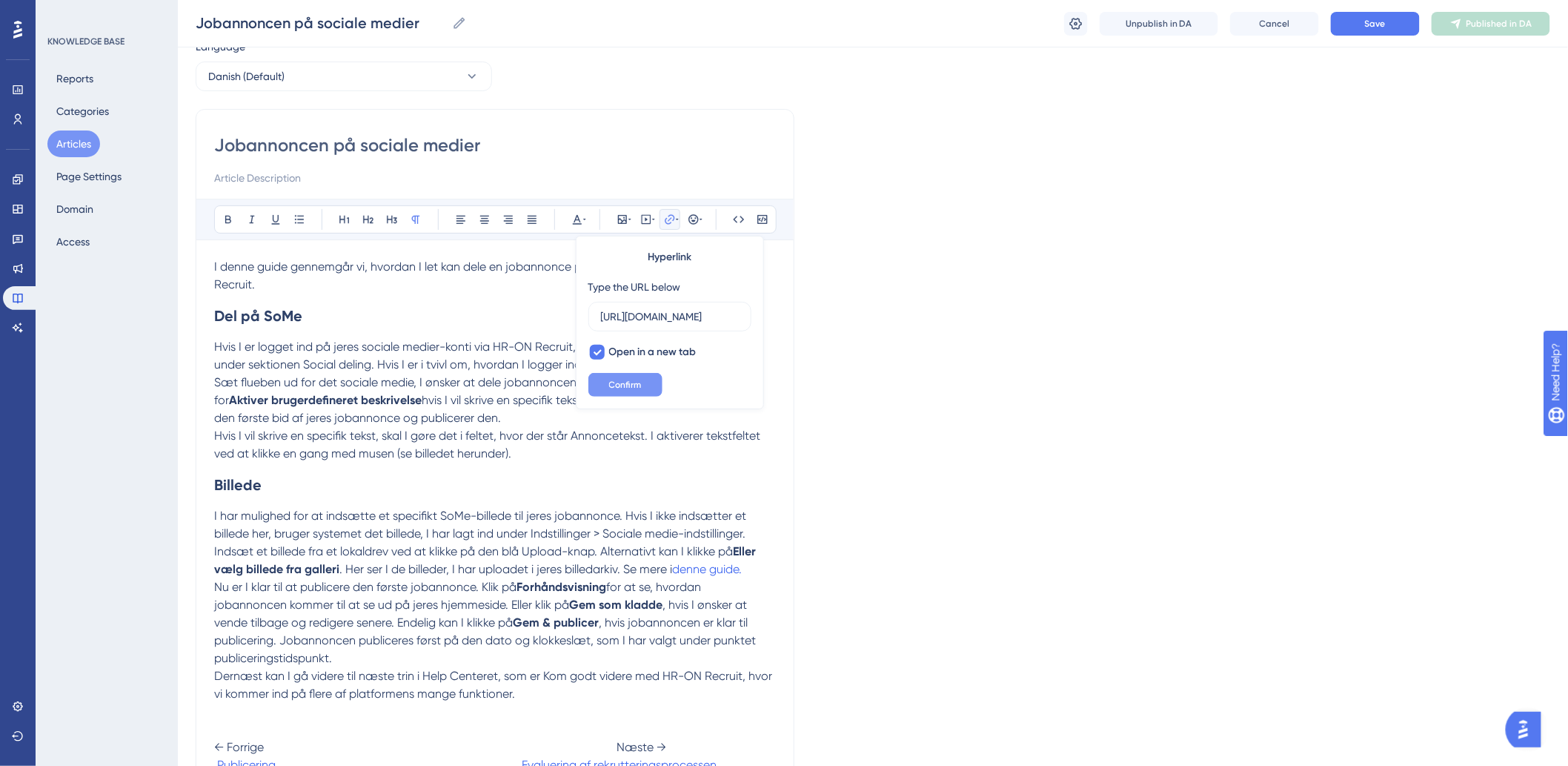
click at [609, 387] on span "Confirm" at bounding box center [626, 384] width 33 height 12
click at [618, 423] on p "Sæt flueben ud for det sociale medie, I ønsker at dele jobannoncen på. Sæt dern…" at bounding box center [495, 400] width 562 height 53
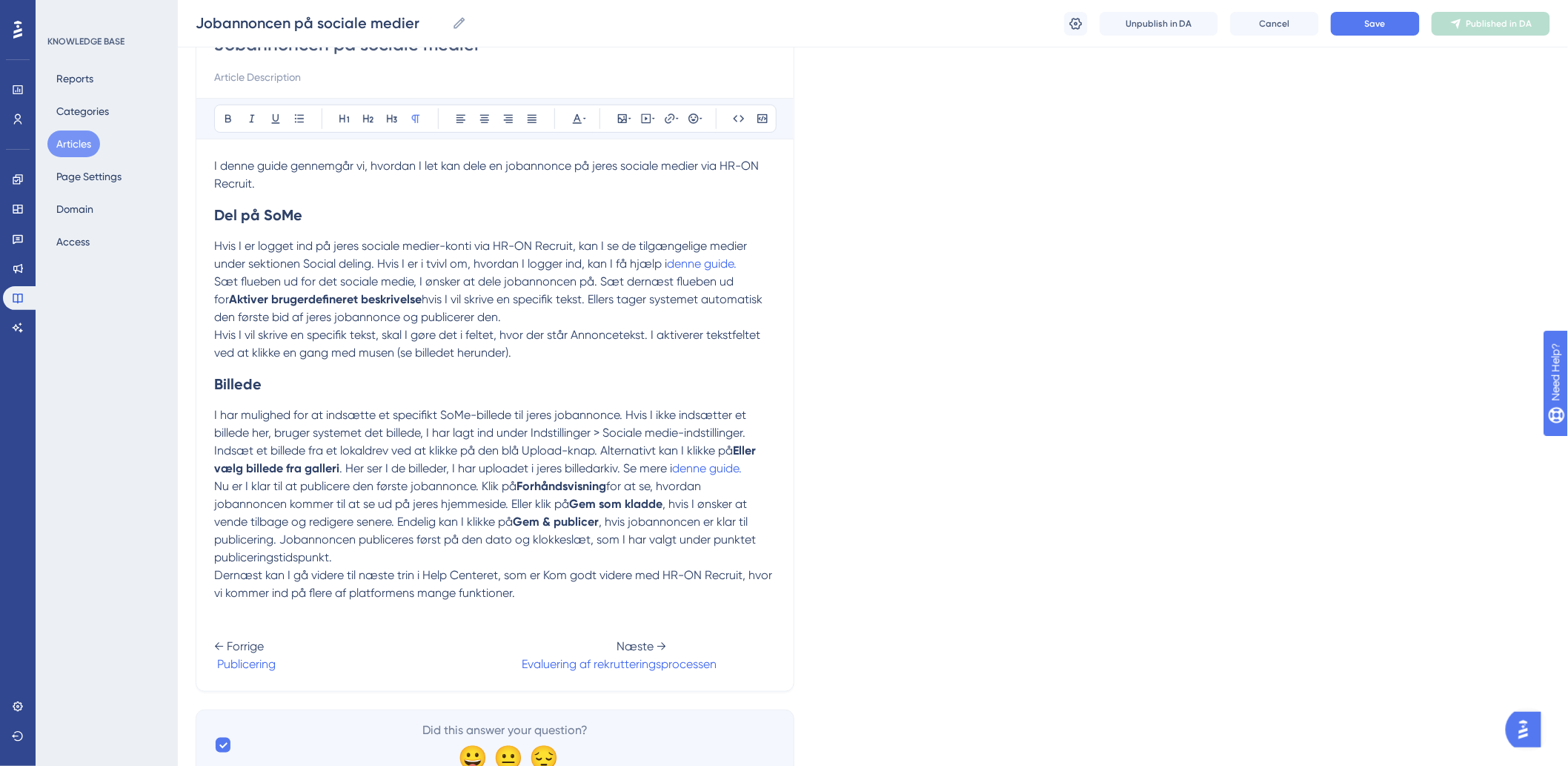
scroll to position [221, 0]
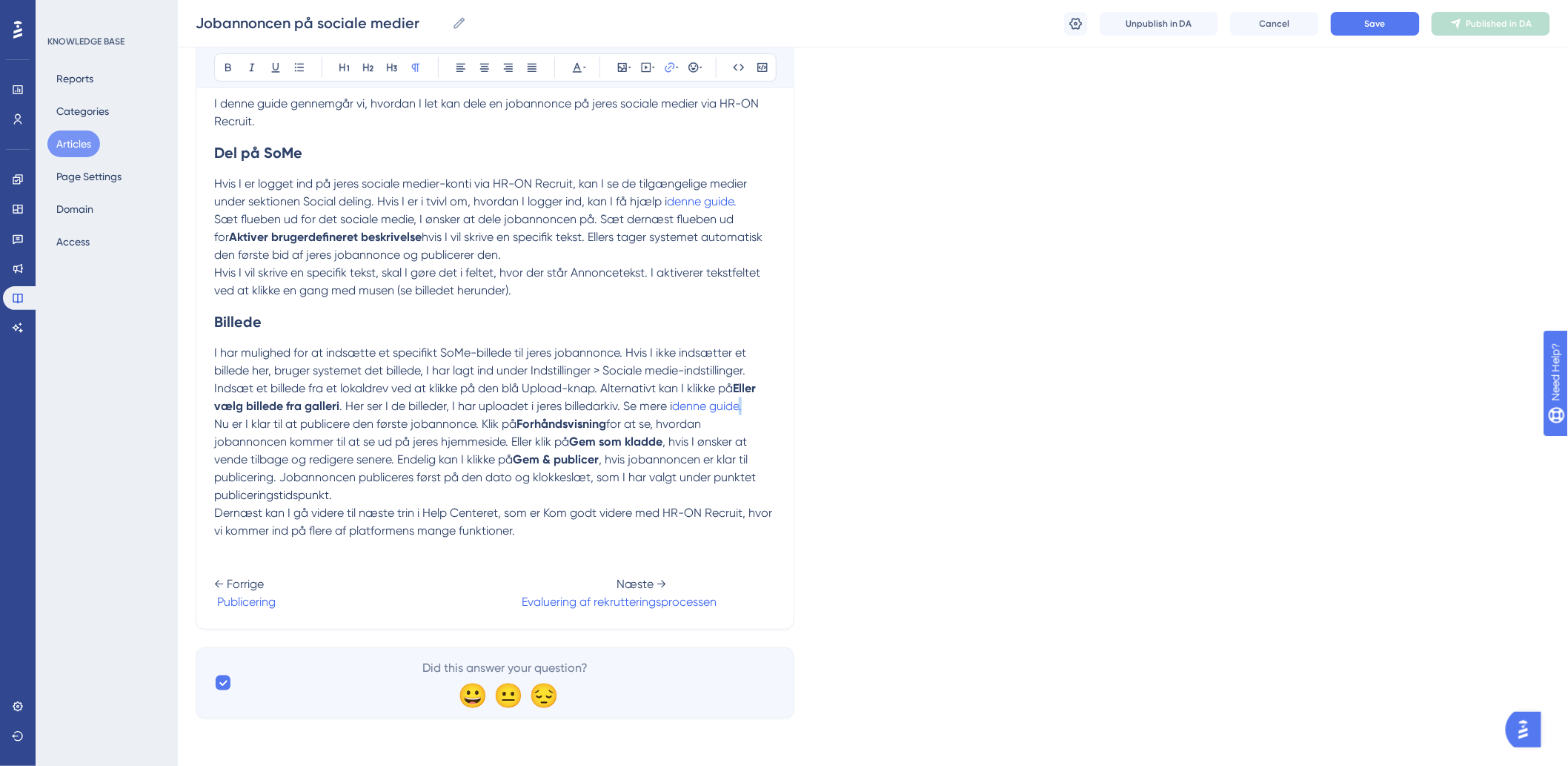
click at [752, 405] on p "Indsæt et billede fra et lokaldrev ved at klikke på den blå Upload-knap. Altern…" at bounding box center [495, 397] width 562 height 36
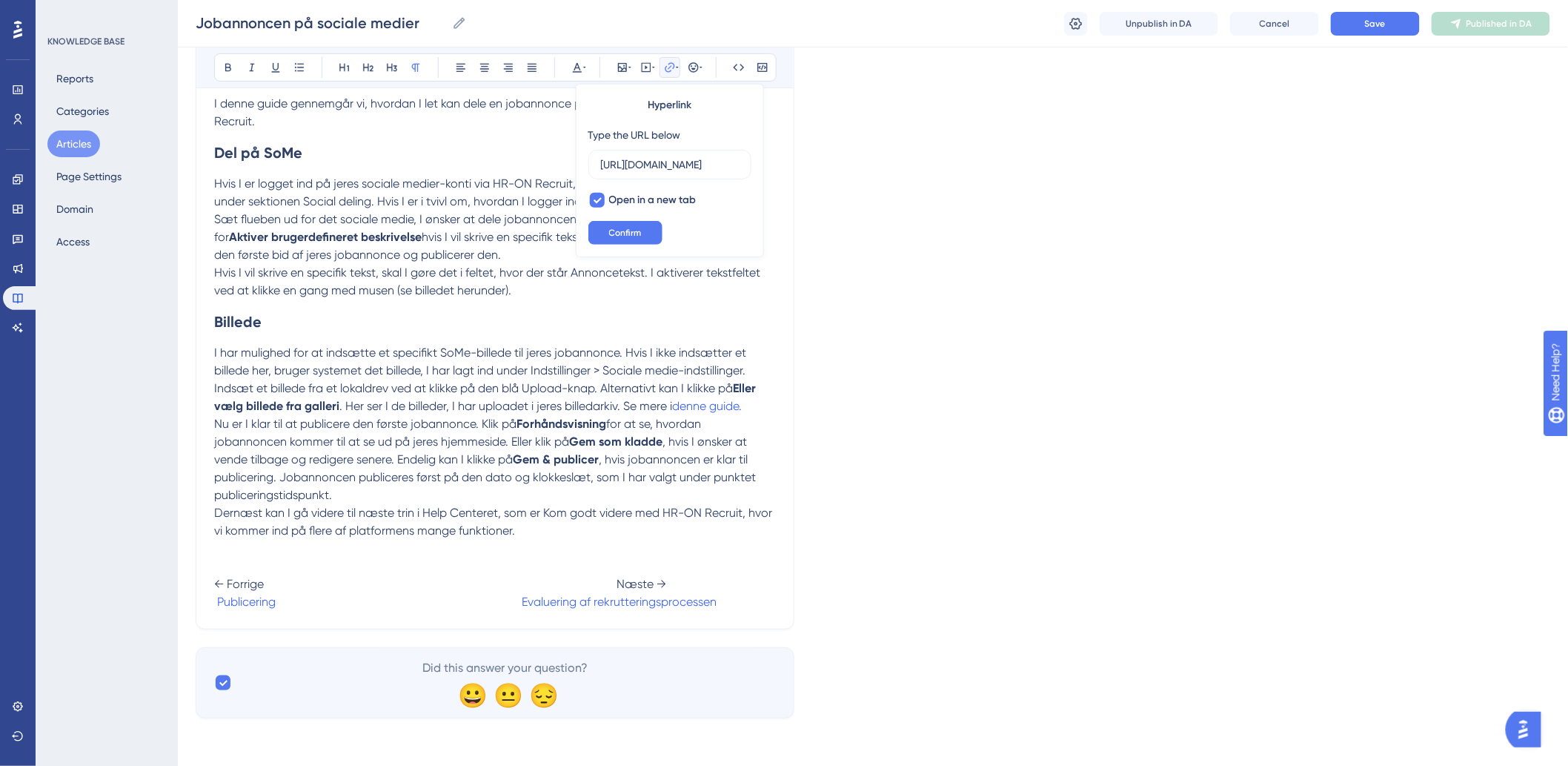
click at [752, 405] on p "Indsæt et billede fra et lokaldrev ved at klikke på den blå Upload-knap. Altern…" at bounding box center [495, 397] width 562 height 36
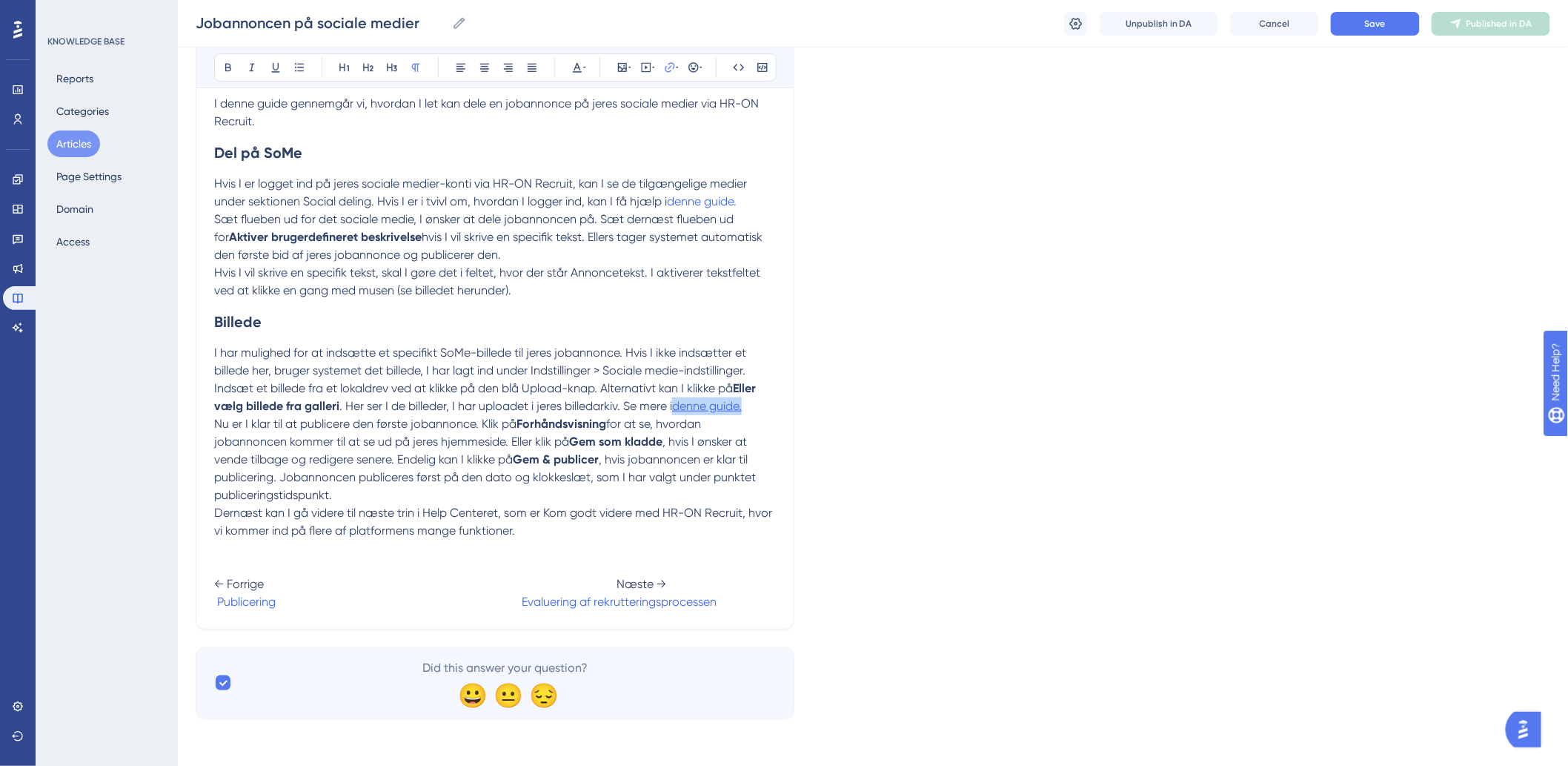
drag, startPoint x: 752, startPoint y: 405, endPoint x: 681, endPoint y: 402, distance: 71.1
click at [681, 402] on p "Indsæt et billede fra et lokaldrev ved at klikke på den blå Upload-knap. Altern…" at bounding box center [495, 397] width 562 height 36
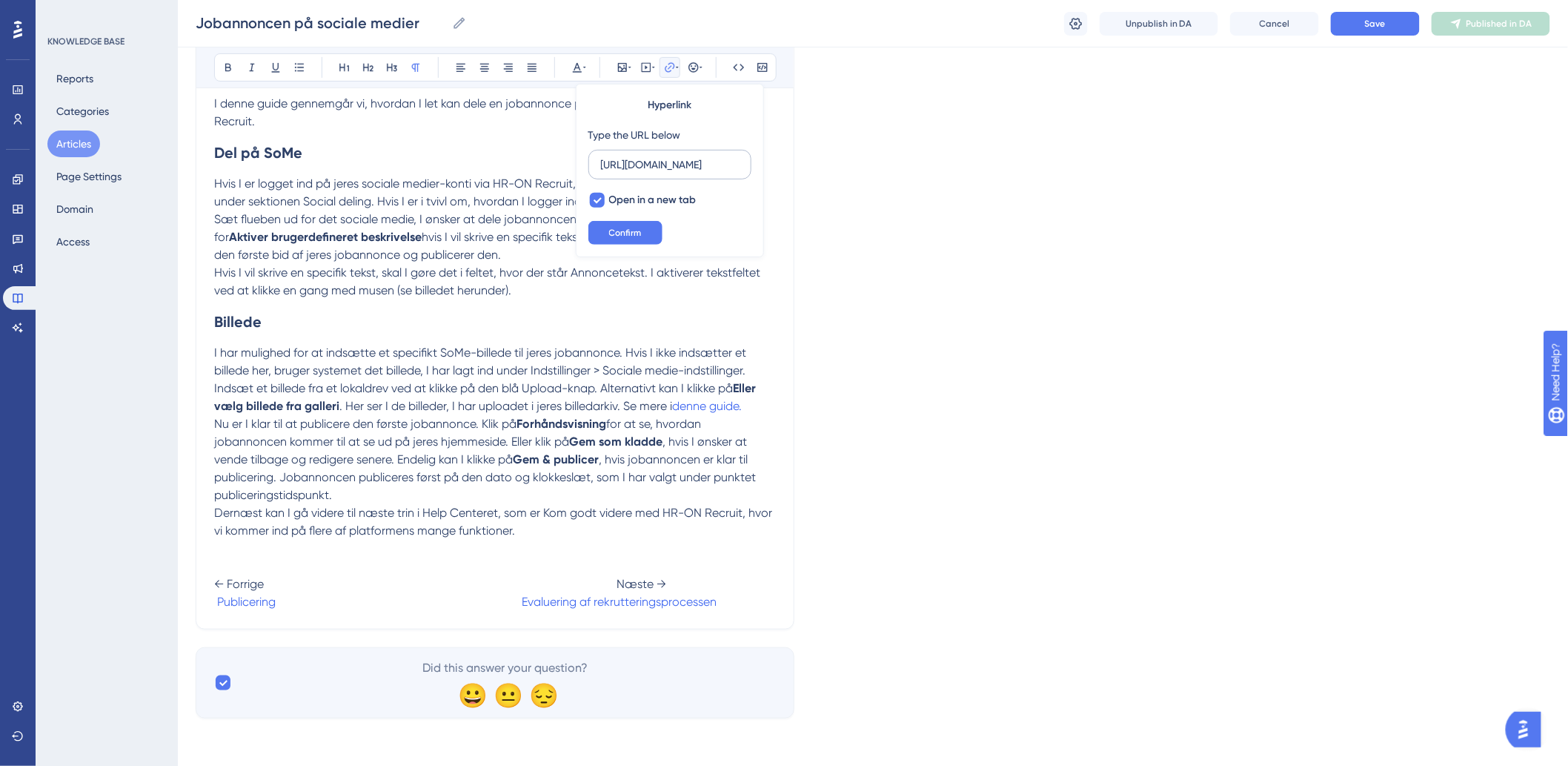
drag, startPoint x: 739, startPoint y: 166, endPoint x: 696, endPoint y: 163, distance: 43.1
click at [695, 164] on label "[URL][DOMAIN_NAME]" at bounding box center [670, 165] width 163 height 29
click at [695, 164] on input "[URL][DOMAIN_NAME]" at bounding box center [670, 165] width 138 height 16
click at [697, 162] on input "[URL][DOMAIN_NAME]" at bounding box center [670, 165] width 138 height 16
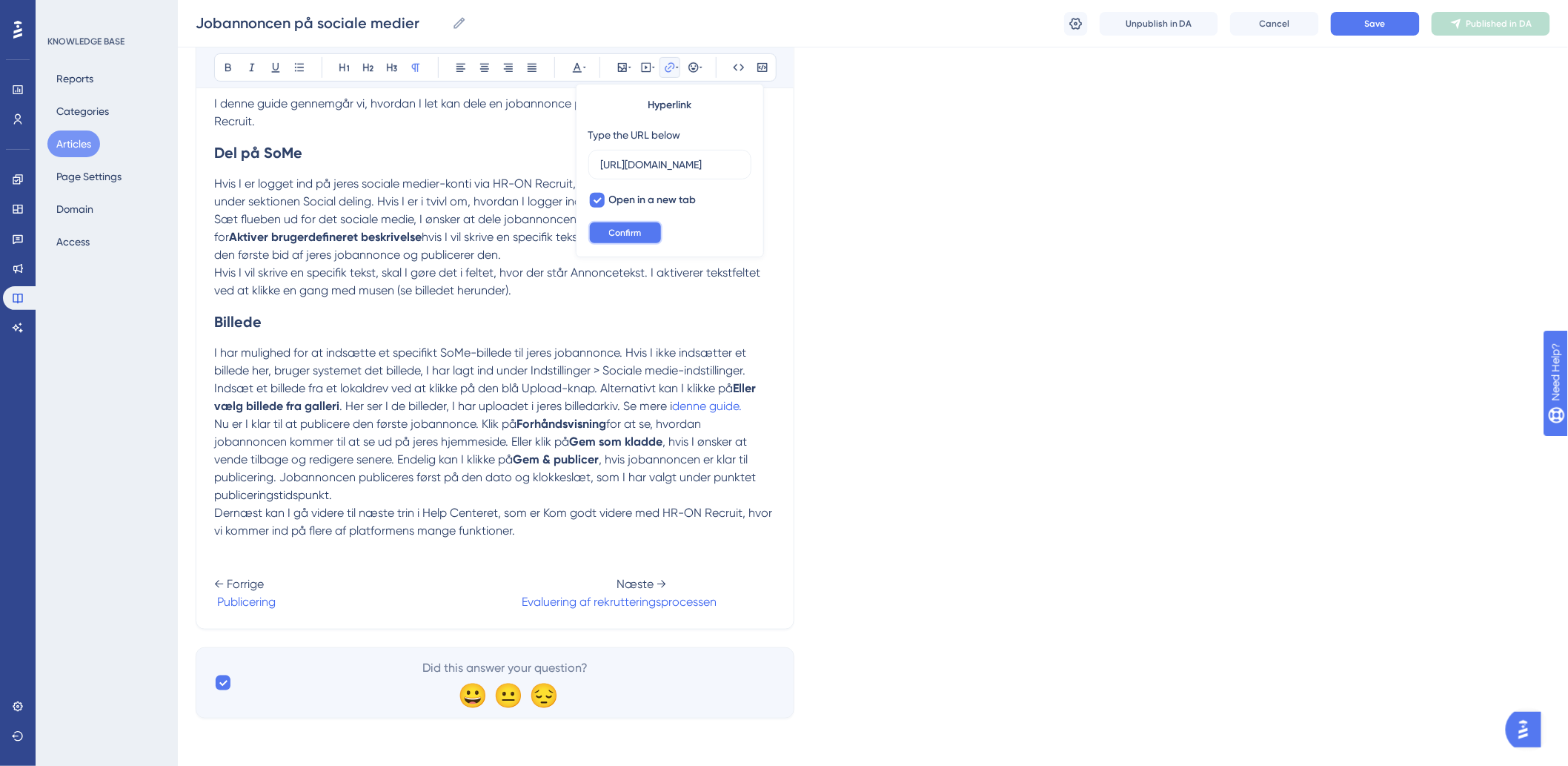
click at [625, 224] on button "Confirm" at bounding box center [625, 232] width 74 height 24
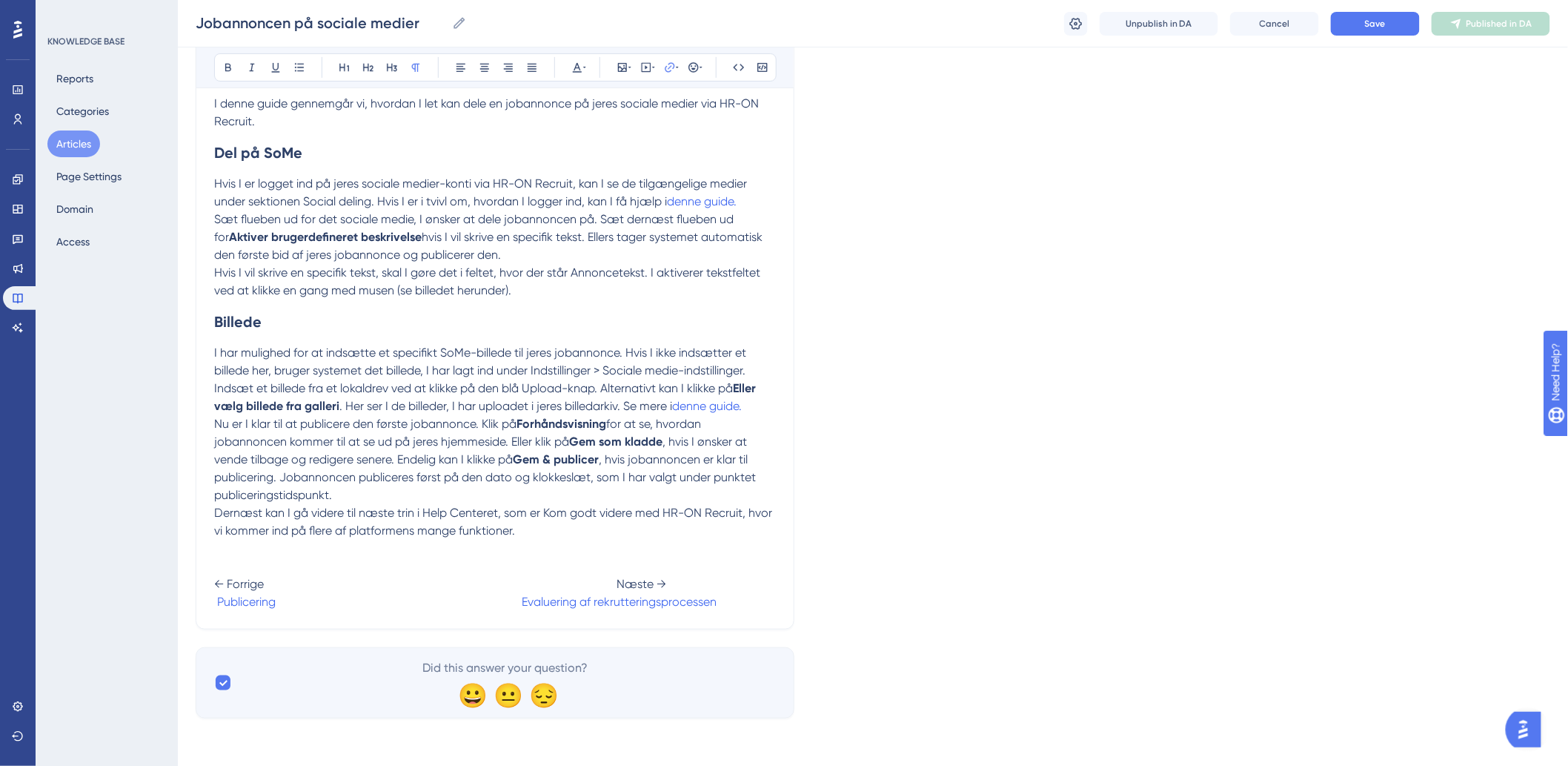
click at [641, 410] on span ". Her ser I de billeder, I har uploadet i jeres billedarkiv. Se mere i" at bounding box center [506, 405] width 333 height 14
click at [1380, 24] on span "Save" at bounding box center [1375, 23] width 21 height 12
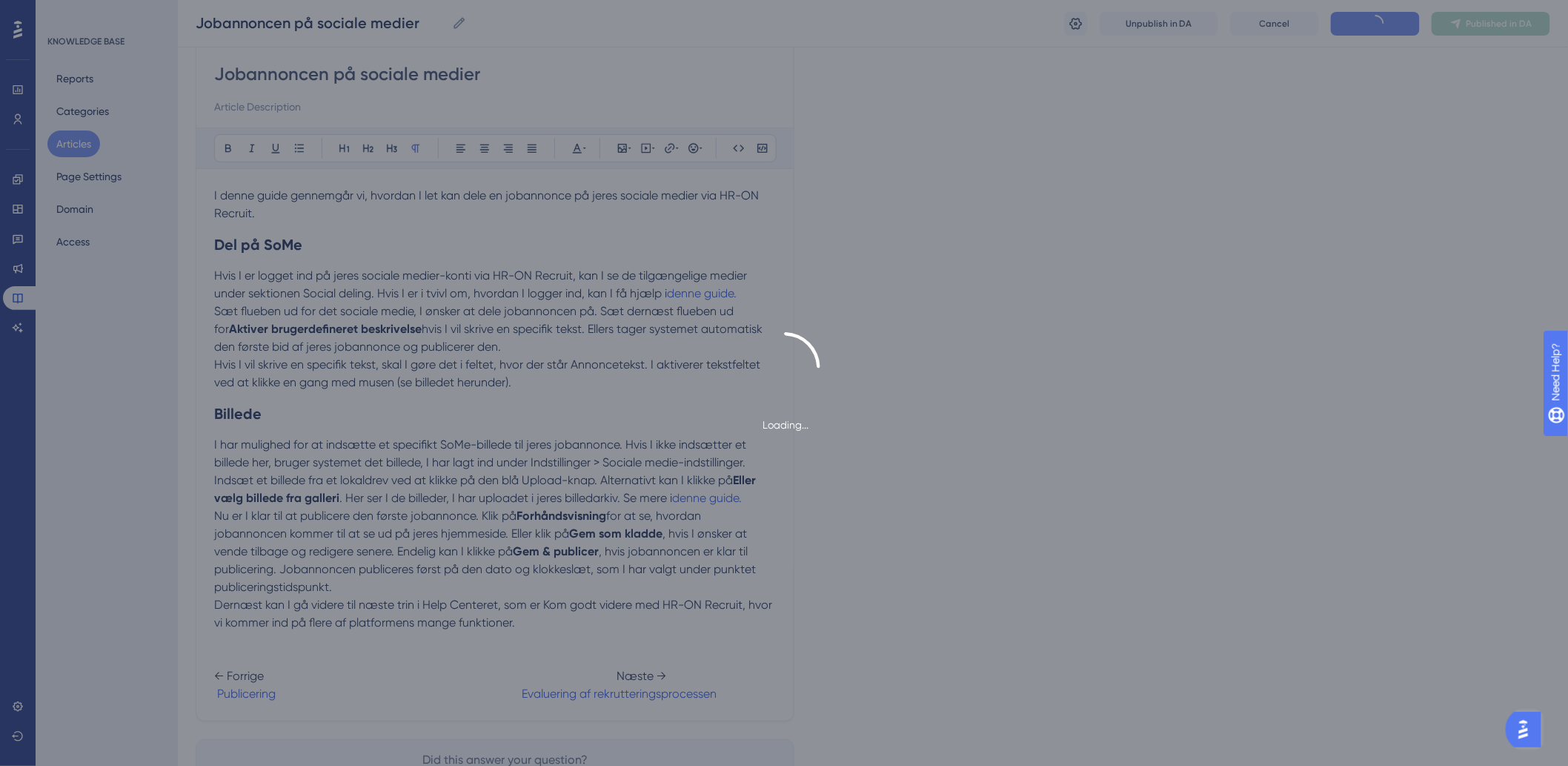
scroll to position [221, 0]
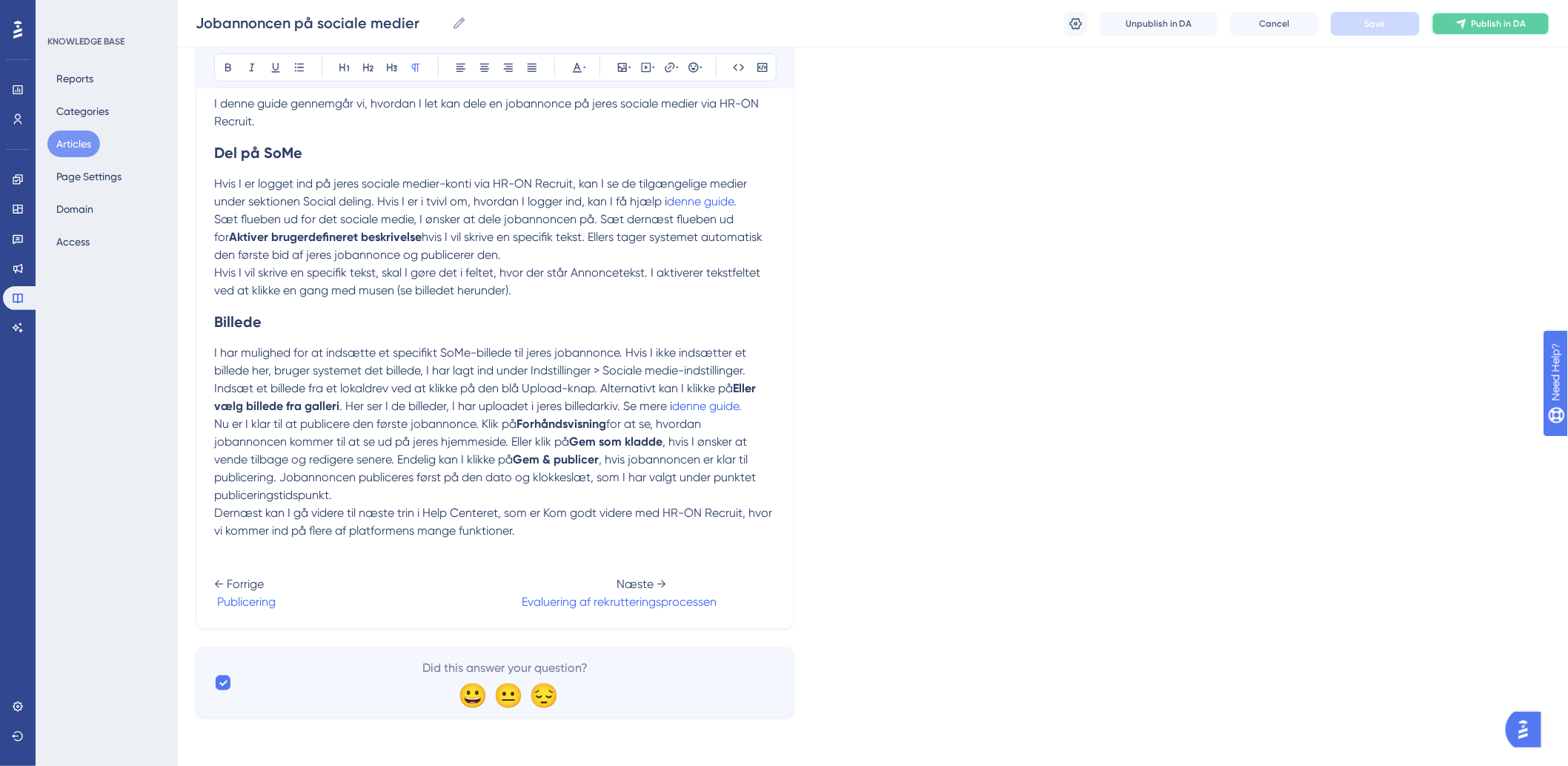
click at [1485, 27] on span "Publish in DA" at bounding box center [1499, 23] width 55 height 12
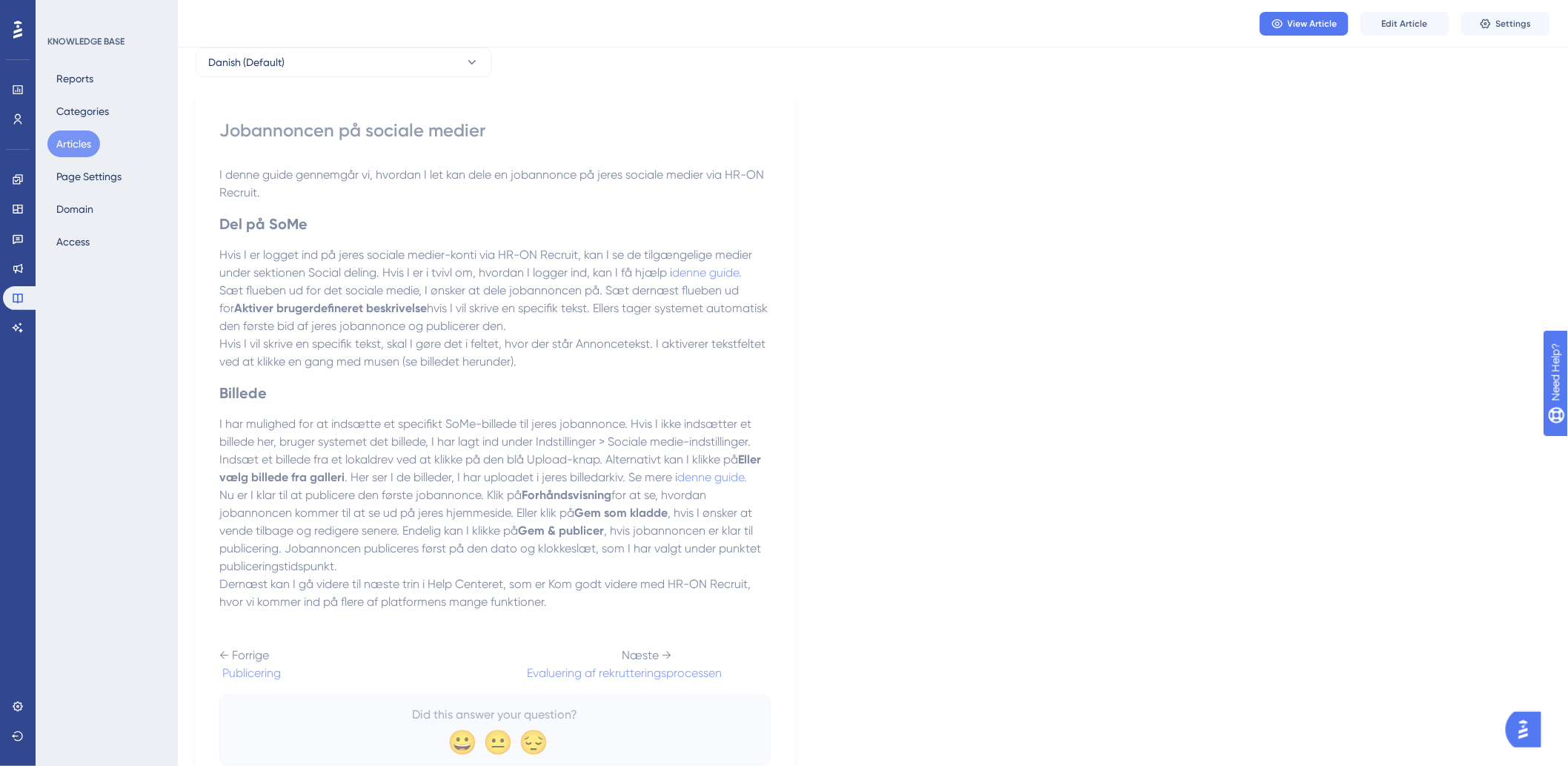
scroll to position [0, 0]
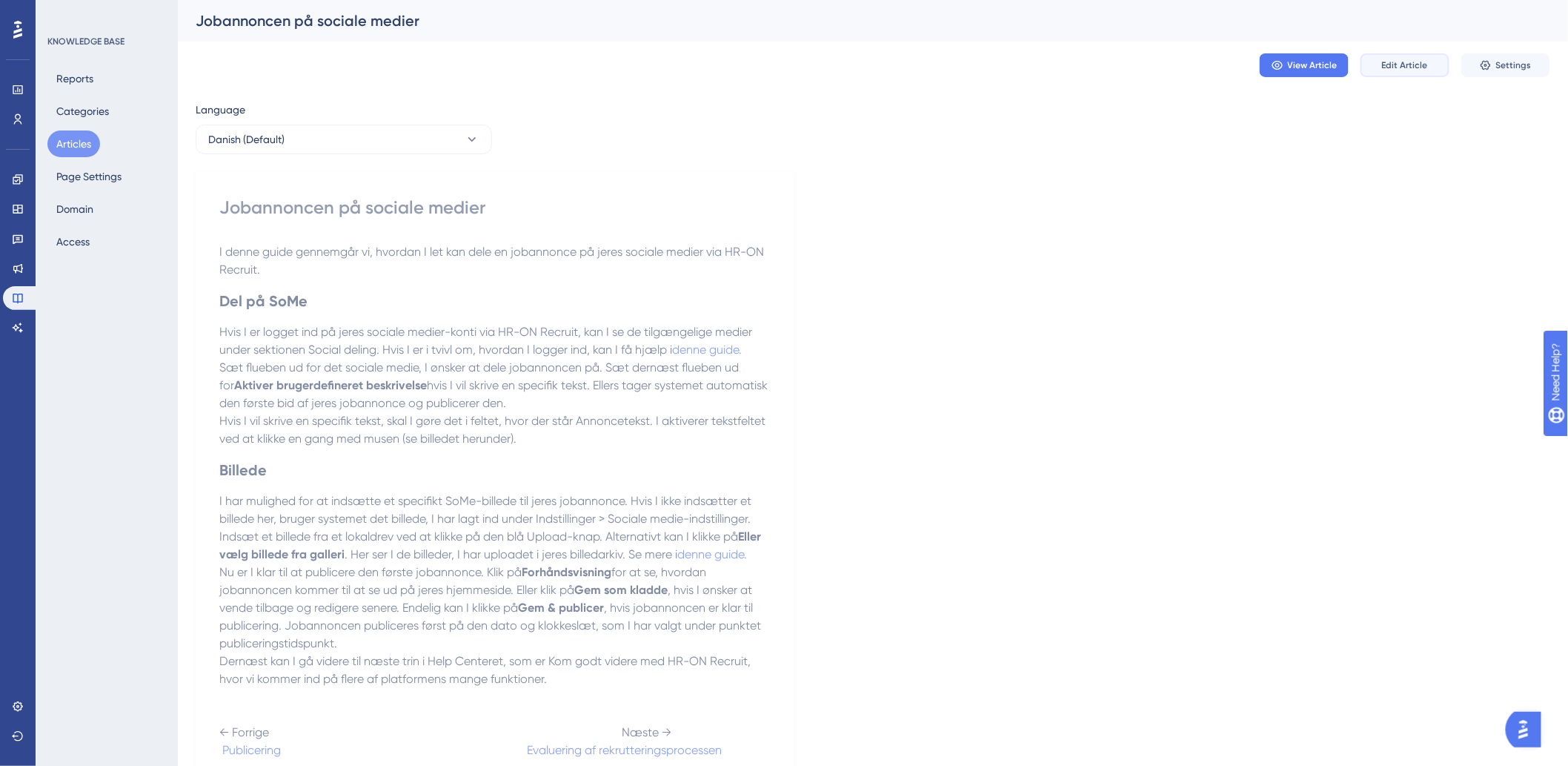
click at [1380, 68] on button "Edit Article" at bounding box center [1404, 65] width 89 height 24
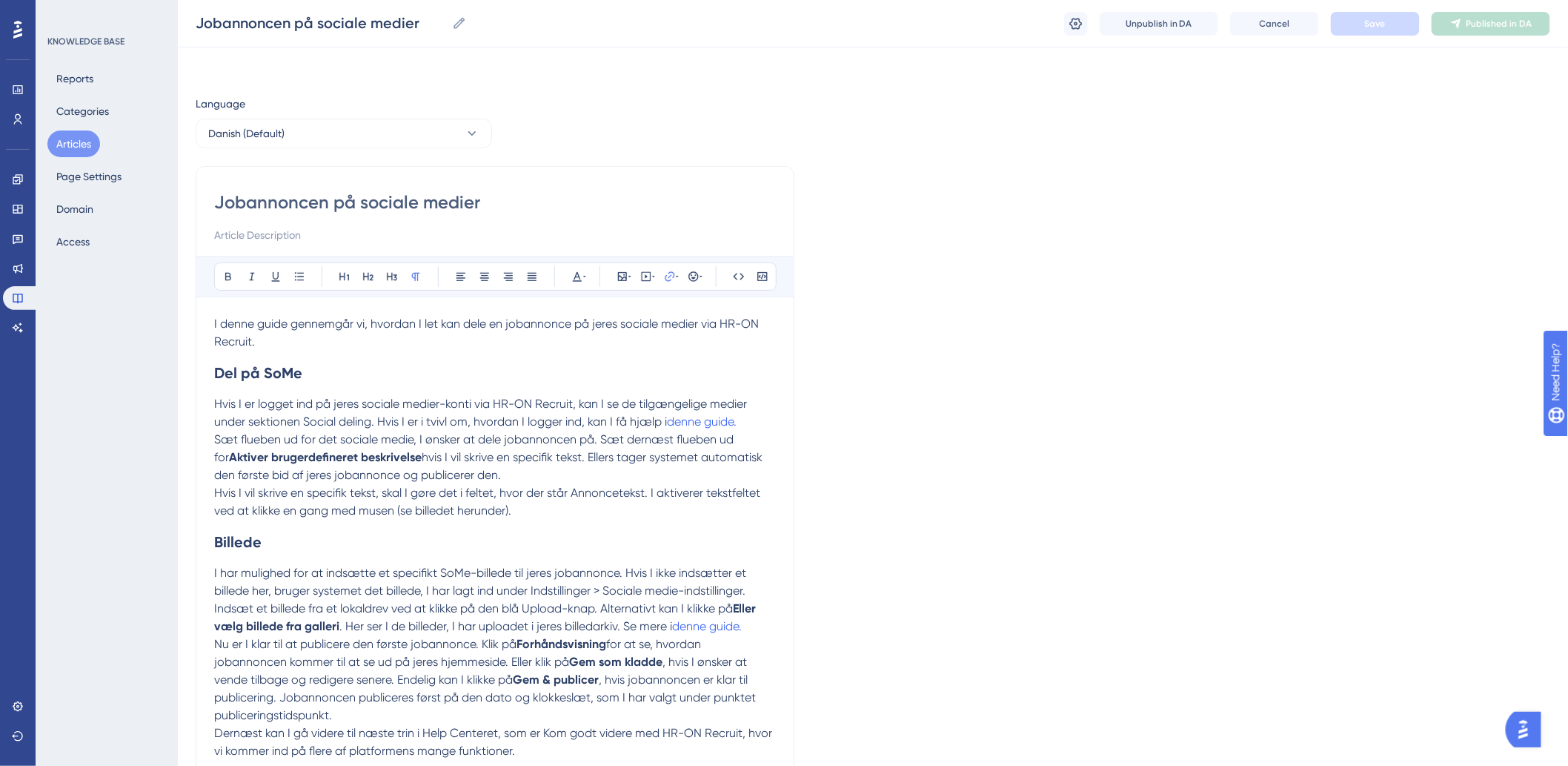
scroll to position [57, 0]
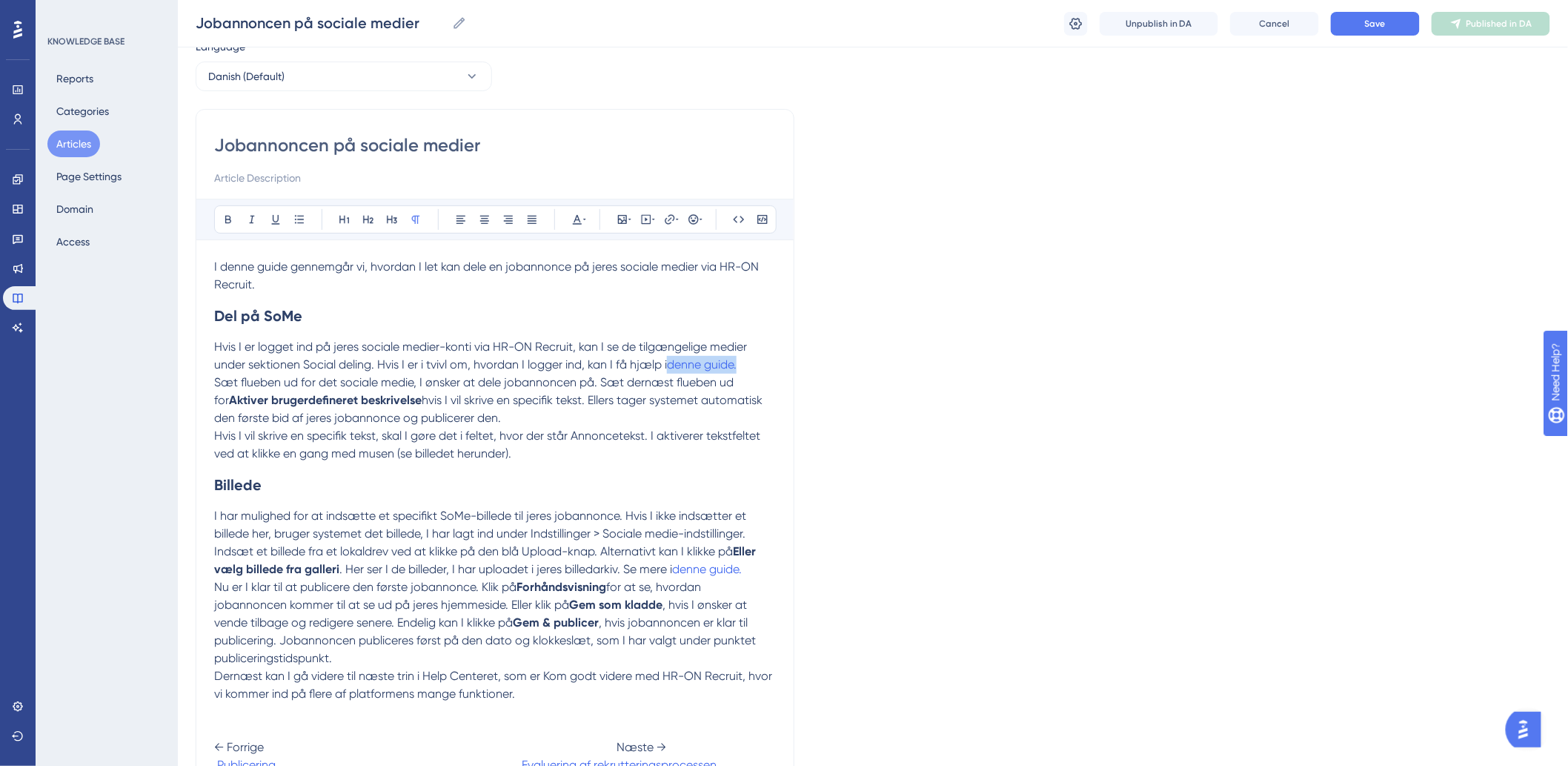
drag, startPoint x: 753, startPoint y: 372, endPoint x: 670, endPoint y: 364, distance: 83.4
click at [670, 364] on p "Hvis I er logget ind på jeres sociale medier-konti via HR-ON Recruit, kan I se …" at bounding box center [495, 355] width 562 height 36
click at [661, 217] on button at bounding box center [670, 219] width 21 height 21
click at [517, 312] on h2 "Del på SoMe" at bounding box center [495, 316] width 562 height 45
click at [695, 365] on span "denne guide." at bounding box center [702, 363] width 70 height 14
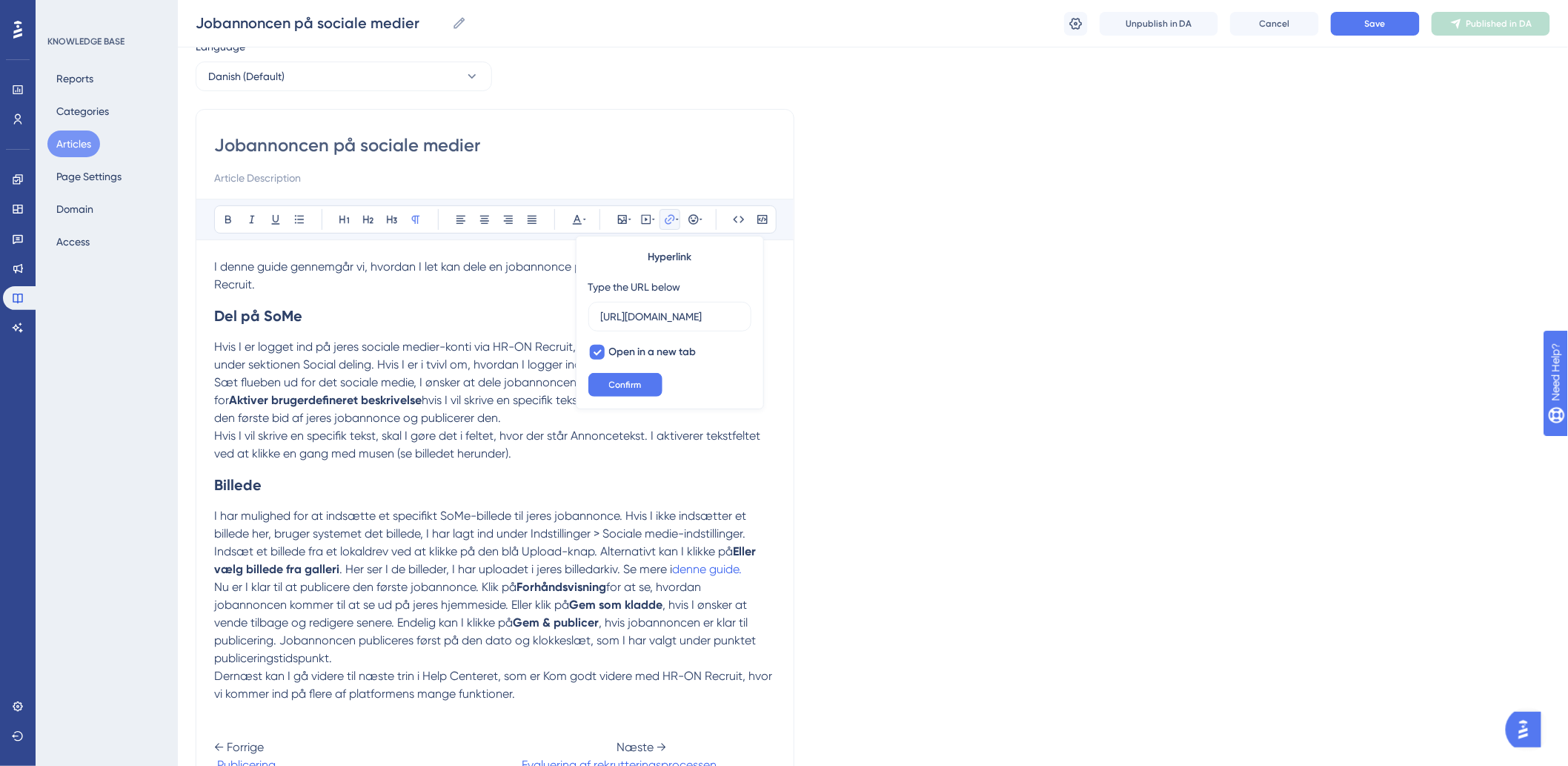
scroll to position [0, 198]
click at [615, 375] on button "Confirm" at bounding box center [625, 384] width 74 height 24
click at [690, 365] on span "denne guide." at bounding box center [702, 363] width 70 height 14
click at [701, 359] on span "denne guide." at bounding box center [702, 363] width 70 height 14
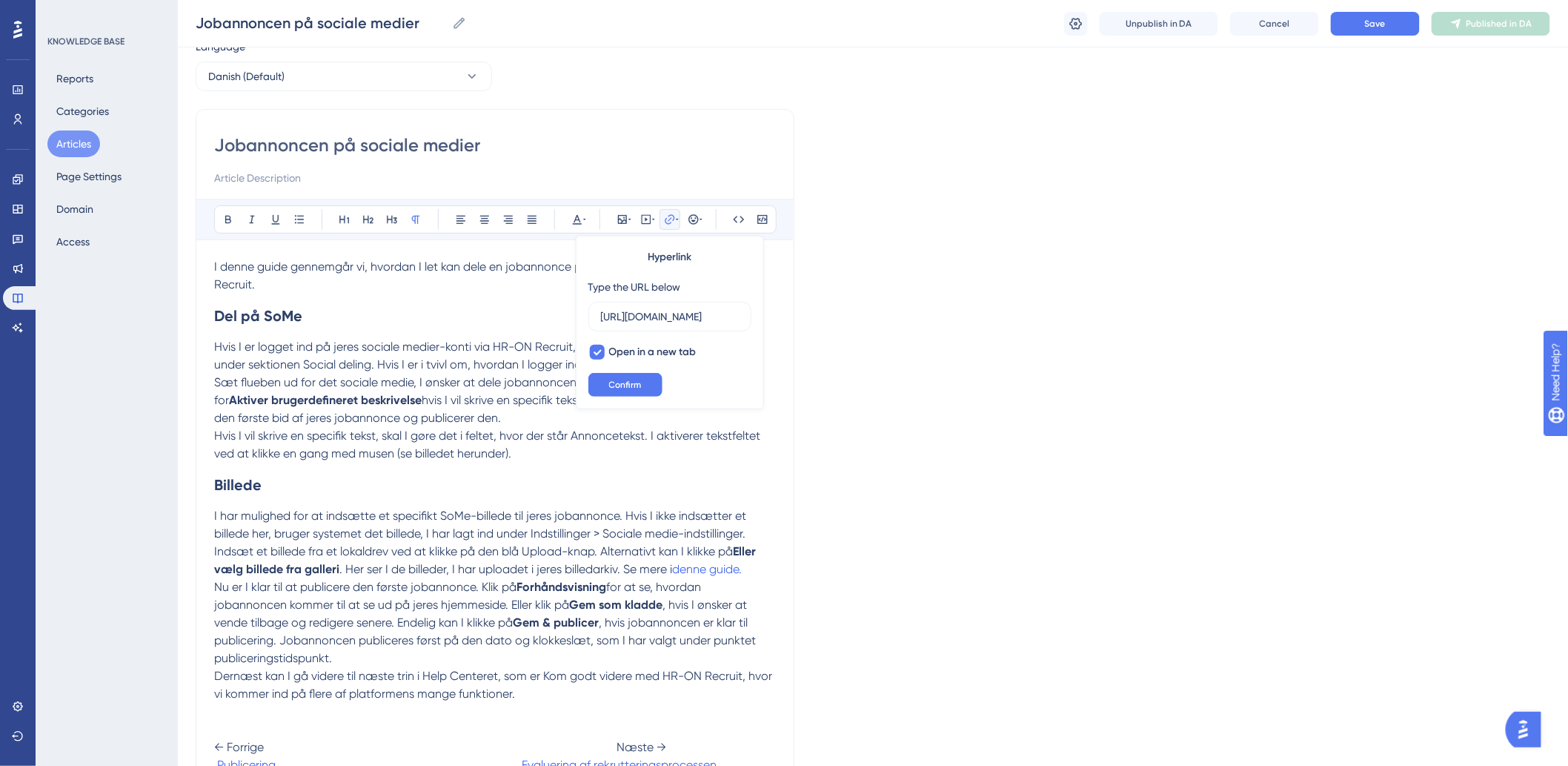
drag, startPoint x: 704, startPoint y: 309, endPoint x: 402, endPoint y: 321, distance: 302.2
click at [402, 321] on div "Bold Italic Underline Bullet Point Heading 1 Heading 2 Heading 3 Normal Align L…" at bounding box center [495, 486] width 562 height 576
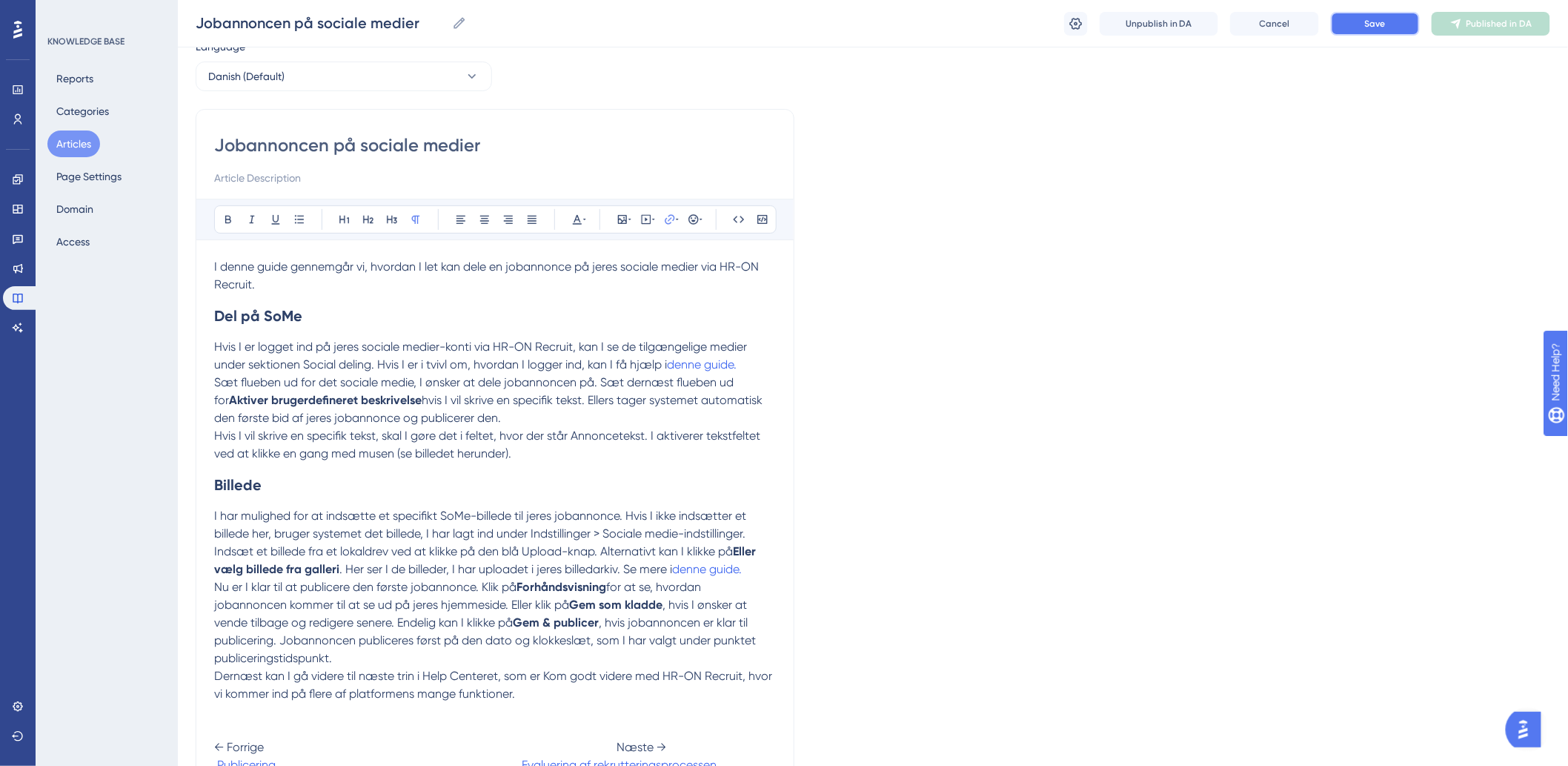
click at [1398, 32] on button "Save" at bounding box center [1375, 24] width 89 height 24
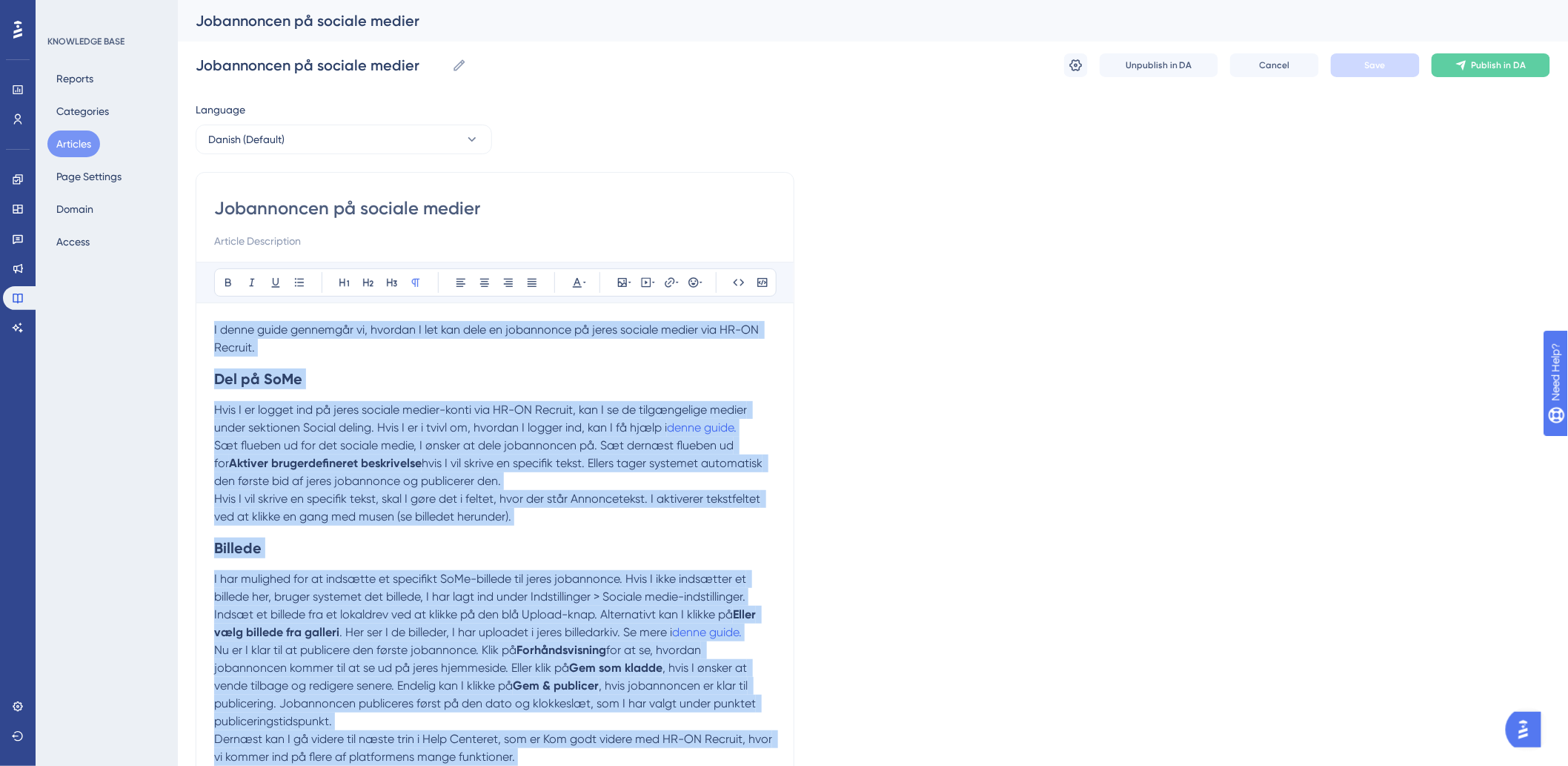
drag, startPoint x: 737, startPoint y: 607, endPoint x: 196, endPoint y: 332, distance: 606.9
click at [196, 332] on div "Jobannoncen på sociale medier Bold Italic Underline Bullet Point Heading 1 Head…" at bounding box center [495, 513] width 598 height 684
copy div "L ipsum dolor sitametco ad, elitsed D eiu tem inci ut laboreetdo ma aliqu enima…"
click at [62, 148] on button "Articles" at bounding box center [74, 144] width 53 height 27
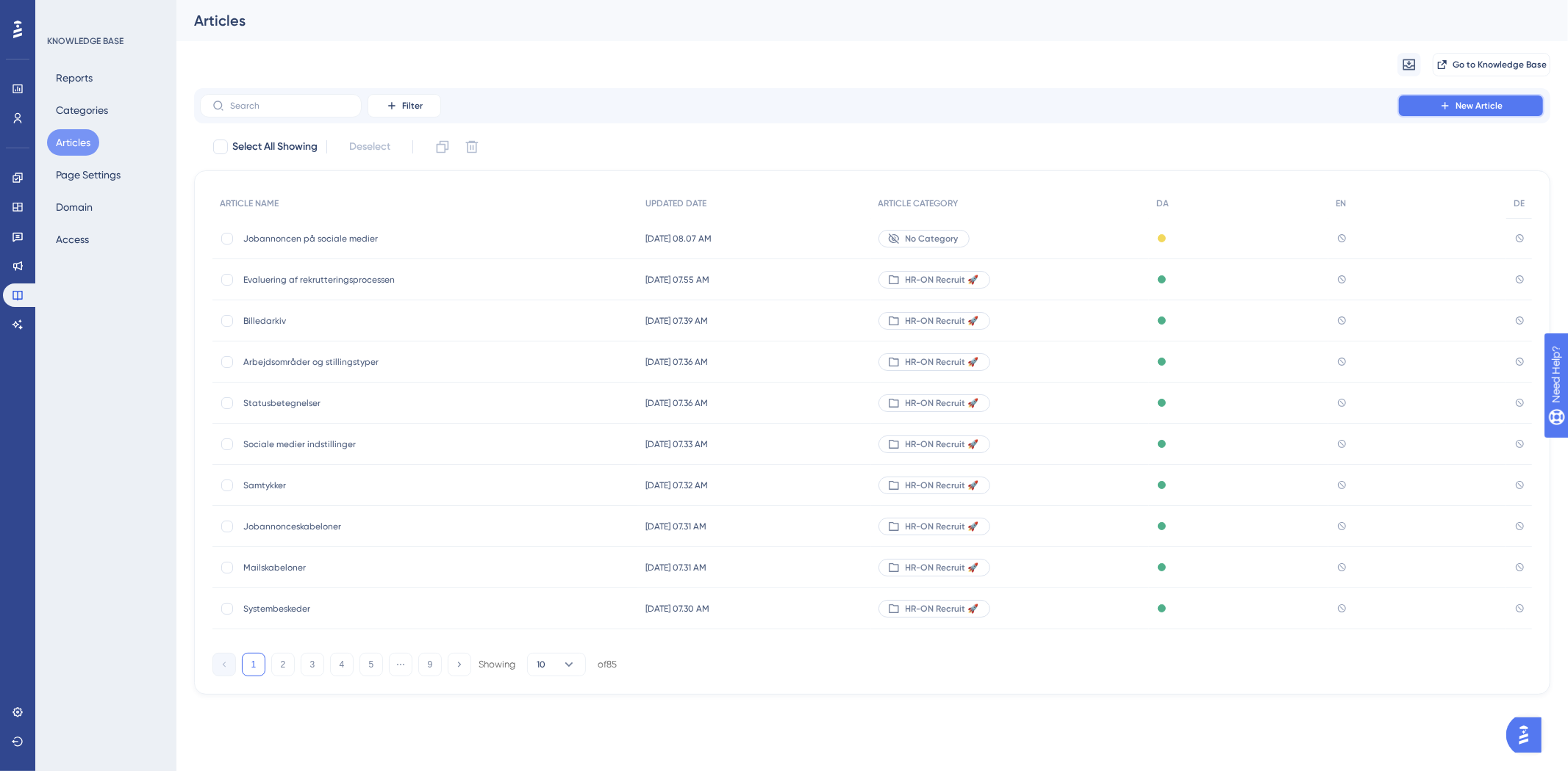
click at [1432, 103] on button "New Article" at bounding box center [1471, 106] width 147 height 24
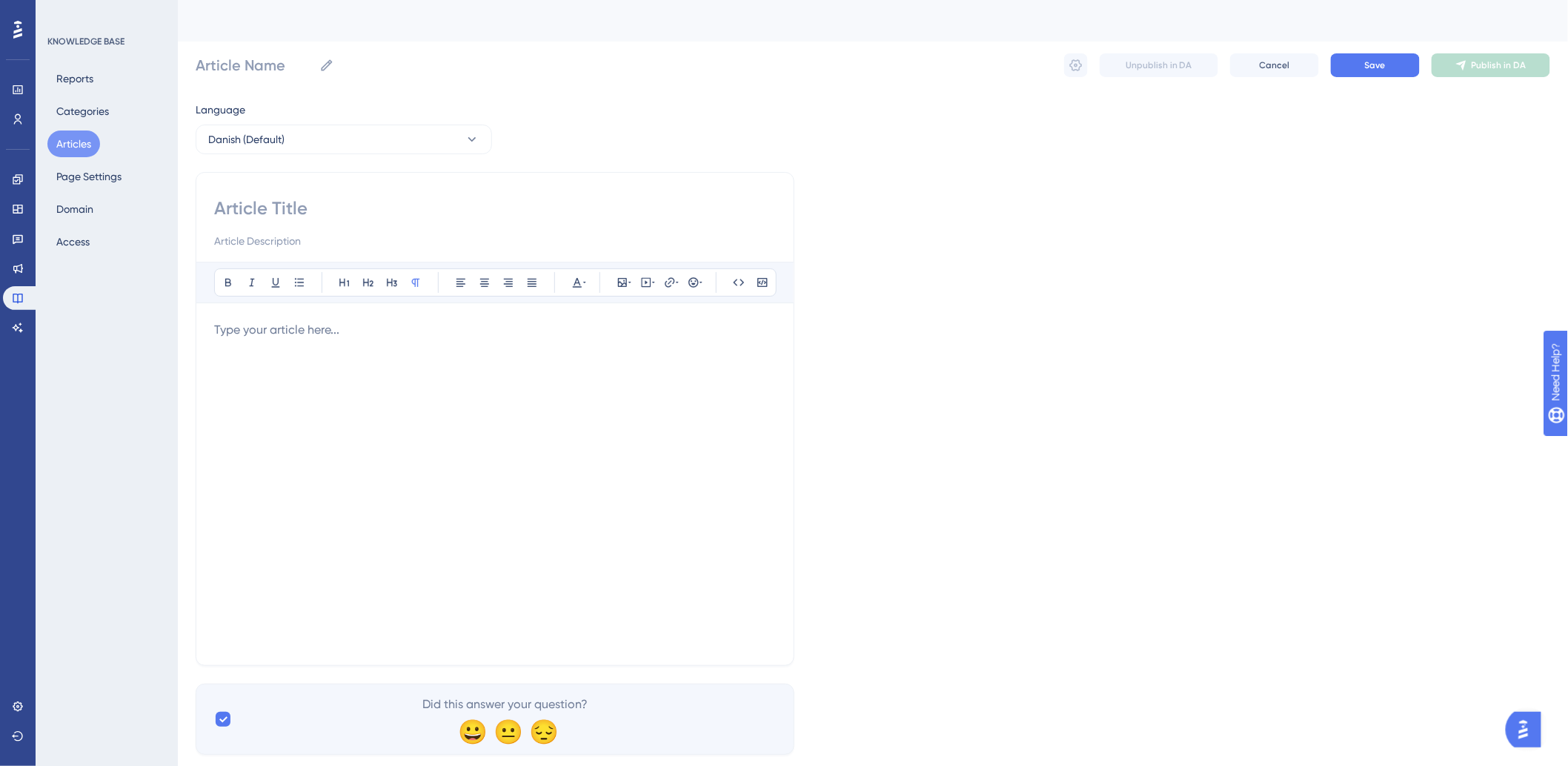
click at [500, 197] on input at bounding box center [495, 209] width 562 height 24
click at [363, 380] on div at bounding box center [495, 484] width 562 height 326
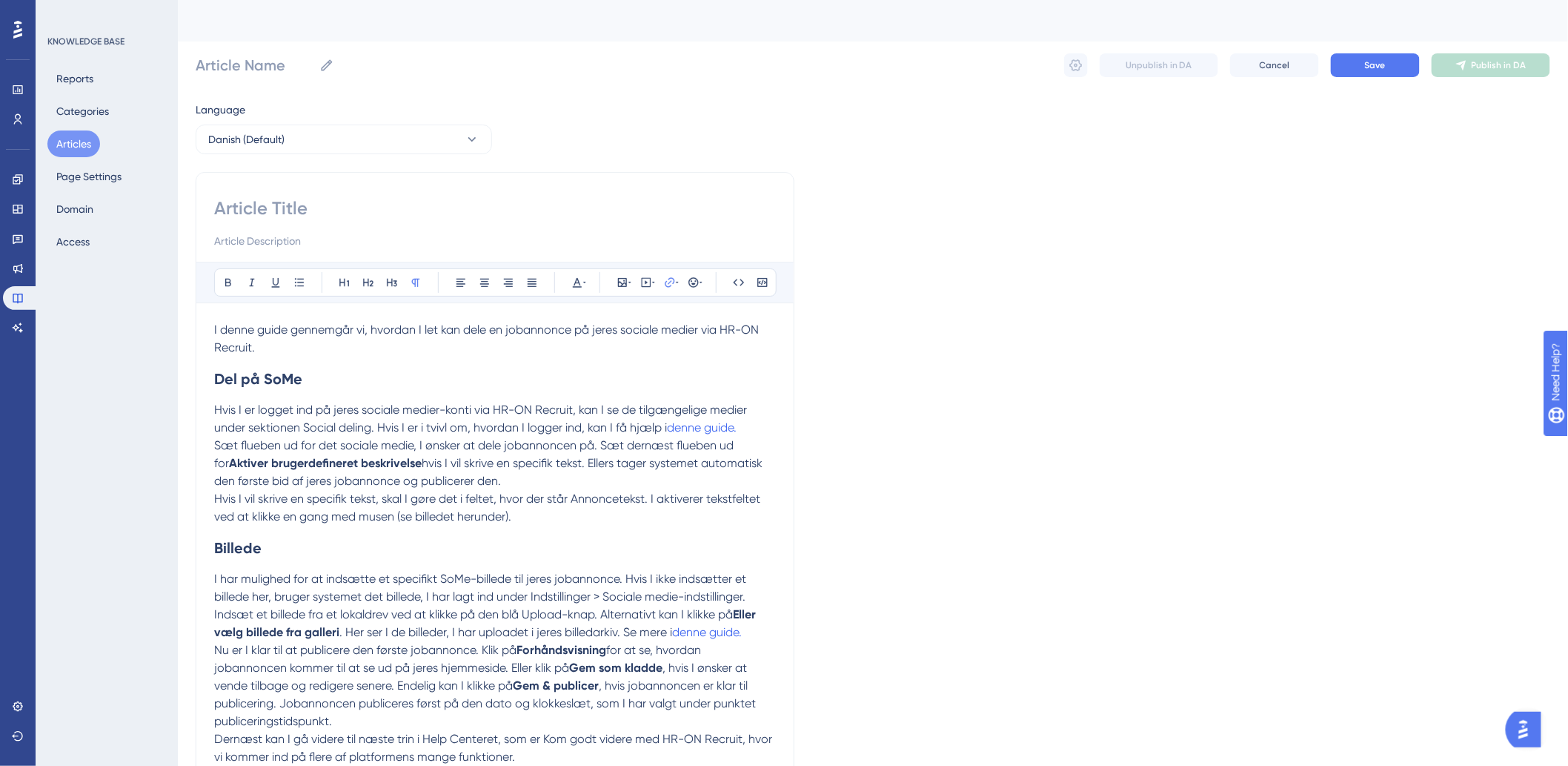
click at [381, 222] on div at bounding box center [495, 223] width 562 height 53
click at [381, 208] on input at bounding box center [495, 209] width 562 height 24
click at [351, 205] on input at bounding box center [495, 209] width 562 height 24
paste input "Jobannoncen på sociale medier"
type input "Jobannoncen på sociale medier"
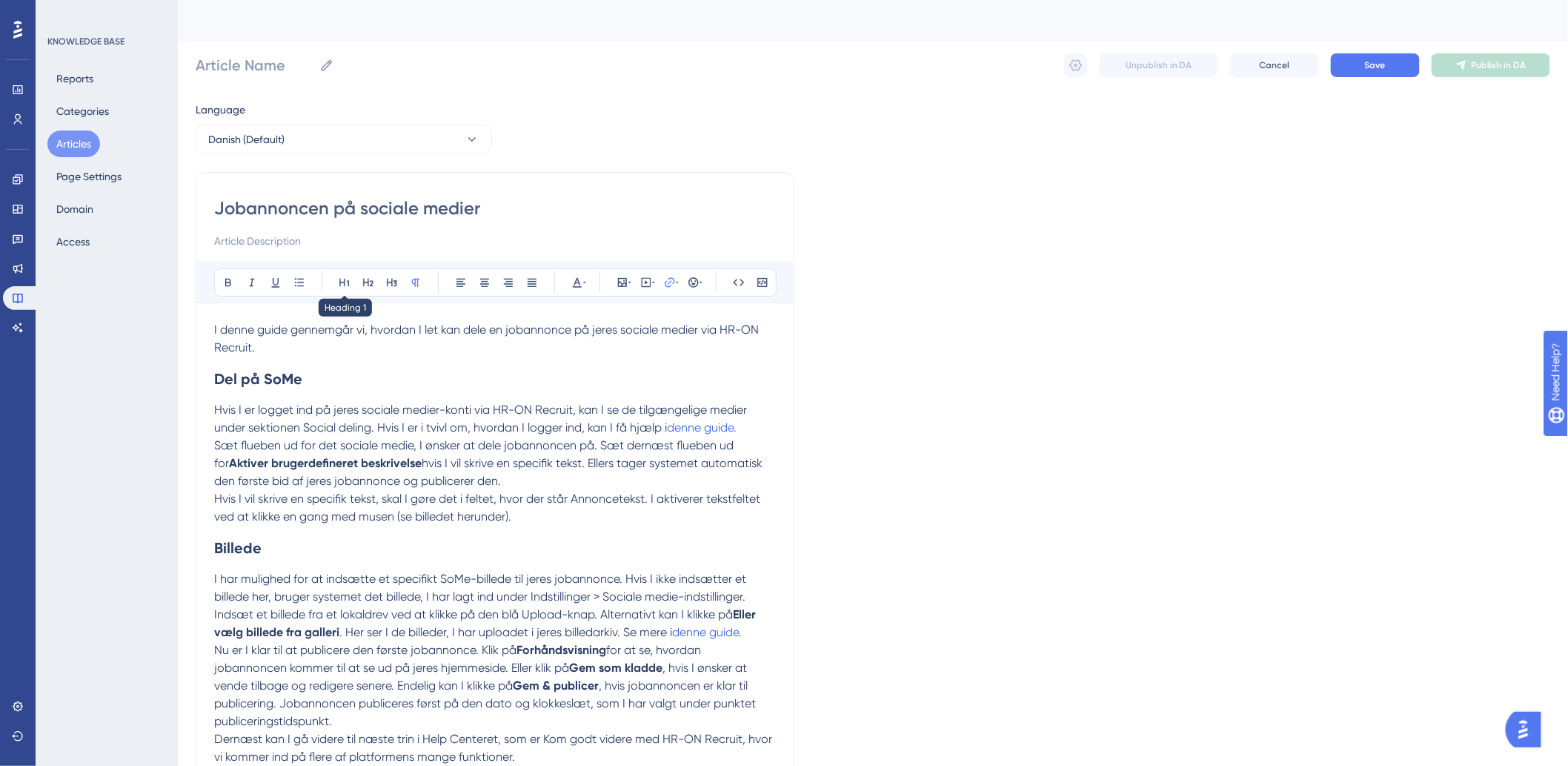
type input "Jobannoncen på sociale medier"
click at [329, 405] on span "Hvis I er logget ind på jeres sociale medier-konti via HR-ON Recruit, kan I se …" at bounding box center [482, 418] width 536 height 32
click at [1406, 62] on button "Save" at bounding box center [1375, 65] width 89 height 24
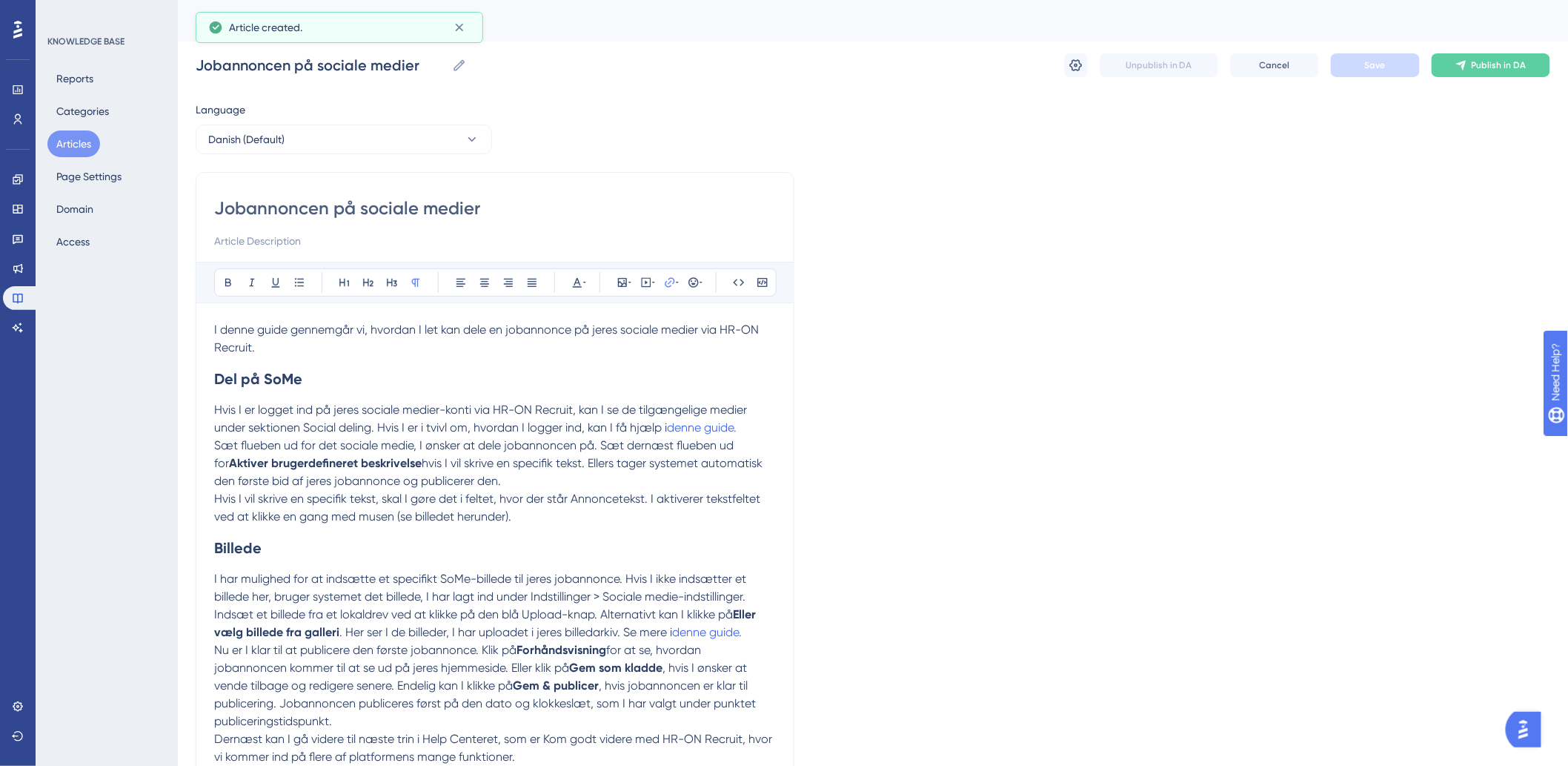
scroll to position [57, 0]
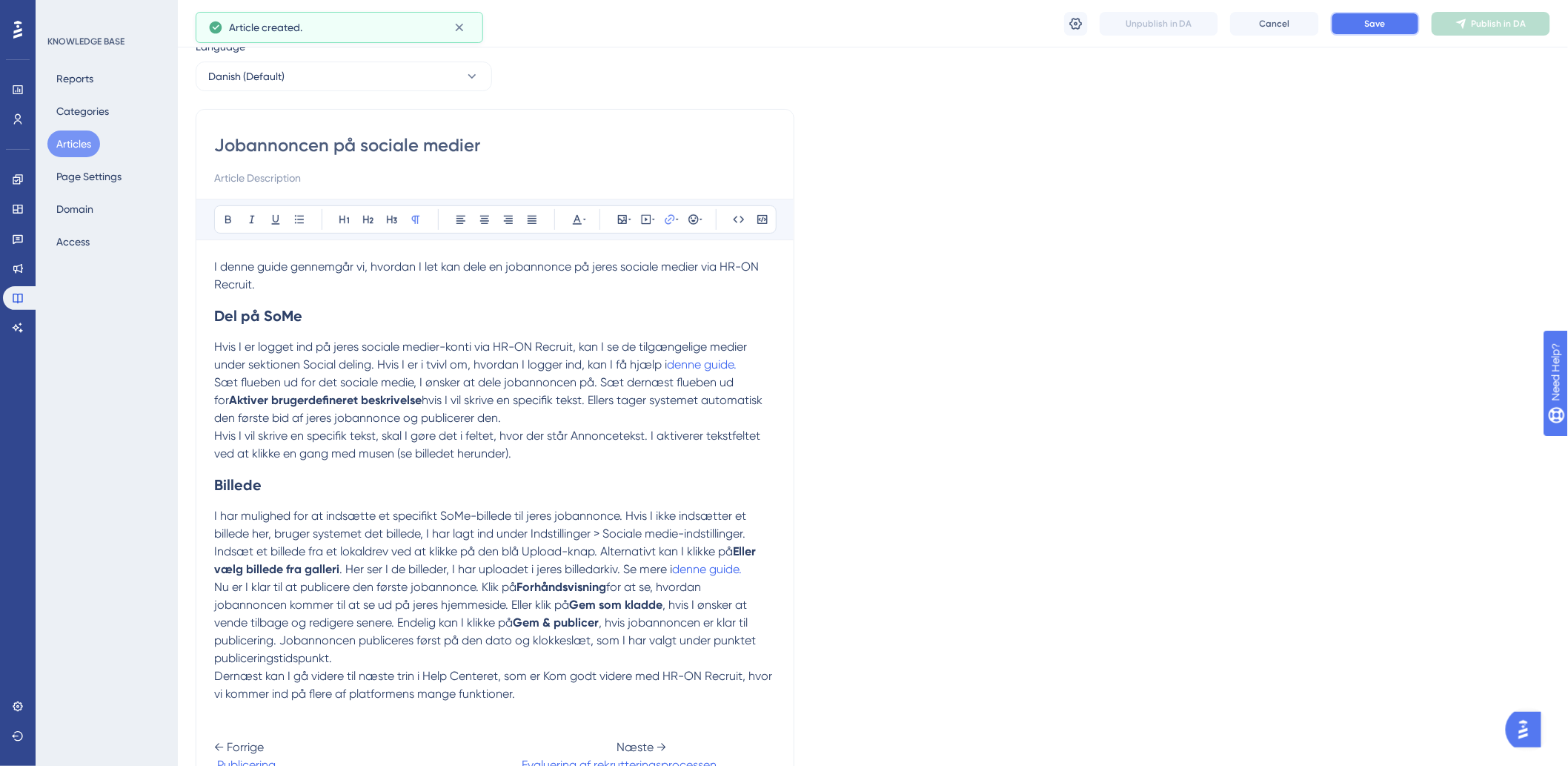
click at [1390, 28] on button "Save" at bounding box center [1375, 24] width 89 height 24
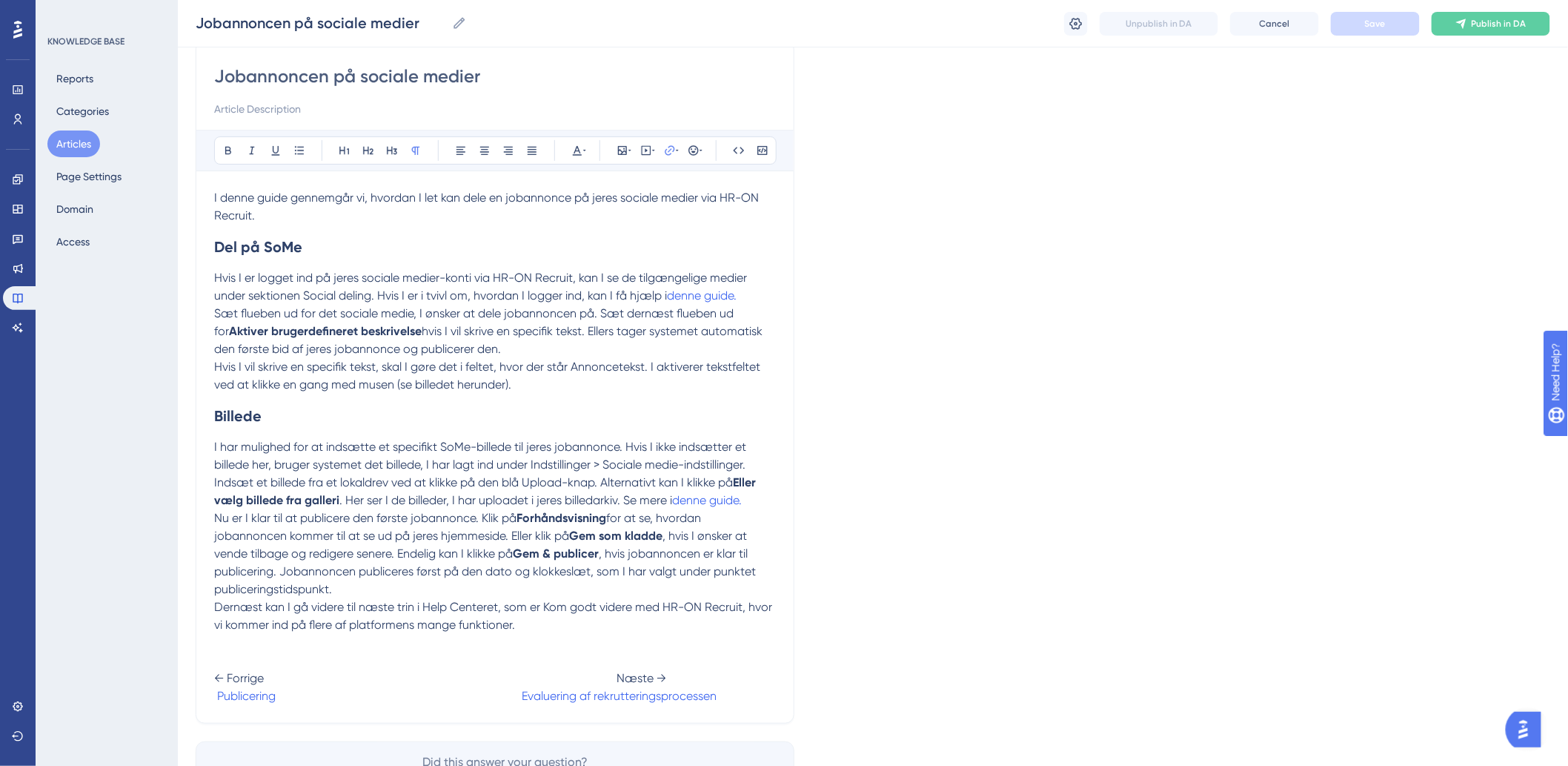
scroll to position [0, 0]
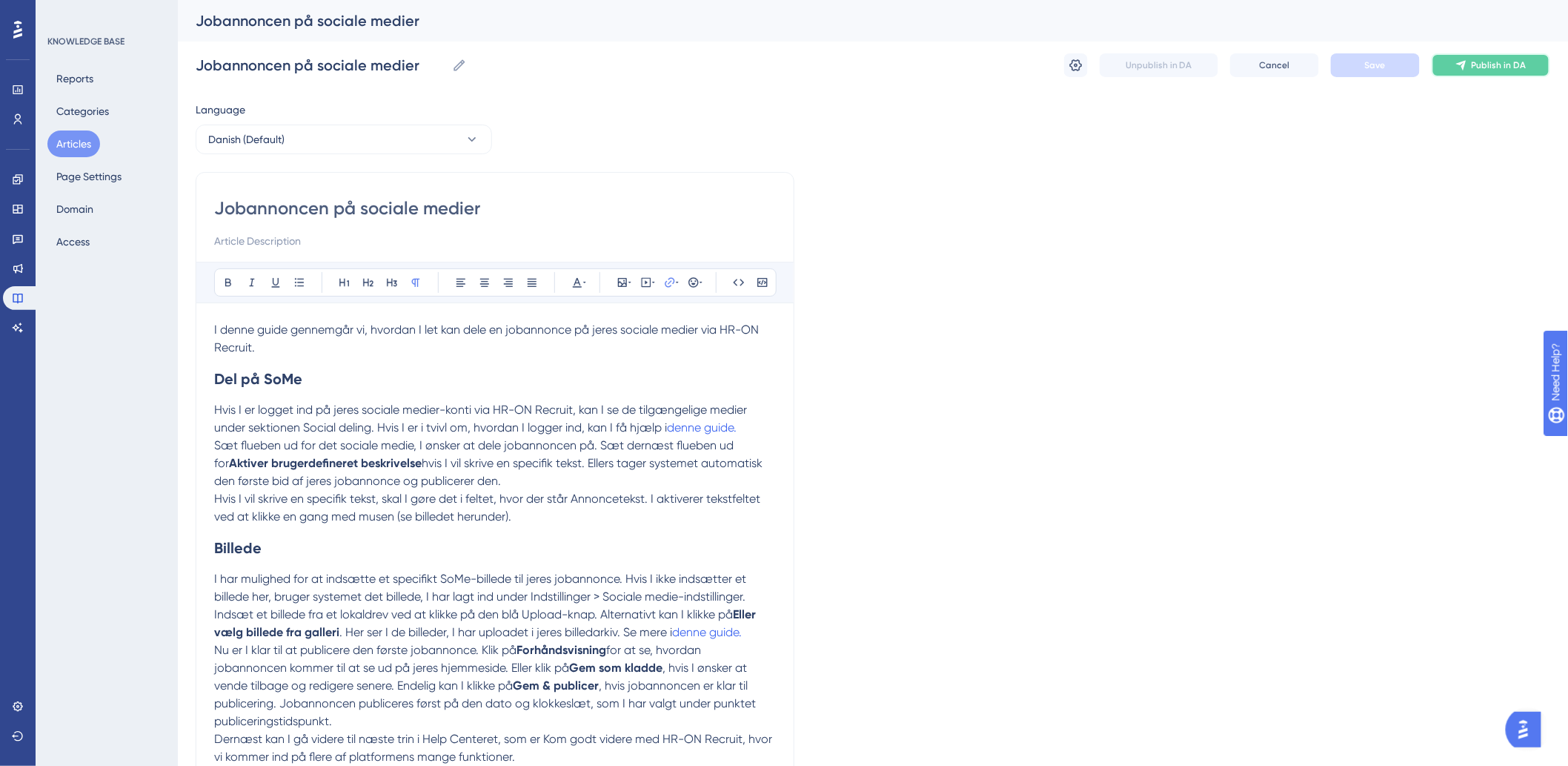
click at [1483, 63] on span "Publish in DA" at bounding box center [1499, 65] width 55 height 12
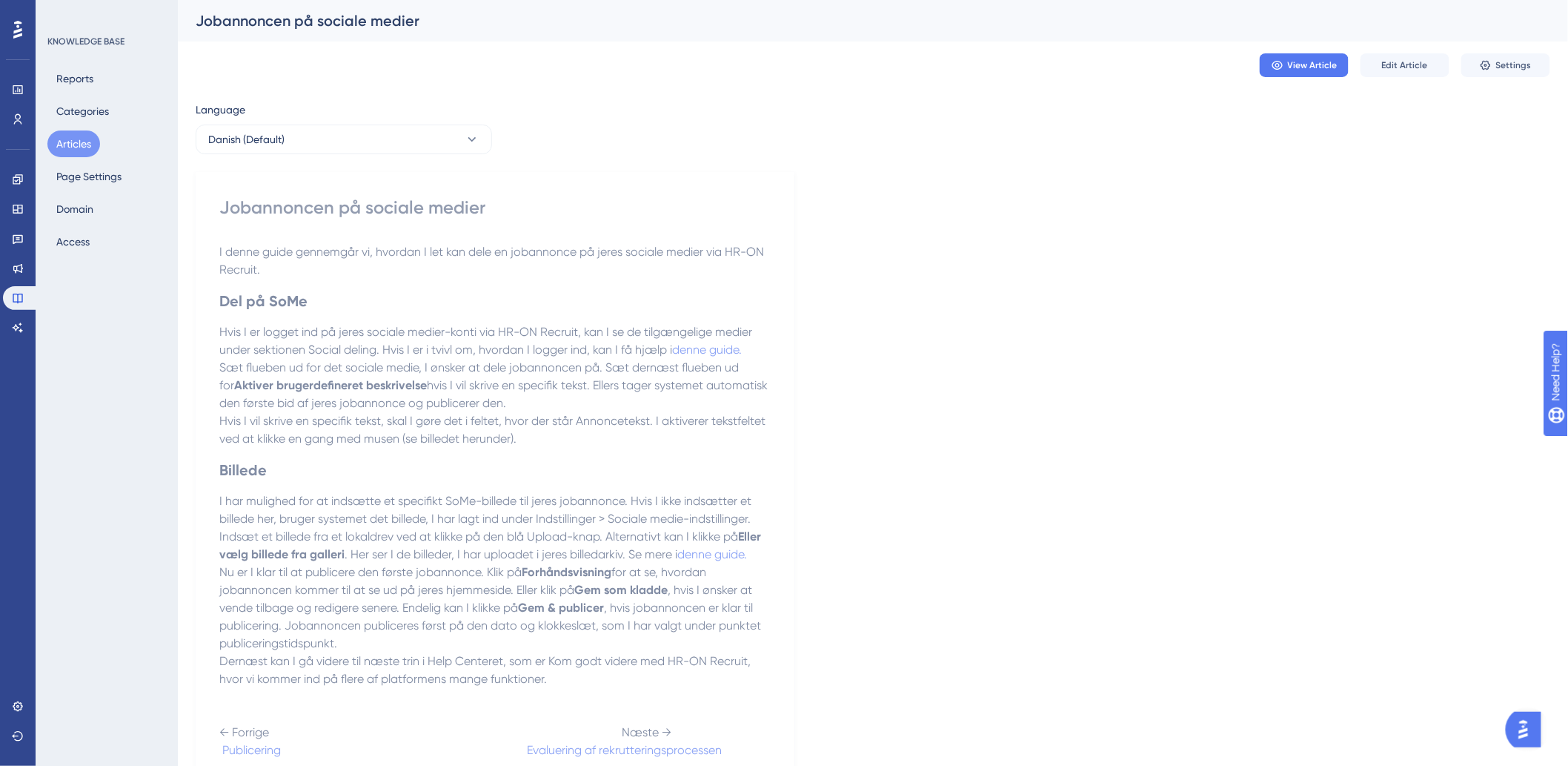
click at [383, 206] on div "Jobannoncen på sociale medier" at bounding box center [495, 208] width 552 height 24
click at [63, 142] on button "Articles" at bounding box center [74, 144] width 53 height 27
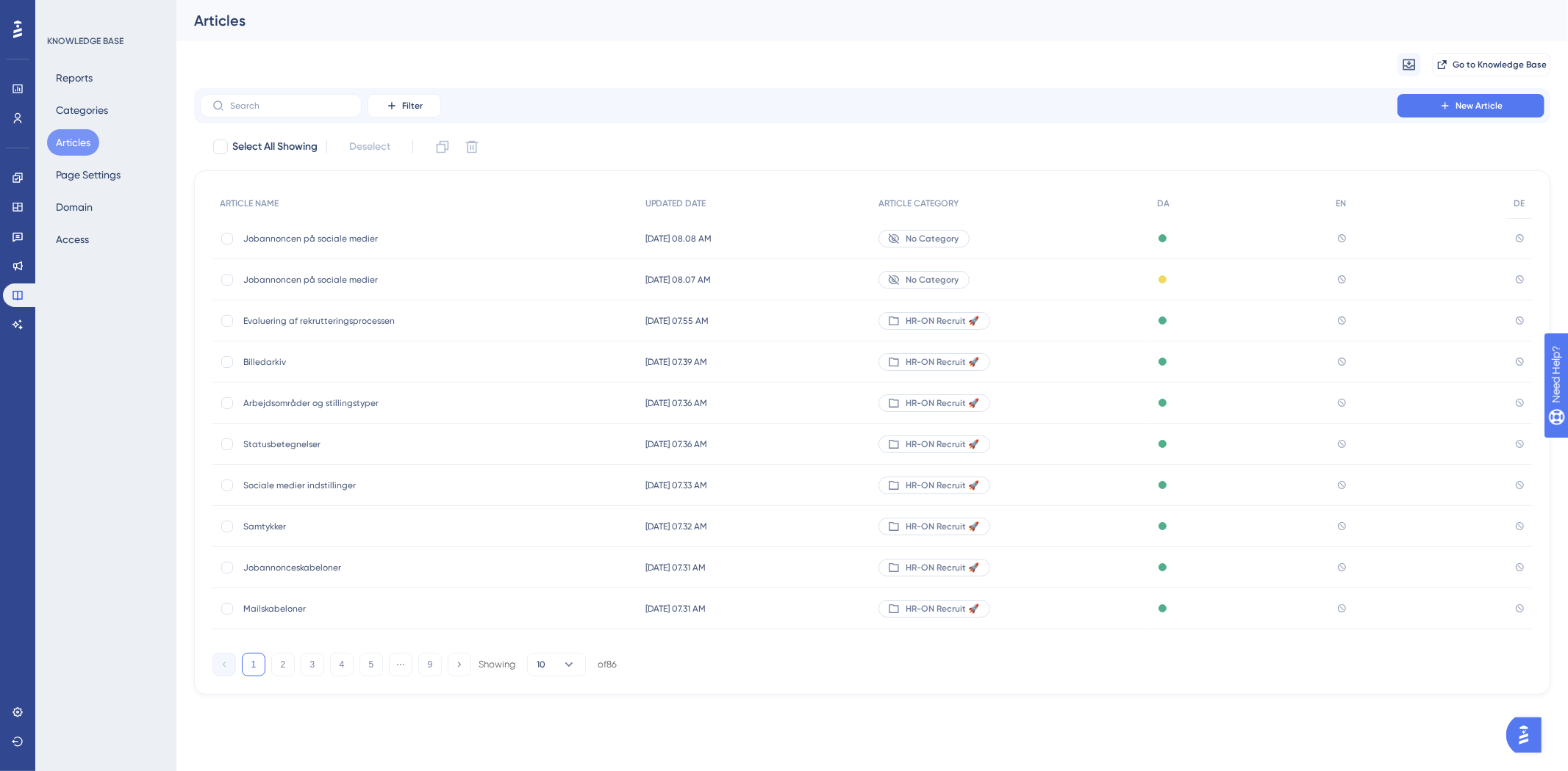
click at [932, 275] on span "No Category" at bounding box center [932, 279] width 53 height 12
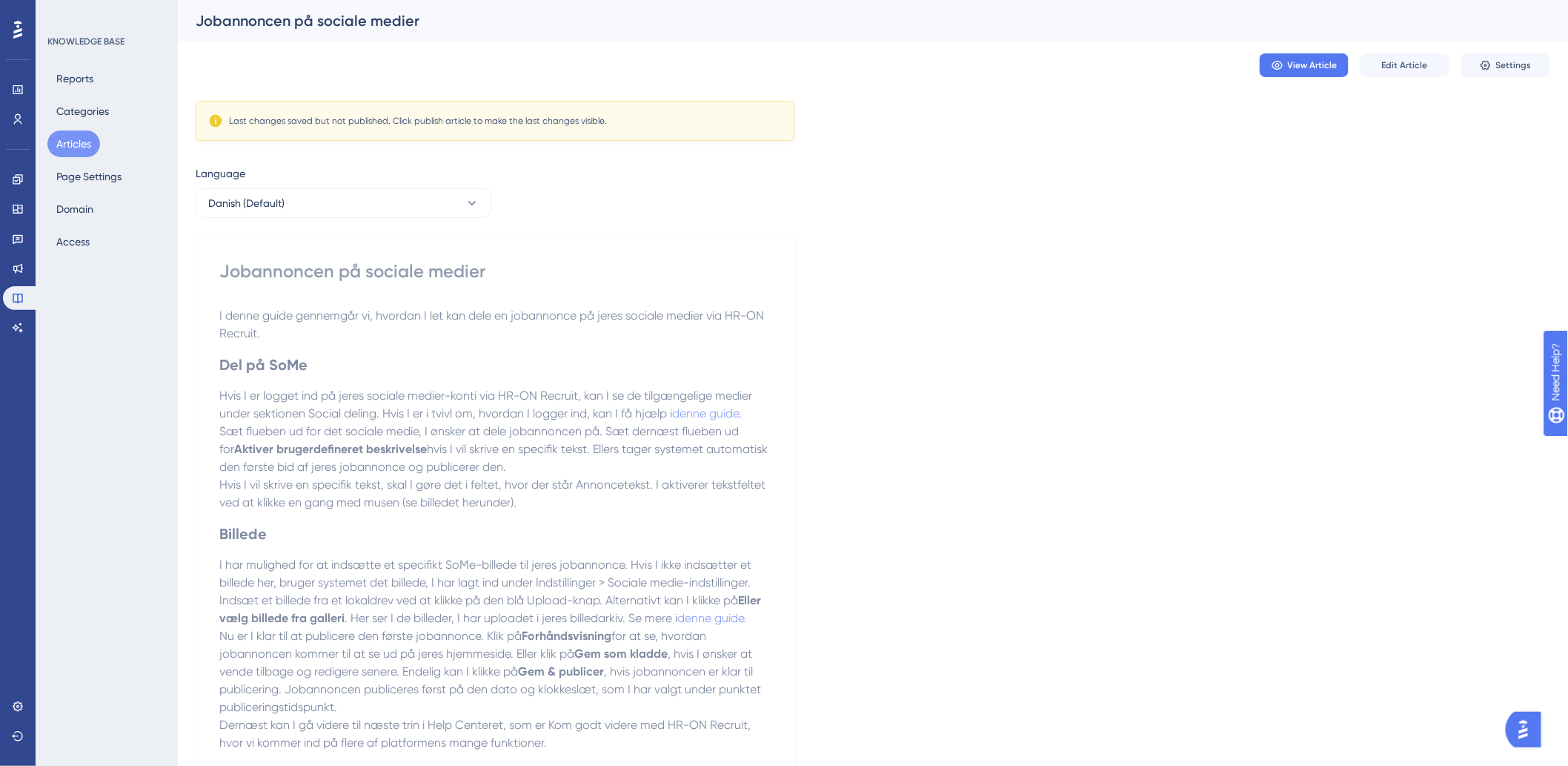
click at [85, 145] on button "Articles" at bounding box center [74, 144] width 53 height 27
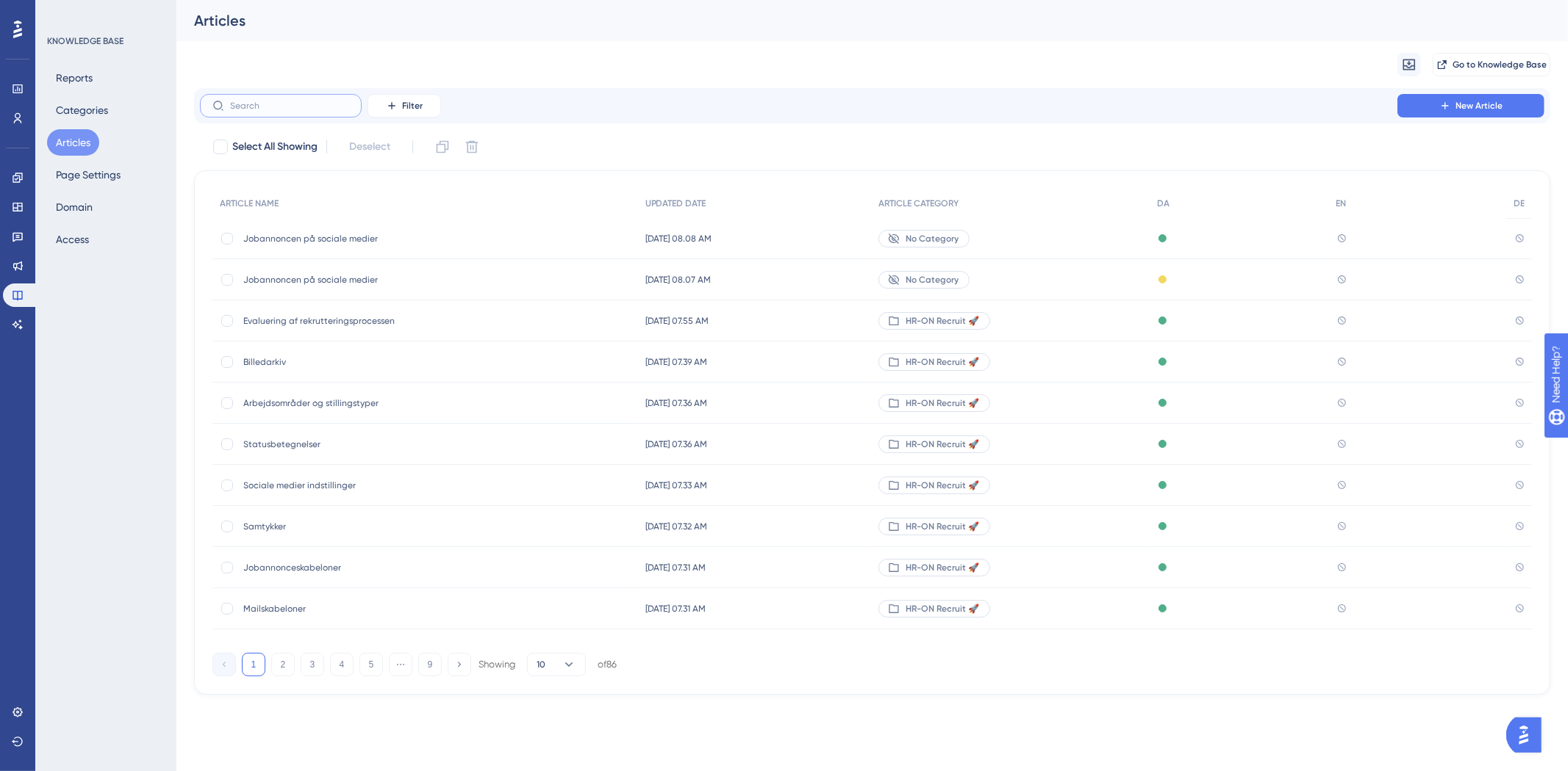
click at [270, 106] on input "text" at bounding box center [289, 105] width 119 height 10
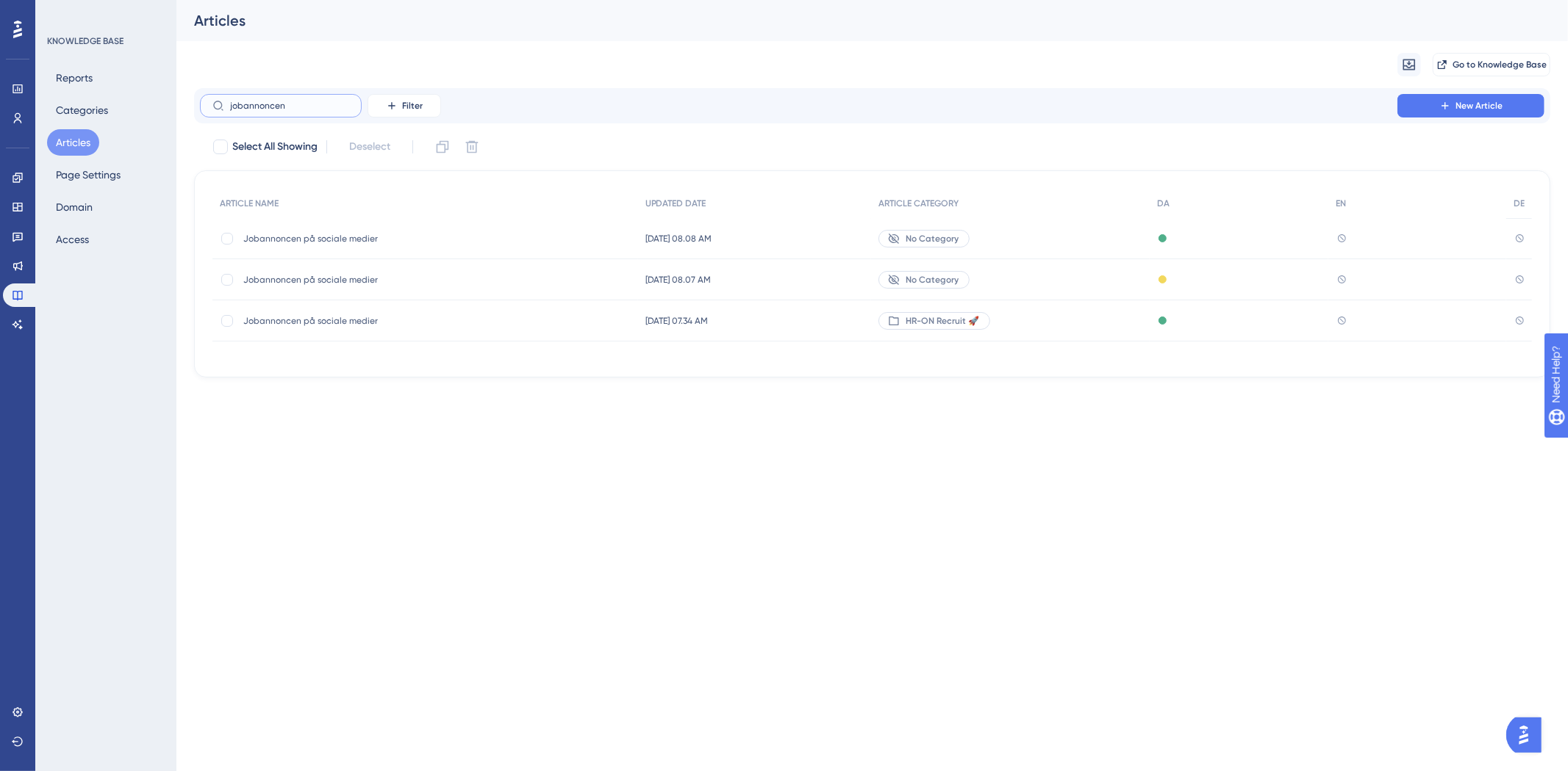
type input "jobannoncen"
click at [361, 327] on div "Jobannoncen på sociale medier Jobannoncen på sociale medier" at bounding box center [360, 320] width 235 height 41
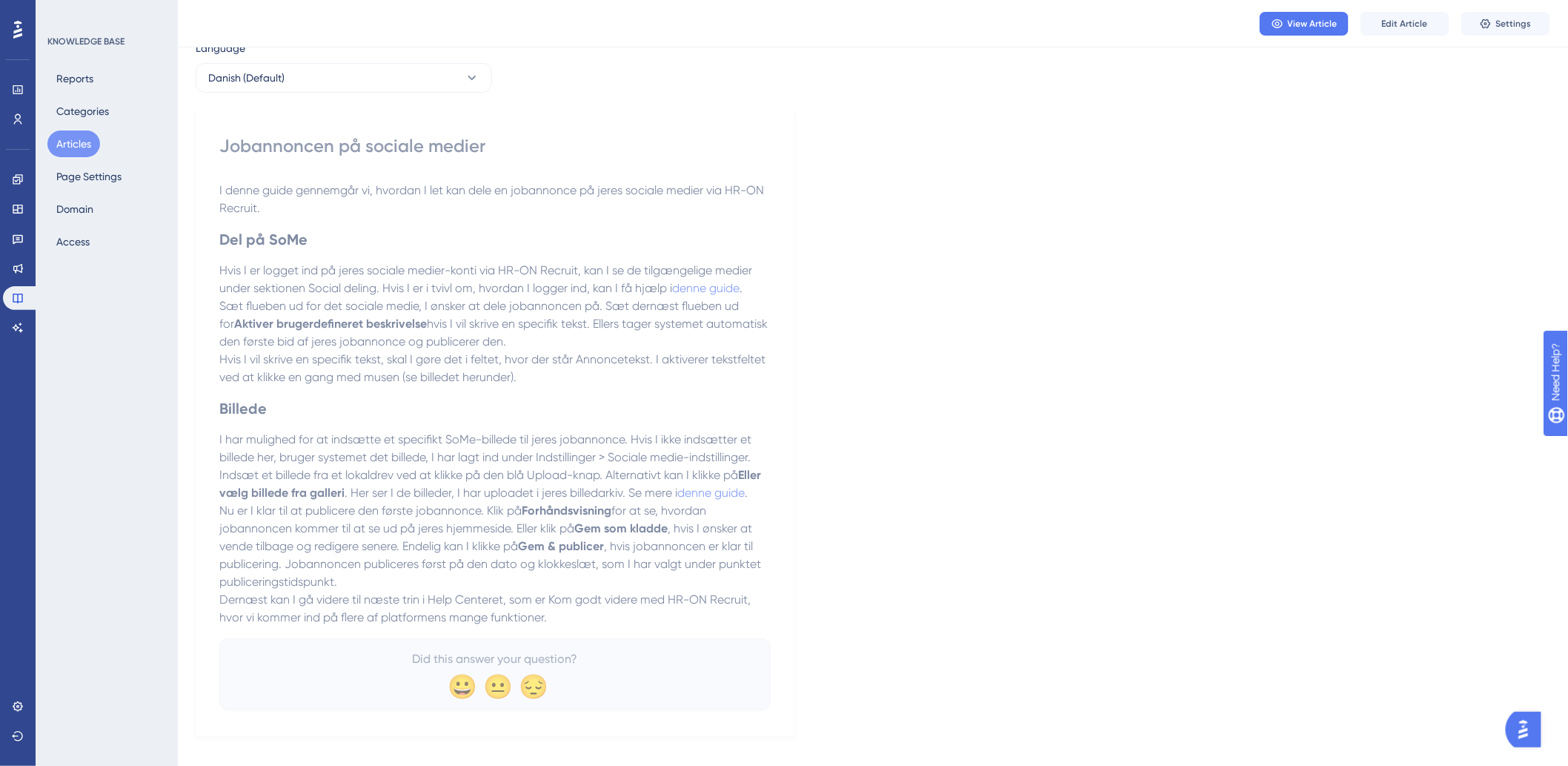
scroll to position [75, 0]
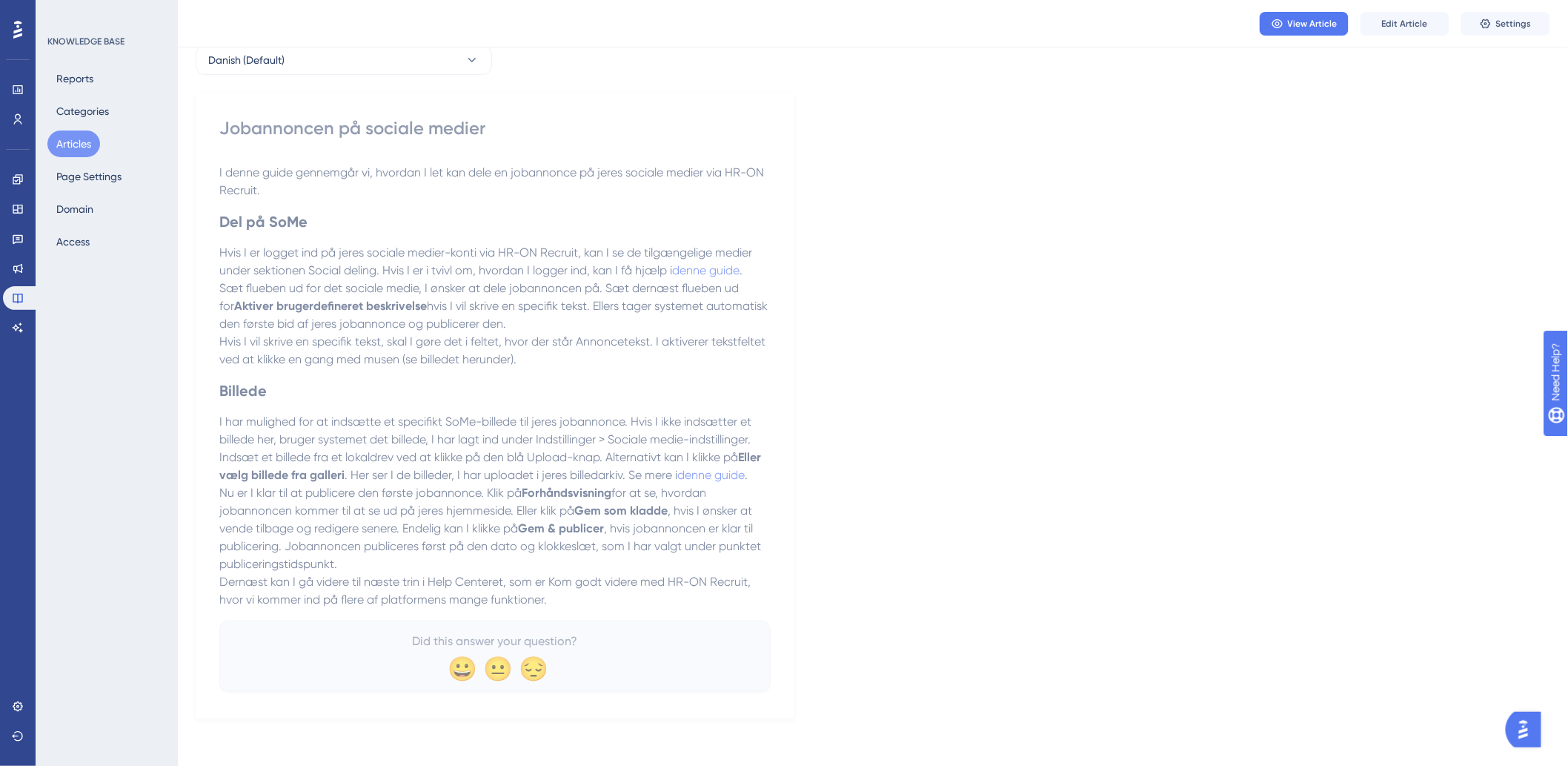
click at [85, 143] on button "Articles" at bounding box center [74, 144] width 53 height 27
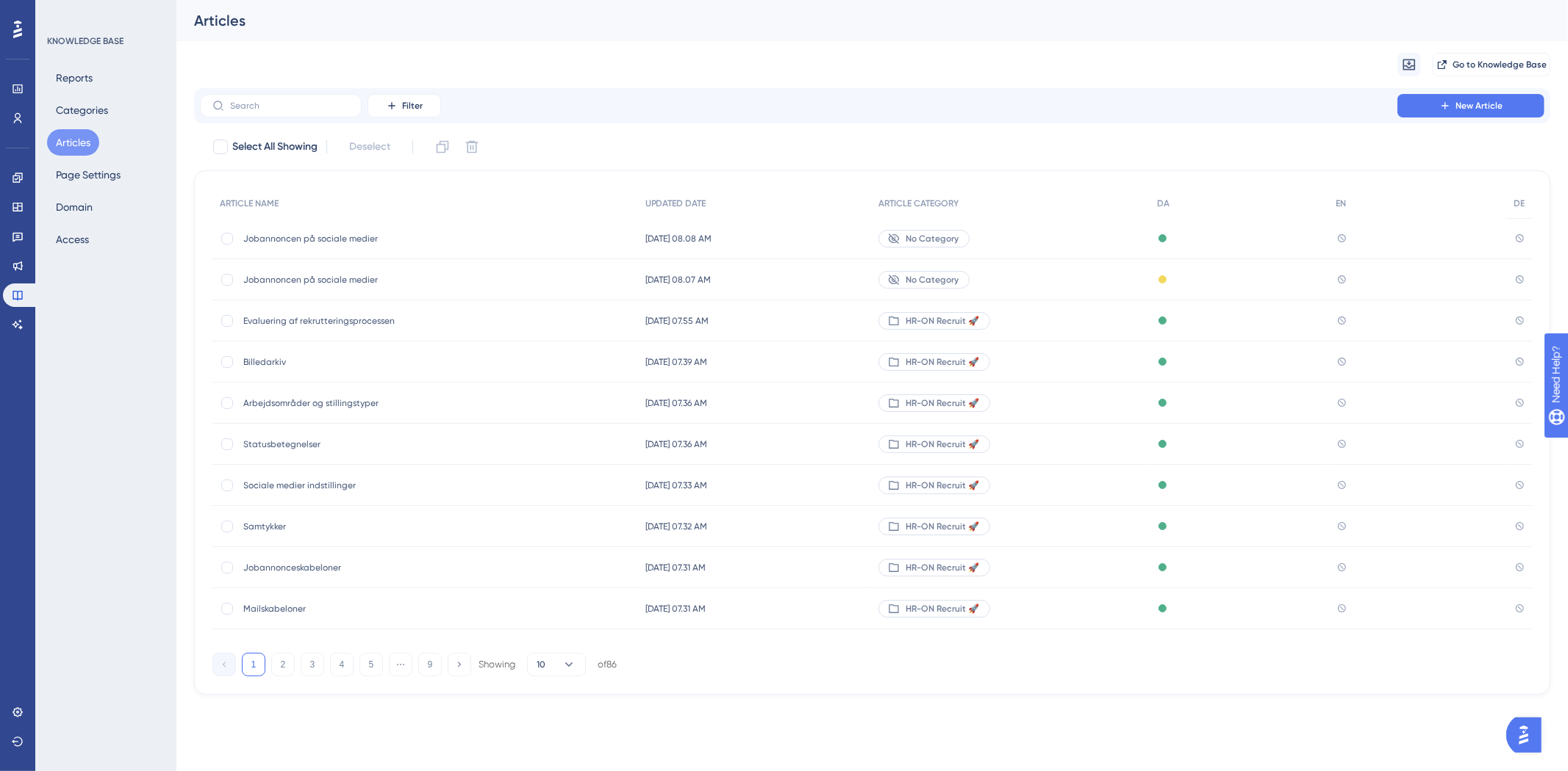
click at [324, 278] on span "Jobannoncen på sociale medier" at bounding box center [360, 279] width 235 height 12
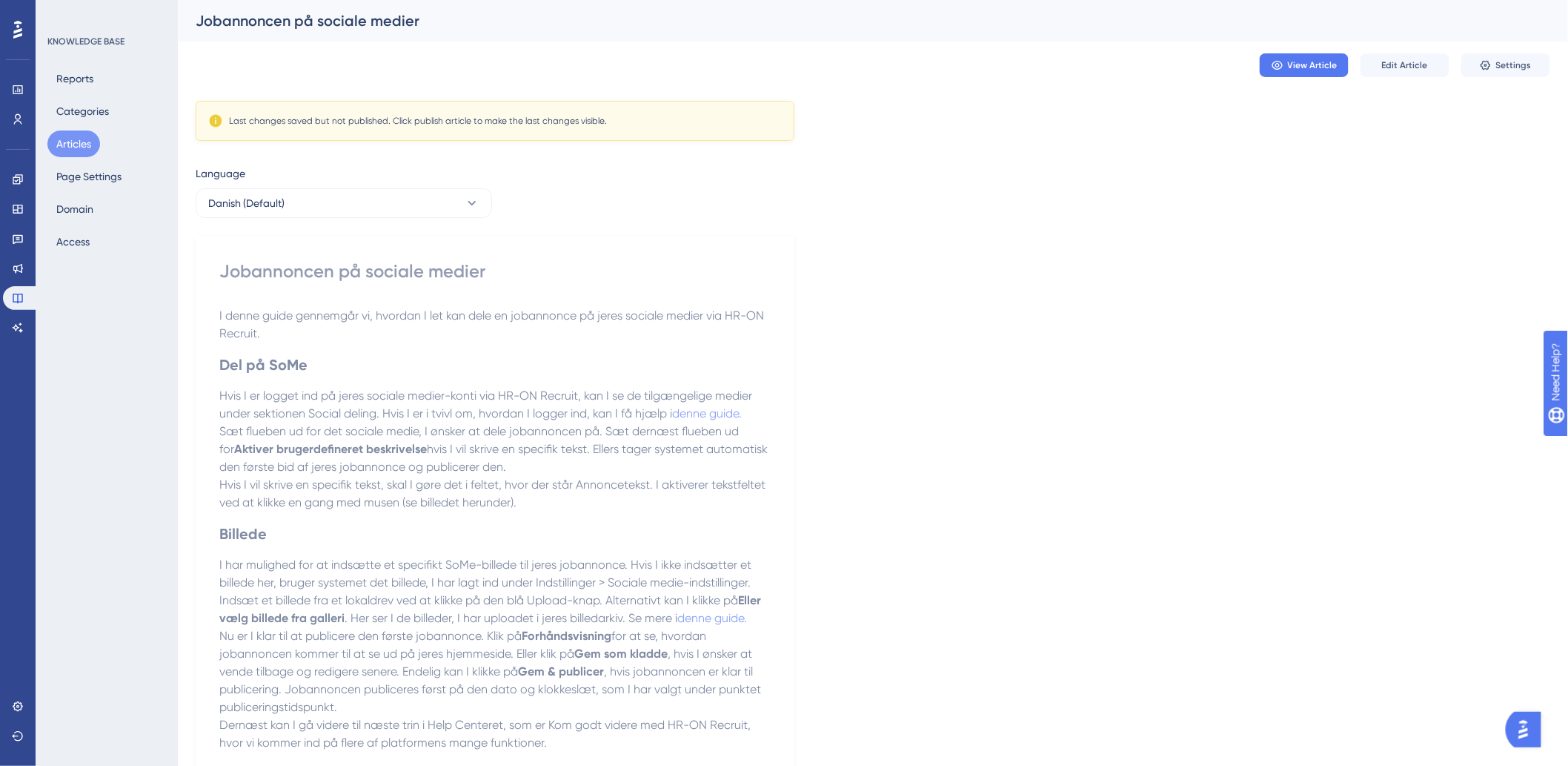
click at [86, 152] on button "Articles" at bounding box center [74, 144] width 53 height 27
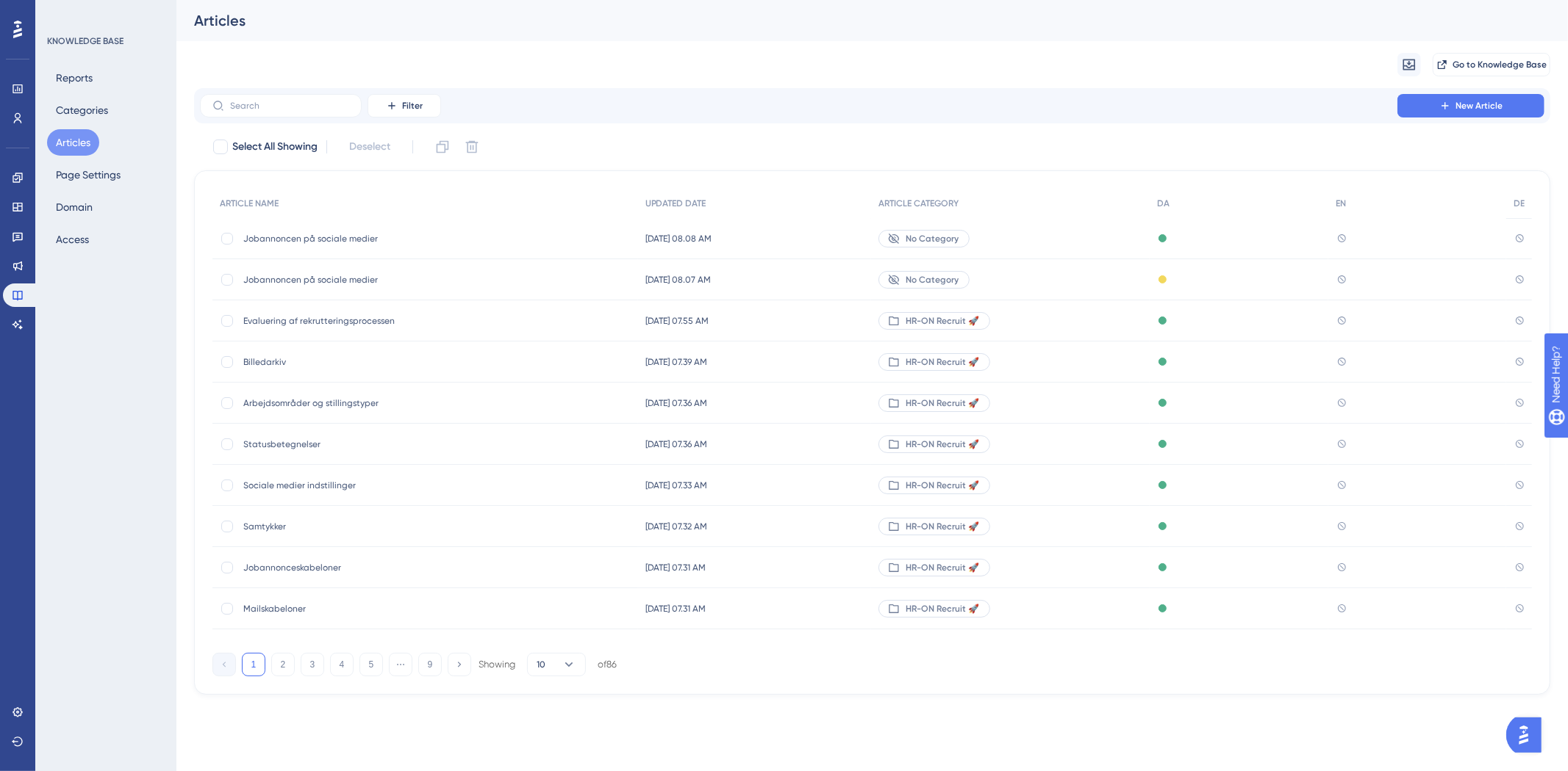
click at [899, 278] on icon at bounding box center [893, 278] width 10 height 10
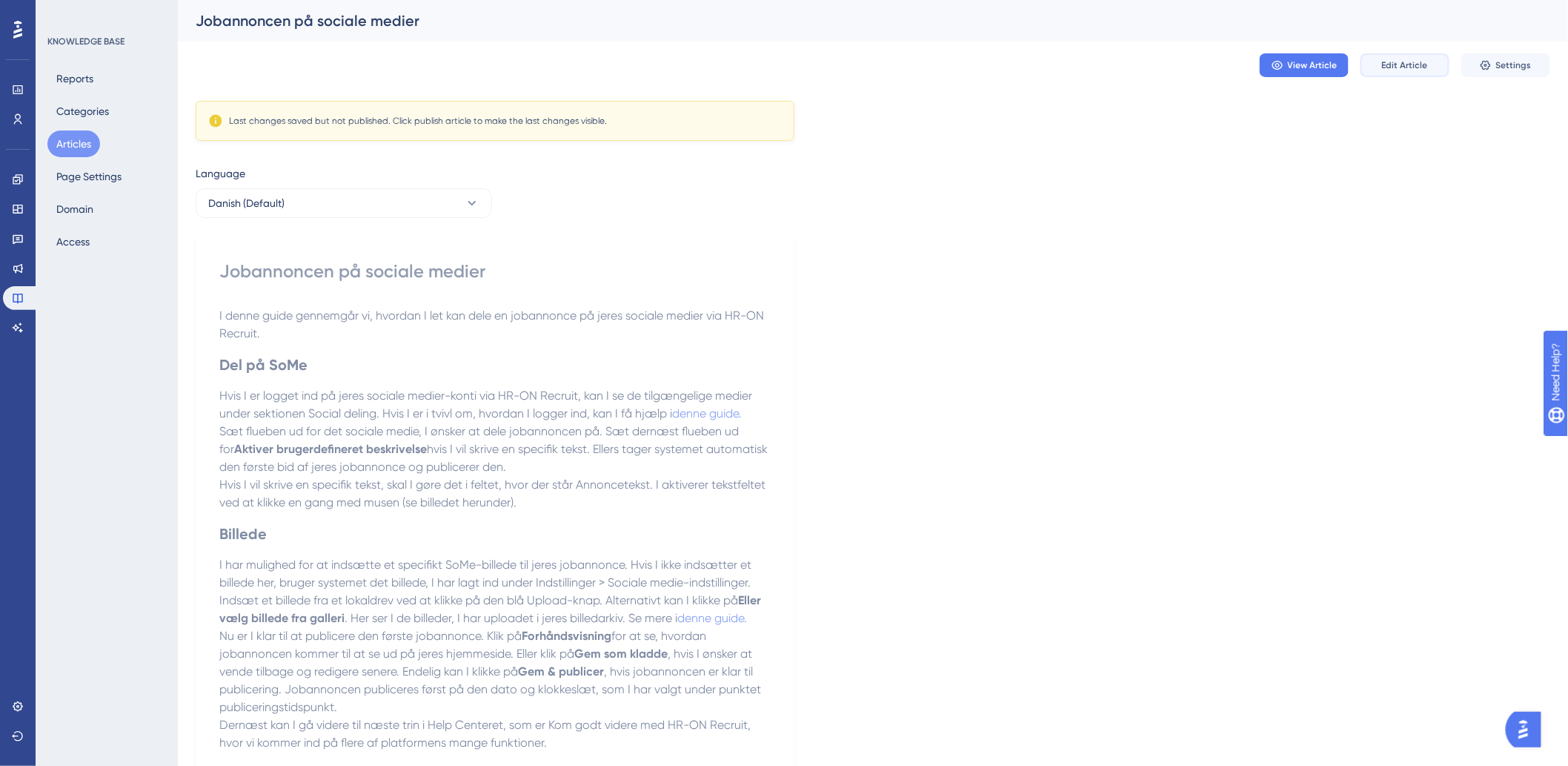
click at [1425, 53] on button "Edit Article" at bounding box center [1404, 65] width 89 height 24
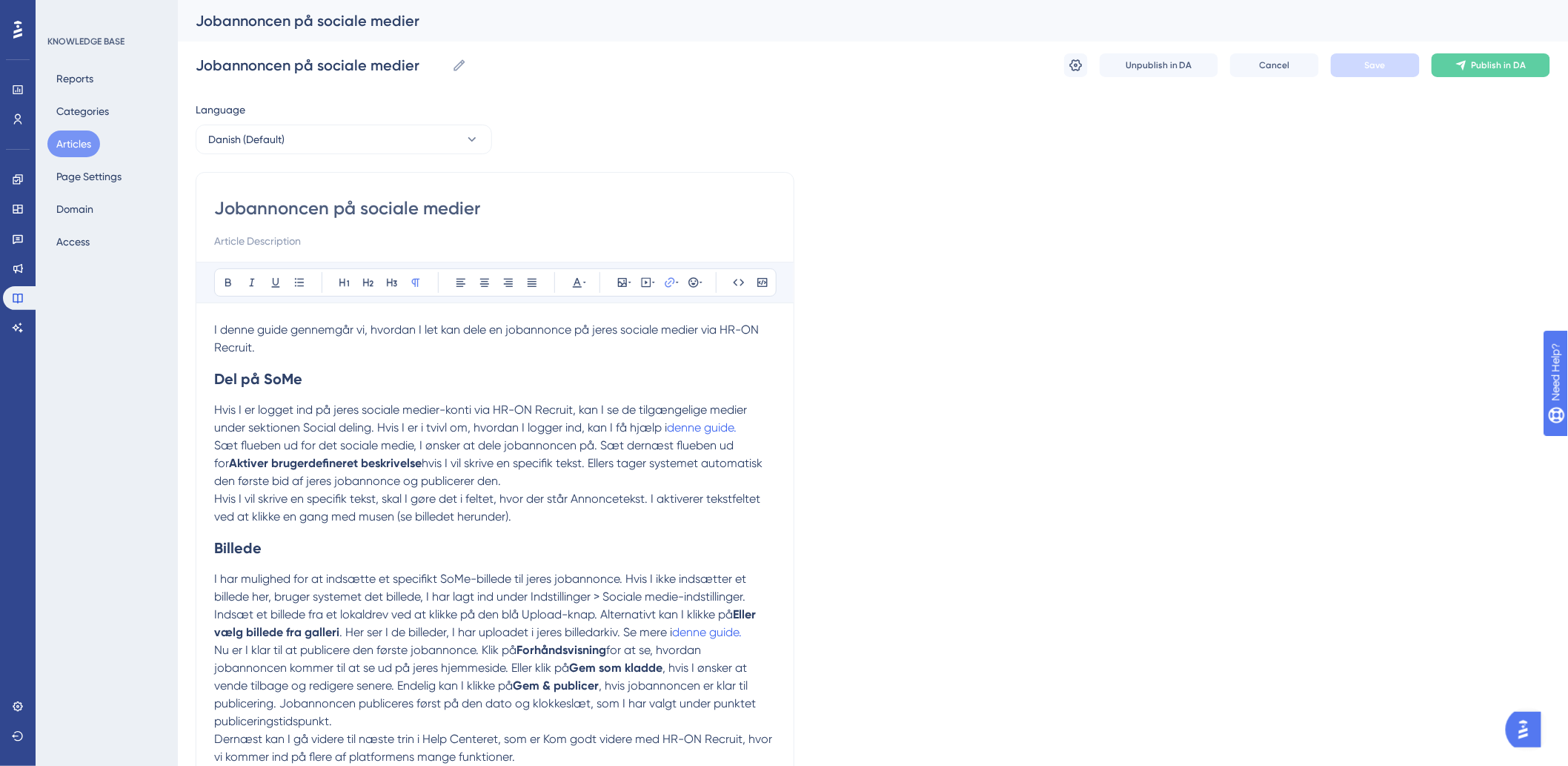
scroll to position [57, 0]
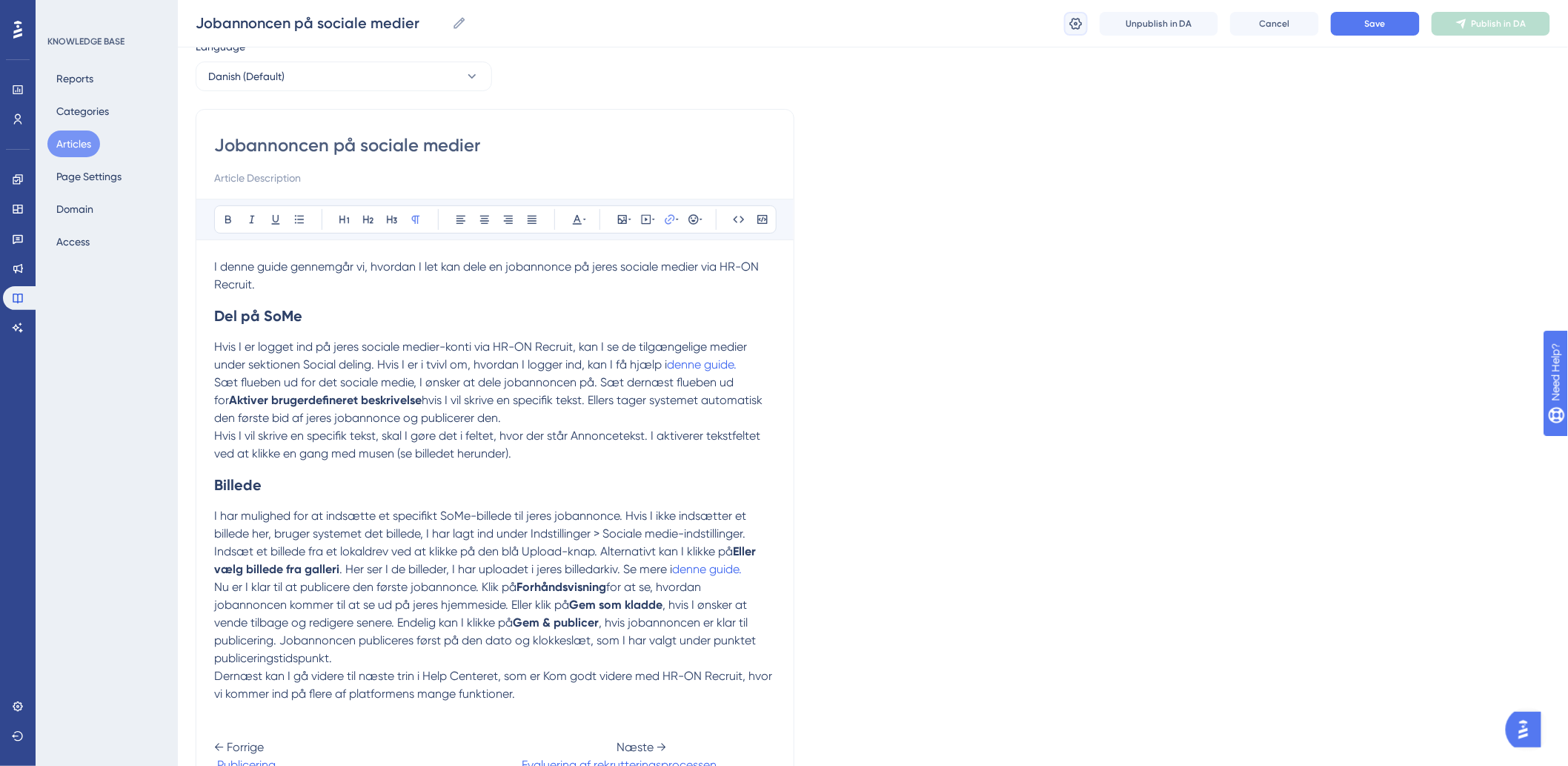
click at [1083, 27] on icon at bounding box center [1076, 24] width 15 height 15
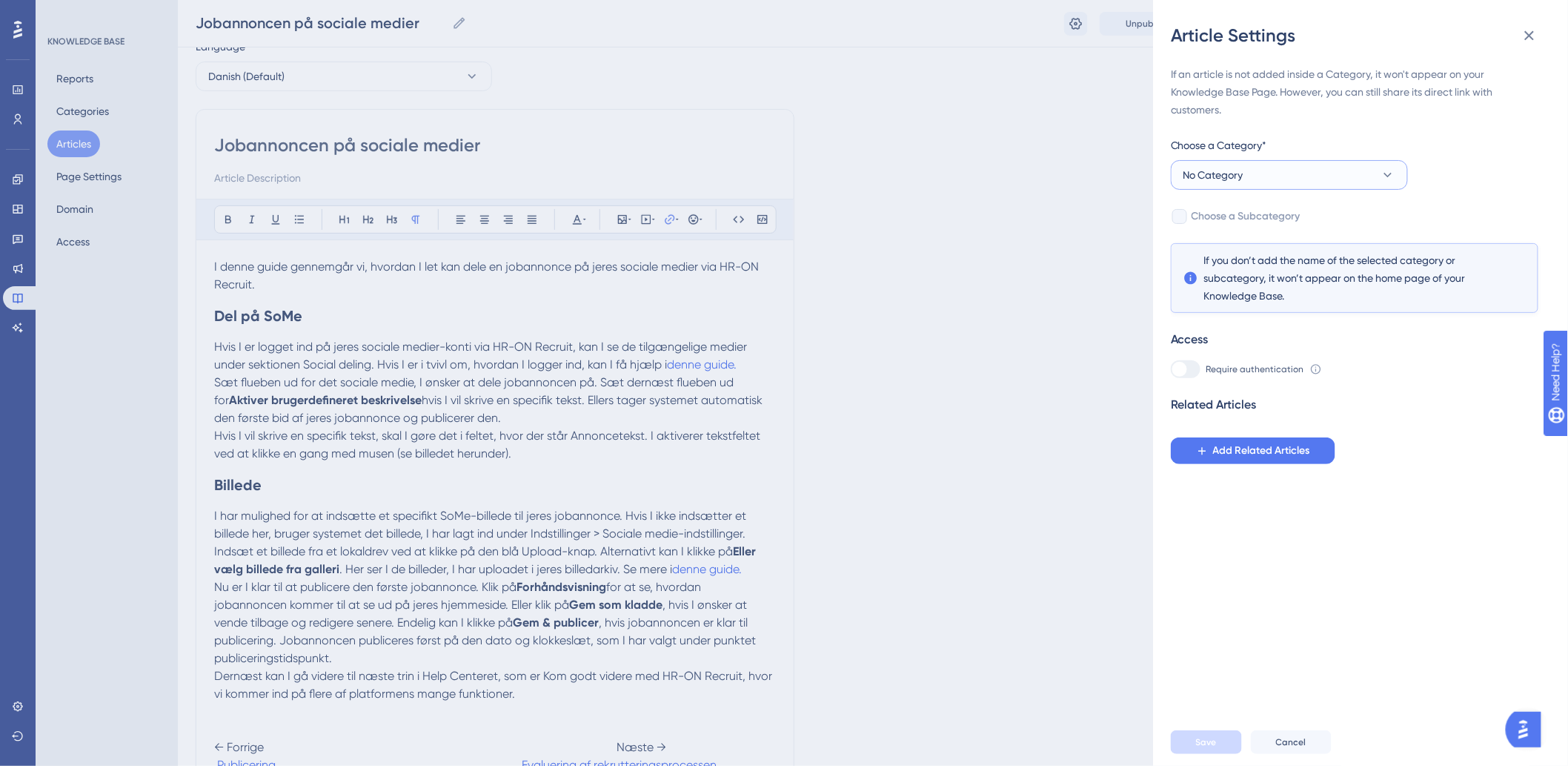
click at [1272, 181] on button "No Category" at bounding box center [1289, 175] width 237 height 29
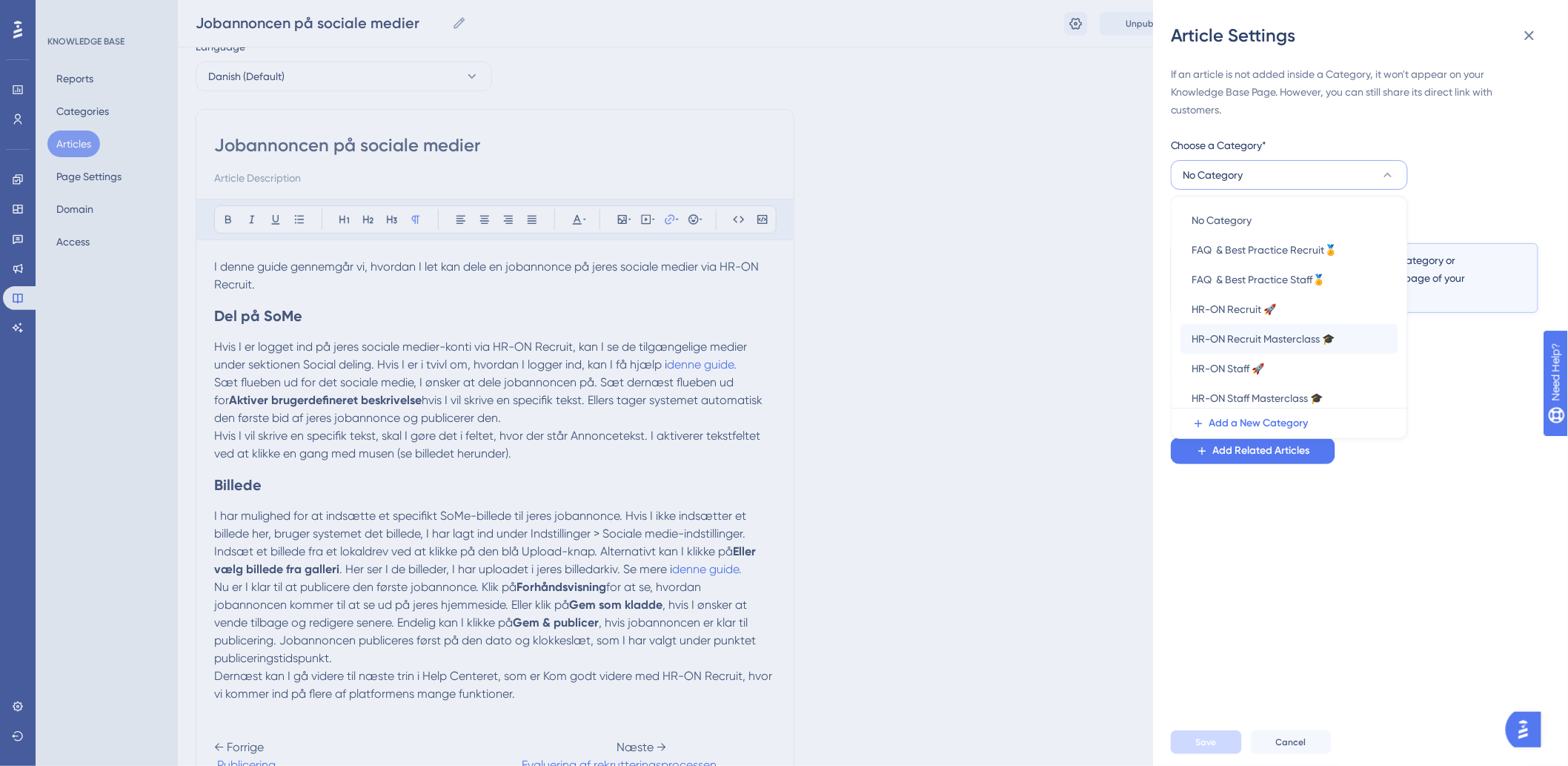
scroll to position [5, 0]
click at [1251, 307] on span "HR-ON Recruit 🚀" at bounding box center [1234, 304] width 84 height 17
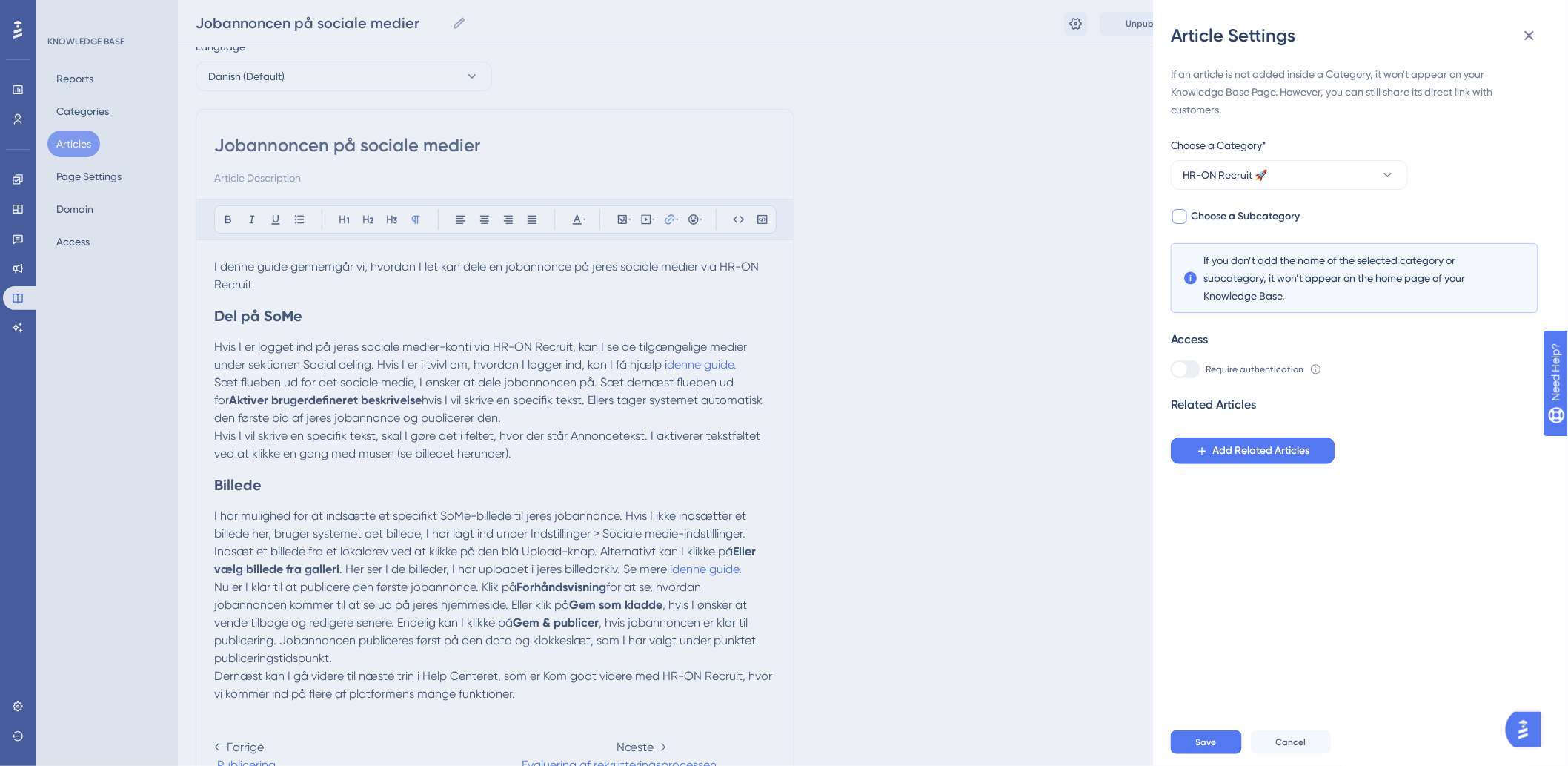
click at [1178, 219] on div at bounding box center [1179, 216] width 15 height 15
checkbox input "true"
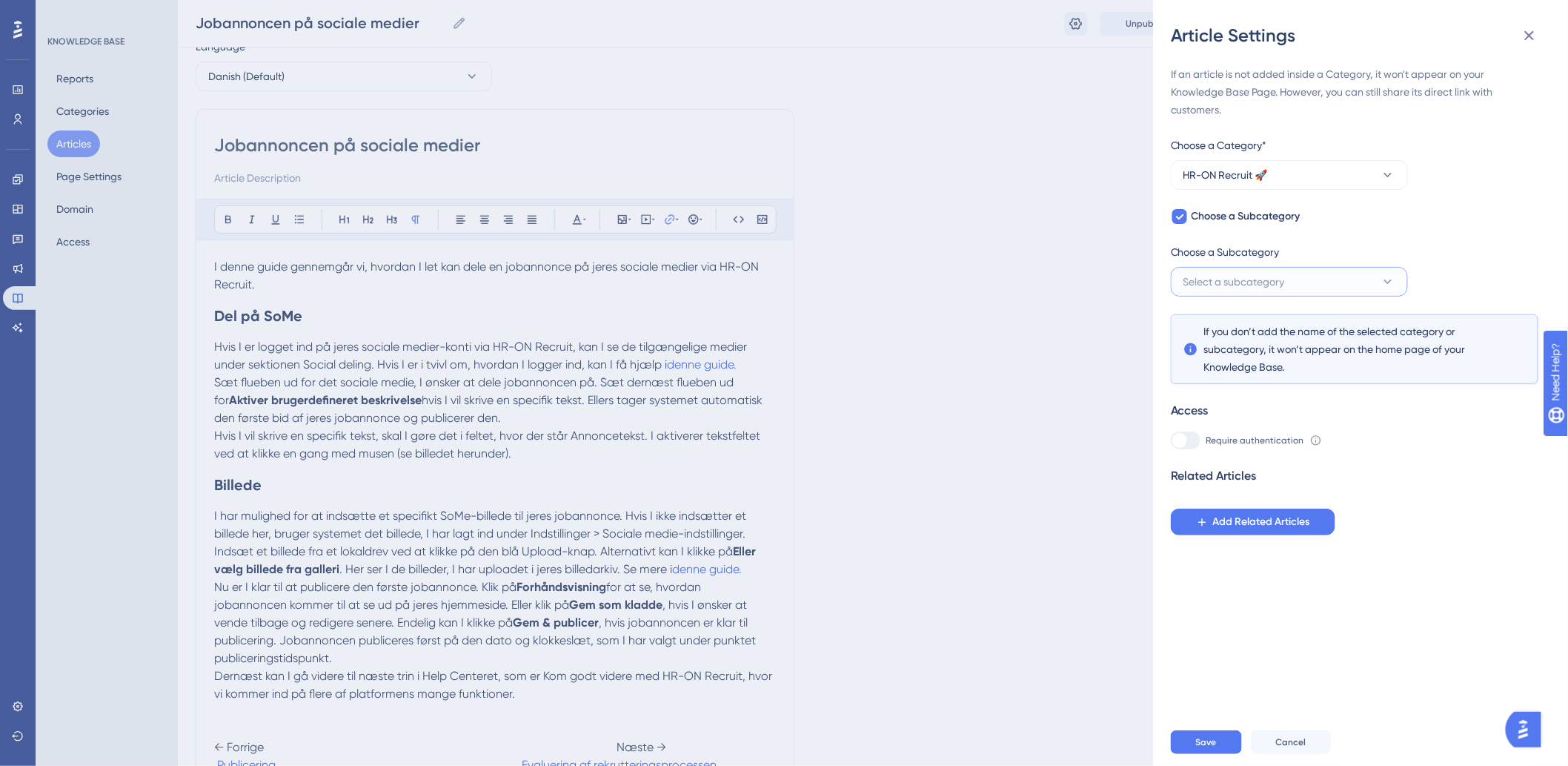
click at [1218, 276] on span "Select a subcategory" at bounding box center [1233, 281] width 102 height 17
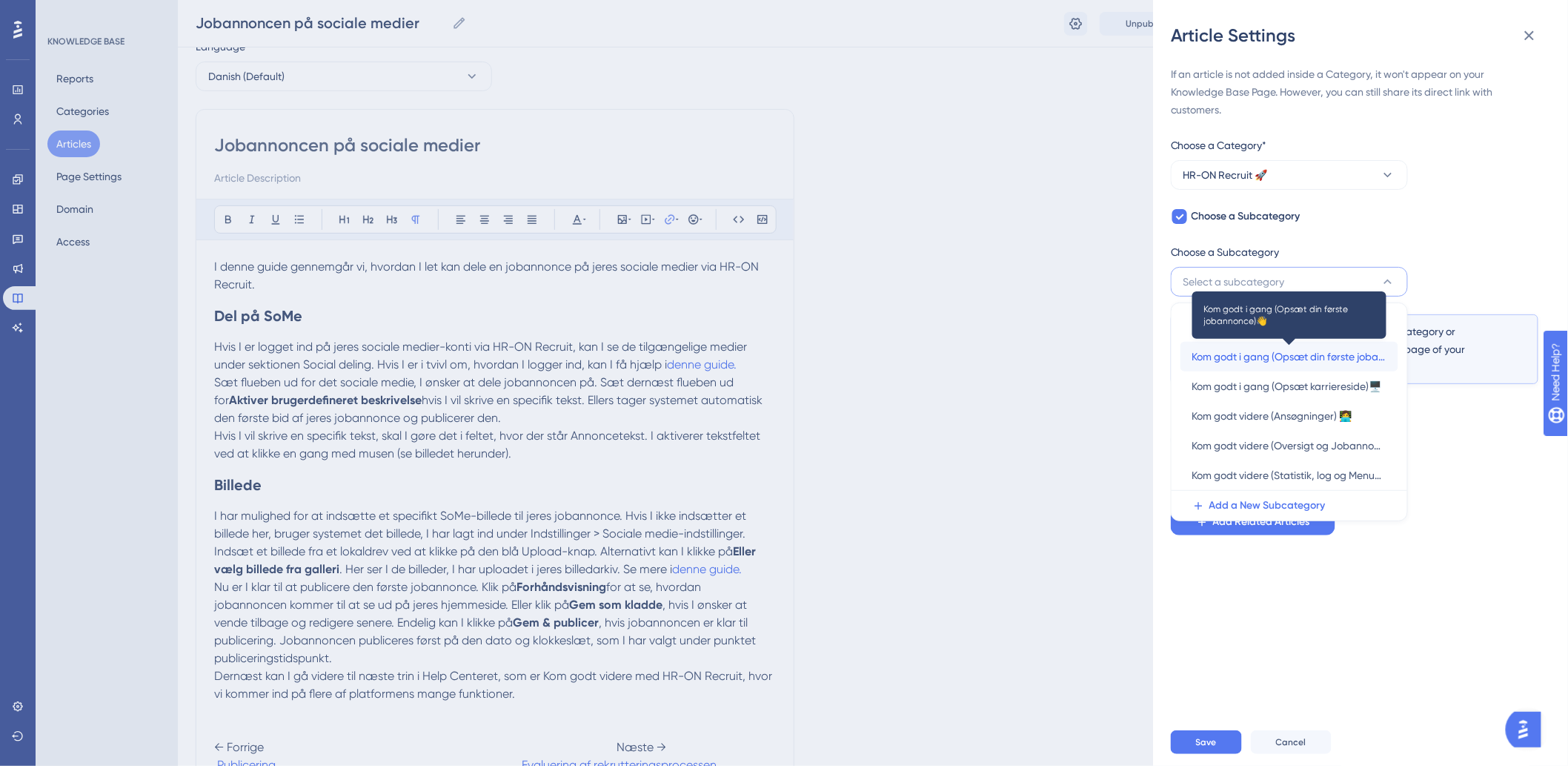
click at [1316, 364] on span "Kom godt i gang (Opsæt din første jobannonce)👋" at bounding box center [1289, 356] width 194 height 17
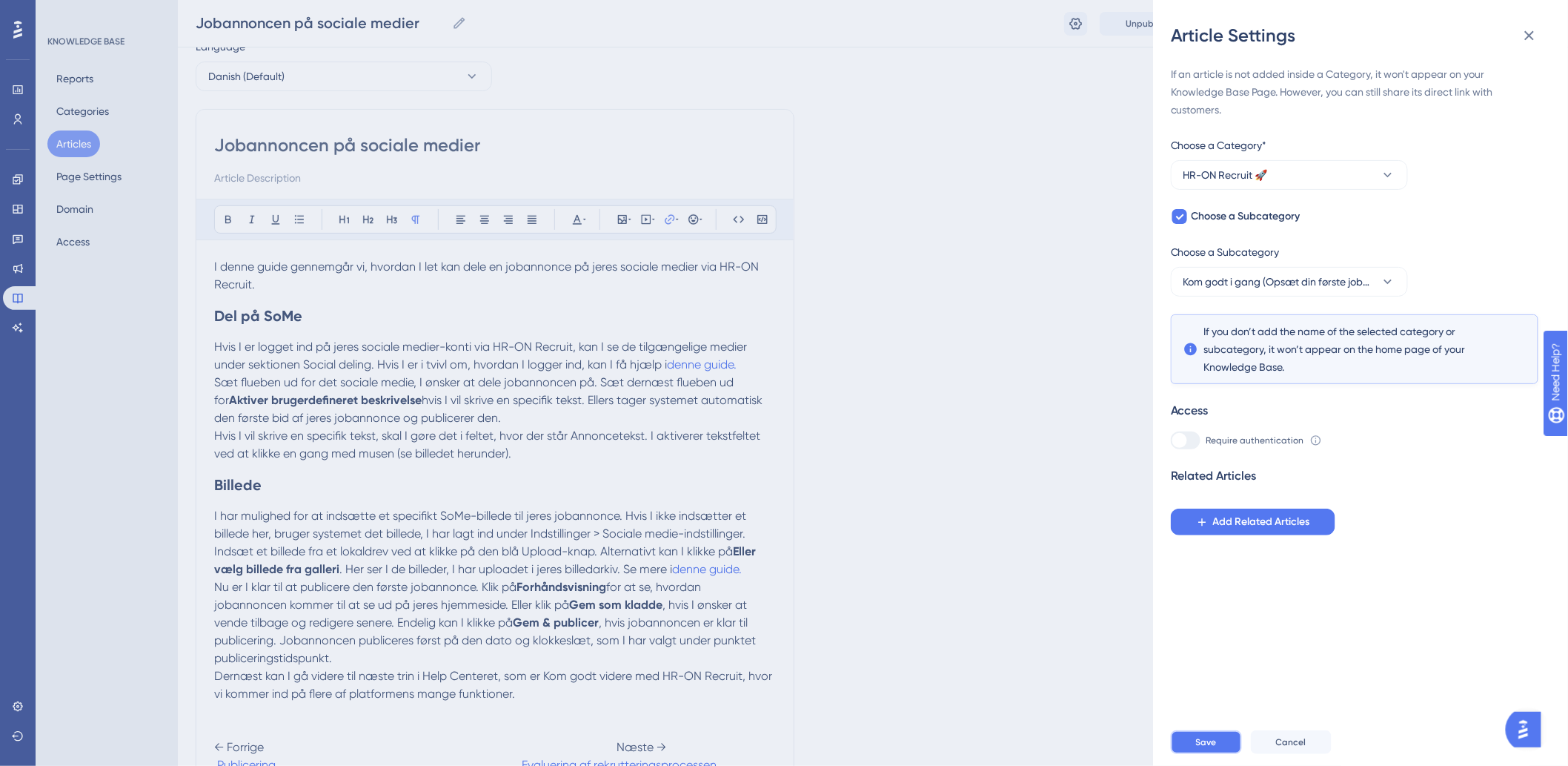
click at [1219, 750] on button "Save" at bounding box center [1207, 742] width 71 height 24
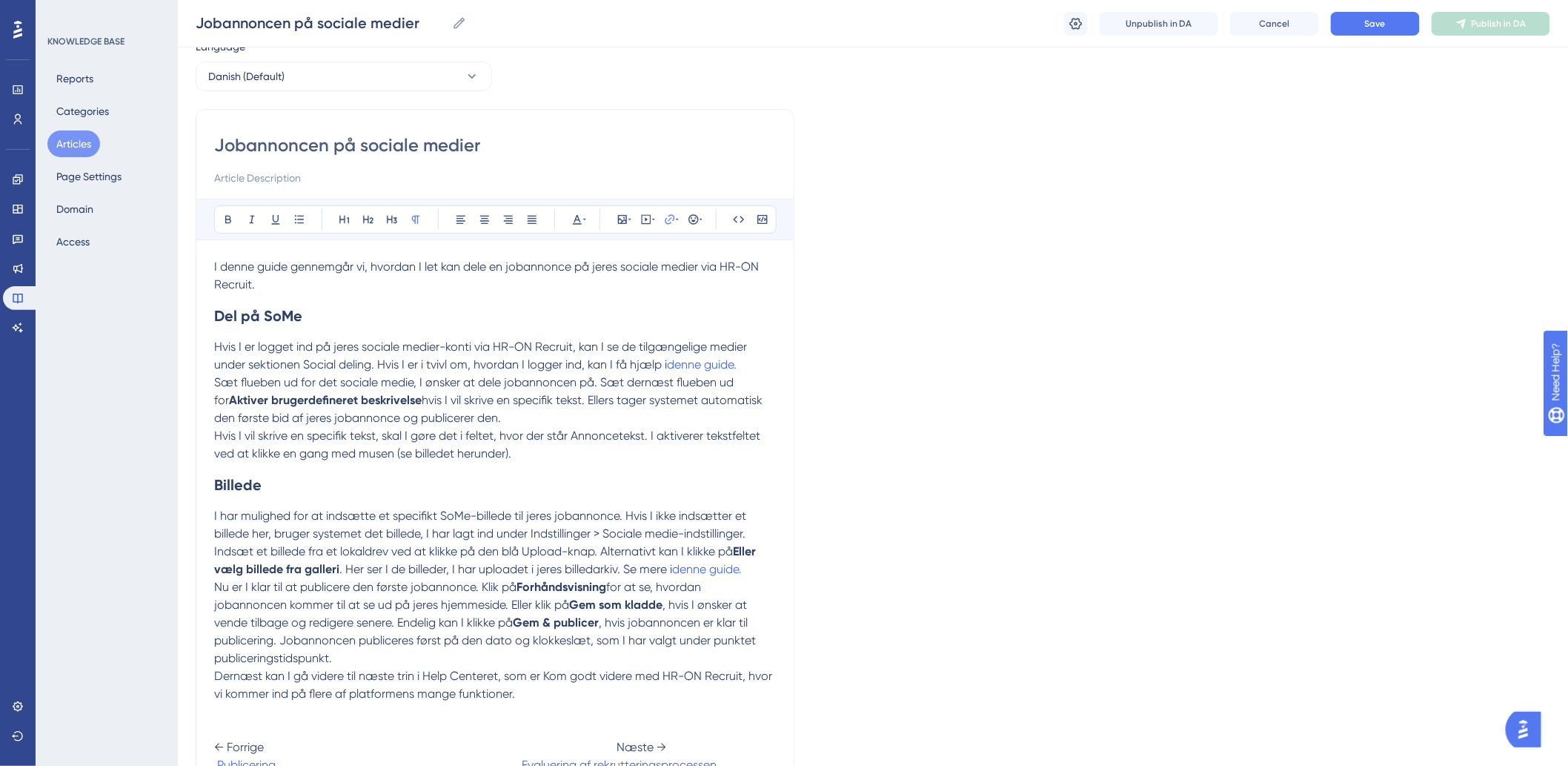
click at [76, 143] on button "Articles" at bounding box center [74, 144] width 53 height 27
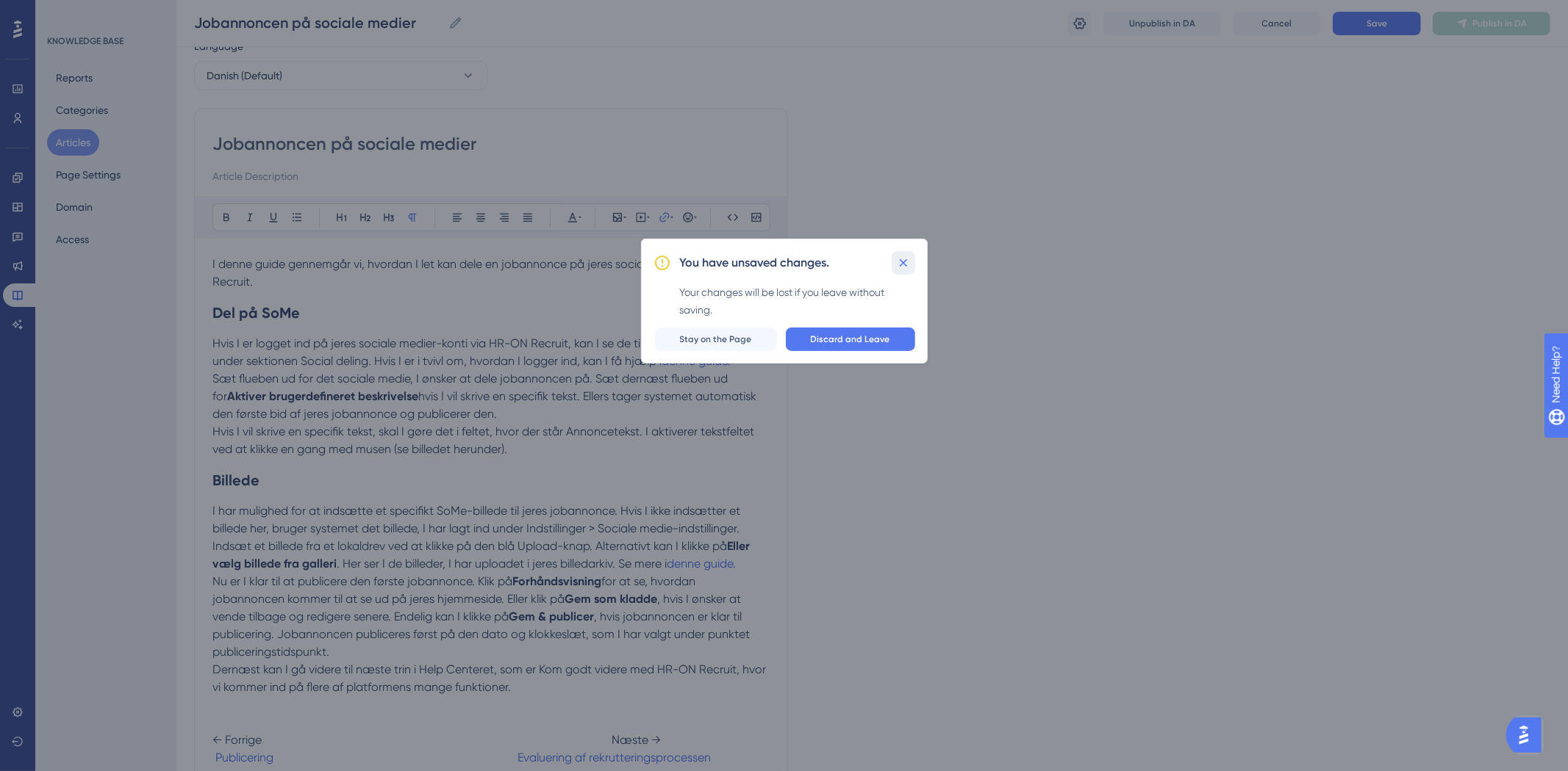
click at [893, 266] on button at bounding box center [903, 263] width 24 height 24
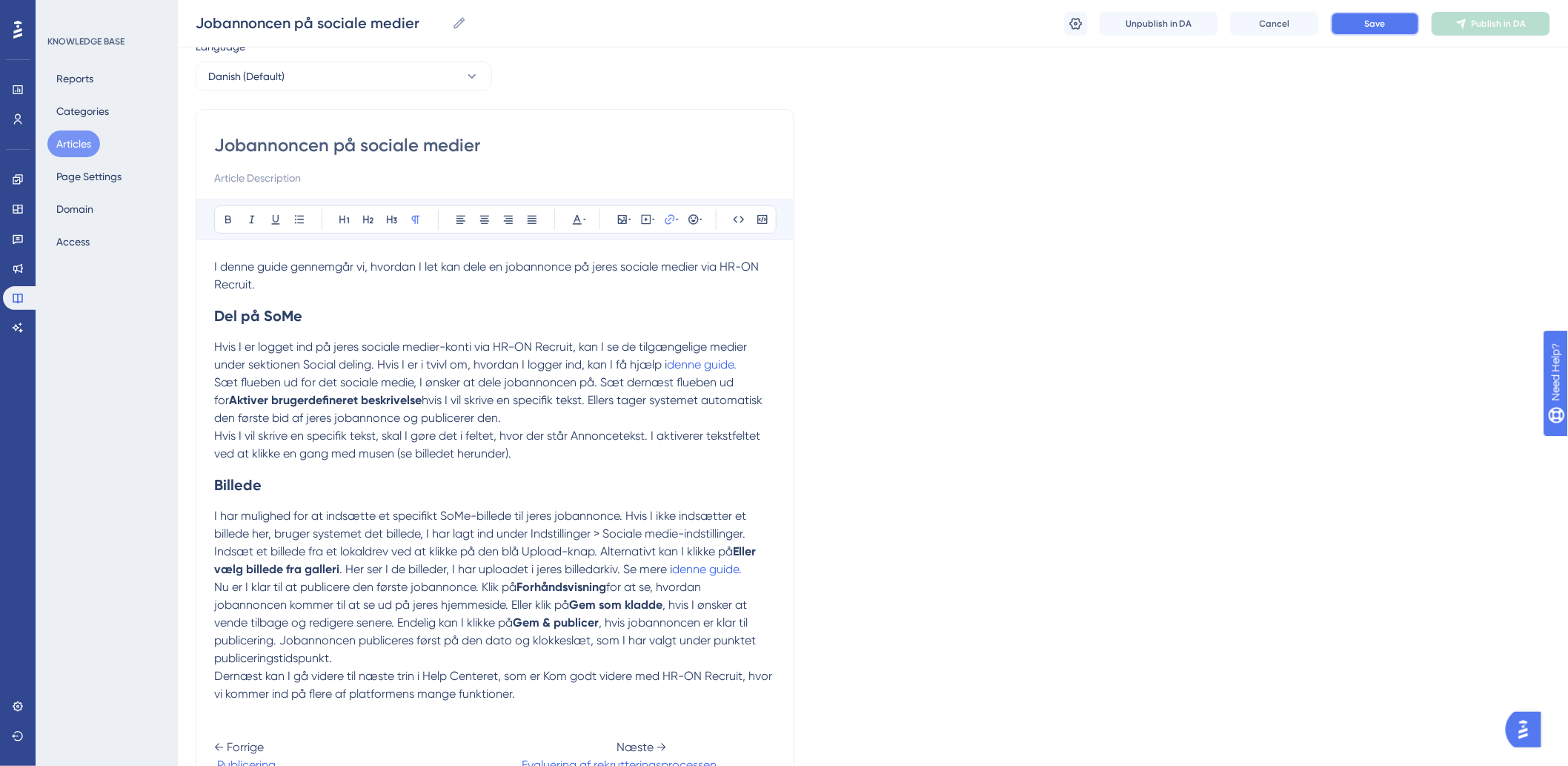
click at [1371, 23] on span "Save" at bounding box center [1375, 23] width 21 height 12
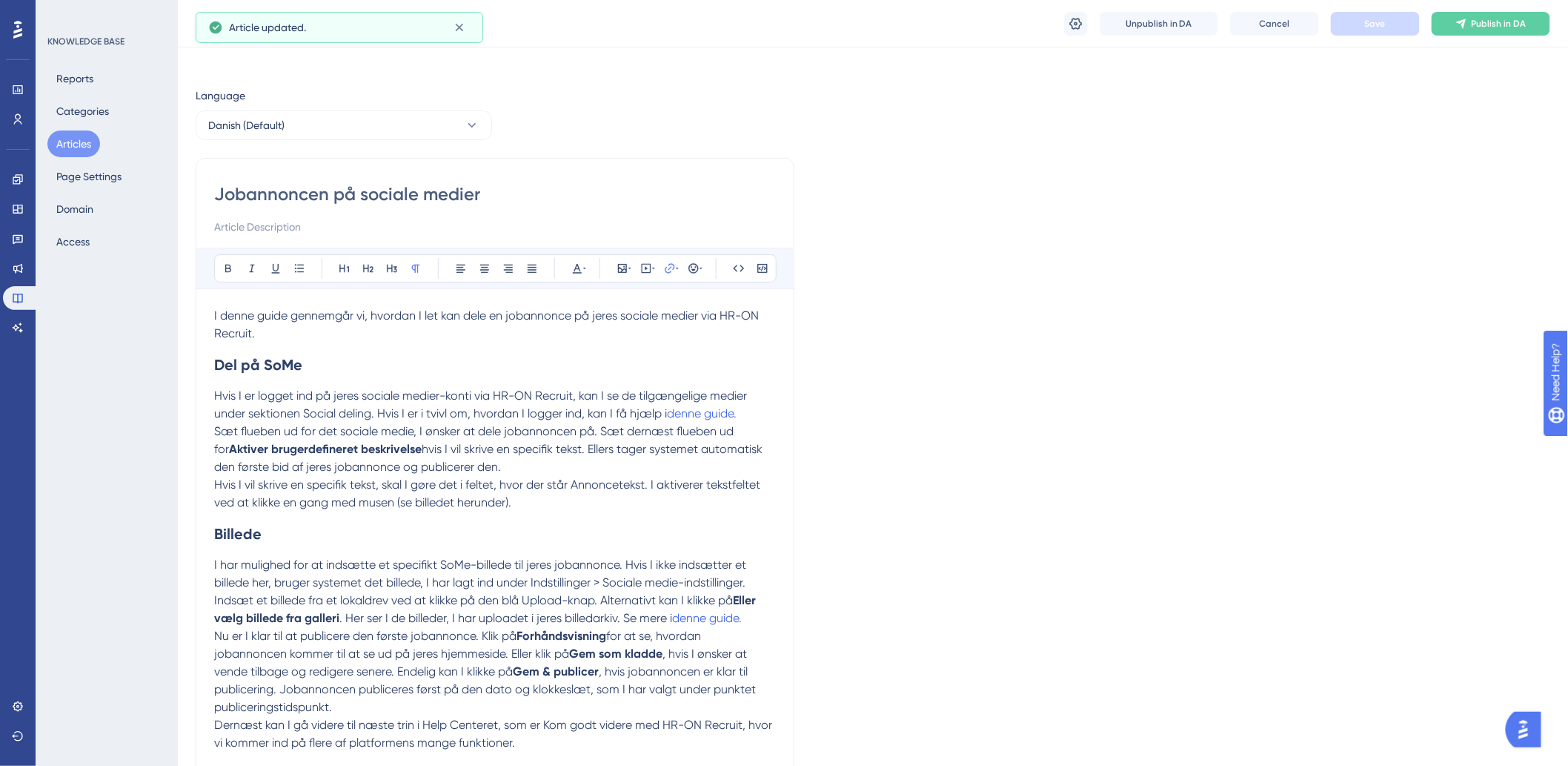
scroll to position [0, 0]
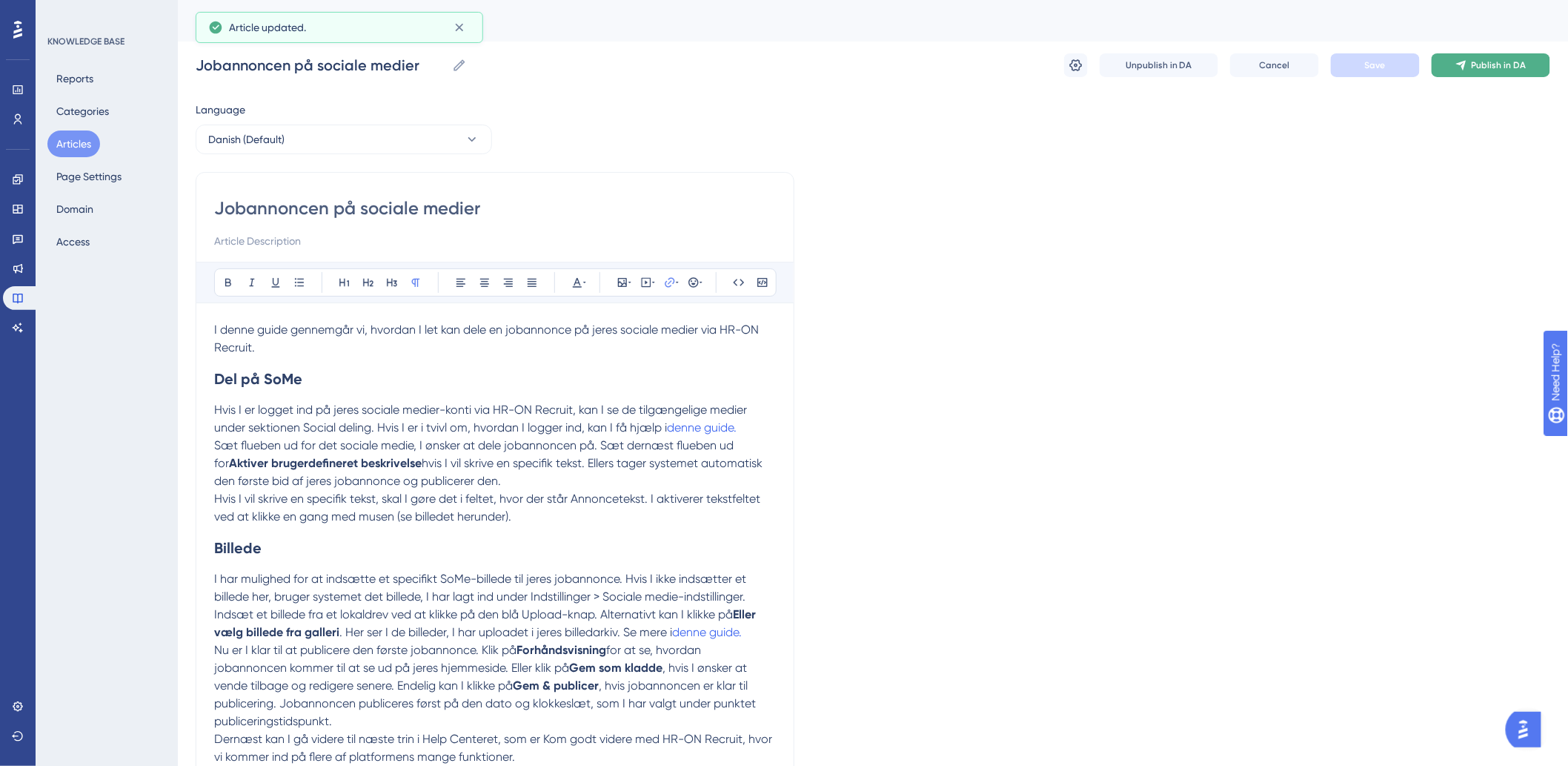
click at [1492, 53] on button "Publish in DA" at bounding box center [1491, 65] width 119 height 24
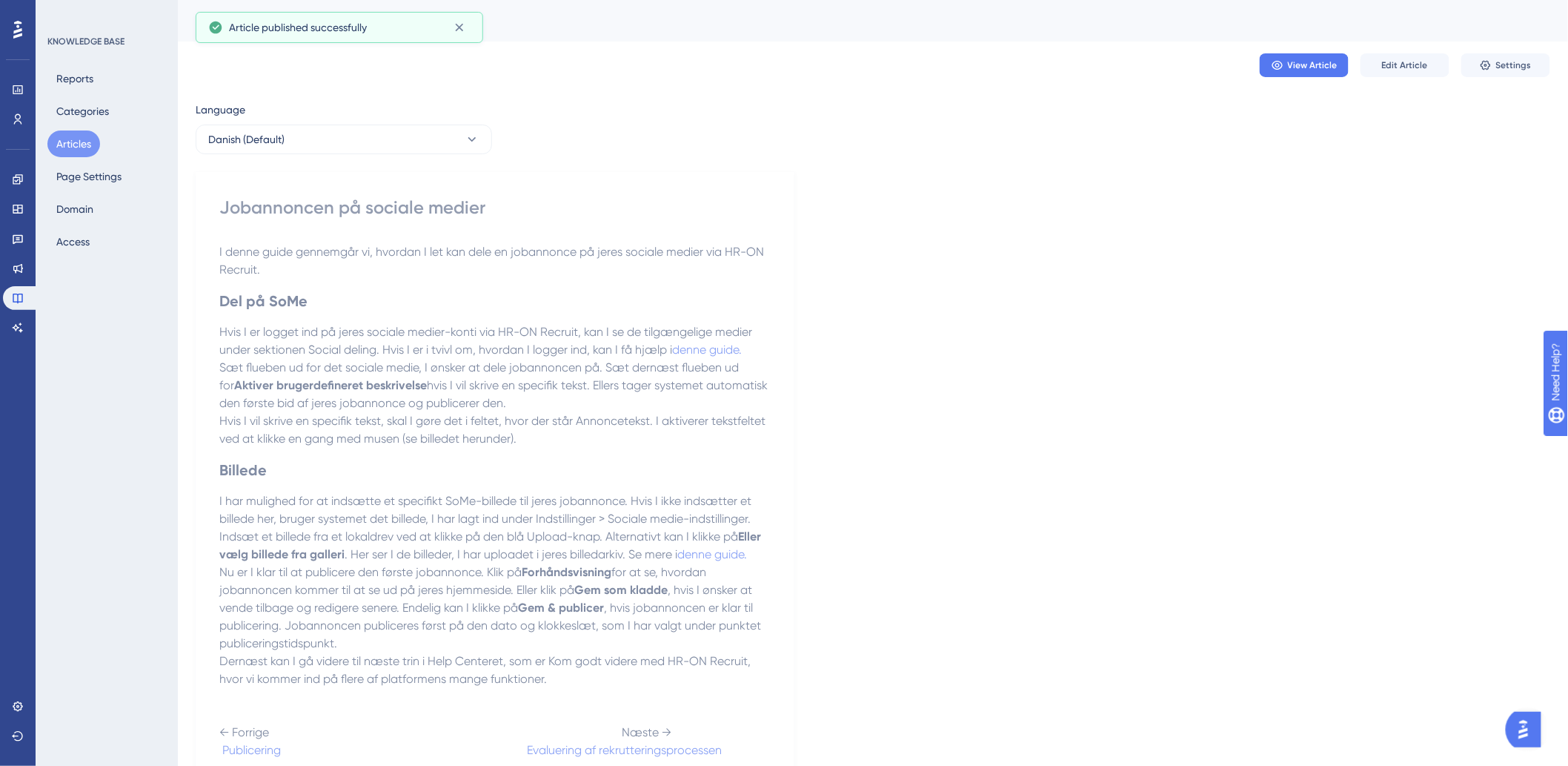
click at [48, 143] on div "KNOWLEDGE BASE Reports Categories Articles Page Settings Domain Access" at bounding box center [107, 383] width 143 height 766
click at [52, 144] on button "Articles" at bounding box center [74, 144] width 53 height 27
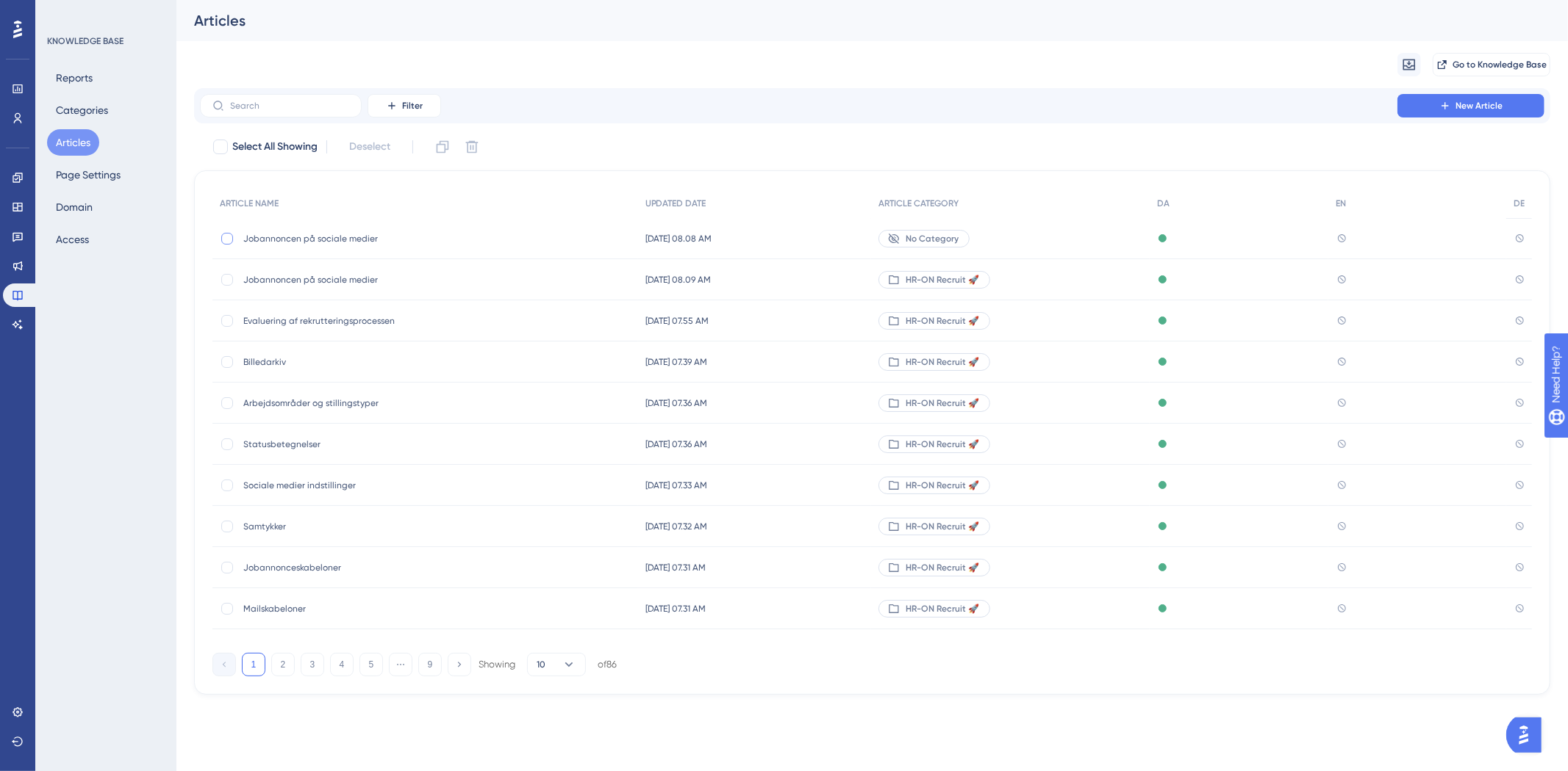
click at [223, 239] on div at bounding box center [227, 239] width 12 height 12
click at [467, 145] on icon at bounding box center [472, 147] width 15 height 15
checkbox input "false"
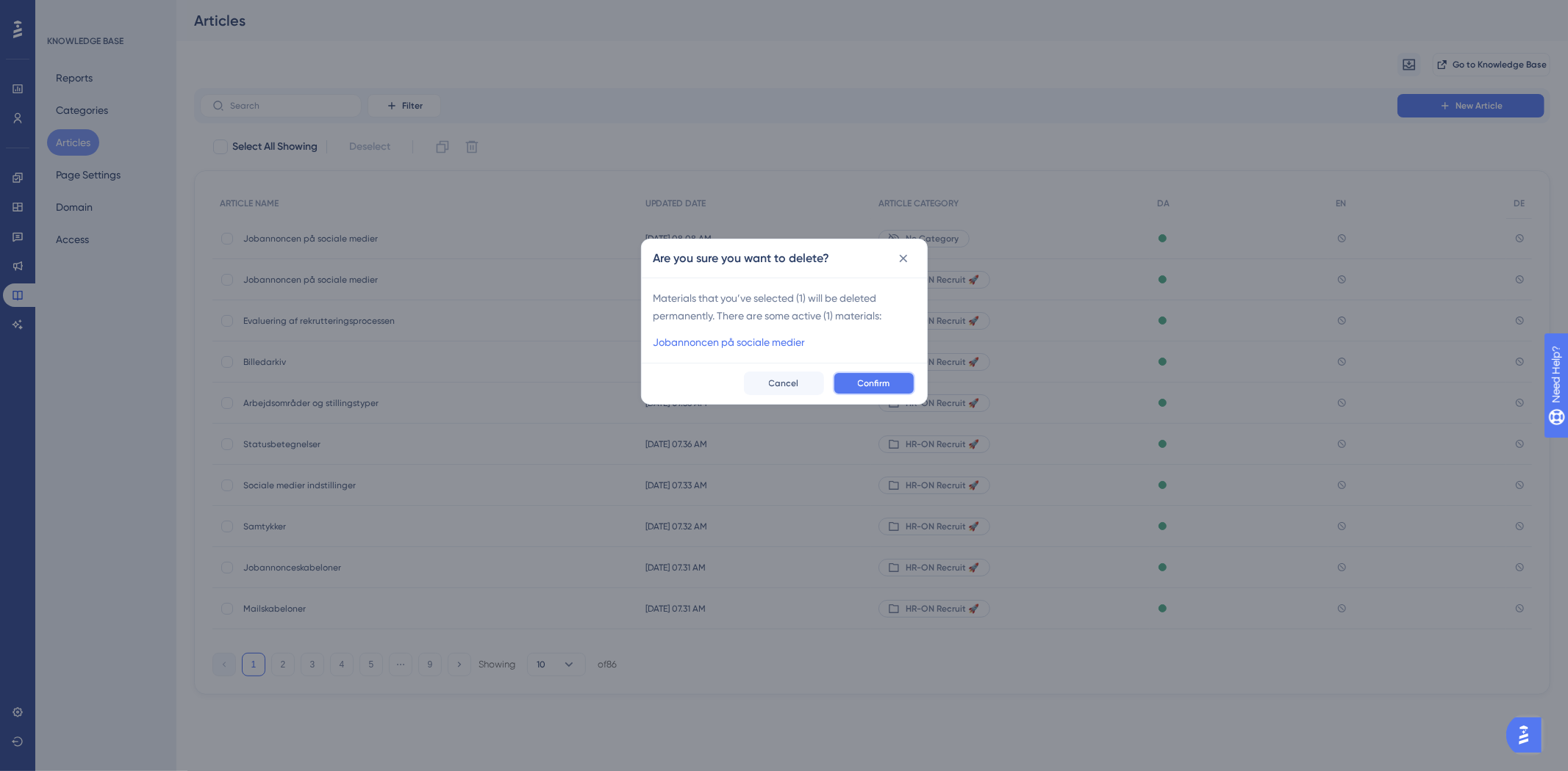
click at [862, 385] on span "Confirm" at bounding box center [874, 383] width 33 height 12
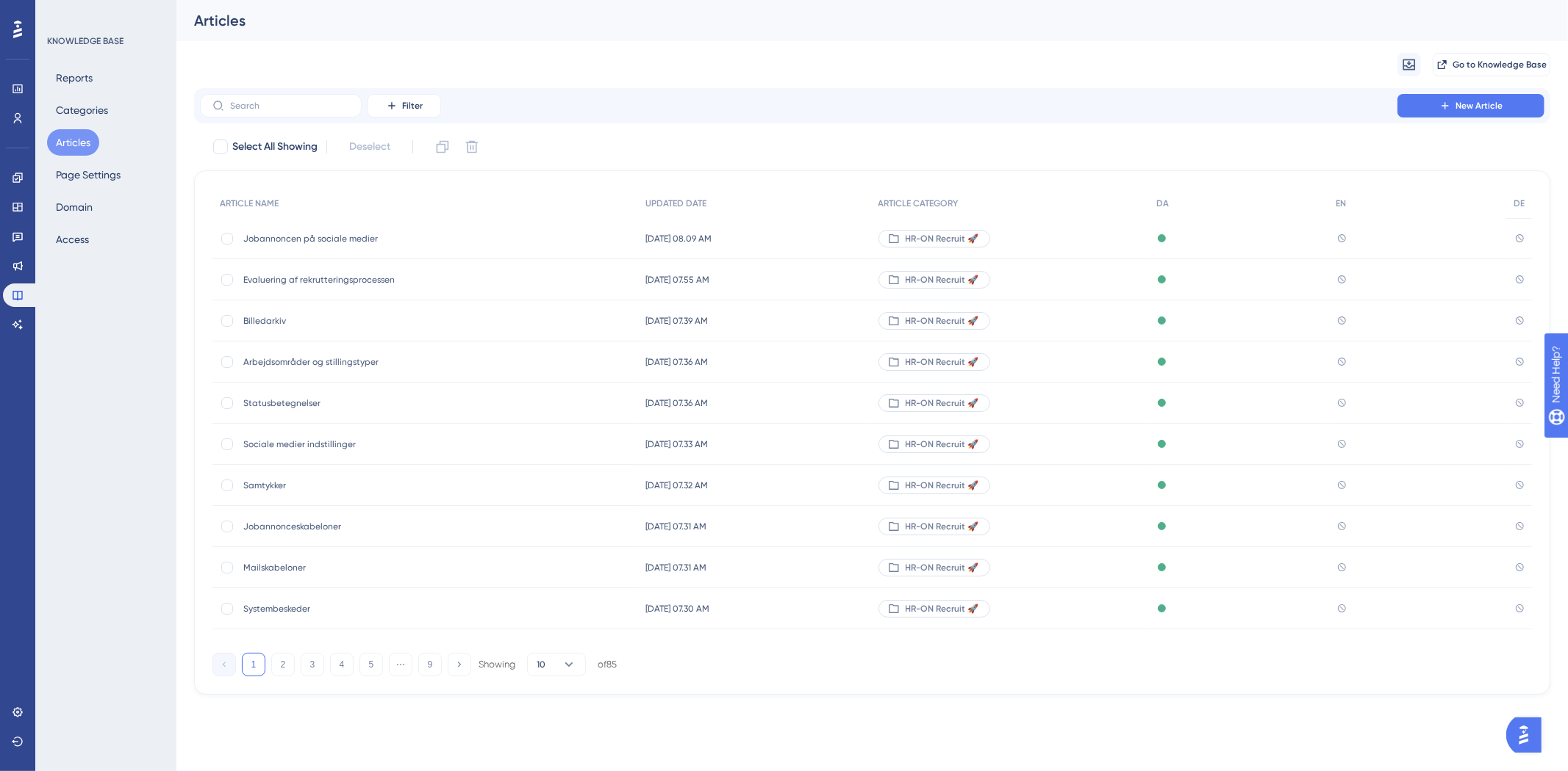
click at [292, 118] on div "Filter New Article" at bounding box center [872, 105] width 1356 height 35
click at [298, 106] on input "text" at bounding box center [289, 105] width 119 height 10
type input "jm"
checkbox input "true"
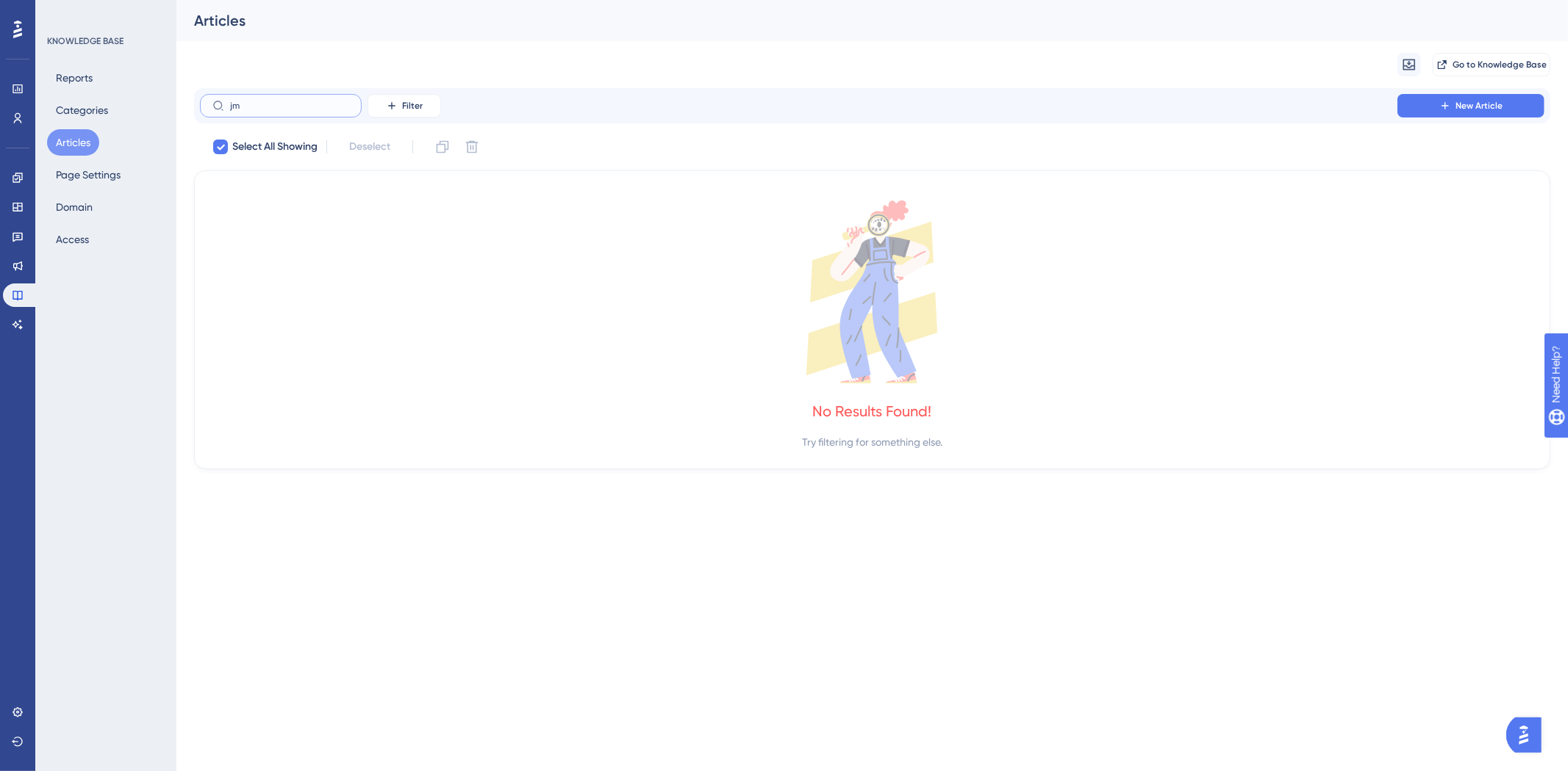
type input "j"
checkbox input "false"
type input "h"
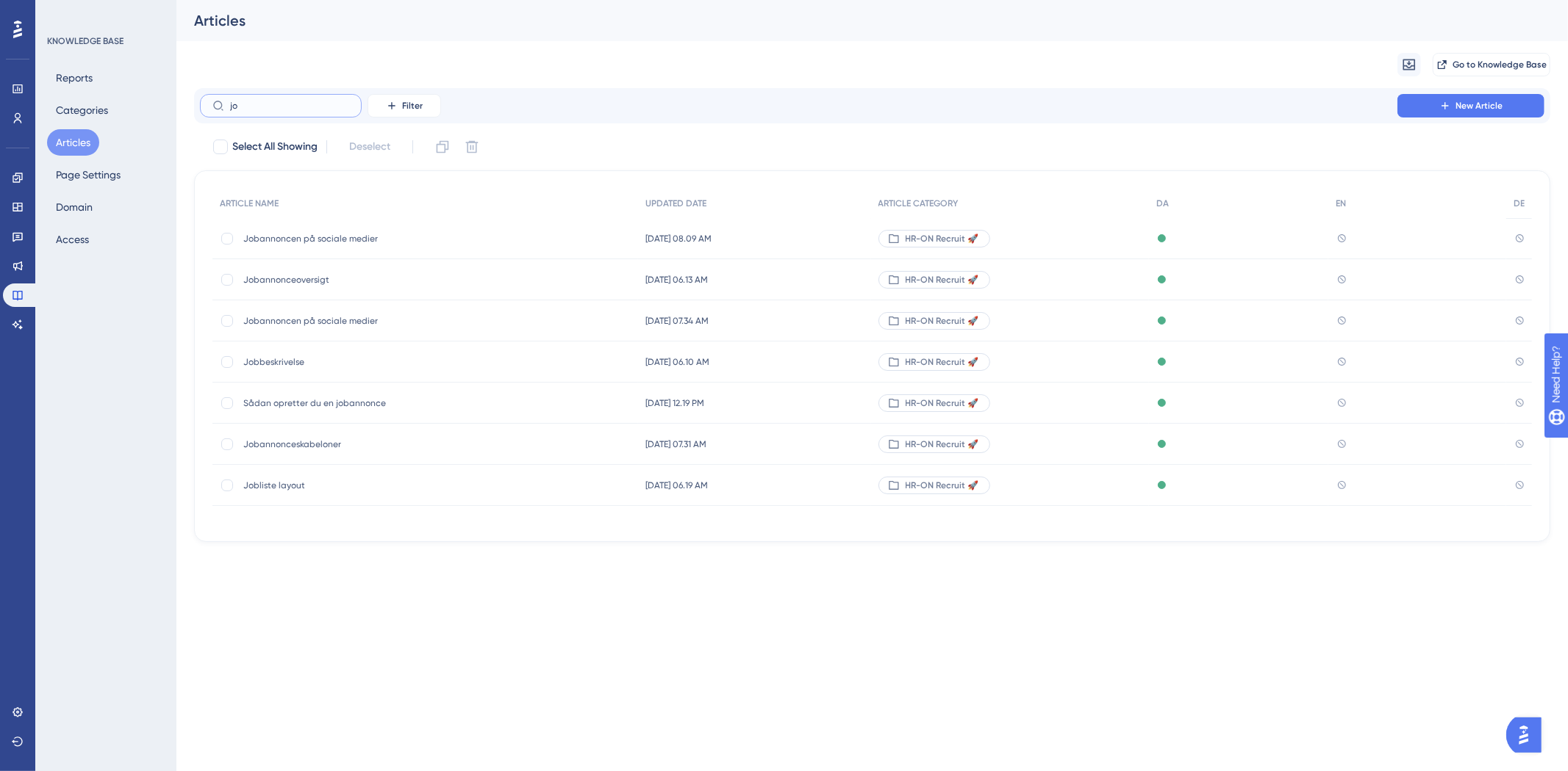
type input "[PERSON_NAME]"
checkbox input "true"
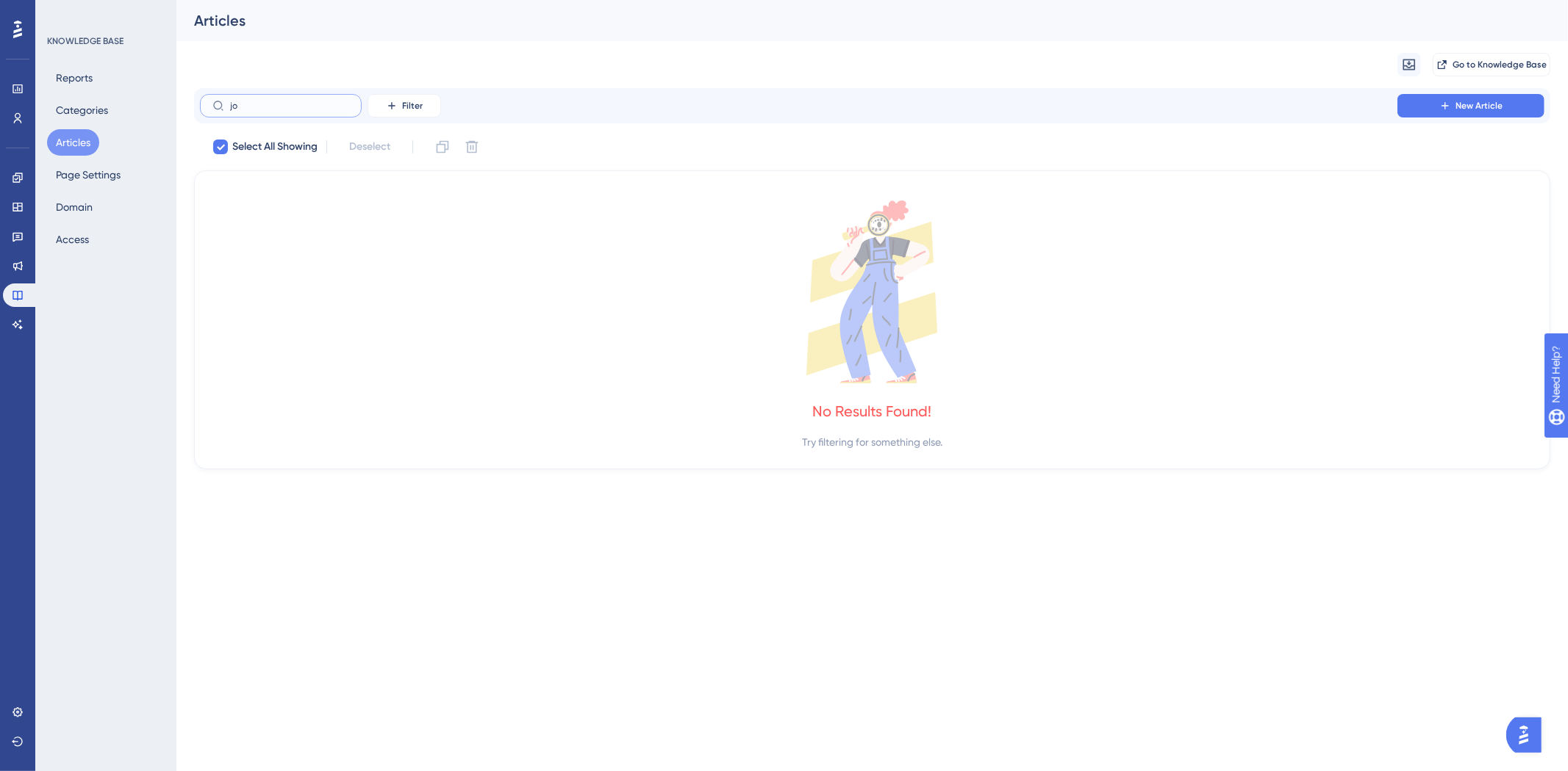
type input "job"
checkbox input "false"
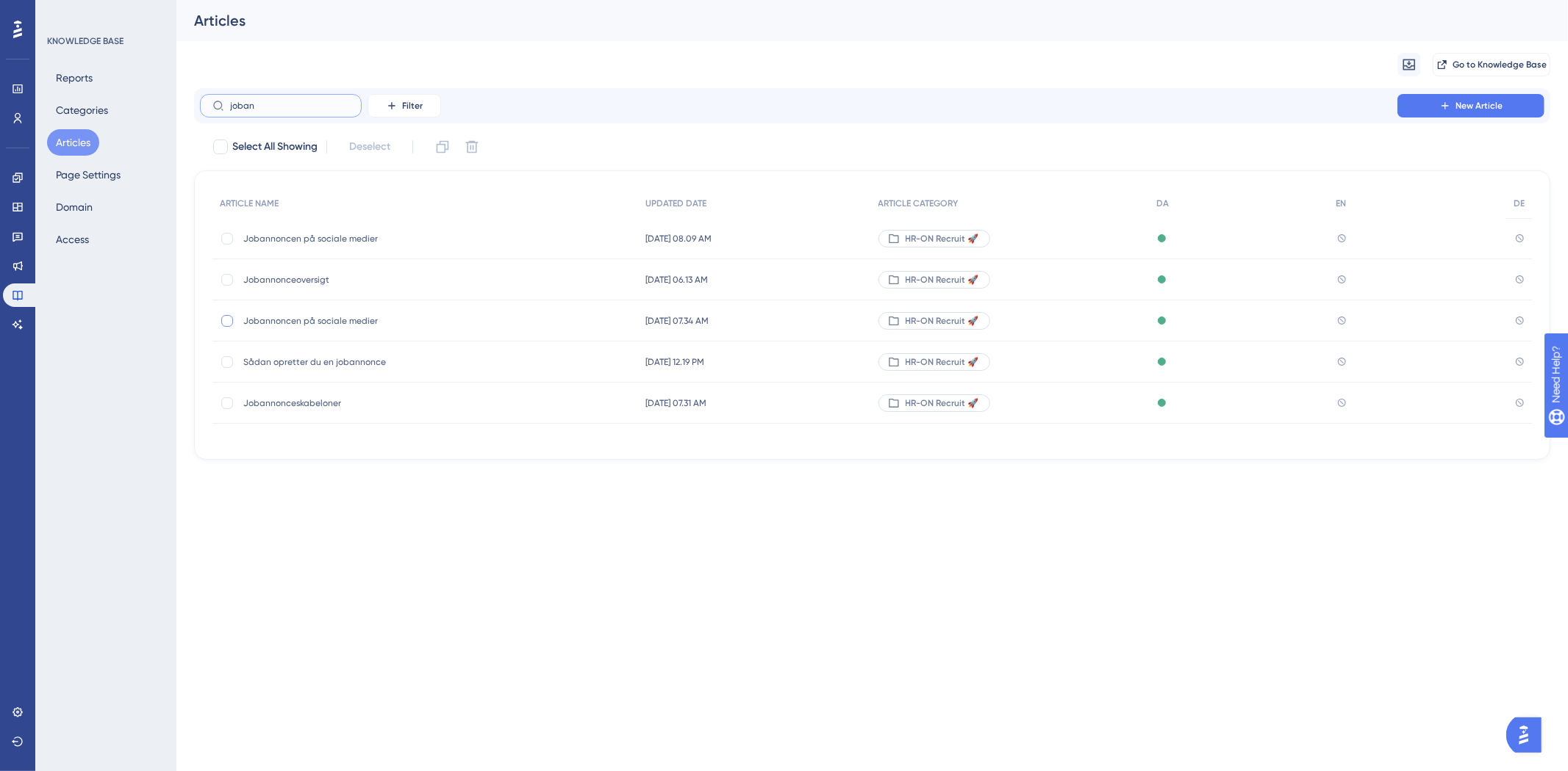
type input "joban"
click at [230, 321] on div at bounding box center [227, 320] width 12 height 12
click at [474, 149] on icon at bounding box center [472, 147] width 15 height 15
checkbox input "false"
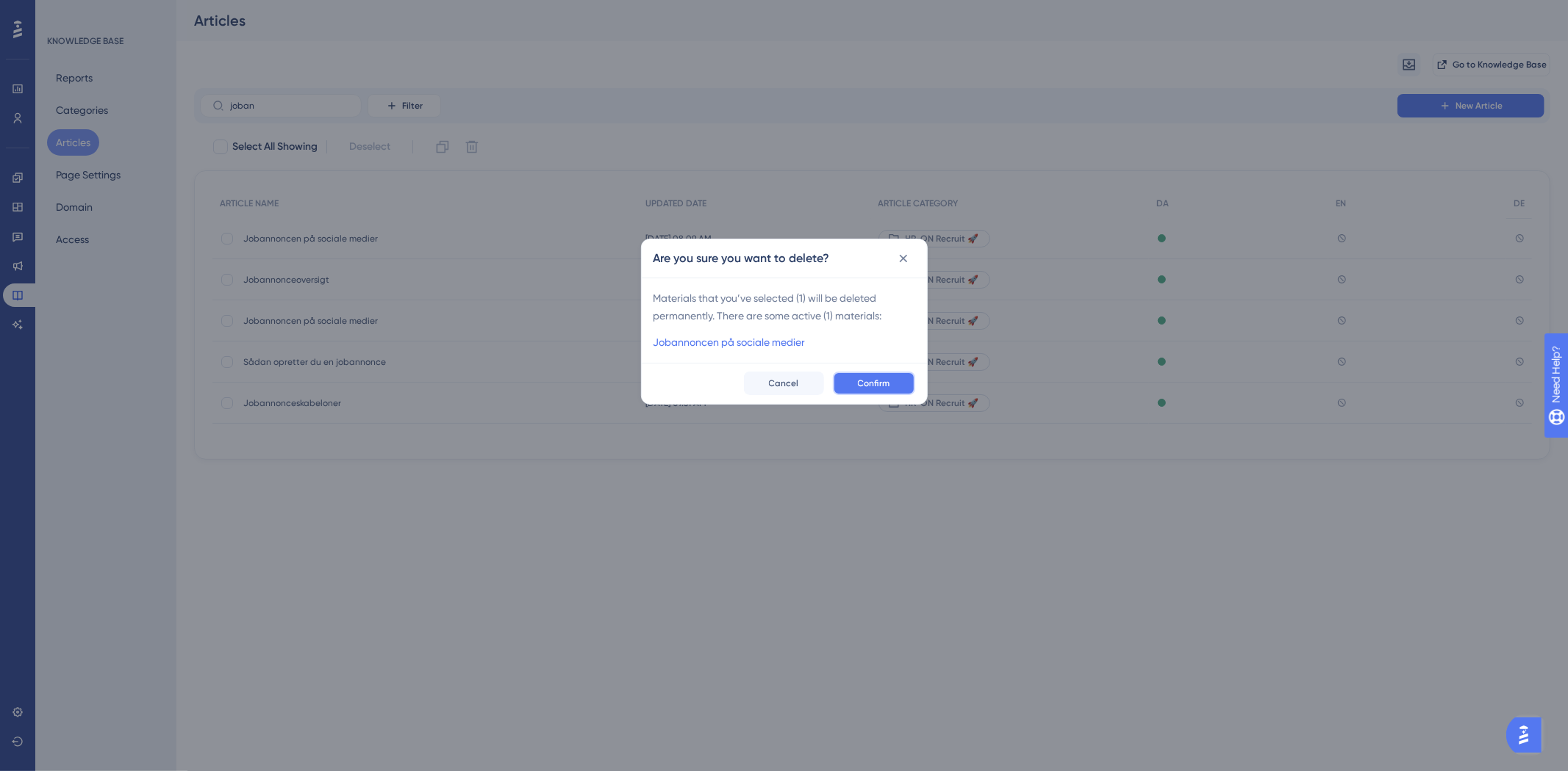
click at [869, 375] on button "Confirm" at bounding box center [874, 384] width 83 height 24
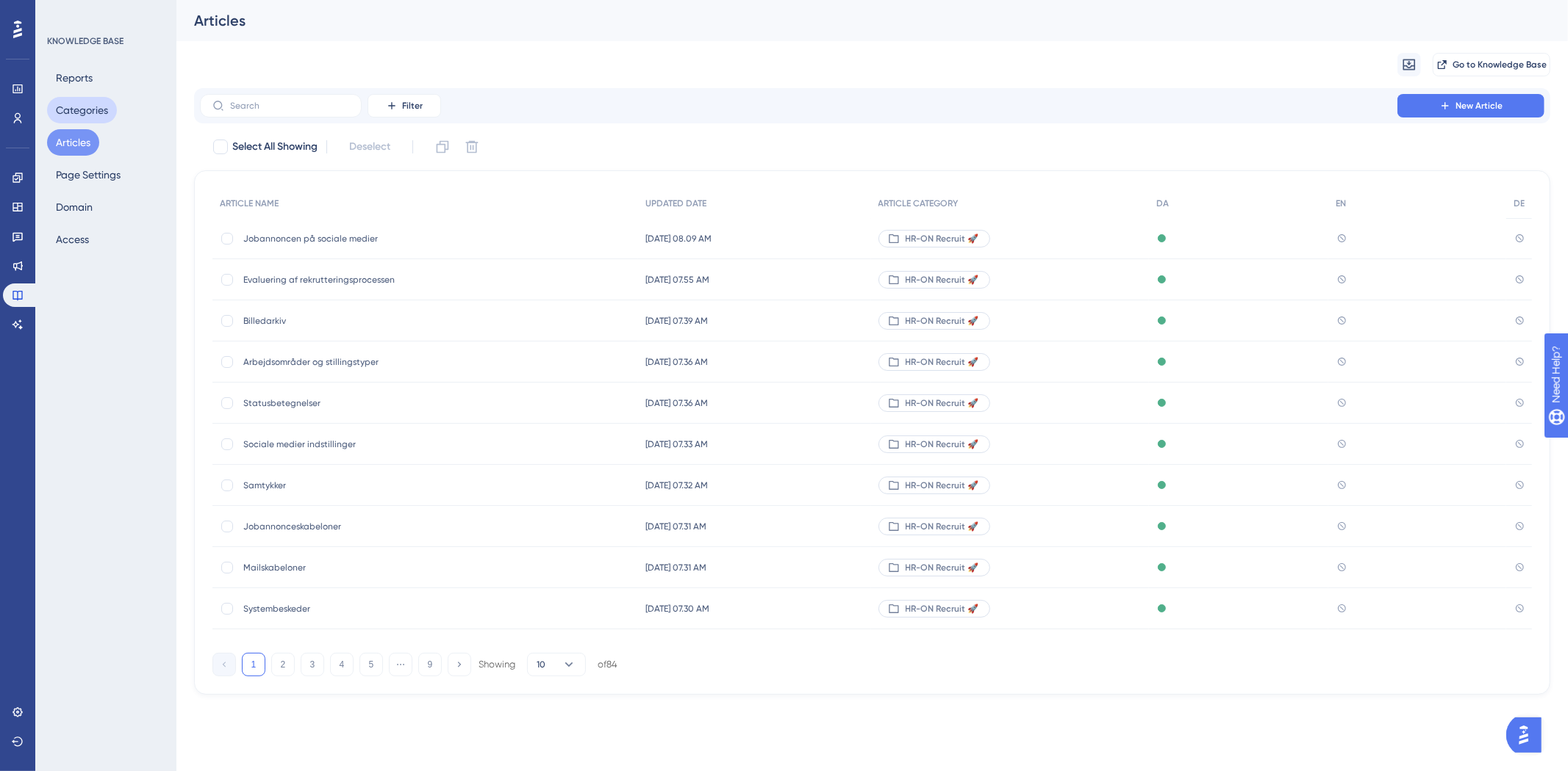
click at [99, 119] on button "Categories" at bounding box center [82, 110] width 70 height 26
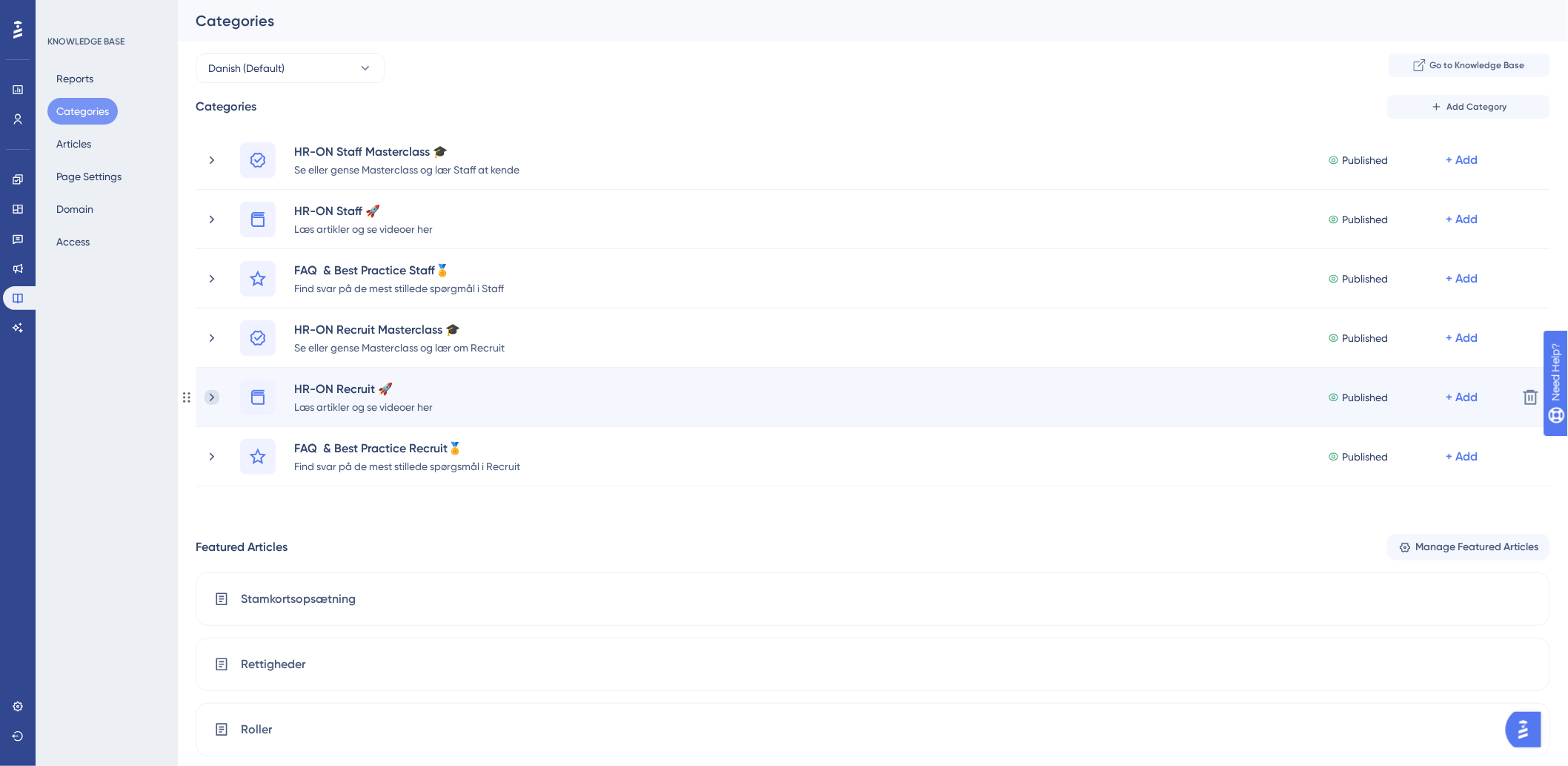
click at [209, 397] on icon at bounding box center [212, 397] width 15 height 15
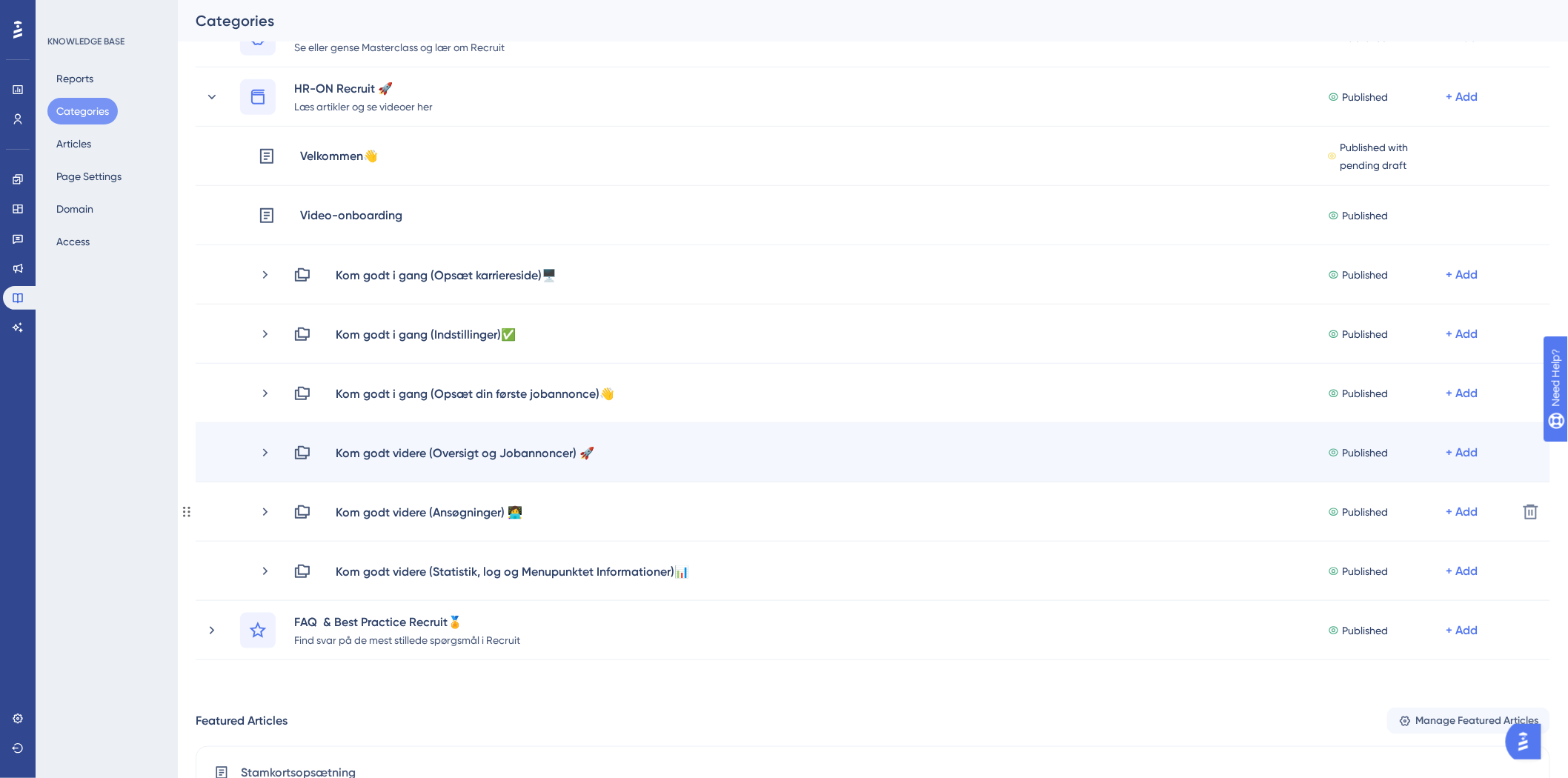
scroll to position [330, 0]
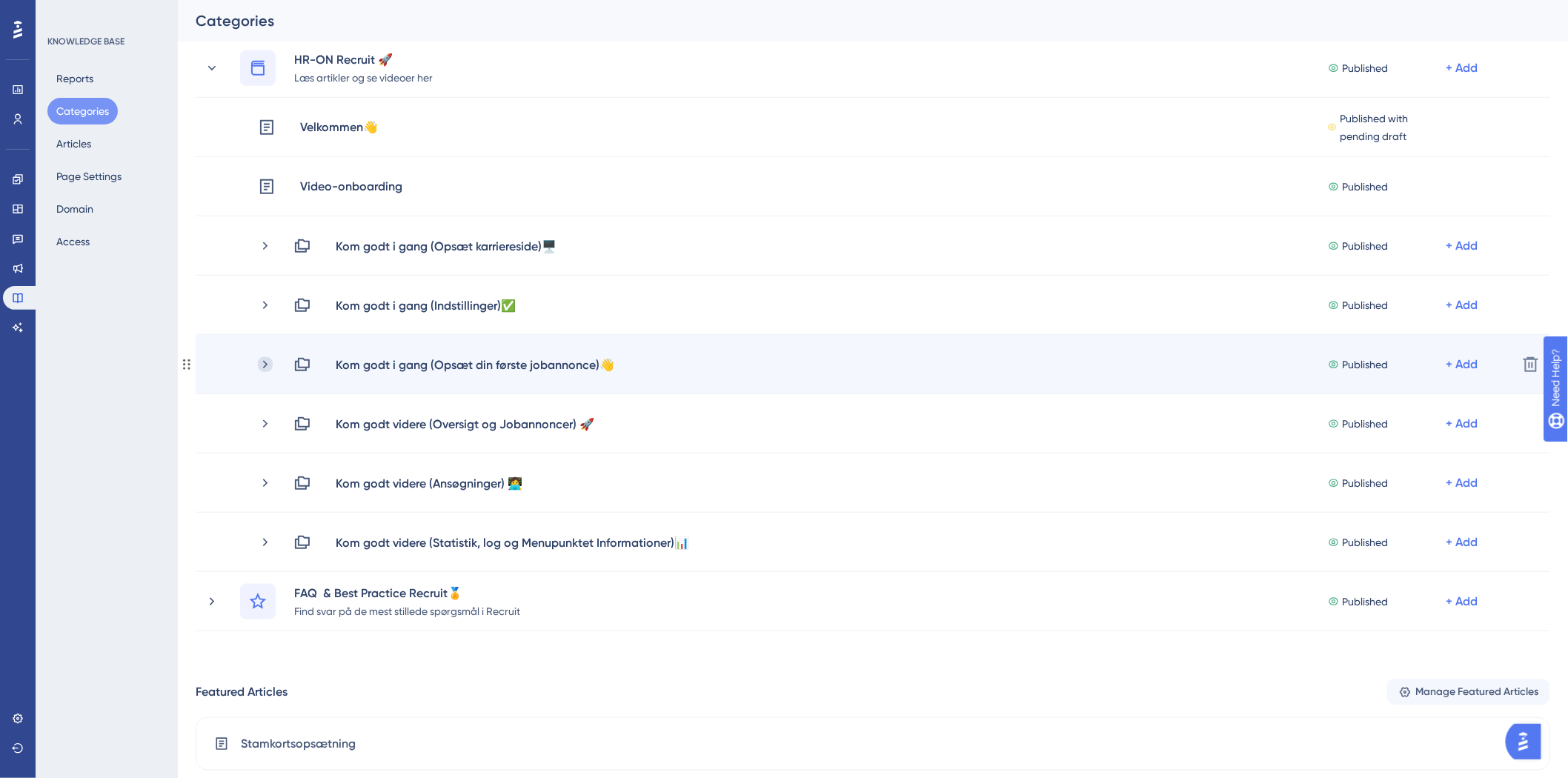
click at [268, 364] on icon at bounding box center [265, 364] width 15 height 15
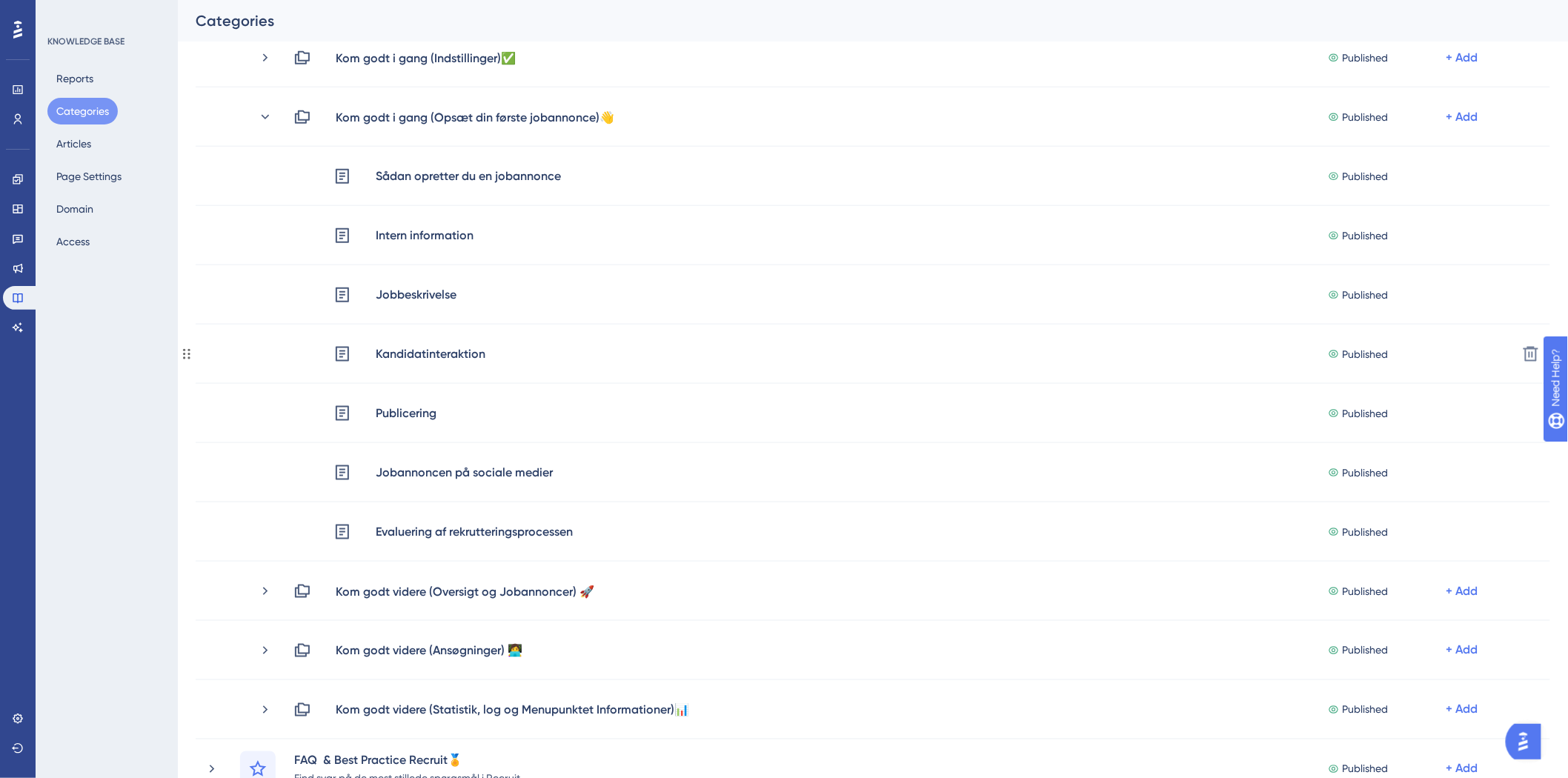
scroll to position [576, 0]
click at [69, 131] on button "Articles" at bounding box center [74, 144] width 53 height 27
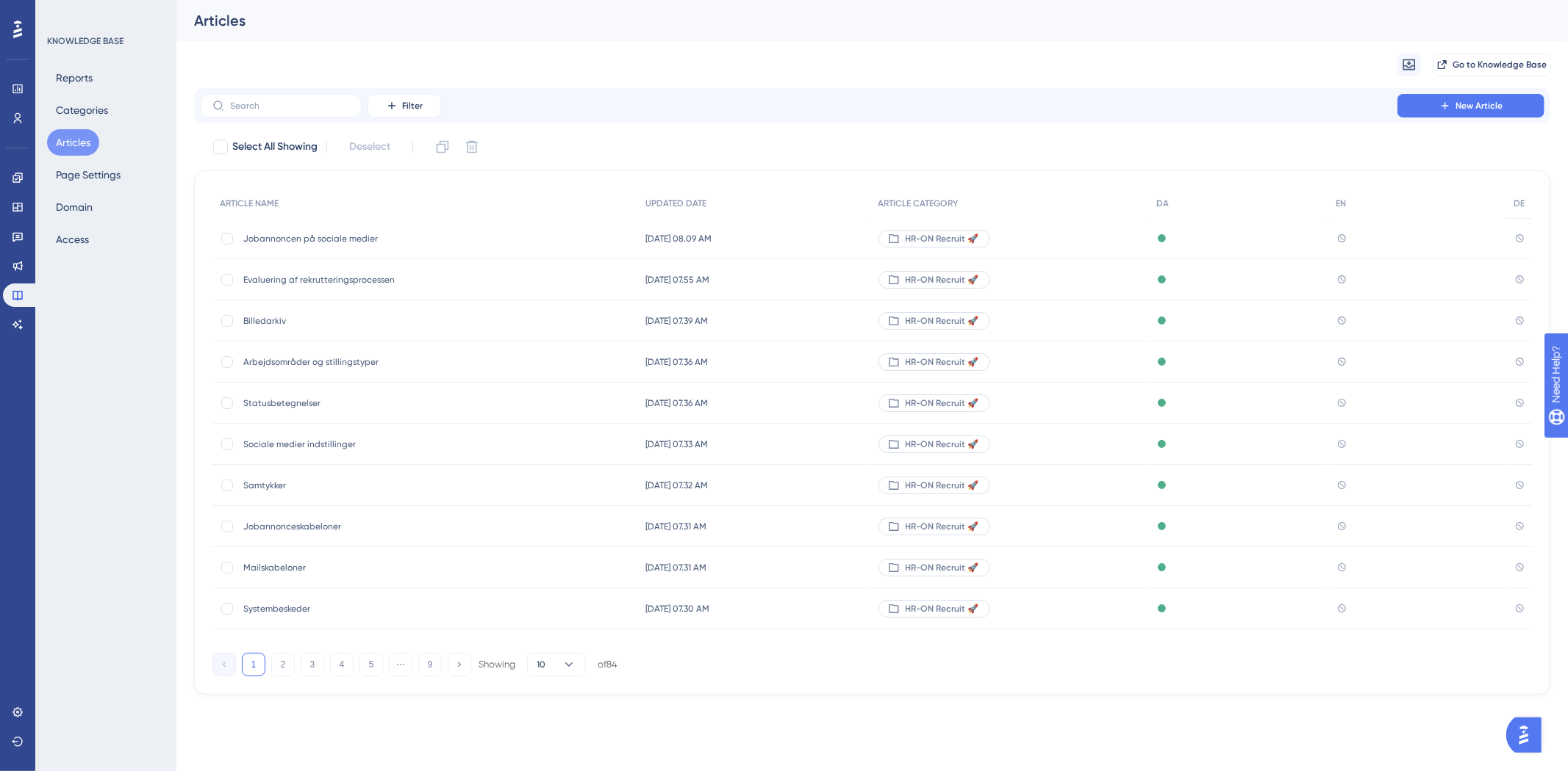
click at [281, 85] on div "Migrate from Go to Knowledge Base" at bounding box center [872, 64] width 1356 height 47
click at [288, 98] on label at bounding box center [280, 106] width 162 height 24
click at [288, 101] on input "text" at bounding box center [289, 105] width 119 height 10
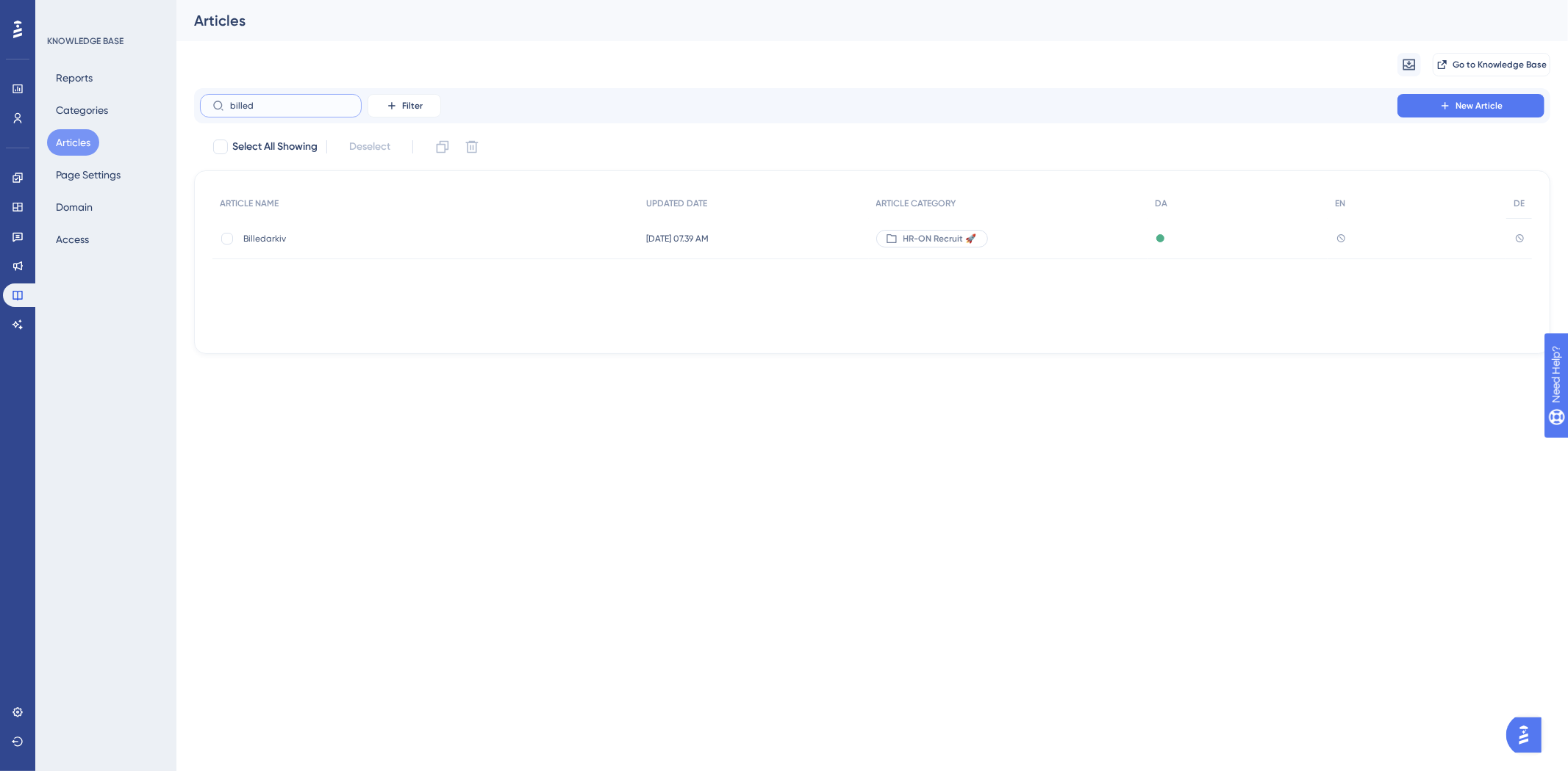
type input "billed"
click at [248, 241] on span "Billedarkiv" at bounding box center [360, 239] width 235 height 12
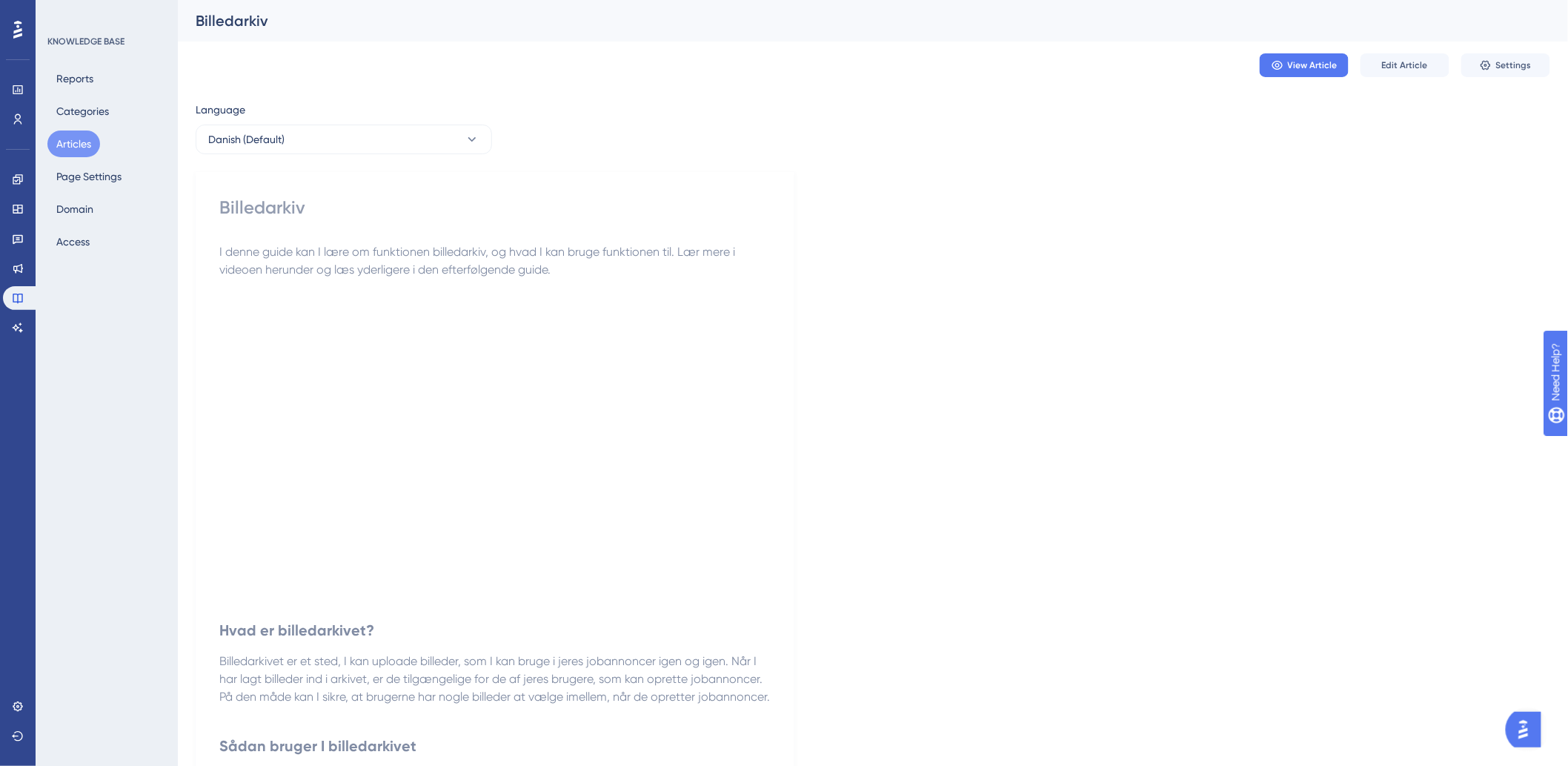
scroll to position [573, 0]
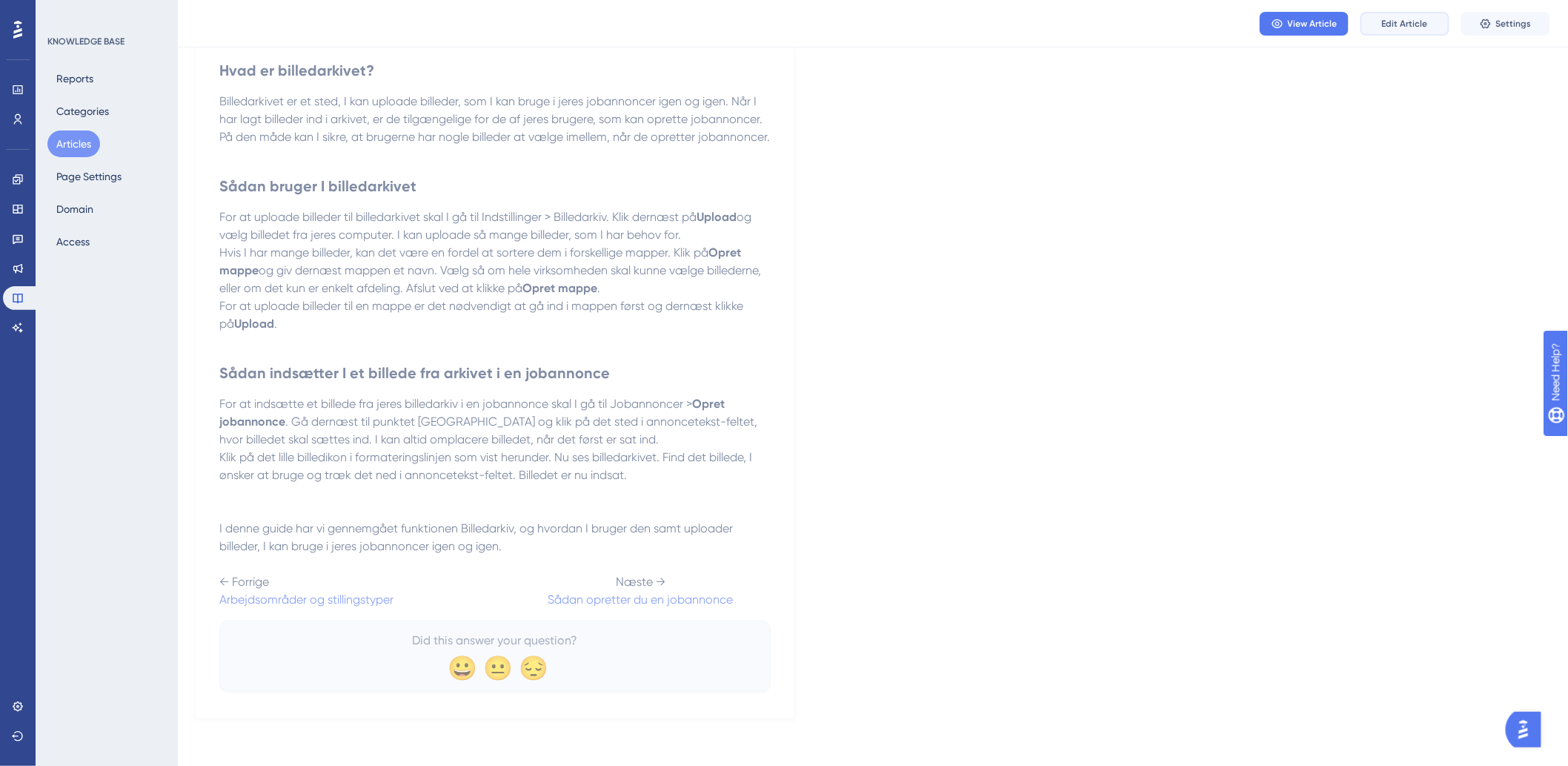
click at [1394, 13] on button "Edit Article" at bounding box center [1404, 24] width 89 height 24
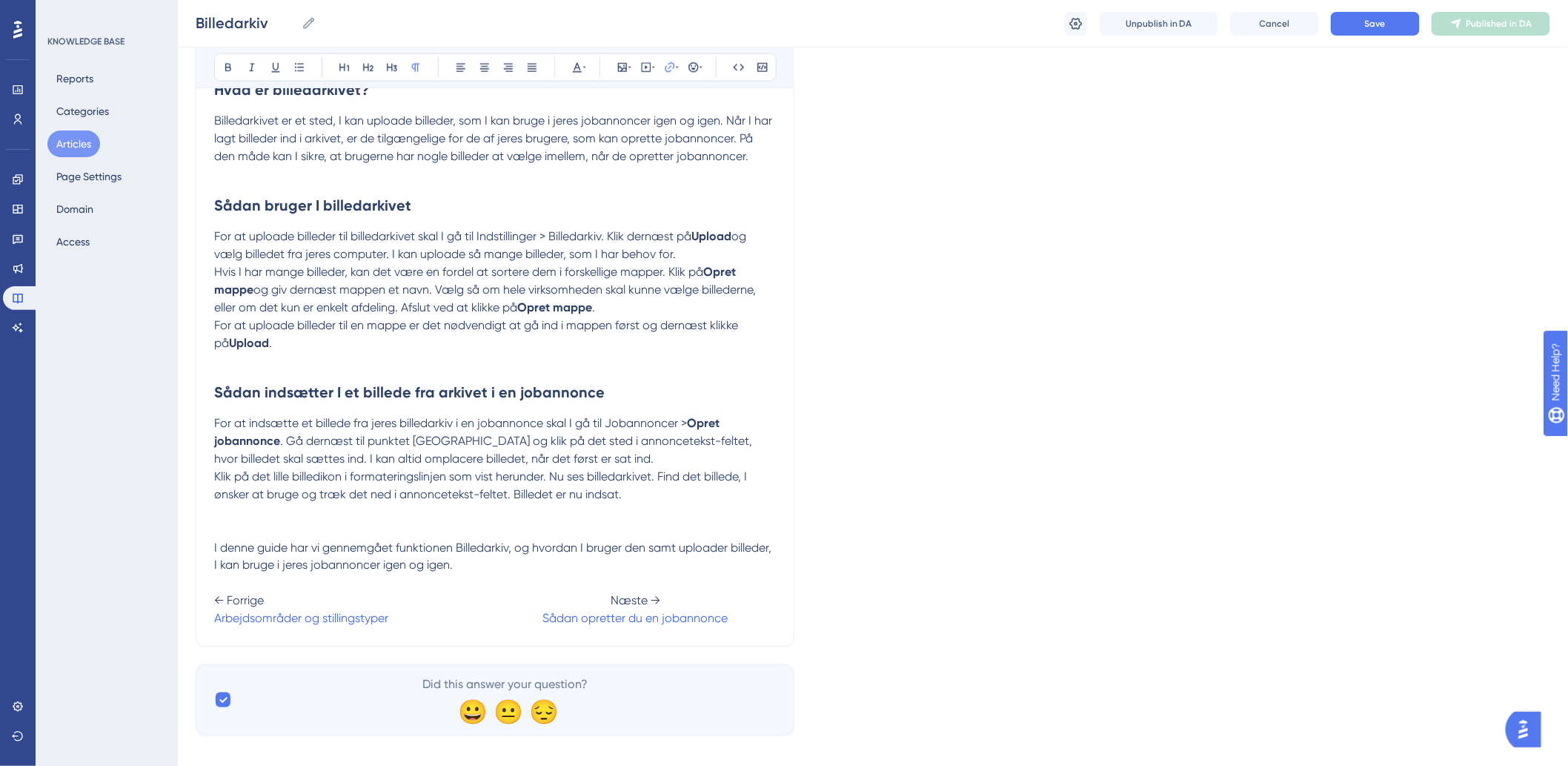
scroll to position [636, 0]
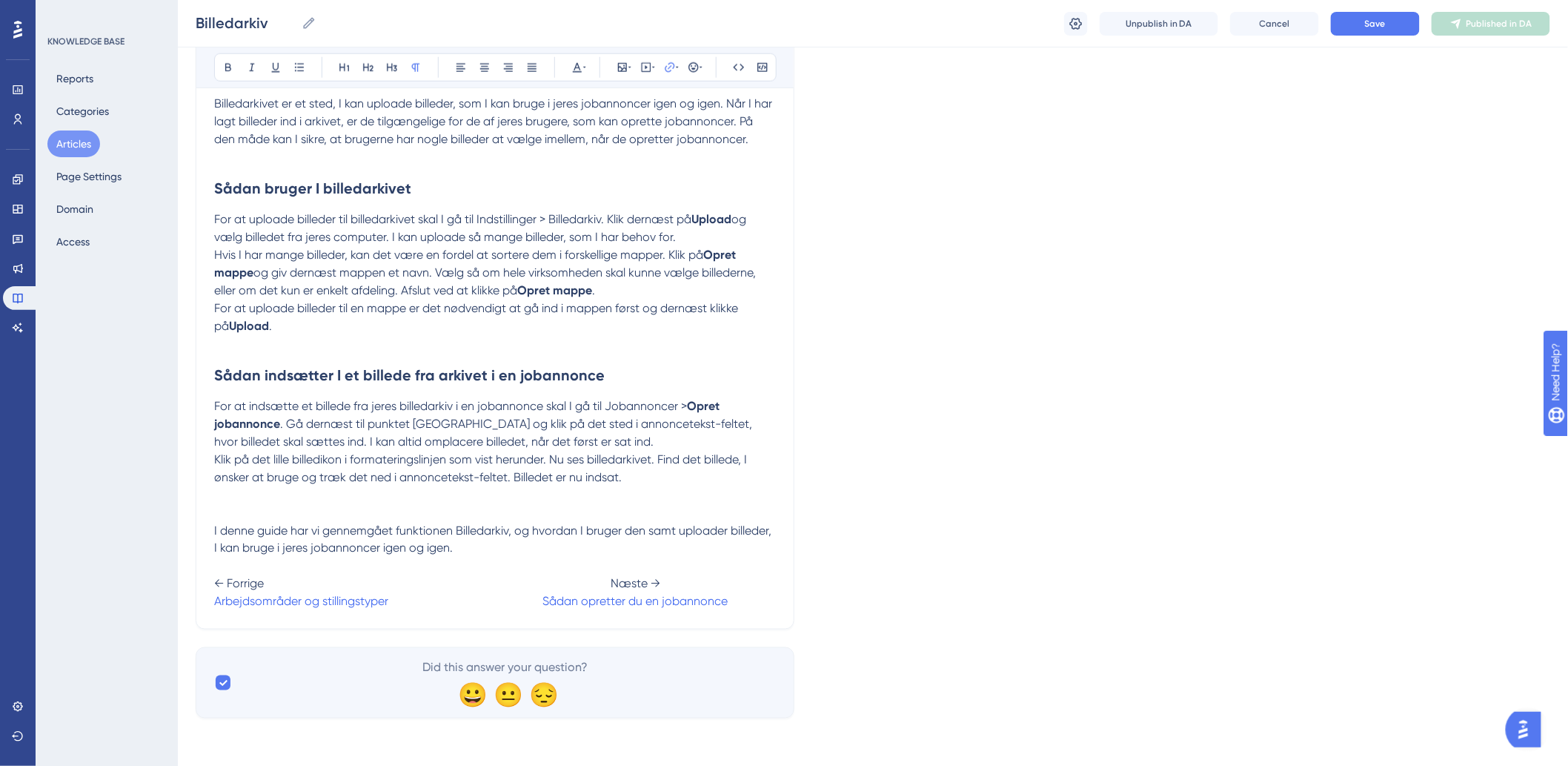
click at [538, 596] on span at bounding box center [467, 601] width 151 height 14
click at [1411, 27] on button "Save" at bounding box center [1375, 24] width 89 height 24
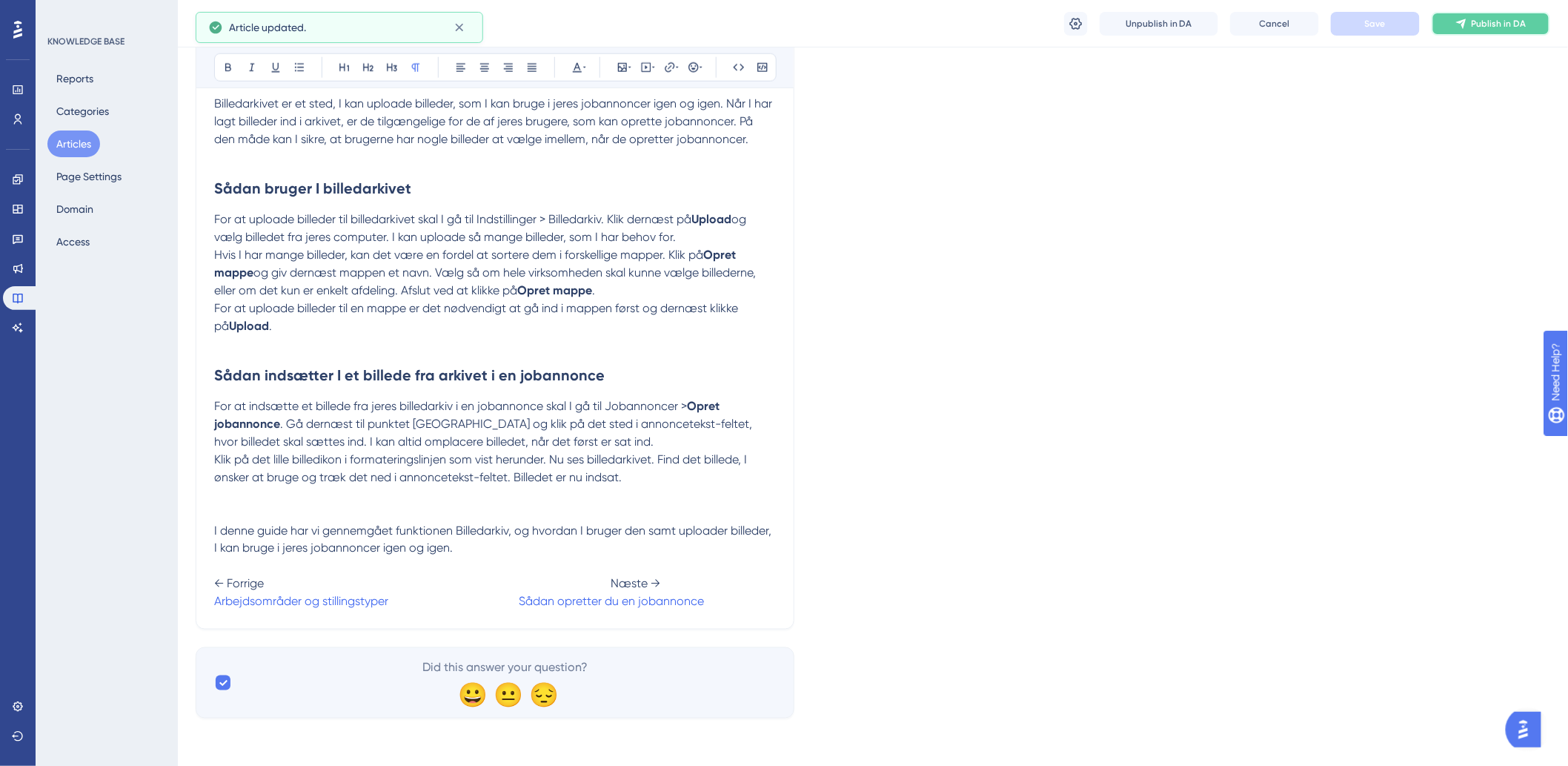
click at [1511, 26] on span "Publish in DA" at bounding box center [1499, 23] width 55 height 12
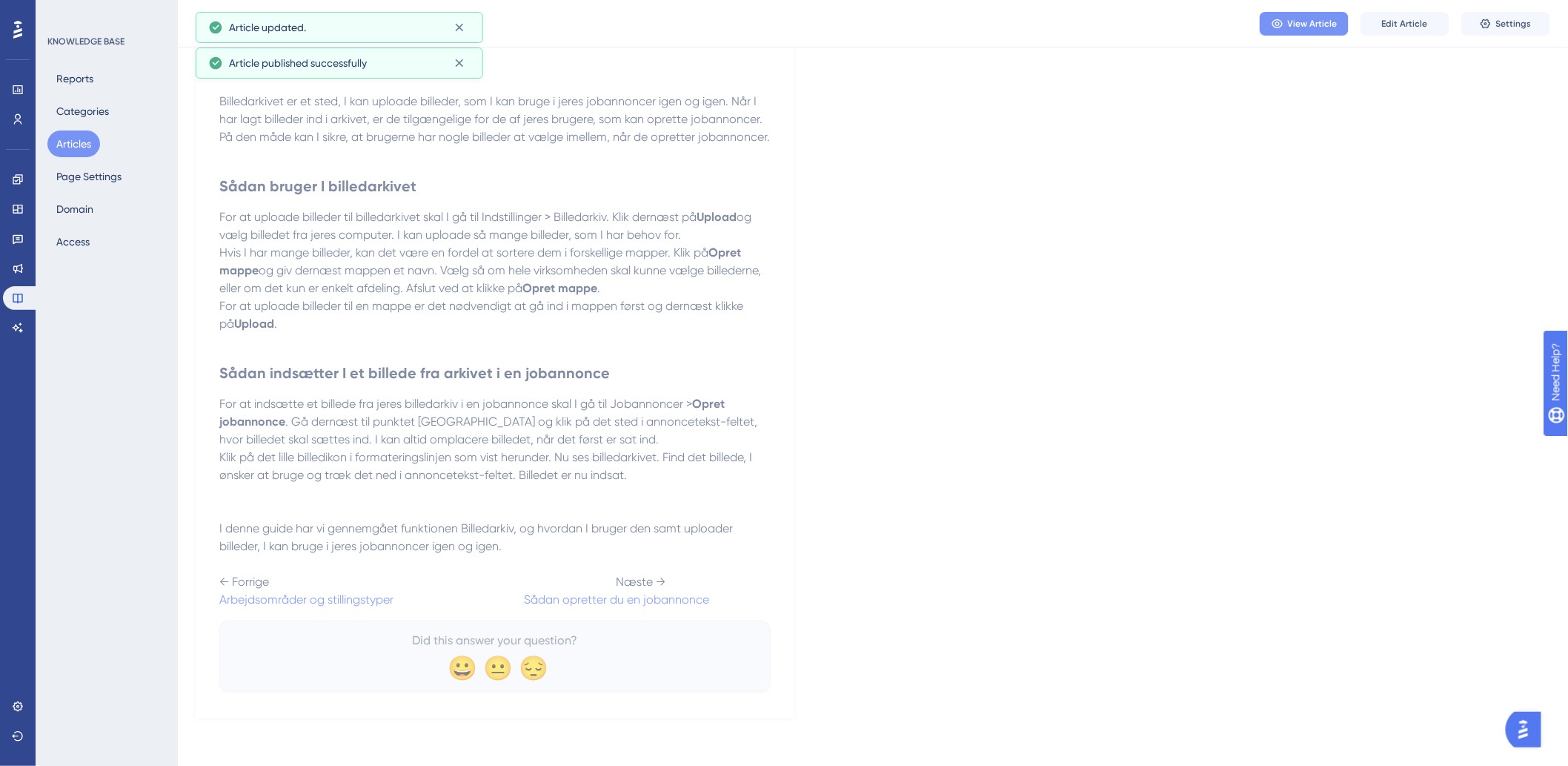
scroll to position [573, 0]
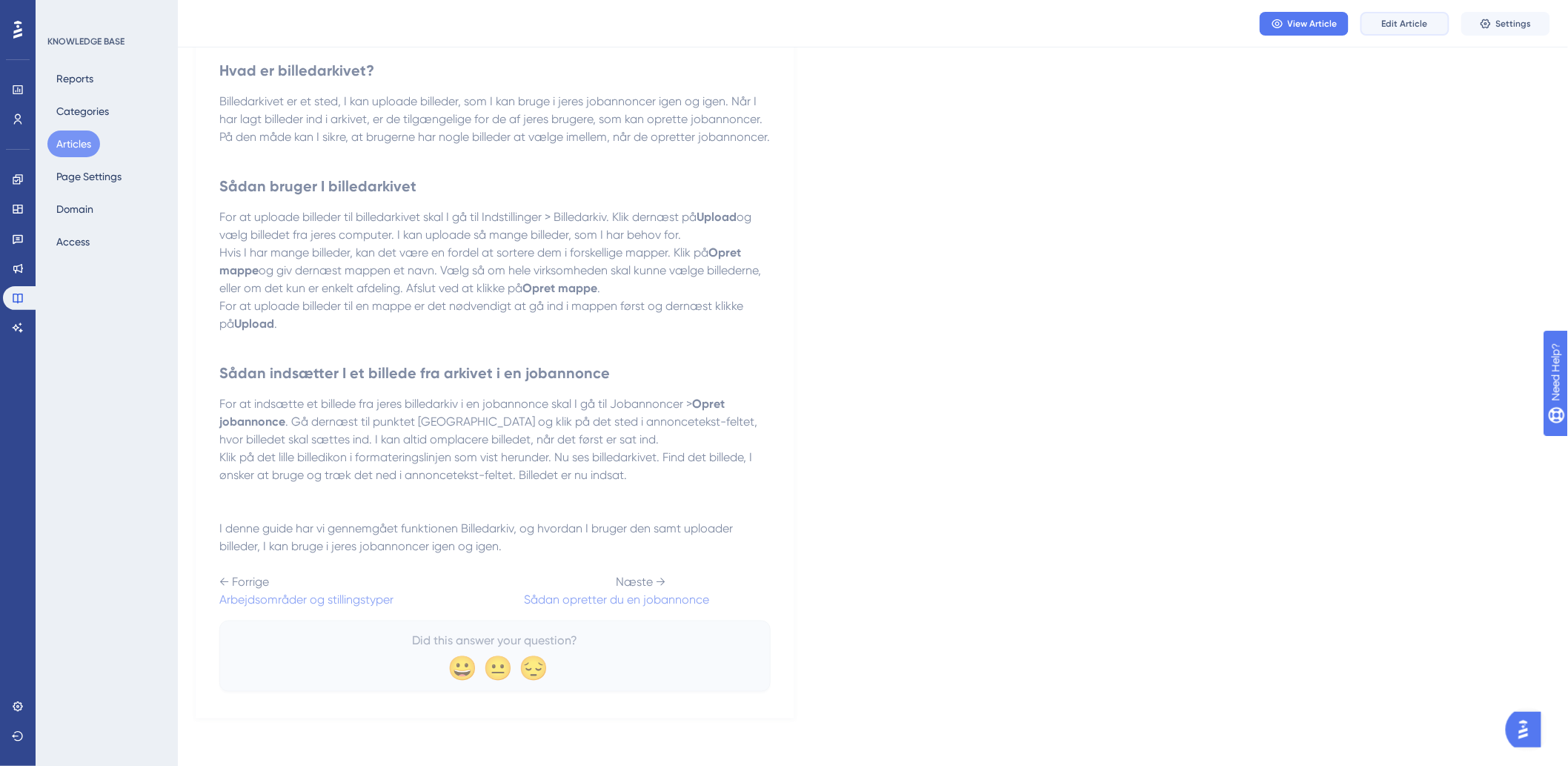
drag, startPoint x: 1430, startPoint y: 22, endPoint x: 1417, endPoint y: 35, distance: 18.4
click at [1430, 22] on button "Edit Article" at bounding box center [1404, 24] width 89 height 24
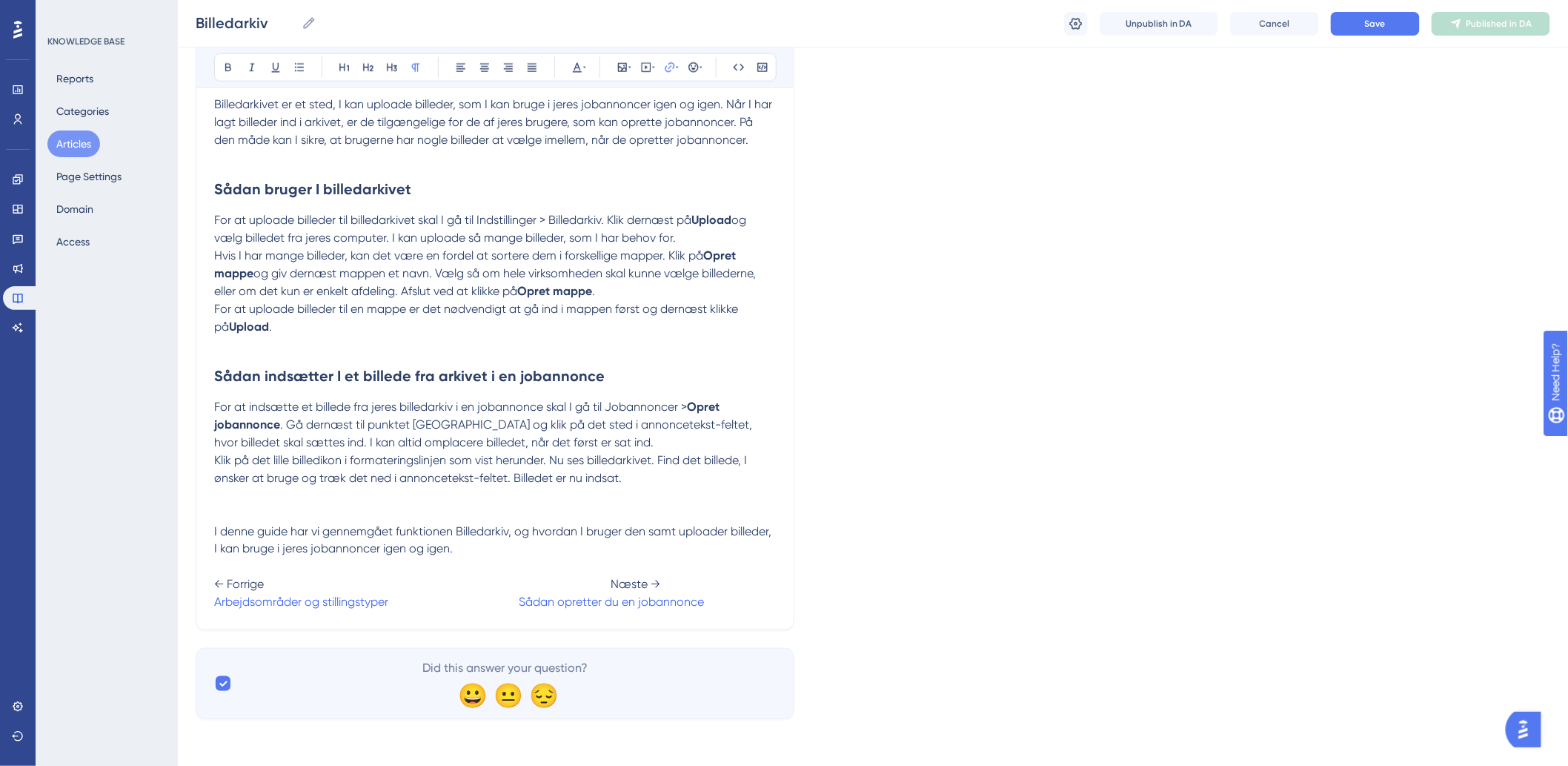
scroll to position [636, 0]
click at [514, 604] on span at bounding box center [455, 601] width 127 height 14
click at [603, 584] on span "← Forrige Næste →" at bounding box center [437, 583] width 446 height 14
drag, startPoint x: 1346, startPoint y: 42, endPoint x: 1351, endPoint y: 24, distance: 18.7
click at [1348, 33] on div "Billedarkiv Billedarkiv Unpublish in DA Cancel Save Published in DA" at bounding box center [872, 24] width 1390 height 48
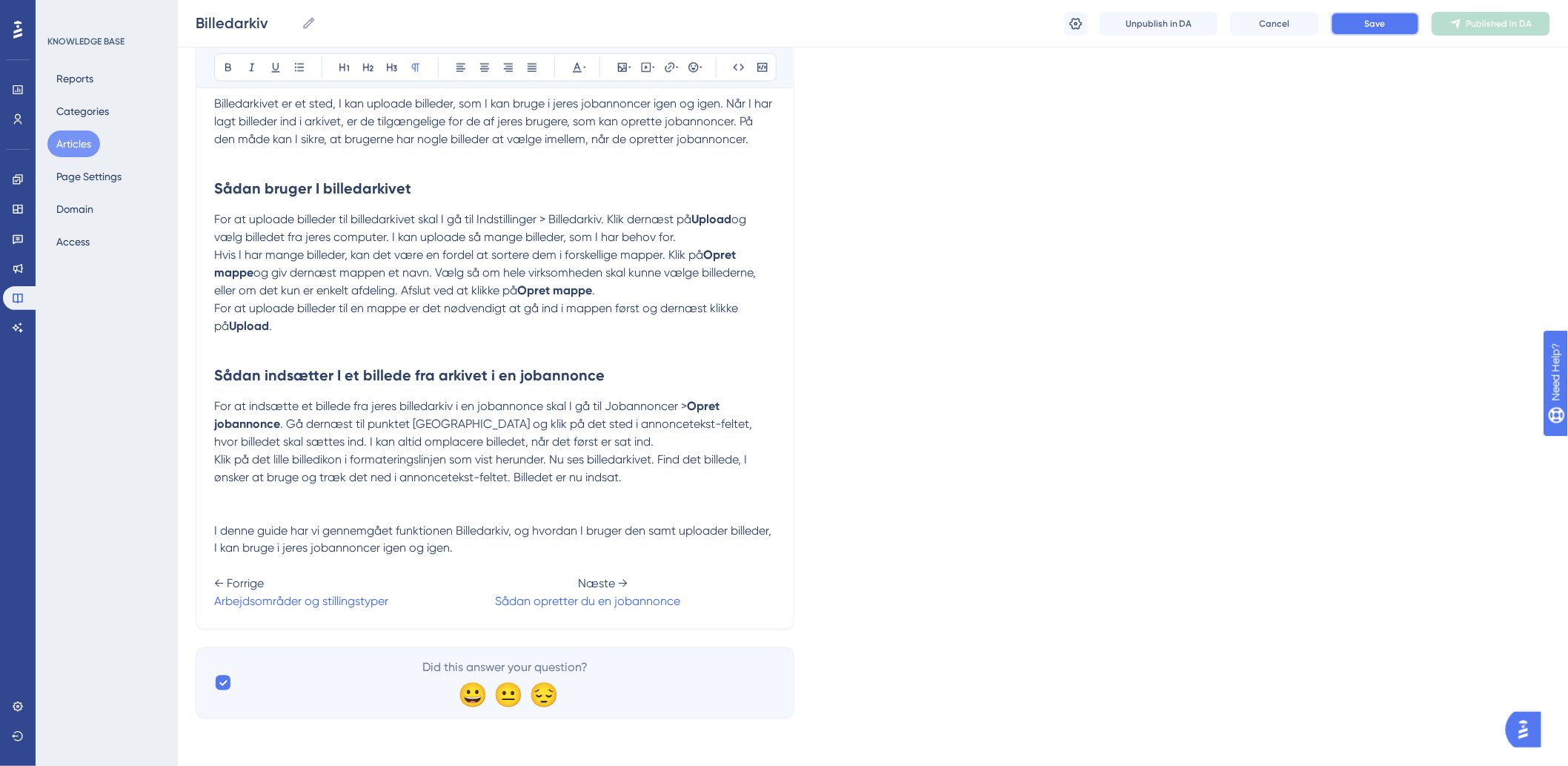
click at [1351, 24] on button "Save" at bounding box center [1375, 24] width 89 height 24
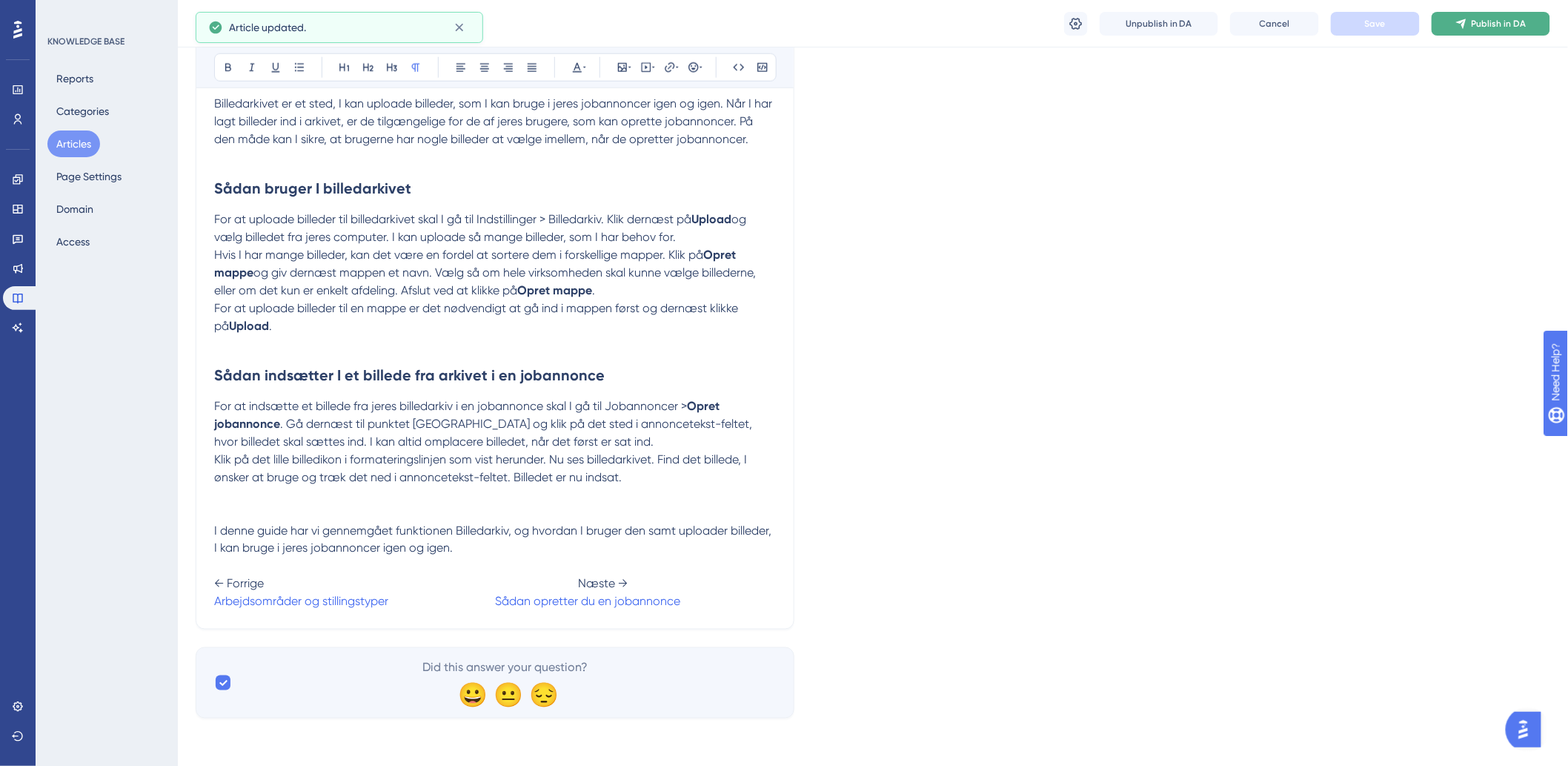
click at [1455, 30] on button "Publish in DA" at bounding box center [1491, 24] width 119 height 24
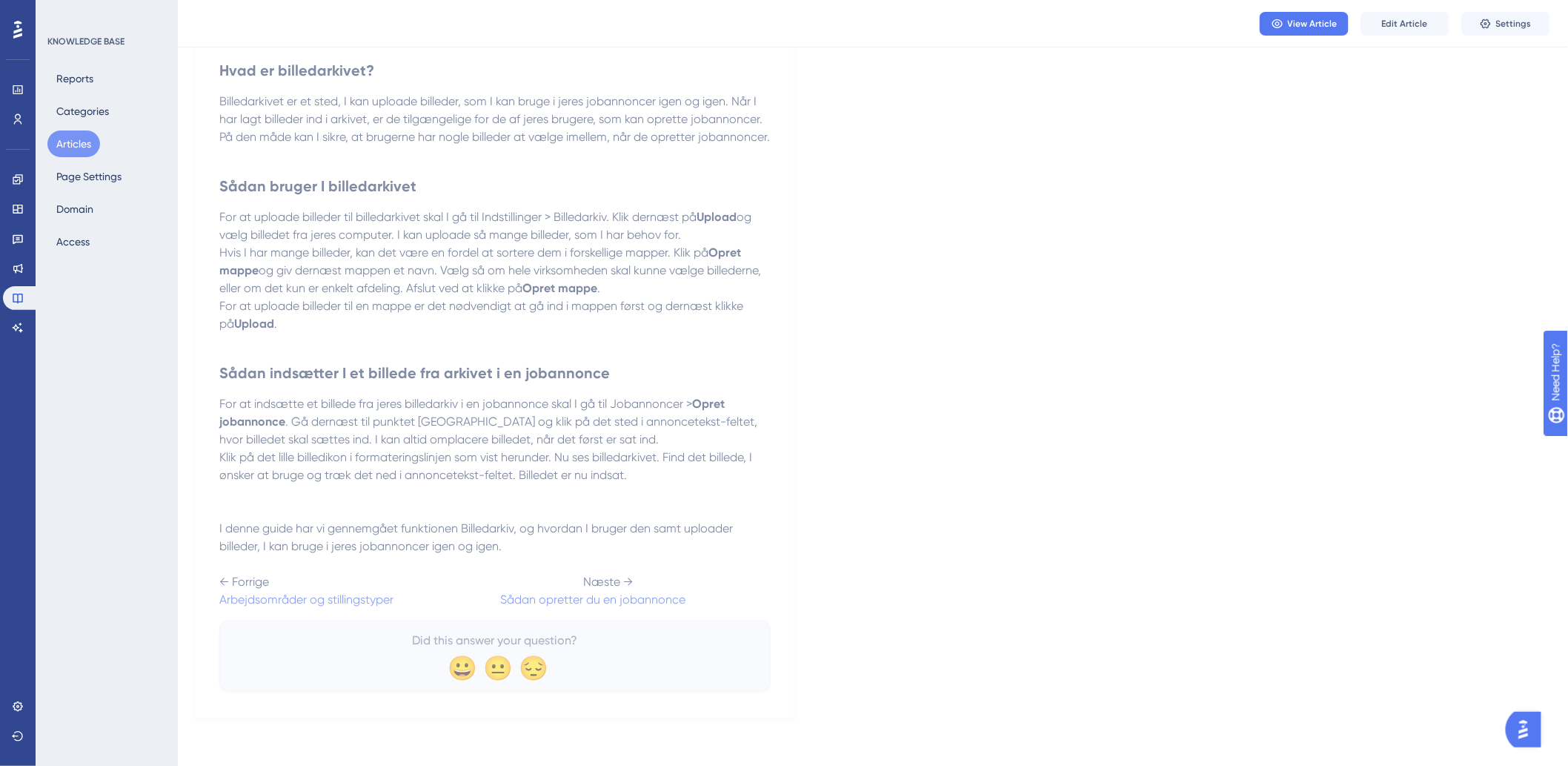
scroll to position [0, 0]
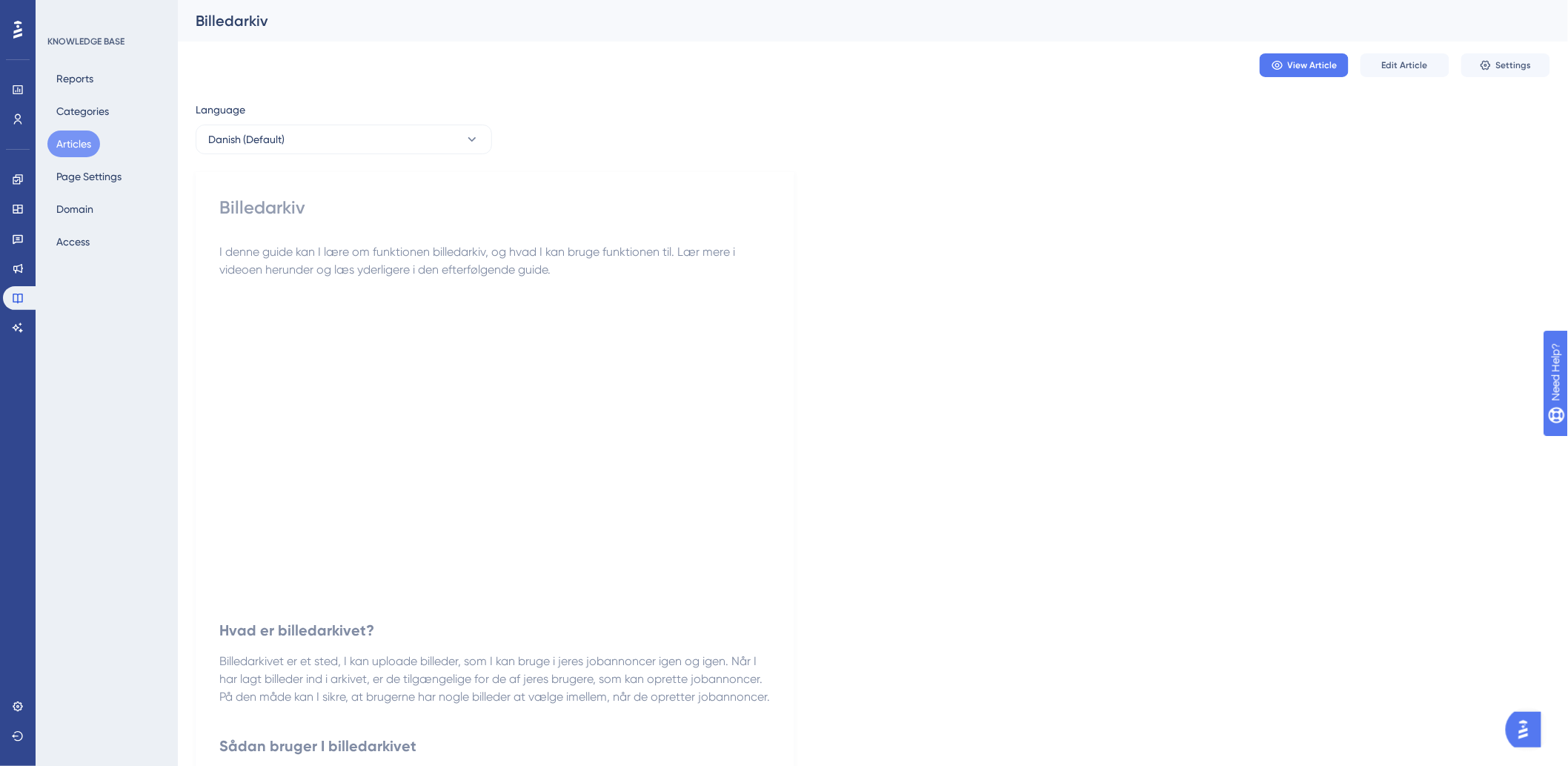
click at [72, 146] on button "Articles" at bounding box center [74, 144] width 53 height 27
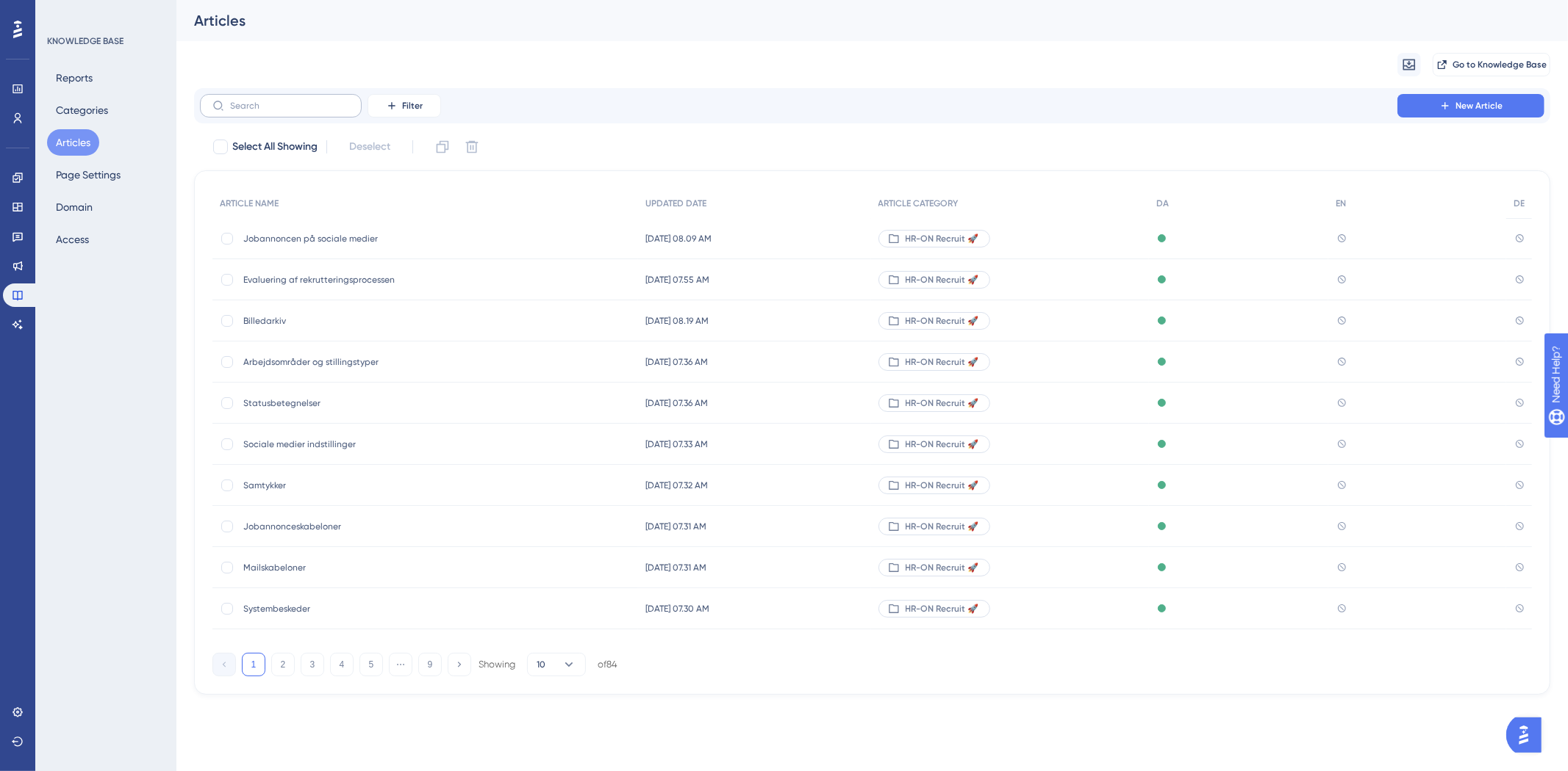
click at [302, 114] on label at bounding box center [280, 106] width 162 height 24
click at [302, 111] on input "text" at bounding box center [289, 105] width 119 height 10
type input "kp"
checkbox input "true"
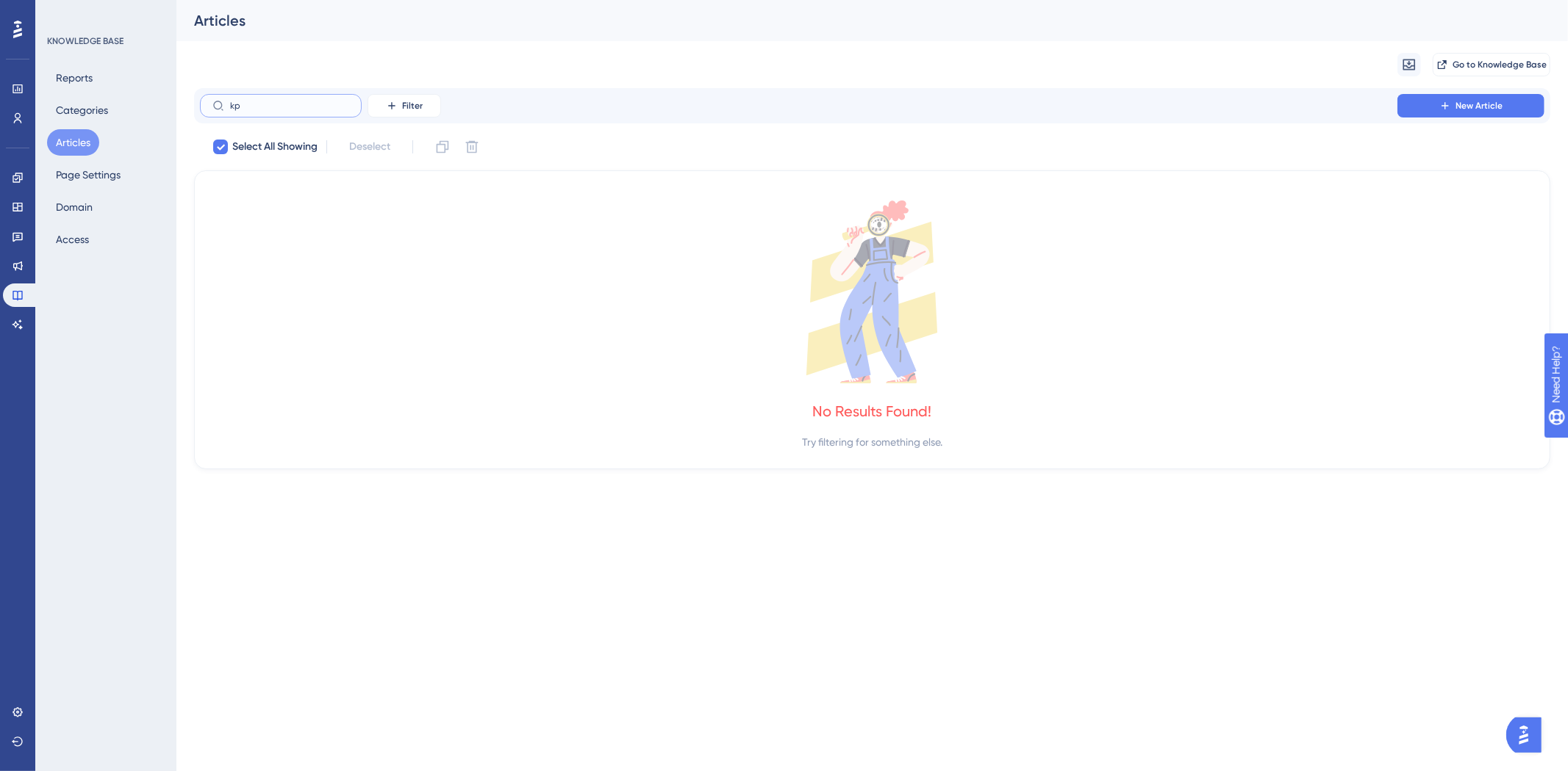
type input "k"
checkbox input "false"
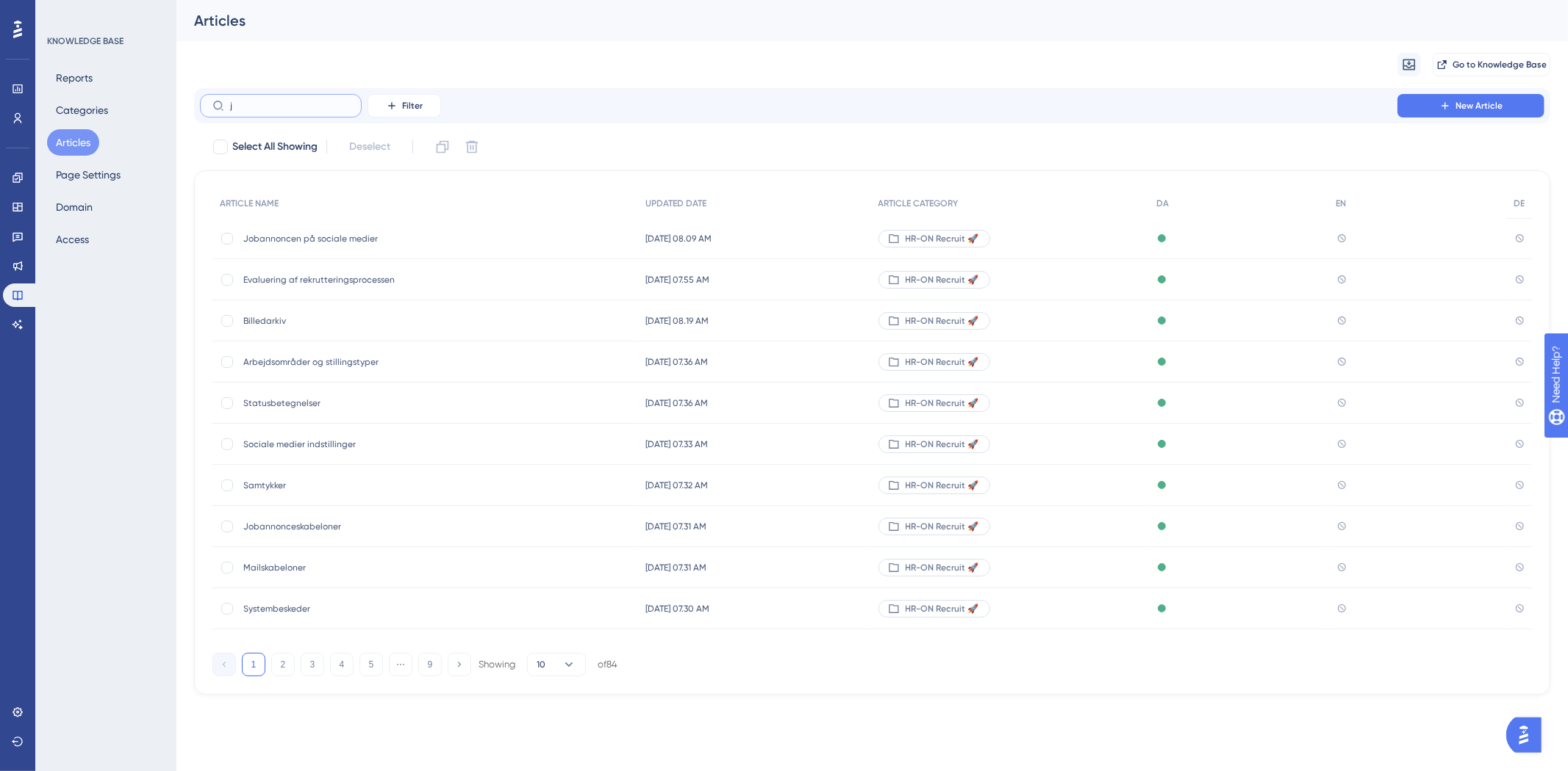
type input "jb"
checkbox input "true"
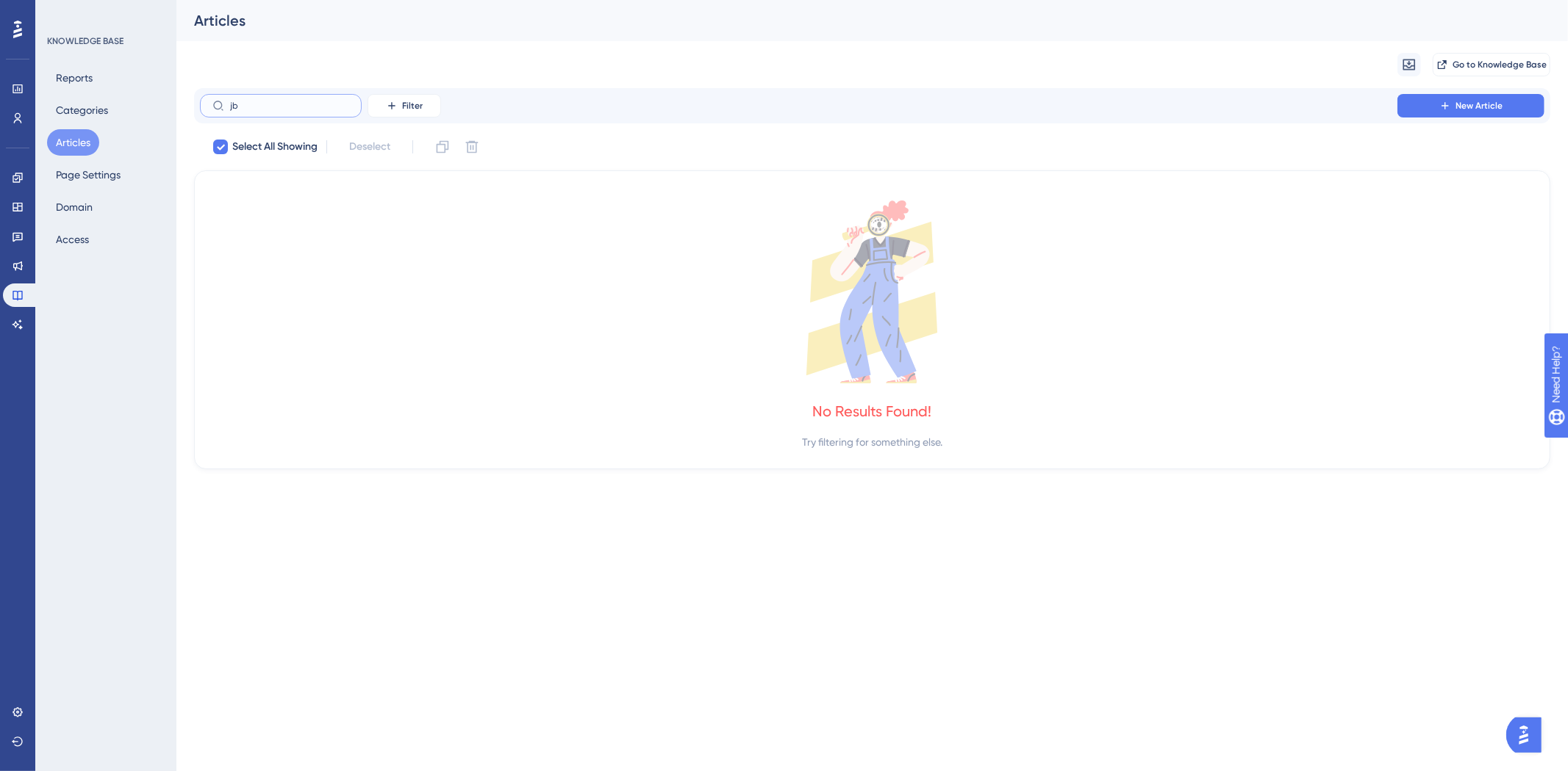
type input "j"
checkbox input "false"
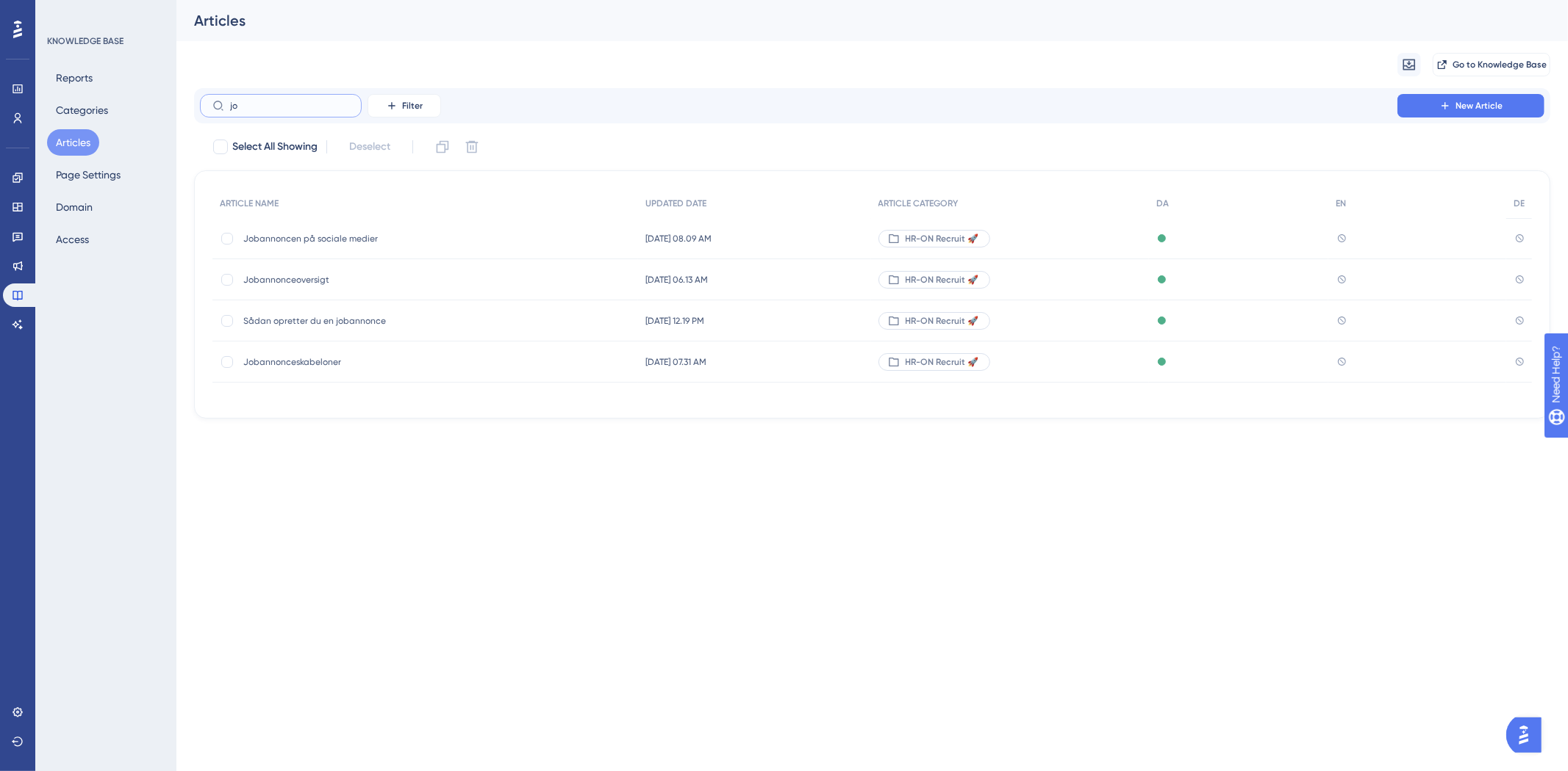
type input "j"
type input "p"
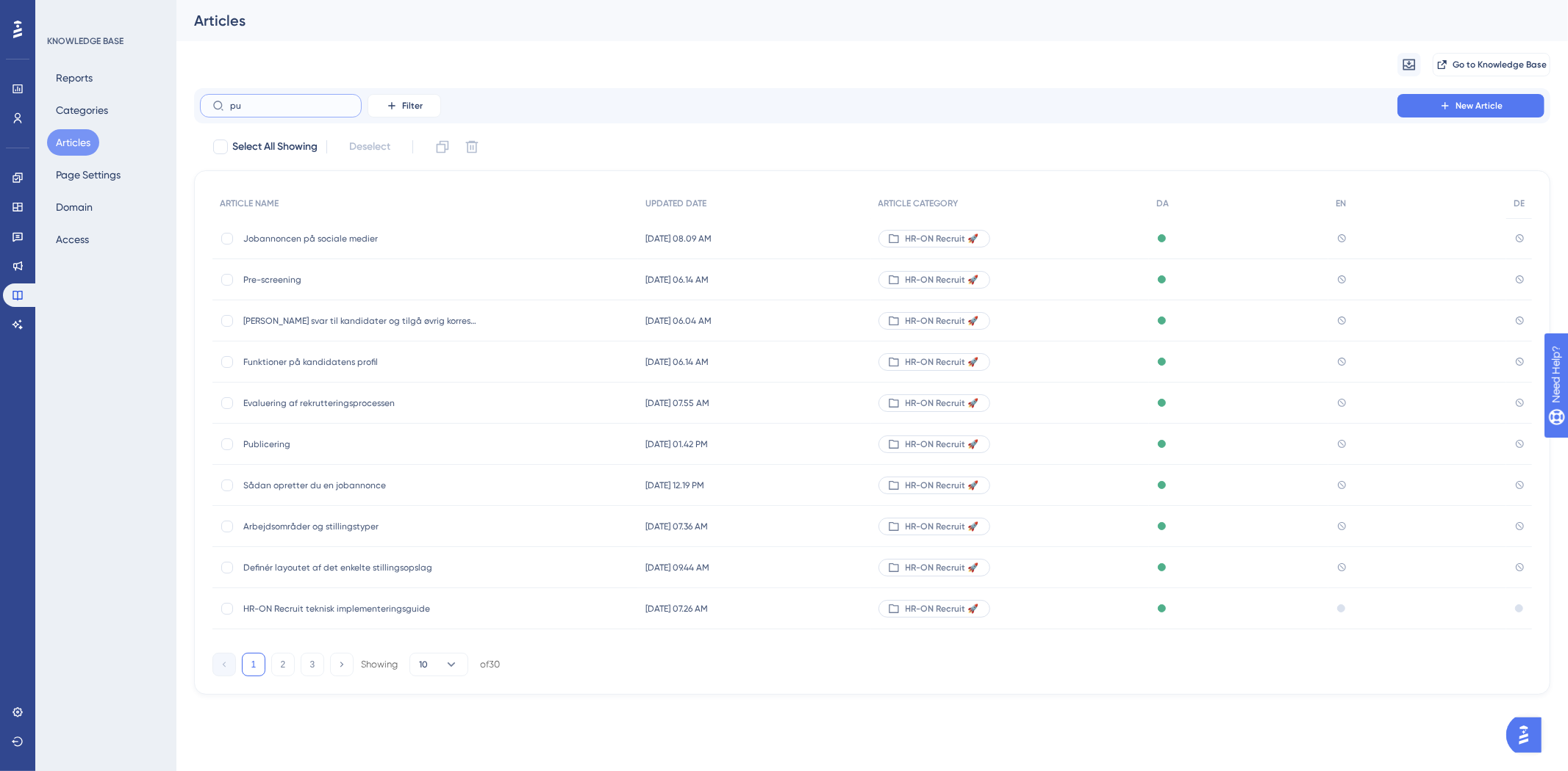
type input "pui"
checkbox input "true"
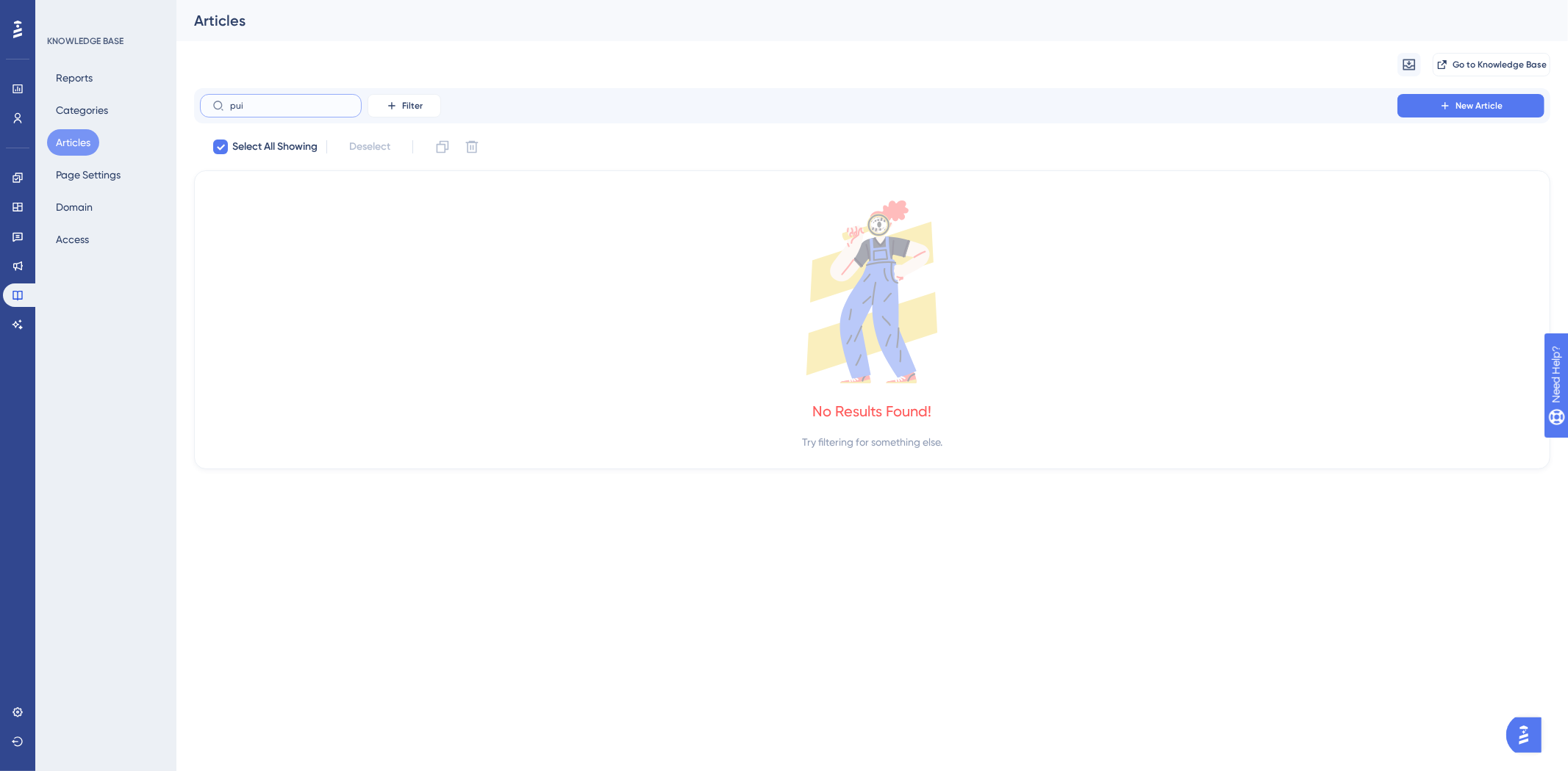
type input "pu"
checkbox input "false"
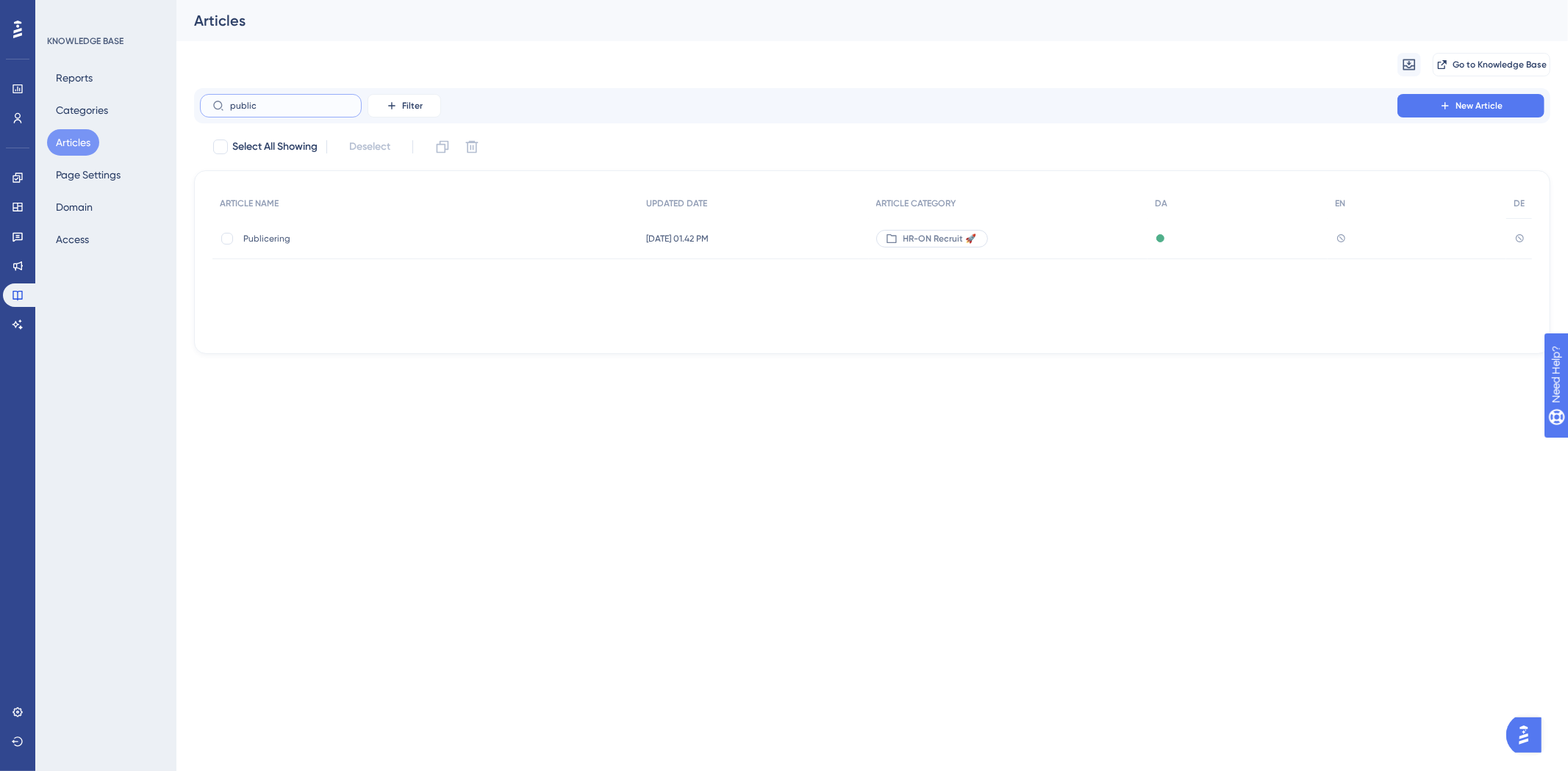
type input "public"
click at [304, 228] on div "Publicering Publicering" at bounding box center [360, 239] width 235 height 41
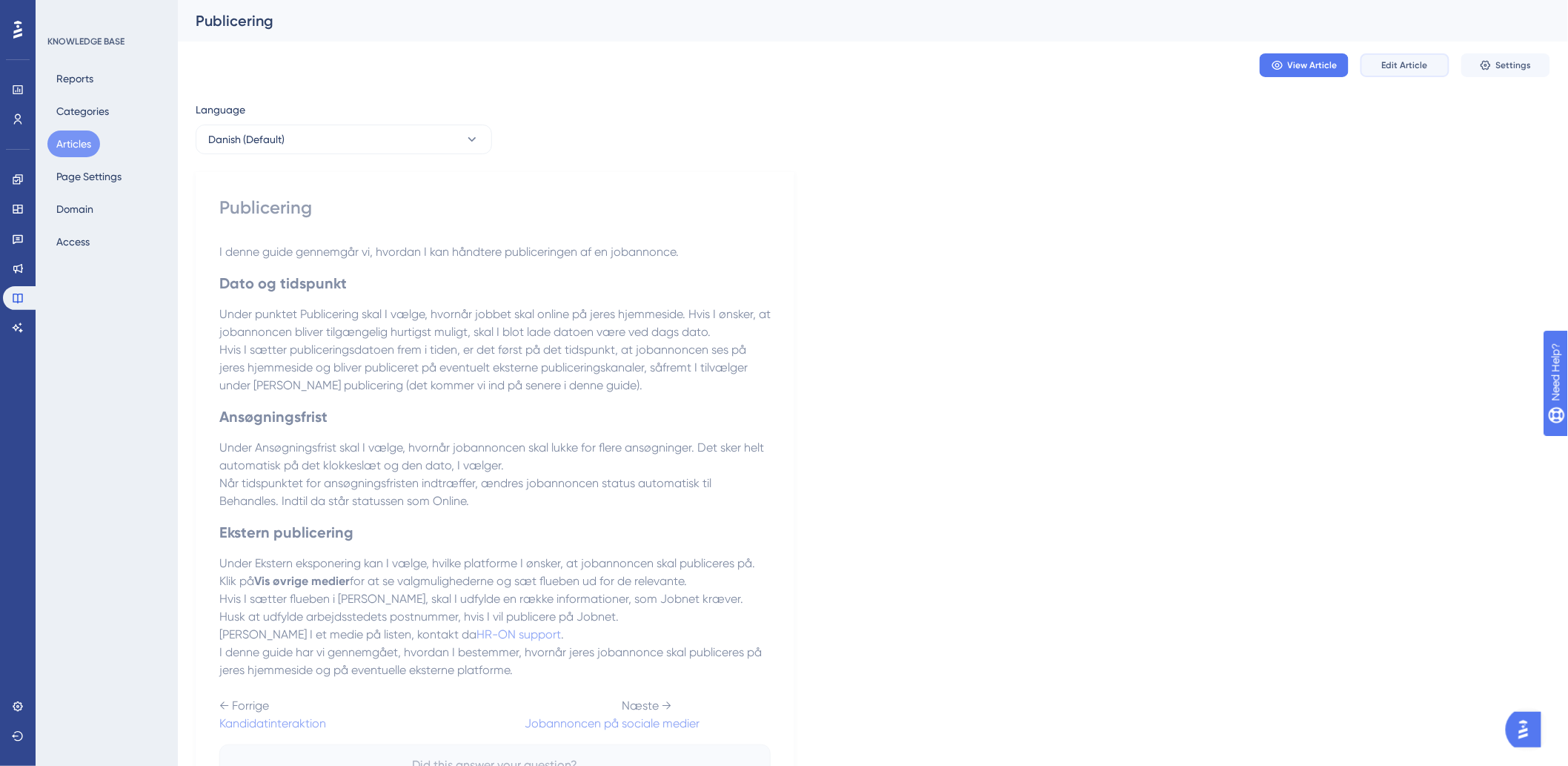
click at [1406, 63] on span "Edit Article" at bounding box center [1405, 65] width 46 height 12
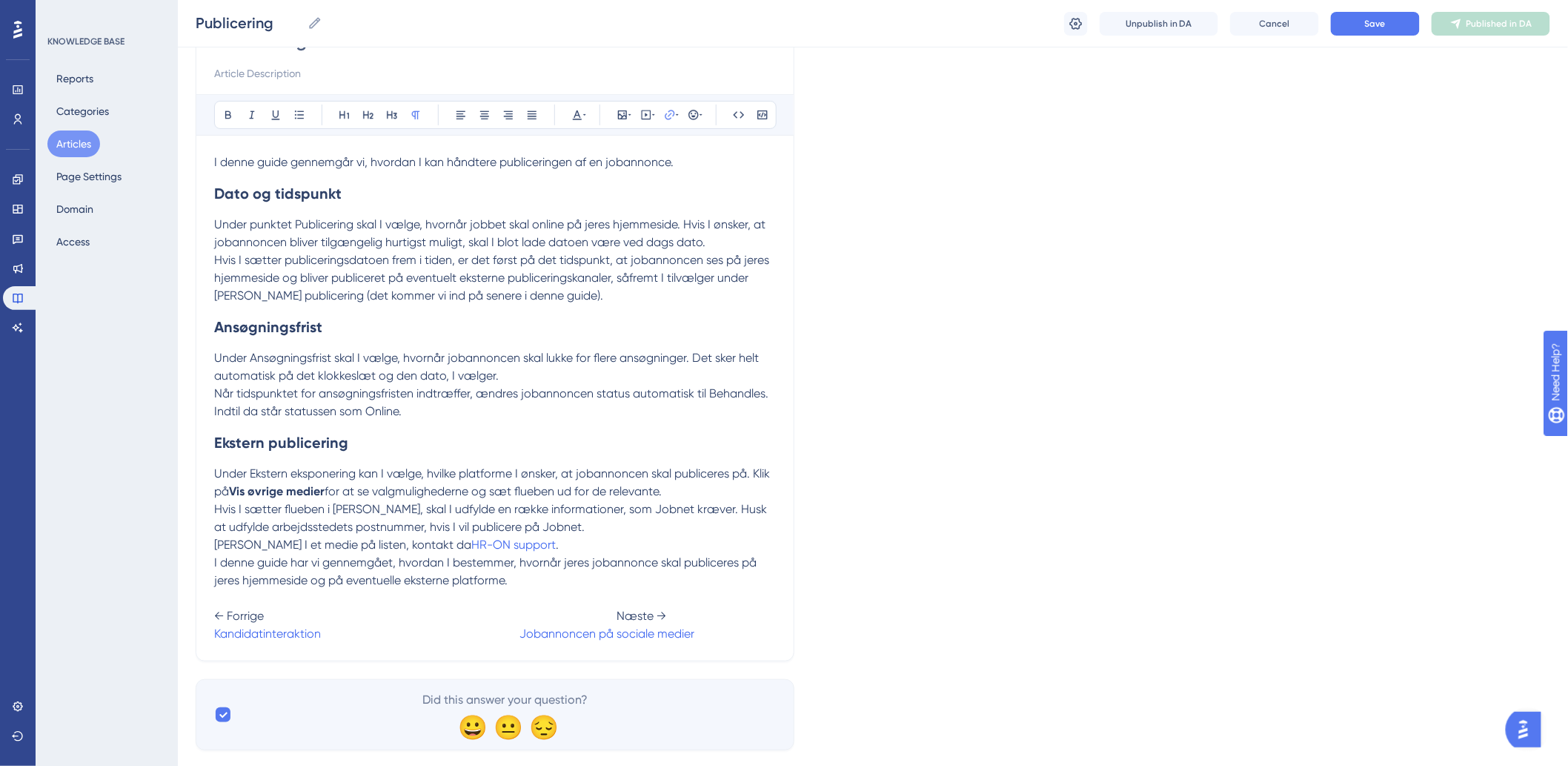
scroll to position [196, 0]
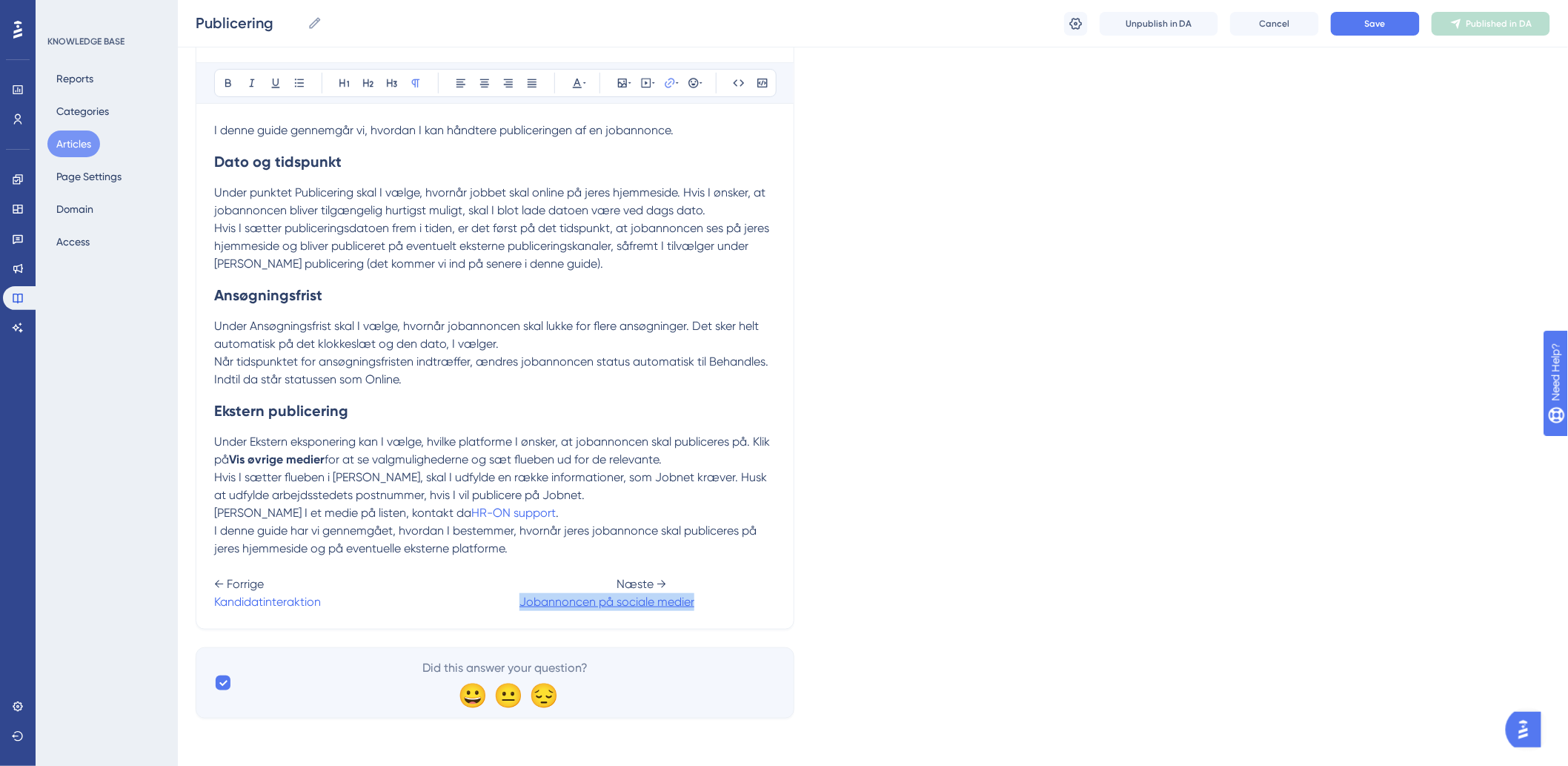
drag, startPoint x: 703, startPoint y: 602, endPoint x: 521, endPoint y: 607, distance: 182.1
click at [521, 607] on p "I denne guide har vi gennemgået, hvordan I bestemmer, hvornår jeres jobannonce …" at bounding box center [495, 566] width 562 height 89
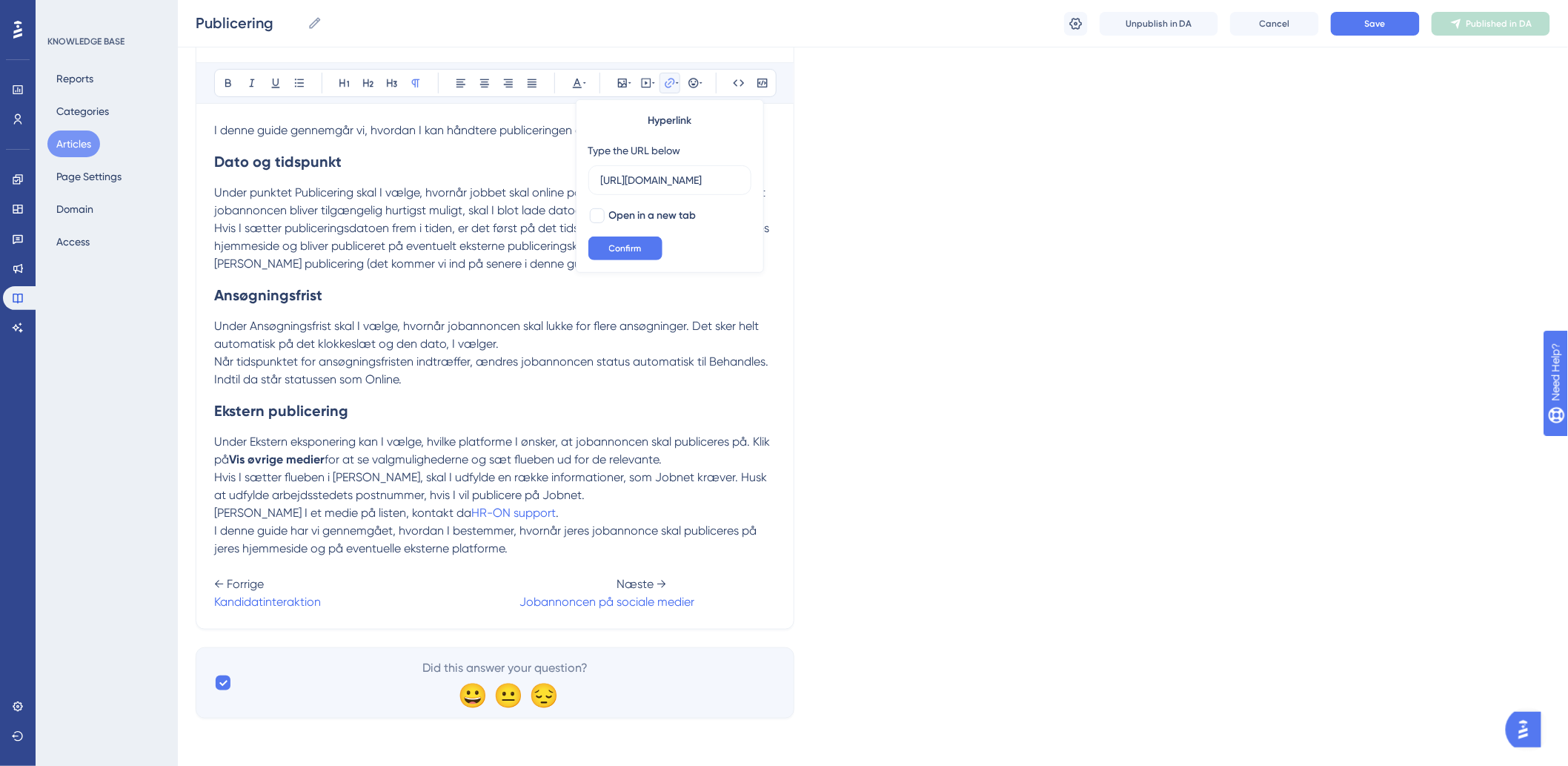
scroll to position [0, 0]
type input "h"
type input "[URL][DOMAIN_NAME]"
click at [602, 249] on button "Confirm" at bounding box center [625, 248] width 74 height 24
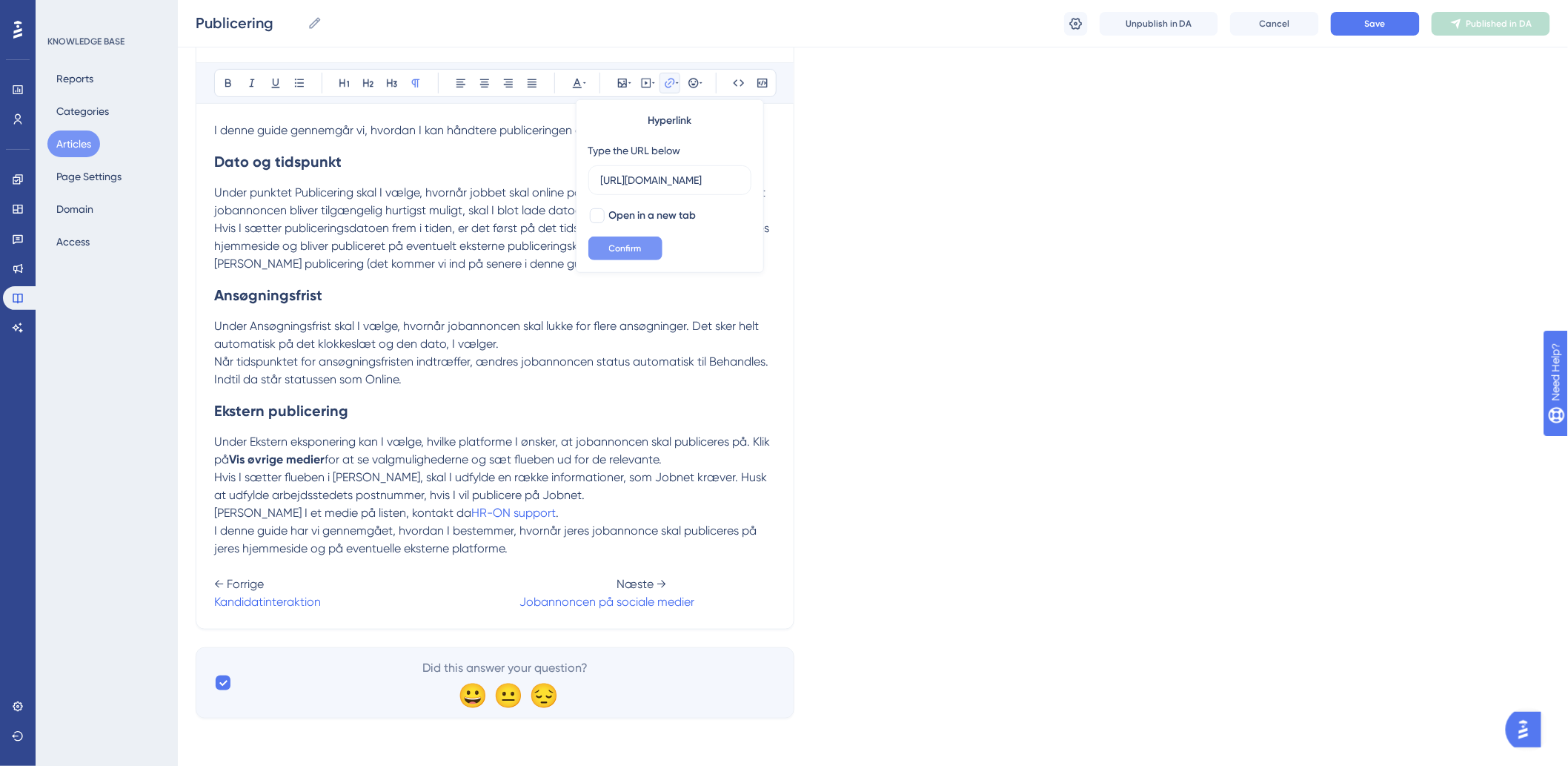
scroll to position [0, 0]
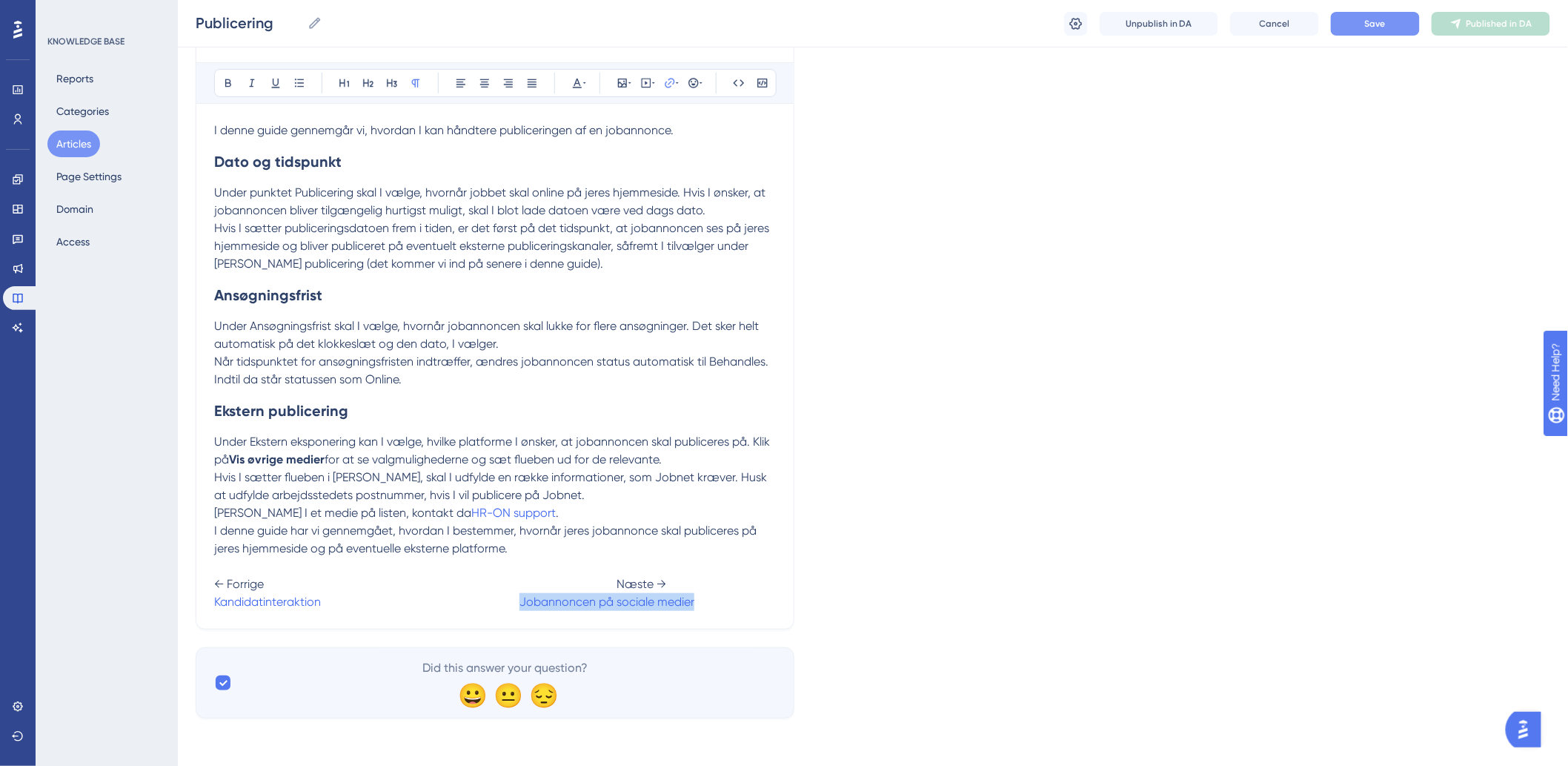
click at [1364, 14] on button "Save" at bounding box center [1375, 24] width 89 height 24
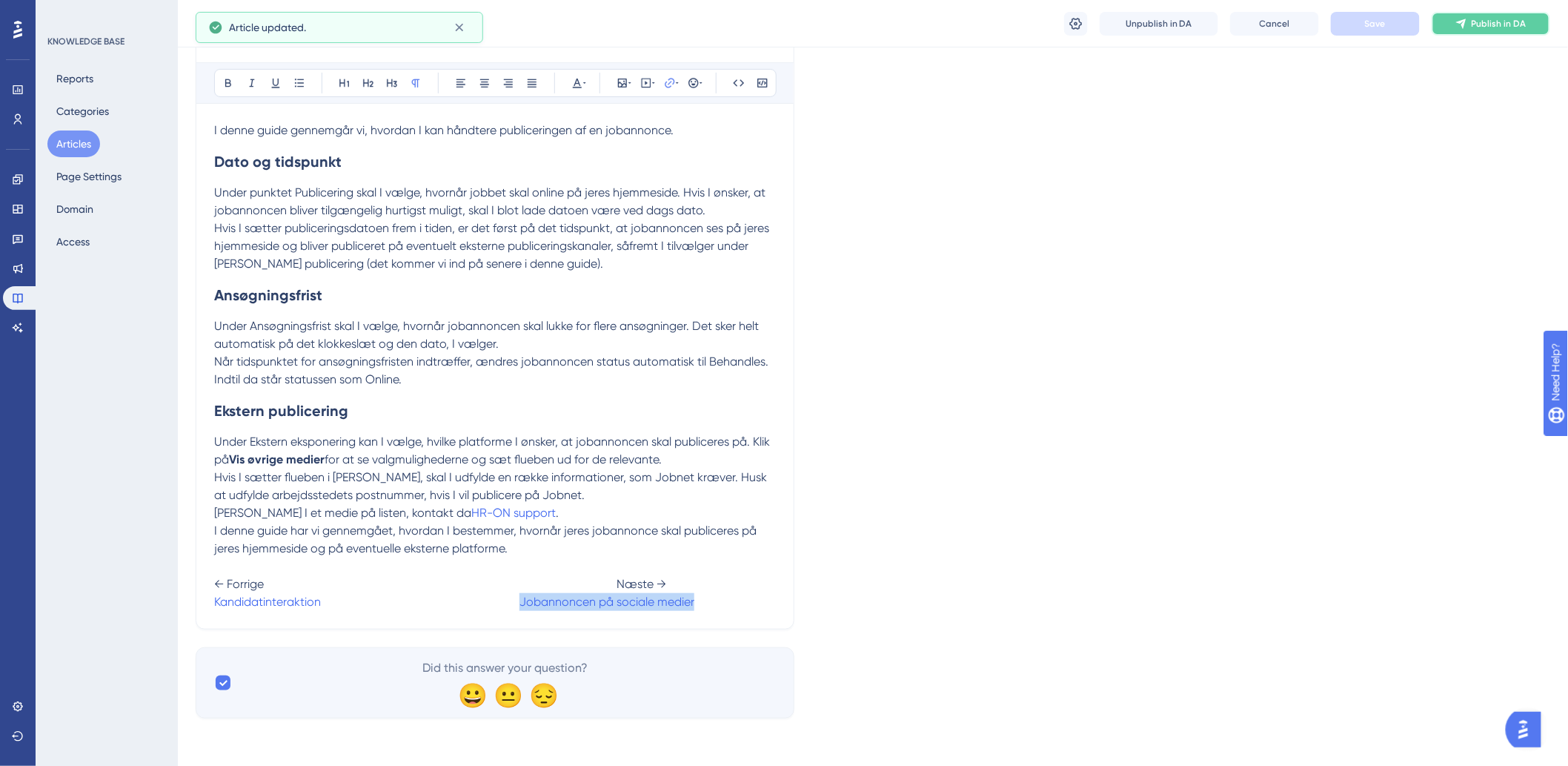
click at [1511, 34] on button "Publish in DA" at bounding box center [1491, 24] width 119 height 24
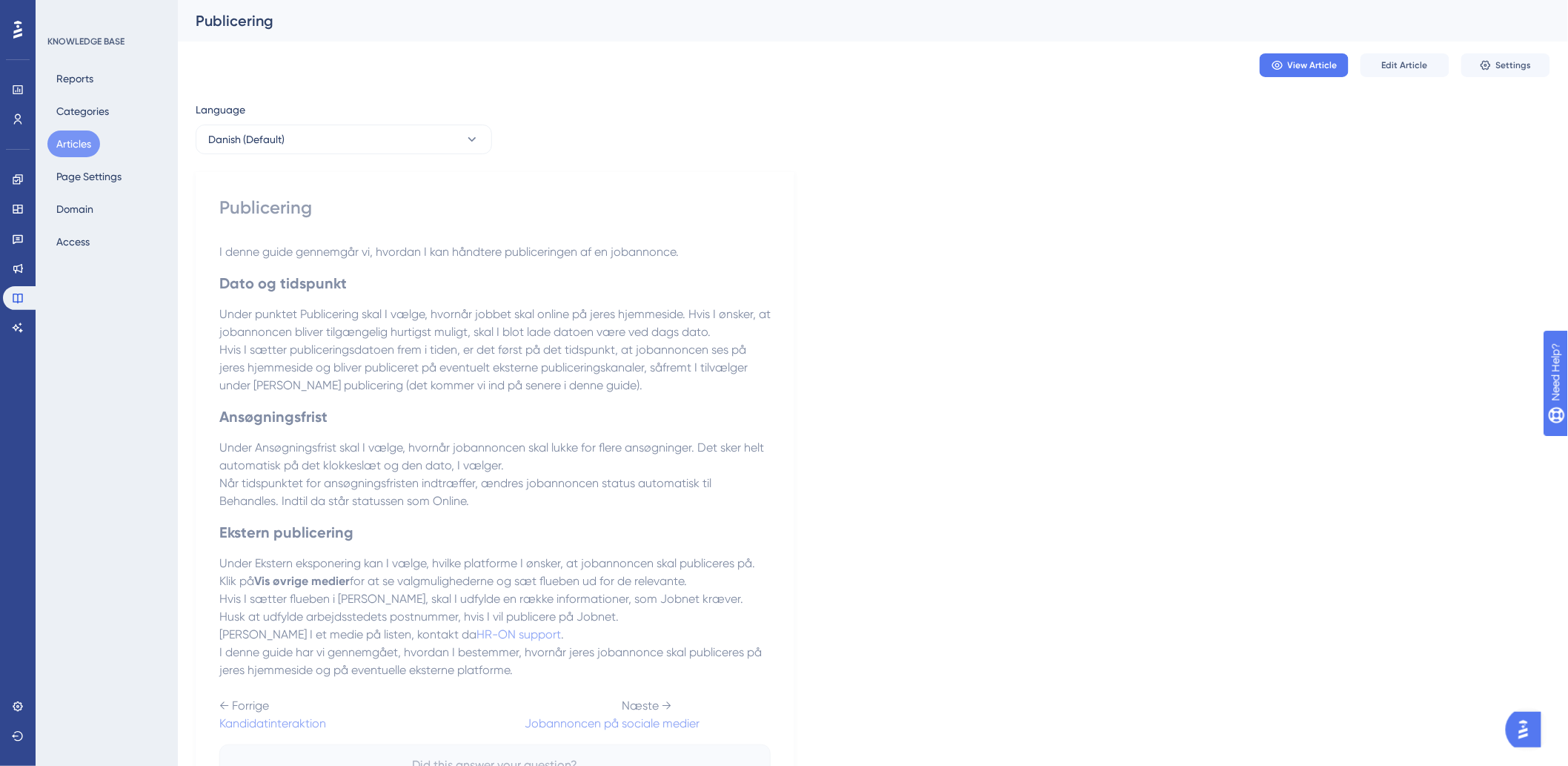
click at [92, 137] on button "Articles" at bounding box center [74, 144] width 53 height 27
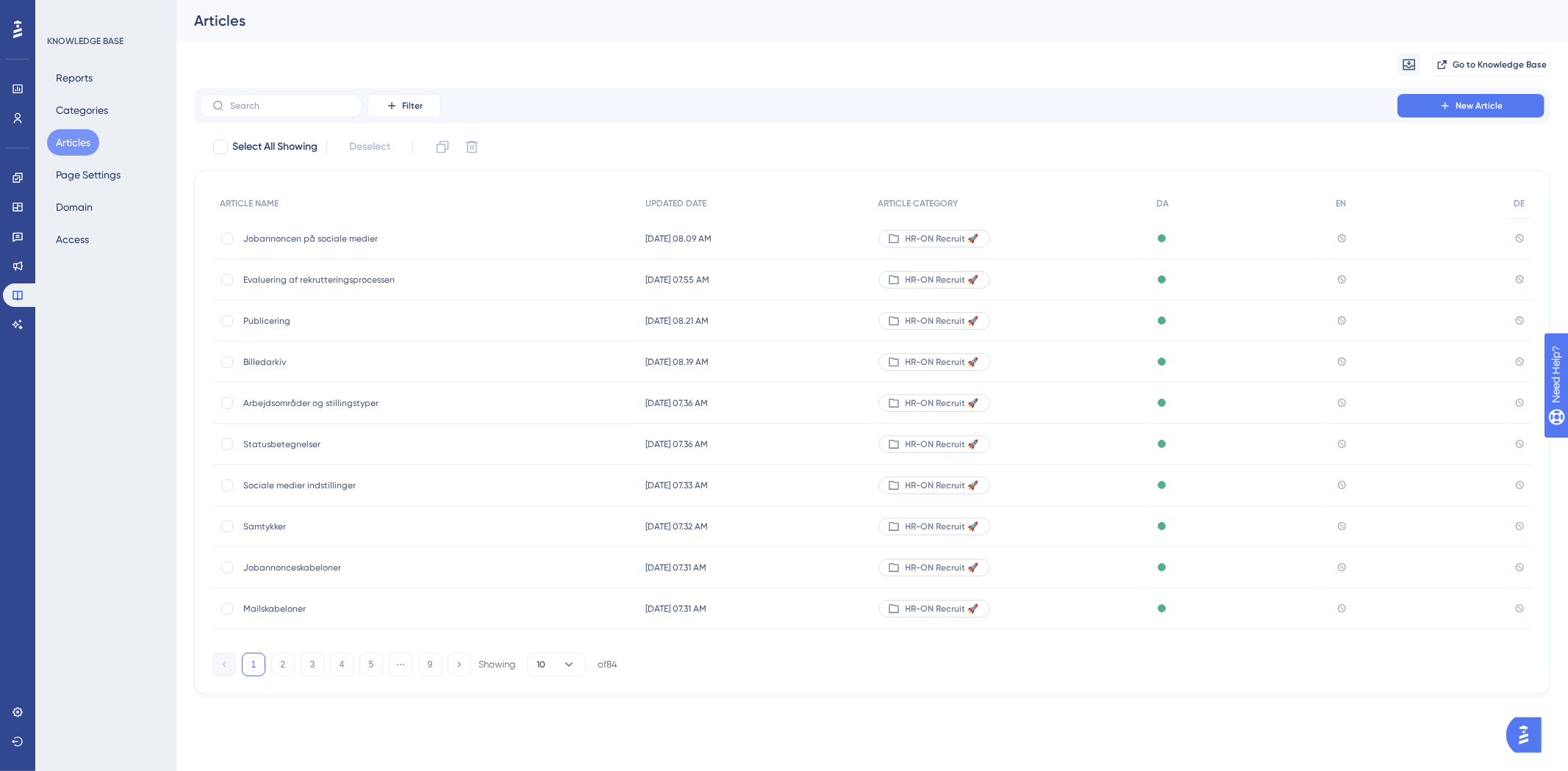
click at [368, 234] on span "Jobannoncen på sociale medier" at bounding box center [360, 239] width 235 height 12
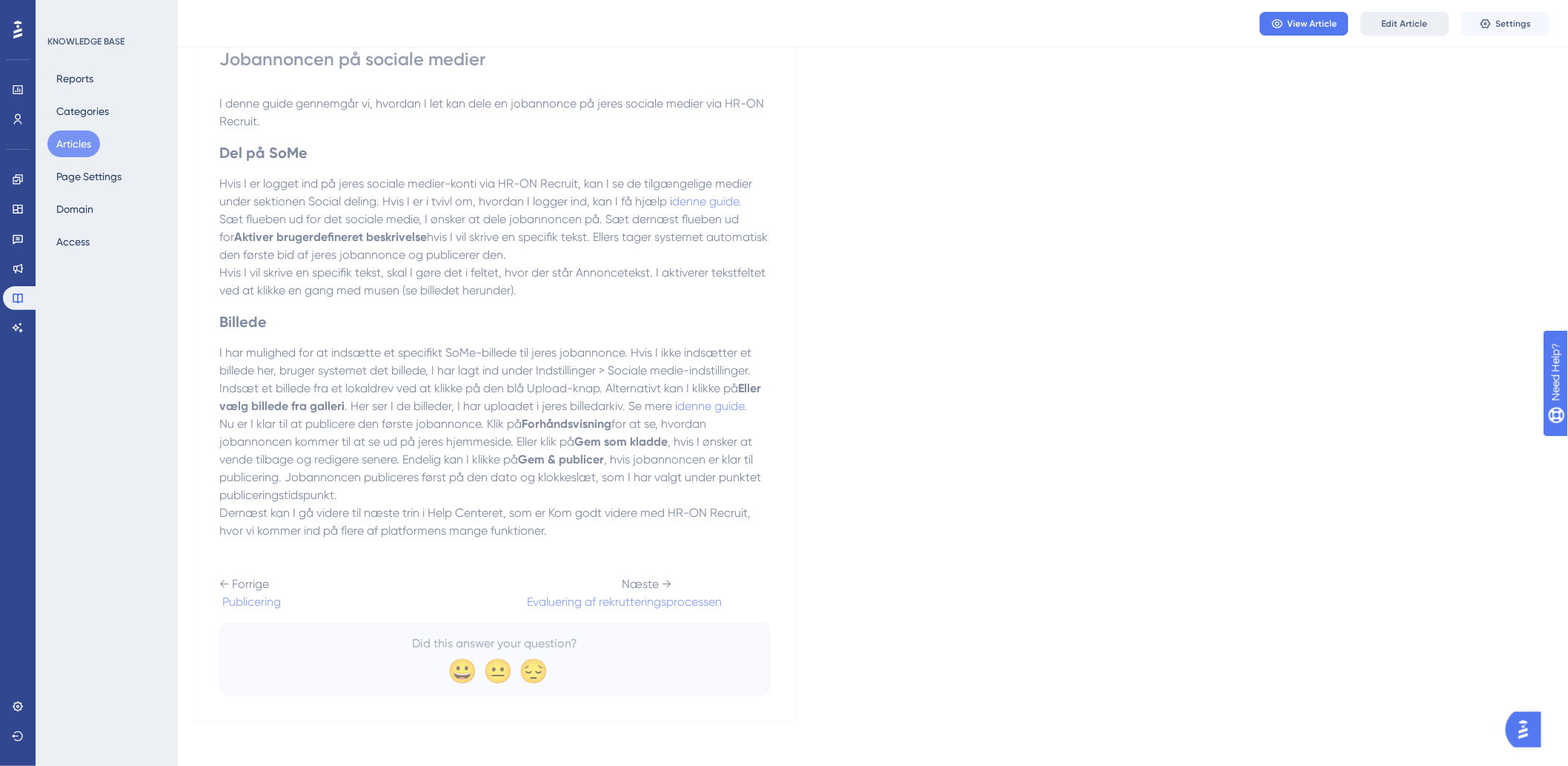
scroll to position [146, 0]
click at [1405, 39] on div "View Article Edit Article Settings" at bounding box center [872, 24] width 1390 height 48
click at [1405, 27] on span "Edit Article" at bounding box center [1405, 23] width 46 height 12
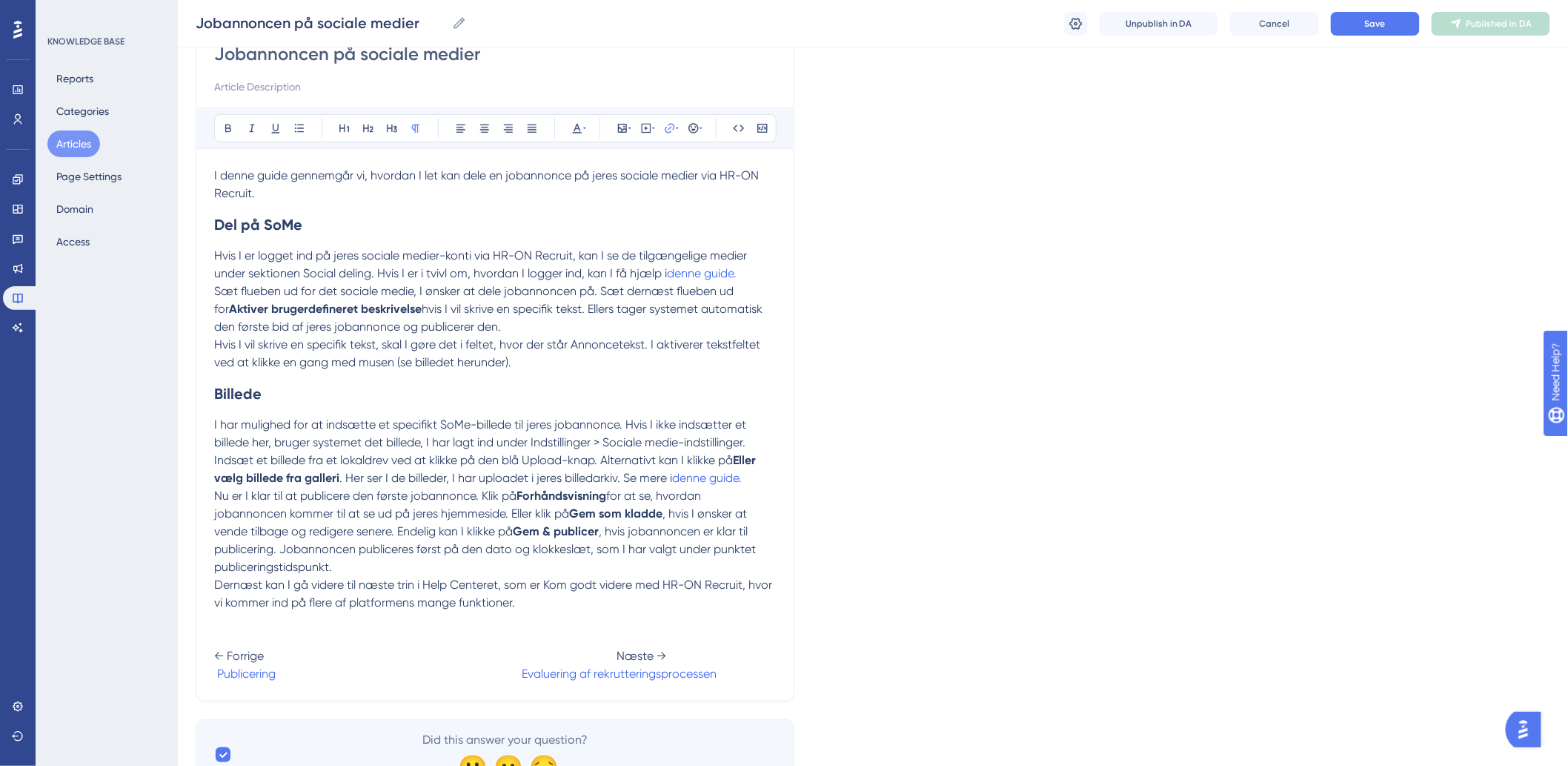
scroll to position [221, 0]
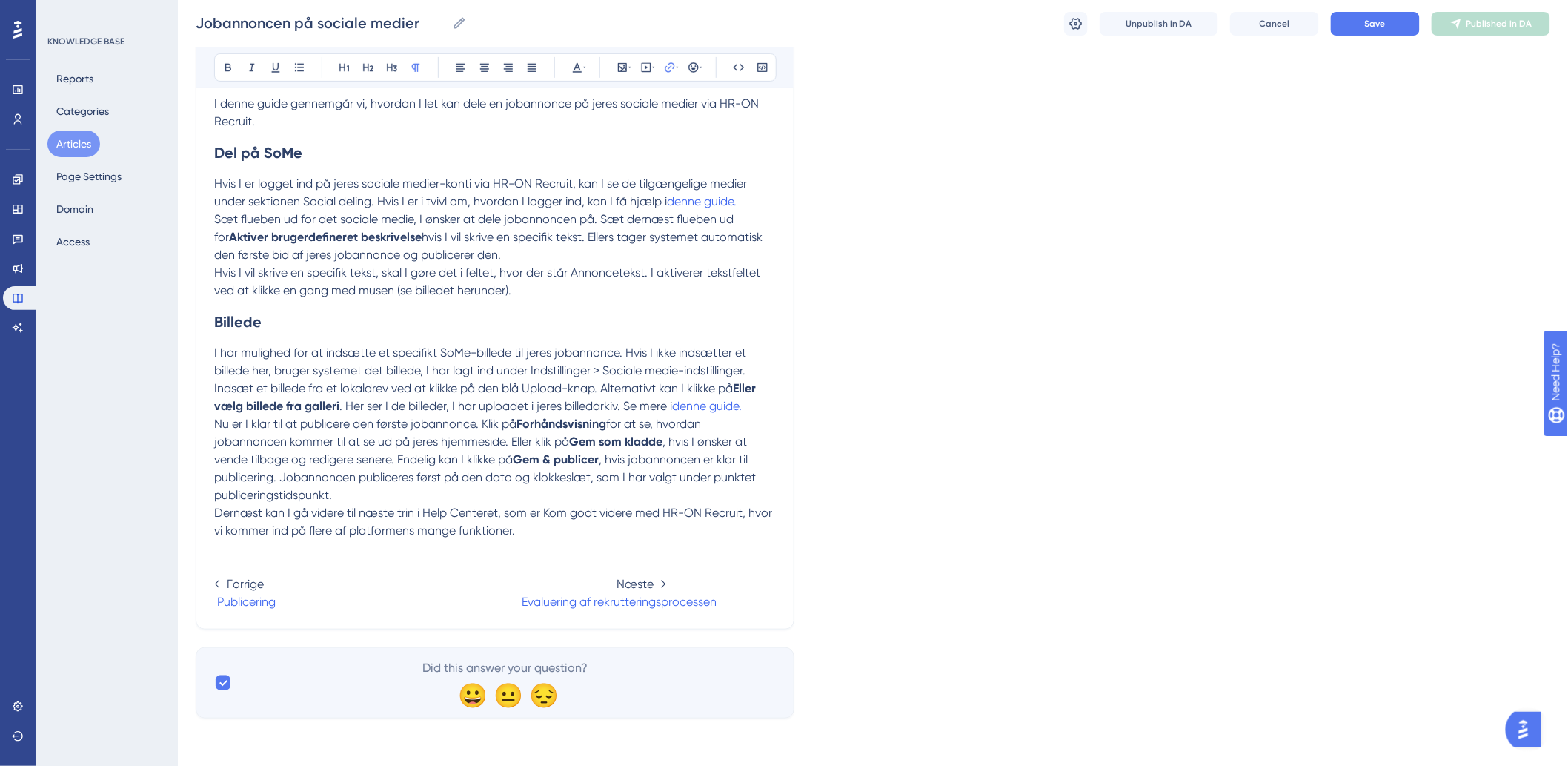
click at [615, 582] on span "← Forrige Næste →" at bounding box center [440, 583] width 452 height 14
click at [1406, 21] on button "Save" at bounding box center [1375, 24] width 89 height 24
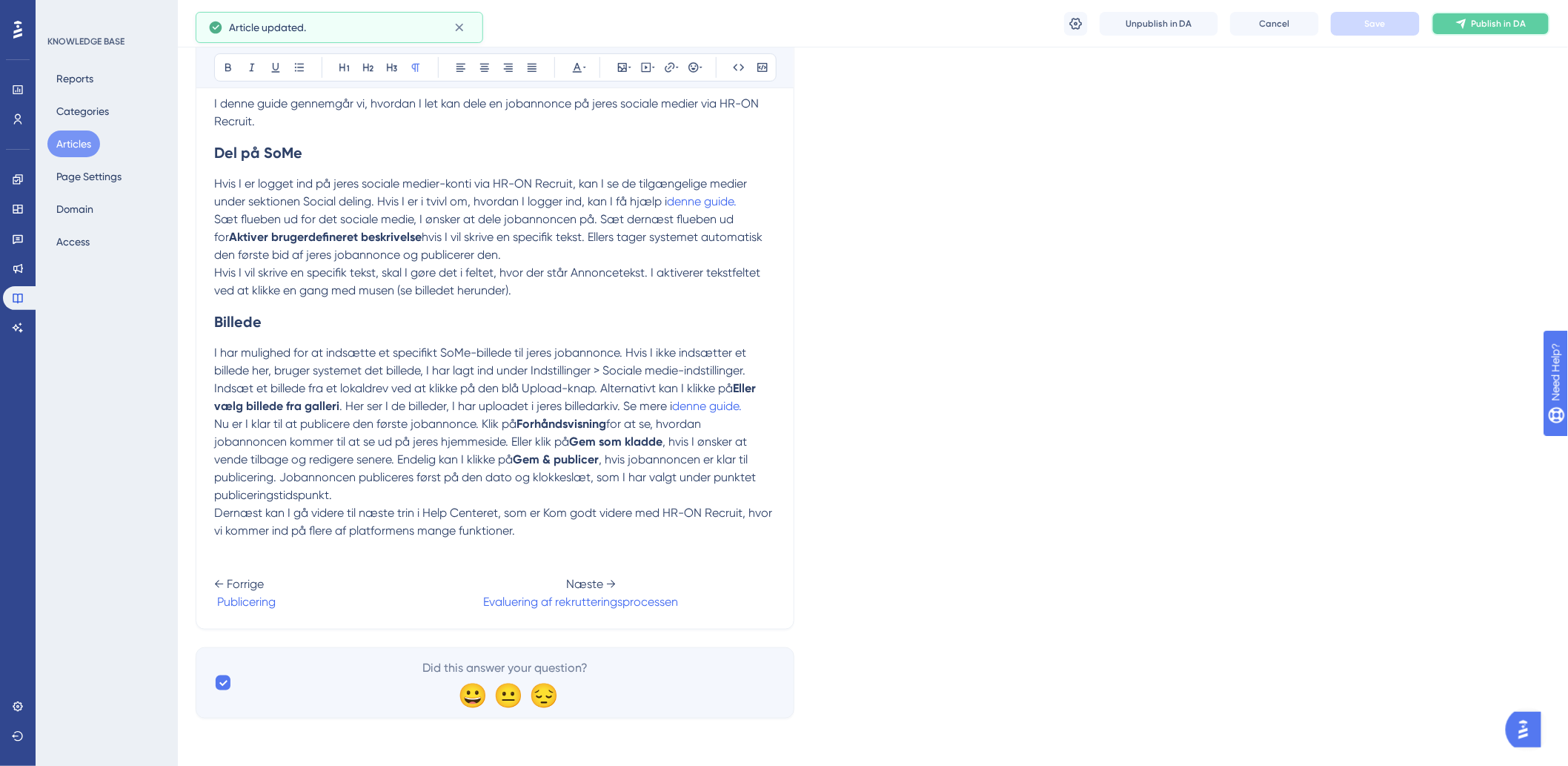
click at [1480, 27] on span "Publish in DA" at bounding box center [1499, 23] width 55 height 12
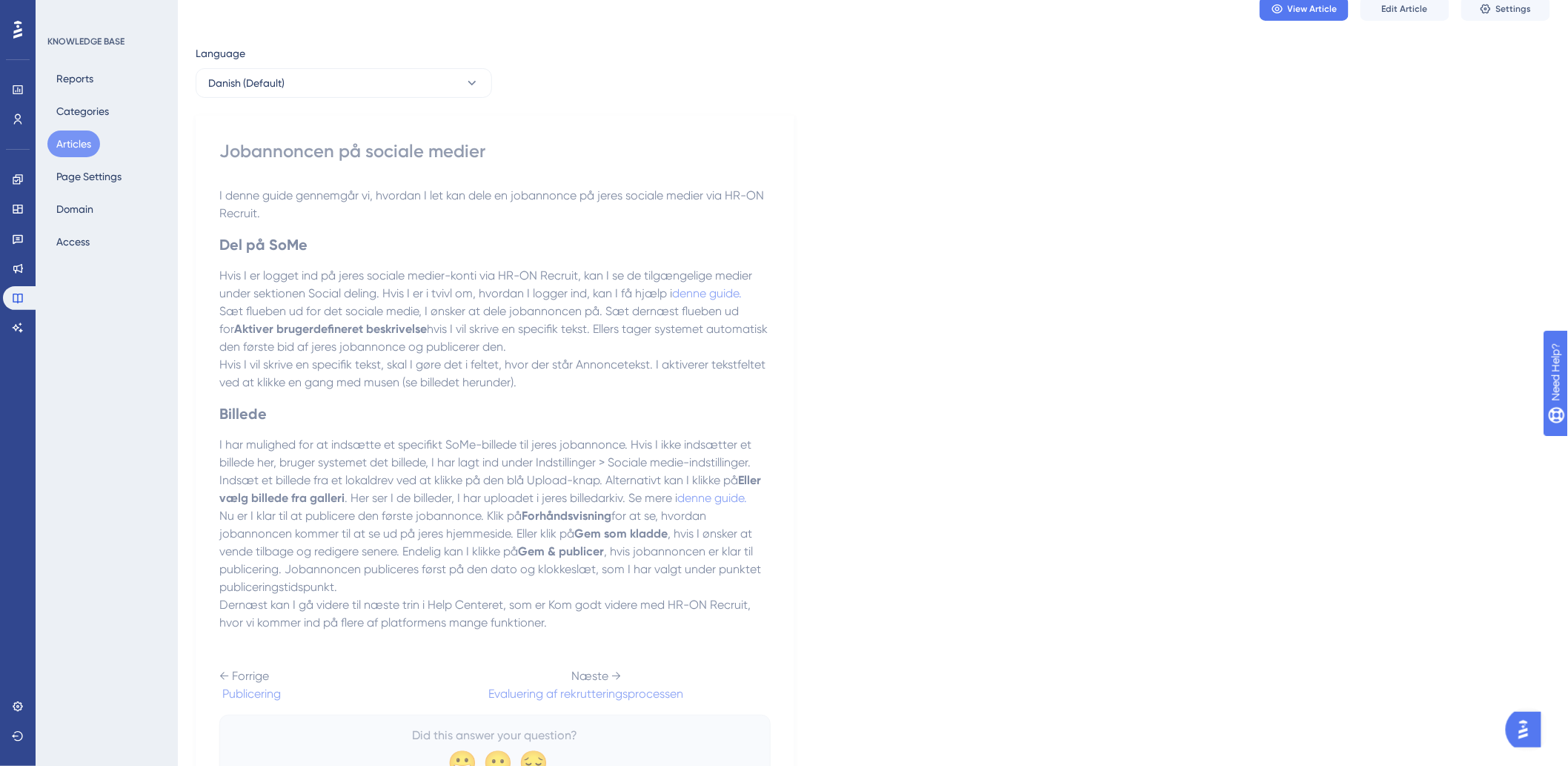
scroll to position [0, 0]
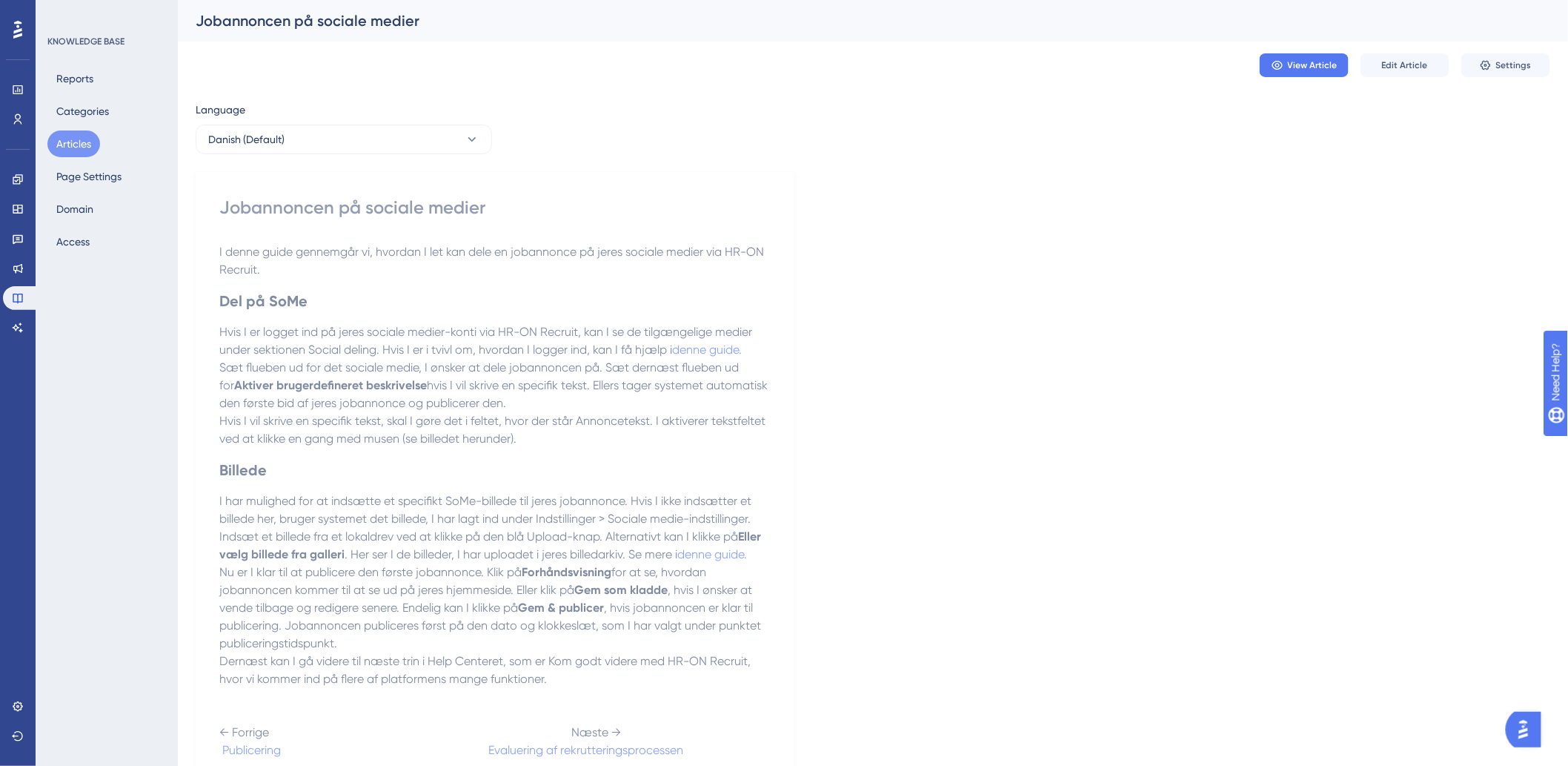
click at [79, 143] on button "Articles" at bounding box center [74, 144] width 53 height 27
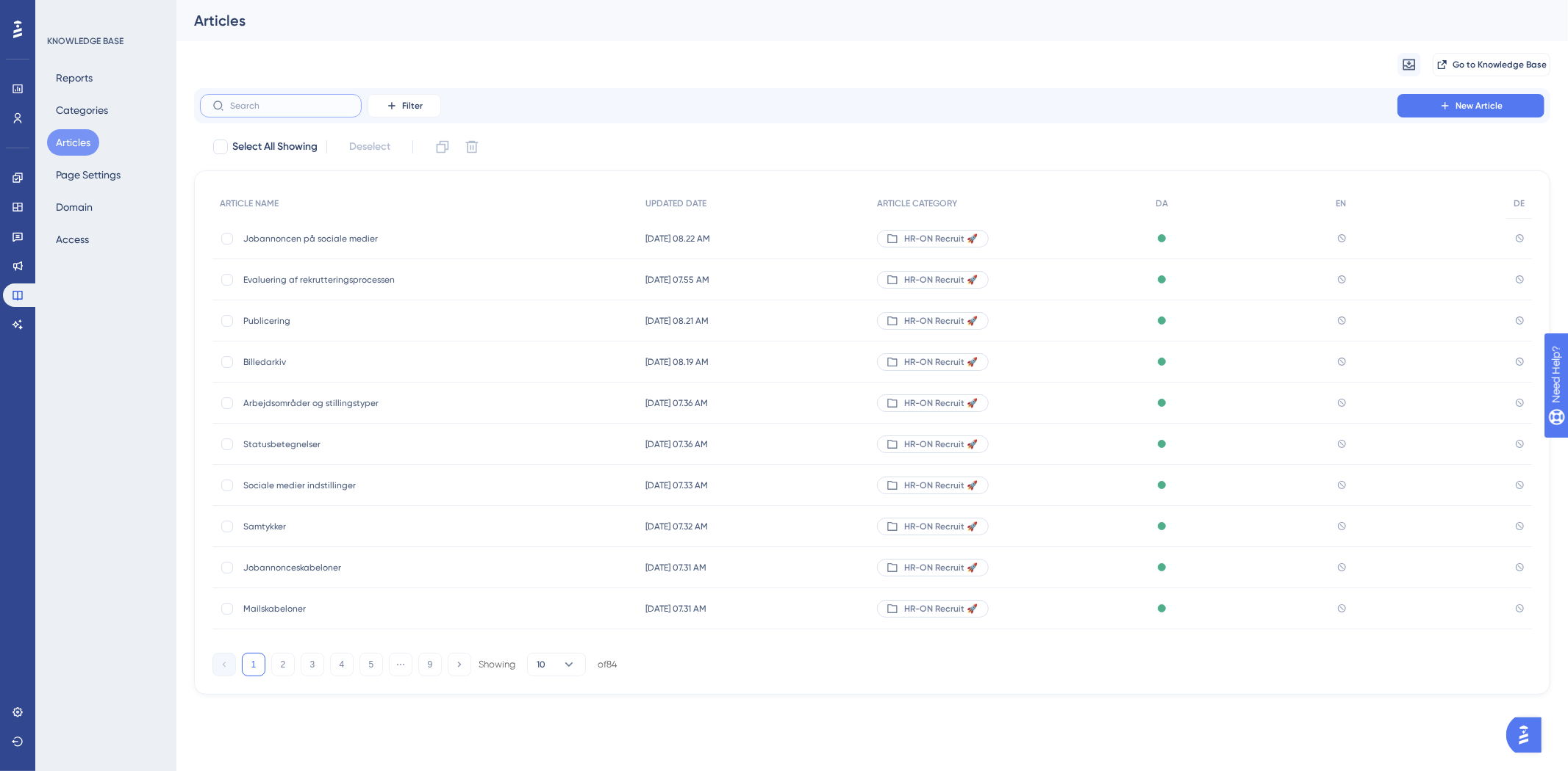
click at [250, 102] on input "text" at bounding box center [289, 105] width 119 height 10
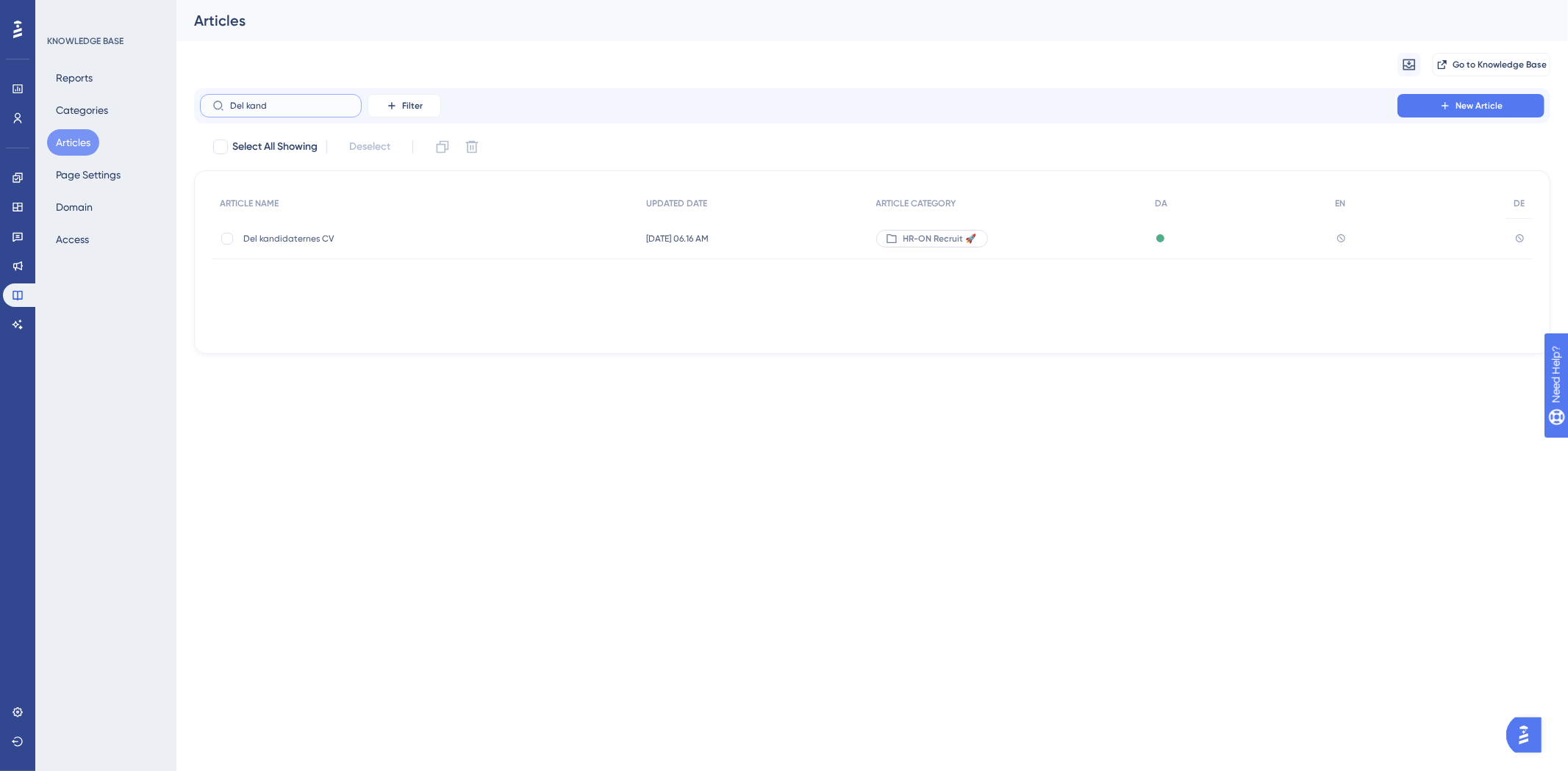
type input "Del kand"
click at [289, 242] on span "Del kandidaternes CV" at bounding box center [360, 239] width 235 height 12
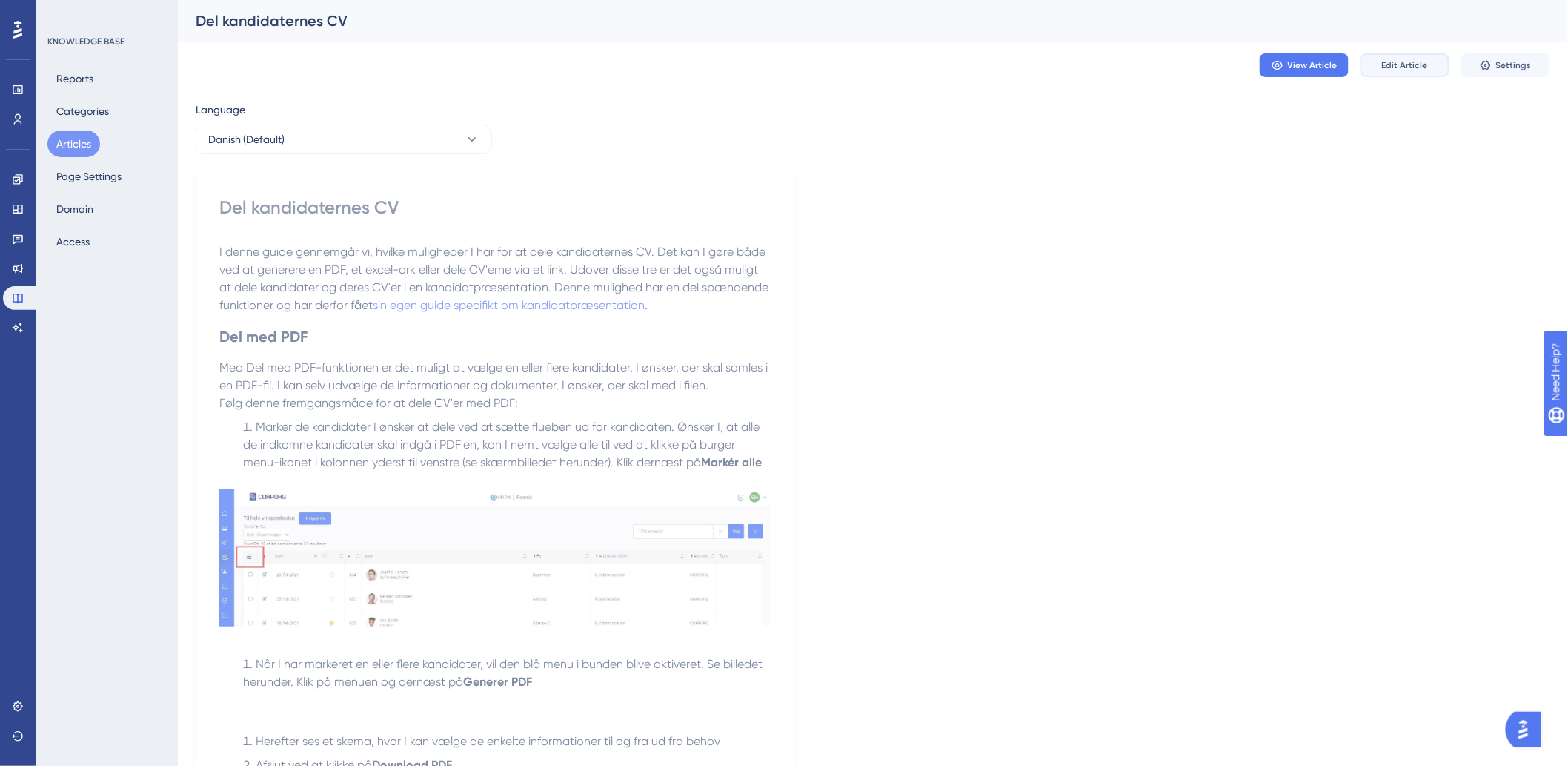
click at [1395, 67] on span "Edit Article" at bounding box center [1405, 65] width 46 height 12
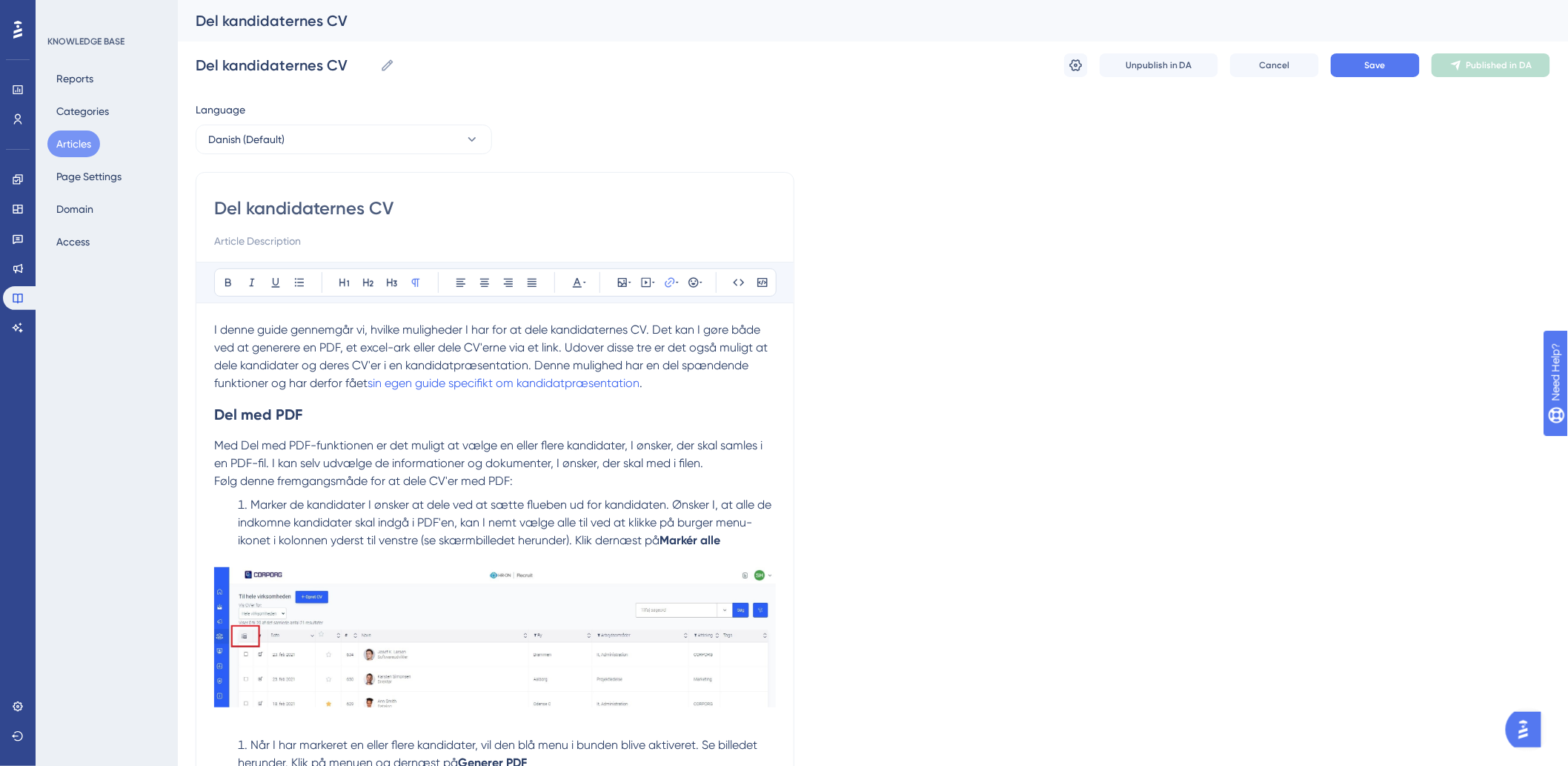
click at [416, 210] on input "Del kandidaternes CV" at bounding box center [495, 209] width 562 height 24
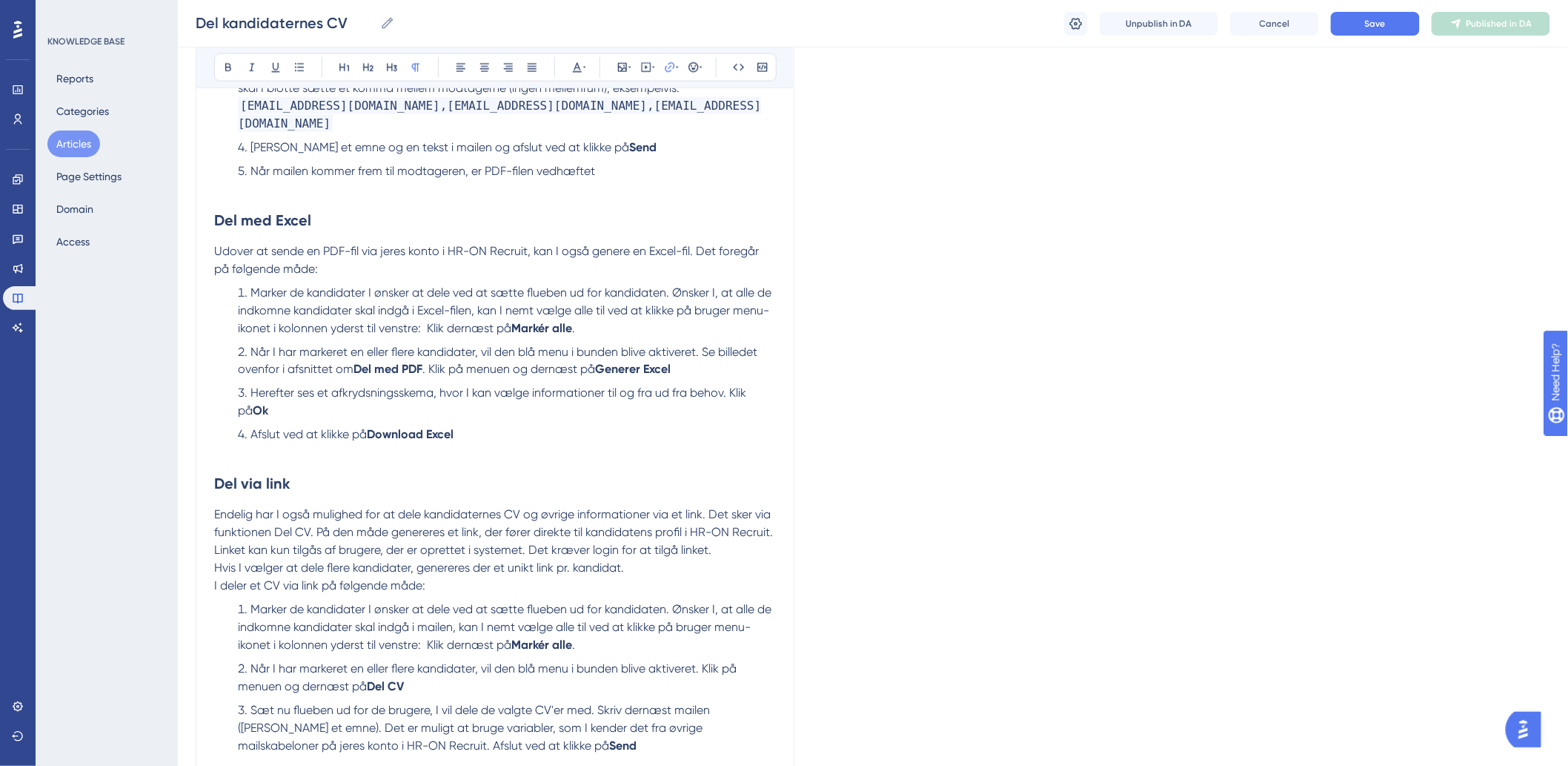
scroll to position [1083, 0]
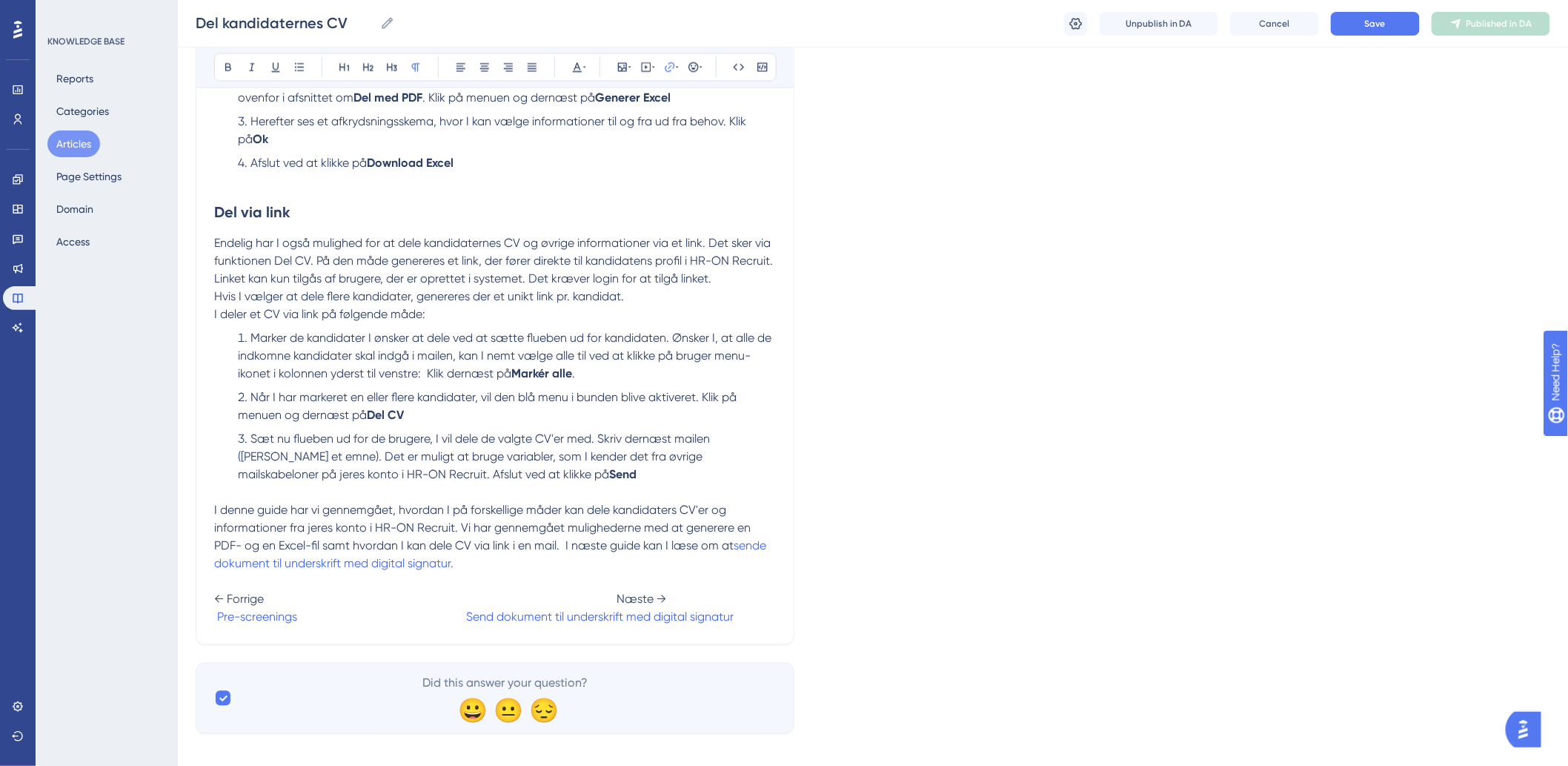
click at [464, 610] on span at bounding box center [381, 617] width 169 height 14
click at [306, 610] on span "U" at bounding box center [301, 617] width 8 height 14
drag, startPoint x: 715, startPoint y: 600, endPoint x: 528, endPoint y: 606, distance: 187.1
click at [528, 606] on p "I denne guide har vi gennemgået, hvordan I på forskellige måder kan dele kandid…" at bounding box center [495, 564] width 562 height 124
click at [668, 67] on icon at bounding box center [670, 67] width 12 height 12
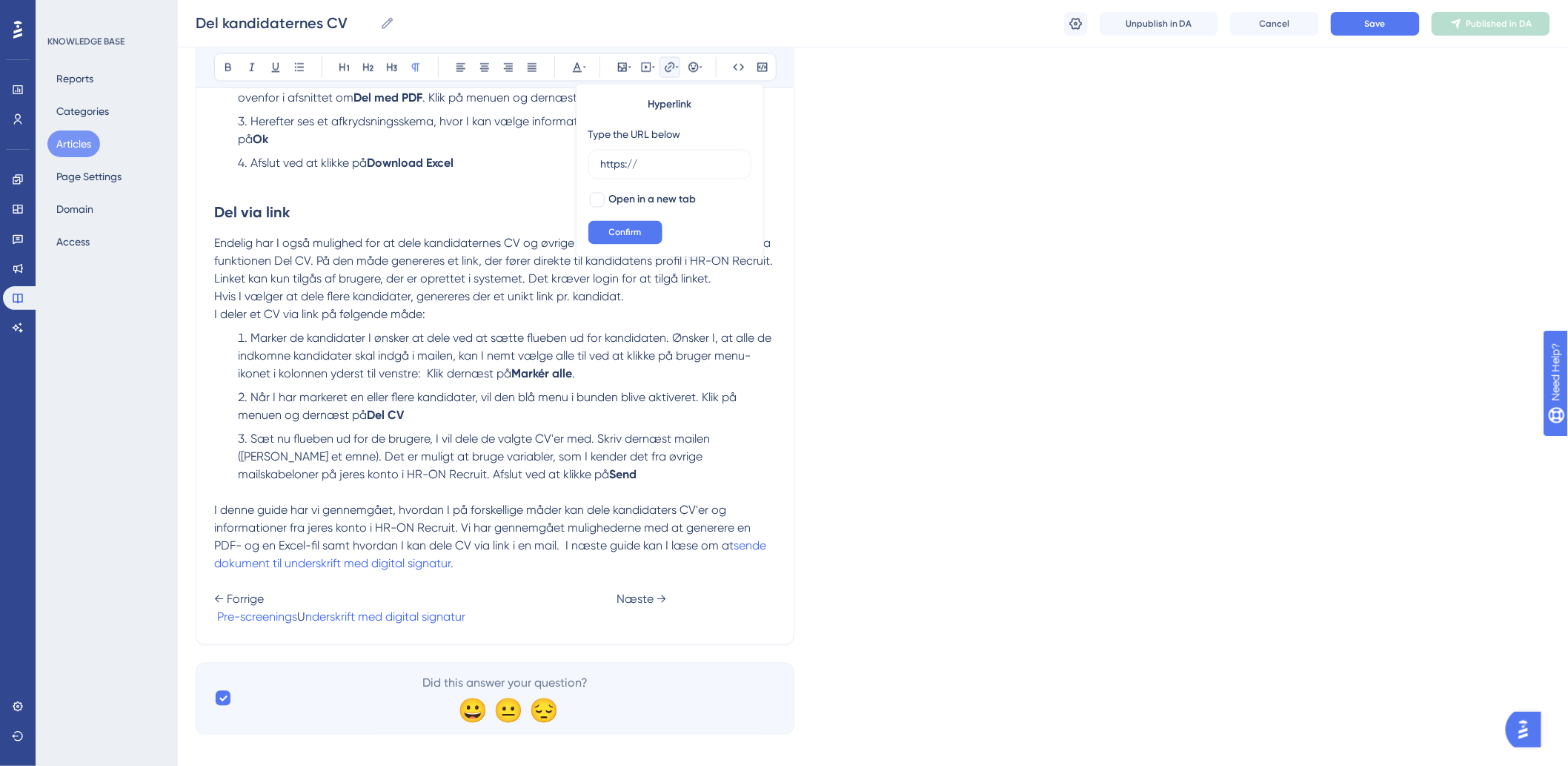
click at [456, 484] on p at bounding box center [495, 492] width 562 height 17
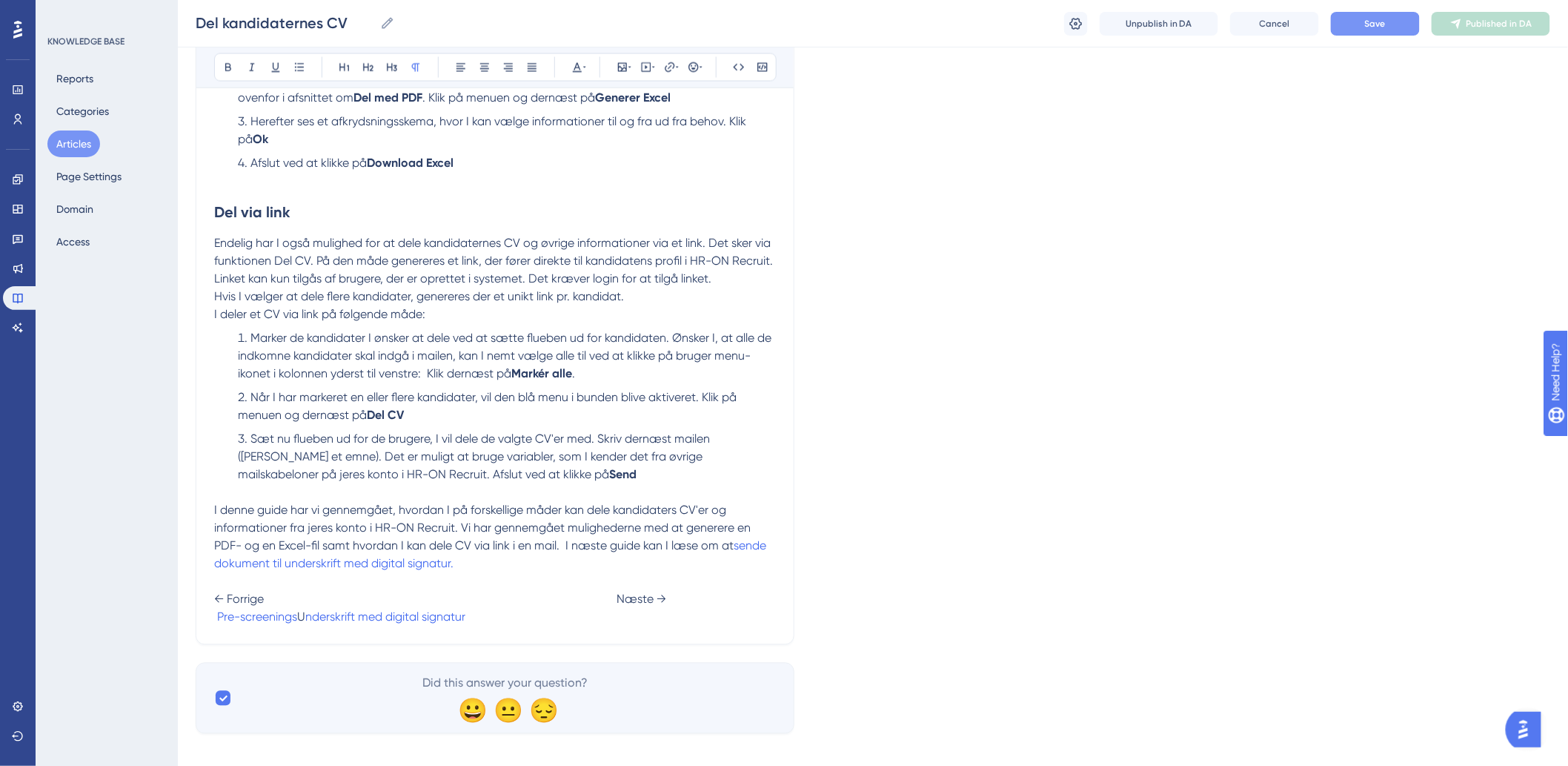
click at [1383, 19] on span "Save" at bounding box center [1375, 23] width 21 height 12
